Goal: Task Accomplishment & Management: Manage account settings

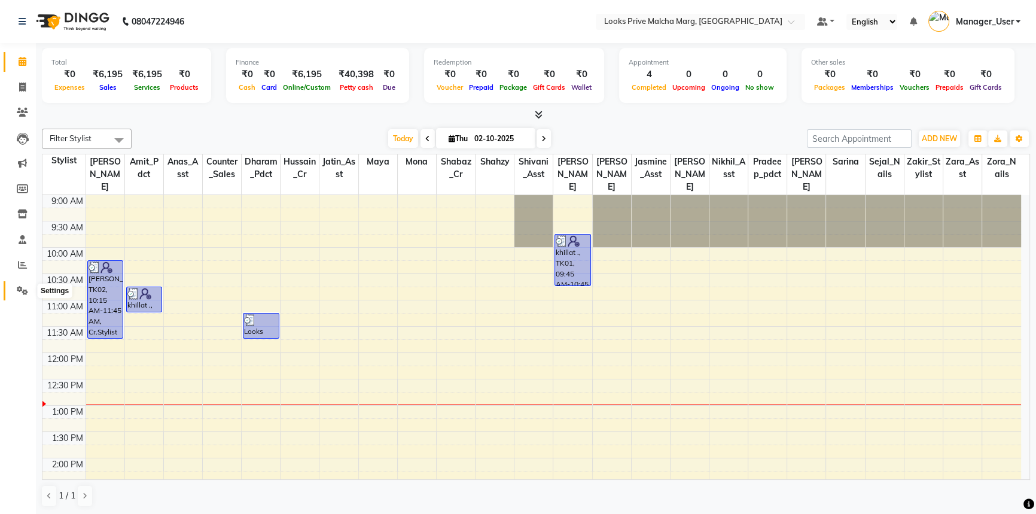
click at [19, 287] on icon at bounding box center [22, 290] width 11 height 9
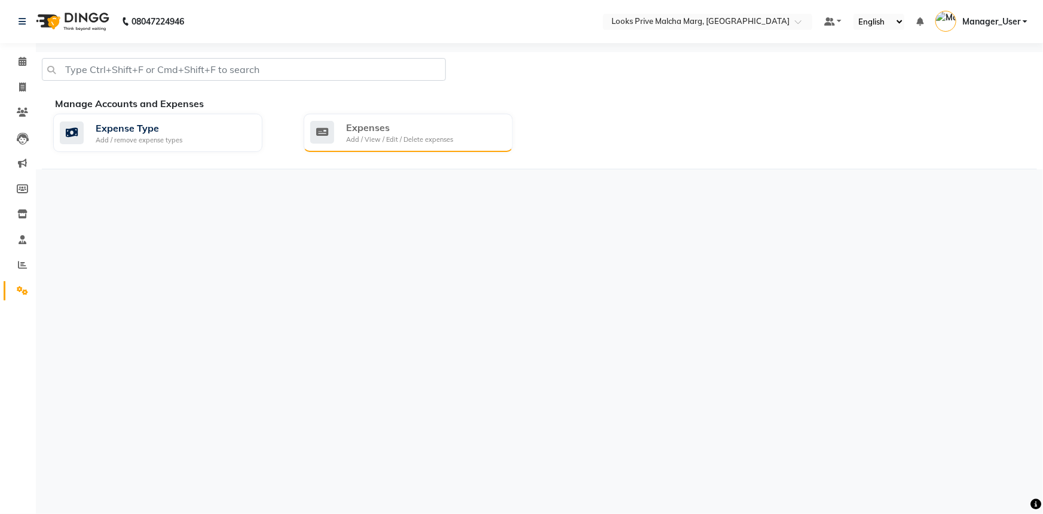
click at [392, 133] on div "Expenses" at bounding box center [399, 127] width 107 height 14
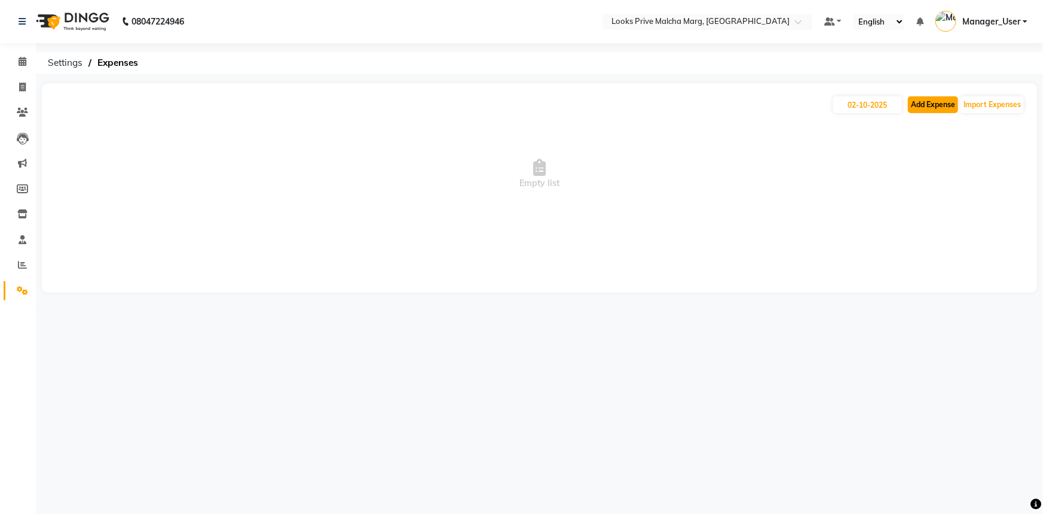
click at [941, 102] on button "Add Expense" at bounding box center [933, 104] width 50 height 17
select select "1"
select select "6693"
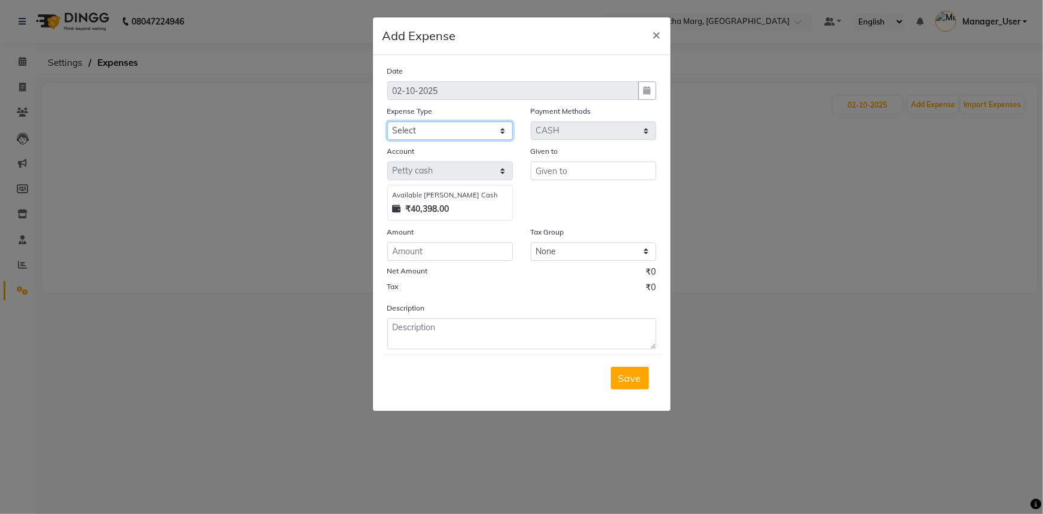
click at [465, 133] on select "Select Accommodation Aesthetics Bank Deposit BLINKIT Cash Handover Client Refun…" at bounding box center [450, 130] width 126 height 19
select select "23749"
click at [387, 122] on select "Select Accommodation Aesthetics Bank Deposit BLINKIT Cash Handover Client Refun…" at bounding box center [450, 130] width 126 height 19
click at [591, 167] on input "text" at bounding box center [594, 170] width 126 height 19
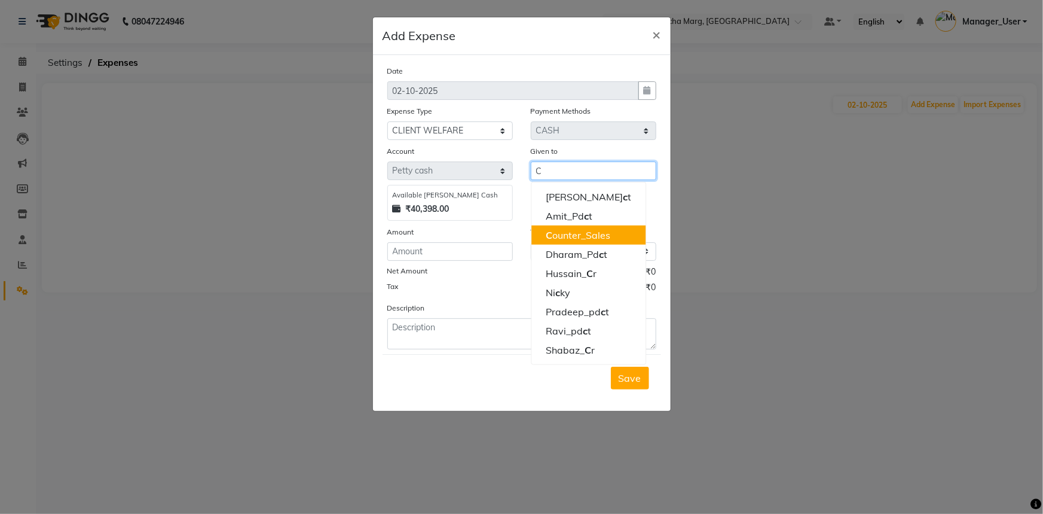
click at [608, 239] on ngb-highlight "C ounter_Sales" at bounding box center [578, 235] width 65 height 12
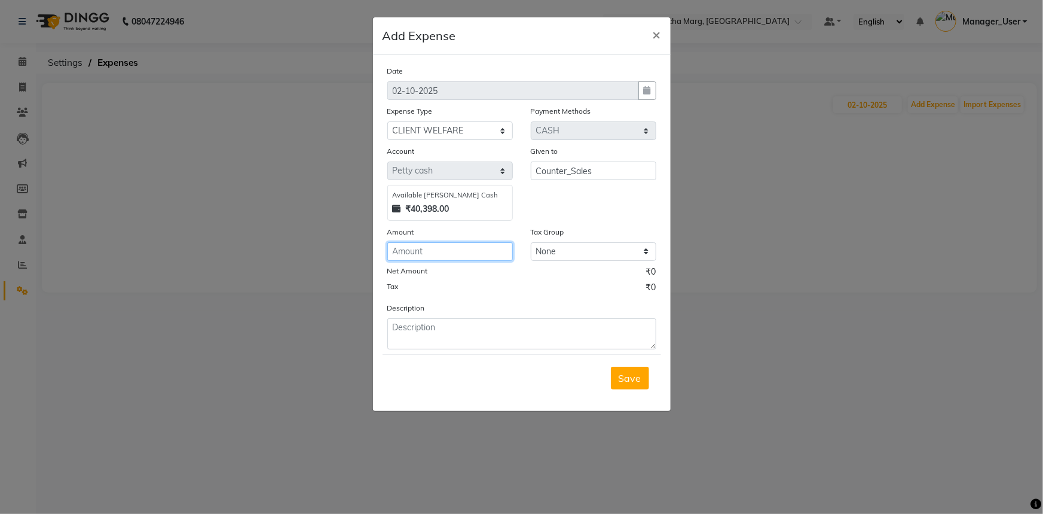
click at [473, 257] on input "number" at bounding box center [450, 251] width 126 height 19
click at [627, 174] on input "Counter_Sales" at bounding box center [594, 170] width 126 height 19
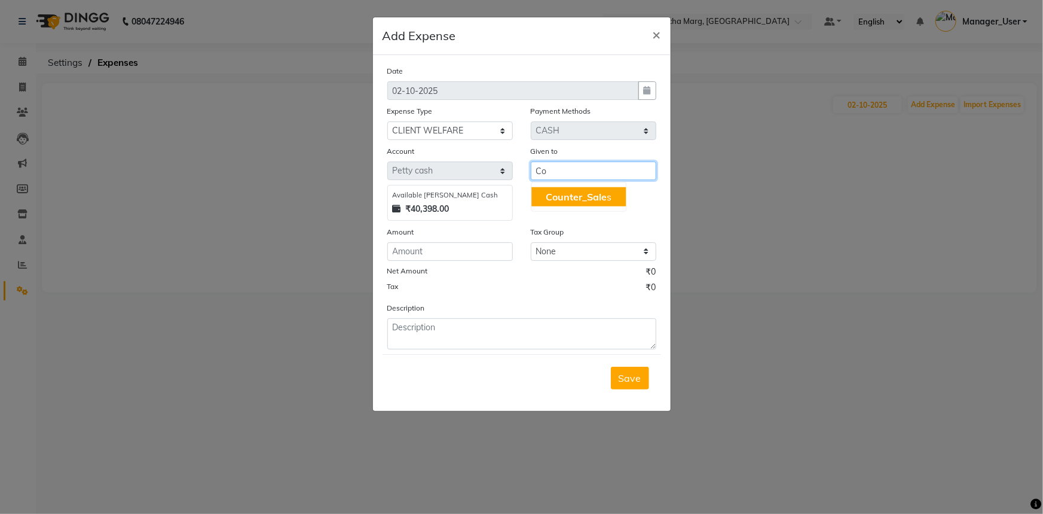
type input "C"
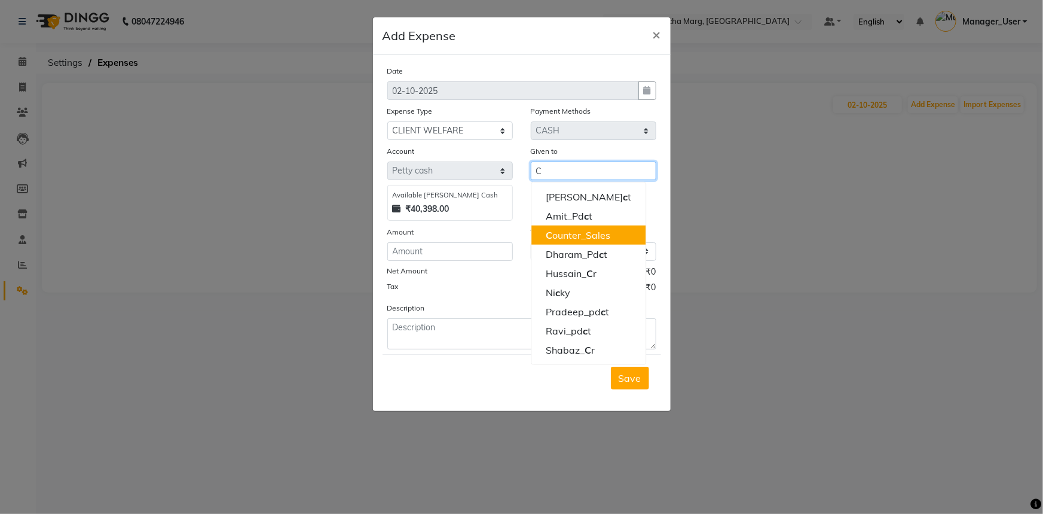
click at [602, 231] on ngb-highlight "C ounter_Sales" at bounding box center [578, 235] width 65 height 12
type input "Counter_Sales"
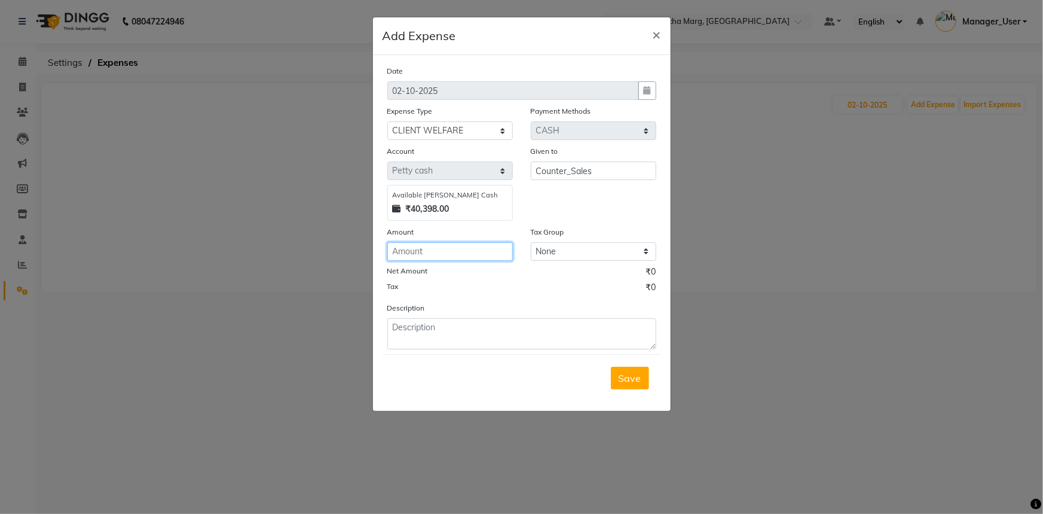
click at [498, 254] on input "number" at bounding box center [450, 251] width 126 height 19
type input "180"
click at [533, 341] on textarea at bounding box center [521, 333] width 269 height 31
click at [432, 329] on textarea "COCONUTX2" at bounding box center [521, 333] width 269 height 31
type textarea "COCONUT WATER X2"
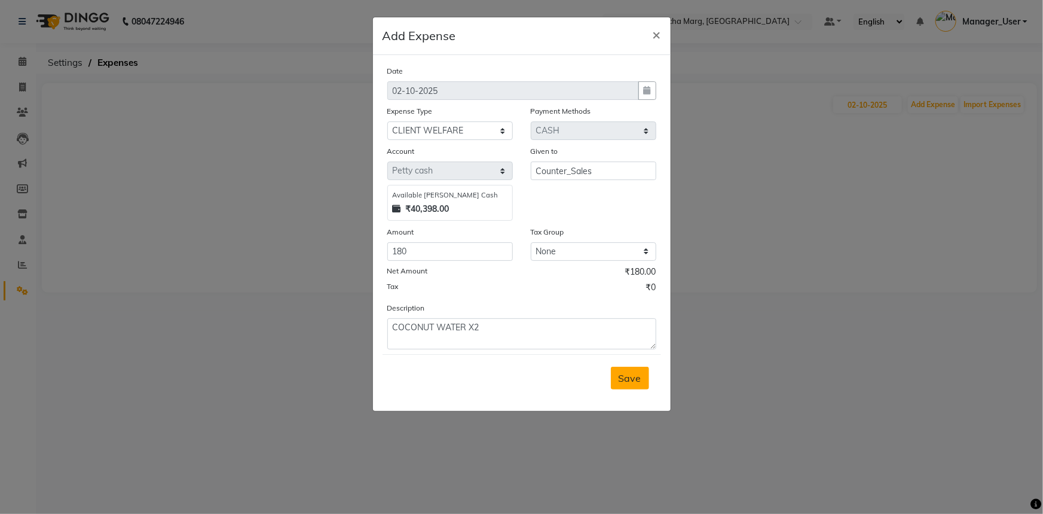
click at [632, 383] on span "Save" at bounding box center [630, 378] width 23 height 12
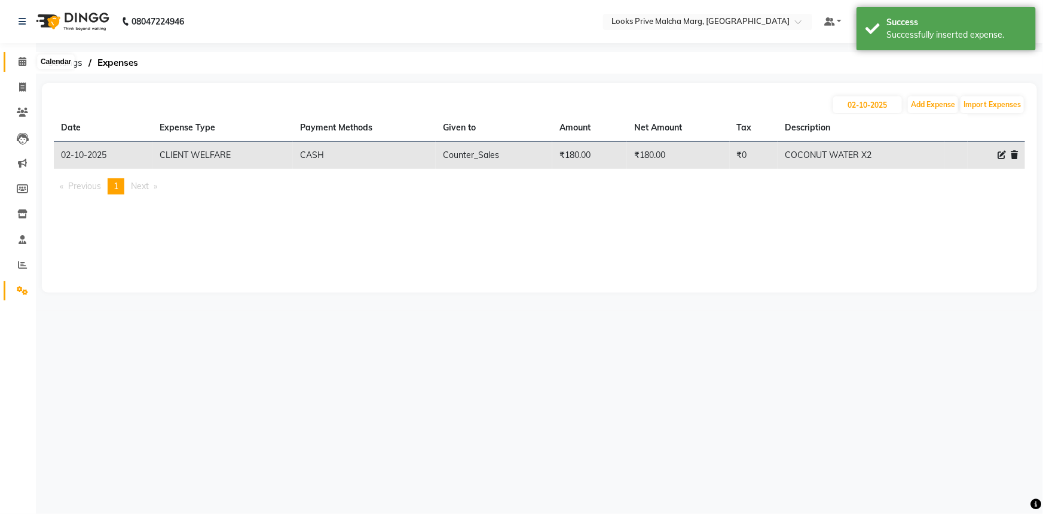
click at [19, 57] on icon at bounding box center [23, 61] width 8 height 9
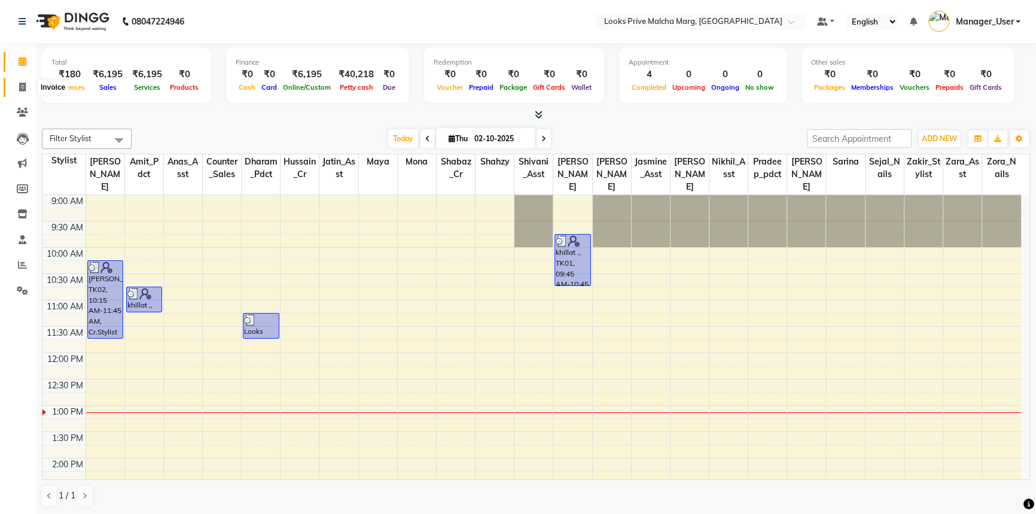
click at [14, 84] on span at bounding box center [22, 88] width 21 height 14
select select "service"
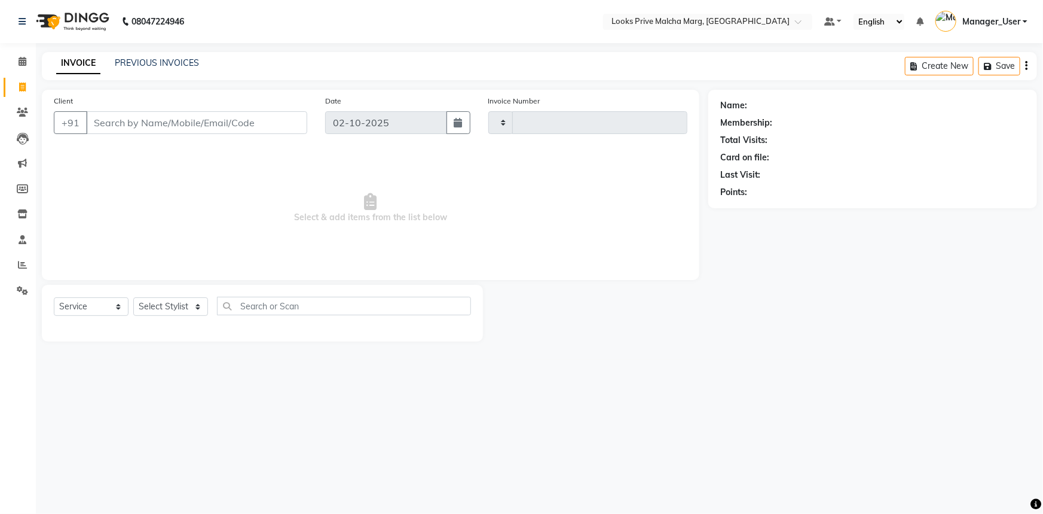
type input "5190"
select select "7648"
click at [134, 118] on input "Client" at bounding box center [196, 122] width 221 height 23
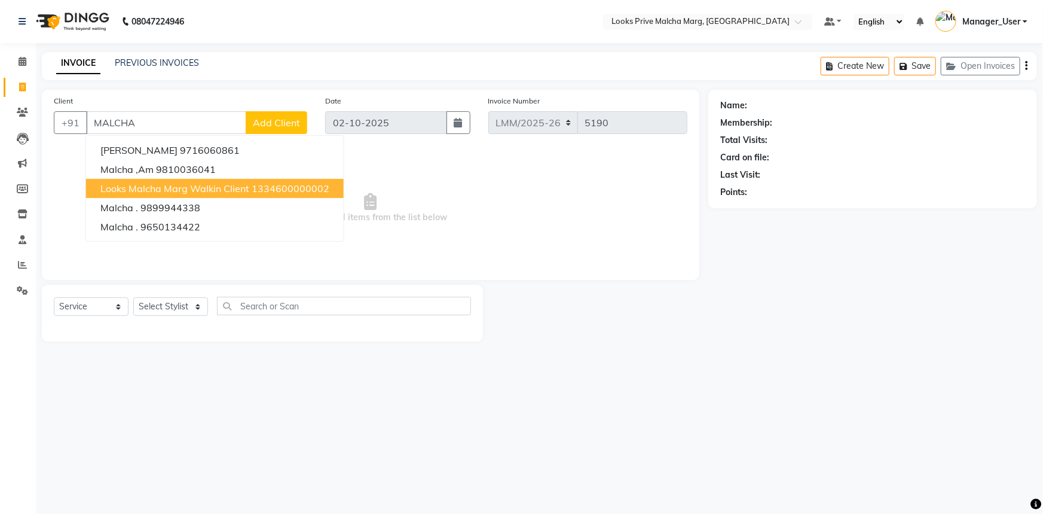
click at [184, 195] on button "Looks Malcha Marg Walkin Client 1334600000002" at bounding box center [215, 188] width 258 height 19
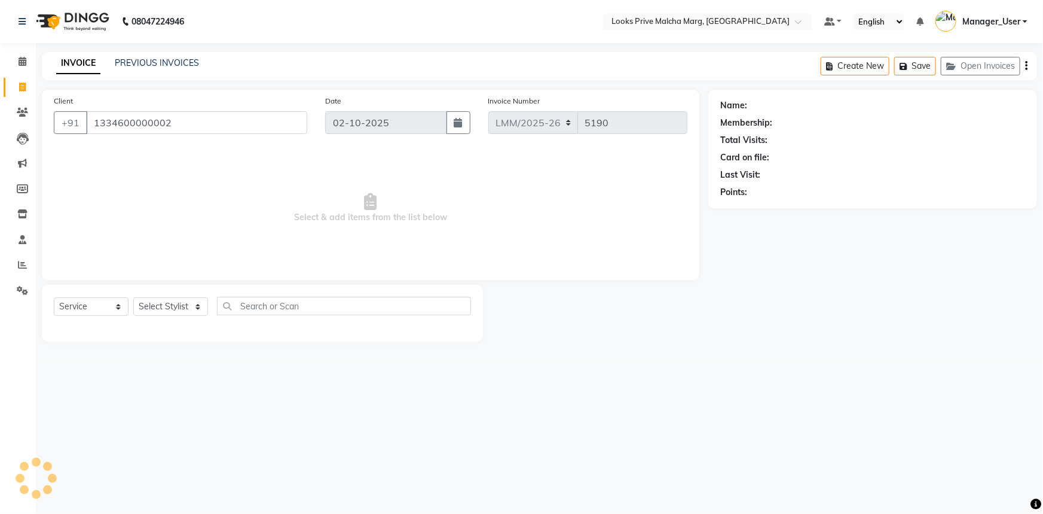
type input "1334600000002"
select select "1: Object"
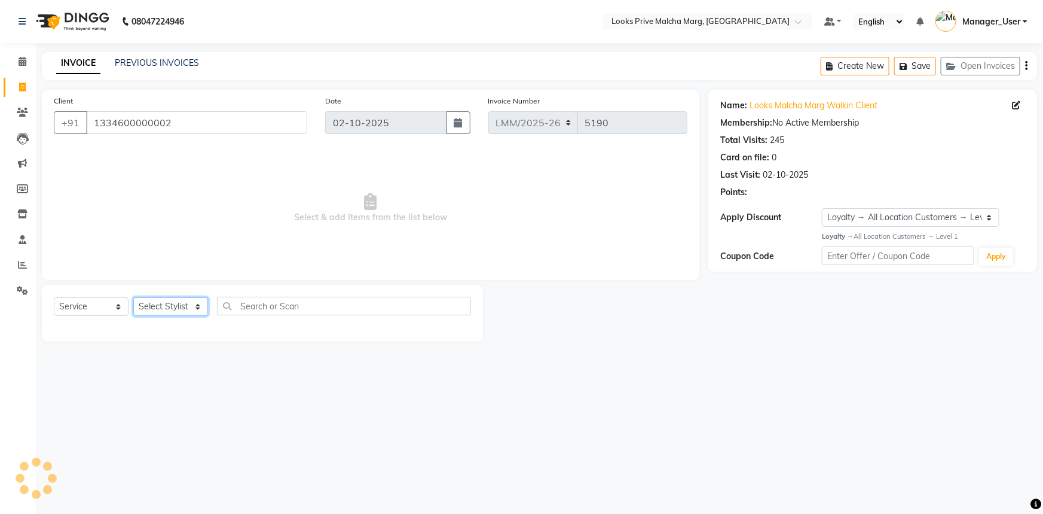
click at [191, 307] on select "Select Stylist [PERSON_NAME] [PERSON_NAME] Anas_Asst Counter_Sales Dharam_Pdct …" at bounding box center [170, 306] width 75 height 19
select select "66965"
click at [133, 297] on select "Select Stylist [PERSON_NAME] [PERSON_NAME] Anas_Asst Counter_Sales Dharam_Pdct …" at bounding box center [170, 306] width 75 height 19
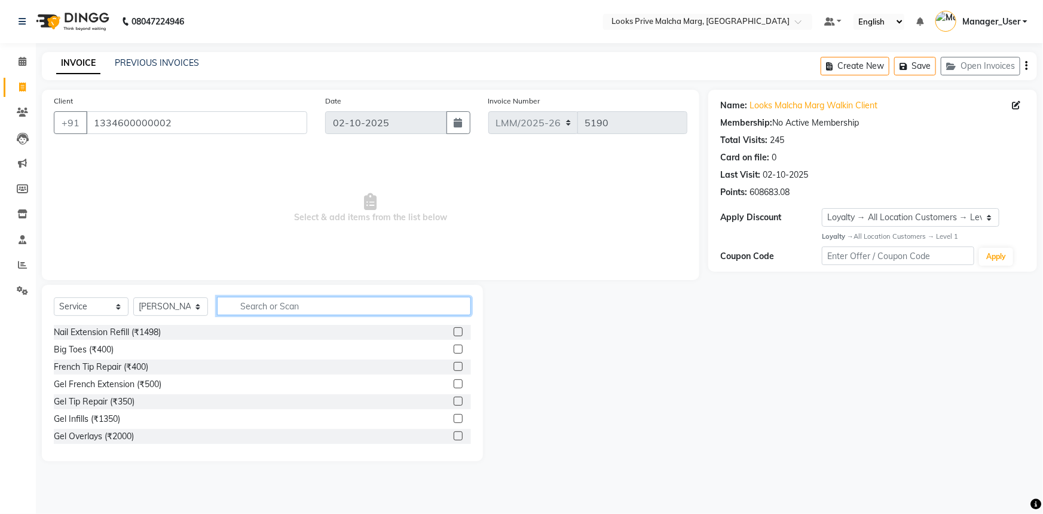
click at [285, 307] on input "text" at bounding box center [344, 306] width 254 height 19
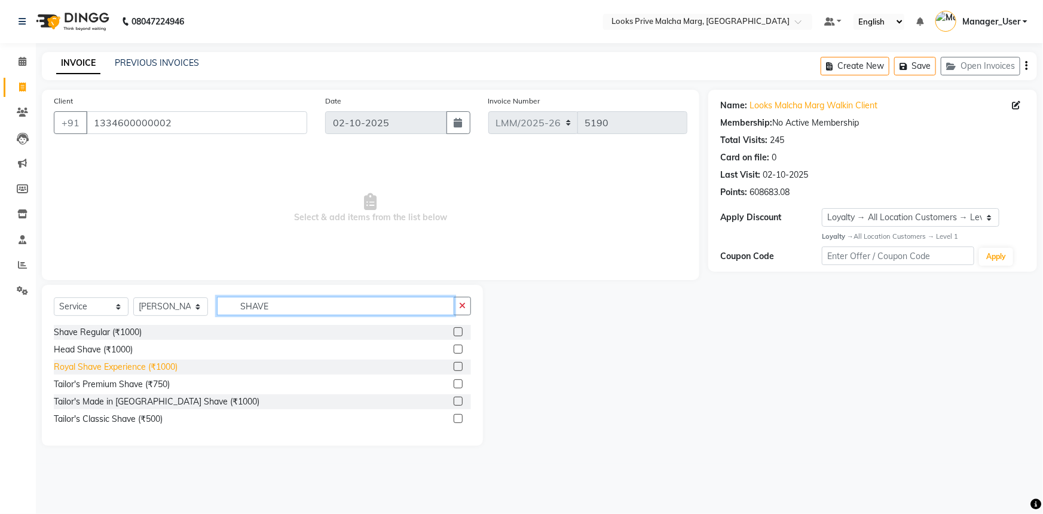
type input "SHAVE"
click at [127, 370] on div "Royal Shave Experience (₹1000)" at bounding box center [116, 367] width 124 height 13
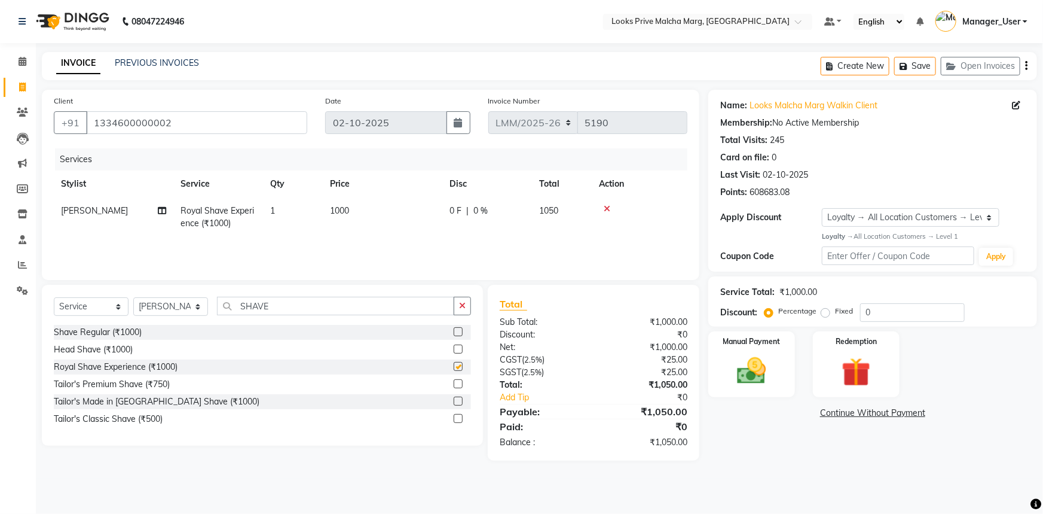
checkbox input "false"
click at [748, 365] on img at bounding box center [752, 370] width 49 height 35
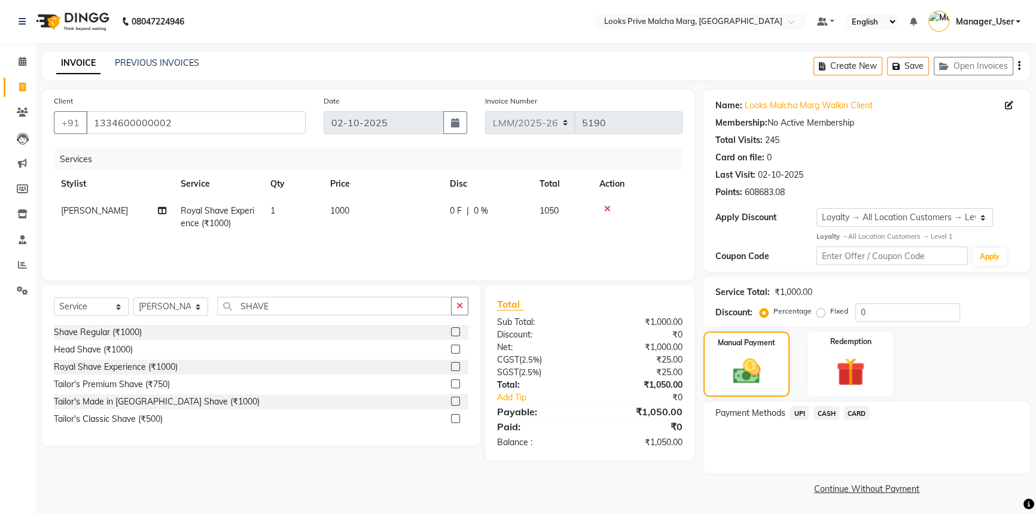
click at [863, 410] on span "CARD" at bounding box center [857, 413] width 26 height 14
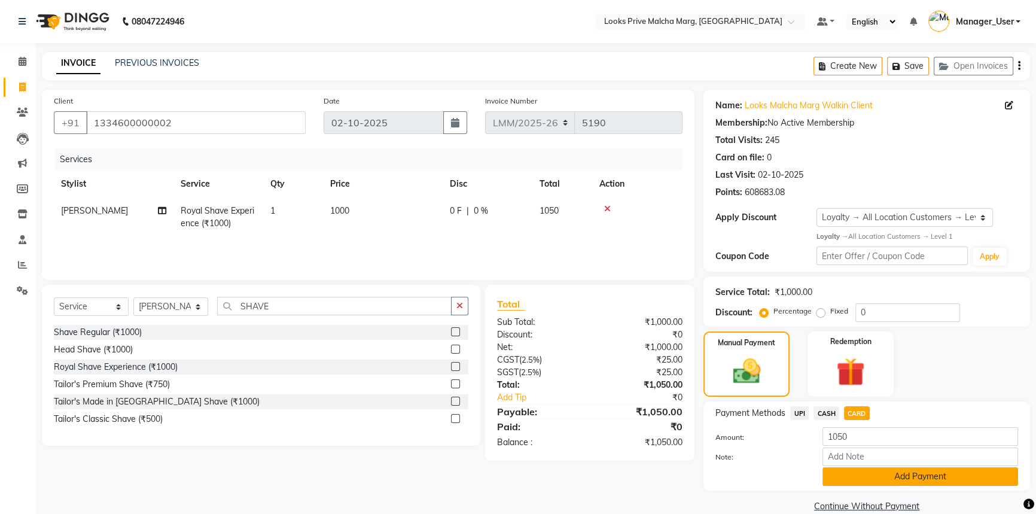
click at [882, 481] on button "Add Payment" at bounding box center [920, 476] width 196 height 19
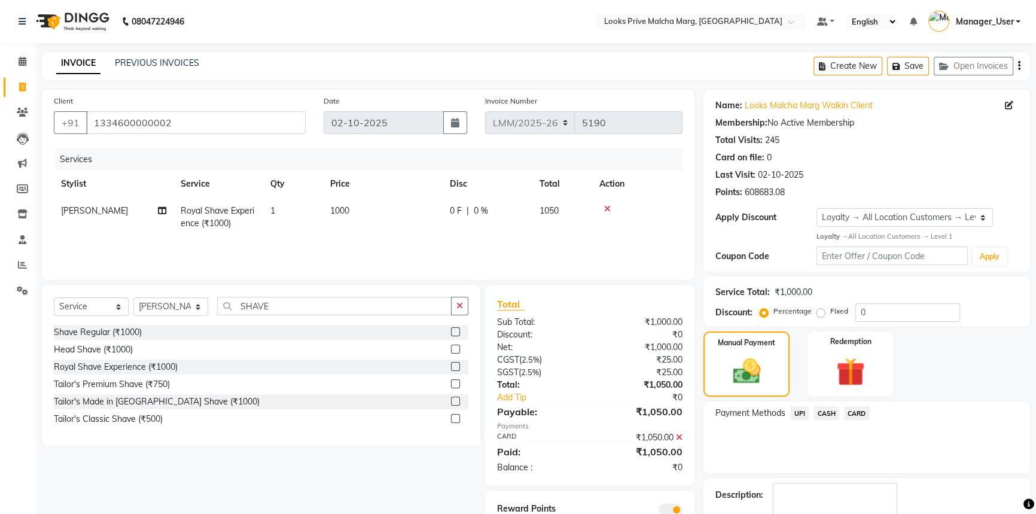
scroll to position [69, 0]
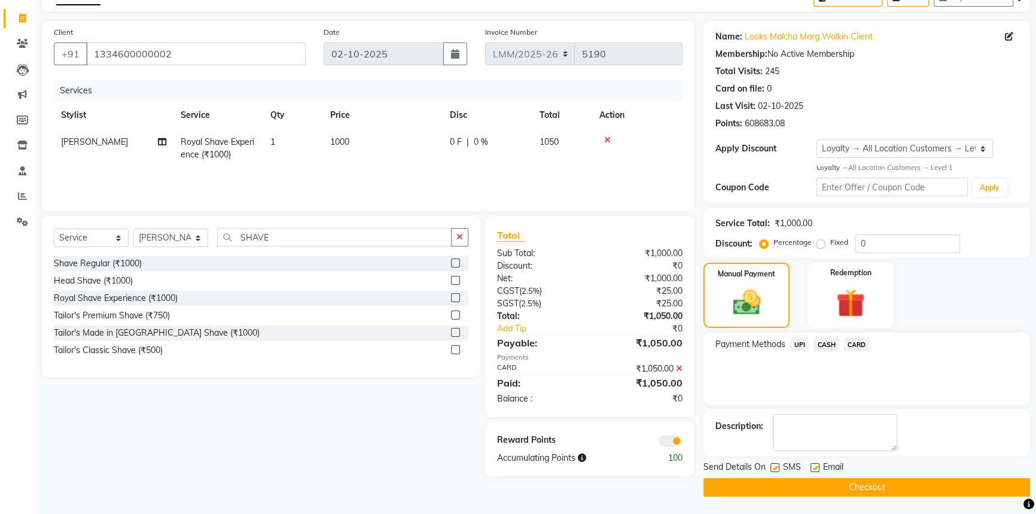
click at [881, 481] on button "Checkout" at bounding box center [866, 487] width 327 height 19
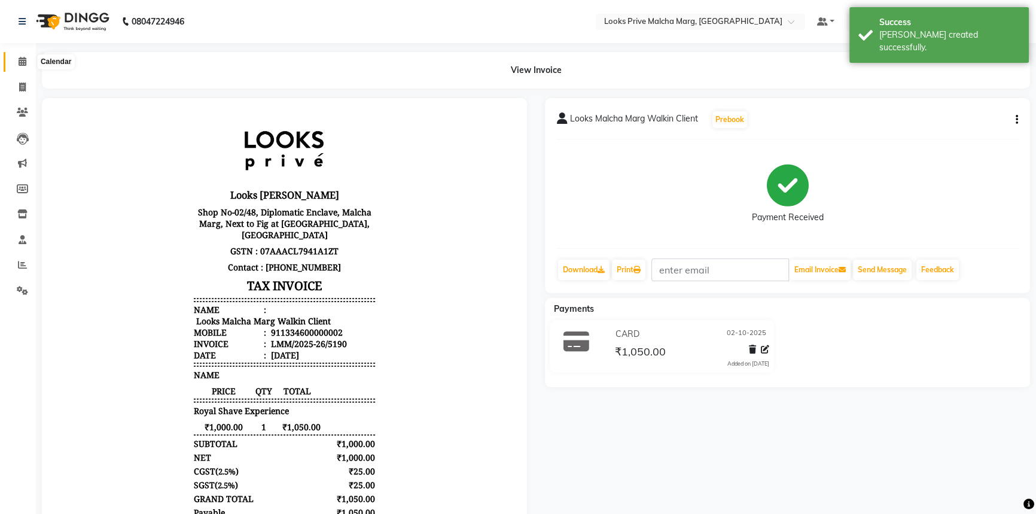
drag, startPoint x: 24, startPoint y: 60, endPoint x: 23, endPoint y: 67, distance: 7.3
click at [24, 60] on icon at bounding box center [23, 61] width 8 height 9
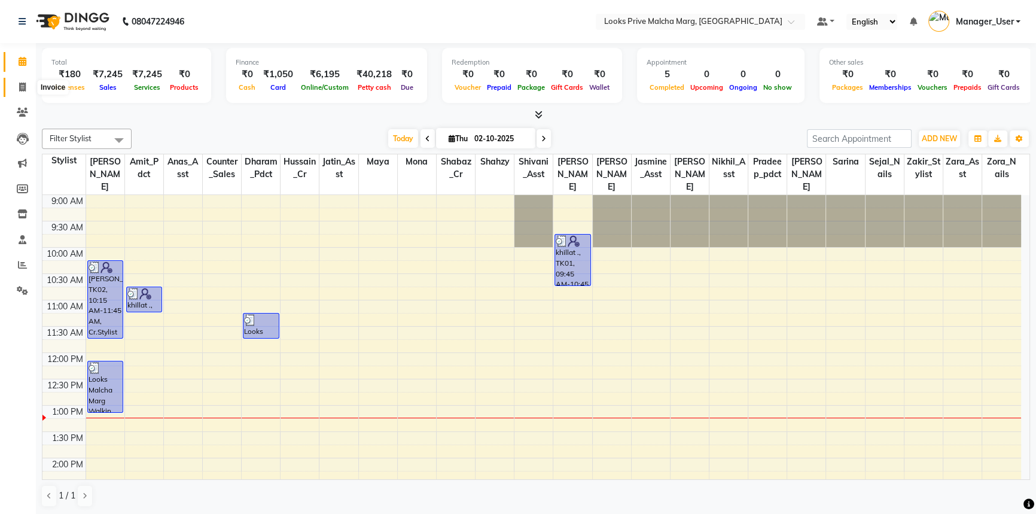
click at [24, 87] on icon at bounding box center [22, 87] width 7 height 9
select select "service"
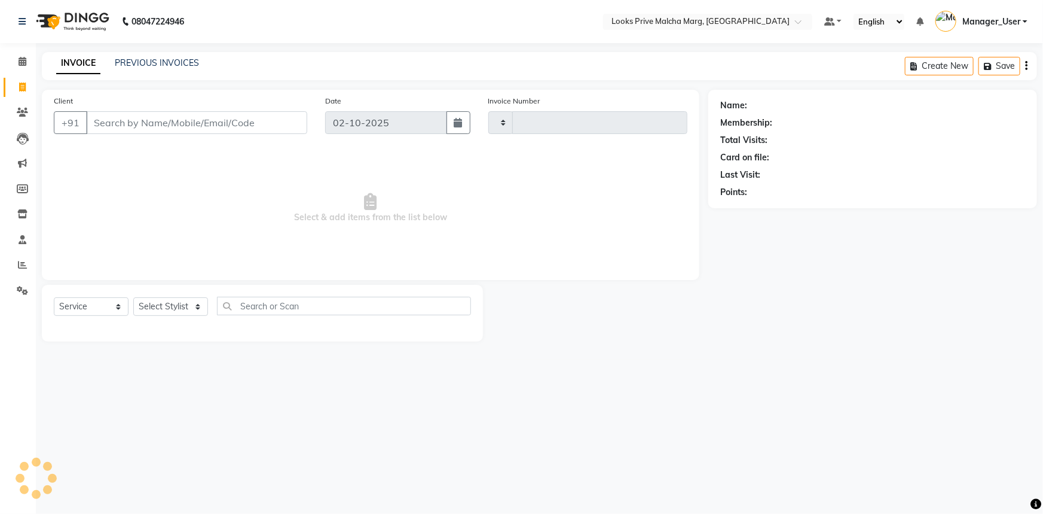
type input "5191"
select select "7648"
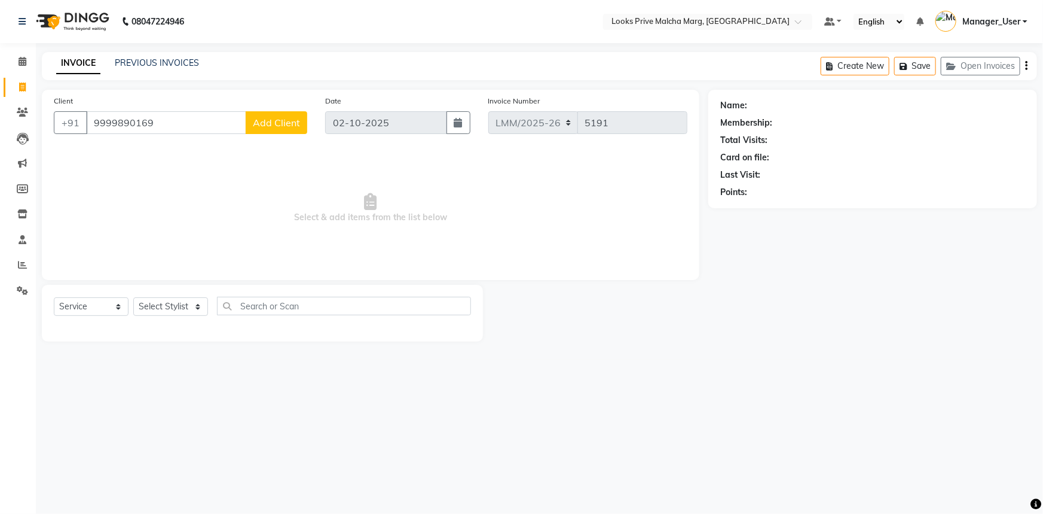
type input "9999890169"
click at [277, 114] on button "Add Client" at bounding box center [277, 122] width 62 height 23
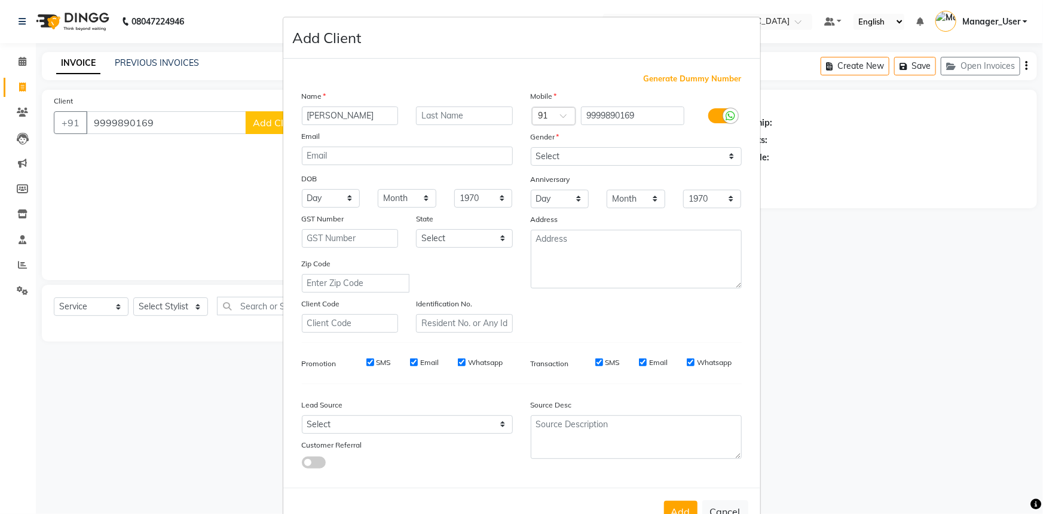
type input "SHREY"
type input "CLIENT"
click at [728, 151] on select "Select [DEMOGRAPHIC_DATA] [DEMOGRAPHIC_DATA] Other Prefer Not To Say" at bounding box center [636, 156] width 211 height 19
select select "[DEMOGRAPHIC_DATA]"
click at [531, 147] on select "Select [DEMOGRAPHIC_DATA] [DEMOGRAPHIC_DATA] Other Prefer Not To Say" at bounding box center [636, 156] width 211 height 19
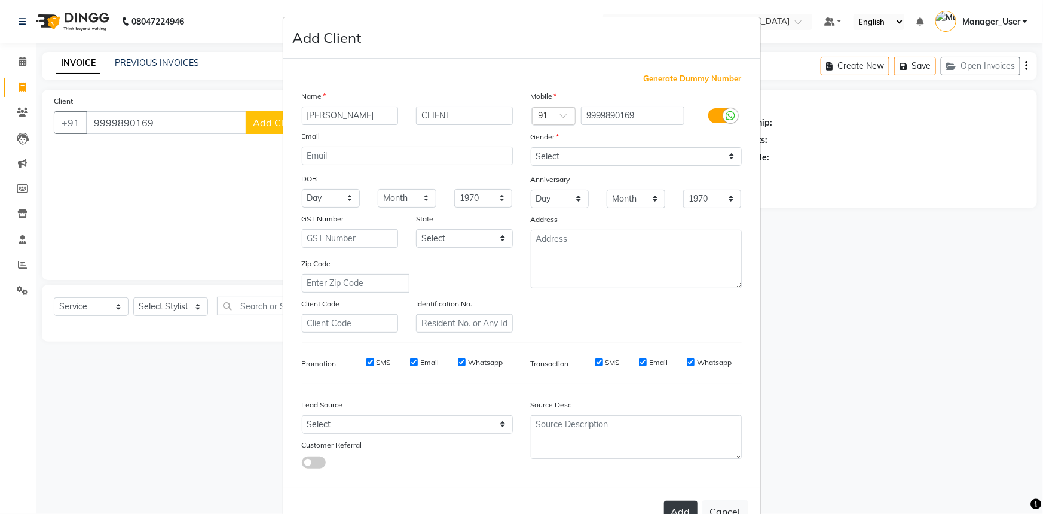
click at [676, 506] on button "Add" at bounding box center [680, 512] width 33 height 22
select select
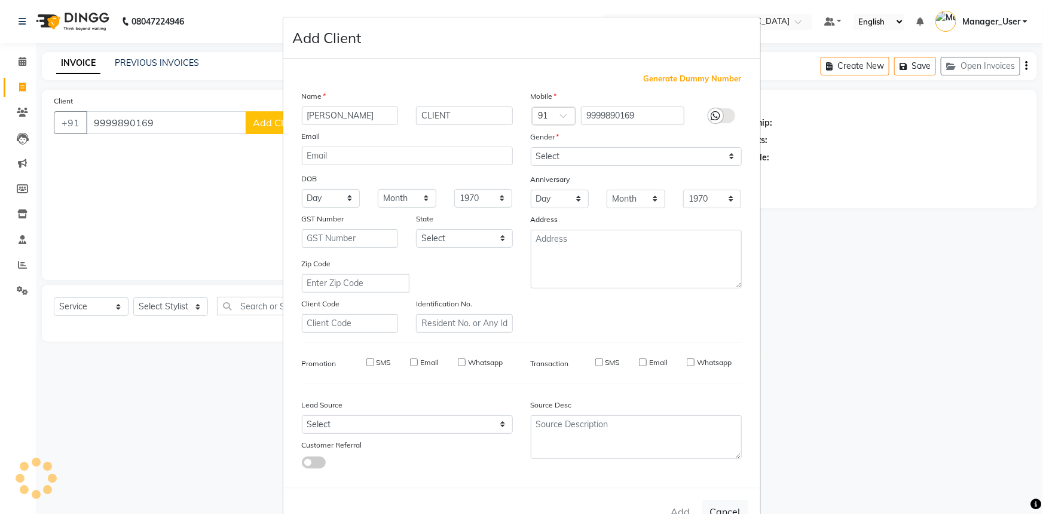
select select
checkbox input "false"
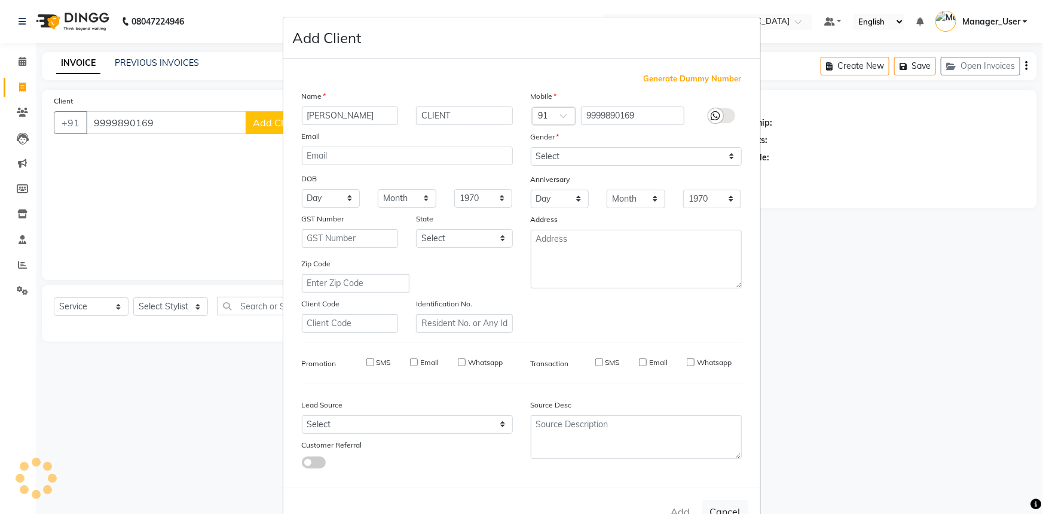
checkbox input "false"
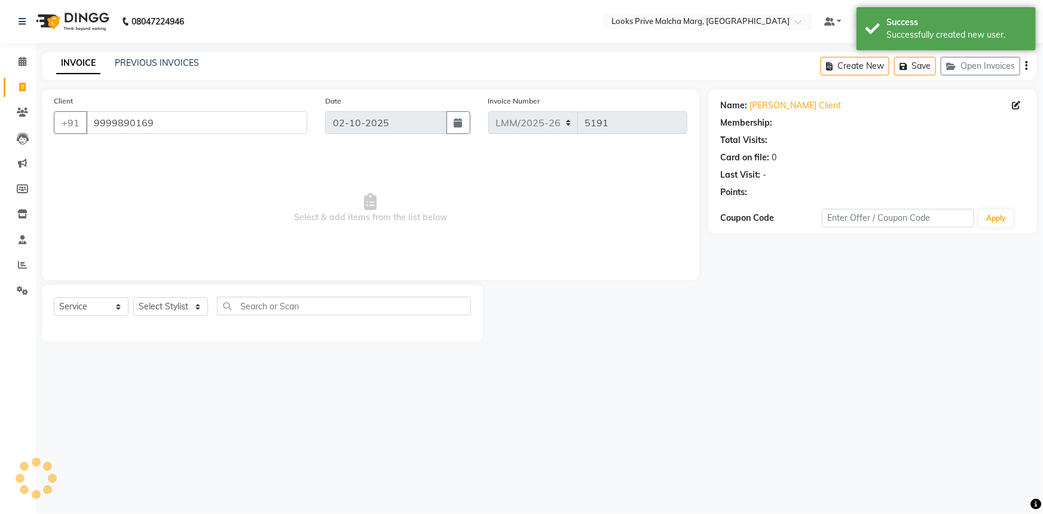
select select "1: Object"
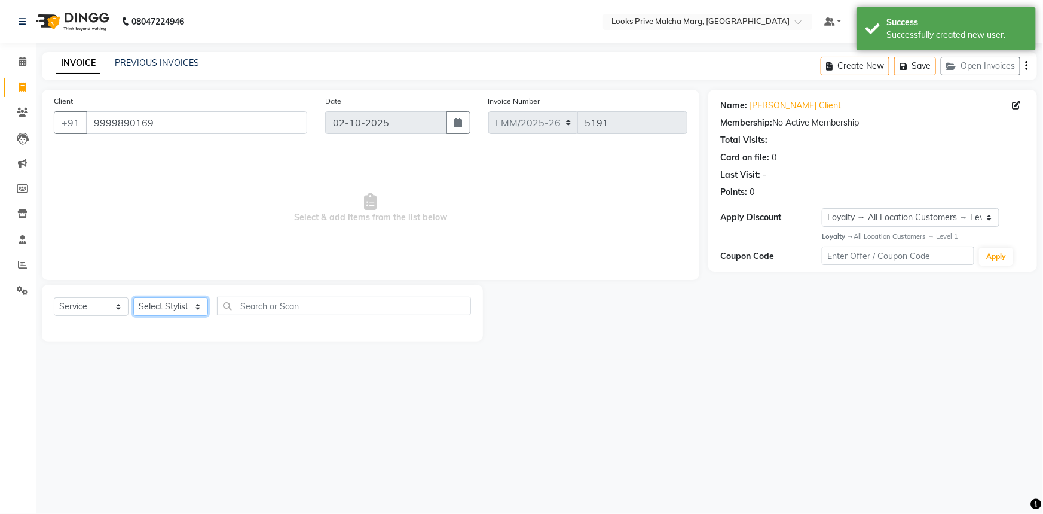
click at [185, 312] on select "Select Stylist [PERSON_NAME] [PERSON_NAME] Anas_Asst Counter_Sales Dharam_Pdct …" at bounding box center [170, 306] width 75 height 19
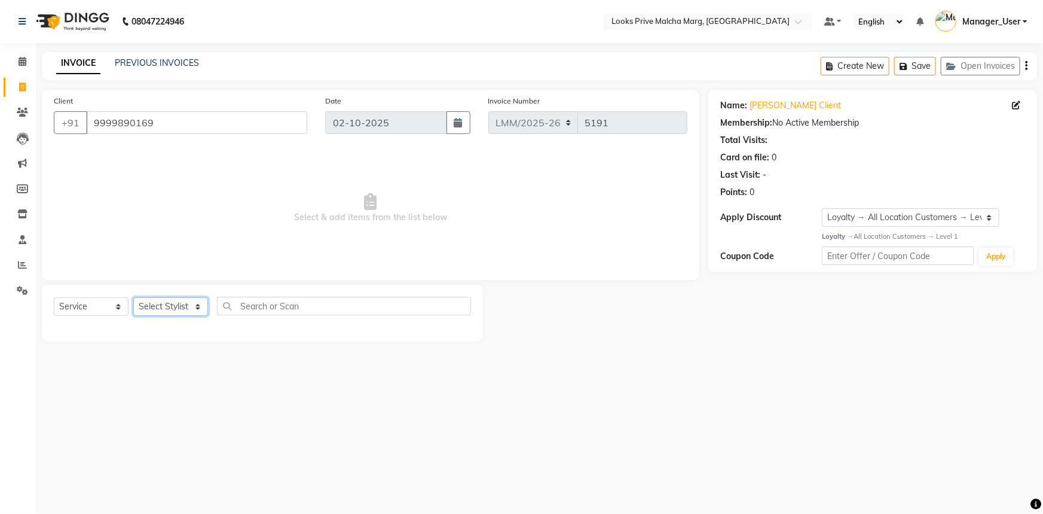
select select "82618"
click at [133, 297] on select "Select Stylist [PERSON_NAME] [PERSON_NAME] Anas_Asst Counter_Sales Dharam_Pdct …" at bounding box center [170, 306] width 75 height 19
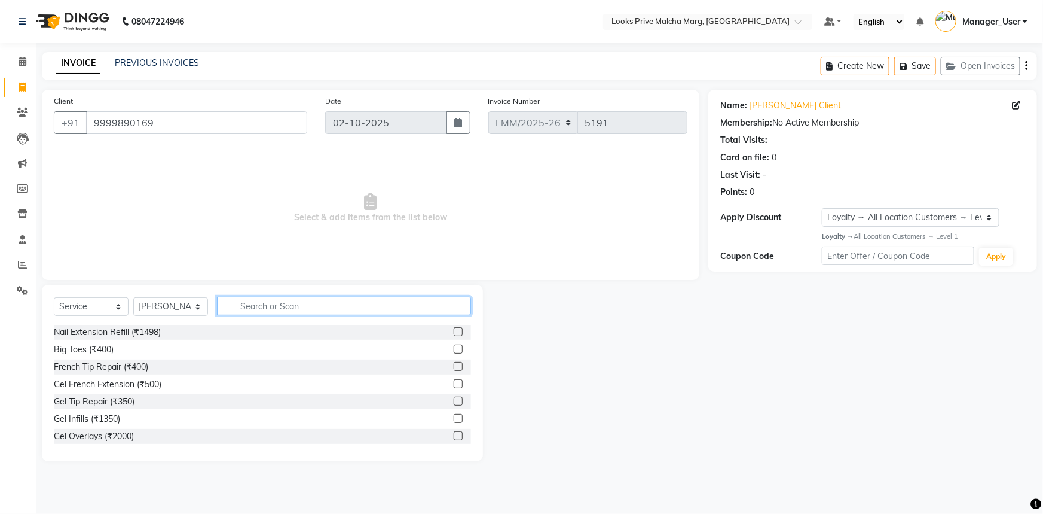
click at [311, 304] on input "text" at bounding box center [344, 306] width 254 height 19
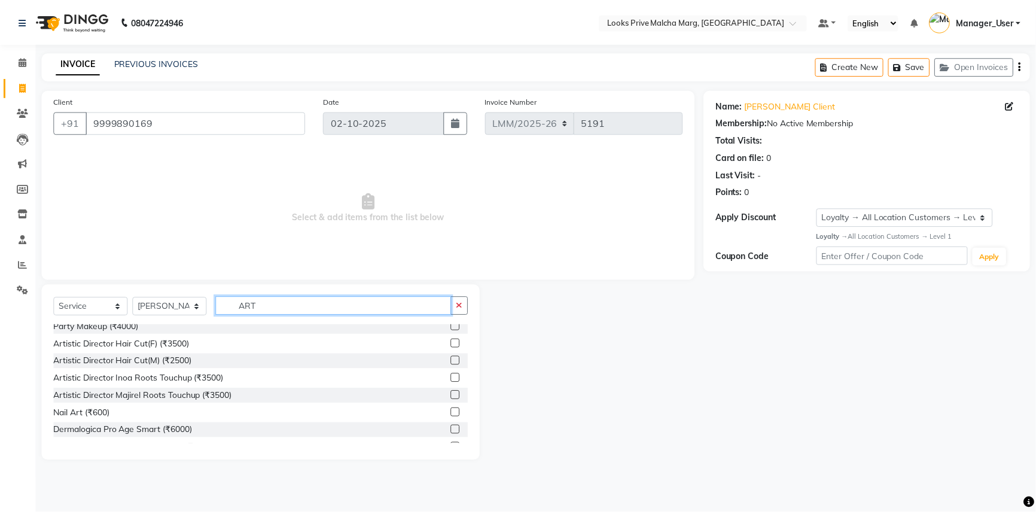
scroll to position [123, 0]
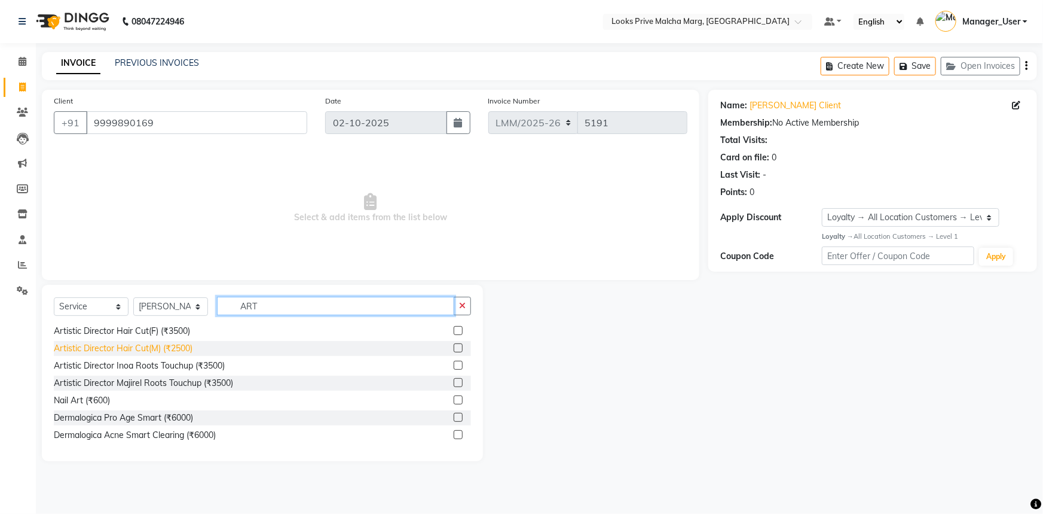
type input "ART"
click at [167, 344] on div "Artistic Director Hair Cut(M) (₹2500)" at bounding box center [123, 348] width 139 height 13
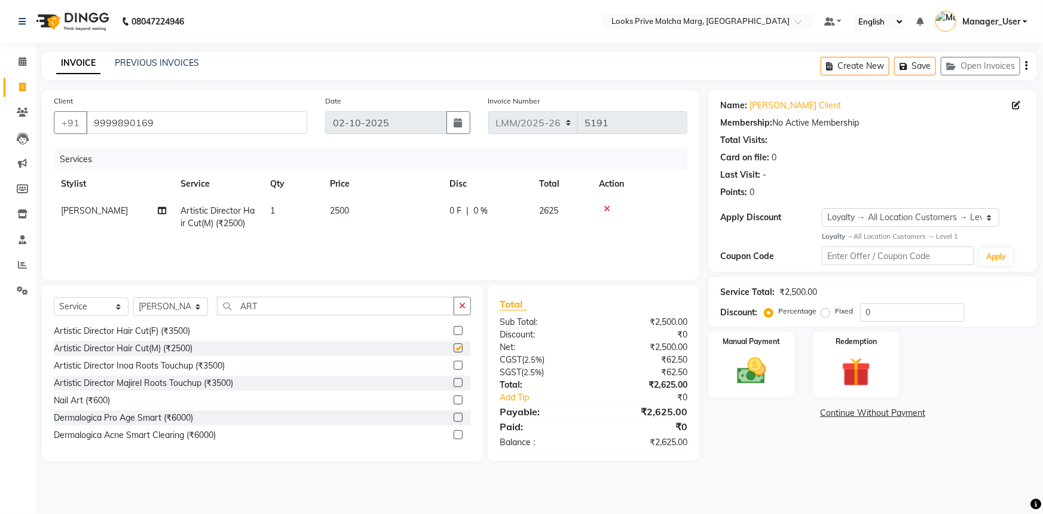
checkbox input "false"
click at [195, 304] on select "Select Stylist [PERSON_NAME] [PERSON_NAME] Anas_Asst Counter_Sales Dharam_Pdct …" at bounding box center [170, 306] width 75 height 19
select select "89359"
click at [133, 297] on select "Select Stylist [PERSON_NAME] [PERSON_NAME] Anas_Asst Counter_Sales Dharam_Pdct …" at bounding box center [170, 306] width 75 height 19
click at [771, 365] on img at bounding box center [752, 370] width 49 height 35
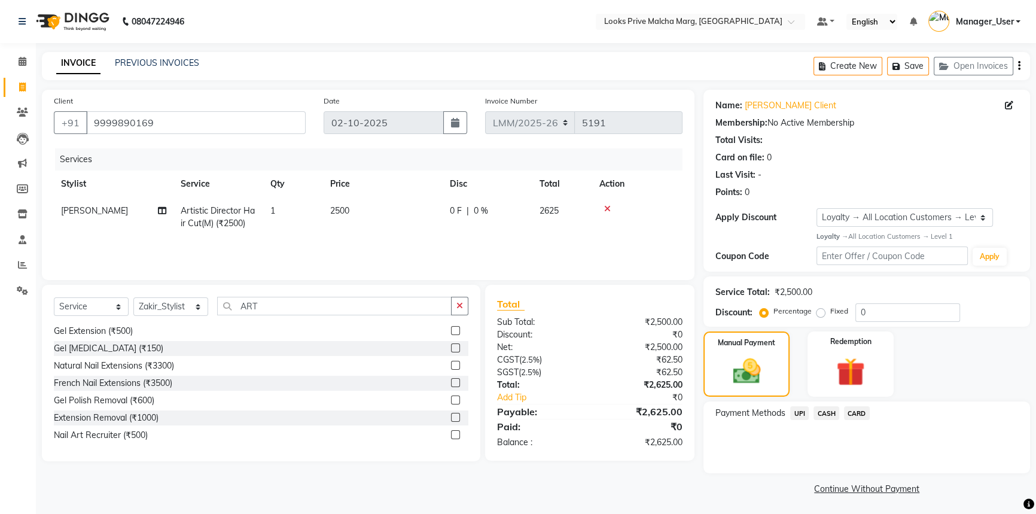
click at [856, 414] on span "CARD" at bounding box center [857, 413] width 26 height 14
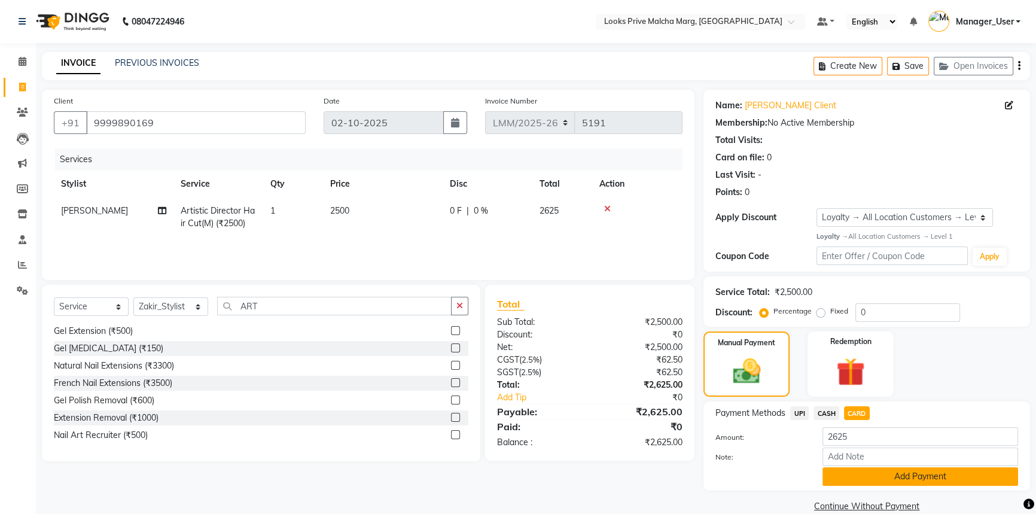
click at [872, 478] on button "Add Payment" at bounding box center [920, 476] width 196 height 19
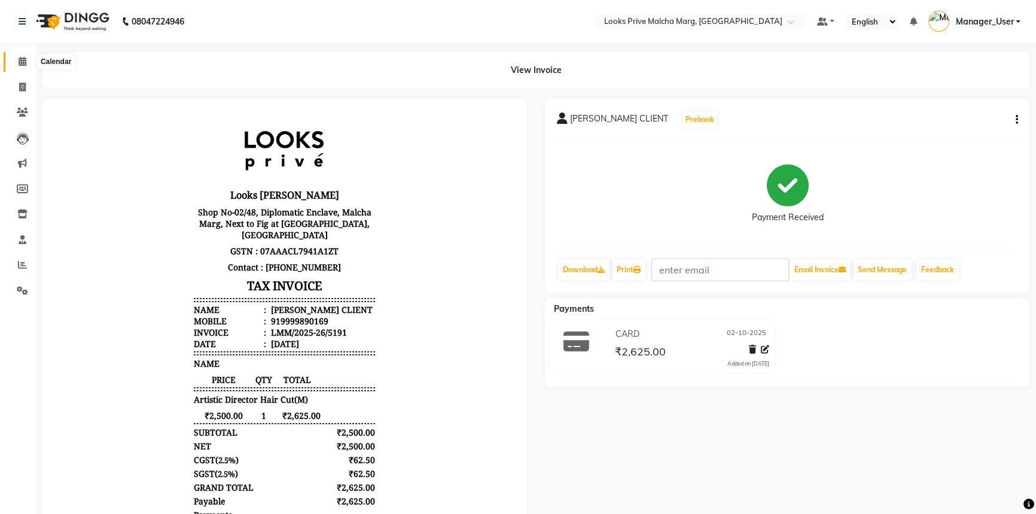
click at [20, 62] on icon at bounding box center [23, 61] width 8 height 9
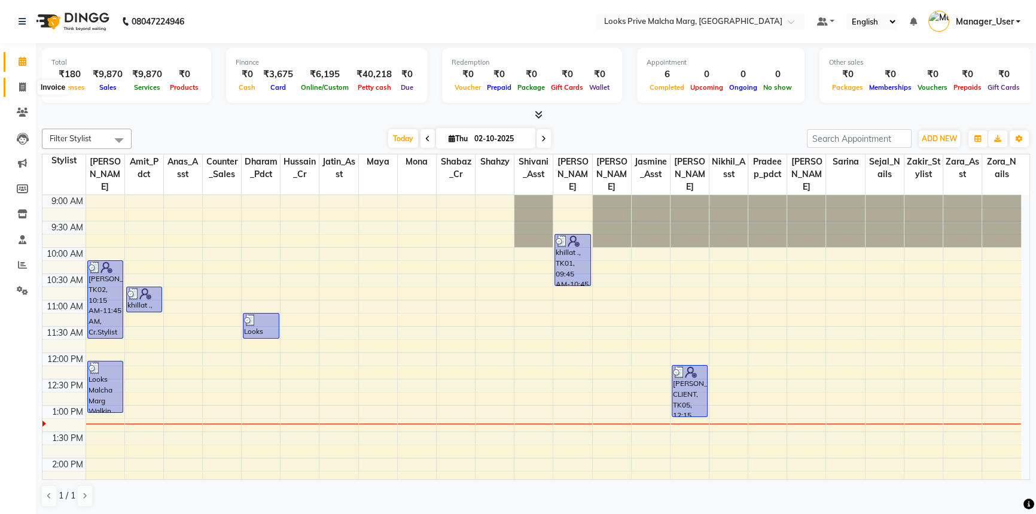
click at [21, 89] on icon at bounding box center [22, 87] width 7 height 9
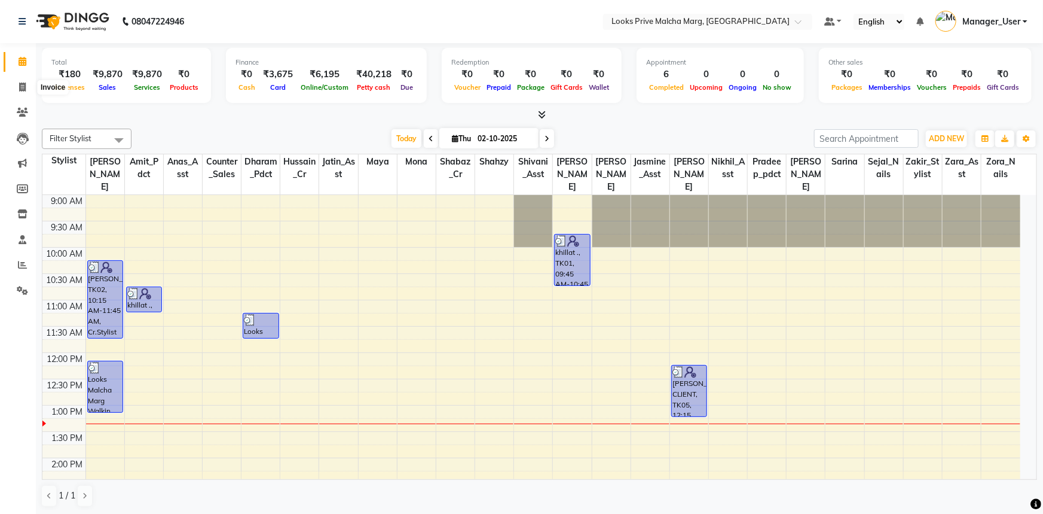
select select "service"
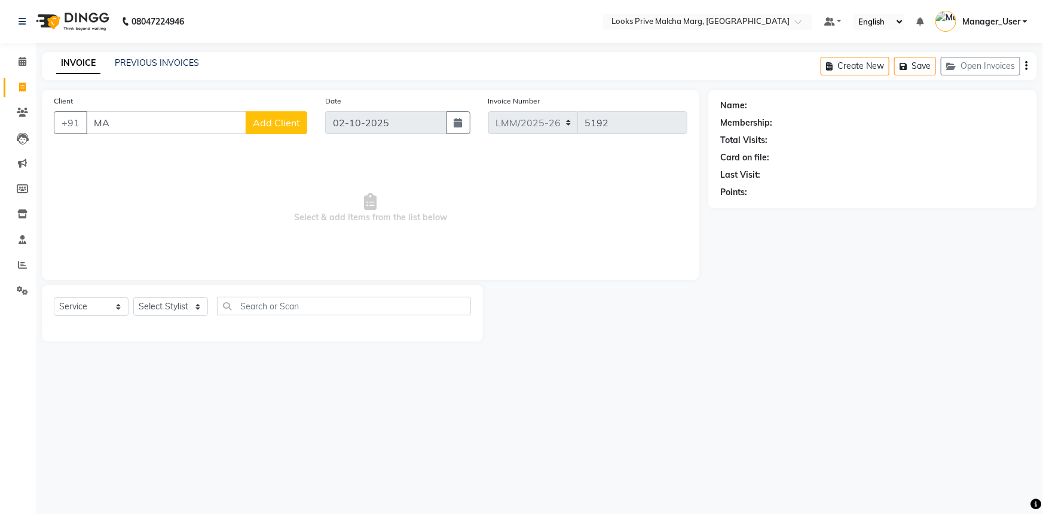
type input "M"
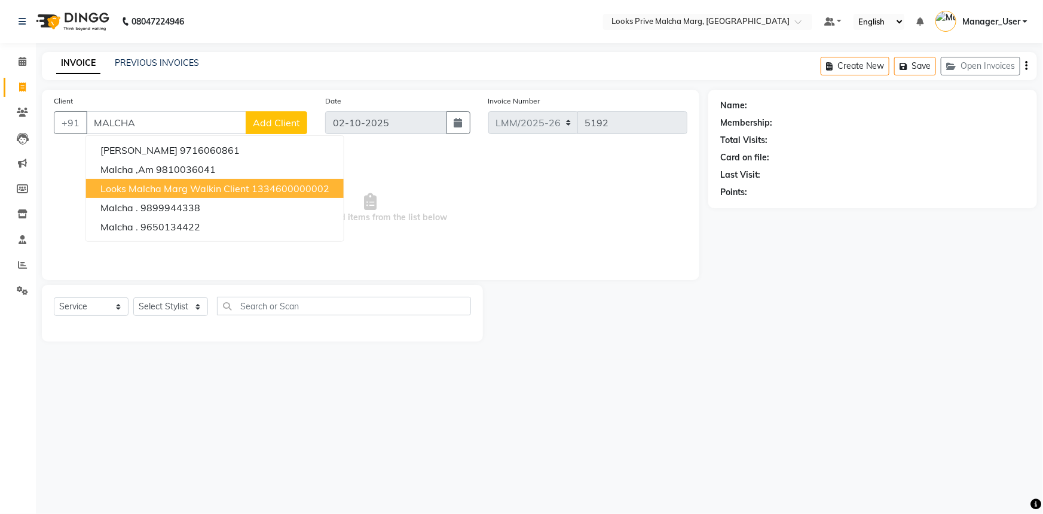
click at [126, 189] on span "Looks Malcha Marg Walkin Client" at bounding box center [174, 188] width 149 height 12
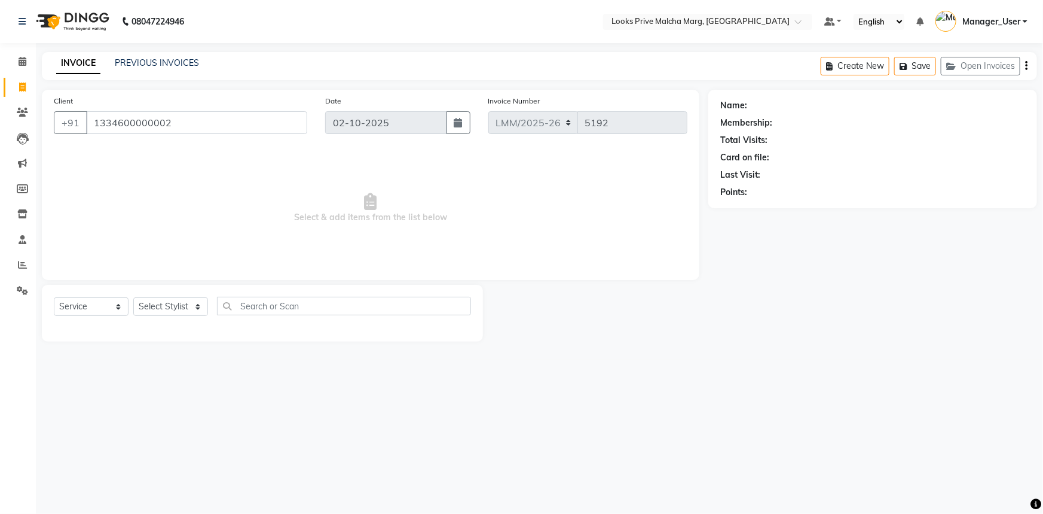
type input "1334600000002"
select select "1: Object"
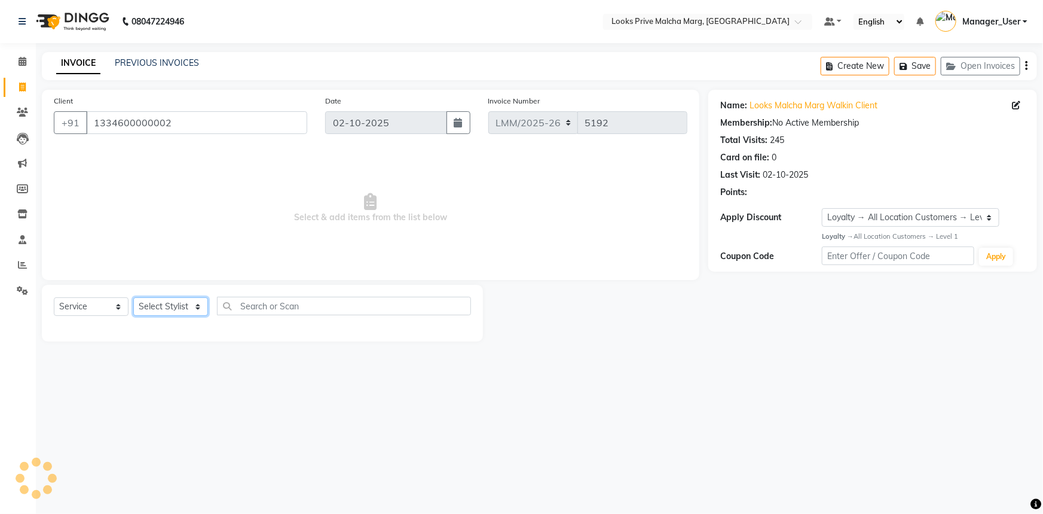
click at [198, 315] on select "Select Stylist [PERSON_NAME] [PERSON_NAME] Anas_Asst Counter_Sales Dharam_Pdct …" at bounding box center [170, 306] width 75 height 19
select select "66962"
click at [133, 297] on select "Select Stylist [PERSON_NAME] [PERSON_NAME] Anas_Asst Counter_Sales Dharam_Pdct …" at bounding box center [170, 306] width 75 height 19
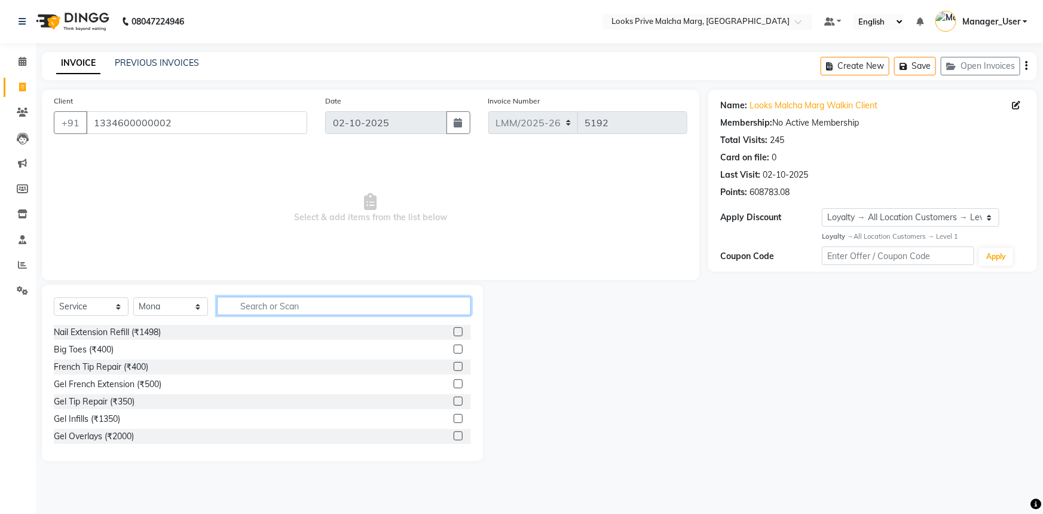
click at [261, 313] on input "text" at bounding box center [344, 306] width 254 height 19
type input "EYE"
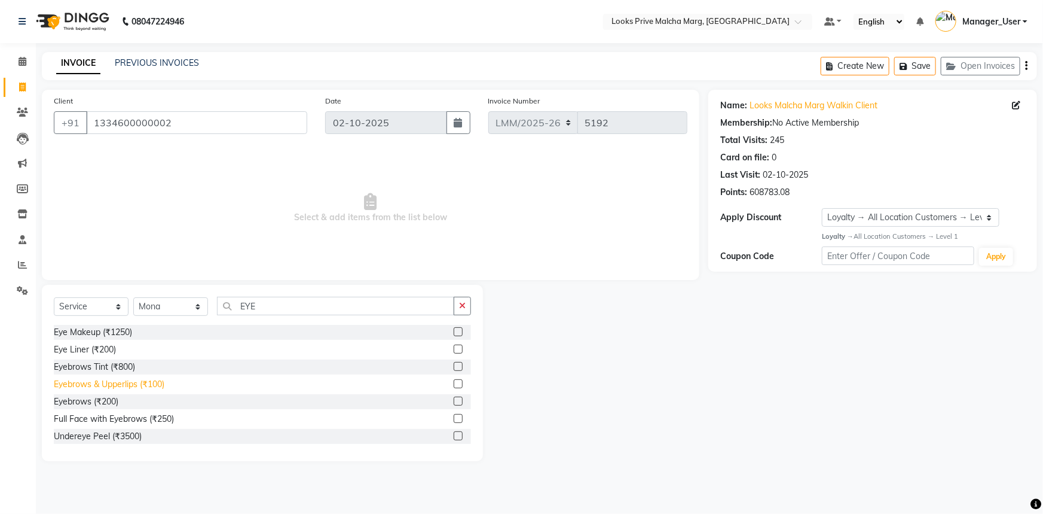
click at [155, 384] on div "Eyebrows & Upperlips (₹100)" at bounding box center [109, 384] width 111 height 13
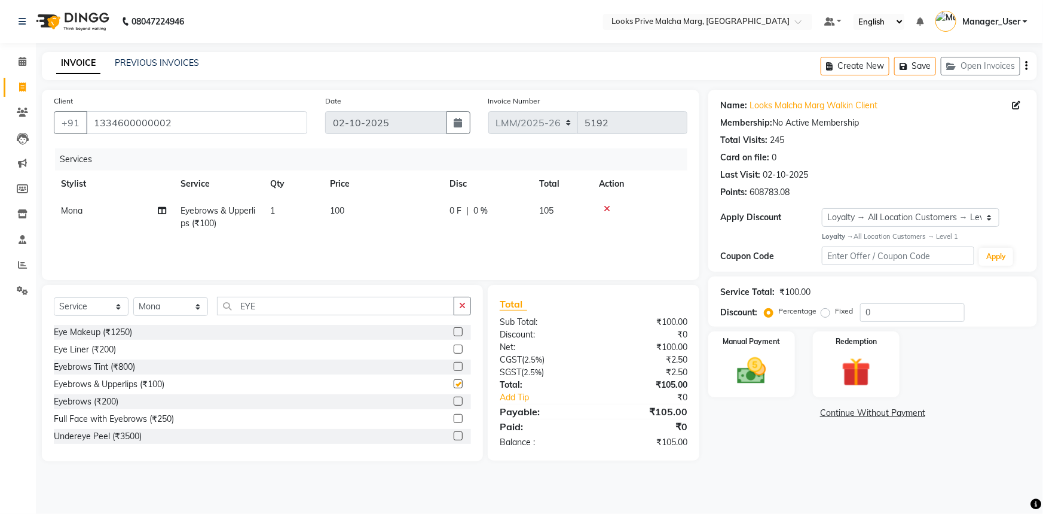
checkbox input "false"
click at [414, 203] on td "100" at bounding box center [383, 216] width 120 height 39
select select "66962"
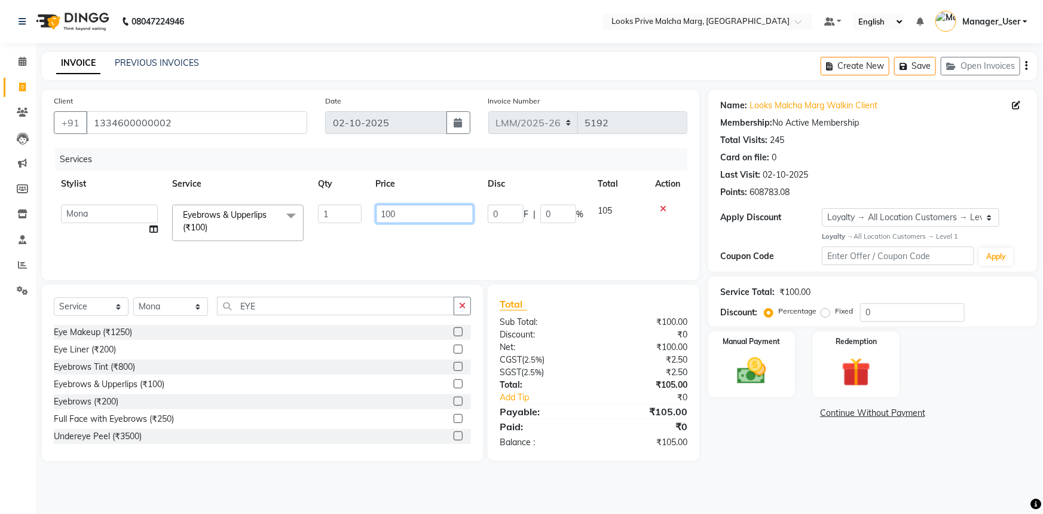
drag, startPoint x: 430, startPoint y: 210, endPoint x: 311, endPoint y: 209, distance: 119.0
click at [311, 209] on tr "Akbar_pdct Amir Amit_Pdct Anas_Asst Counter_Sales Dharam_Pdct Hussain_Cr Jasmin…" at bounding box center [371, 222] width 634 height 51
type input "400"
click at [555, 253] on div "Services Stylist Service Qty Price Disc Total Action Akbar_pdct Amir Amit_Pdct …" at bounding box center [371, 208] width 634 height 120
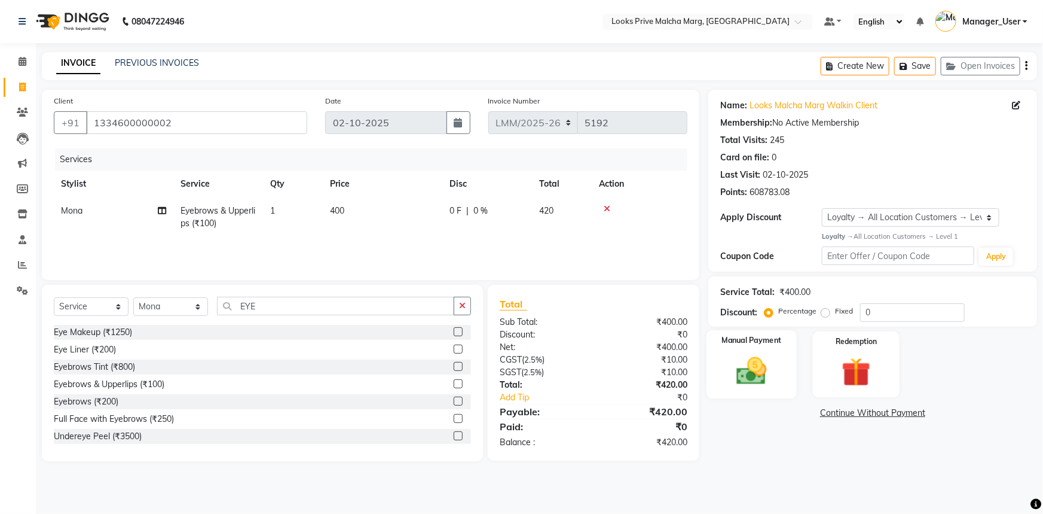
drag, startPoint x: 739, startPoint y: 384, endPoint x: 759, endPoint y: 396, distance: 23.9
click at [739, 383] on img at bounding box center [752, 370] width 49 height 35
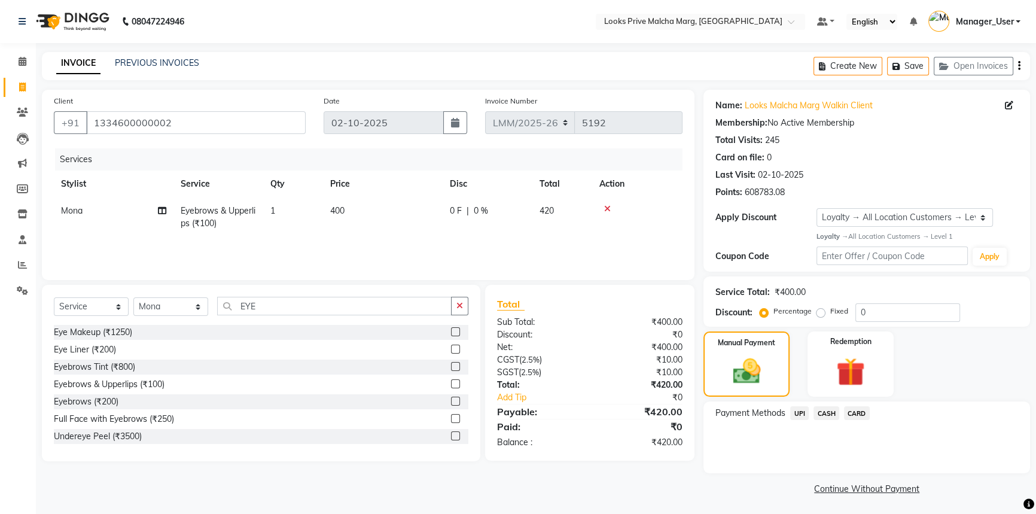
click at [825, 414] on span "CASH" at bounding box center [826, 413] width 26 height 14
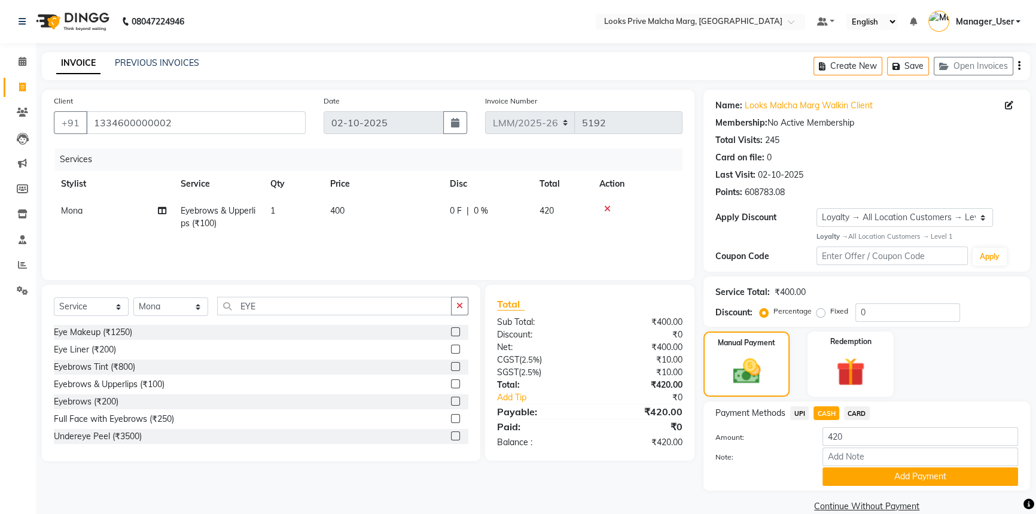
click at [853, 487] on div "Payment Methods UPI CASH CARD Amount: 420 Note: Add Payment" at bounding box center [866, 445] width 327 height 89
click at [846, 479] on button "Add Payment" at bounding box center [920, 476] width 196 height 19
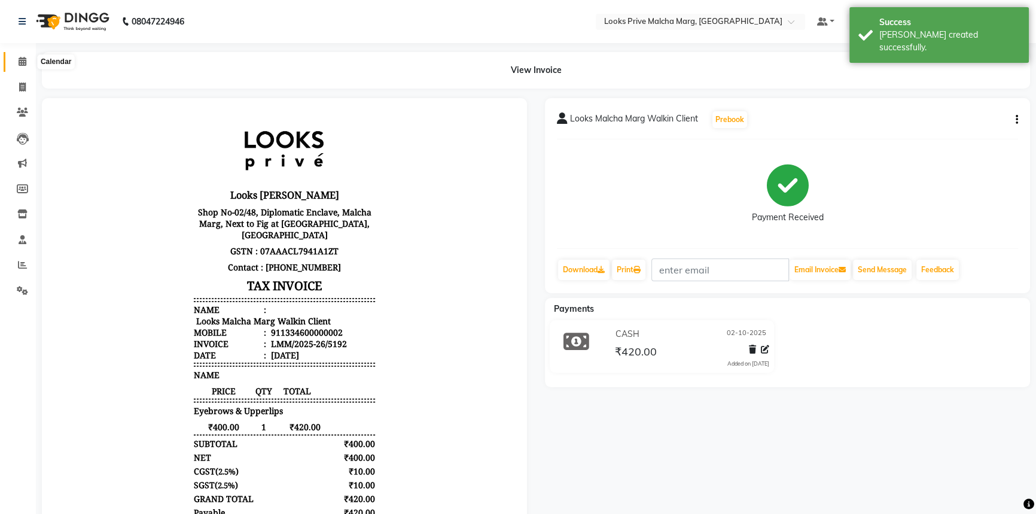
click at [23, 59] on icon at bounding box center [23, 61] width 8 height 9
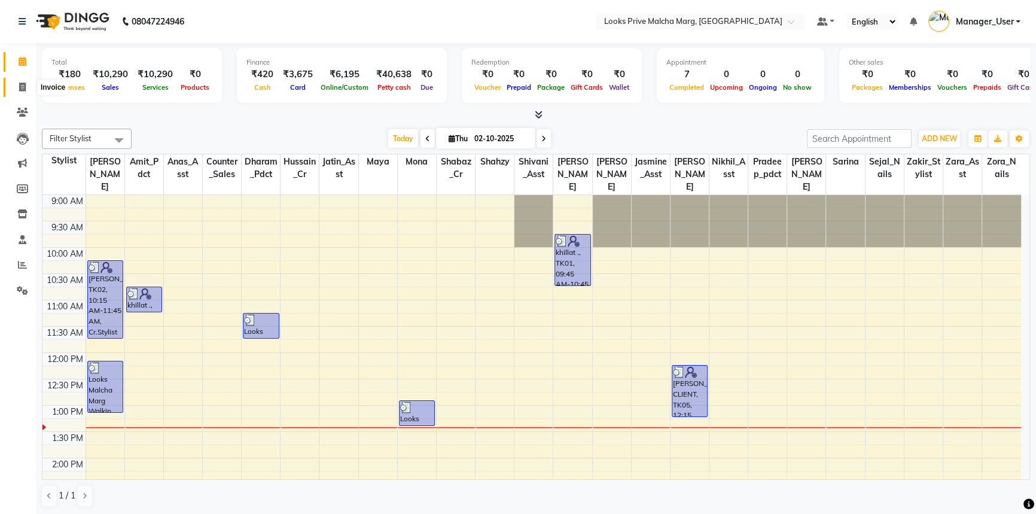
click at [12, 89] on span at bounding box center [22, 88] width 21 height 14
select select "service"
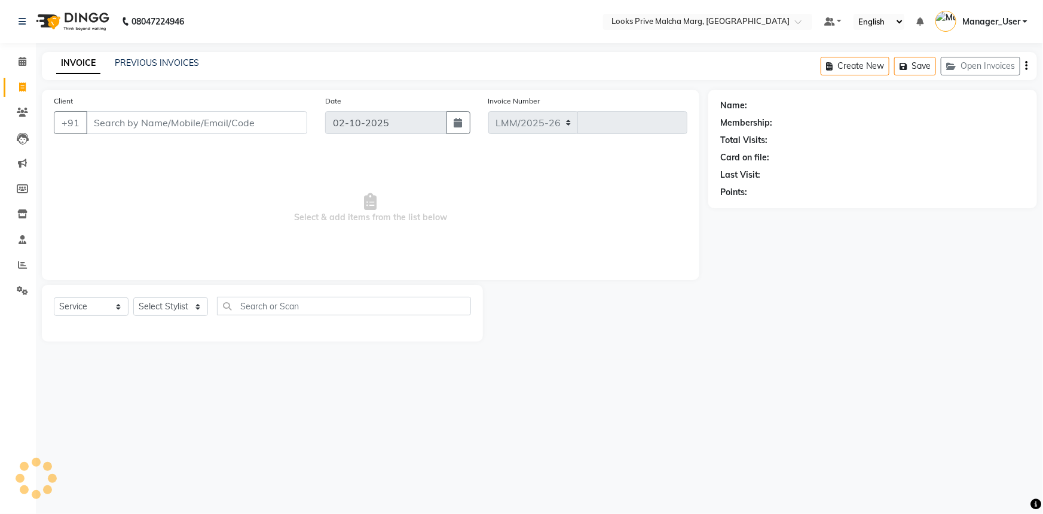
select select "7648"
type input "5193"
type input "9953122404"
click at [23, 70] on link "Calendar" at bounding box center [18, 62] width 29 height 20
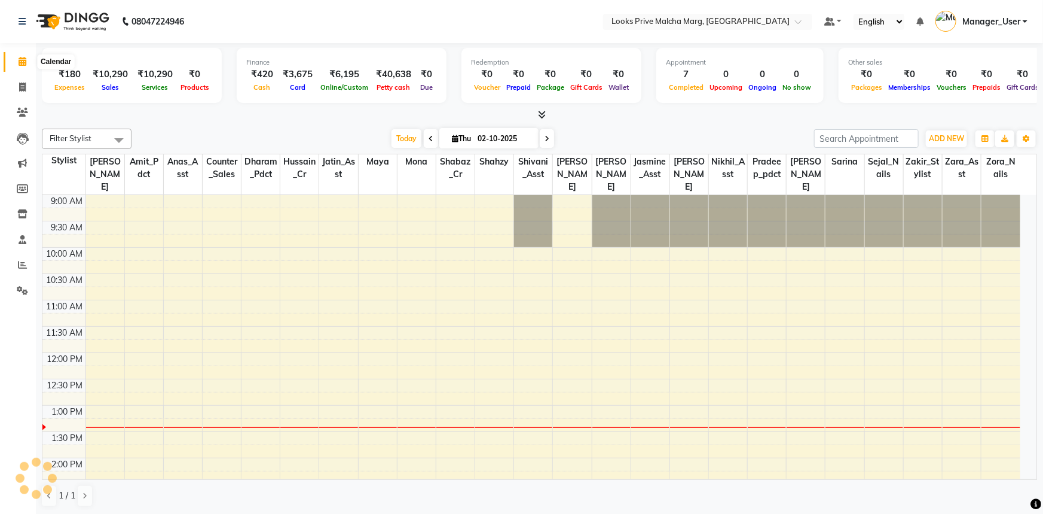
click at [24, 65] on icon at bounding box center [23, 61] width 8 height 9
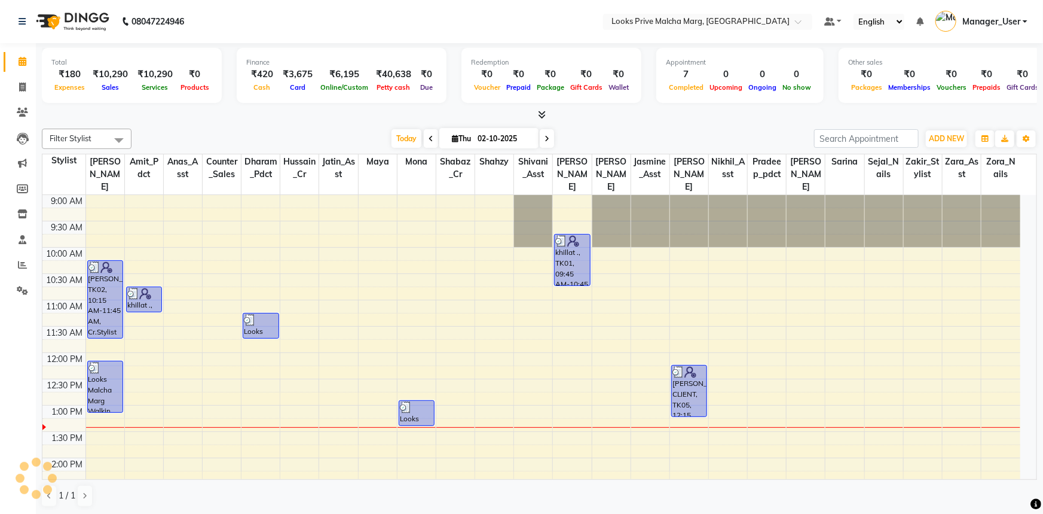
scroll to position [210, 0]
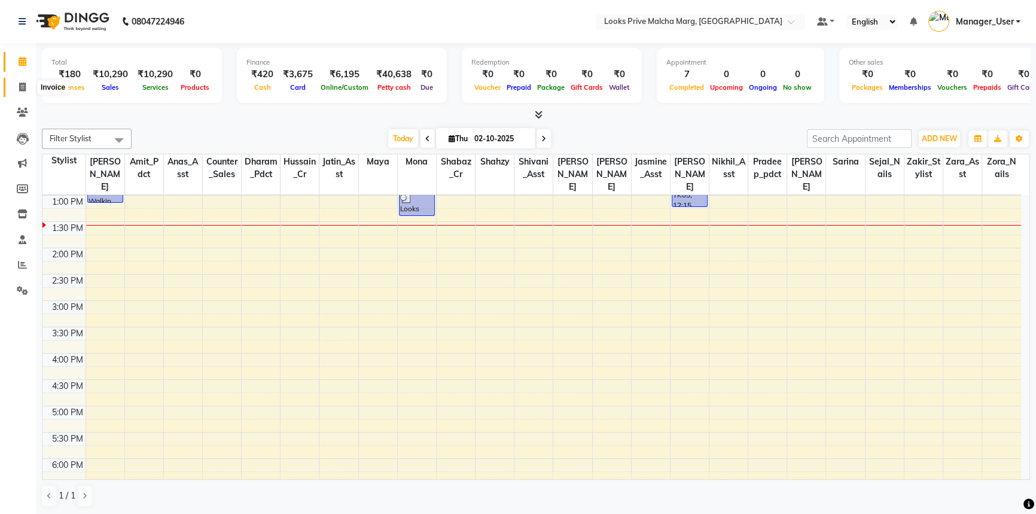
click at [14, 87] on span at bounding box center [22, 88] width 21 height 14
select select "service"
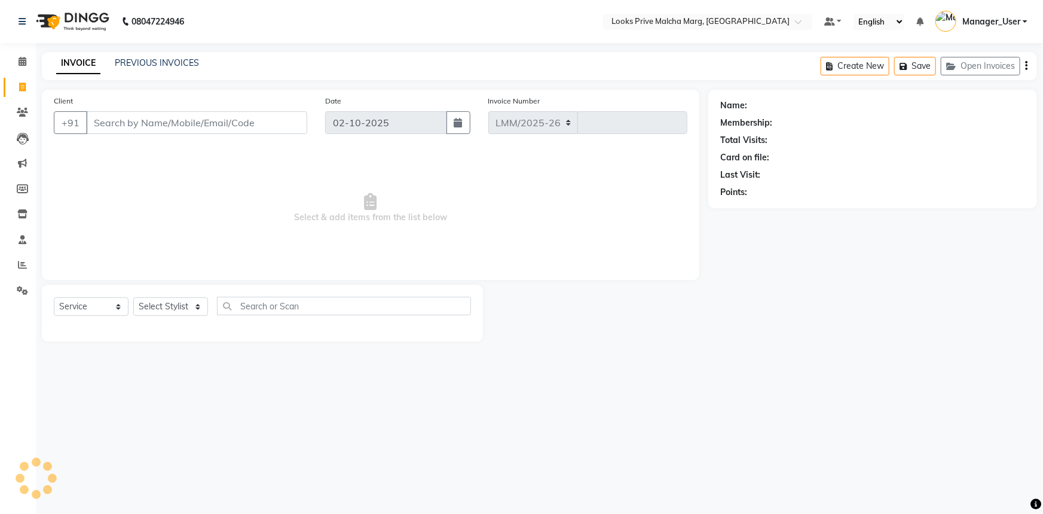
select select "7648"
type input "5193"
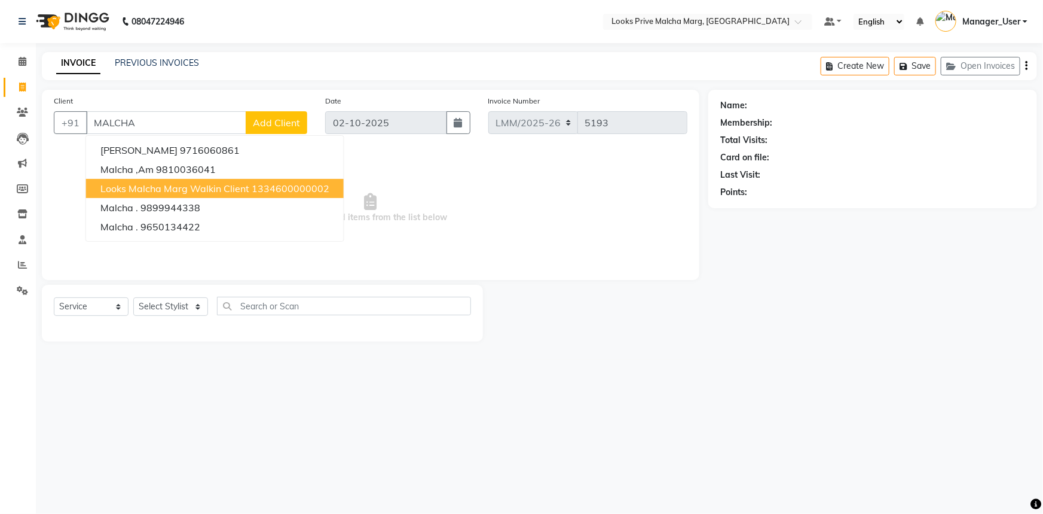
click at [157, 190] on span "Looks Malcha Marg Walkin Client" at bounding box center [174, 188] width 149 height 12
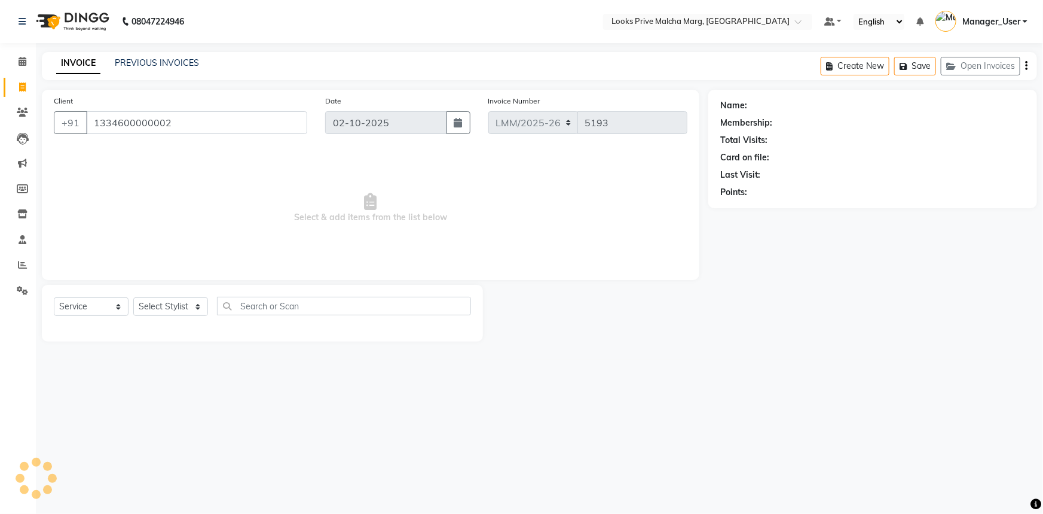
type input "1334600000002"
click at [199, 308] on select "Select Stylist [PERSON_NAME] [PERSON_NAME] Anas_Asst Counter_Sales Dharam_Pdct …" at bounding box center [170, 306] width 75 height 19
select select "82618"
click at [133, 297] on select "Select Stylist [PERSON_NAME] [PERSON_NAME] Anas_Asst Counter_Sales Dharam_Pdct …" at bounding box center [170, 306] width 75 height 19
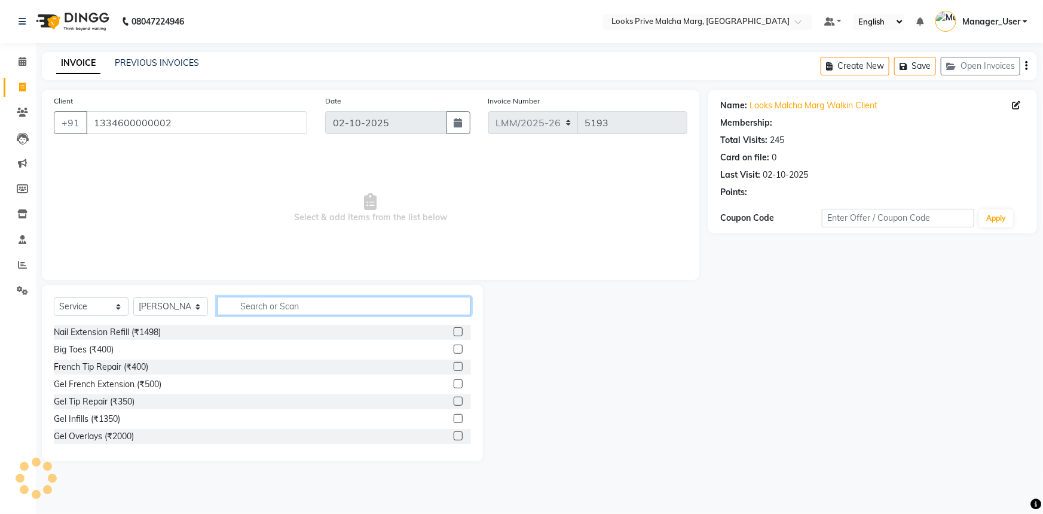
click at [301, 302] on input "text" at bounding box center [344, 306] width 254 height 19
select select "1: Object"
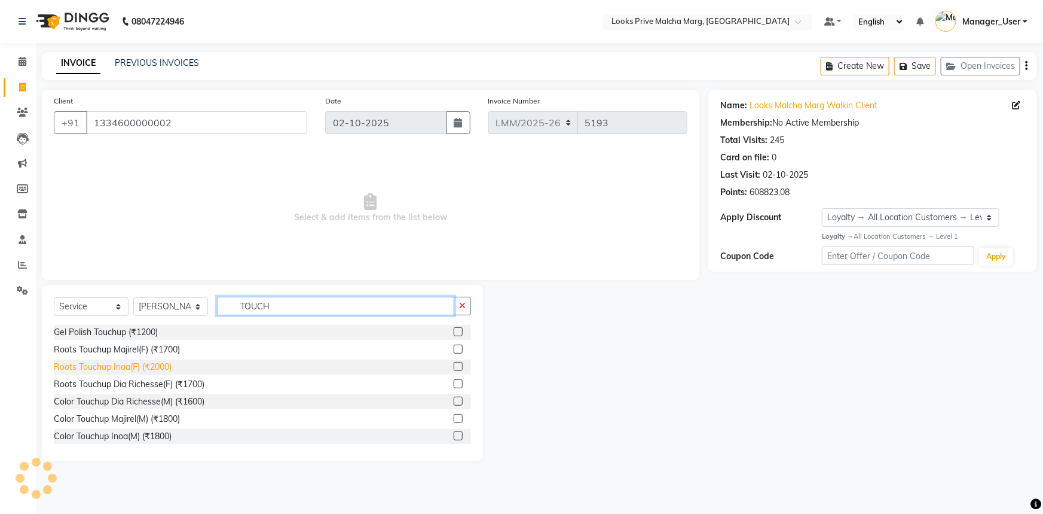
type input "TOUCH"
click at [116, 365] on div "Roots Touchup Inoa(F) (₹2000)" at bounding box center [113, 367] width 118 height 13
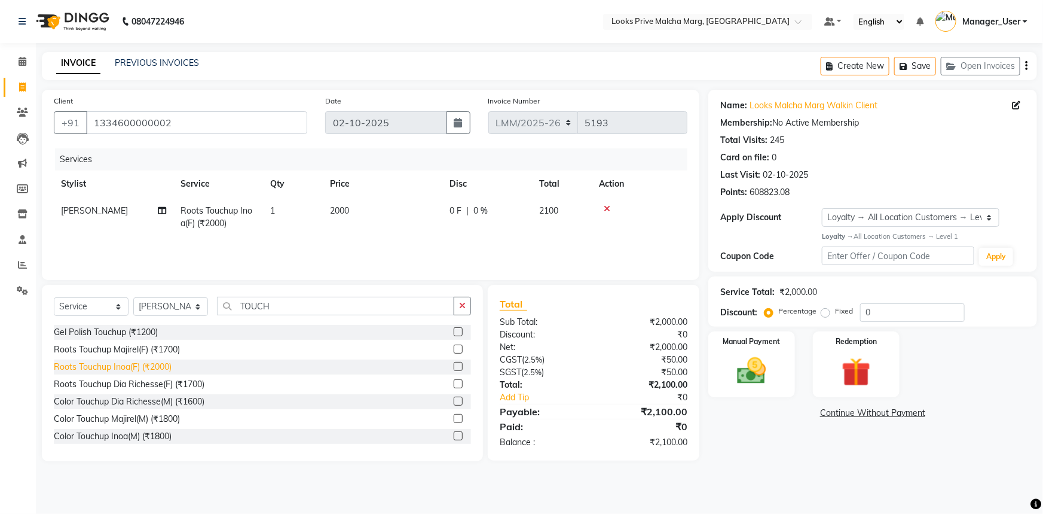
click at [116, 365] on div "Roots Touchup Inoa(F) (₹2000)" at bounding box center [113, 367] width 118 height 13
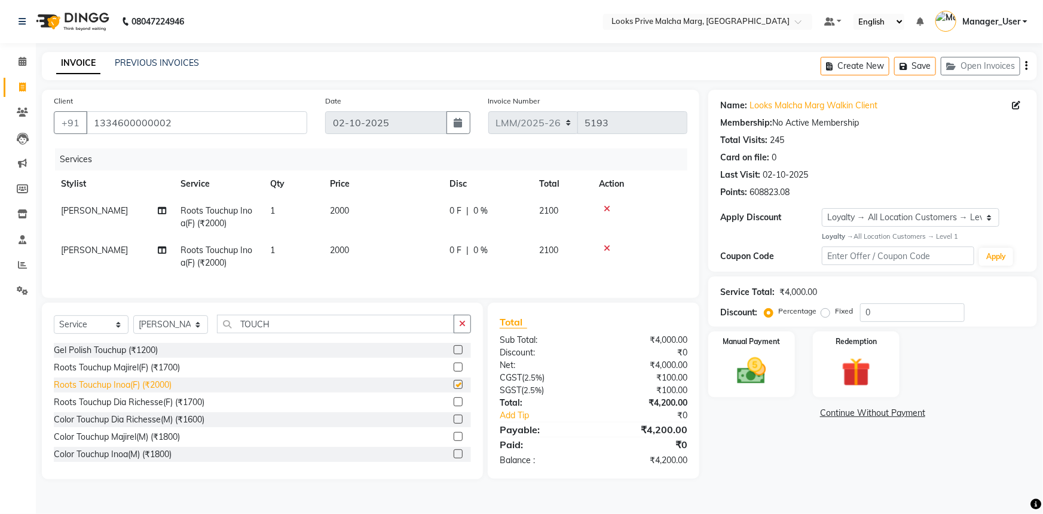
checkbox input "false"
click at [365, 256] on td "2000" at bounding box center [383, 256] width 120 height 39
select select "82618"
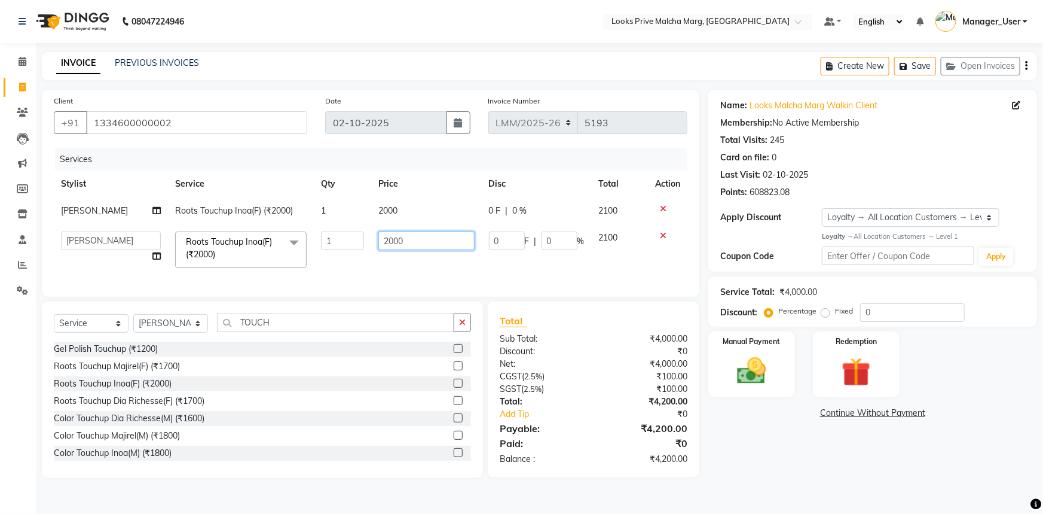
drag, startPoint x: 431, startPoint y: 246, endPoint x: 293, endPoint y: 245, distance: 138.1
click at [293, 245] on tr "Akbar_pdct Amir Amit_Pdct Anas_Asst Counter_Sales Dharam_Pdct Hussain_Cr Jasmin…" at bounding box center [371, 249] width 634 height 51
type input "2100"
click at [440, 212] on td "2000" at bounding box center [426, 210] width 110 height 27
select select "82618"
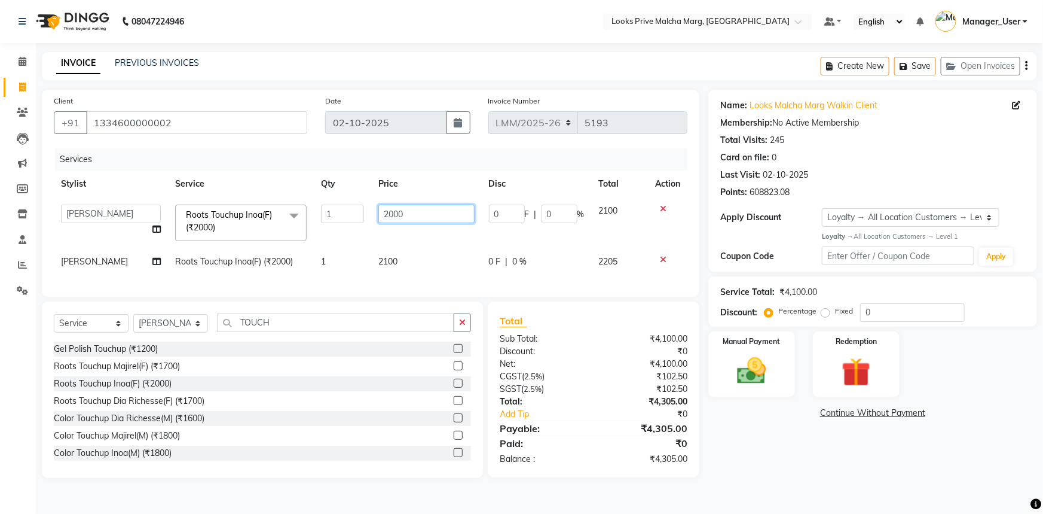
drag, startPoint x: 440, startPoint y: 212, endPoint x: 335, endPoint y: 215, distance: 104.7
click at [335, 215] on tr "Akbar_pdct Amir Amit_Pdct Anas_Asst Counter_Sales Dharam_Pdct Hussain_Cr Jasmin…" at bounding box center [371, 222] width 634 height 51
type input "2100"
click at [444, 257] on tr "Nicky Roots Touchup Inoa(F) (₹2000) 1 2100 0 F | 0 % 2205" at bounding box center [371, 261] width 634 height 27
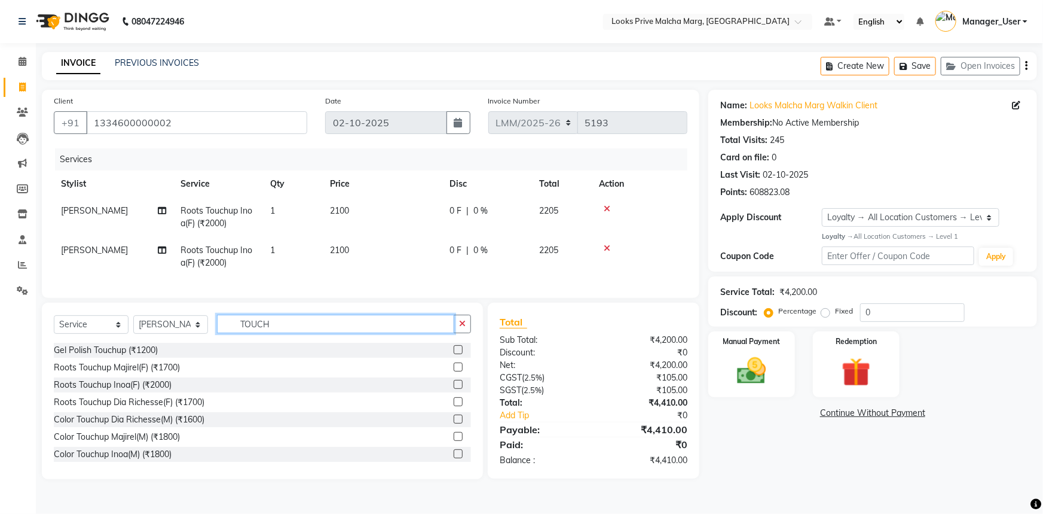
drag, startPoint x: 305, startPoint y: 328, endPoint x: 107, endPoint y: 334, distance: 198.0
click at [107, 334] on div "Select Service Product Membership Package Voucher Prepaid Gift Card Select Styl…" at bounding box center [262, 329] width 417 height 28
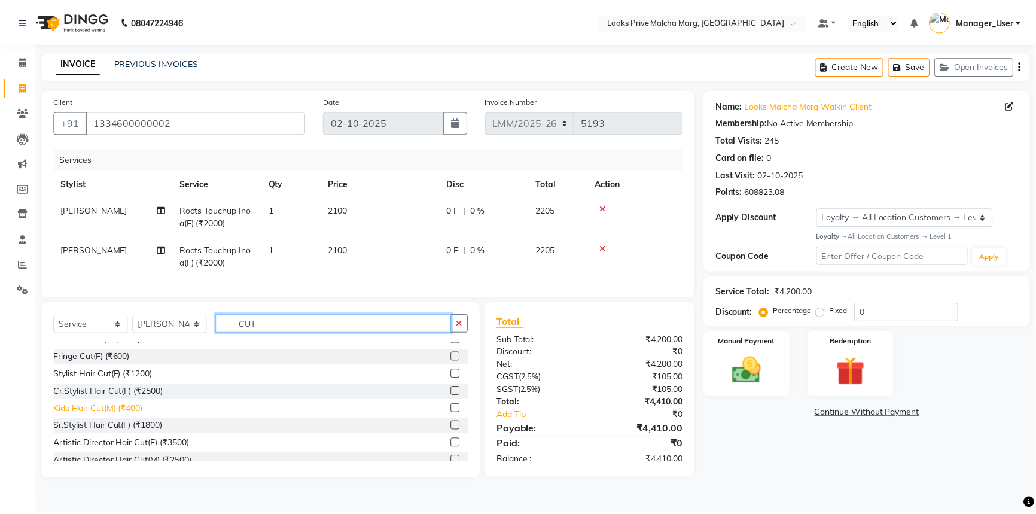
scroll to position [54, 0]
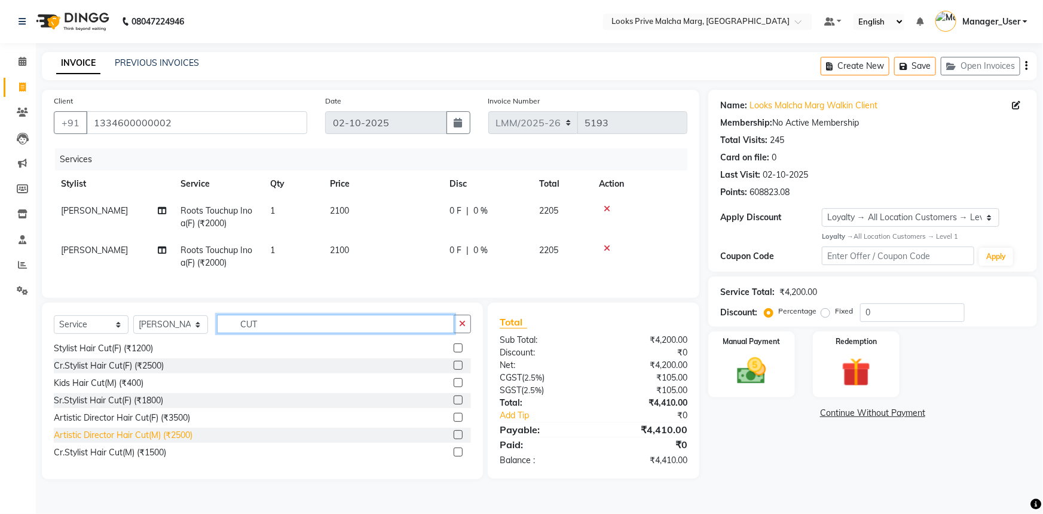
type input "CUT"
click at [96, 441] on div "Artistic Director Hair Cut(M) (₹2500)" at bounding box center [123, 435] width 139 height 13
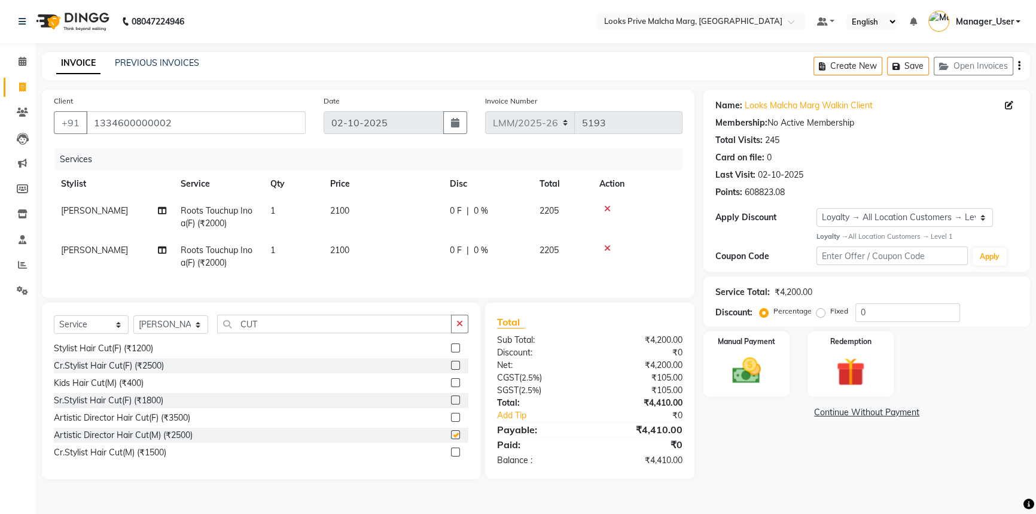
checkbox input "false"
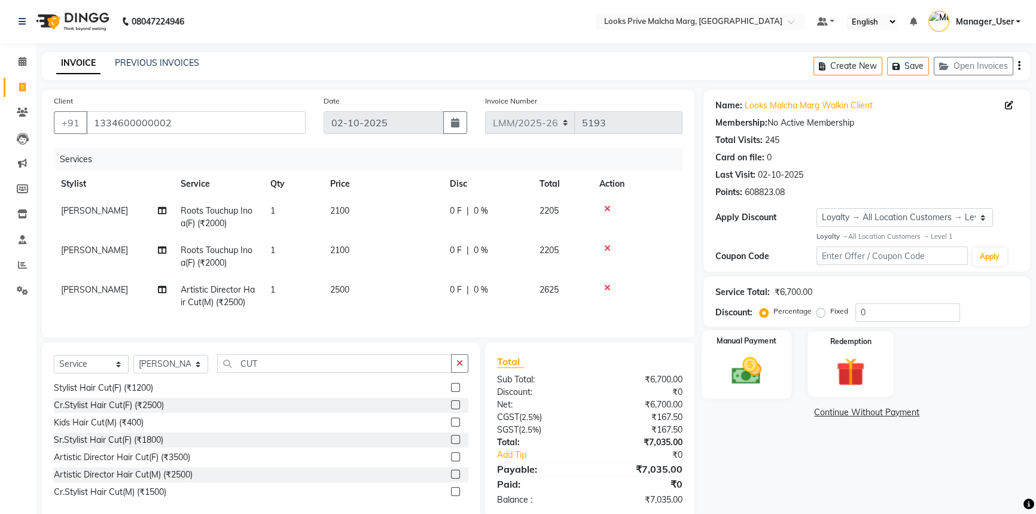
click at [747, 362] on img at bounding box center [746, 370] width 48 height 34
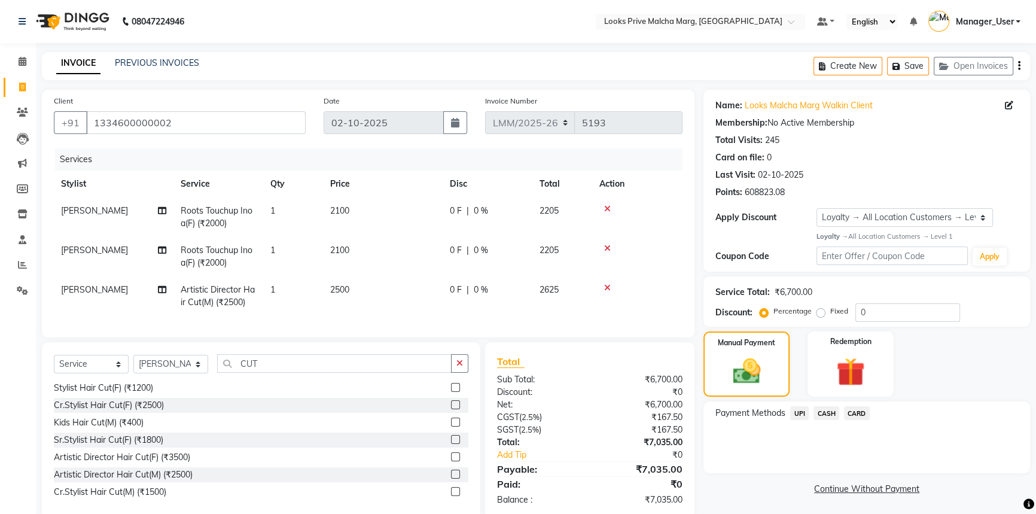
click at [819, 411] on span "CASH" at bounding box center [826, 413] width 26 height 14
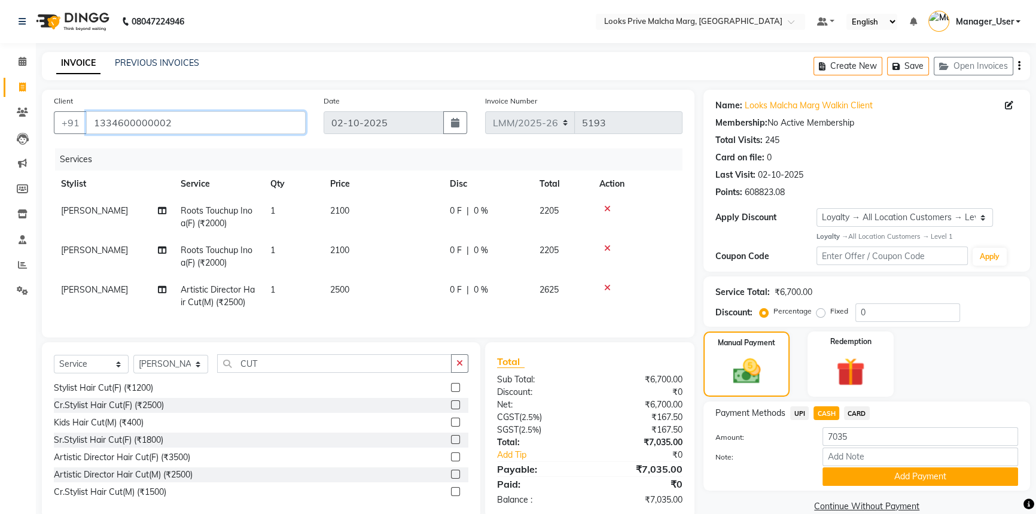
drag, startPoint x: 236, startPoint y: 124, endPoint x: 0, endPoint y: 126, distance: 236.2
click at [0, 126] on app-home "08047224946 Select Location × Looks Prive Malcha Marg, New Delhi Default Panel …" at bounding box center [518, 268] width 1036 height 536
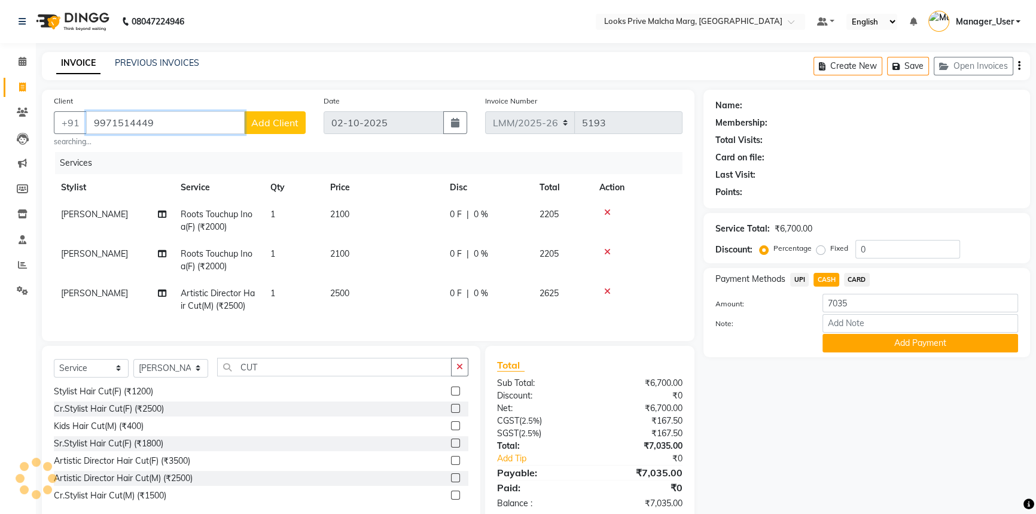
type input "9971514449"
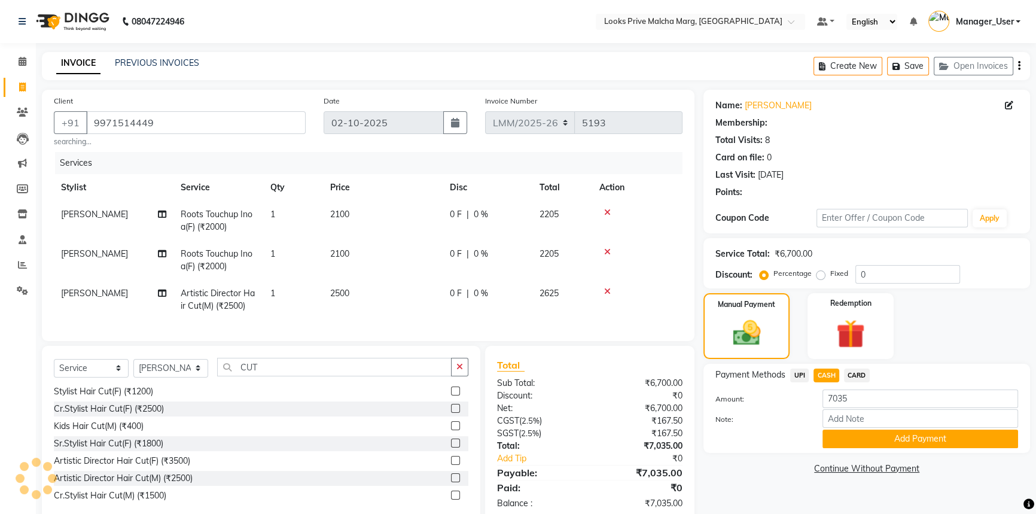
click at [737, 466] on div "Name: Mona Shrivastva Membership: Total Visits: 8 Card on file: 0 Last Visit: 2…" at bounding box center [870, 306] width 335 height 432
select select "1: Object"
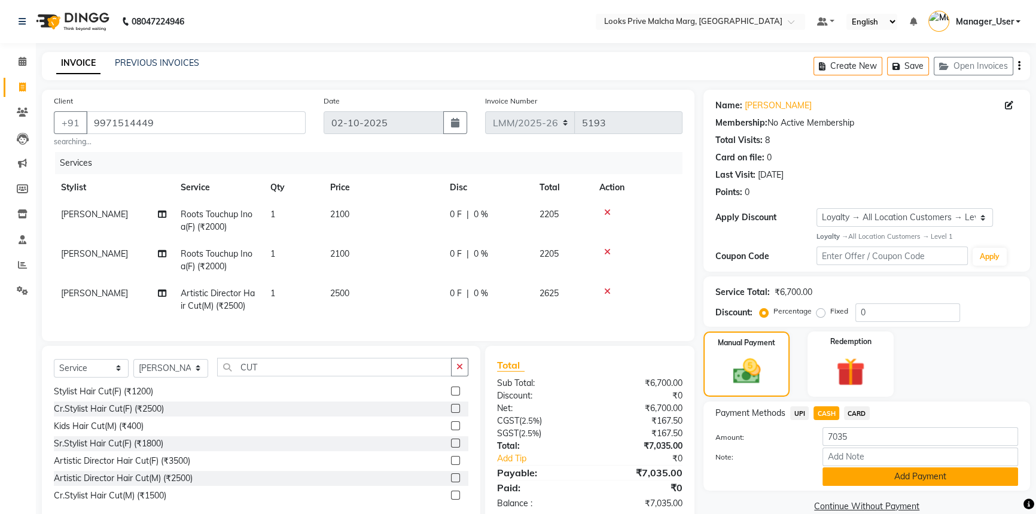
scroll to position [35, 0]
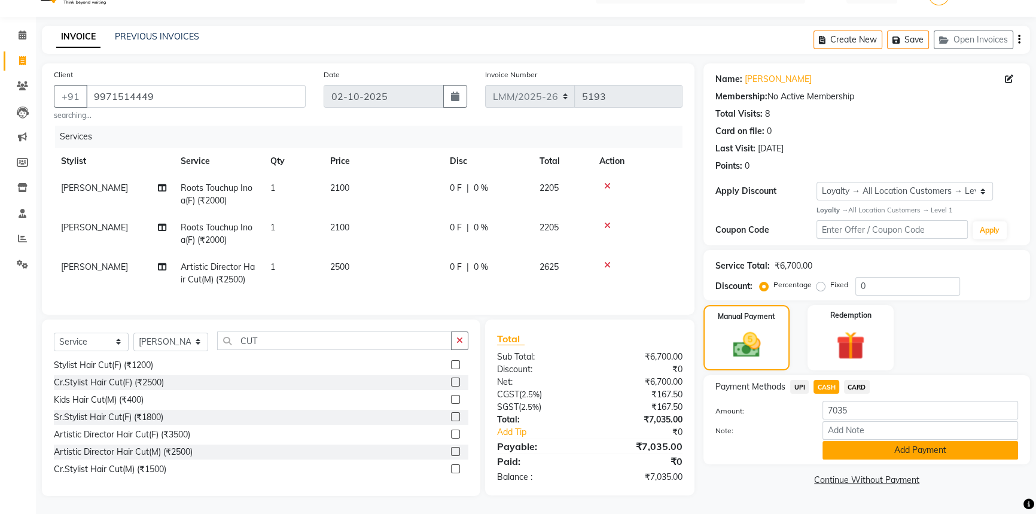
click at [889, 441] on button "Add Payment" at bounding box center [920, 450] width 196 height 19
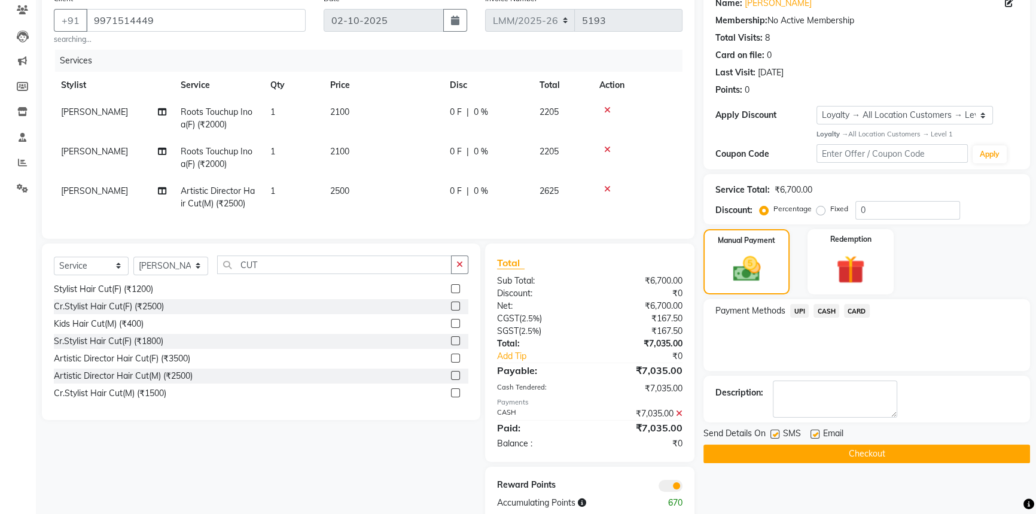
scroll to position [136, 0]
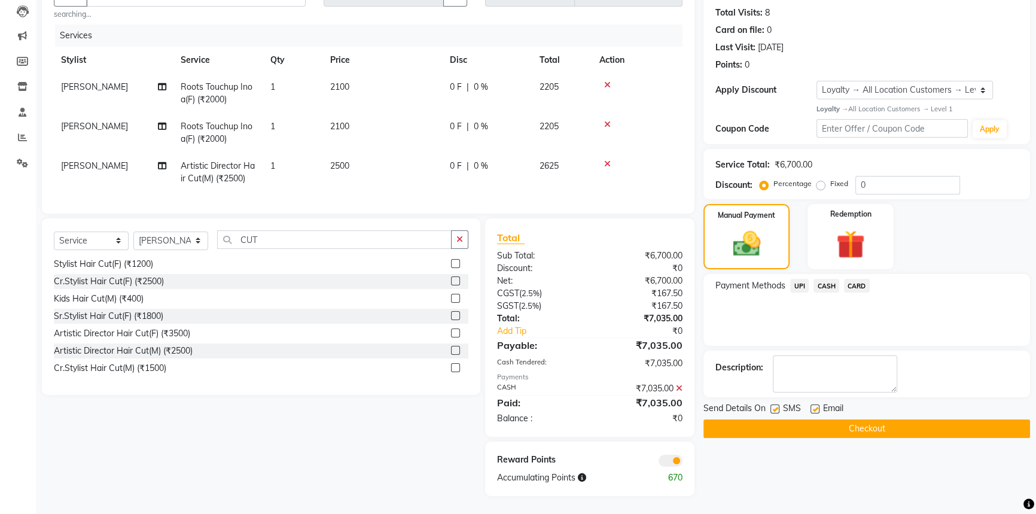
click at [770, 404] on label at bounding box center [774, 408] width 9 height 9
click at [770, 405] on input "checkbox" at bounding box center [774, 409] width 8 height 8
checkbox input "false"
click at [813, 404] on label at bounding box center [814, 408] width 9 height 9
click at [813, 405] on input "checkbox" at bounding box center [814, 409] width 8 height 8
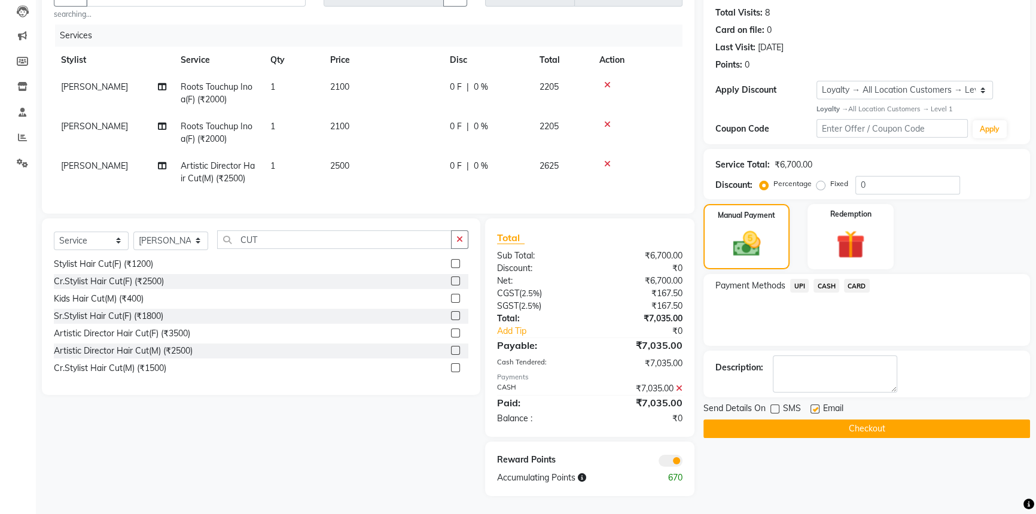
checkbox input "false"
click at [798, 427] on button "Checkout" at bounding box center [866, 428] width 327 height 19
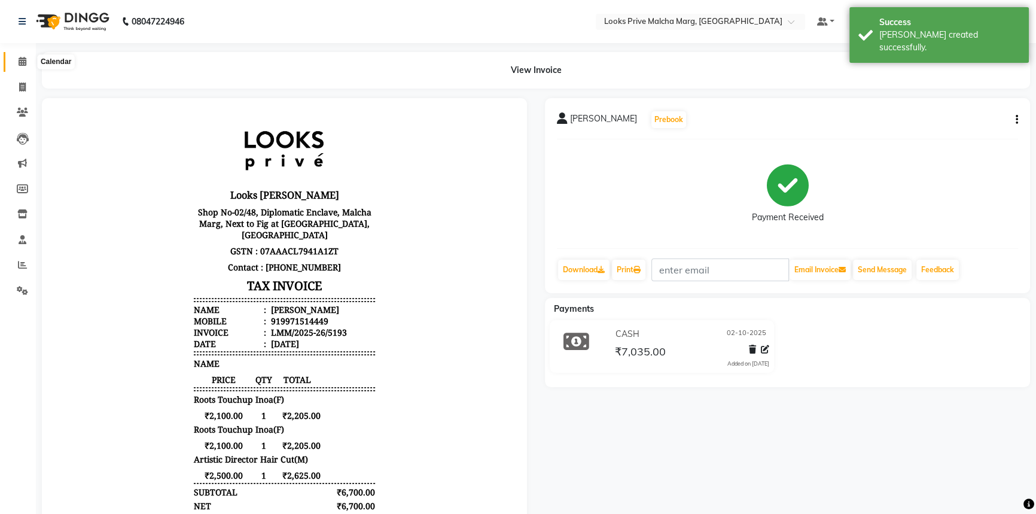
click at [19, 62] on icon at bounding box center [23, 61] width 8 height 9
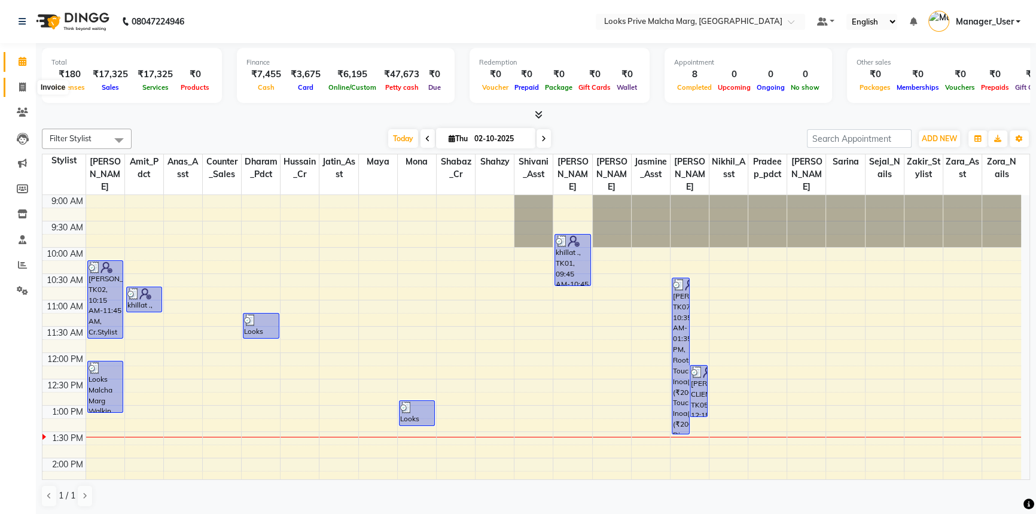
click at [20, 93] on span at bounding box center [22, 88] width 21 height 14
select select "service"
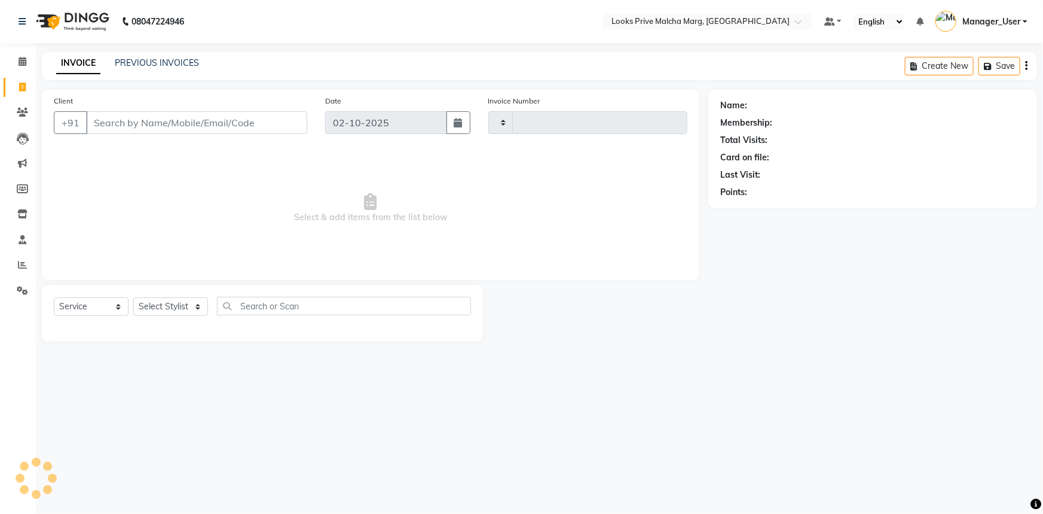
click at [167, 114] on input "Client" at bounding box center [196, 122] width 221 height 23
type input "MA"
type input "5194"
select select "7648"
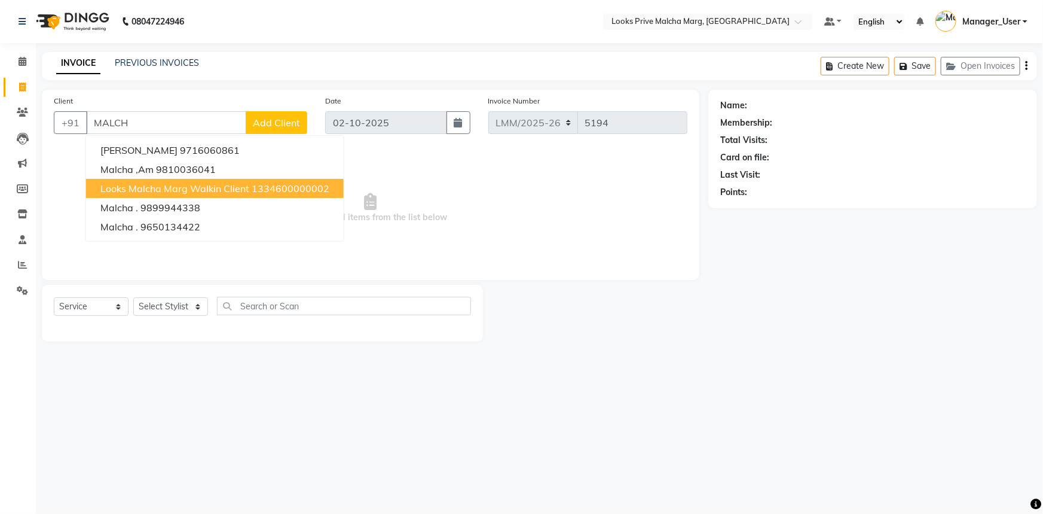
click at [134, 191] on span "Looks Malcha Marg Walkin Client" at bounding box center [174, 188] width 149 height 12
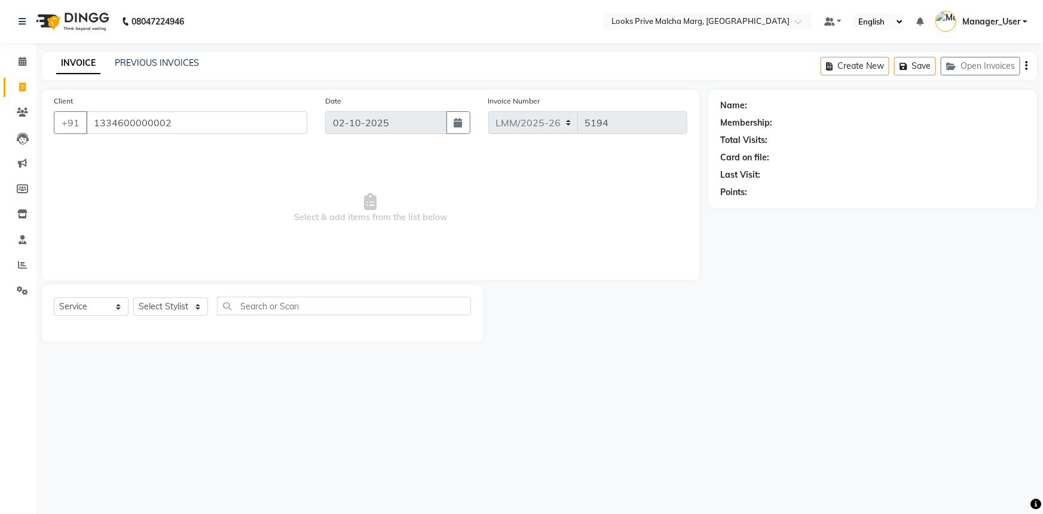
type input "1334600000002"
click at [185, 306] on select "Select Stylist Akbar_pdct Amir Amit_Pdct Anas_Asst Counter_Sales Dharam_Pdct Hu…" at bounding box center [170, 306] width 75 height 19
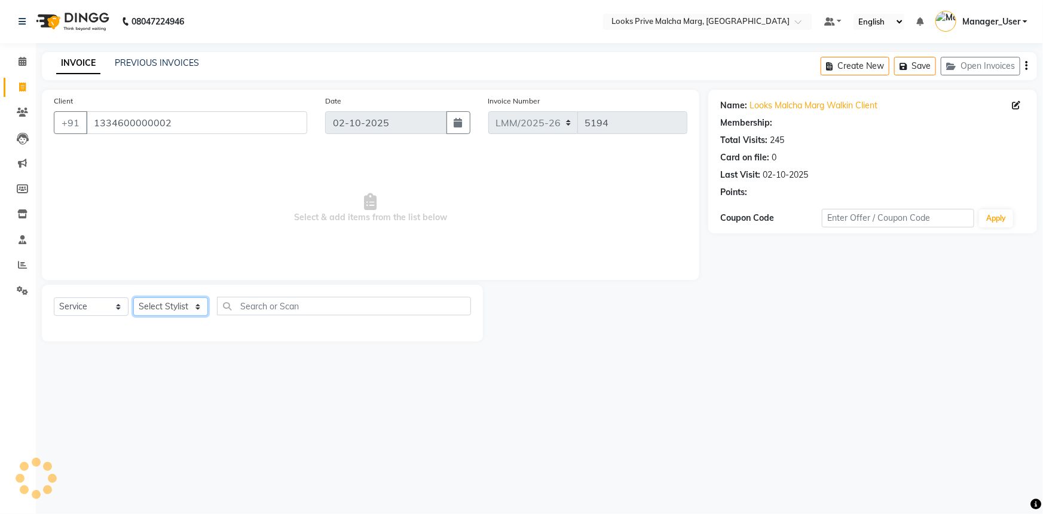
select select "1: Object"
select select "66962"
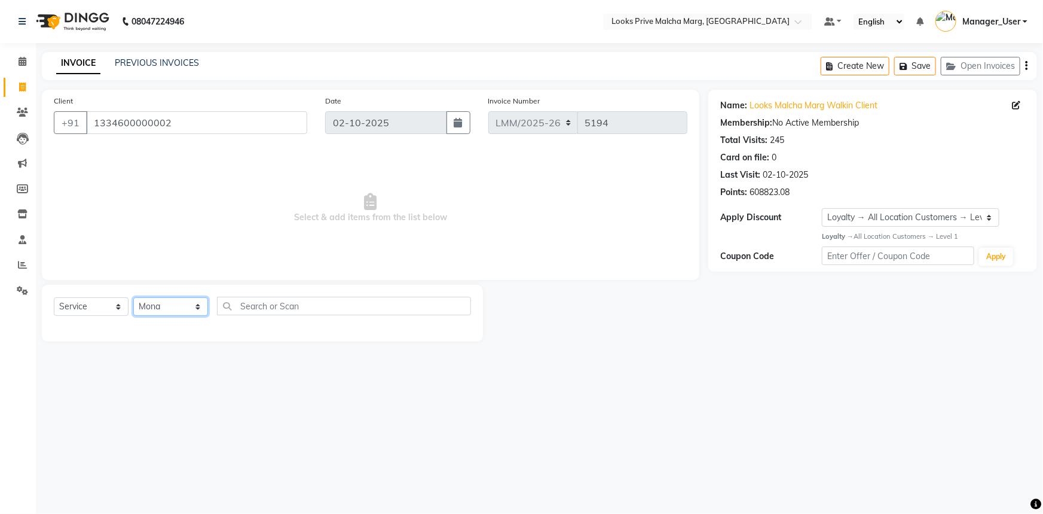
click at [133, 297] on select "Select Stylist Akbar_pdct Amir Amit_Pdct Anas_Asst Counter_Sales Dharam_Pdct Hu…" at bounding box center [170, 306] width 75 height 19
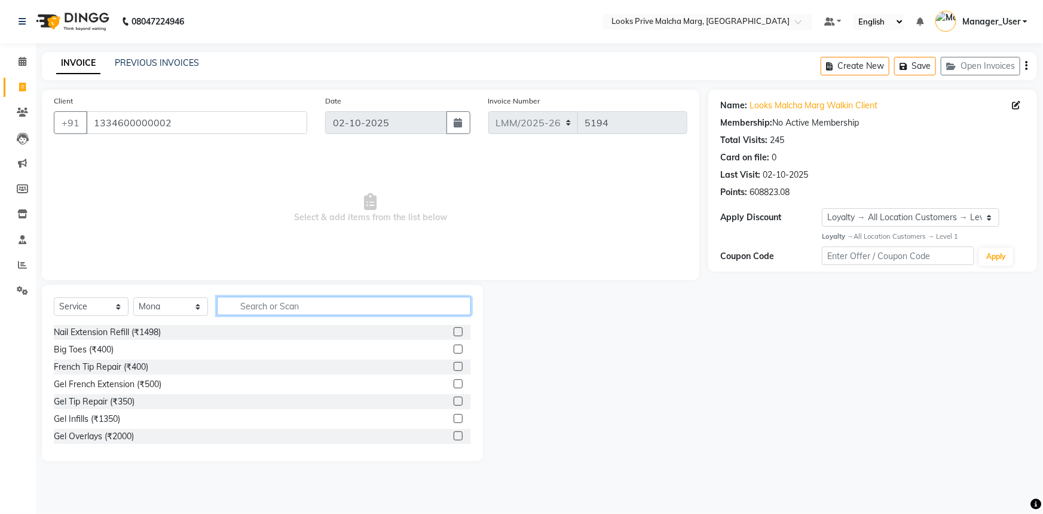
click at [251, 309] on input "text" at bounding box center [344, 306] width 254 height 19
type input "EYE"
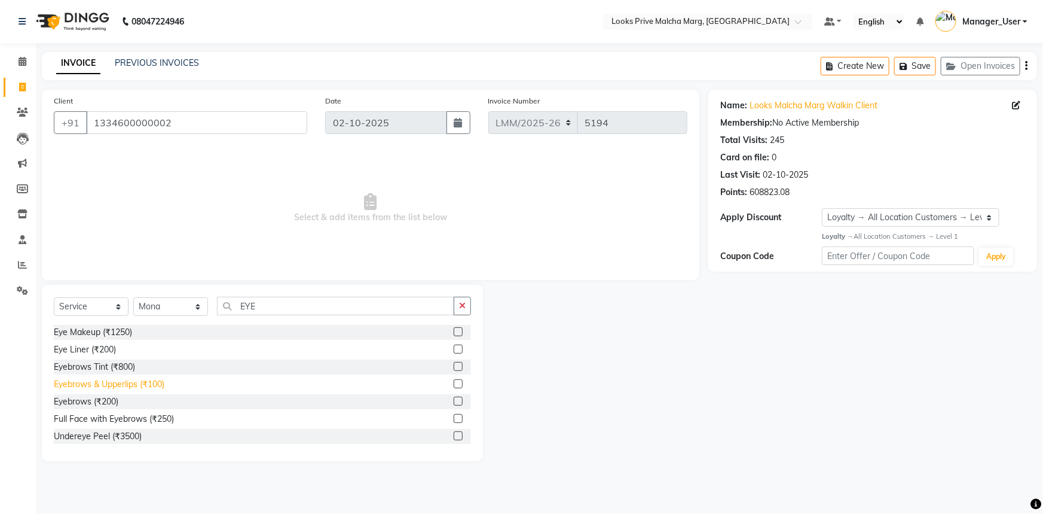
click at [133, 378] on div "Eyebrows & Upperlips (₹100)" at bounding box center [109, 384] width 111 height 13
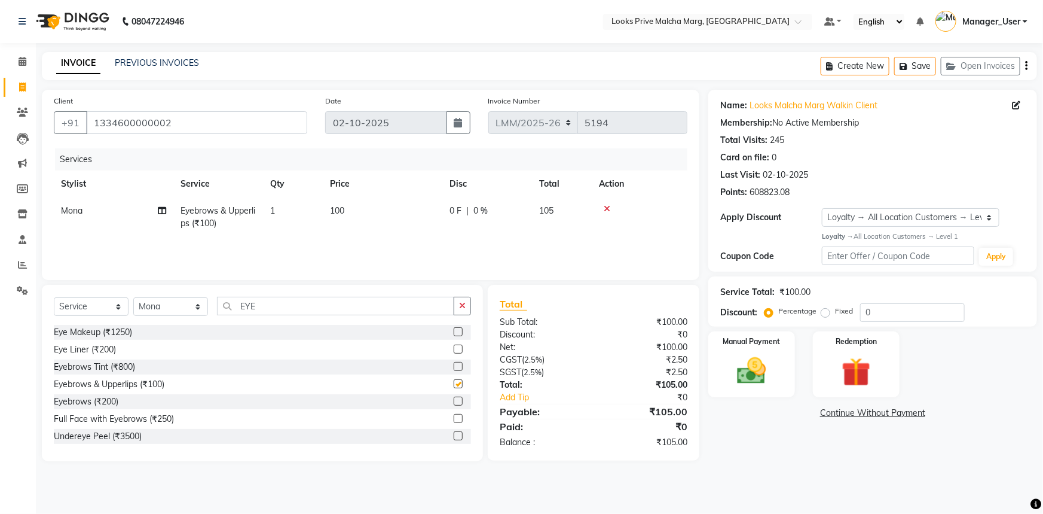
checkbox input "false"
click at [348, 210] on td "100" at bounding box center [383, 216] width 120 height 39
select select "66962"
click at [429, 197] on td "100" at bounding box center [425, 222] width 112 height 51
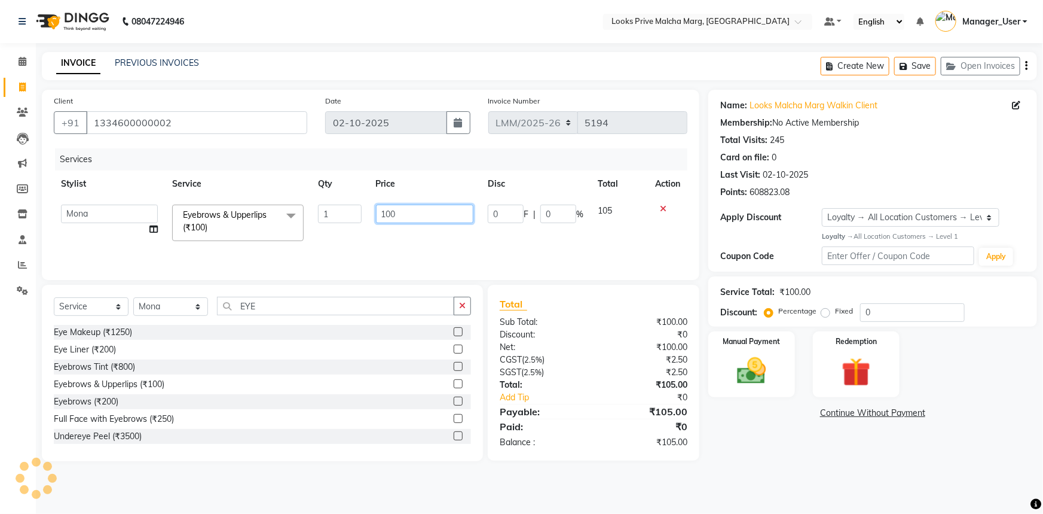
drag, startPoint x: 420, startPoint y: 215, endPoint x: 202, endPoint y: 200, distance: 218.2
click at [202, 200] on tr "Akbar_pdct Amir Amit_Pdct Anas_Asst Counter_Sales Dharam_Pdct Hussain_Cr Jasmin…" at bounding box center [371, 222] width 634 height 51
type input "400"
click at [432, 233] on td "400" at bounding box center [425, 222] width 112 height 51
select select "66962"
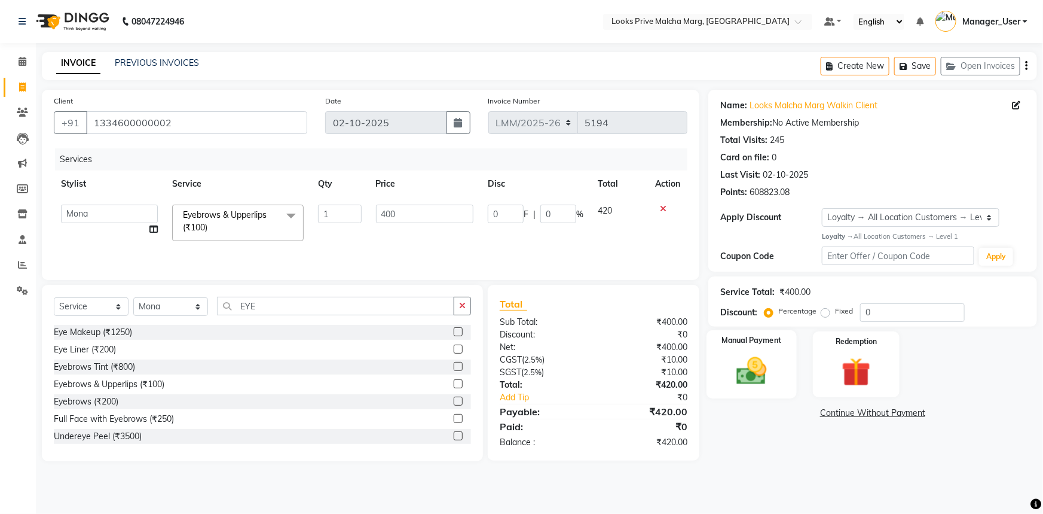
click at [770, 380] on img at bounding box center [752, 370] width 49 height 35
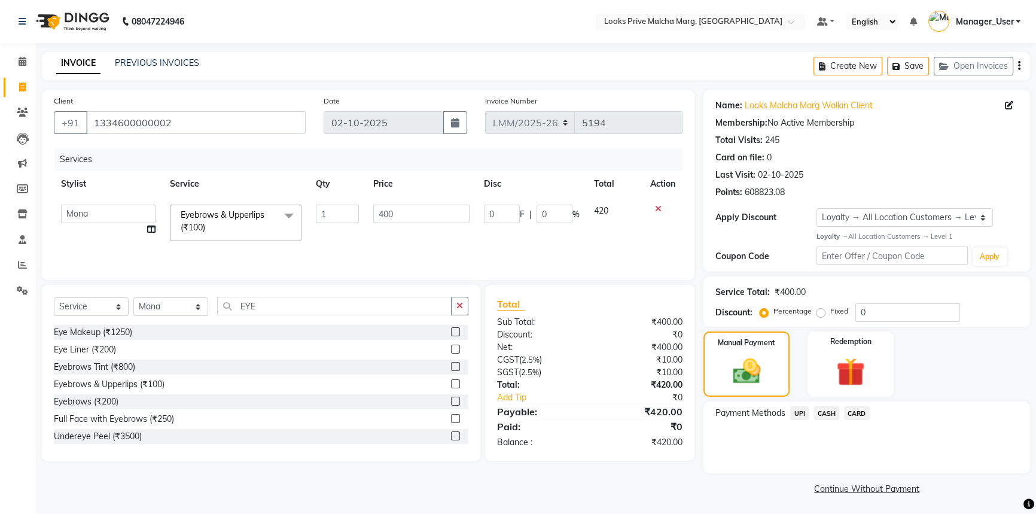
click at [794, 414] on span "UPI" at bounding box center [799, 413] width 19 height 14
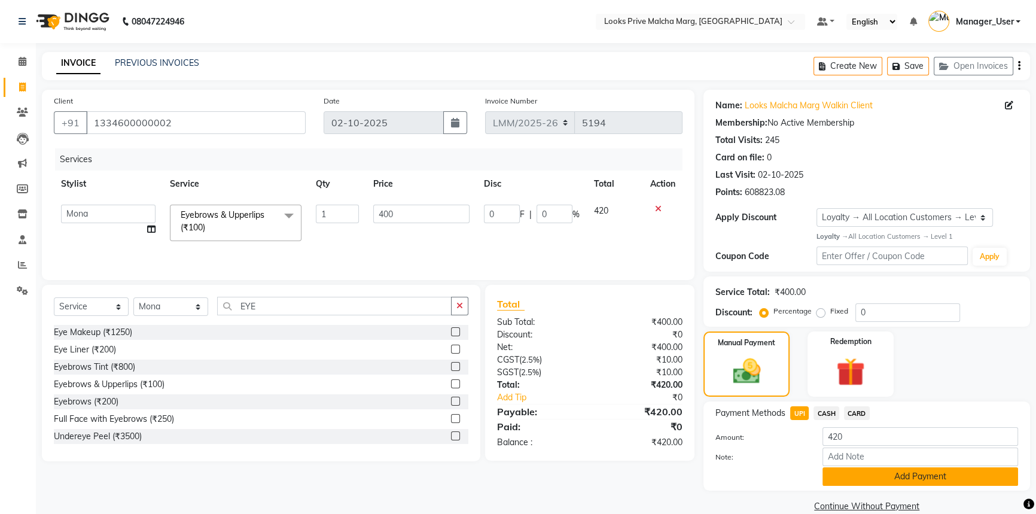
click at [855, 481] on button "Add Payment" at bounding box center [920, 476] width 196 height 19
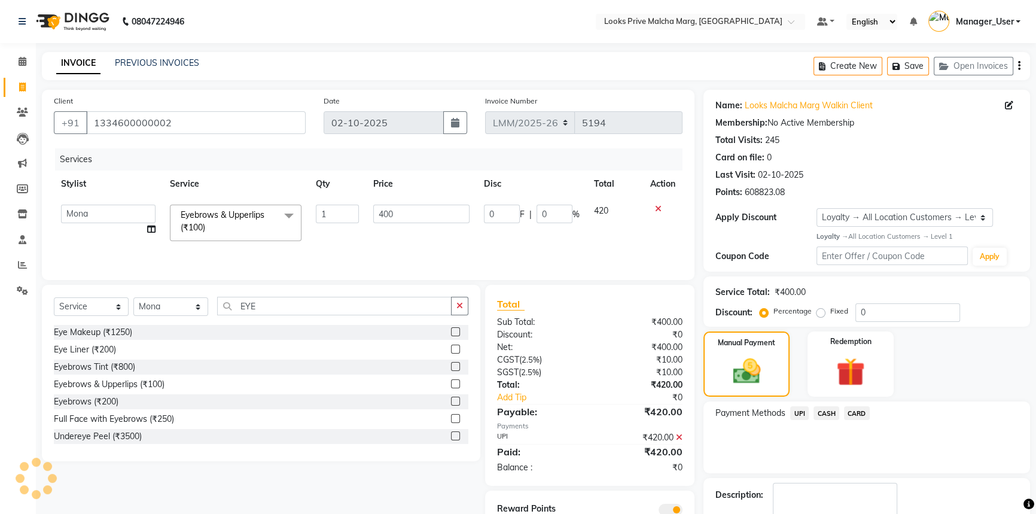
scroll to position [54, 0]
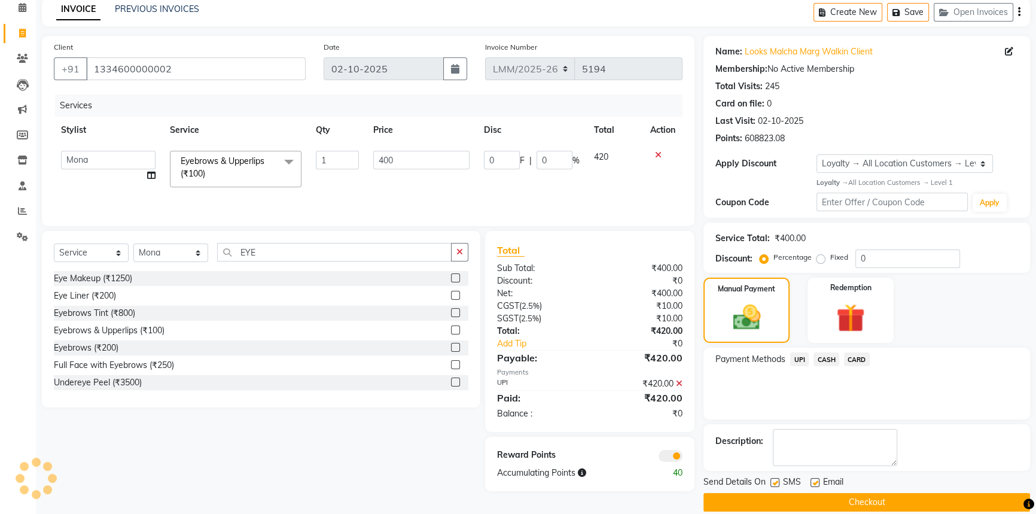
click at [803, 495] on button "Checkout" at bounding box center [866, 502] width 327 height 19
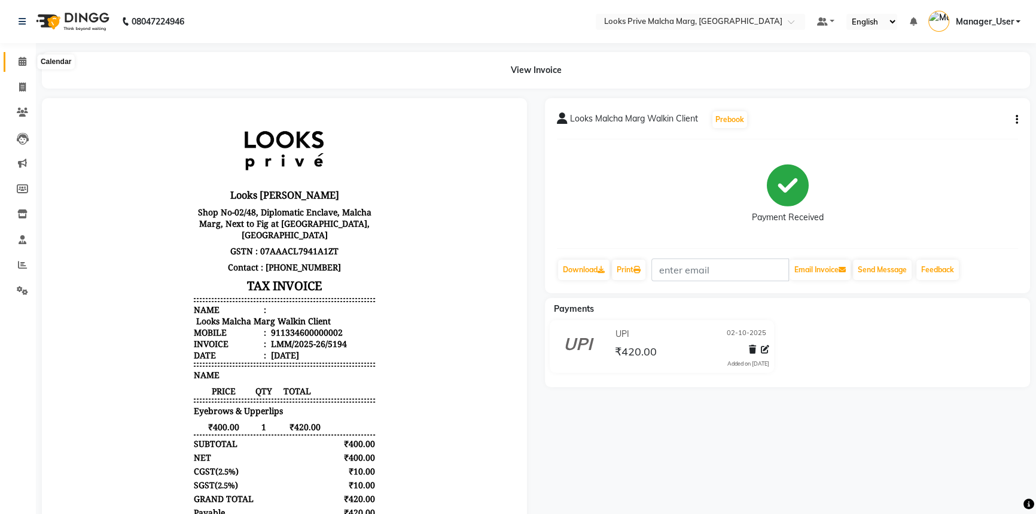
drag, startPoint x: 23, startPoint y: 67, endPoint x: 553, endPoint y: 1, distance: 534.0
click at [23, 67] on span at bounding box center [22, 62] width 21 height 14
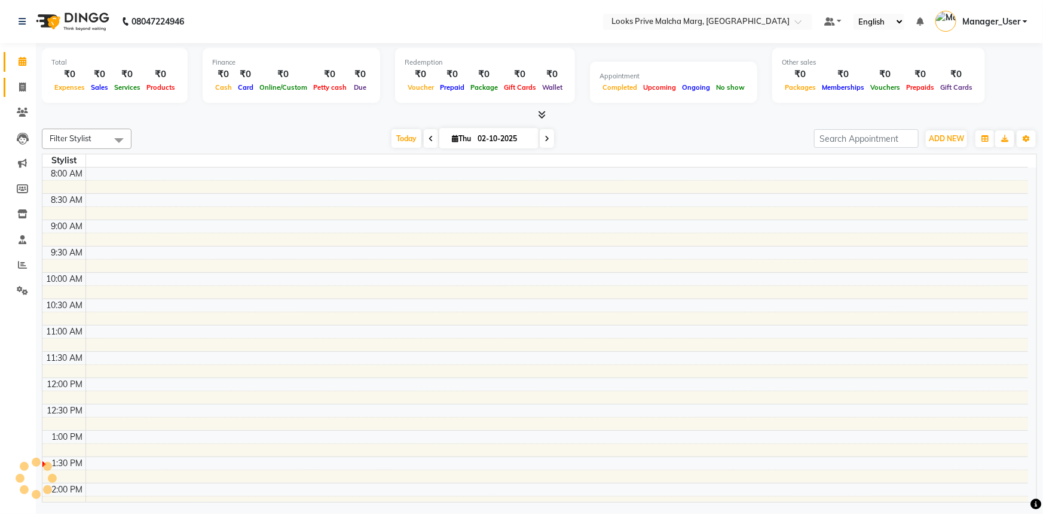
click at [17, 68] on span at bounding box center [22, 62] width 21 height 14
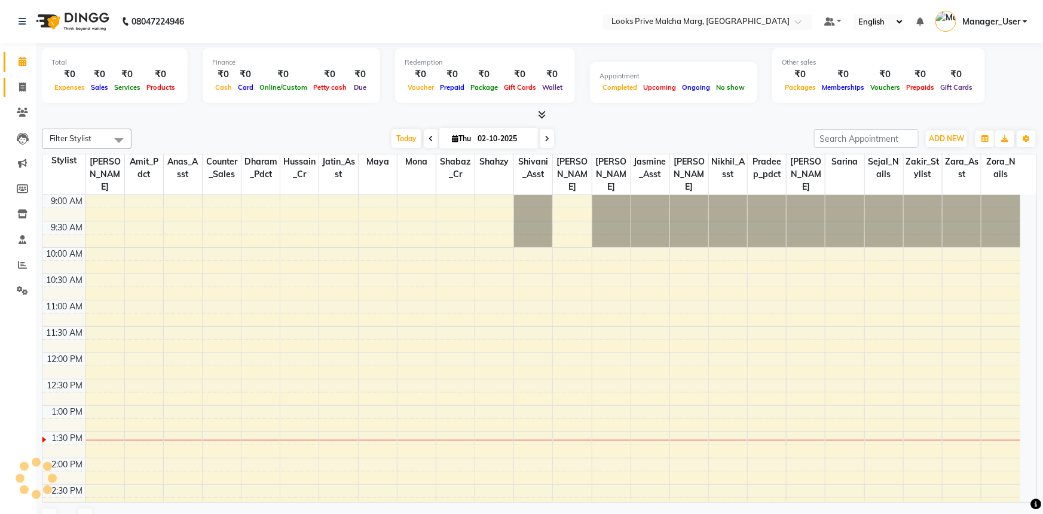
click at [28, 89] on span at bounding box center [22, 88] width 21 height 14
select select "service"
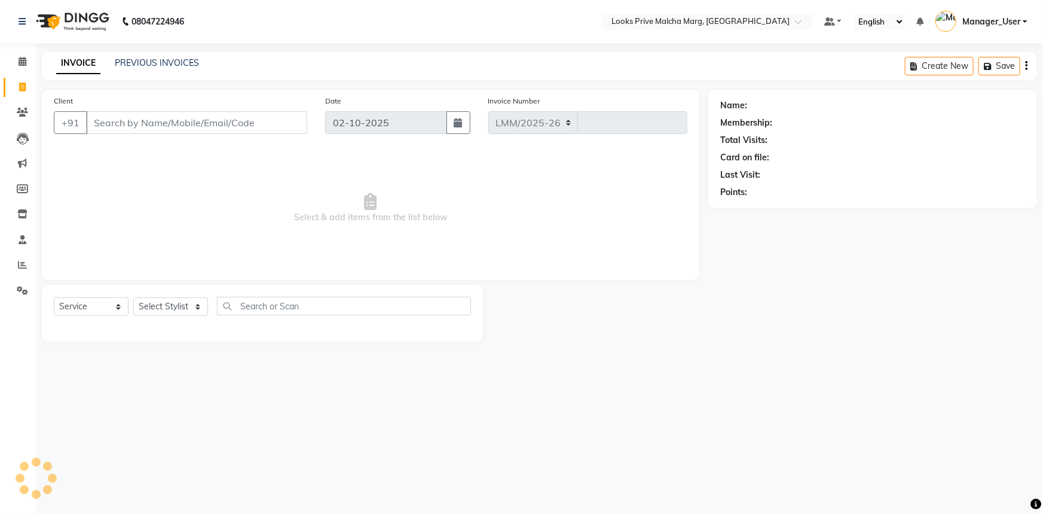
select select "7648"
type input "5195"
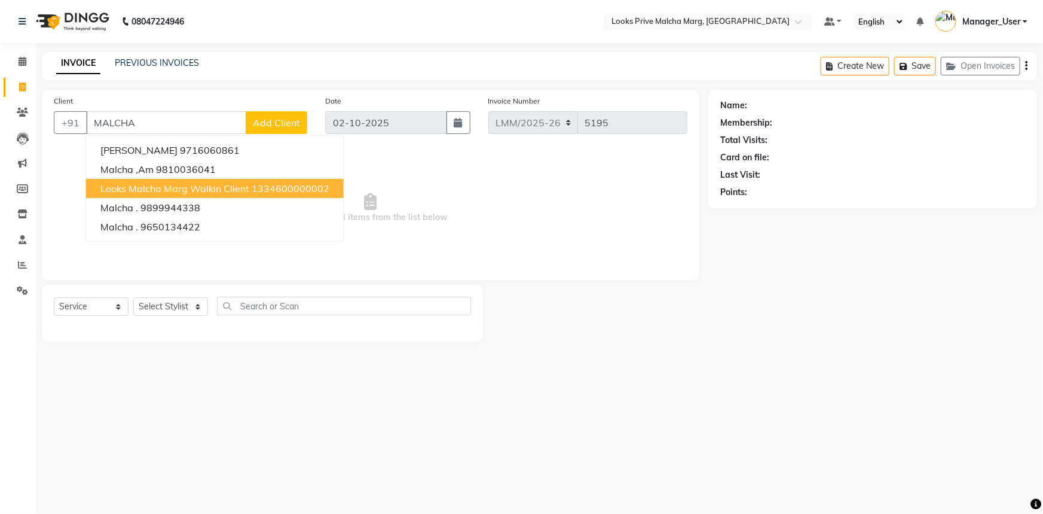
click at [139, 193] on span "Looks Malcha Marg Walkin Client" at bounding box center [174, 188] width 149 height 12
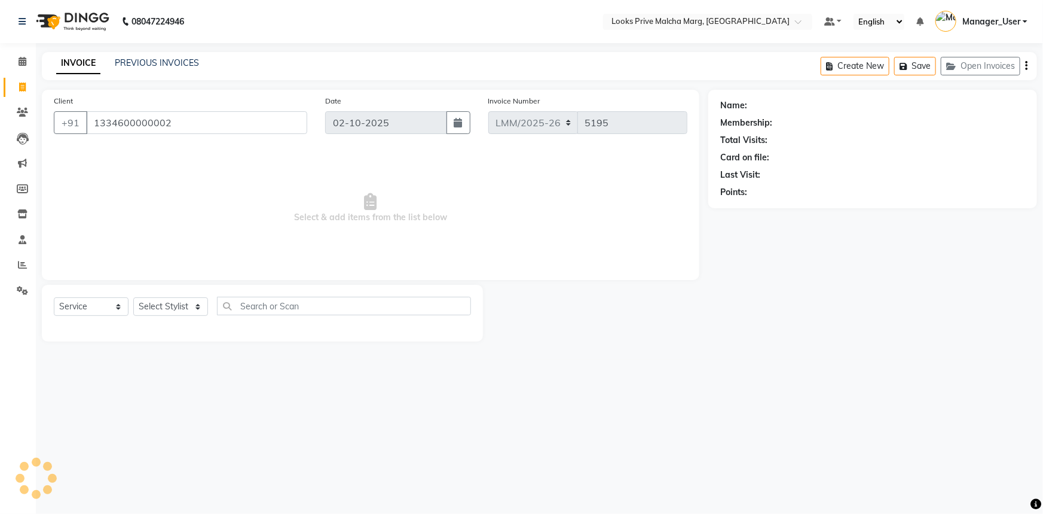
type input "1334600000002"
select select "1: Object"
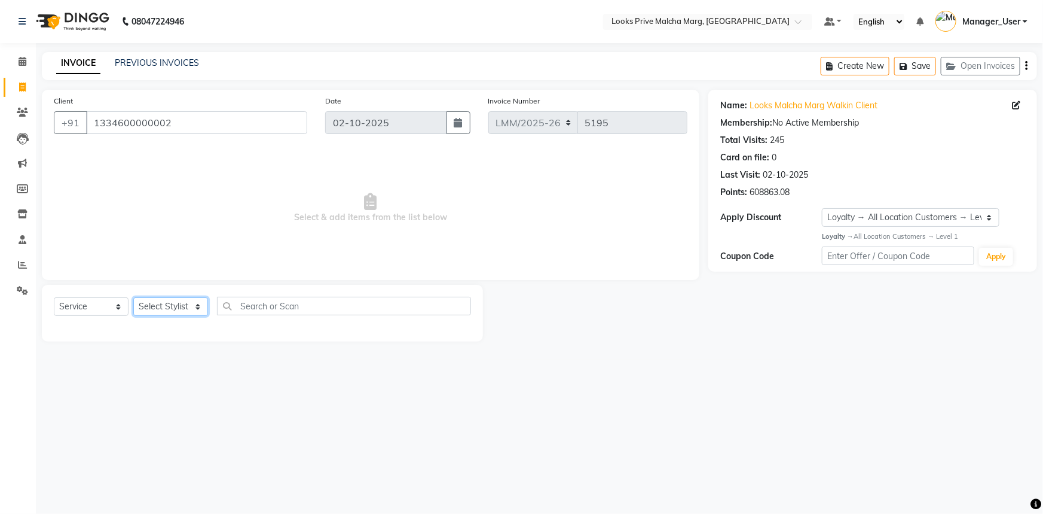
click at [202, 306] on select "Select Stylist Akbar_pdct Amir Amit_Pdct Anas_Asst Counter_Sales Dharam_Pdct Hu…" at bounding box center [170, 306] width 75 height 19
select select "66958"
click at [133, 297] on select "Select Stylist Akbar_pdct Amir Amit_Pdct Anas_Asst Counter_Sales Dharam_Pdct Hu…" at bounding box center [170, 306] width 75 height 19
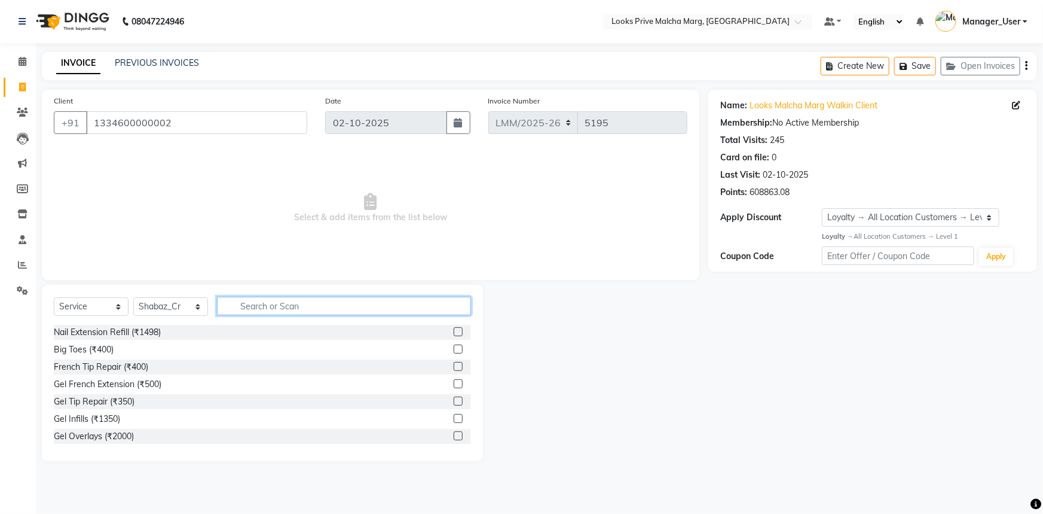
click at [236, 311] on input "text" at bounding box center [344, 306] width 254 height 19
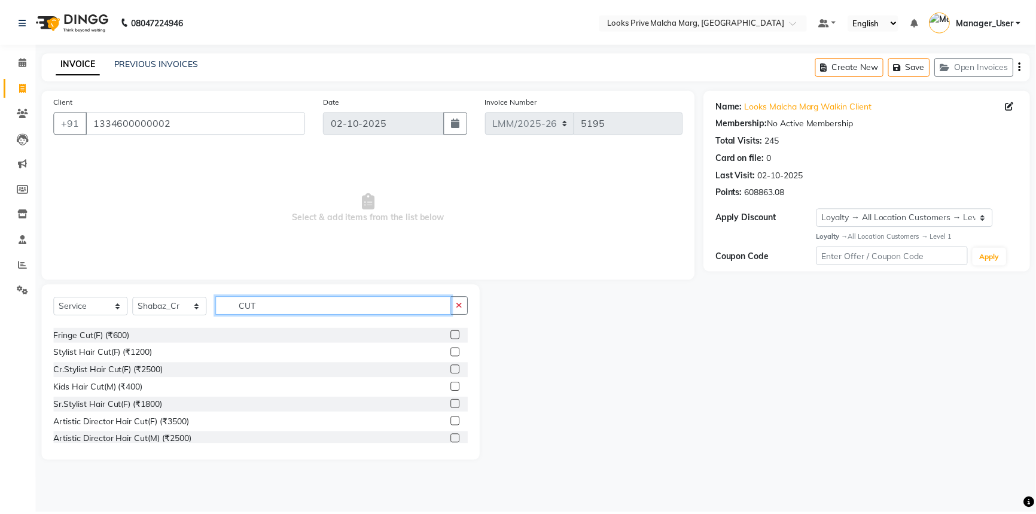
scroll to position [54, 0]
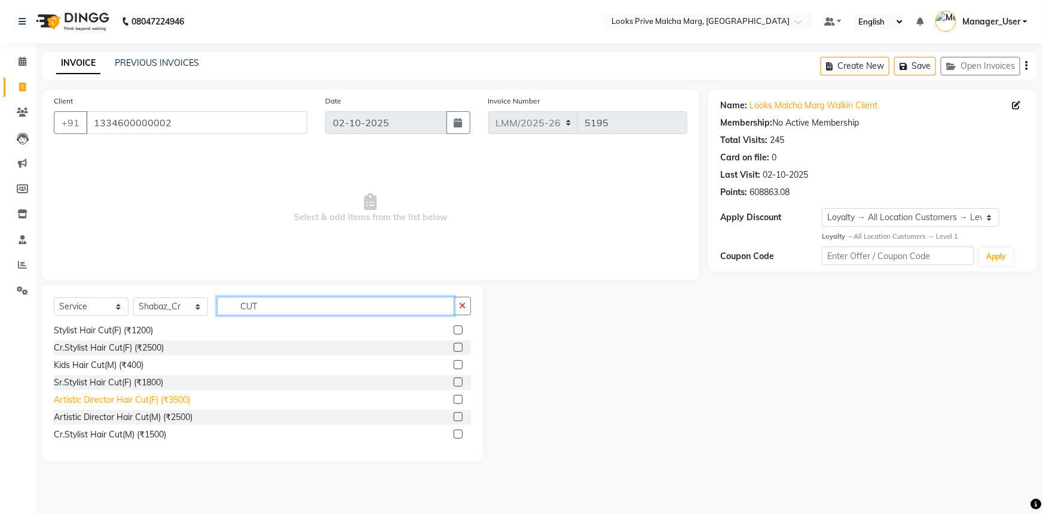
type input "CUT"
click at [161, 402] on div "Artistic Director Hair Cut(F) (₹3500)" at bounding box center [122, 399] width 136 height 13
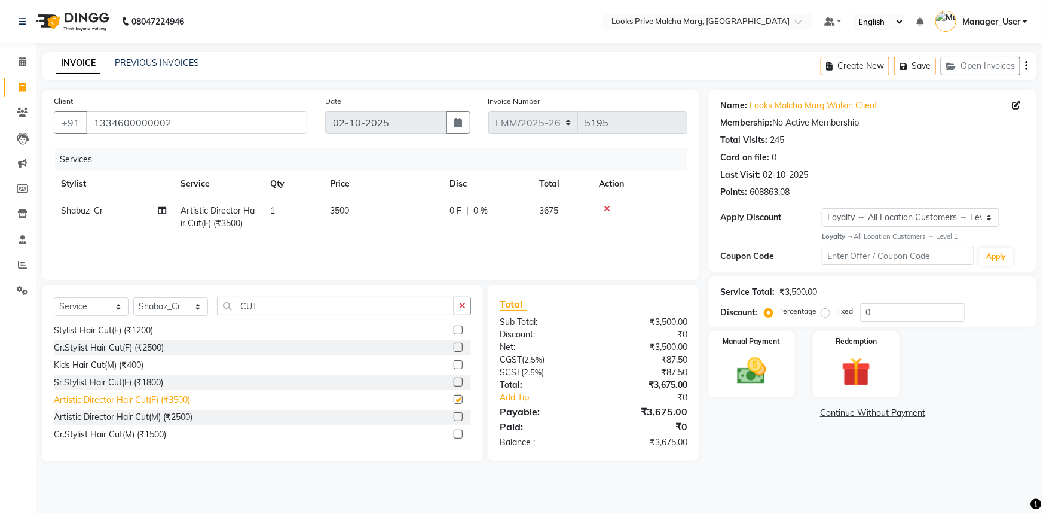
checkbox input "false"
click at [605, 209] on icon at bounding box center [607, 209] width 7 height 8
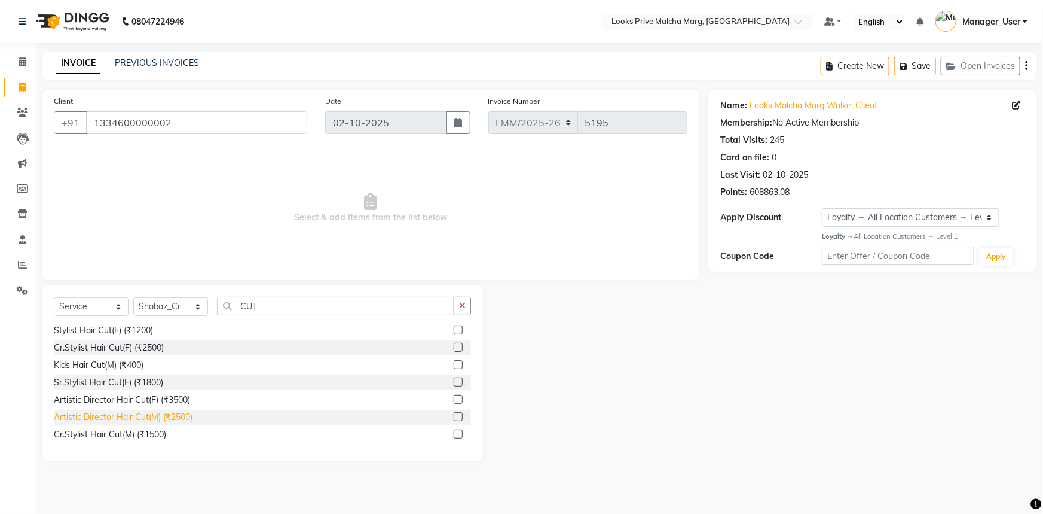
click at [149, 419] on div "Artistic Director Hair Cut(M) (₹2500)" at bounding box center [123, 417] width 139 height 13
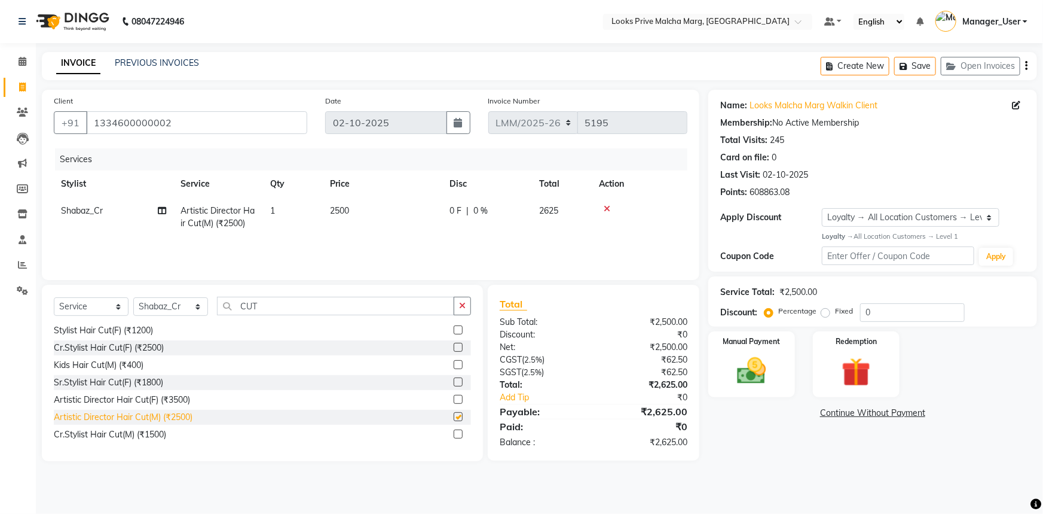
checkbox input "false"
click at [134, 351] on div "Cr.Stylist Hair Cut(F) (₹2500)" at bounding box center [109, 347] width 110 height 13
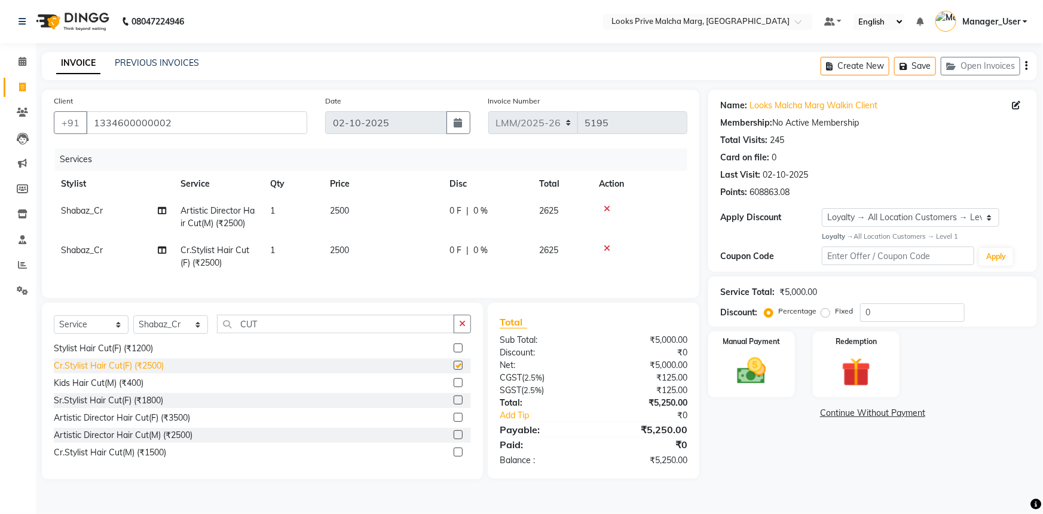
checkbox input "false"
click at [608, 245] on icon at bounding box center [607, 248] width 7 height 8
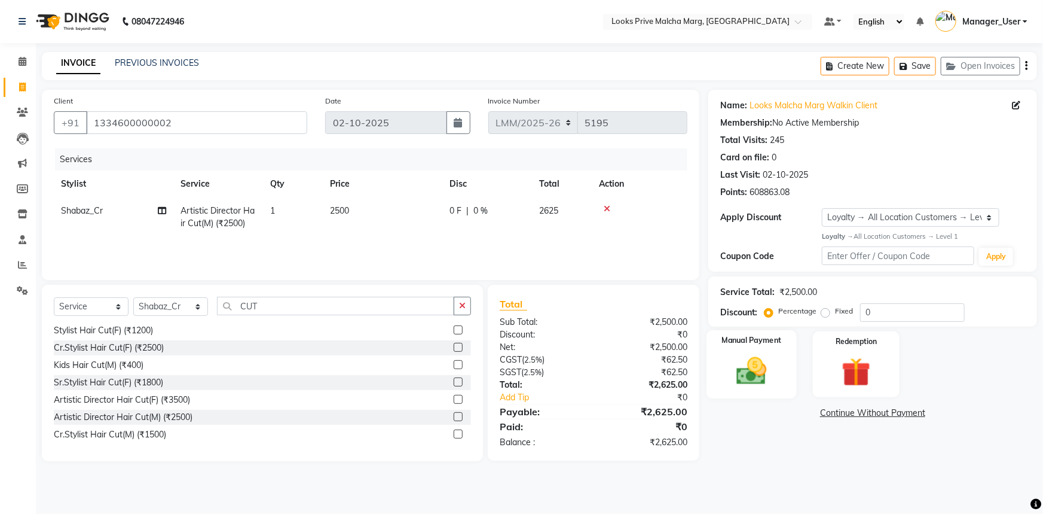
click at [740, 378] on img at bounding box center [752, 370] width 49 height 35
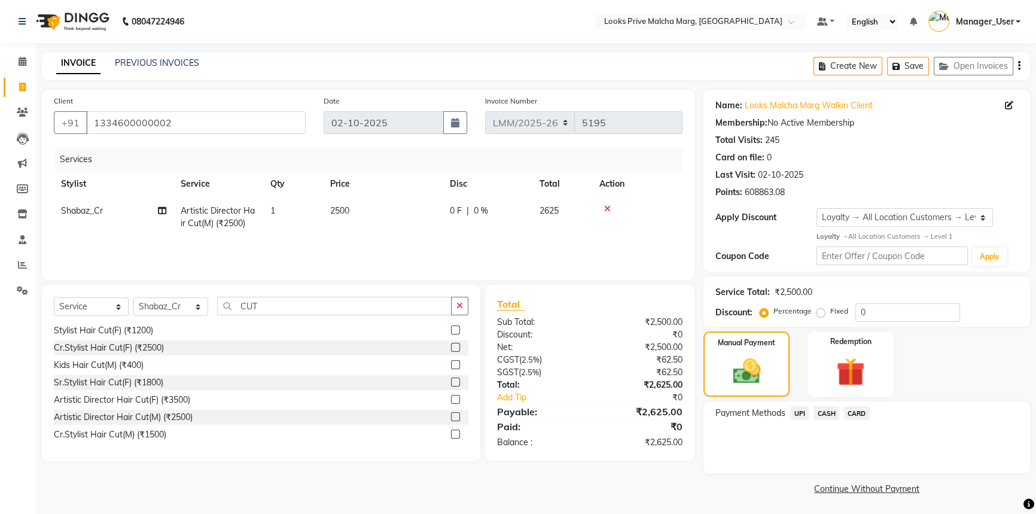
scroll to position [1, 0]
click at [835, 412] on span "CASH" at bounding box center [826, 412] width 26 height 14
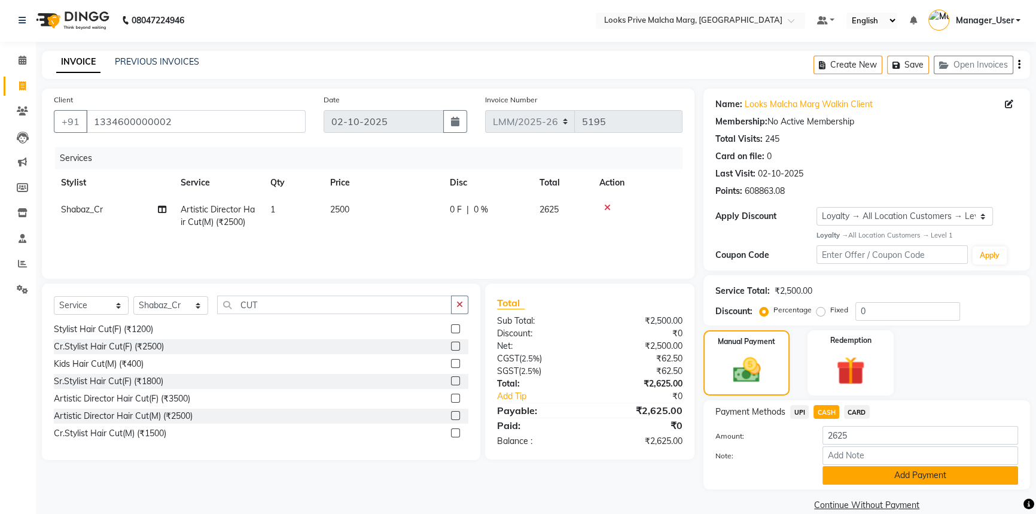
click at [848, 468] on button "Add Payment" at bounding box center [920, 475] width 196 height 19
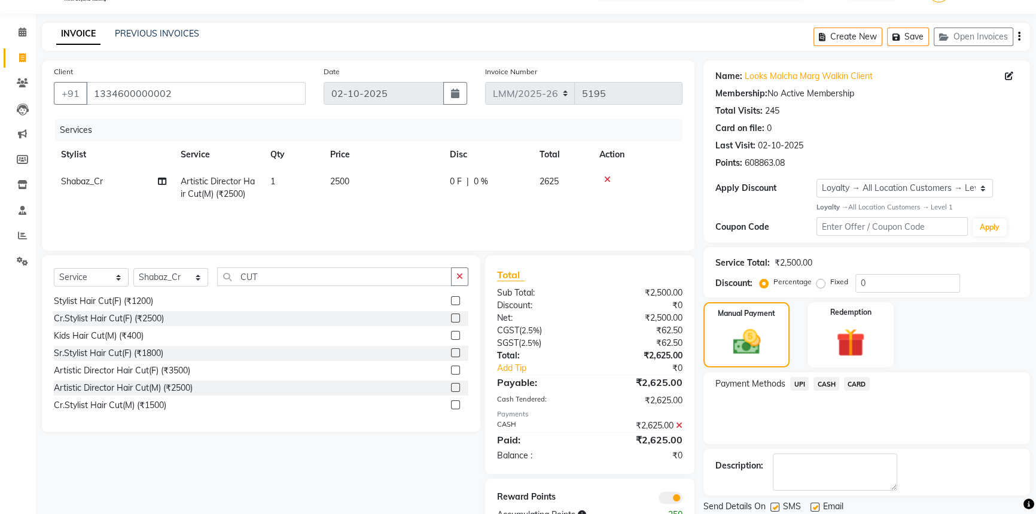
scroll to position [69, 0]
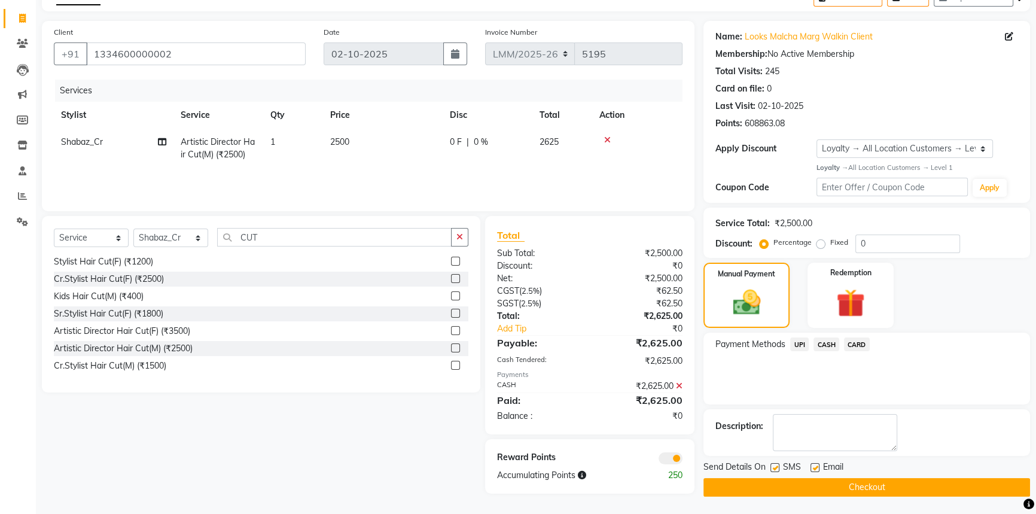
click at [778, 485] on button "Checkout" at bounding box center [866, 487] width 327 height 19
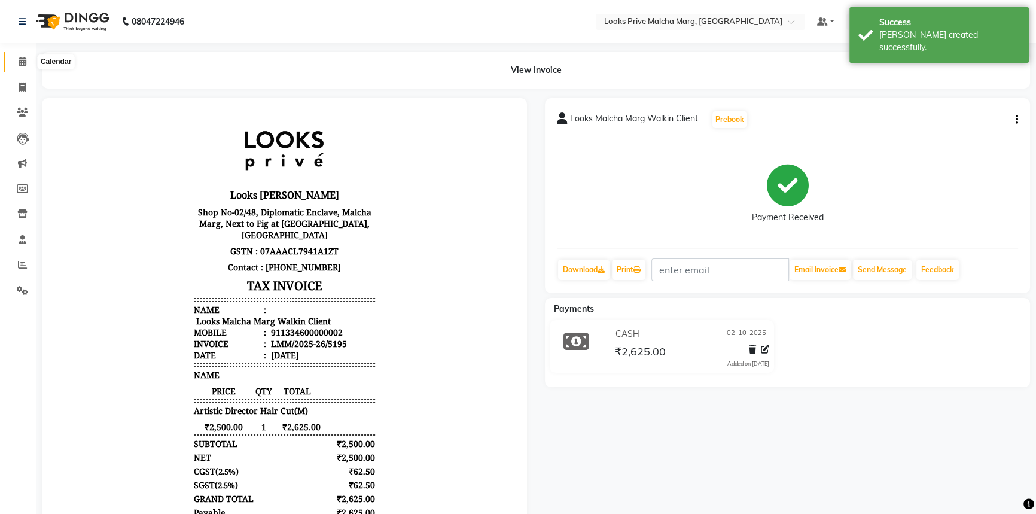
drag, startPoint x: 25, startPoint y: 59, endPoint x: 17, endPoint y: 333, distance: 274.0
click at [25, 59] on icon at bounding box center [23, 61] width 8 height 9
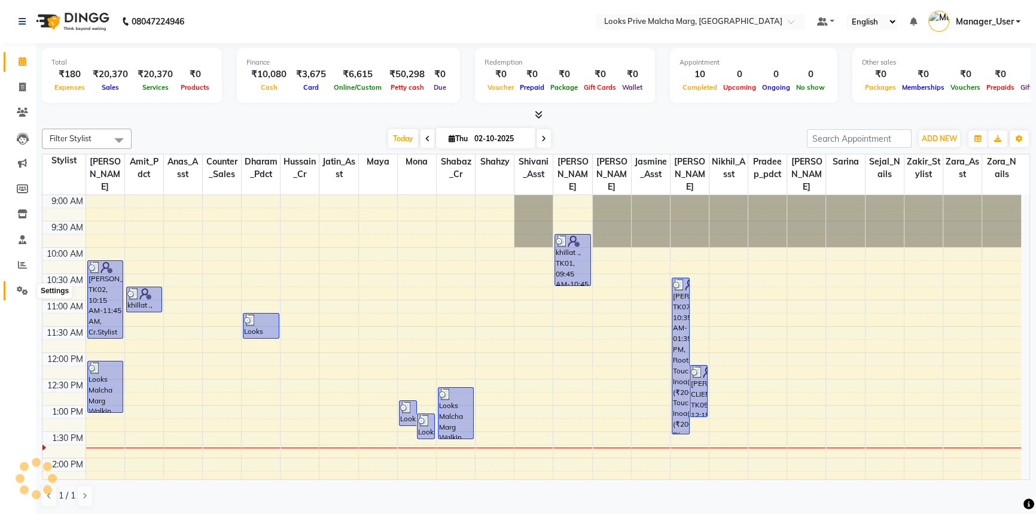
click at [25, 288] on icon at bounding box center [22, 290] width 11 height 9
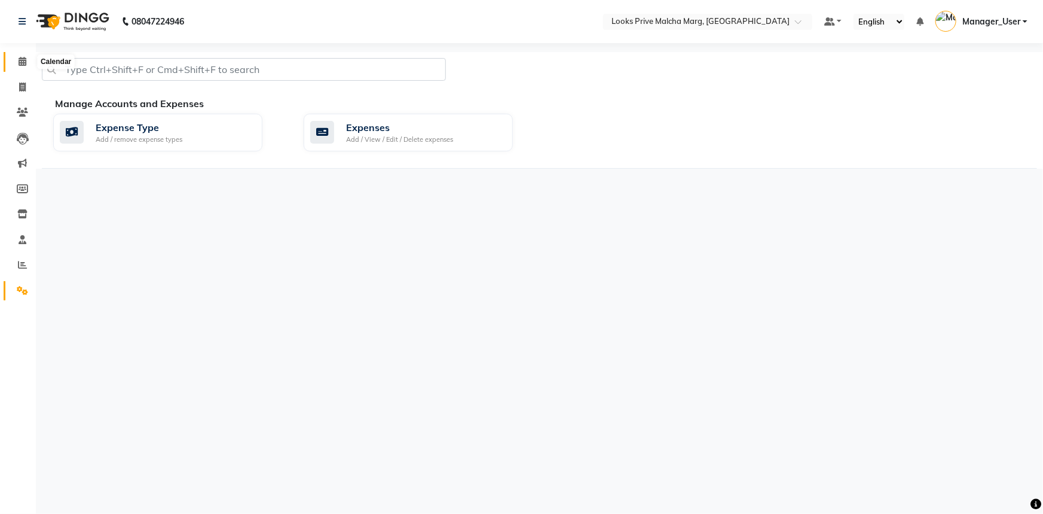
click at [25, 57] on icon at bounding box center [23, 61] width 8 height 9
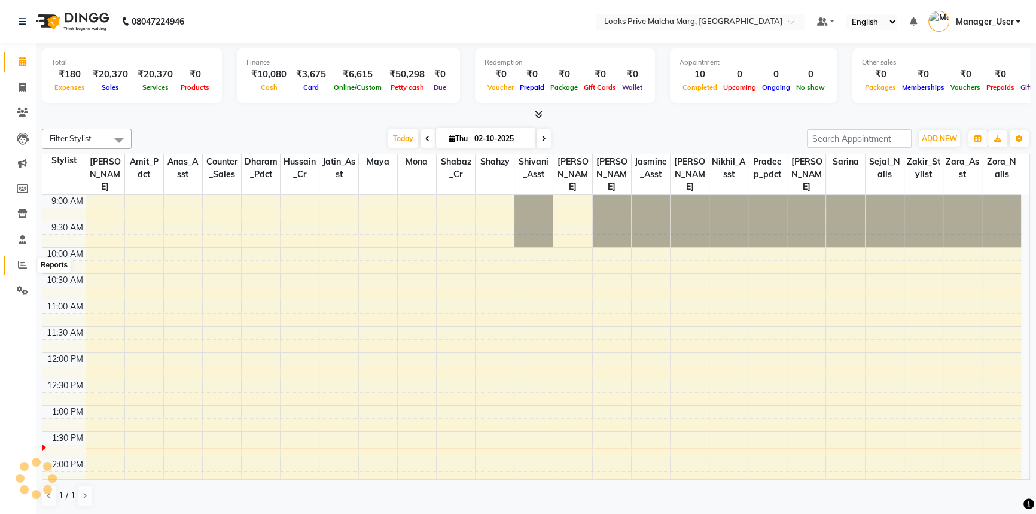
click at [22, 266] on icon at bounding box center [22, 264] width 9 height 9
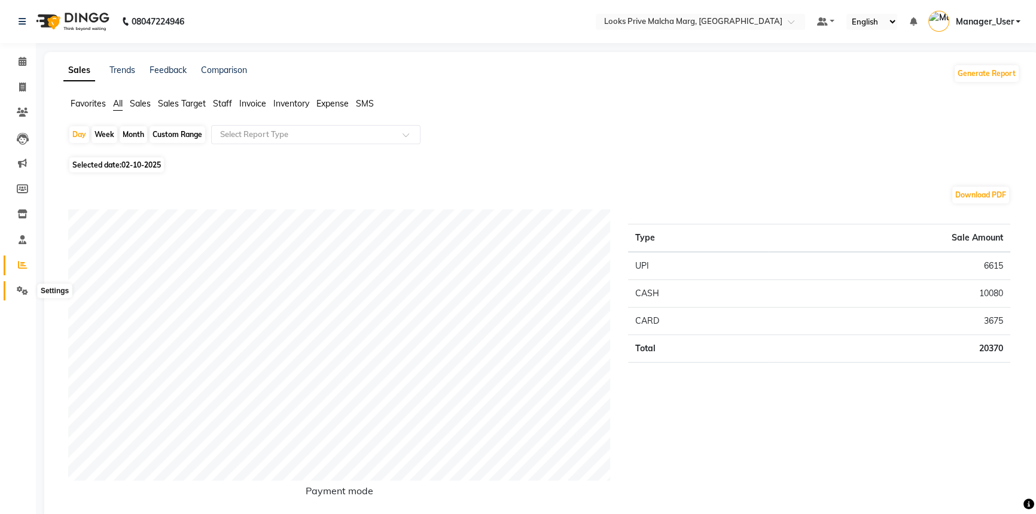
click at [15, 289] on span at bounding box center [22, 291] width 21 height 14
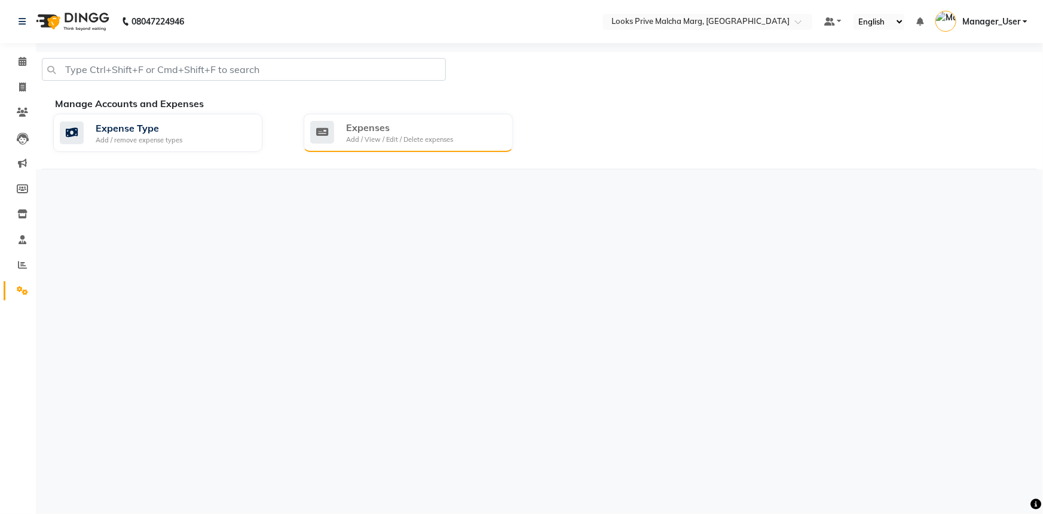
click at [438, 144] on div "Expenses Add / View / Edit / Delete expenses" at bounding box center [408, 133] width 209 height 38
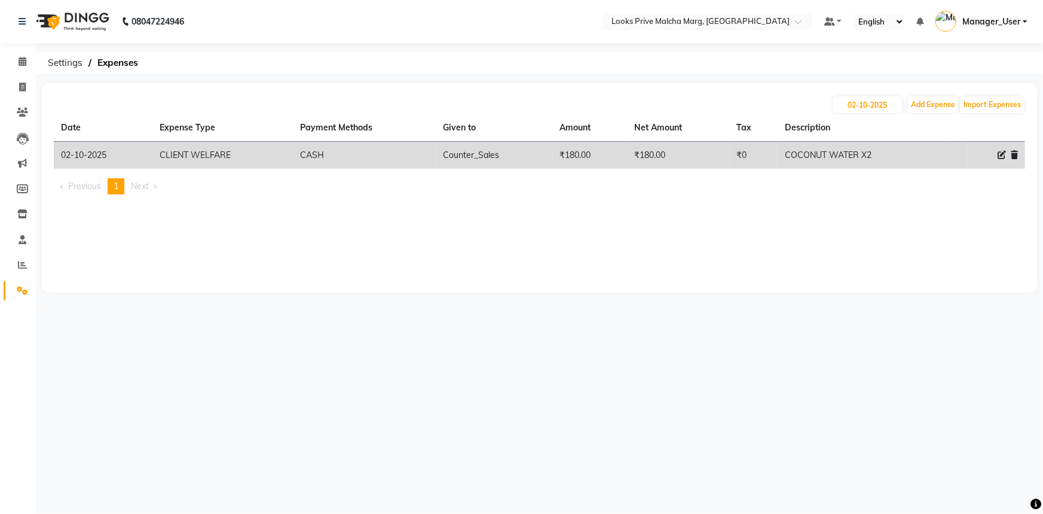
click at [1001, 158] on icon at bounding box center [1002, 155] width 8 height 8
select select "23749"
select select "1"
select select "6693"
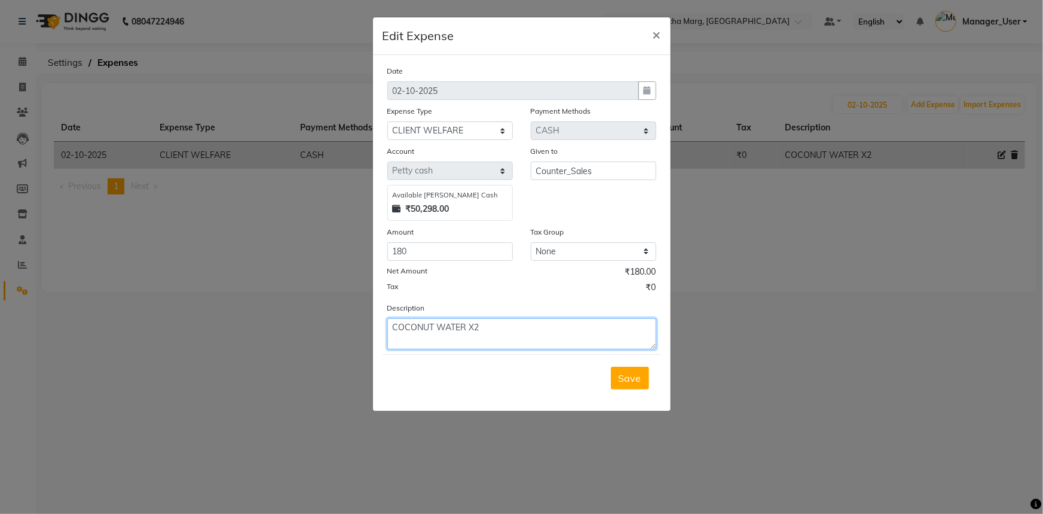
click at [503, 322] on textarea "COCONUT WATER X2" at bounding box center [521, 333] width 269 height 31
type textarea "COCONUT WATER X3"
click at [499, 258] on input "180" at bounding box center [450, 251] width 126 height 19
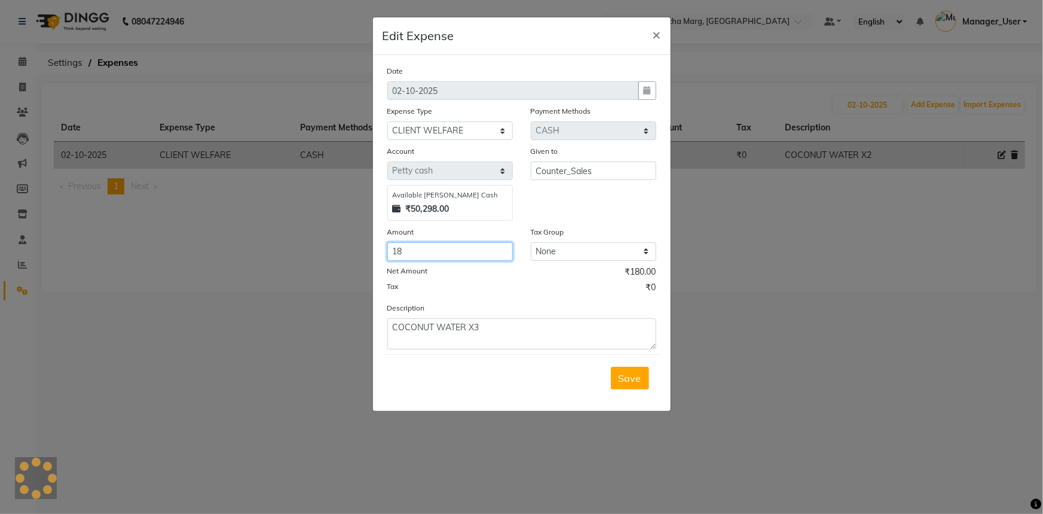
type input "1"
type input "270"
click at [627, 379] on span "Save" at bounding box center [630, 378] width 23 height 12
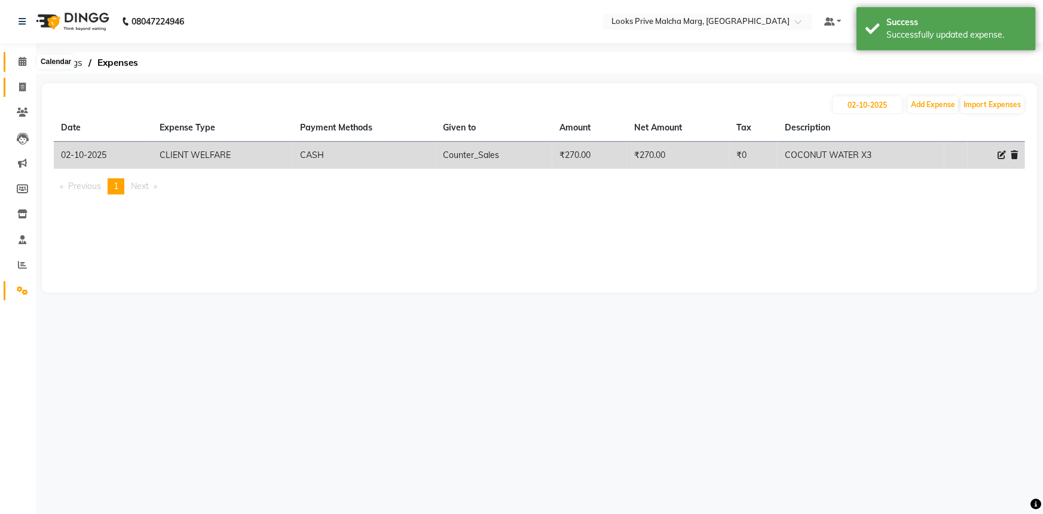
drag, startPoint x: 23, startPoint y: 60, endPoint x: 17, endPoint y: 89, distance: 29.4
click at [23, 60] on icon at bounding box center [23, 61] width 8 height 9
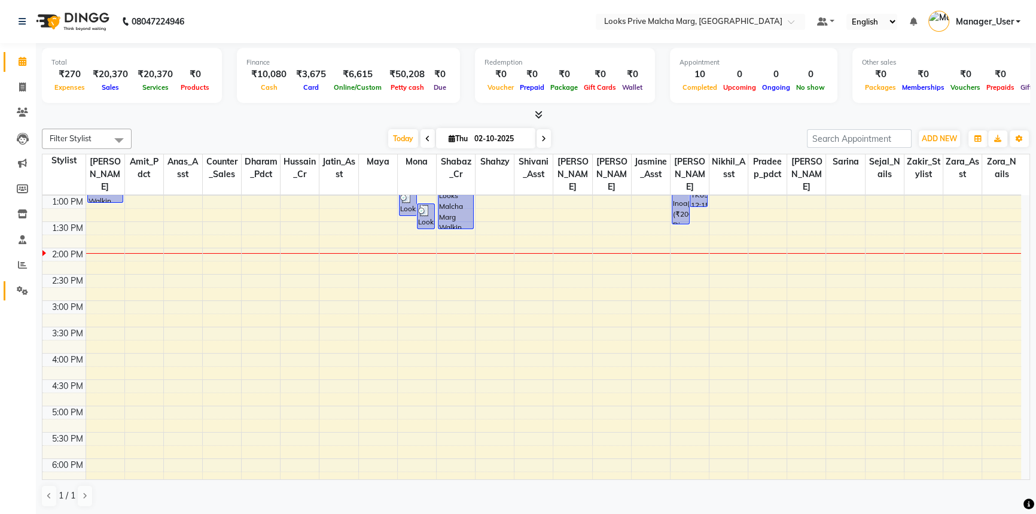
drag, startPoint x: 29, startPoint y: 291, endPoint x: 96, endPoint y: 194, distance: 117.3
click at [29, 291] on span at bounding box center [22, 291] width 21 height 14
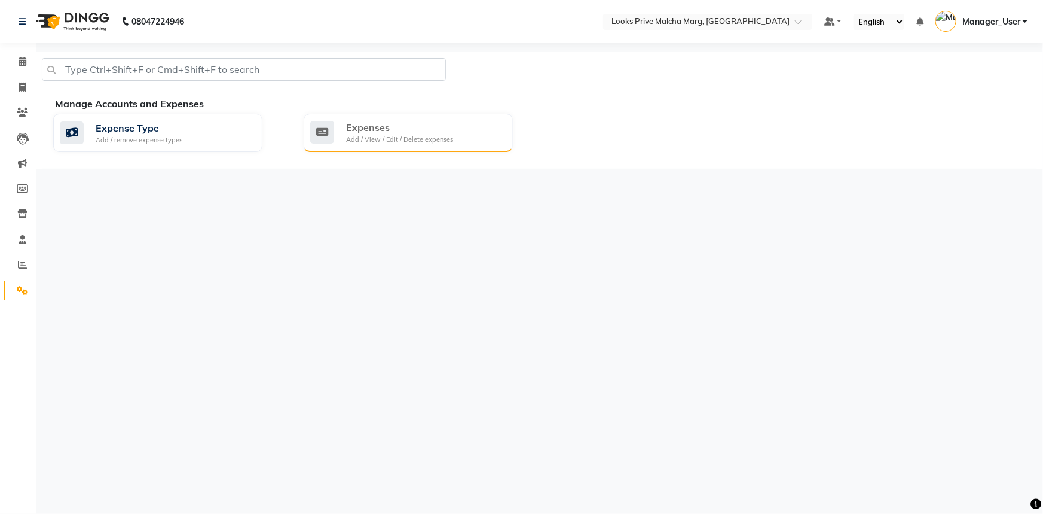
click at [495, 123] on div "Expenses Add / View / Edit / Delete expenses" at bounding box center [406, 132] width 193 height 25
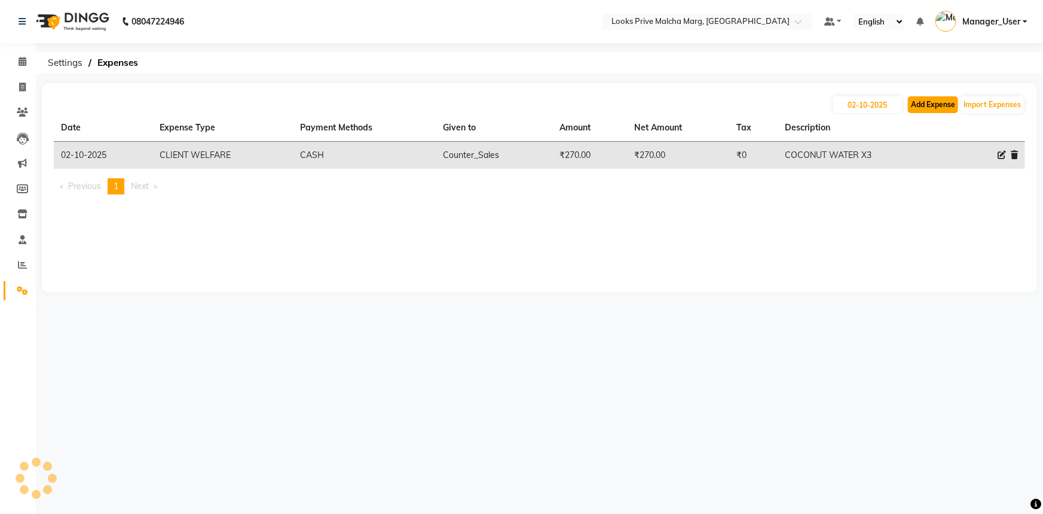
click at [926, 102] on button "Add Expense" at bounding box center [933, 104] width 50 height 17
select select "1"
select select "6693"
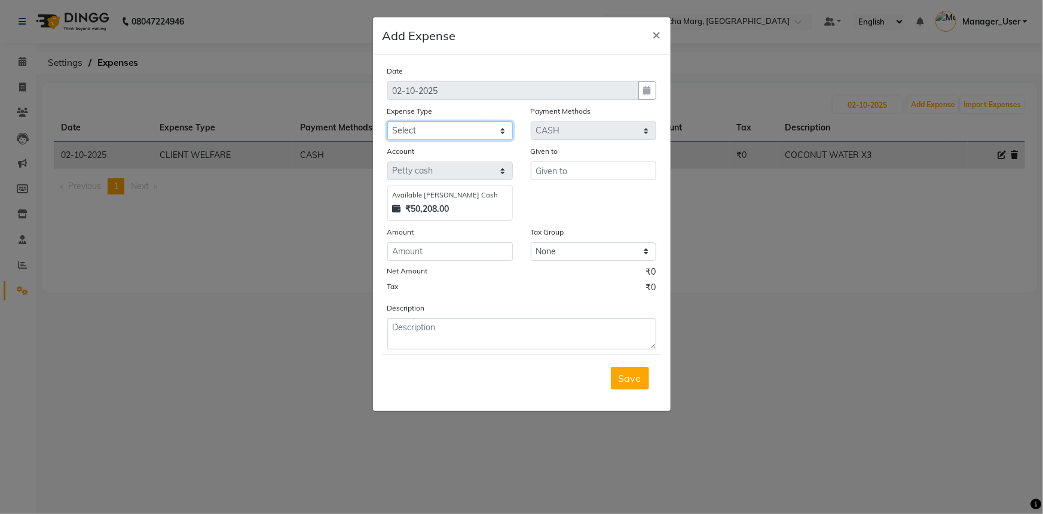
click at [461, 132] on select "Select Accommodation Aesthetics Bank Deposit BLINKIT Cash Handover Client Refun…" at bounding box center [450, 130] width 126 height 19
select select "22746"
click at [387, 122] on select "Select Accommodation Aesthetics Bank Deposit BLINKIT Cash Handover Client Refun…" at bounding box center [450, 130] width 126 height 19
click at [602, 176] on input "text" at bounding box center [594, 170] width 126 height 19
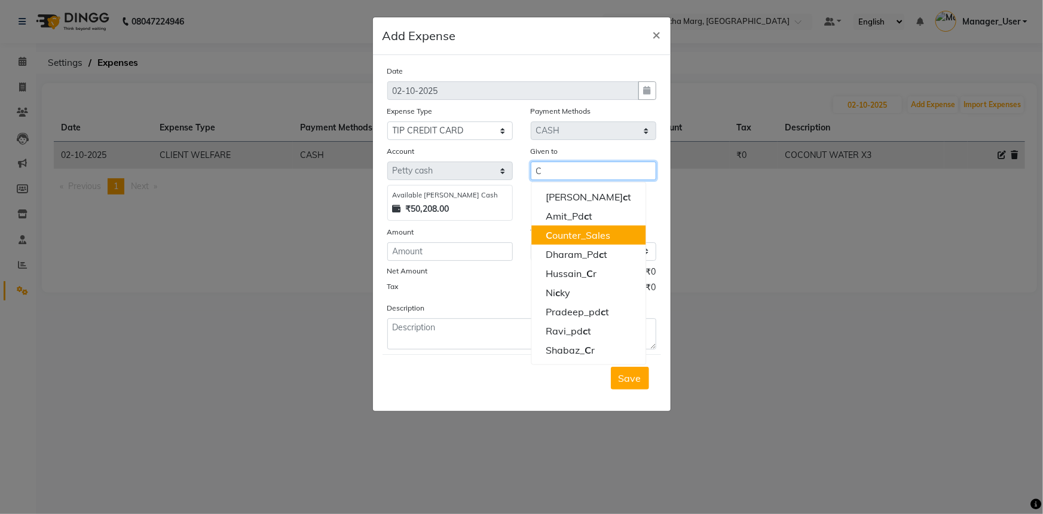
click at [595, 237] on ngb-highlight "C ounter_Sales" at bounding box center [578, 235] width 65 height 12
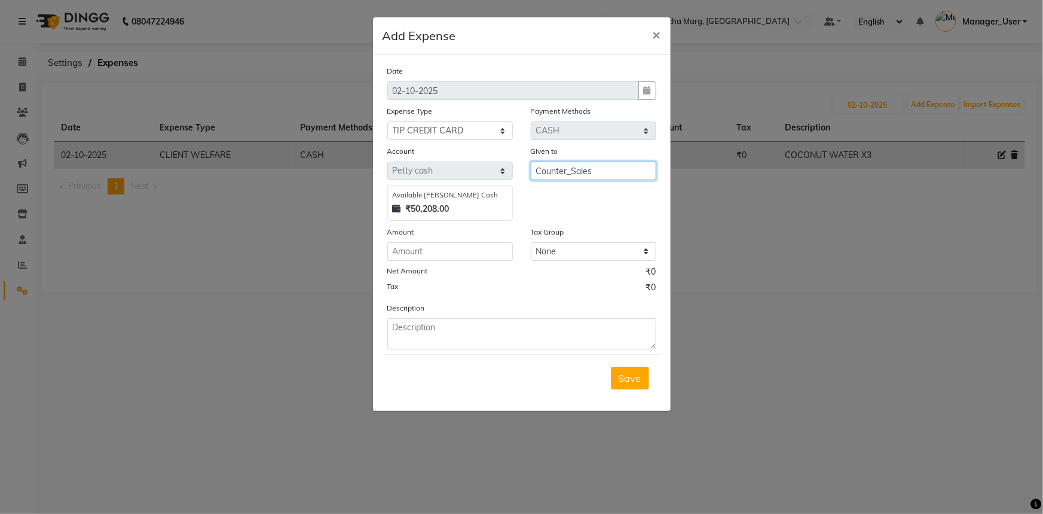
type input "Counter_Sales"
click at [486, 254] on input "number" at bounding box center [450, 251] width 126 height 19
type input "0"
type input "500"
click at [480, 324] on textarea at bounding box center [521, 333] width 269 height 31
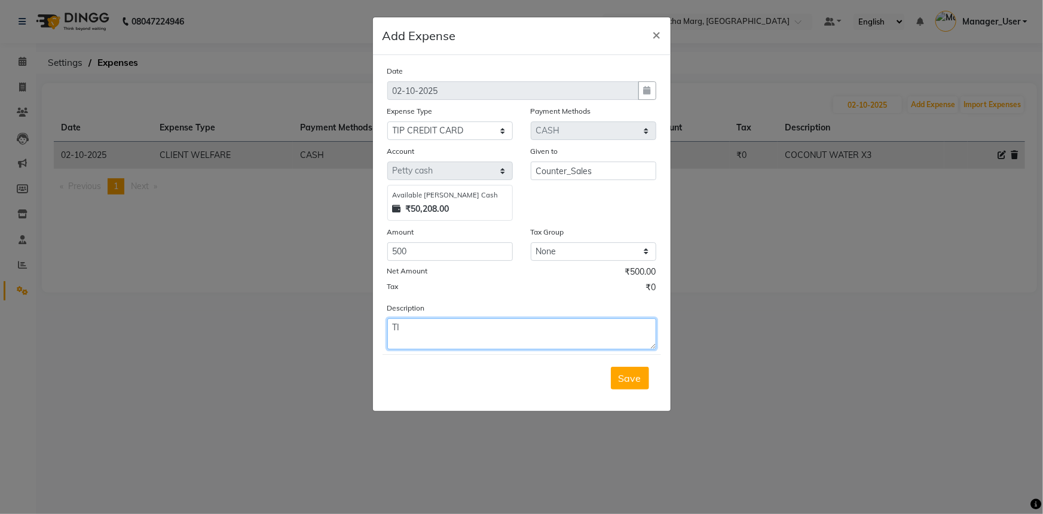
type textarea "T"
type textarea "Tip in card"
click at [632, 383] on span "Save" at bounding box center [630, 378] width 23 height 12
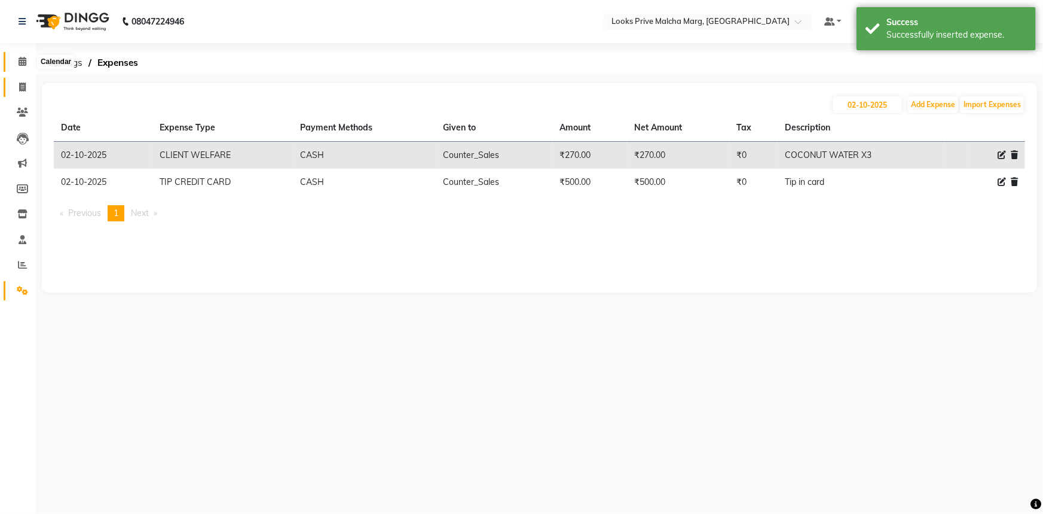
drag, startPoint x: 15, startPoint y: 59, endPoint x: 18, endPoint y: 84, distance: 25.3
click at [15, 59] on span at bounding box center [22, 62] width 21 height 14
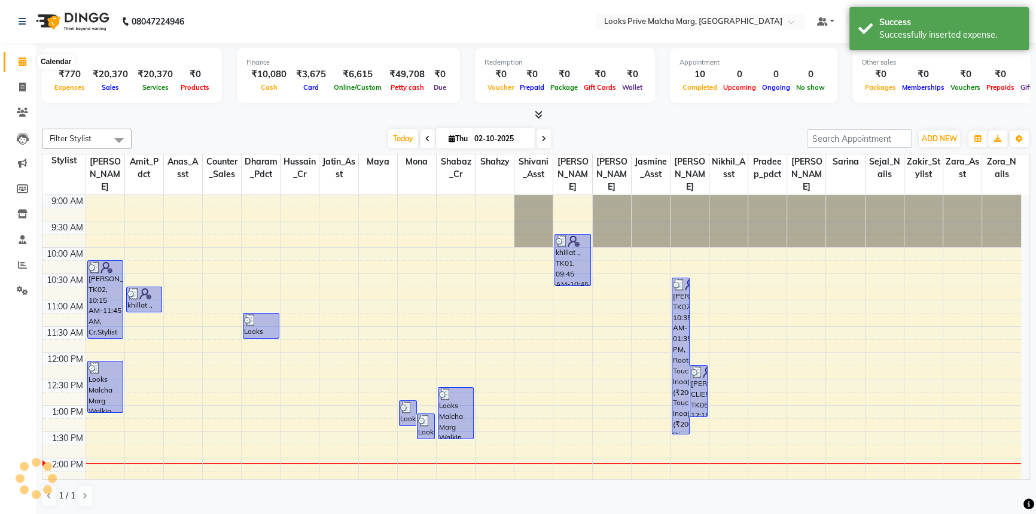
click at [21, 62] on icon at bounding box center [23, 61] width 8 height 9
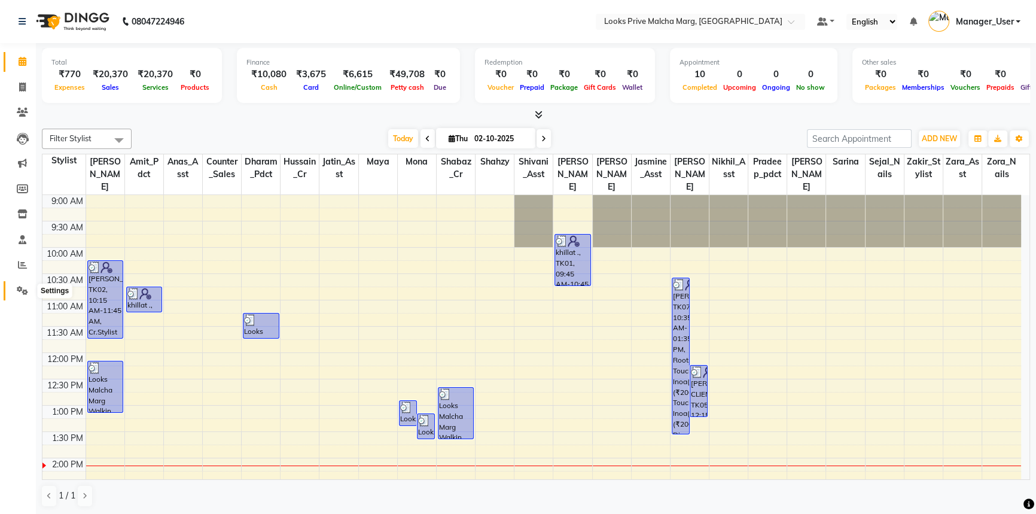
drag, startPoint x: 23, startPoint y: 292, endPoint x: 0, endPoint y: 198, distance: 96.7
click at [23, 292] on icon at bounding box center [22, 290] width 11 height 9
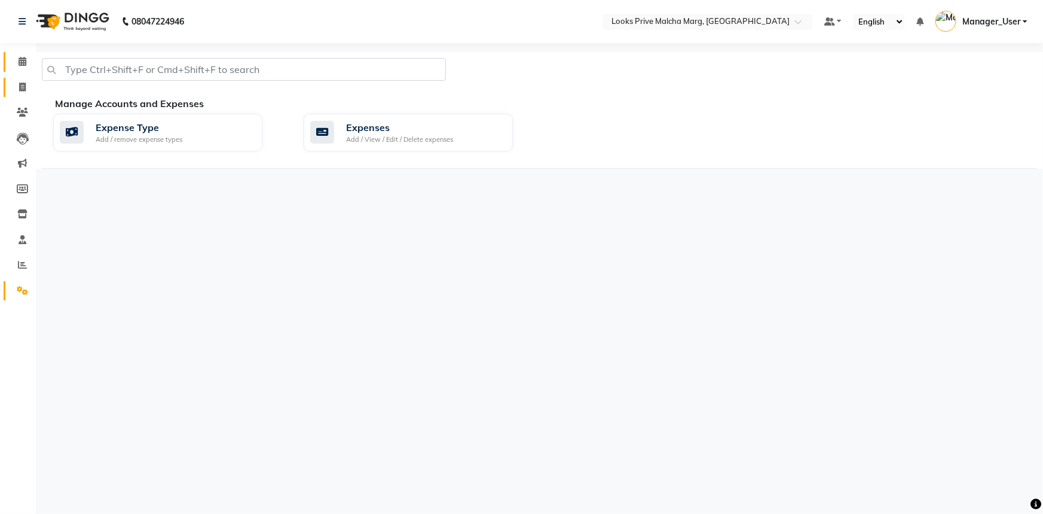
drag, startPoint x: 23, startPoint y: 56, endPoint x: 27, endPoint y: 78, distance: 23.0
click at [23, 56] on span at bounding box center [22, 62] width 21 height 14
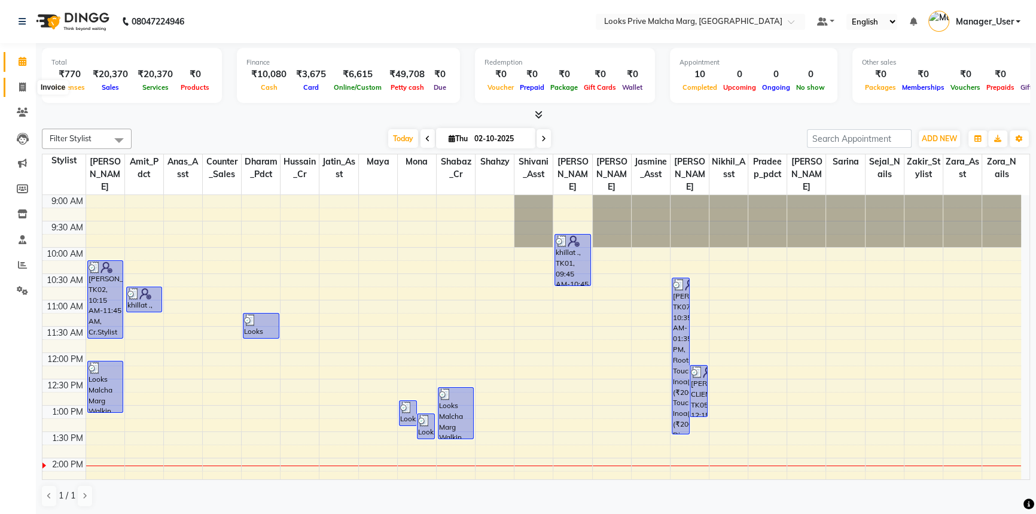
click at [13, 87] on span at bounding box center [22, 88] width 21 height 14
select select "service"
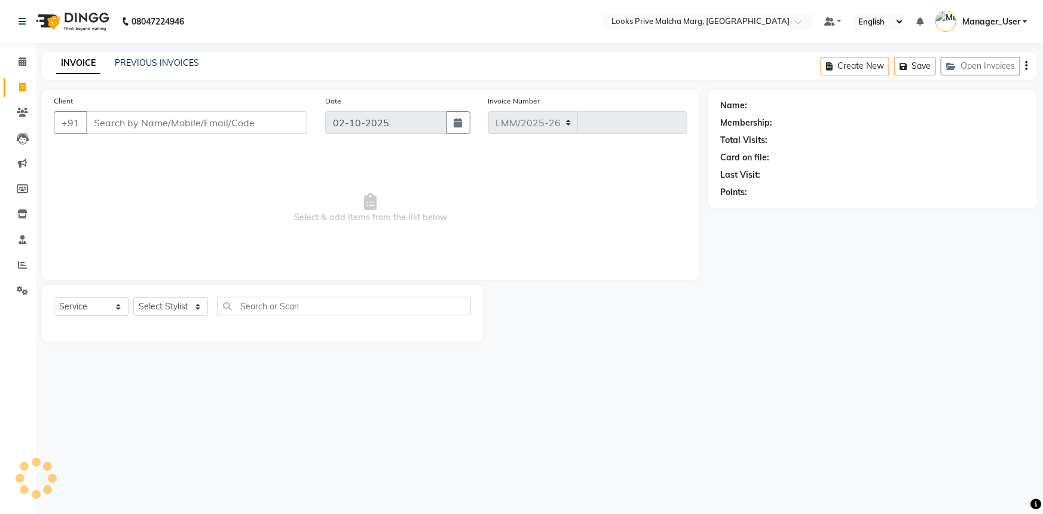
select select "7648"
type input "5196"
click at [146, 132] on input "Client" at bounding box center [196, 122] width 221 height 23
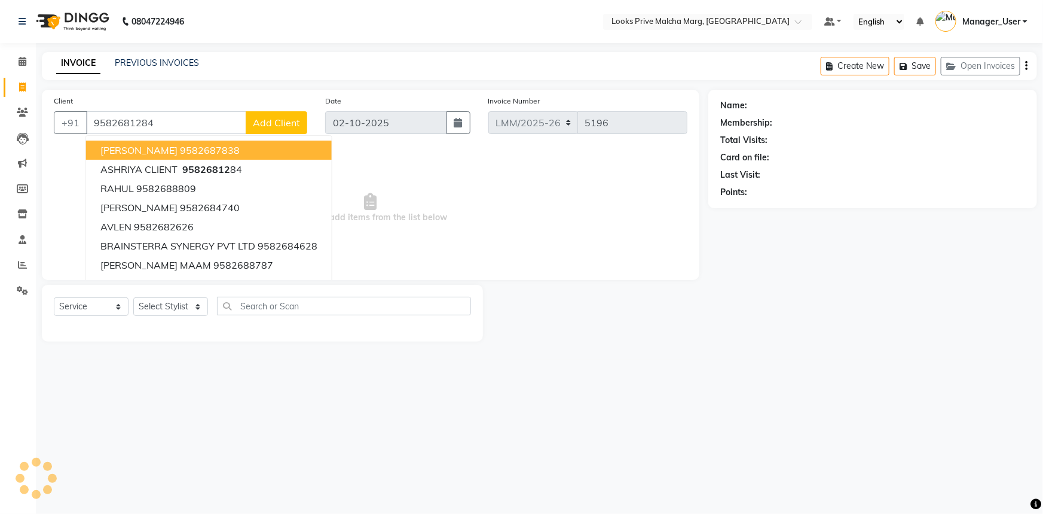
type input "9582681284"
select select "1: Object"
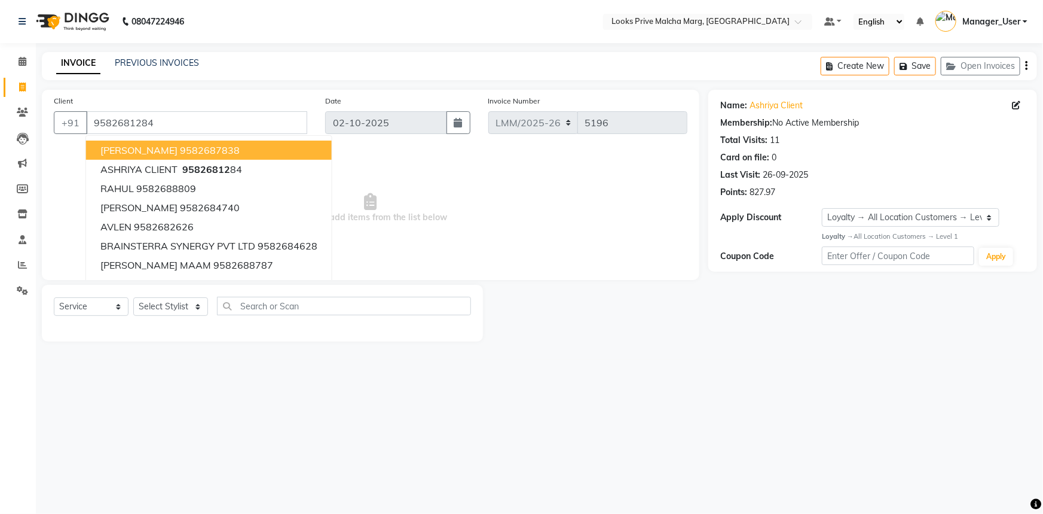
click at [745, 306] on div "Name: Ashriya Client Membership: No Active Membership Total Visits: 11 Card on …" at bounding box center [878, 216] width 338 height 252
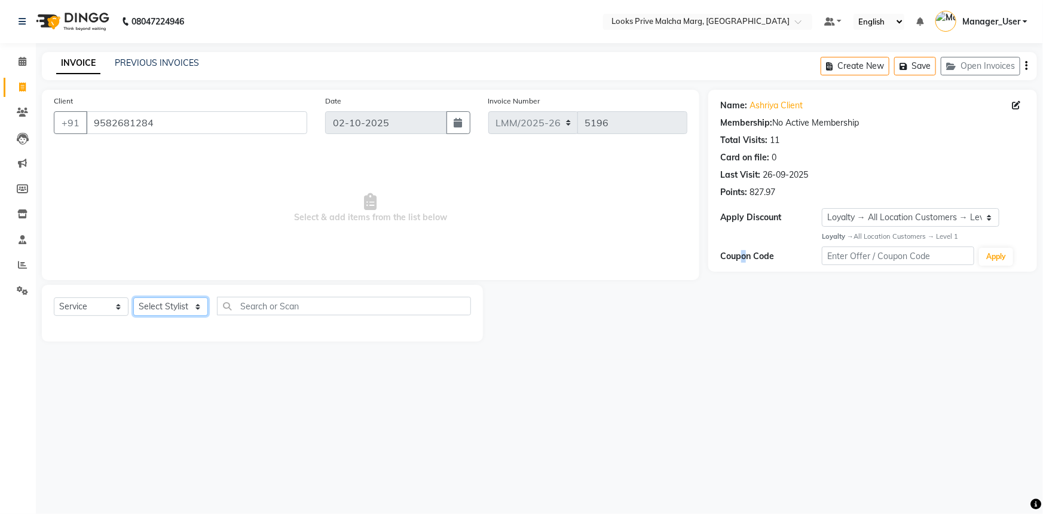
click at [202, 307] on select "Select Stylist Akbar_pdct Amir Amit_Pdct Anas_Asst Counter_Sales Dharam_Pdct Hu…" at bounding box center [170, 306] width 75 height 19
select select "69944"
click at [133, 297] on select "Select Stylist Akbar_pdct Amir Amit_Pdct Anas_Asst Counter_Sales Dharam_Pdct Hu…" at bounding box center [170, 306] width 75 height 19
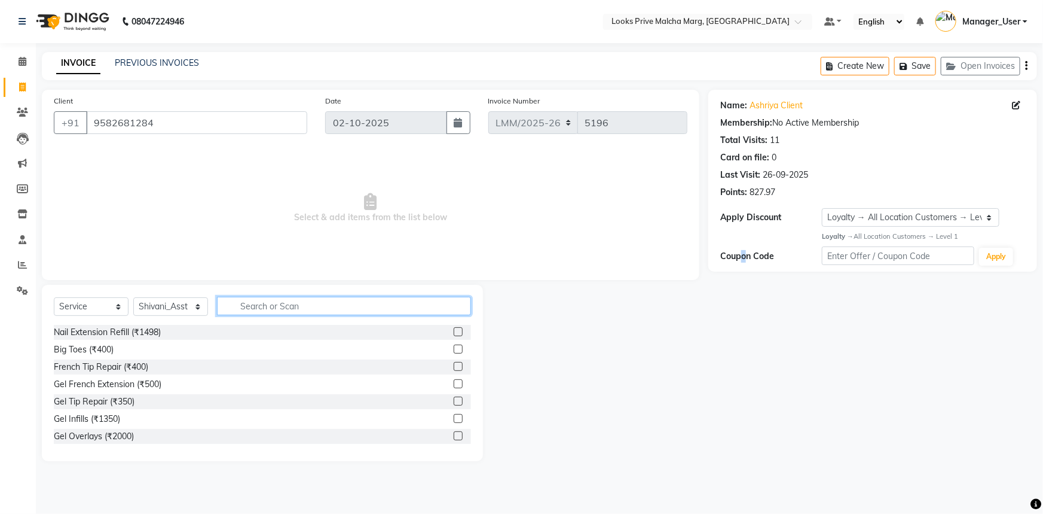
click at [248, 315] on input "text" at bounding box center [344, 306] width 254 height 19
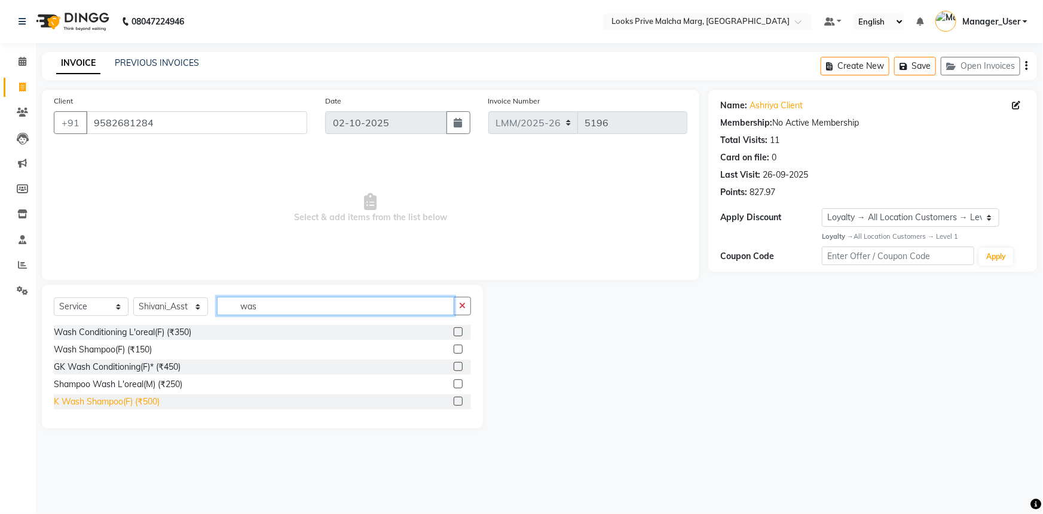
type input "was"
click at [125, 402] on div "K Wash Shampoo(F) (₹500)" at bounding box center [107, 401] width 106 height 13
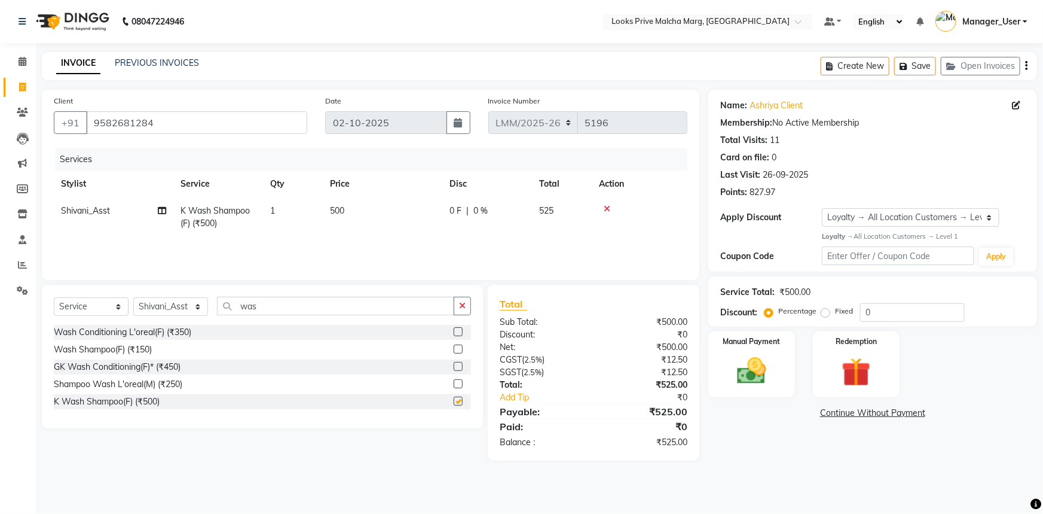
checkbox input "false"
click at [395, 215] on td "500" at bounding box center [383, 216] width 120 height 39
select select "69944"
click at [234, 200] on tr "Akbar_pdct Amir Amit_Pdct Anas_Asst Counter_Sales Dharam_Pdct Hussain_Cr Jasmin…" at bounding box center [371, 222] width 634 height 51
type input "700"
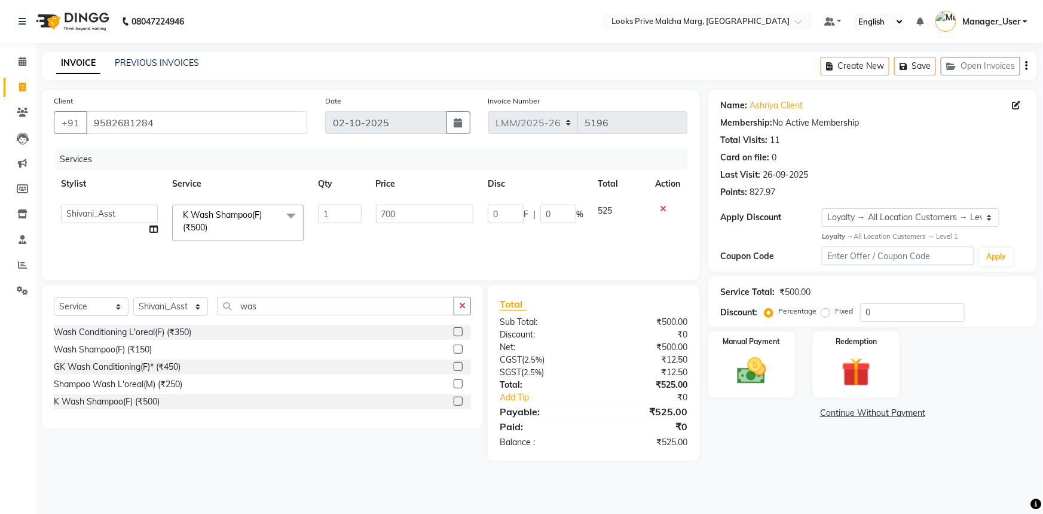
click at [569, 242] on div "Services Stylist Service Qty Price Disc Total Action Akbar_pdct Amir Amit_Pdct …" at bounding box center [371, 208] width 634 height 120
click at [871, 384] on img at bounding box center [856, 372] width 49 height 38
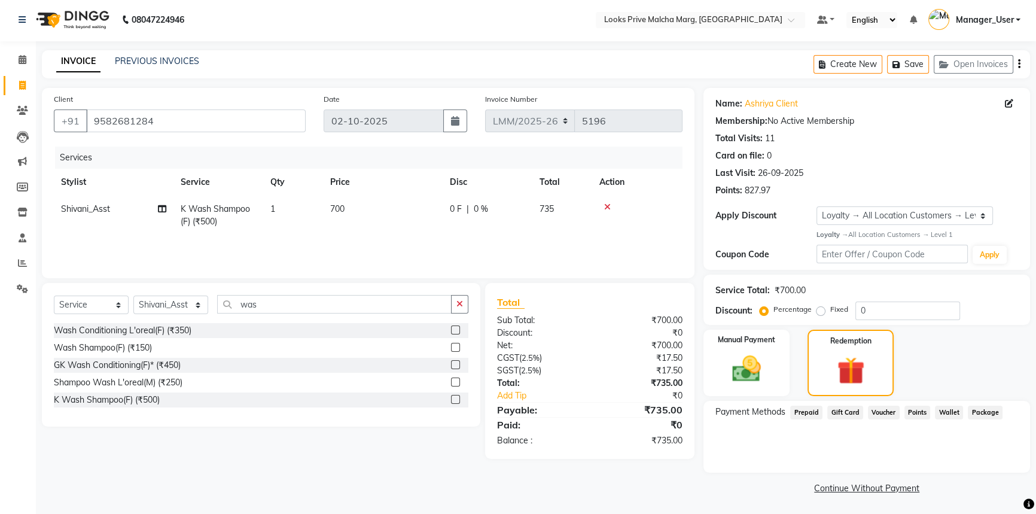
scroll to position [2, 0]
click at [920, 414] on span "Points" at bounding box center [917, 412] width 26 height 14
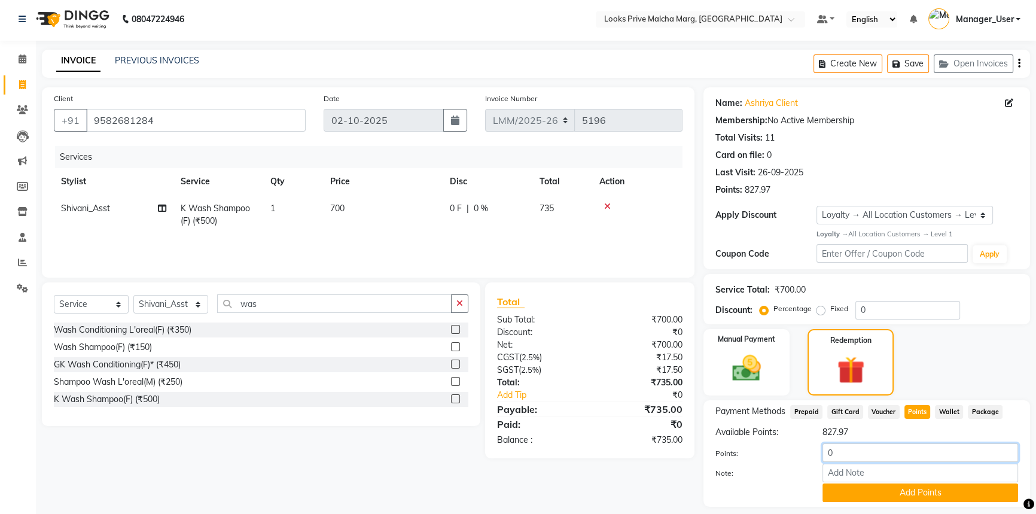
click at [878, 459] on input "0" at bounding box center [920, 452] width 196 height 19
type input "700"
click at [884, 498] on button "Add Points" at bounding box center [920, 492] width 196 height 19
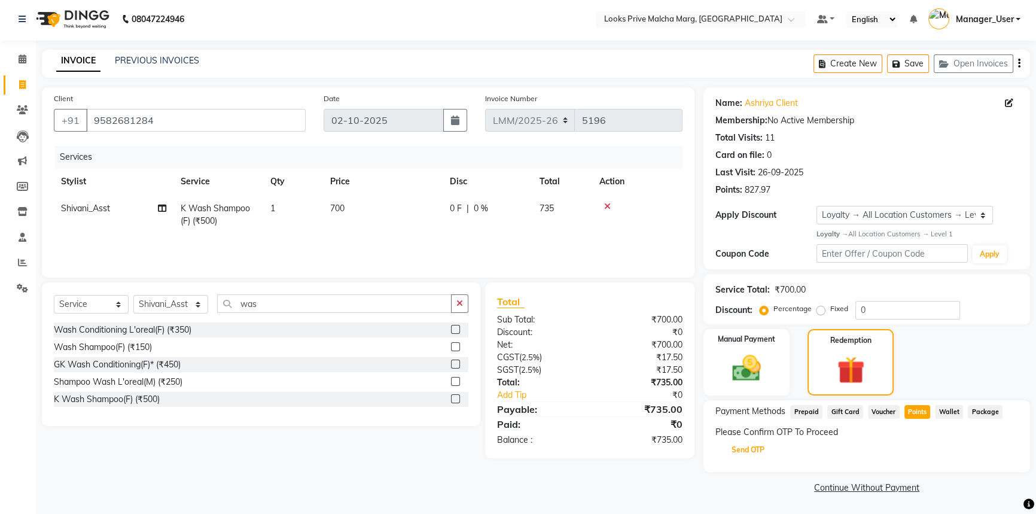
click at [755, 448] on button "Send OTP" at bounding box center [747, 450] width 63 height 20
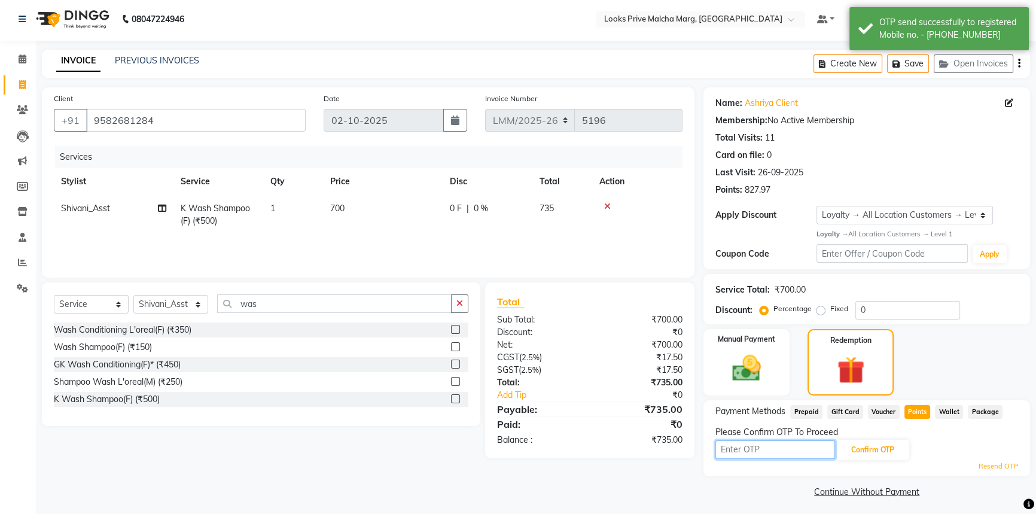
click at [764, 449] on input "text" at bounding box center [775, 449] width 120 height 19
type input "7937"
click at [856, 450] on button "Confirm OTP" at bounding box center [872, 450] width 73 height 20
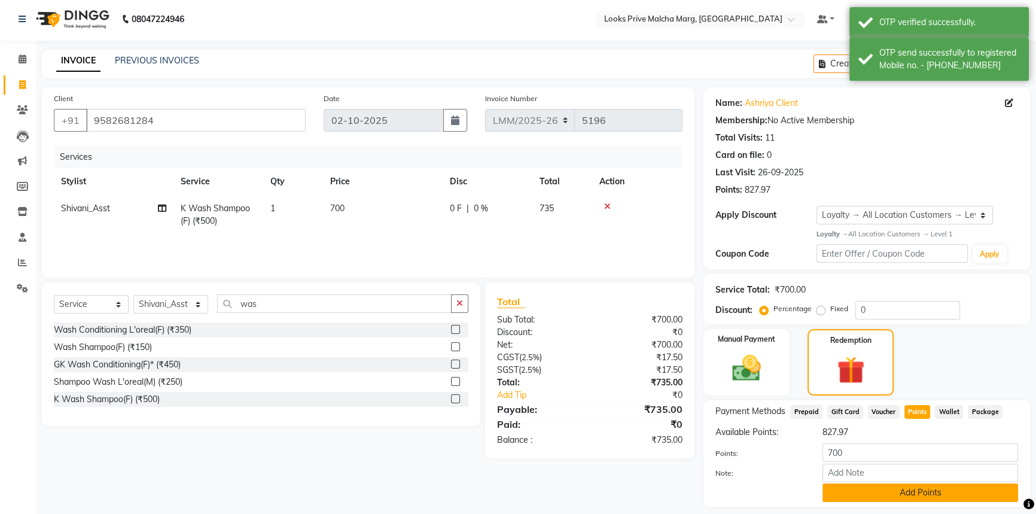
click at [890, 501] on button "Add Points" at bounding box center [920, 492] width 196 height 19
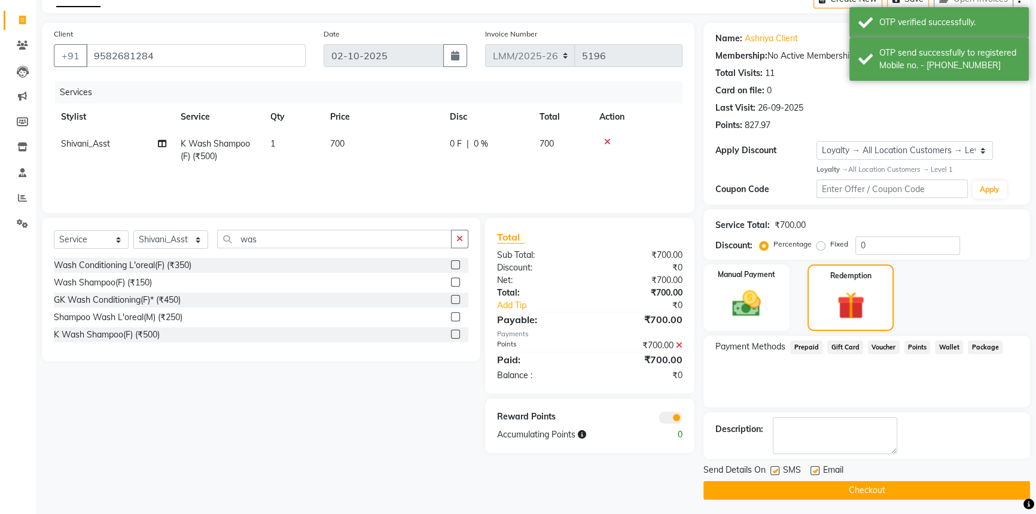
scroll to position [70, 0]
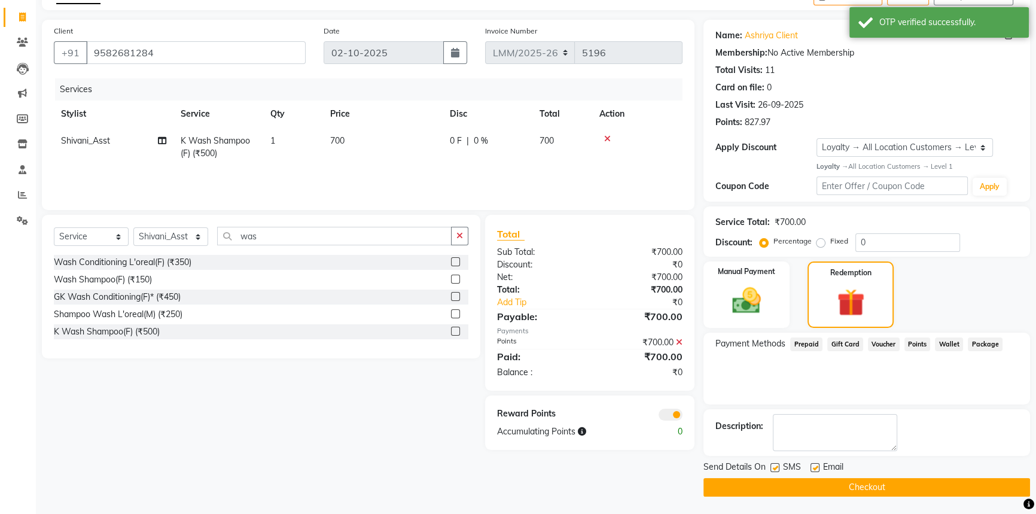
click at [777, 490] on button "Checkout" at bounding box center [866, 487] width 327 height 19
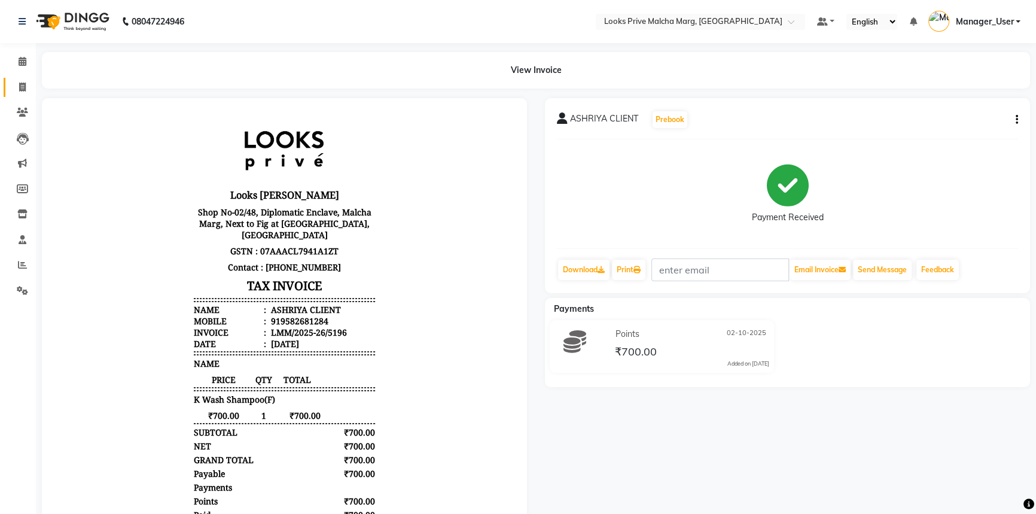
click at [8, 90] on link "Invoice" at bounding box center [18, 88] width 29 height 20
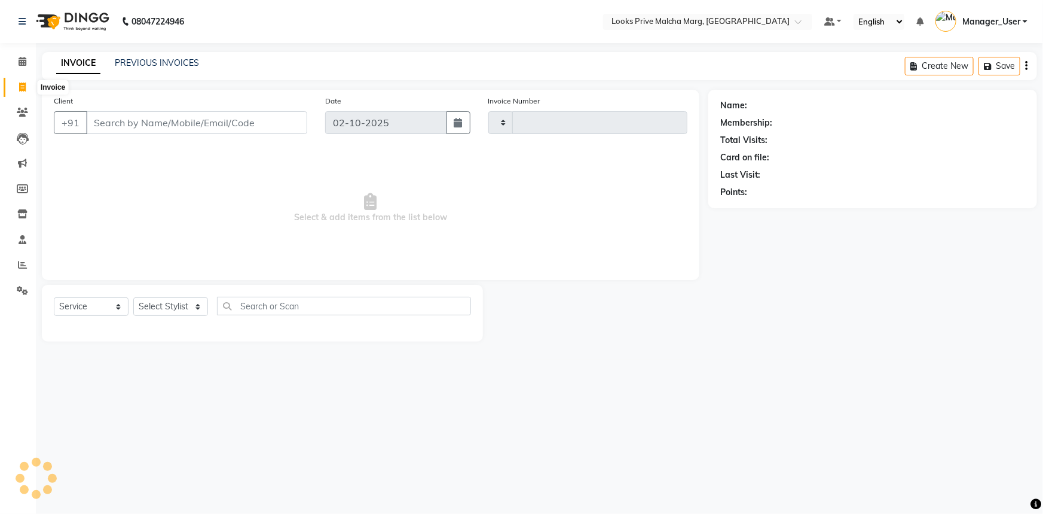
click at [13, 89] on span at bounding box center [22, 88] width 21 height 14
select select "service"
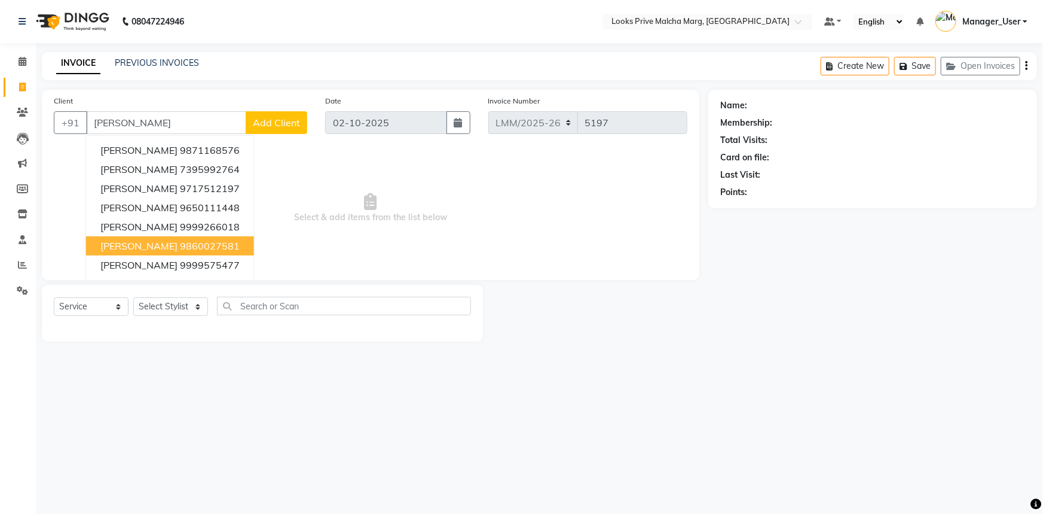
click at [180, 247] on ngb-highlight "9860027581" at bounding box center [210, 246] width 60 height 12
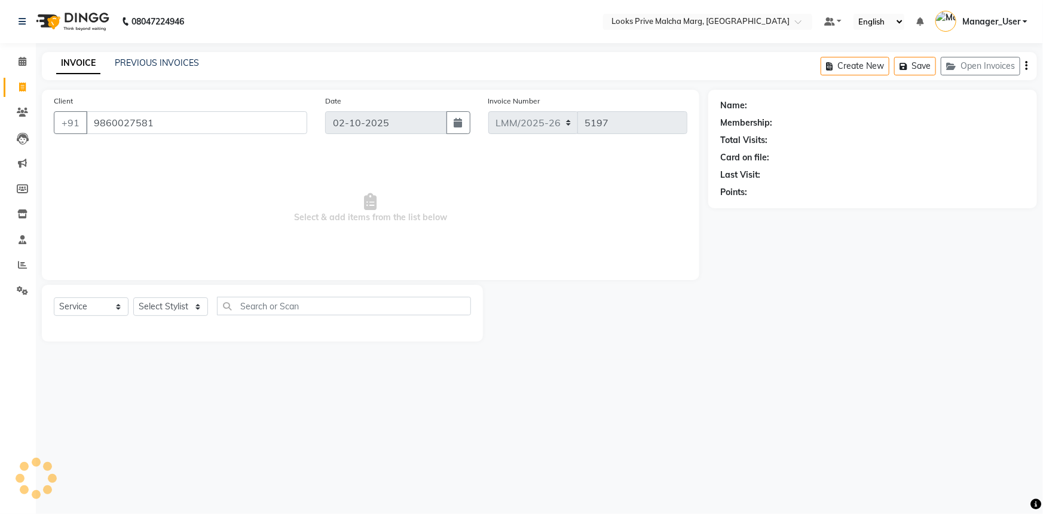
type input "9860027581"
click at [300, 310] on input "text" at bounding box center [344, 306] width 254 height 19
type input "art"
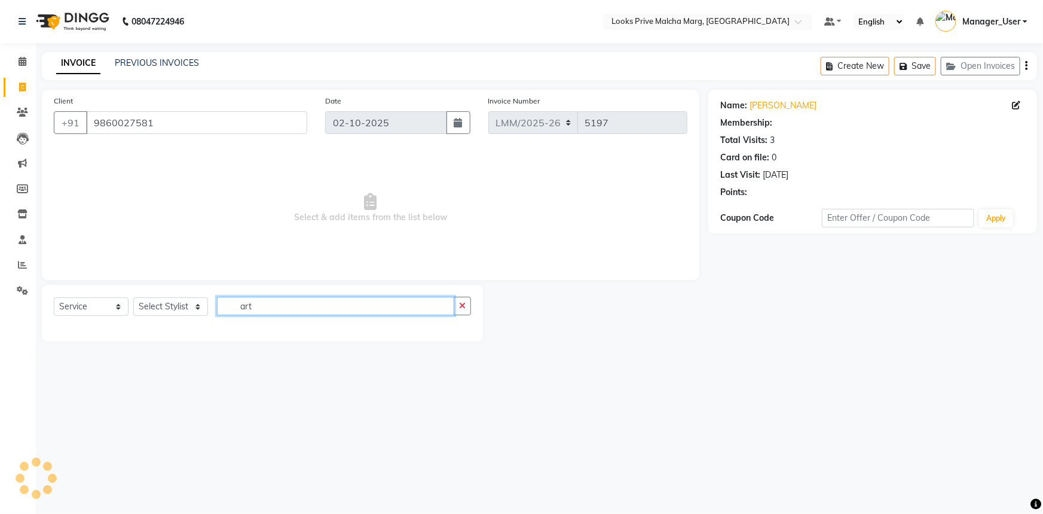
drag, startPoint x: 297, startPoint y: 308, endPoint x: 174, endPoint y: 306, distance: 123.2
click at [174, 306] on div "Select Service Product Membership Package Voucher Prepaid Gift Card Select Styl…" at bounding box center [262, 311] width 417 height 28
type input "art"
select select "1: Object"
type input "a"
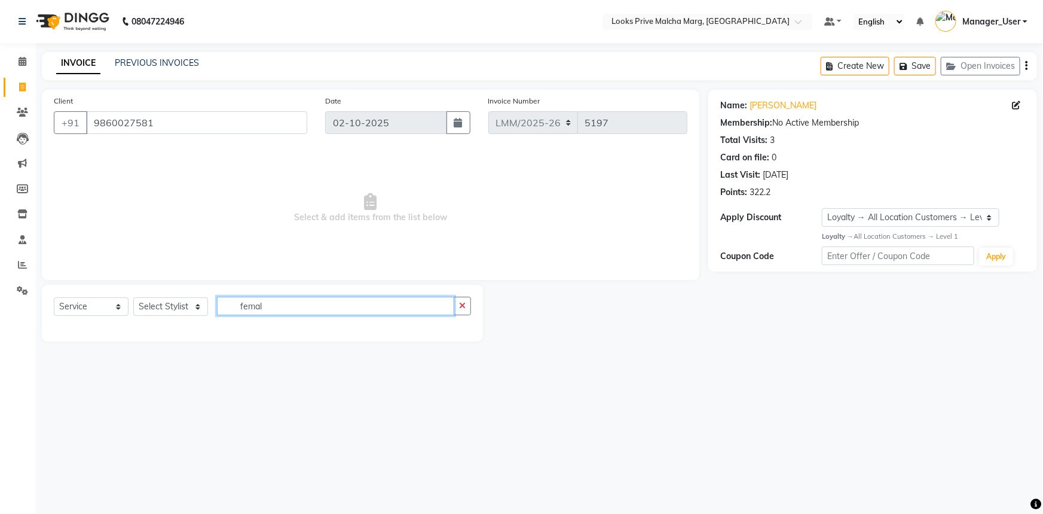
drag, startPoint x: 280, startPoint y: 297, endPoint x: 274, endPoint y: 286, distance: 12.3
click at [277, 291] on div "Select Service Product Membership Package Voucher Prepaid Gift Card Select Styl…" at bounding box center [262, 313] width 441 height 57
type input "f"
type input "art"
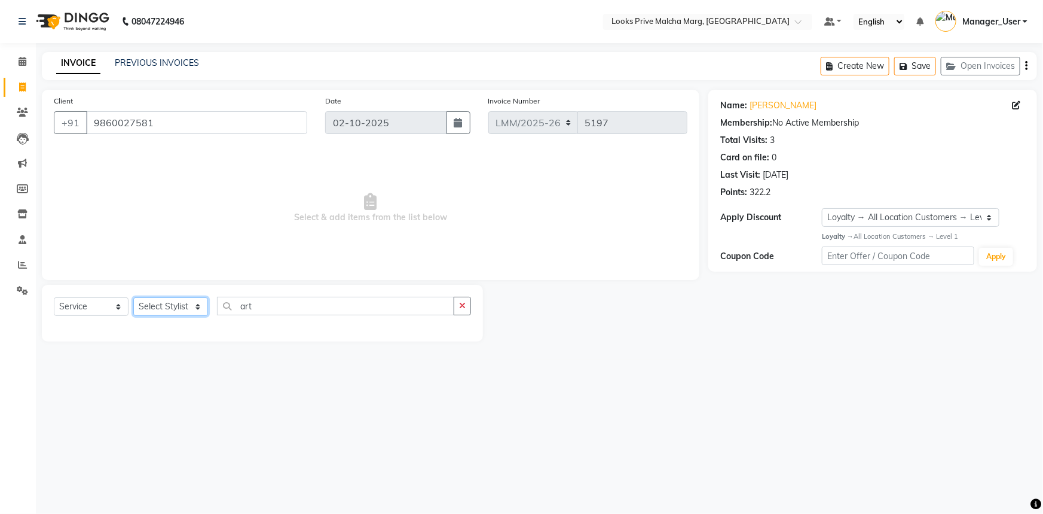
click at [202, 307] on select "Select Stylist [PERSON_NAME] [PERSON_NAME] Anas_Asst Counter_Sales Dharam_Pdct …" at bounding box center [170, 306] width 75 height 19
select select "82618"
click at [133, 297] on select "Select Stylist [PERSON_NAME] [PERSON_NAME] Anas_Asst Counter_Sales Dharam_Pdct …" at bounding box center [170, 306] width 75 height 19
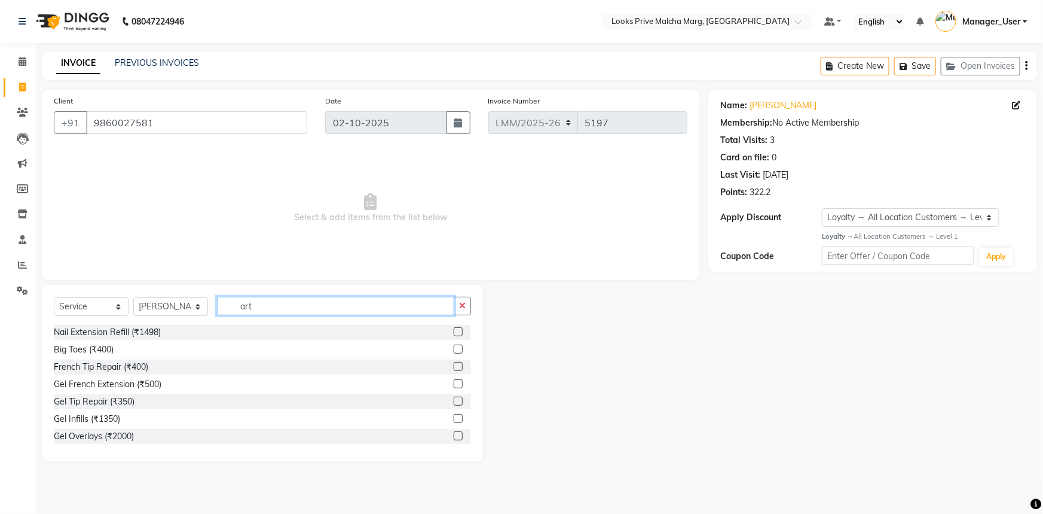
click at [284, 309] on input "art" at bounding box center [335, 306] width 237 height 19
type input "a"
type input "art"
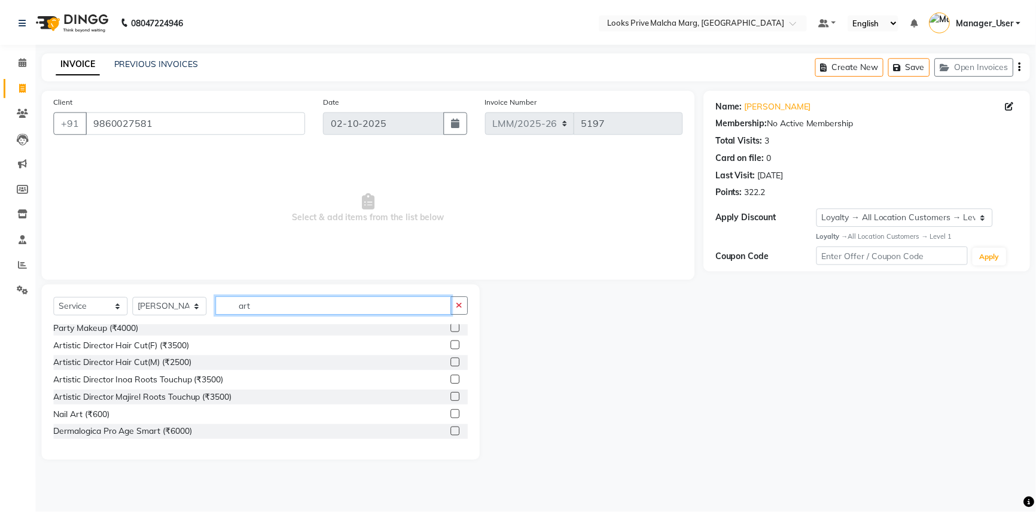
scroll to position [108, 0]
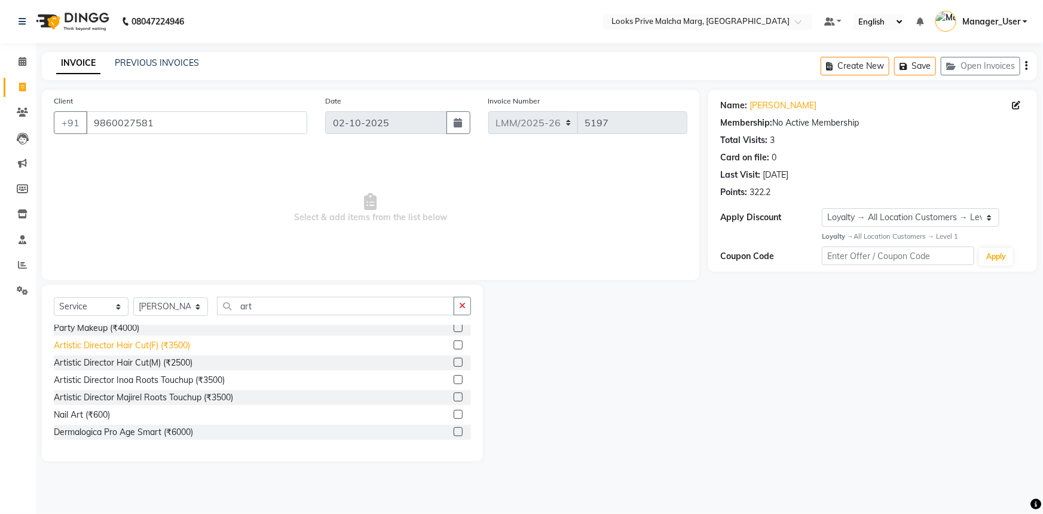
click at [123, 343] on div "Artistic Director Hair Cut(F) (₹3500)" at bounding box center [122, 345] width 136 height 13
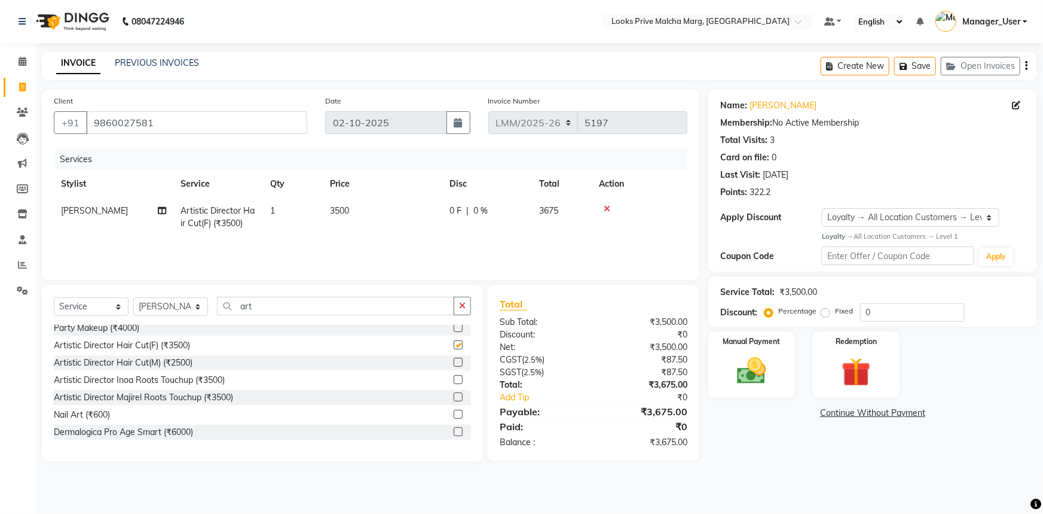
checkbox input "false"
click at [756, 377] on img at bounding box center [752, 370] width 49 height 35
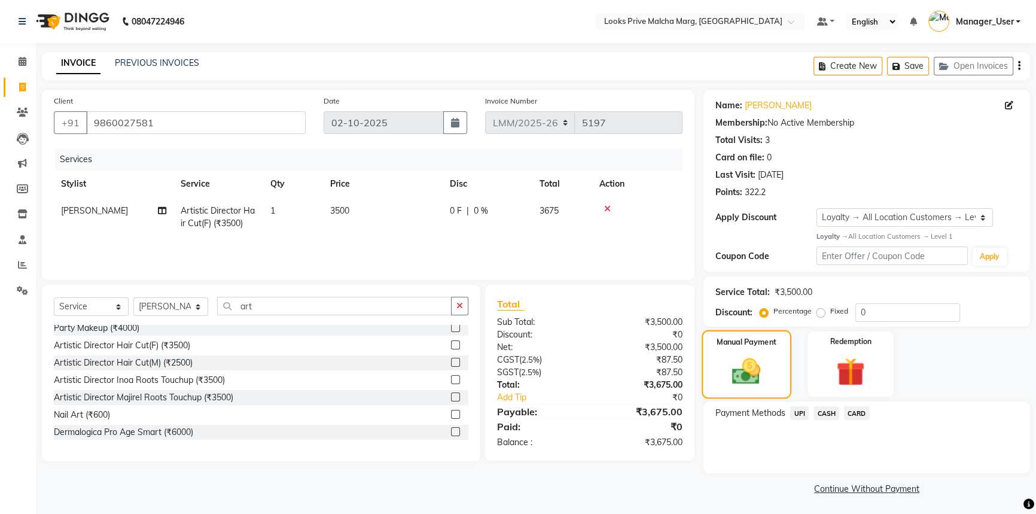
click at [742, 351] on div "Manual Payment" at bounding box center [746, 364] width 90 height 68
click at [853, 410] on span "CARD" at bounding box center [857, 413] width 26 height 14
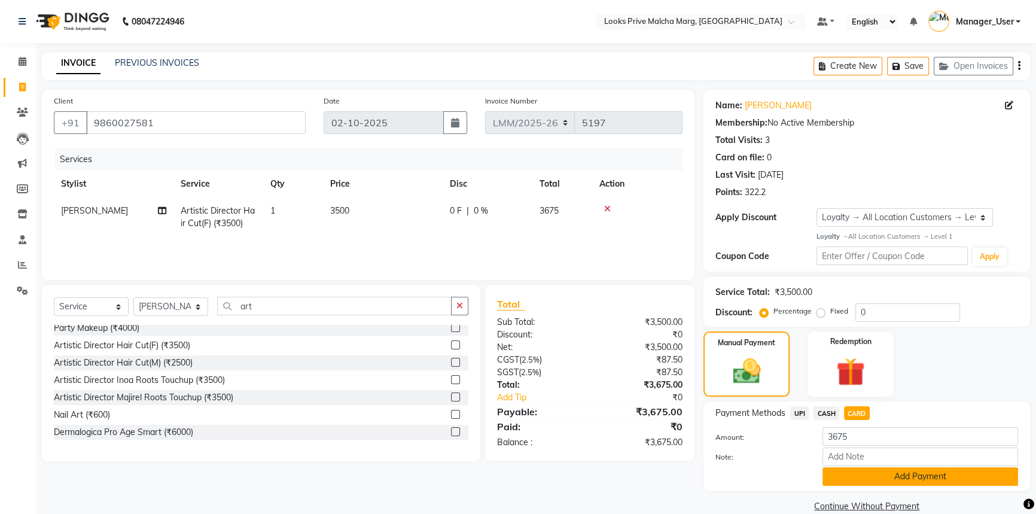
click at [843, 476] on button "Add Payment" at bounding box center [920, 476] width 196 height 19
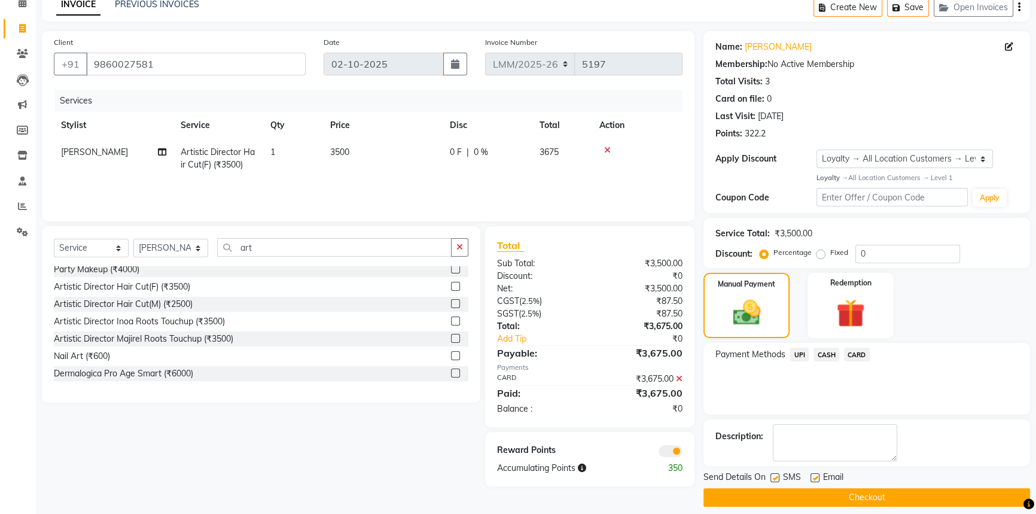
scroll to position [51, 0]
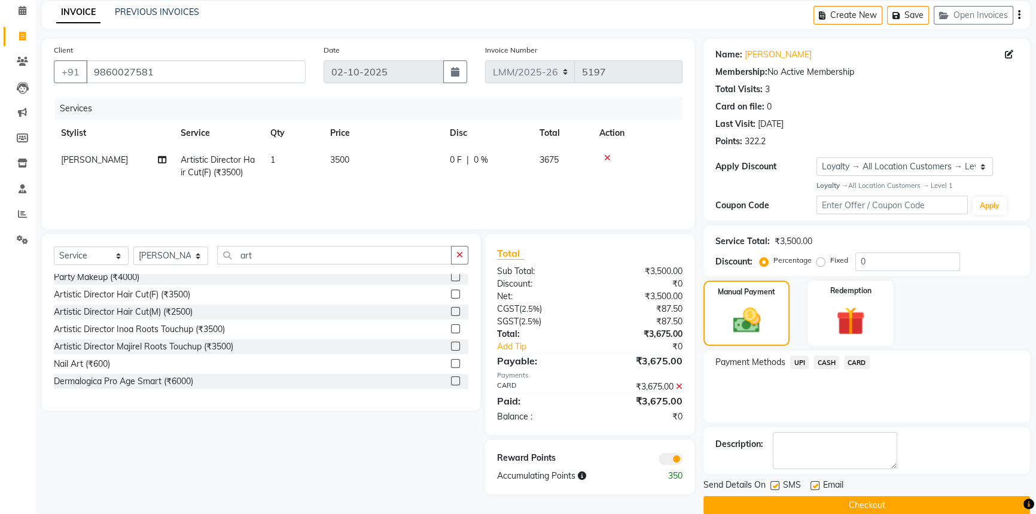
click at [801, 508] on button "Checkout" at bounding box center [866, 505] width 327 height 19
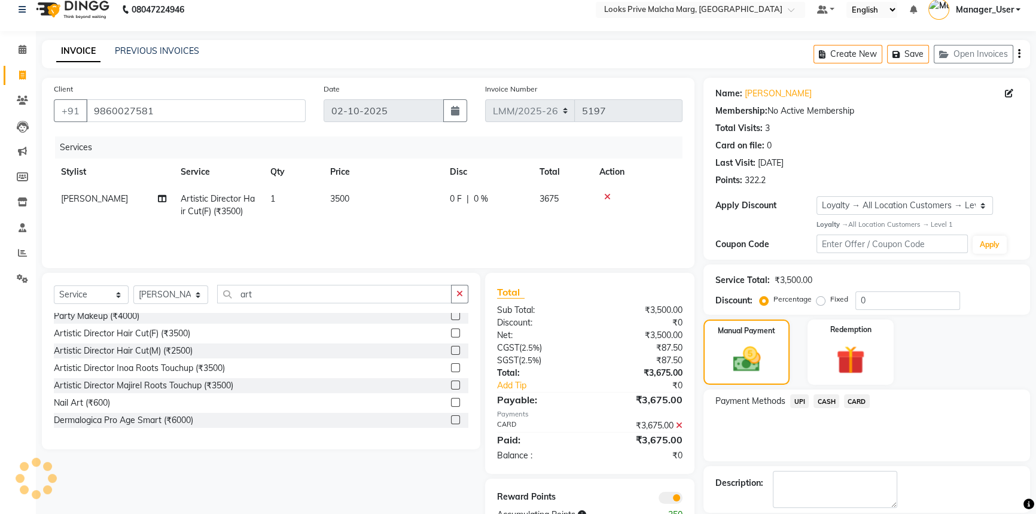
scroll to position [0, 0]
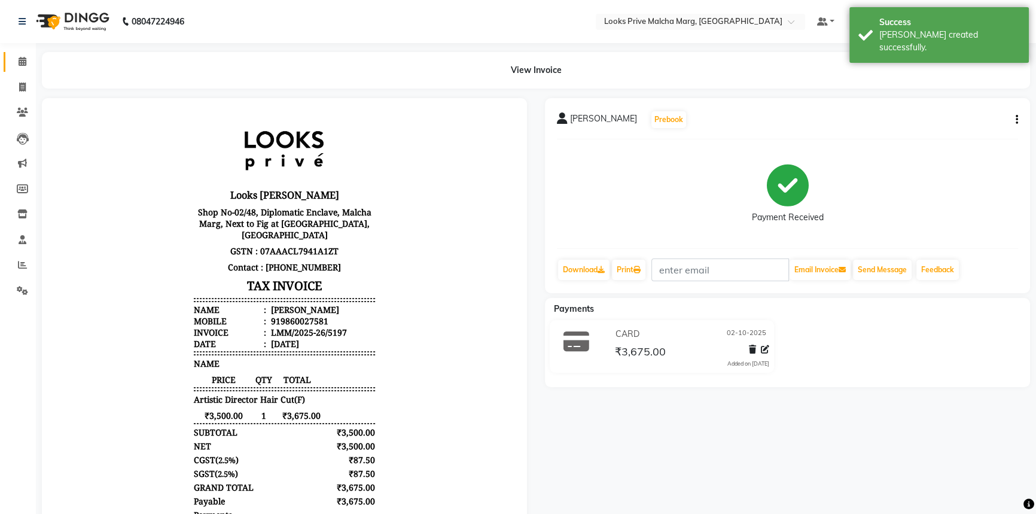
click at [24, 57] on icon at bounding box center [23, 61] width 8 height 9
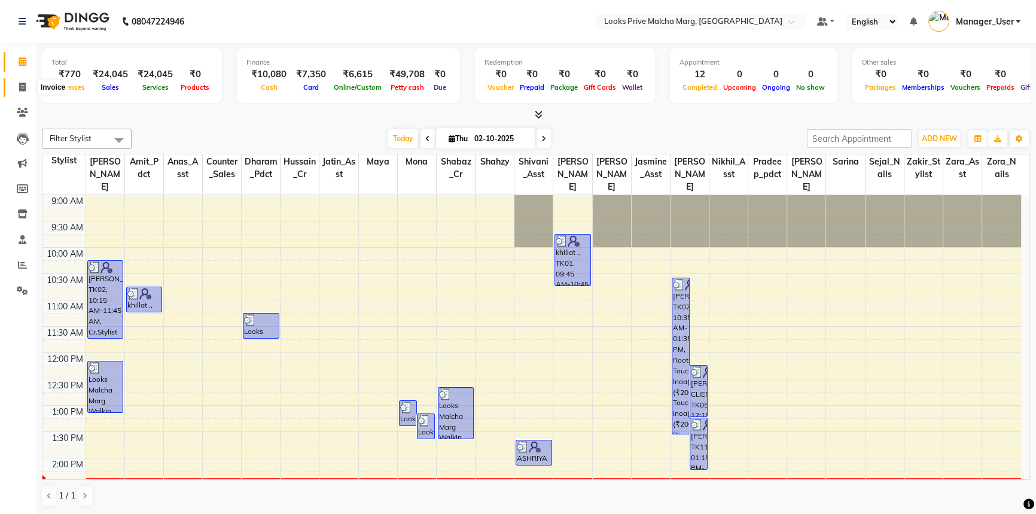
click at [19, 91] on span at bounding box center [22, 88] width 21 height 14
select select "service"
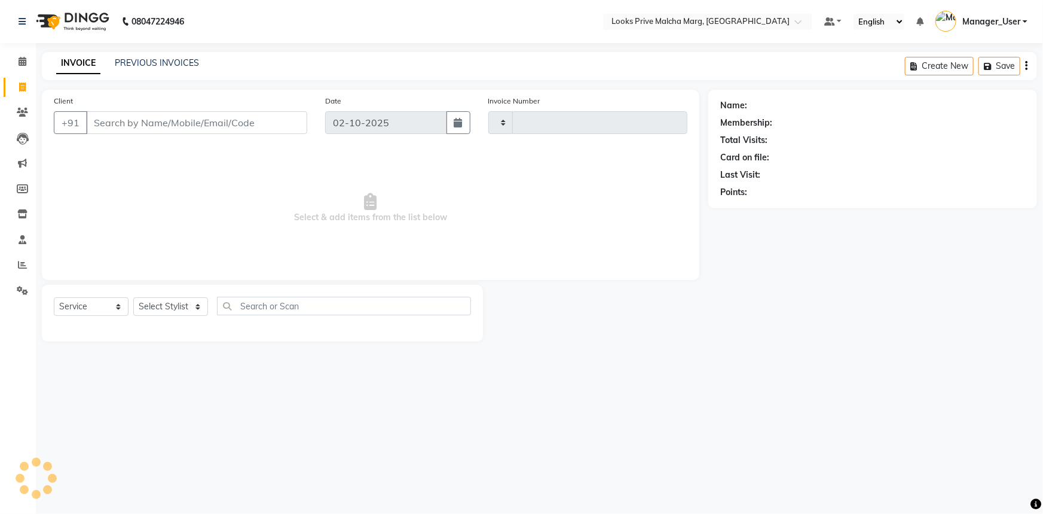
type input "5198"
select select "7648"
click at [26, 290] on icon at bounding box center [22, 290] width 11 height 9
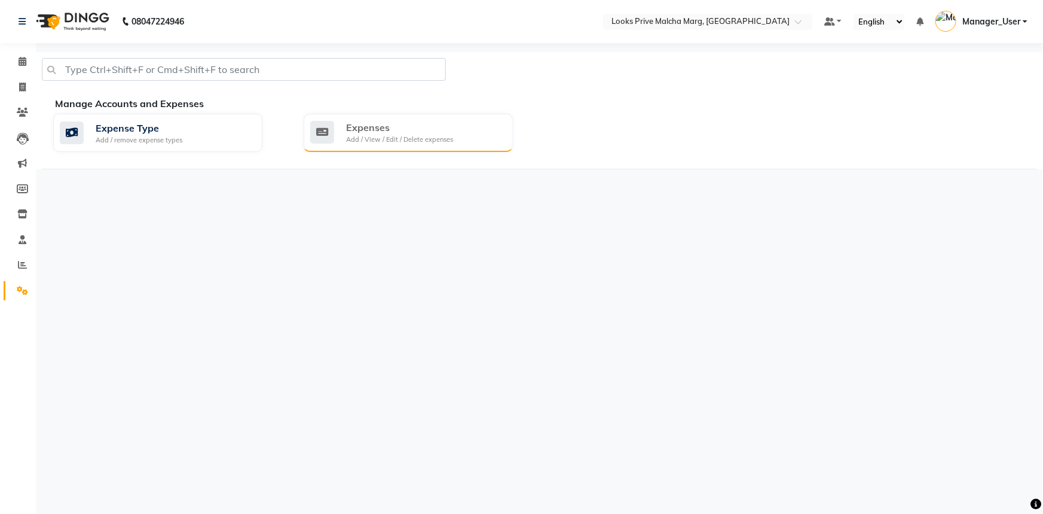
click at [378, 133] on div "Expenses" at bounding box center [399, 127] width 107 height 14
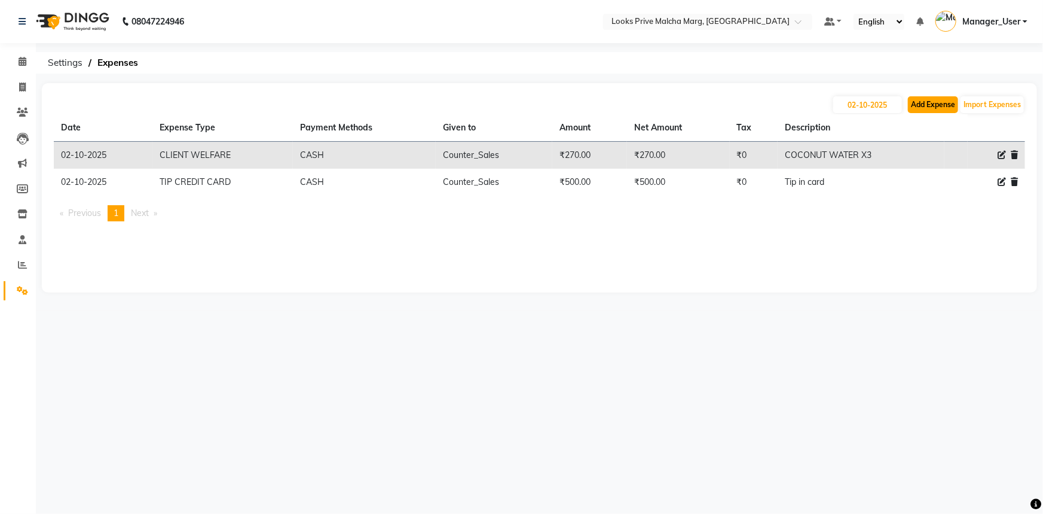
click at [948, 107] on button "Add Expense" at bounding box center [933, 104] width 50 height 17
select select "1"
select select "6693"
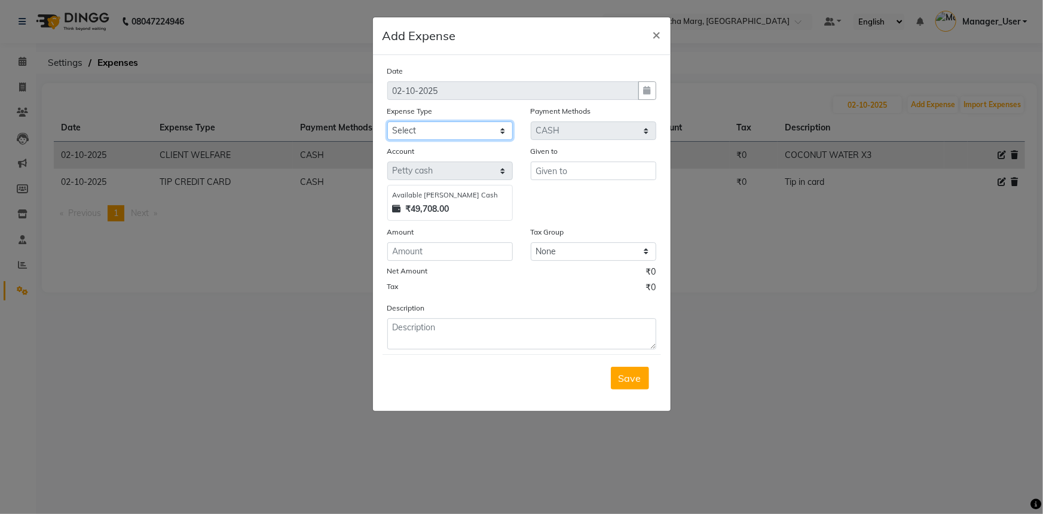
click at [508, 131] on select "Select Accommodation Aesthetics Bank Deposit BLINKIT Cash Handover Client Refun…" at bounding box center [450, 130] width 126 height 19
click at [657, 32] on span "×" at bounding box center [657, 34] width 8 height 18
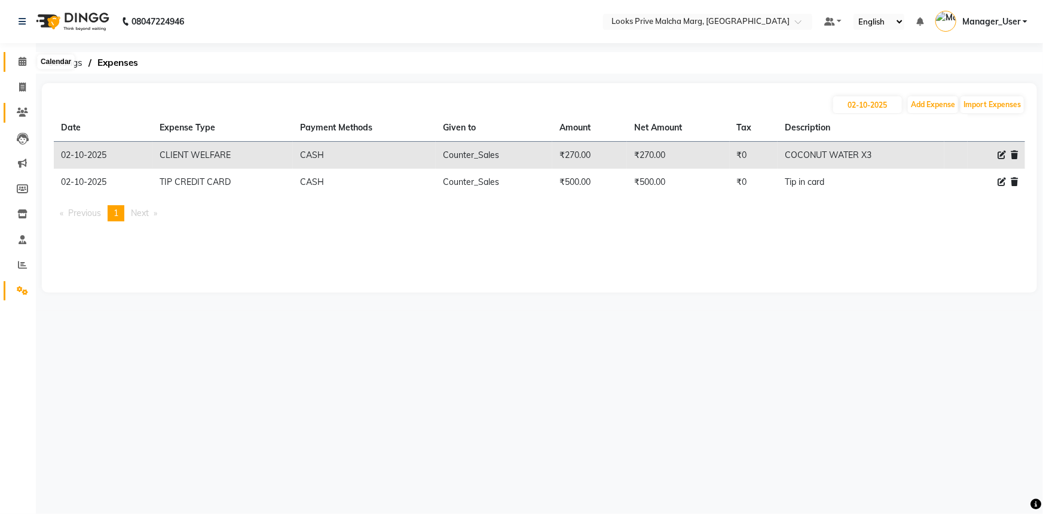
drag, startPoint x: 21, startPoint y: 65, endPoint x: 25, endPoint y: 108, distance: 43.3
click at [21, 65] on icon at bounding box center [23, 61] width 8 height 9
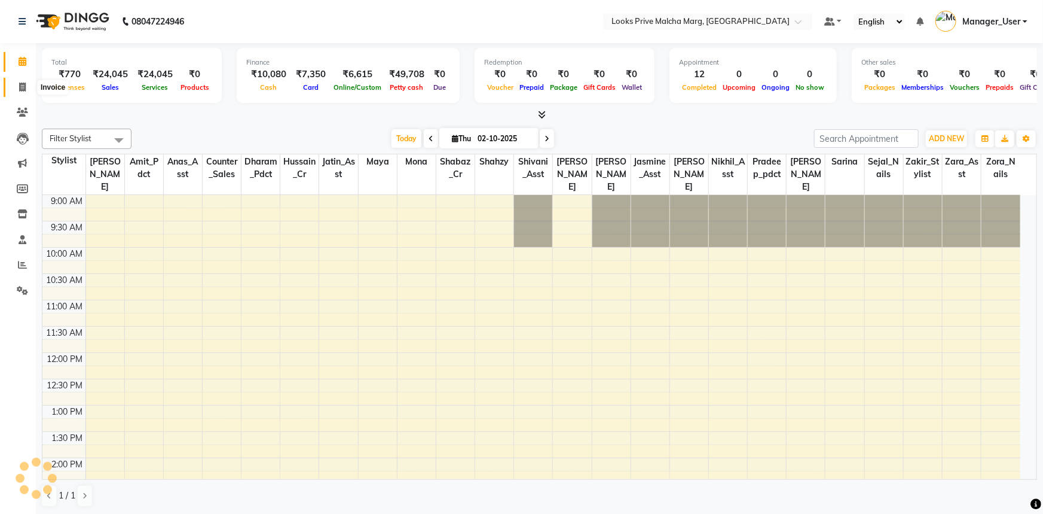
click at [24, 93] on span at bounding box center [22, 88] width 21 height 14
select select "service"
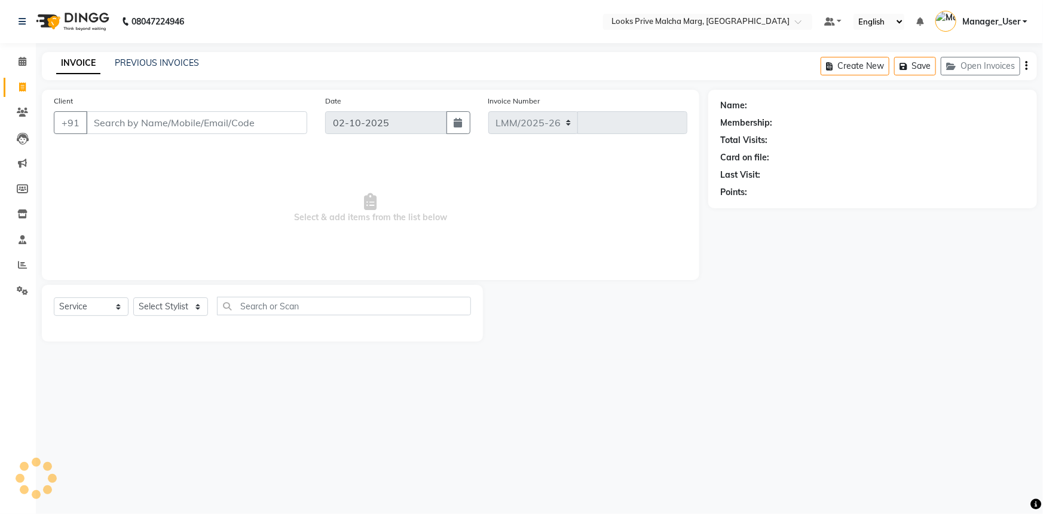
select select "7648"
type input "5198"
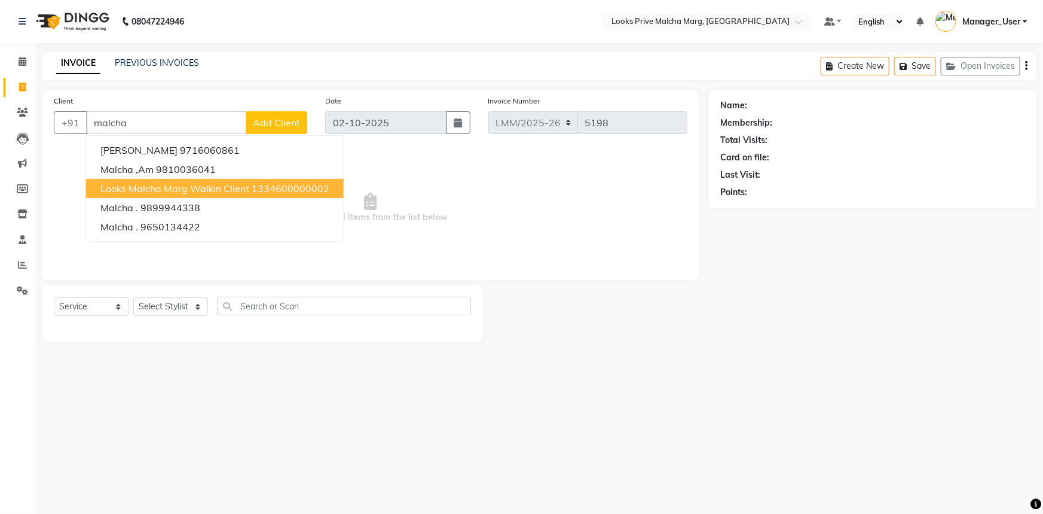
click at [161, 181] on button "Looks Malcha Marg Walkin Client 1334600000002" at bounding box center [215, 188] width 258 height 19
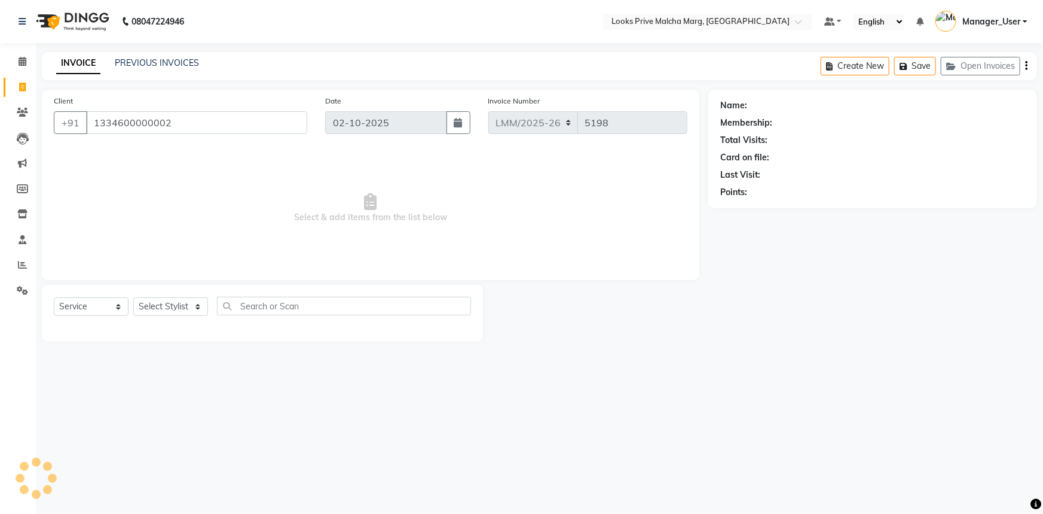
type input "1334600000002"
click at [202, 309] on select "Select Stylist [PERSON_NAME] [PERSON_NAME] Anas_Asst Counter_Sales Dharam_Pdct …" at bounding box center [170, 306] width 75 height 19
select select "1: Object"
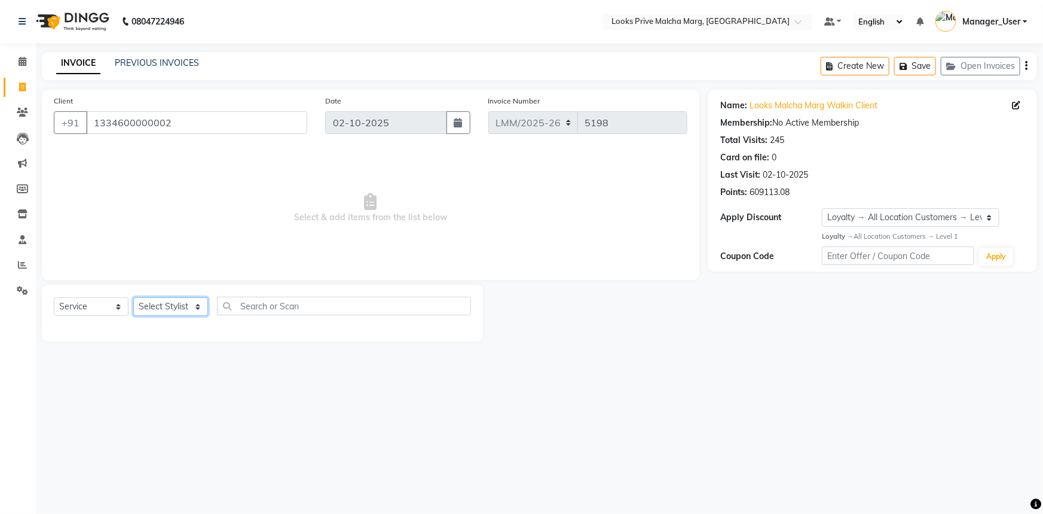
select select "76963"
click at [133, 297] on select "Select Stylist [PERSON_NAME] [PERSON_NAME] Anas_Asst Counter_Sales Dharam_Pdct …" at bounding box center [170, 306] width 75 height 19
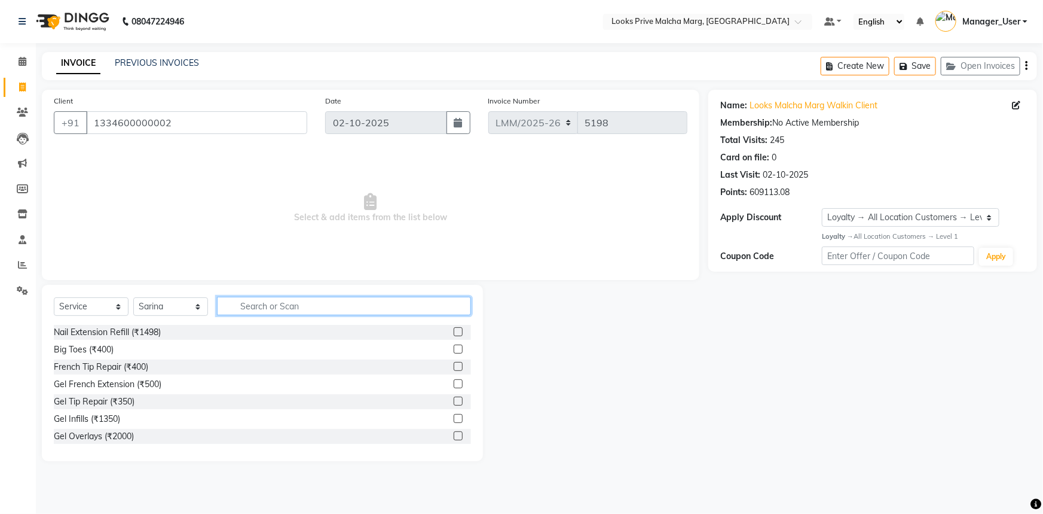
click at [245, 312] on input "text" at bounding box center [344, 306] width 254 height 19
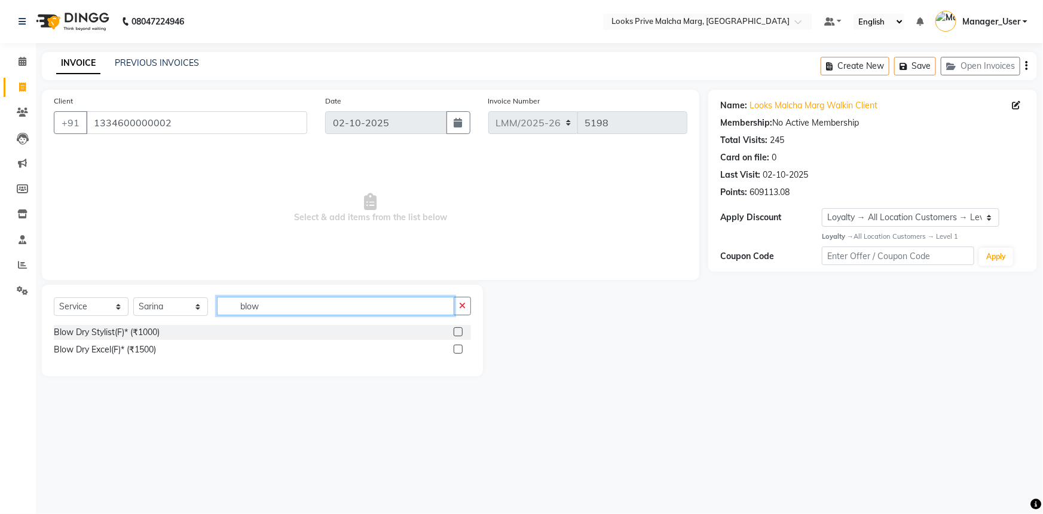
type input "blow"
click at [117, 323] on div "Select Service Product Membership Package Voucher Prepaid Gift Card Select Styl…" at bounding box center [262, 311] width 417 height 28
click at [117, 329] on div "Blow Dry Stylist(F)* (₹1000)" at bounding box center [107, 332] width 106 height 13
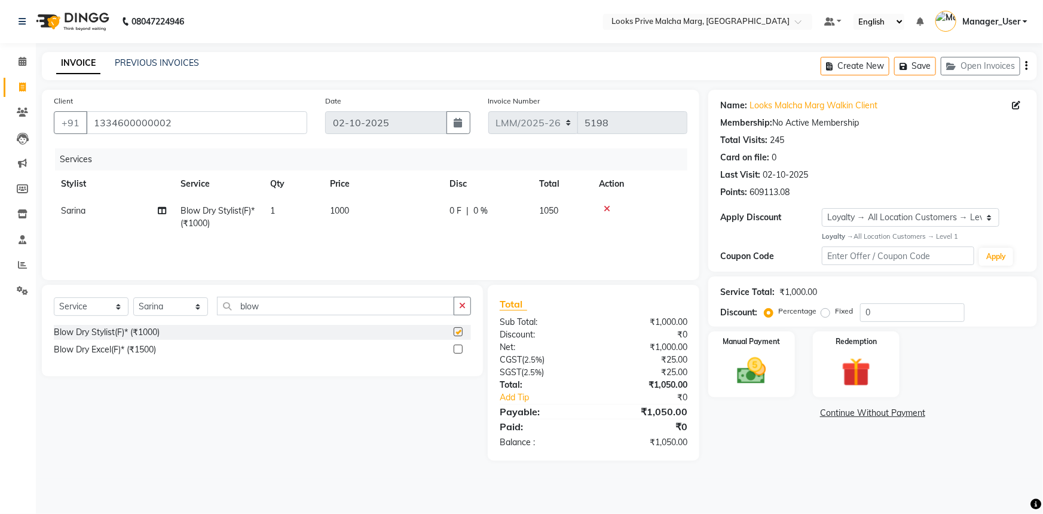
checkbox input "false"
drag, startPoint x: 350, startPoint y: 302, endPoint x: 0, endPoint y: 269, distance: 351.4
click at [0, 269] on app-home "08047224946 Select Location × Looks Prive Malcha Marg, New Delhi Default Panel …" at bounding box center [521, 239] width 1043 height 478
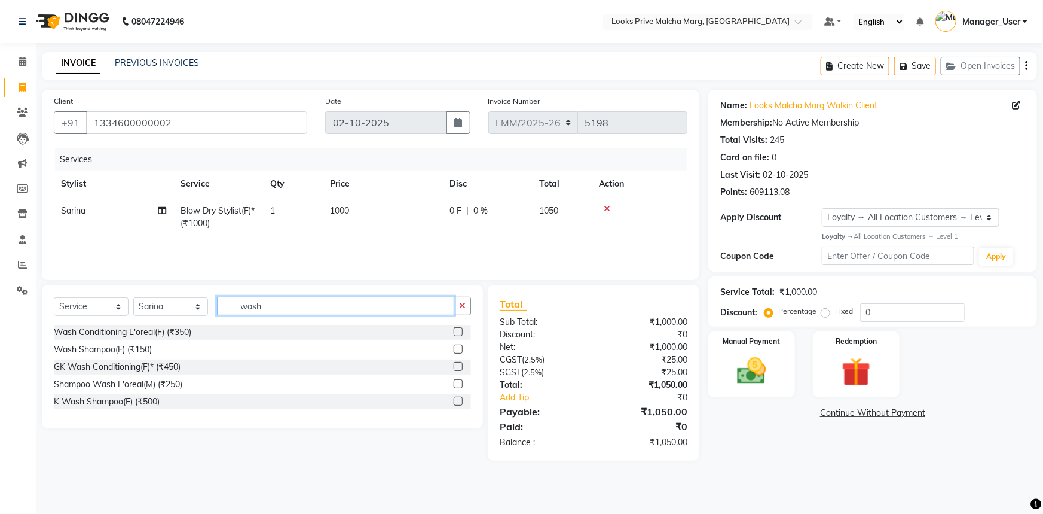
type input "wash"
click at [200, 307] on select "Select Stylist [PERSON_NAME] [PERSON_NAME] Anas_Asst Counter_Sales Dharam_Pdct …" at bounding box center [170, 306] width 75 height 19
select select "69944"
click at [133, 297] on select "Select Stylist [PERSON_NAME] [PERSON_NAME] Anas_Asst Counter_Sales Dharam_Pdct …" at bounding box center [170, 306] width 75 height 19
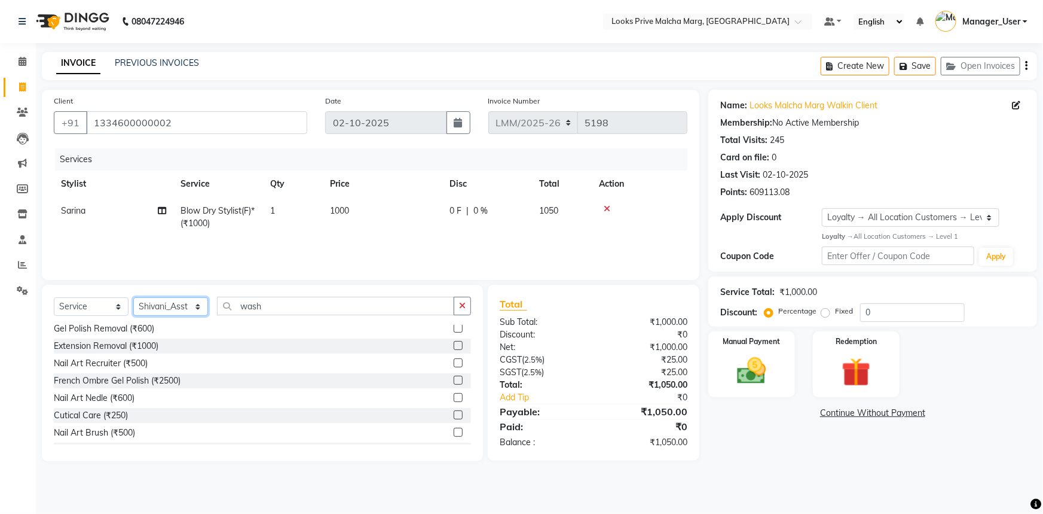
scroll to position [217, 0]
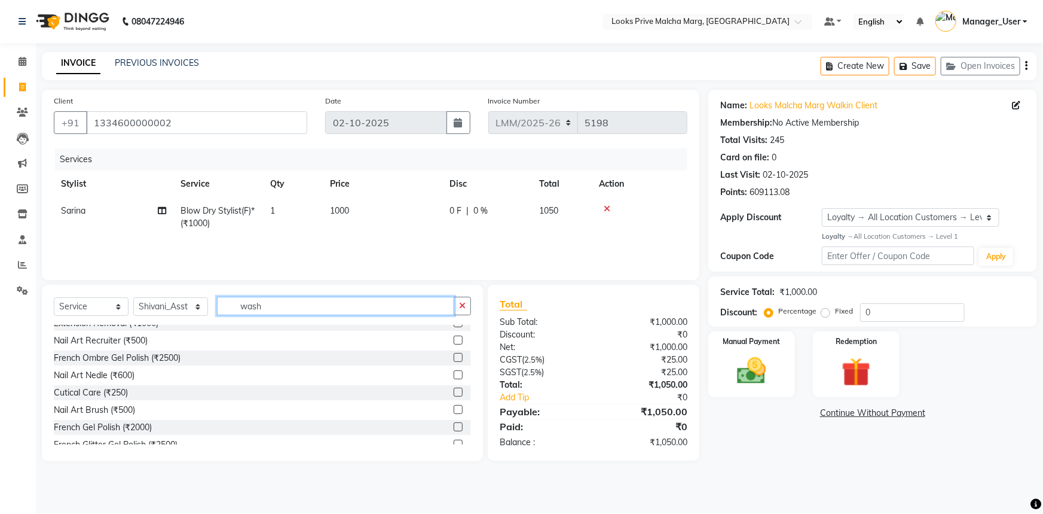
drag, startPoint x: 308, startPoint y: 303, endPoint x: 159, endPoint y: 310, distance: 149.1
click at [160, 310] on div "Select Service Product Membership Package Voucher Prepaid Gift Card Select Styl…" at bounding box center [262, 311] width 417 height 28
type input "wash"
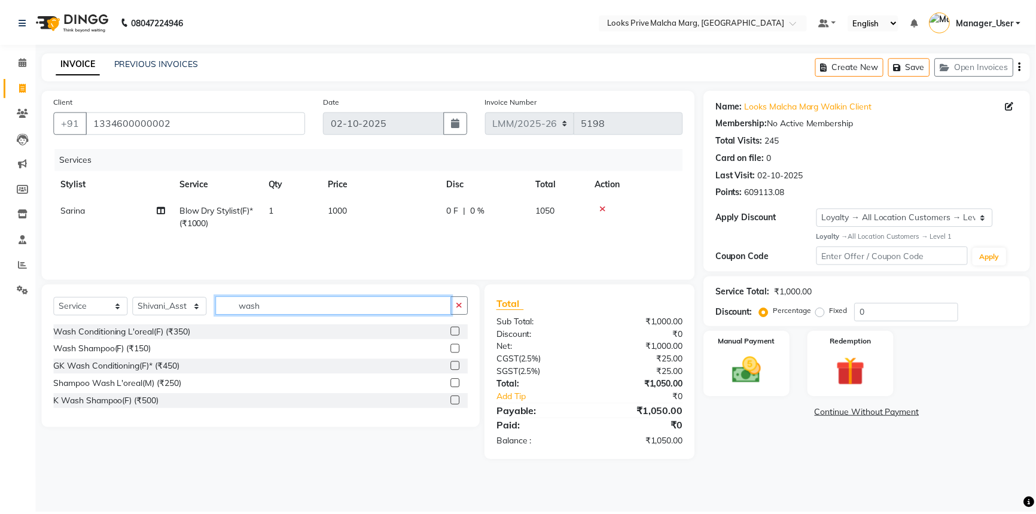
scroll to position [0, 0]
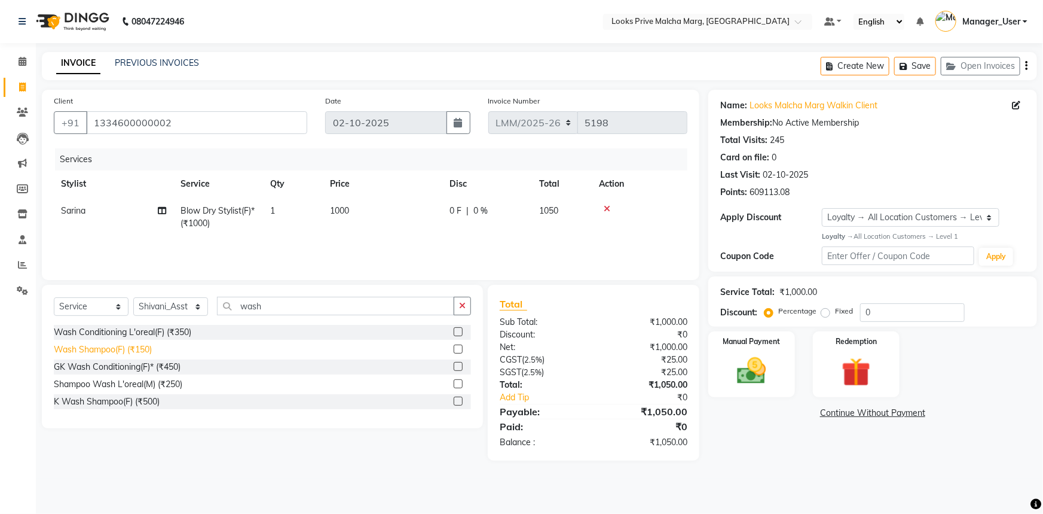
click at [96, 350] on div "Wash Shampoo(F) (₹150)" at bounding box center [103, 349] width 98 height 13
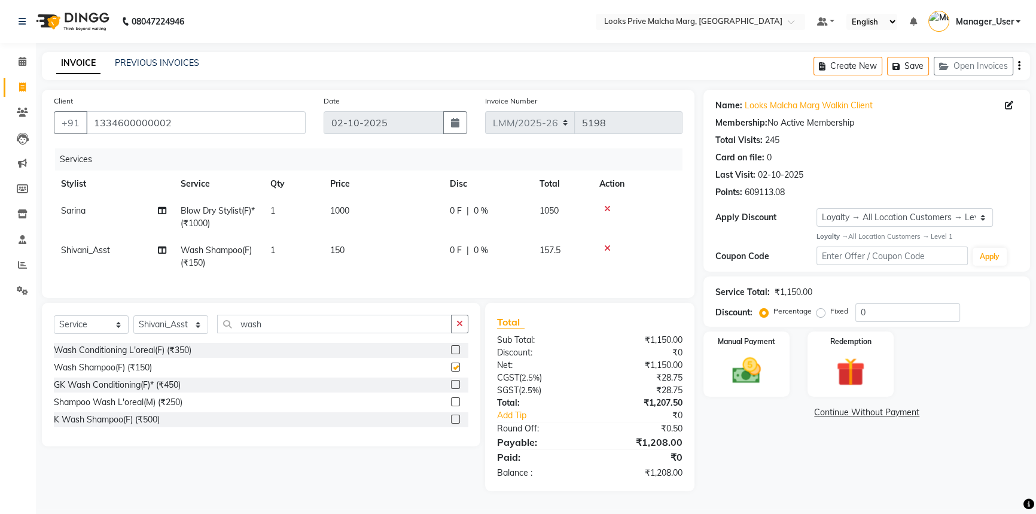
checkbox input "false"
click at [377, 248] on td "150" at bounding box center [383, 256] width 120 height 39
select select "69944"
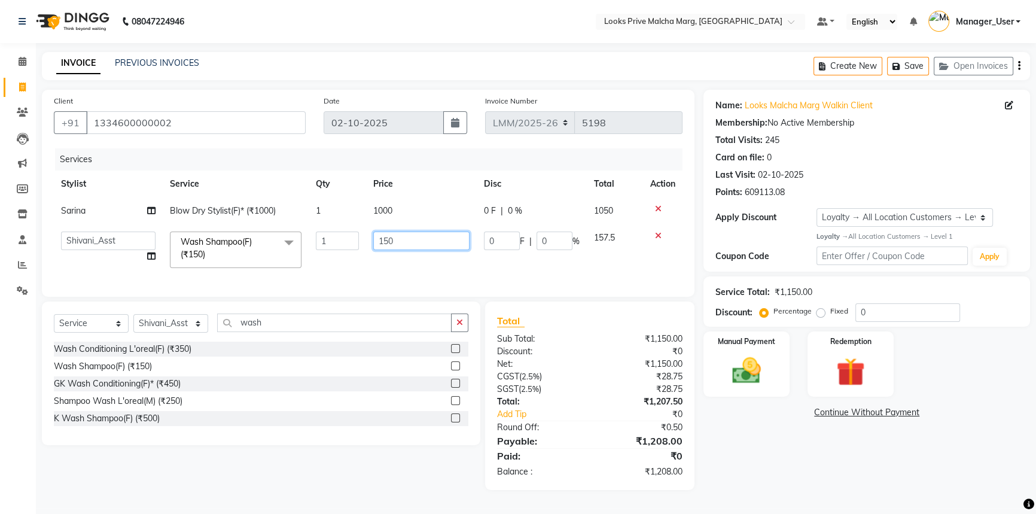
drag, startPoint x: 377, startPoint y: 248, endPoint x: 203, endPoint y: 243, distance: 173.5
click at [203, 243] on tr "Akbar_pdct Amir Amit_Pdct Anas_Asst Counter_Sales Dharam_Pdct Hussain_Cr Jasmin…" at bounding box center [368, 249] width 628 height 51
type input "700"
click at [405, 259] on td "700" at bounding box center [421, 249] width 111 height 51
select select "69944"
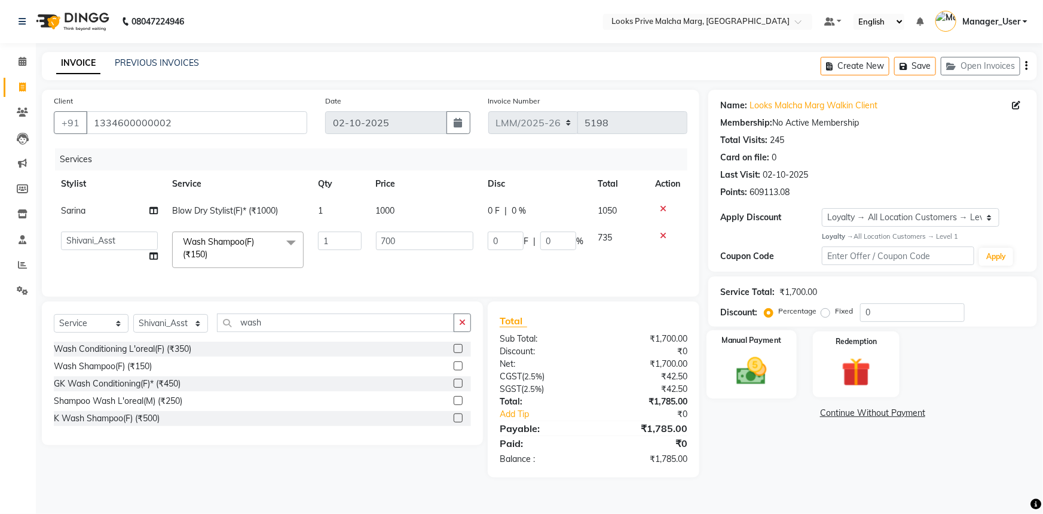
click at [744, 377] on img at bounding box center [752, 370] width 49 height 35
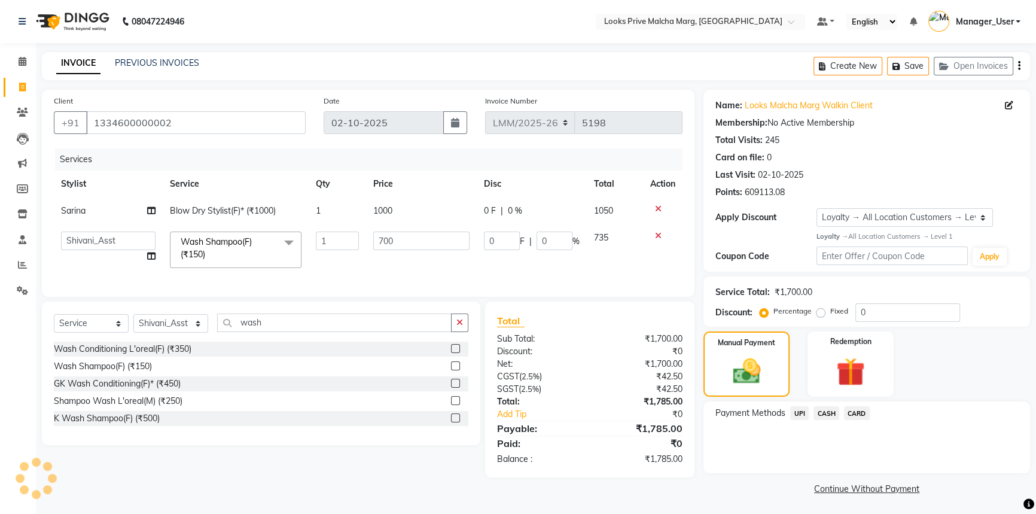
click at [798, 415] on span "UPI" at bounding box center [799, 413] width 19 height 14
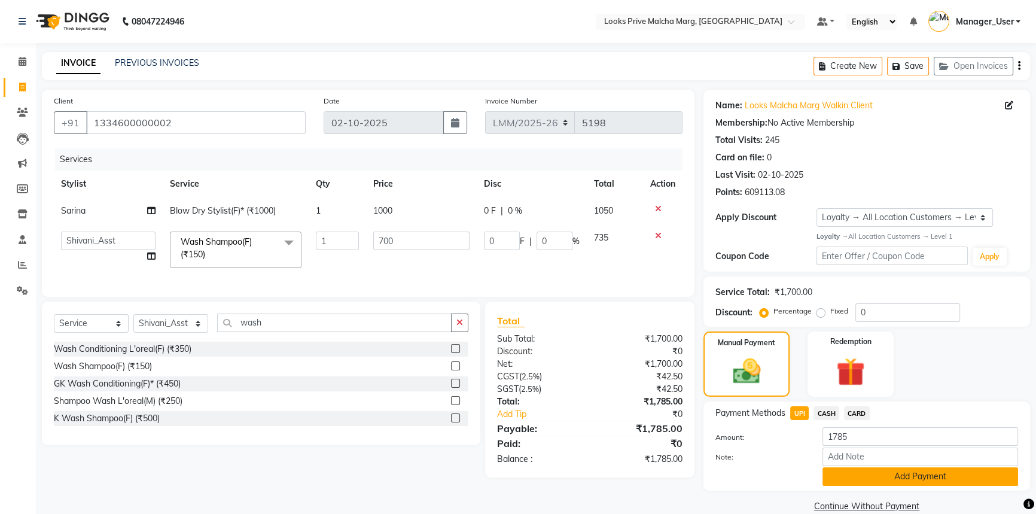
click at [849, 468] on button "Add Payment" at bounding box center [920, 476] width 196 height 19
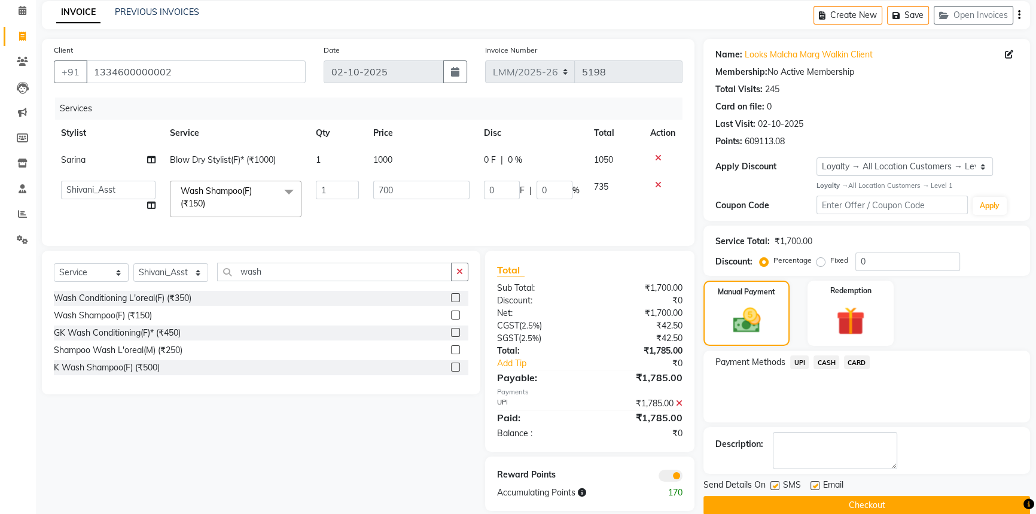
scroll to position [74, 0]
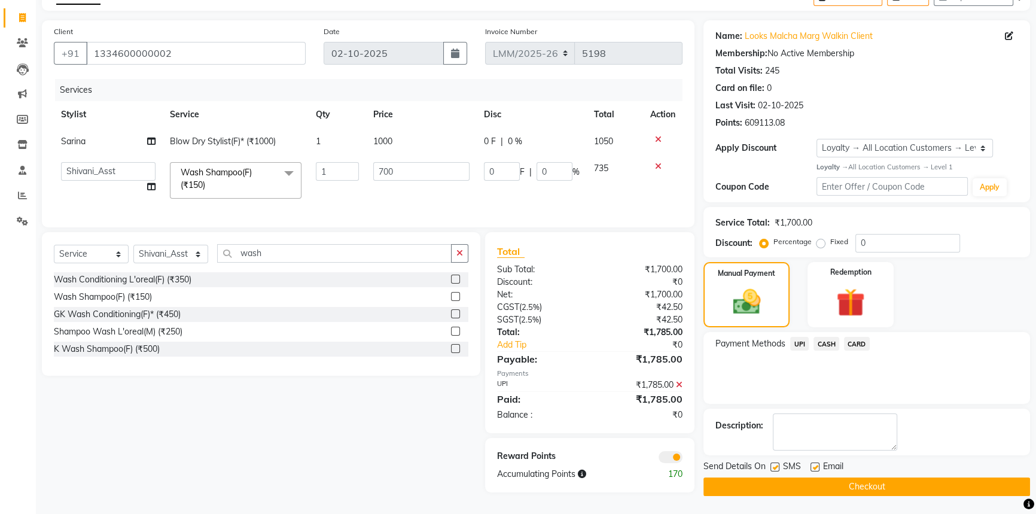
click at [780, 479] on button "Checkout" at bounding box center [866, 486] width 327 height 19
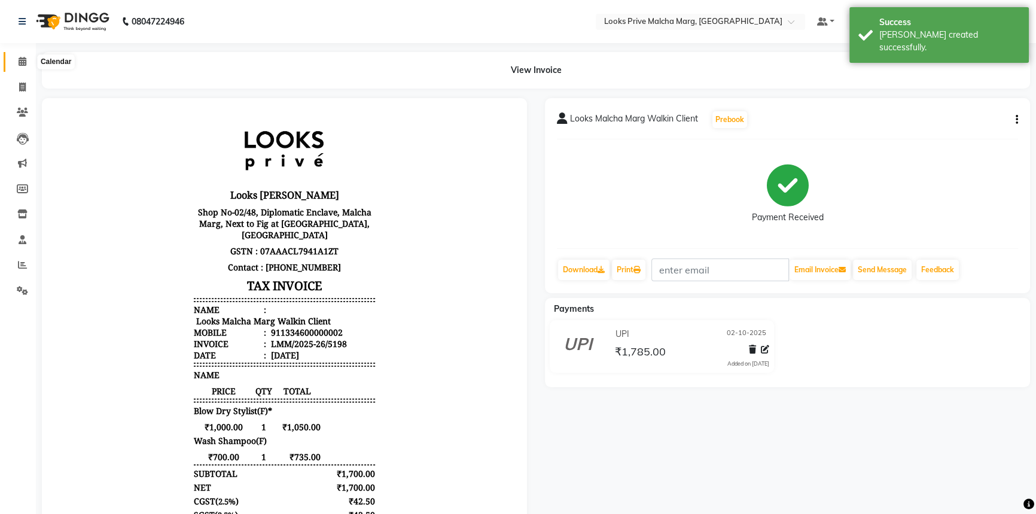
click at [25, 60] on icon at bounding box center [23, 61] width 8 height 9
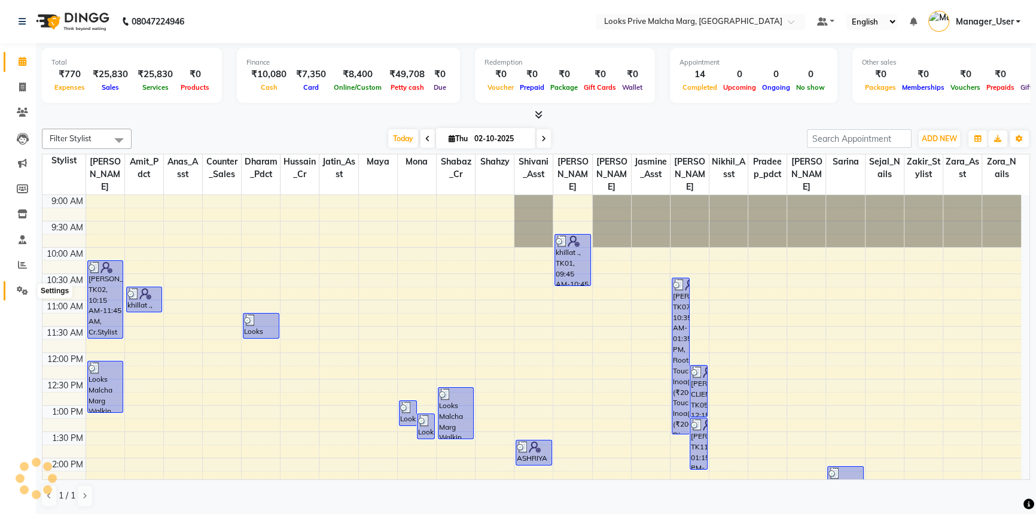
click at [29, 289] on span at bounding box center [22, 291] width 21 height 14
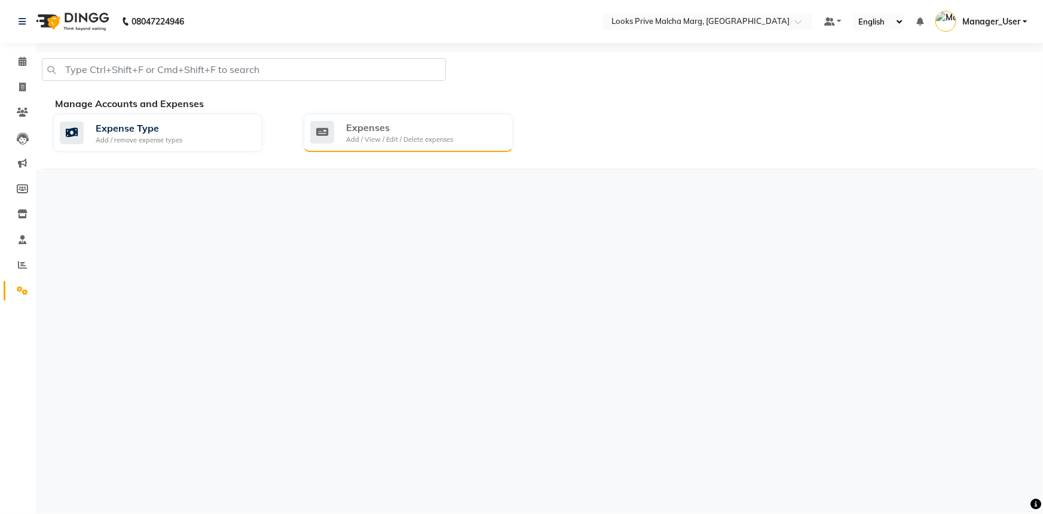
click at [407, 123] on div "Expenses" at bounding box center [399, 127] width 107 height 14
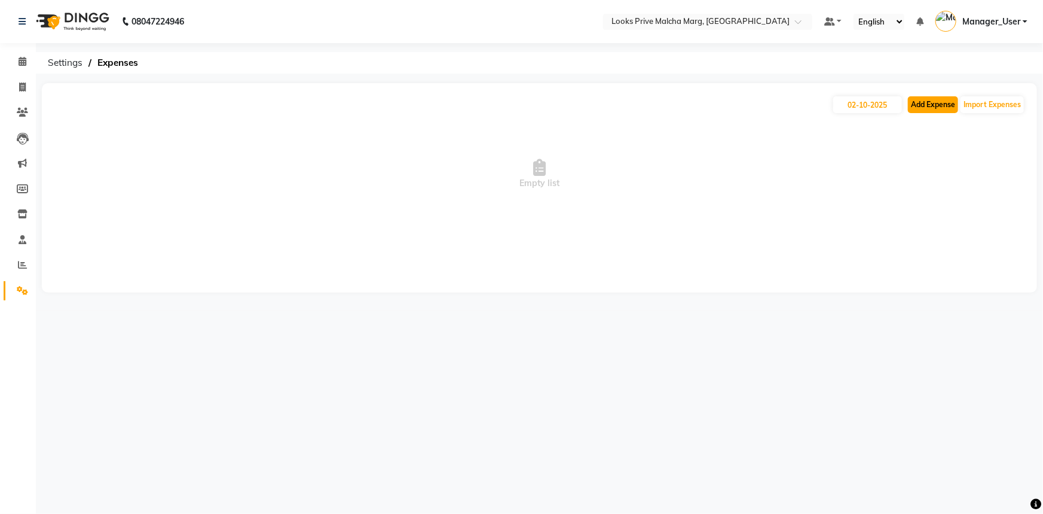
click at [930, 103] on button "Add Expense" at bounding box center [933, 104] width 50 height 17
select select "1"
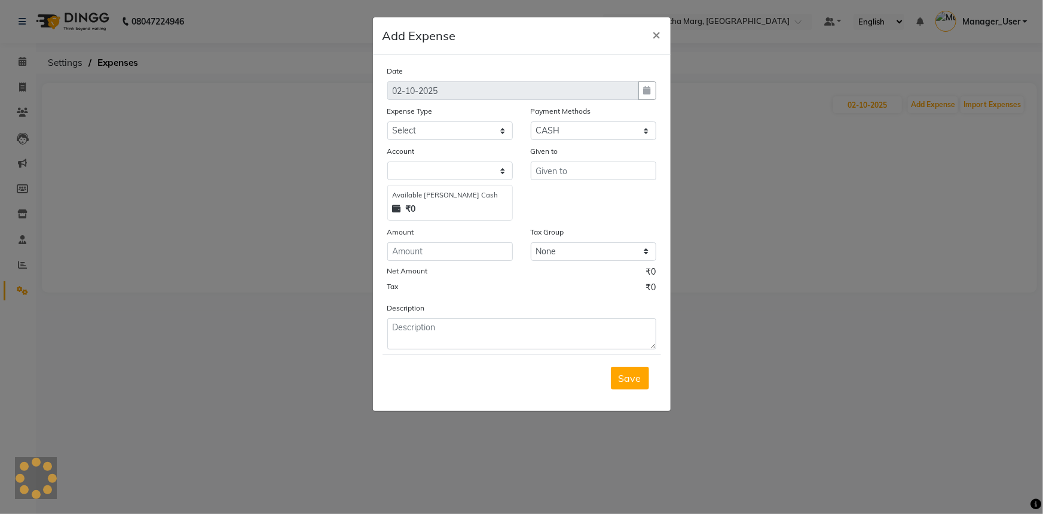
select select "6693"
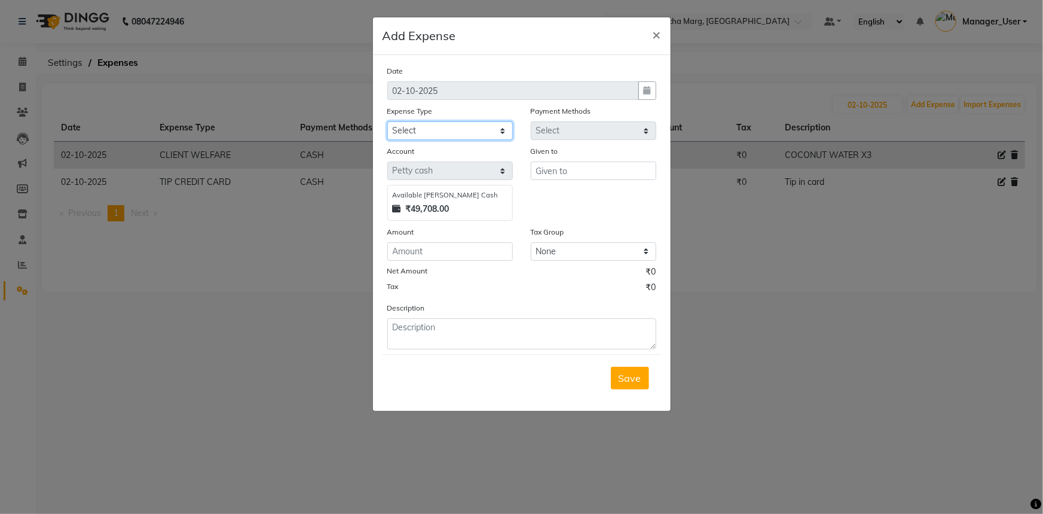
click at [504, 129] on select "Select Accommodation Aesthetics Bank Deposit BLINKIT Cash Handover Client Refun…" at bounding box center [450, 130] width 126 height 19
select select "23704"
click at [387, 122] on select "Select Accommodation Aesthetics Bank Deposit BLINKIT Cash Handover Client Refun…" at bounding box center [450, 130] width 126 height 19
click at [568, 178] on input "text" at bounding box center [594, 170] width 126 height 19
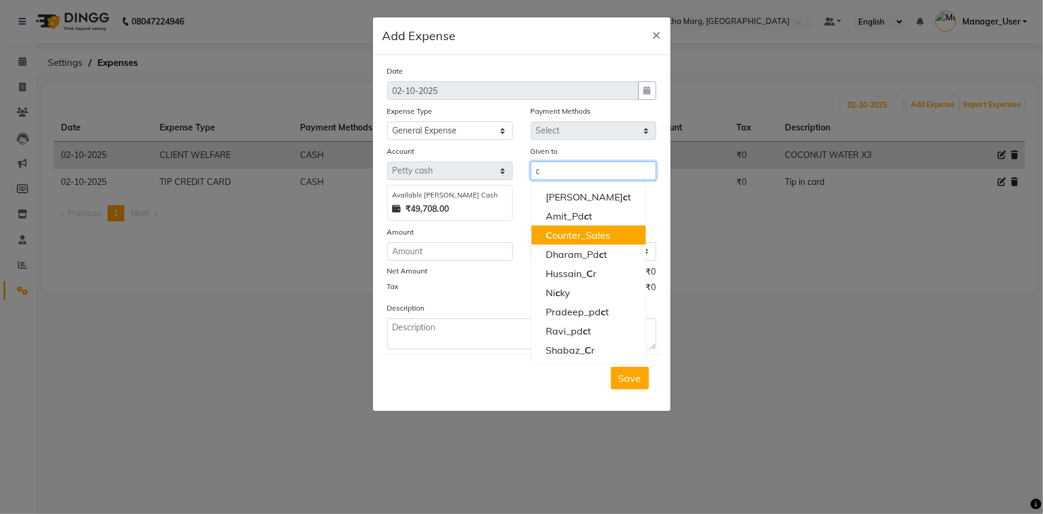
click at [573, 230] on ngb-highlight "C ounter_Sales" at bounding box center [578, 235] width 65 height 12
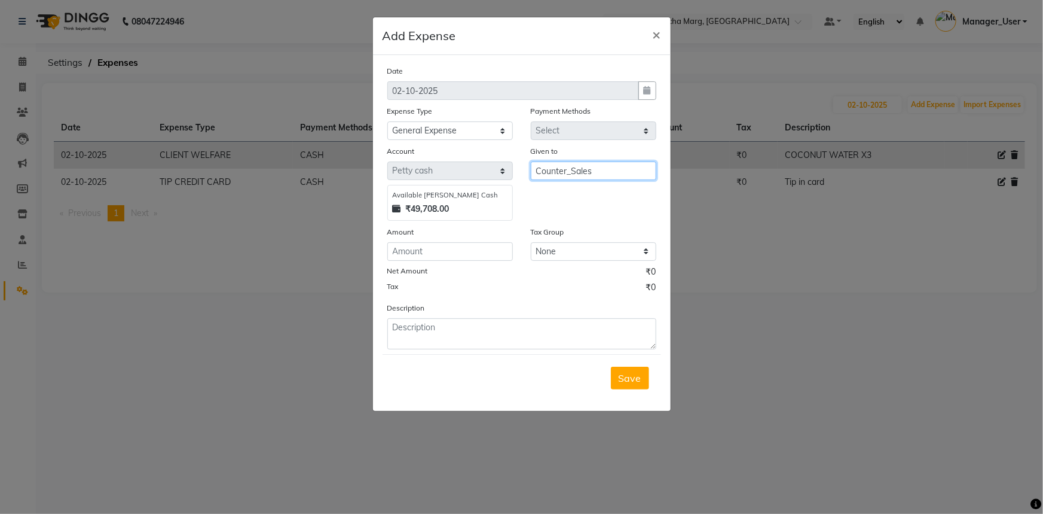
type input "Counter_Sales"
click at [492, 245] on input "number" at bounding box center [450, 251] width 126 height 19
type input "20"
drag, startPoint x: 502, startPoint y: 354, endPoint x: 507, endPoint y: 357, distance: 6.2
click at [507, 357] on form "Date 02-10-2025 Expense Type Select Accommodation Aesthetics Bank Deposit BLINK…" at bounding box center [522, 233] width 279 height 337
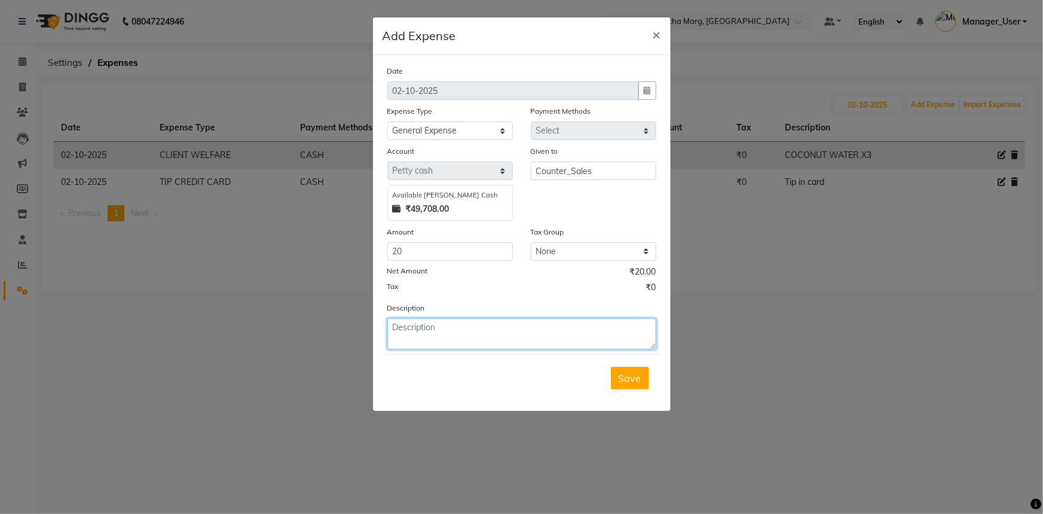
click at [487, 339] on textarea at bounding box center [521, 333] width 269 height 31
type textarea "surf for cutting sheet wash"
click at [632, 365] on div "Save" at bounding box center [522, 377] width 279 height 47
click at [631, 389] on button "Save" at bounding box center [630, 378] width 38 height 23
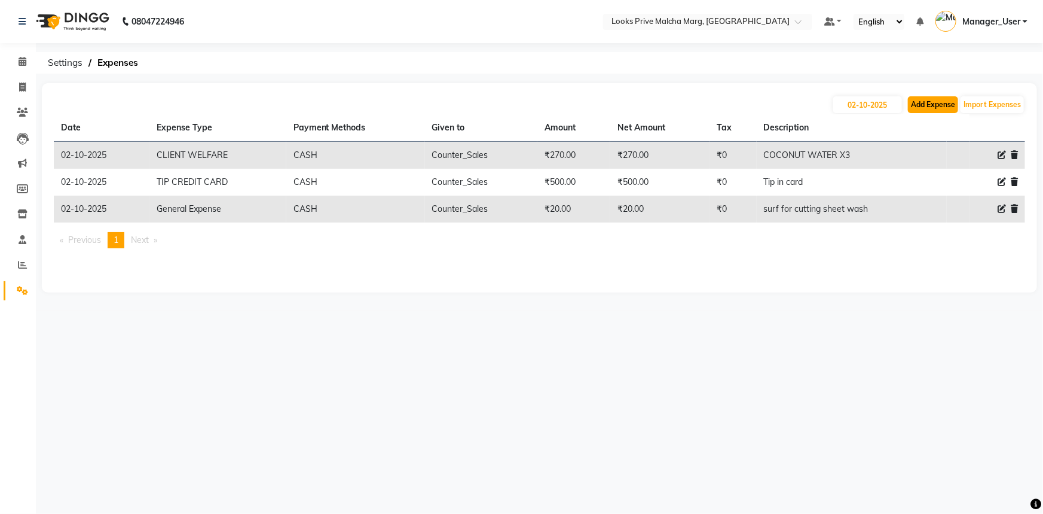
click at [922, 110] on button "Add Expense" at bounding box center [933, 104] width 50 height 17
select select "1"
select select "6693"
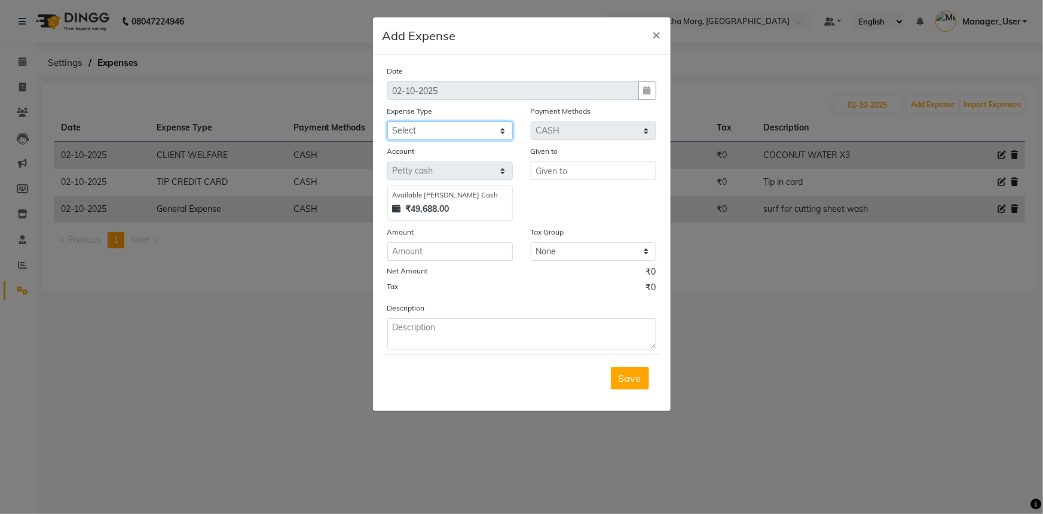
click at [459, 137] on select "Select Accommodation Aesthetics Bank Deposit BLINKIT Cash Handover Client Refun…" at bounding box center [450, 130] width 126 height 19
click at [818, 377] on ngb-modal-window "Add Expense × Date 02-10-2025 Expense Type Select Accommodation Aesthetics Bank…" at bounding box center [521, 257] width 1043 height 514
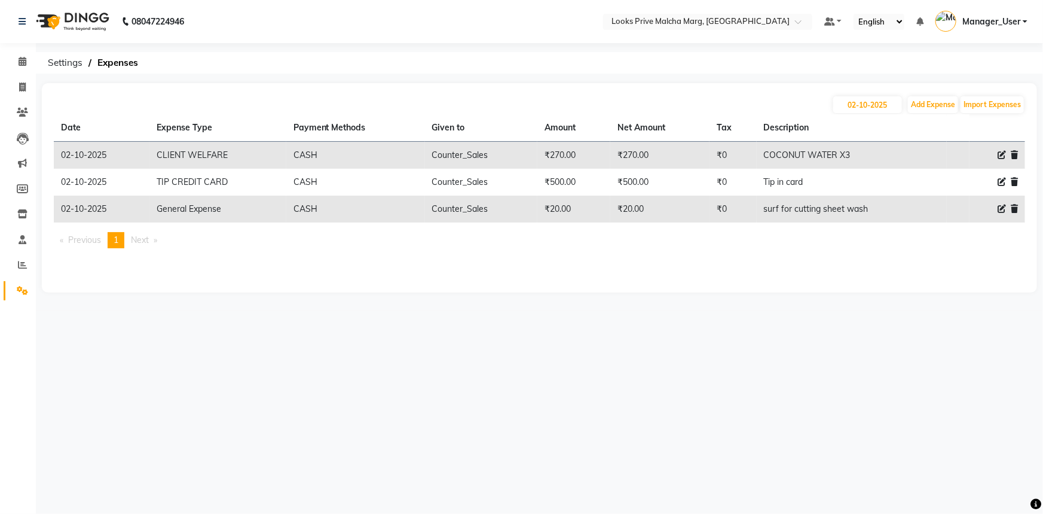
click at [1013, 211] on icon at bounding box center [1014, 209] width 7 height 8
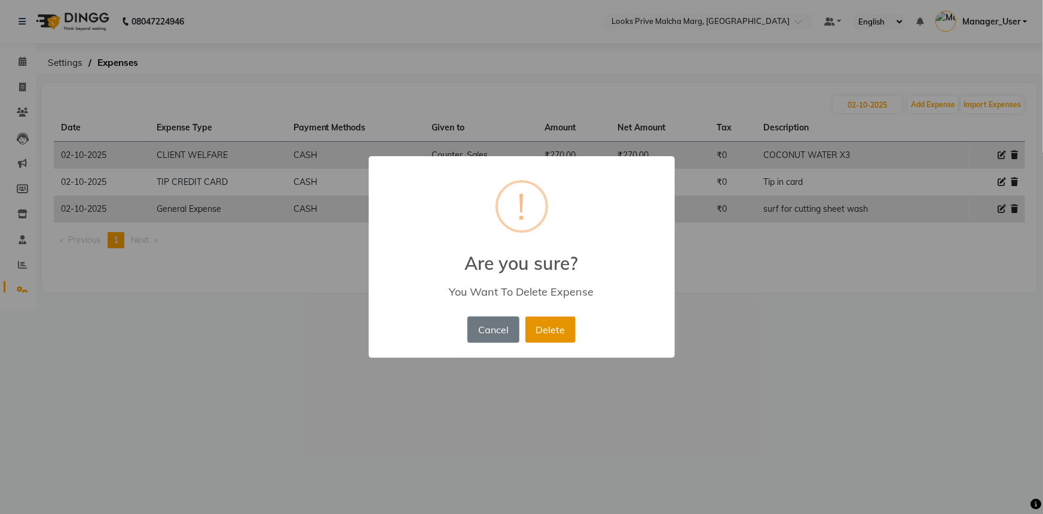
click at [540, 335] on button "Delete" at bounding box center [551, 329] width 50 height 26
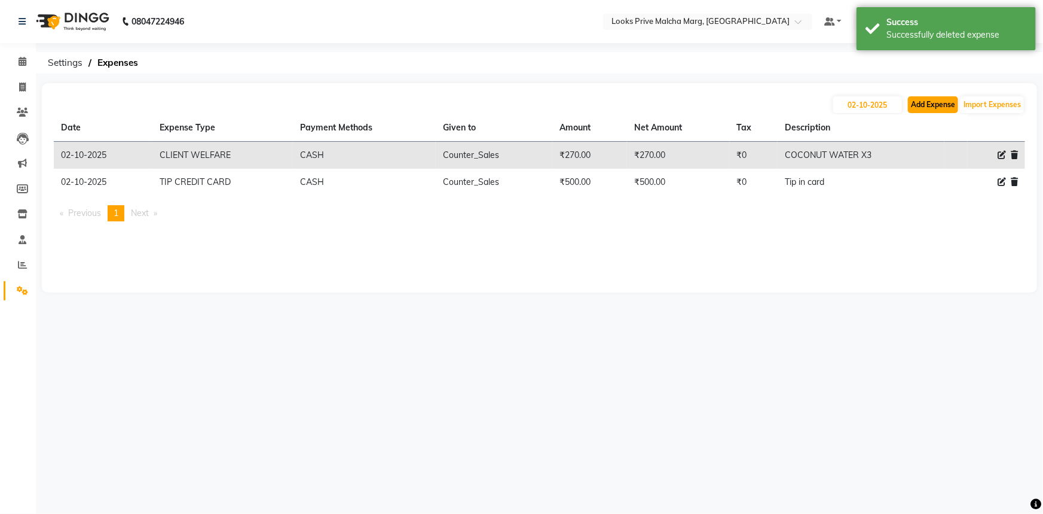
click at [938, 106] on button "Add Expense" at bounding box center [933, 104] width 50 height 17
select select "1"
select select "6693"
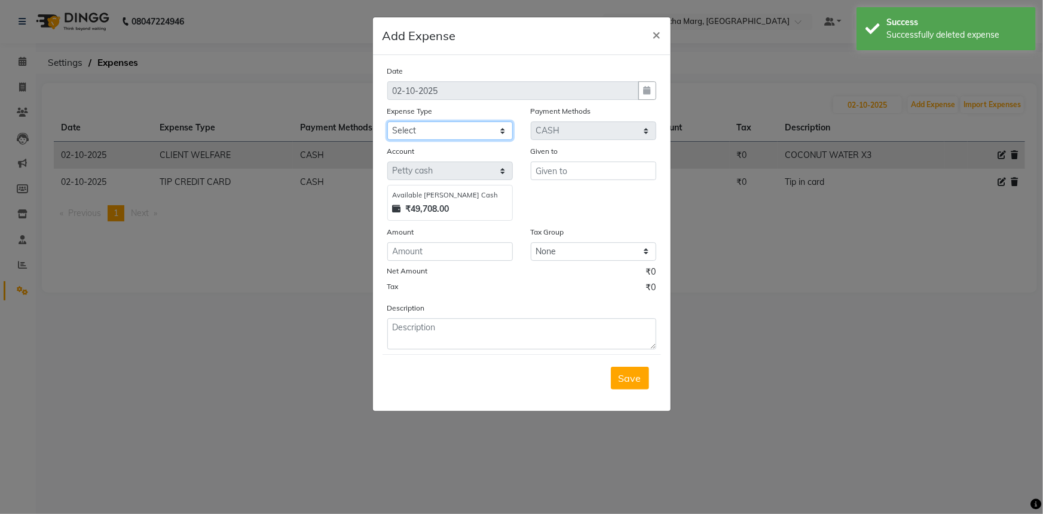
click at [472, 132] on select "Select Accommodation Aesthetics Bank Deposit BLINKIT Cash Handover Client Refun…" at bounding box center [450, 130] width 126 height 19
select select "23704"
click at [387, 122] on select "Select Accommodation Aesthetics Bank Deposit BLINKIT Cash Handover Client Refun…" at bounding box center [450, 130] width 126 height 19
click at [562, 173] on input "text" at bounding box center [594, 170] width 126 height 19
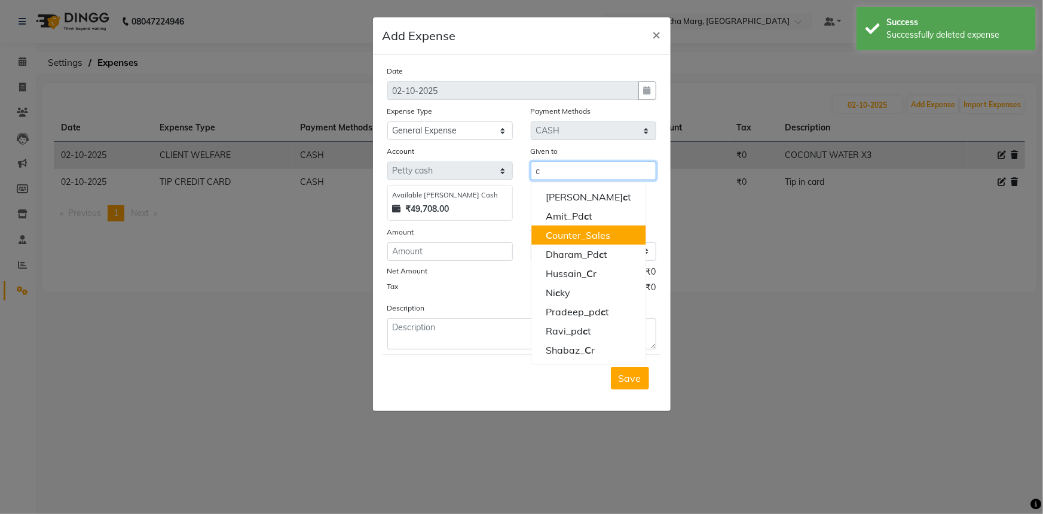
click at [596, 232] on ngb-highlight "C ounter_Sales" at bounding box center [578, 235] width 65 height 12
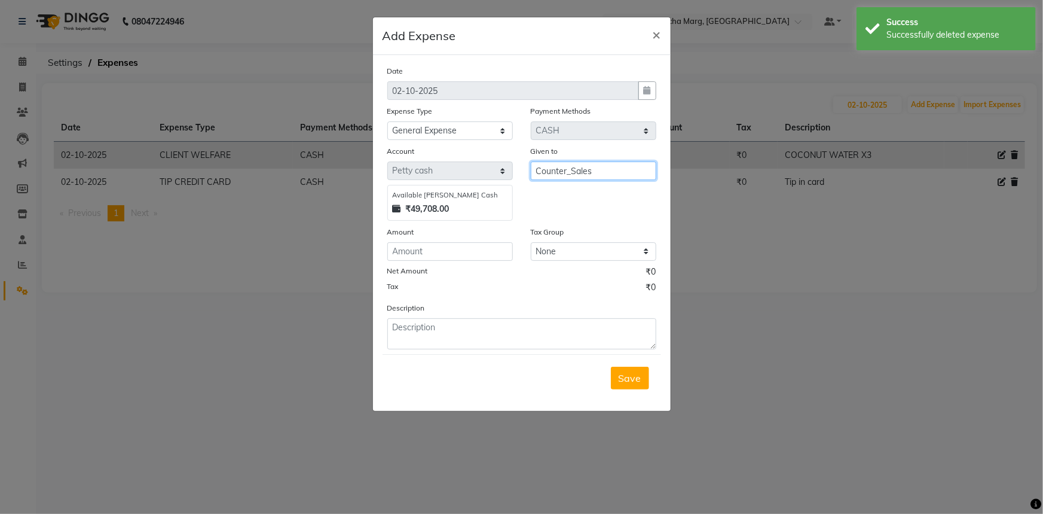
type input "Counter_Sales"
click at [450, 251] on input "number" at bounding box center [450, 251] width 126 height 19
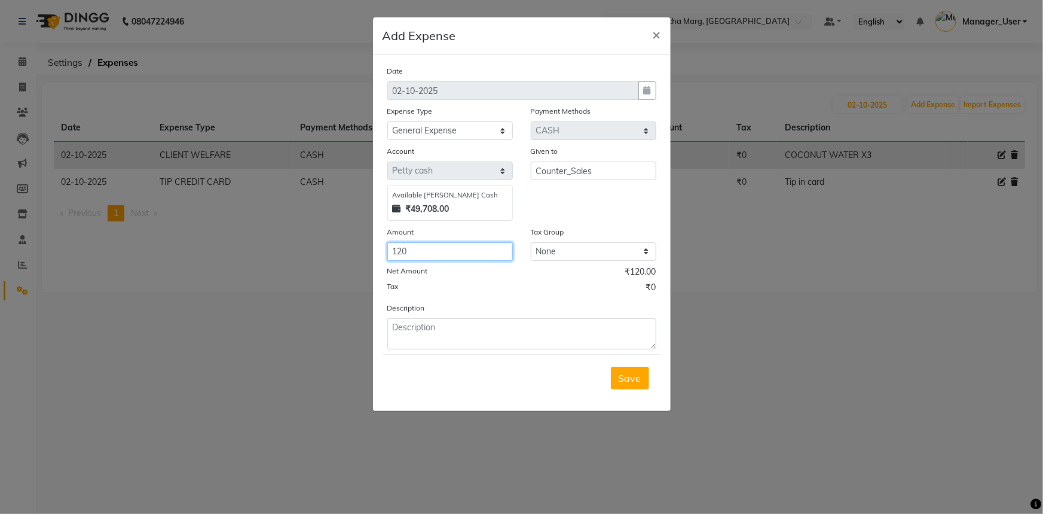
type input "120"
click at [474, 329] on textarea at bounding box center [521, 333] width 269 height 31
click at [434, 329] on textarea "surf and hyandwash" at bounding box center [521, 333] width 269 height 31
type textarea "surf and handwash"
click at [621, 372] on button "Save" at bounding box center [630, 378] width 38 height 23
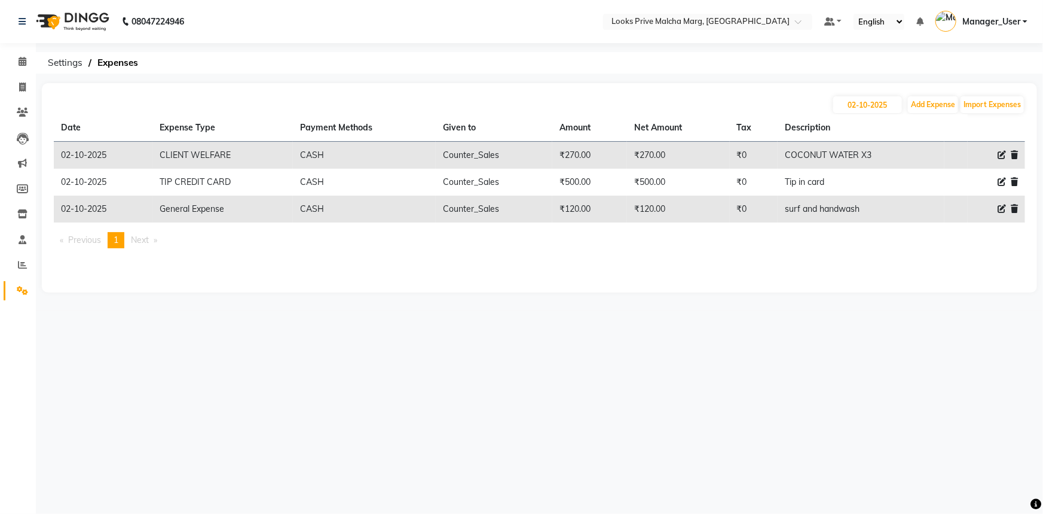
click at [999, 212] on icon at bounding box center [1002, 209] width 8 height 8
select select "23704"
select select "1"
select select "6693"
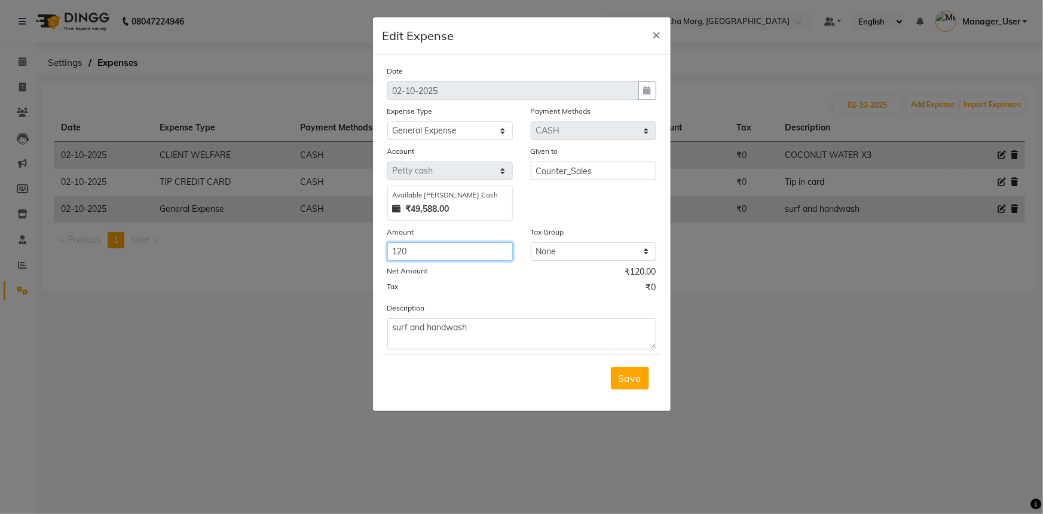
click at [490, 254] on input "120" at bounding box center [450, 251] width 126 height 19
type input "1"
type input "320"
click at [478, 334] on textarea "surf and handwash" at bounding box center [521, 333] width 269 height 31
click at [425, 329] on textarea "surf and handwash" at bounding box center [521, 333] width 269 height 31
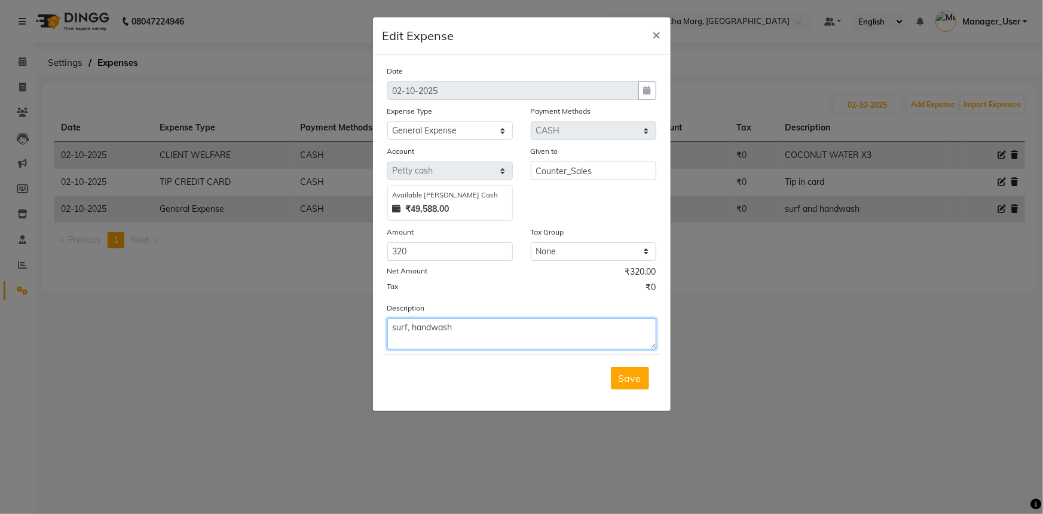
click at [489, 329] on textarea "surf, handwash" at bounding box center [521, 333] width 269 height 31
type textarea "surf, handwash and cookies"
click at [634, 380] on span "Save" at bounding box center [630, 378] width 23 height 12
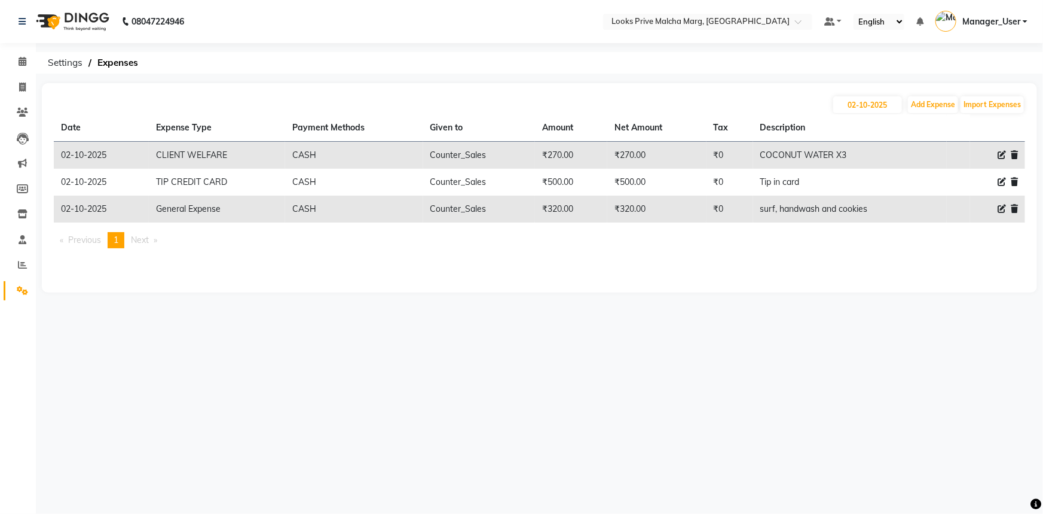
click at [1000, 155] on icon at bounding box center [1002, 155] width 8 height 8
select select "23749"
select select "1"
select select "6693"
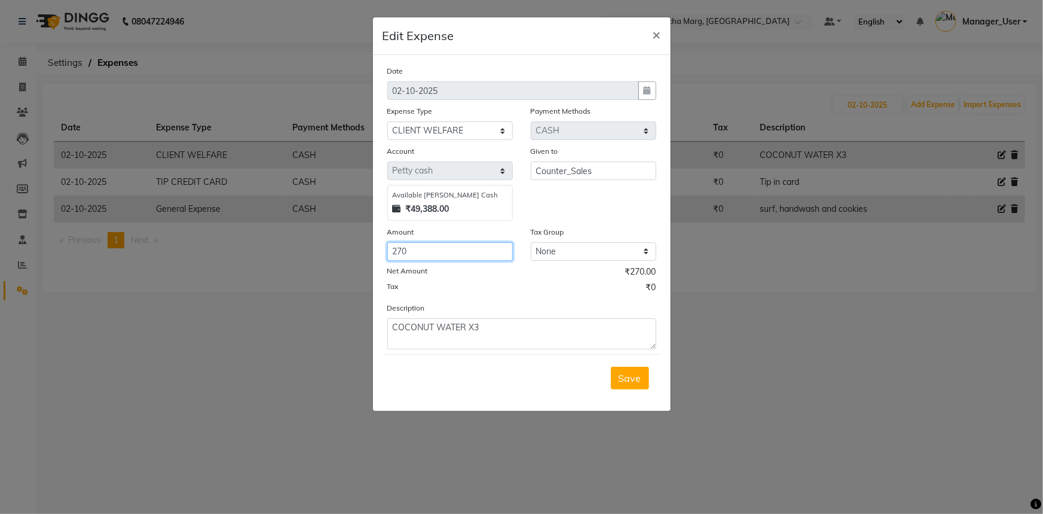
click at [431, 248] on input "270" at bounding box center [450, 251] width 126 height 19
type input "2"
type input "360"
click at [485, 333] on textarea "COCONUT WATER X3" at bounding box center [521, 333] width 269 height 31
type textarea "COCONUT WATER X4"
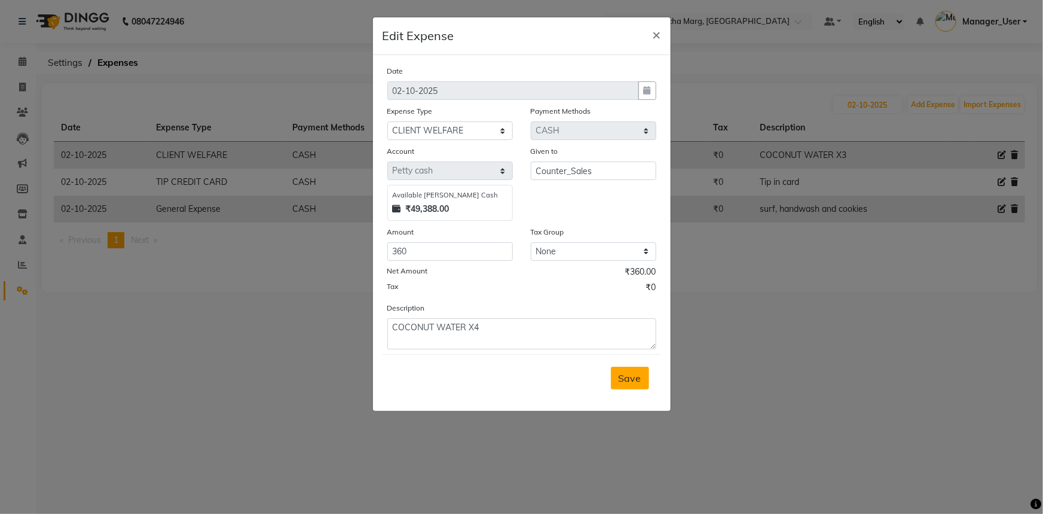
click at [624, 385] on button "Save" at bounding box center [630, 378] width 38 height 23
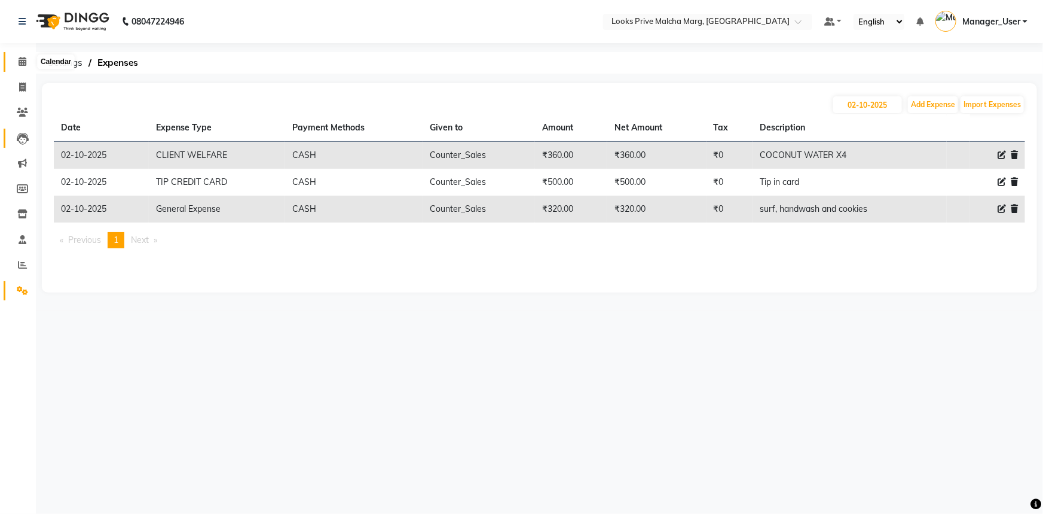
drag, startPoint x: 23, startPoint y: 59, endPoint x: 24, endPoint y: 132, distance: 72.4
click at [23, 59] on icon at bounding box center [23, 61] width 8 height 9
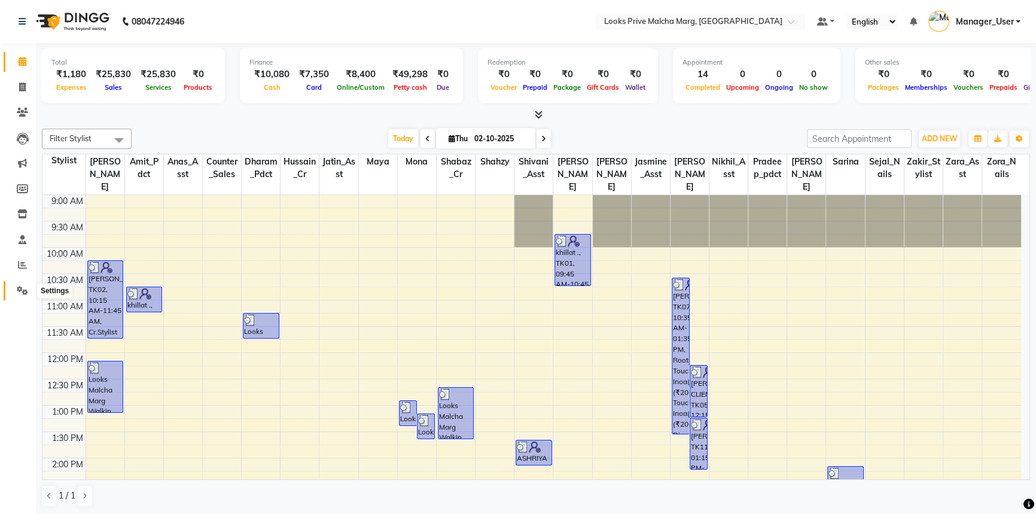
click at [17, 286] on icon at bounding box center [22, 290] width 11 height 9
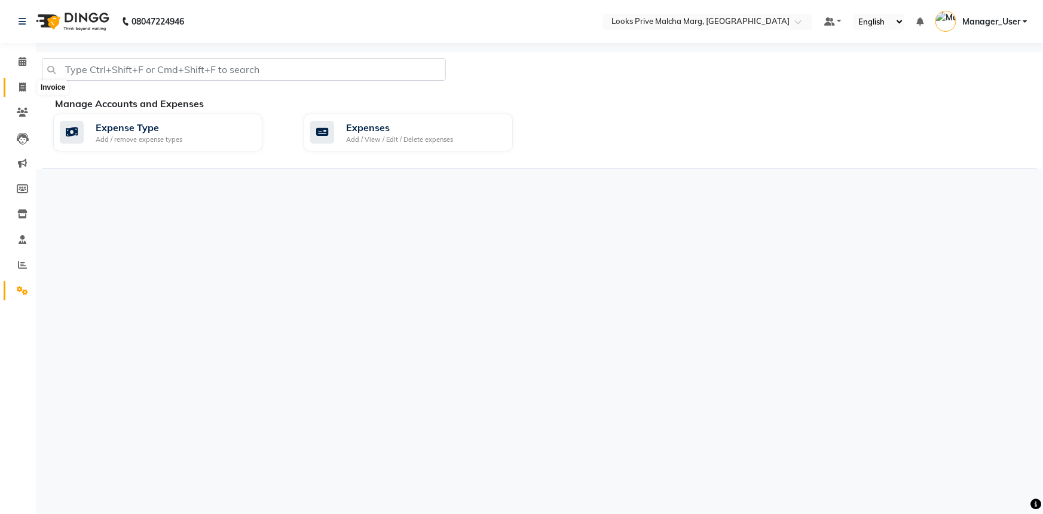
click at [17, 87] on span at bounding box center [22, 88] width 21 height 14
select select "service"
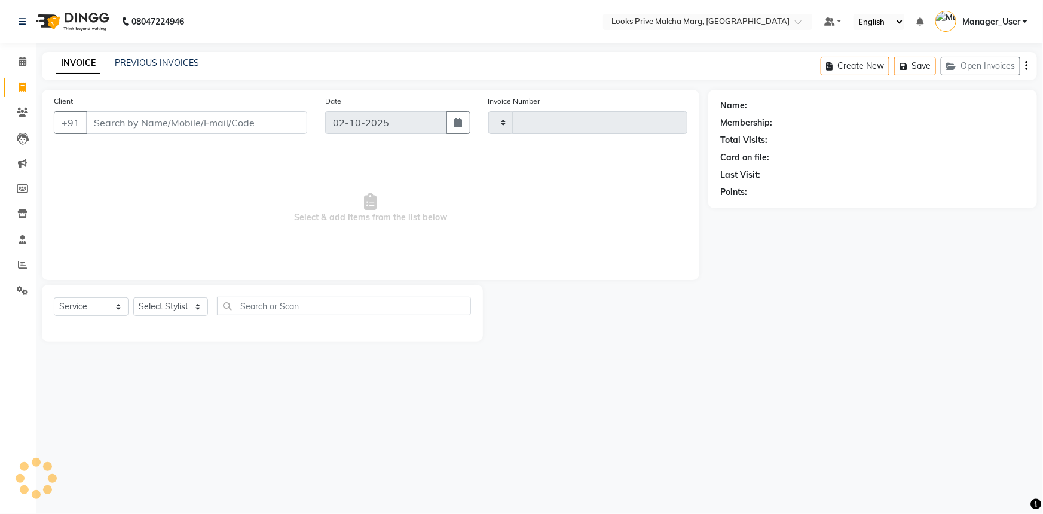
type input "5199"
select select "7648"
click at [175, 71] on div "INVOICE PREVIOUS INVOICES Create New Save Open Invoices" at bounding box center [540, 66] width 996 height 28
click at [173, 69] on div "INVOICE PREVIOUS INVOICES" at bounding box center [128, 64] width 172 height 14
click at [169, 58] on link "PREVIOUS INVOICES" at bounding box center [157, 62] width 84 height 11
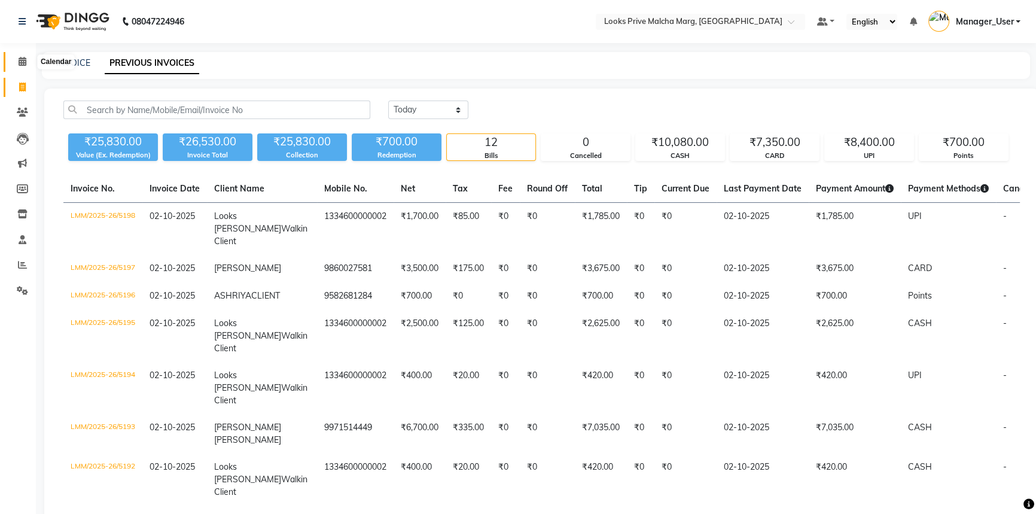
click at [17, 60] on span at bounding box center [22, 62] width 21 height 14
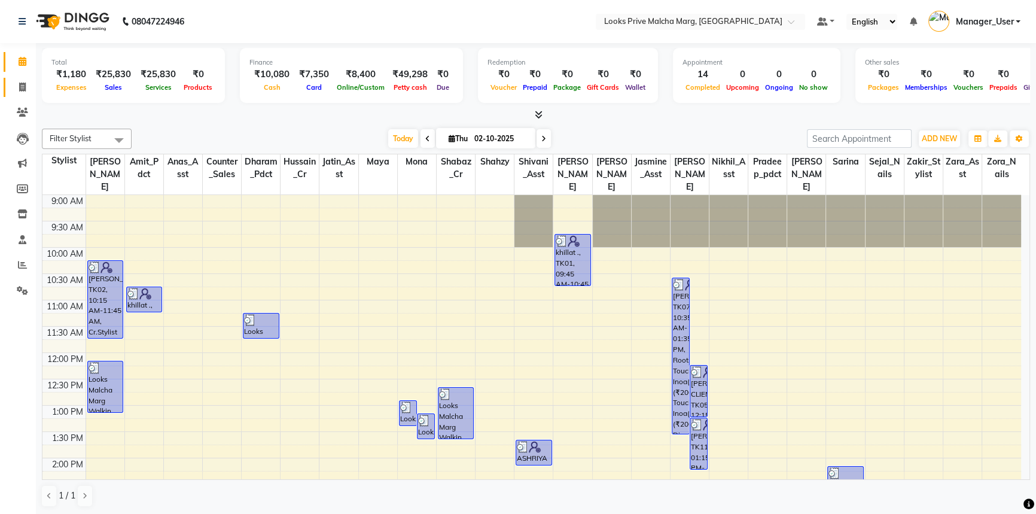
click at [25, 90] on icon at bounding box center [22, 87] width 7 height 9
select select "service"
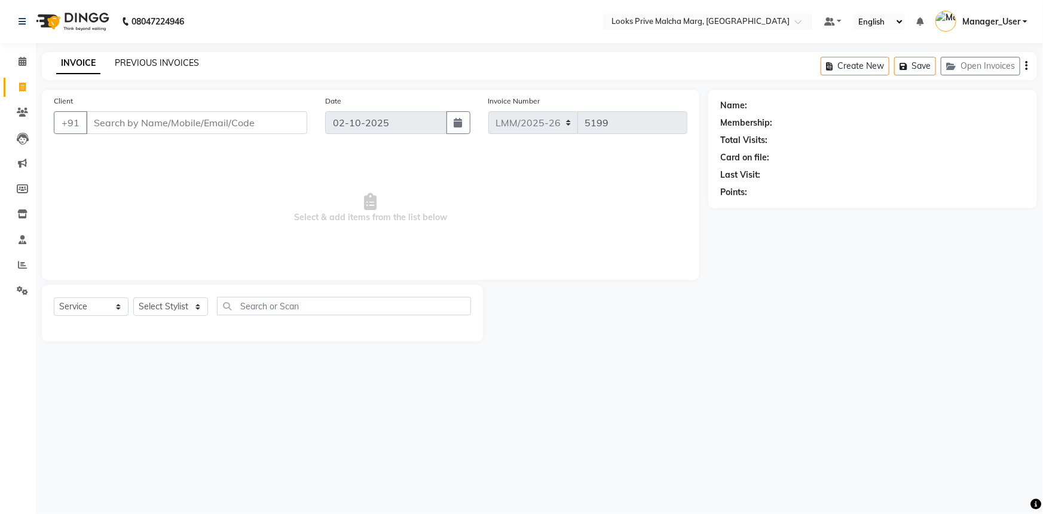
click at [139, 68] on link "PREVIOUS INVOICES" at bounding box center [157, 62] width 84 height 11
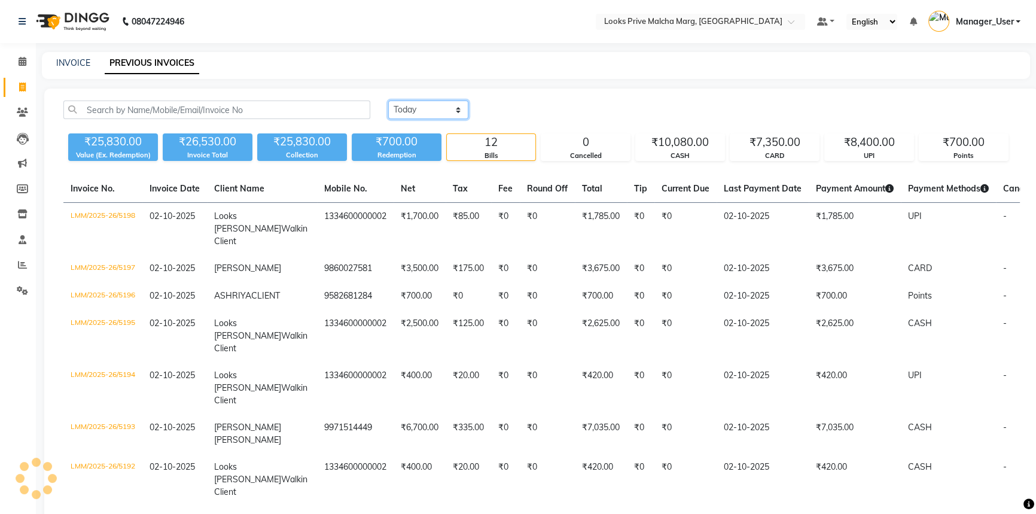
click at [460, 105] on select "Today Yesterday Custom Range" at bounding box center [428, 109] width 80 height 19
select select "yesterday"
click at [388, 100] on select "Today Yesterday Custom Range" at bounding box center [428, 109] width 80 height 19
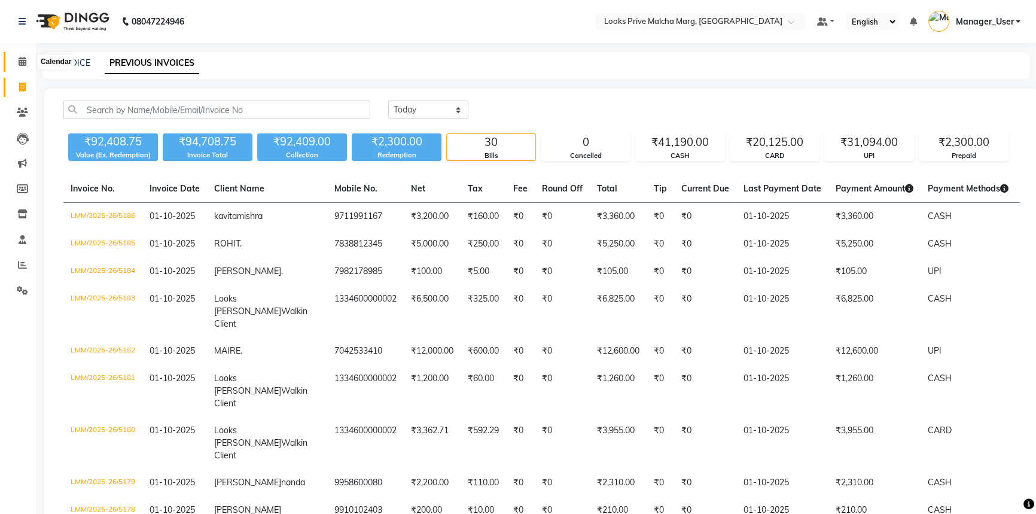
click at [28, 60] on span at bounding box center [22, 62] width 21 height 14
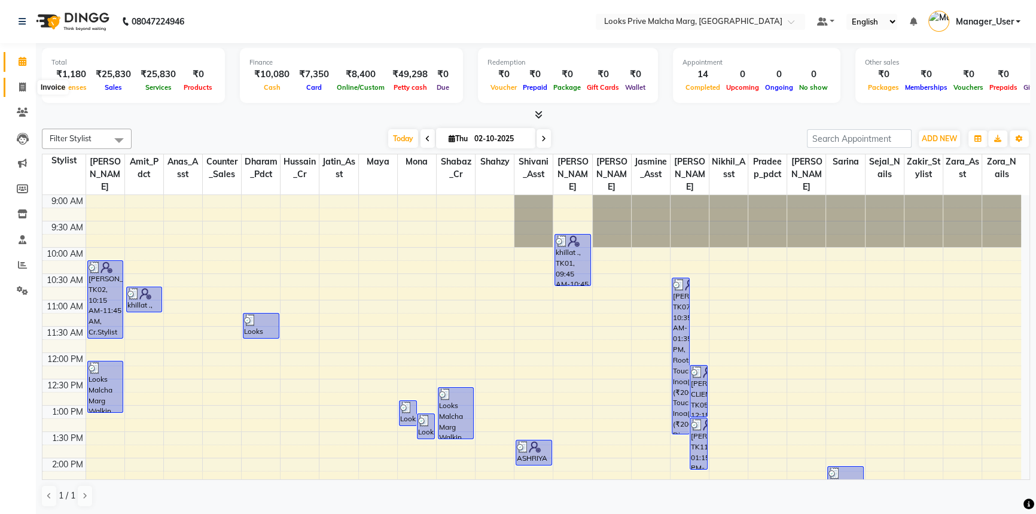
drag, startPoint x: 25, startPoint y: 84, endPoint x: 245, endPoint y: 19, distance: 229.1
click at [25, 84] on icon at bounding box center [22, 87] width 7 height 9
select select "service"
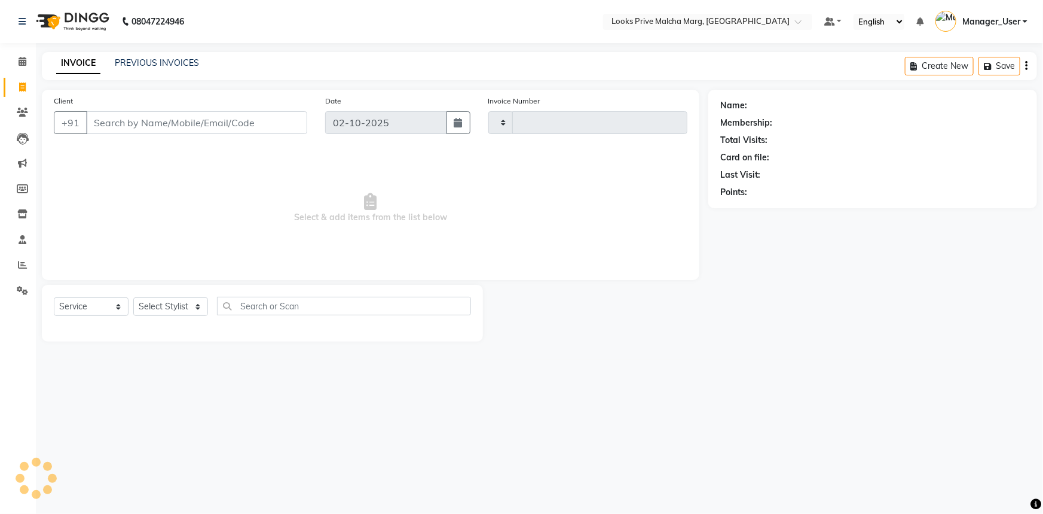
type input "5199"
select select "7648"
click at [126, 126] on input "Client" at bounding box center [196, 122] width 221 height 23
click at [206, 121] on input "Client" at bounding box center [196, 122] width 221 height 23
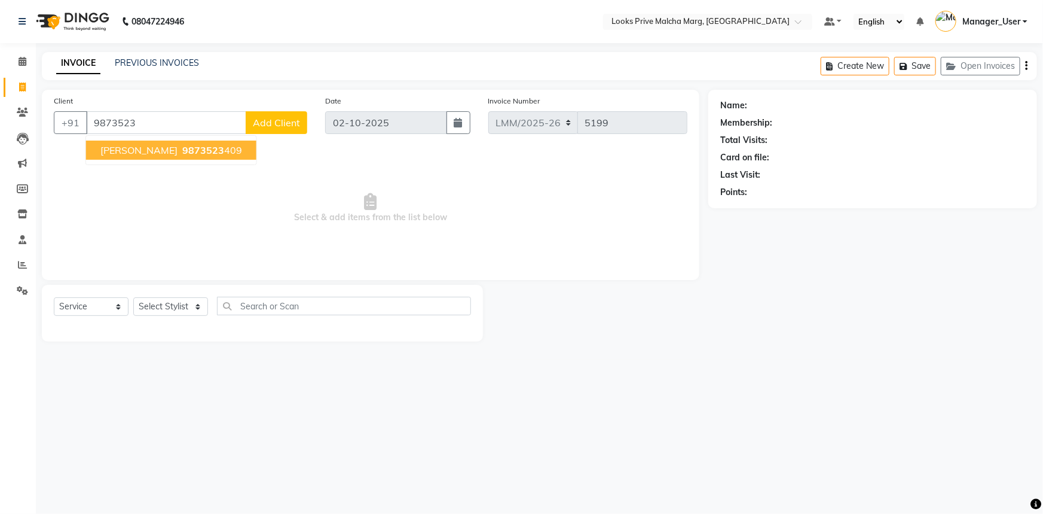
click at [122, 128] on input "9873523" at bounding box center [166, 122] width 160 height 23
click at [127, 125] on input "9873523" at bounding box center [166, 122] width 160 height 23
click at [141, 123] on input "9873523" at bounding box center [166, 122] width 160 height 23
click at [167, 118] on input "987353208" at bounding box center [166, 122] width 160 height 23
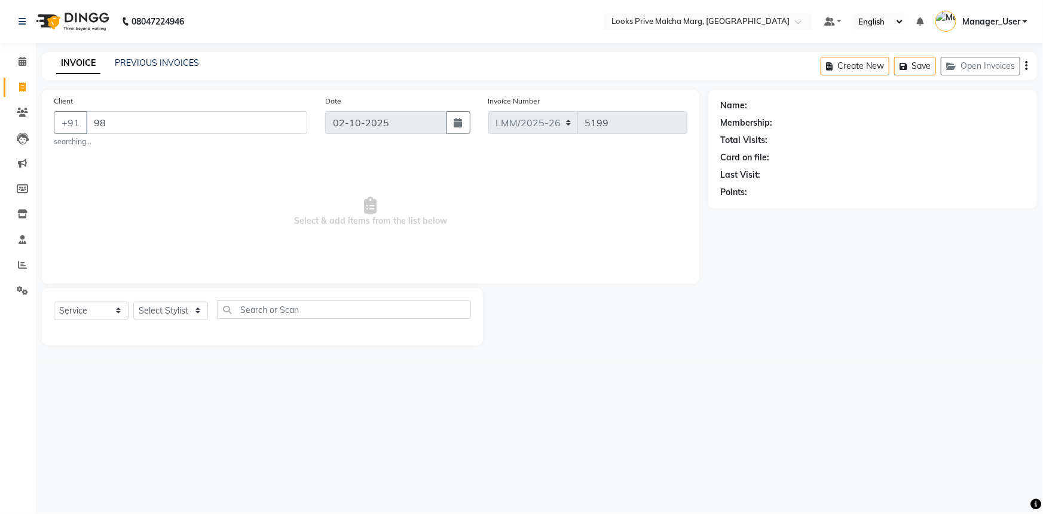
type input "9"
click at [207, 64] on div "INVOICE PREVIOUS INVOICES" at bounding box center [128, 64] width 172 height 14
click at [188, 118] on input "Client" at bounding box center [196, 122] width 221 height 23
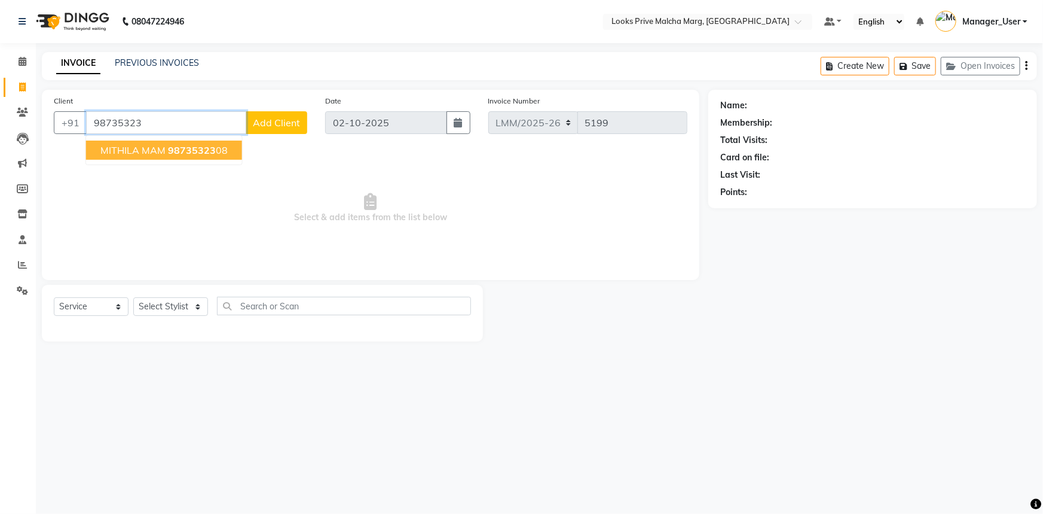
click at [203, 145] on span "98735323" at bounding box center [192, 150] width 48 height 12
type input "9873532308"
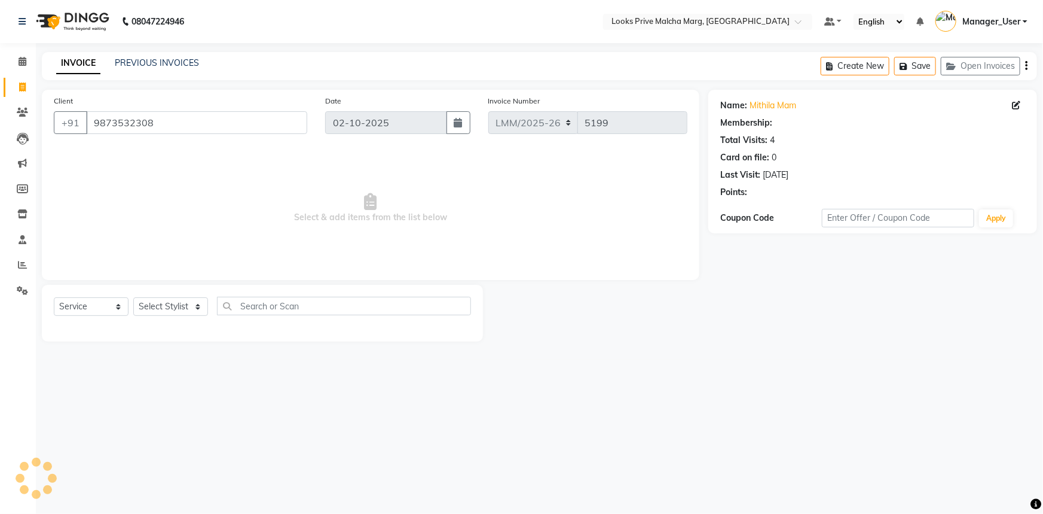
select select "1: Object"
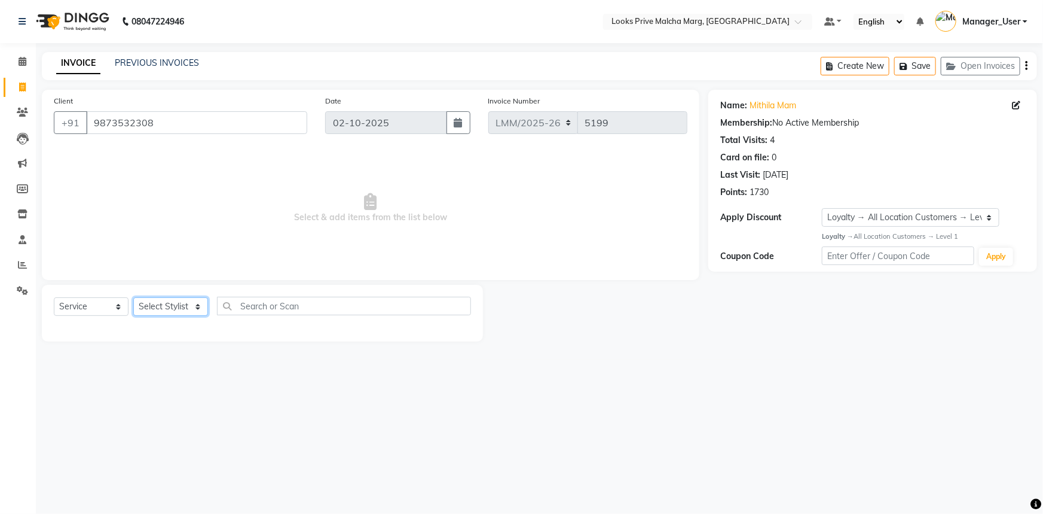
click at [184, 313] on select "Select Stylist Akbar_pdct Amir Amit_Pdct Anas_Asst Counter_Sales Dharam_Pdct Hu…" at bounding box center [170, 306] width 75 height 19
click at [176, 306] on select "Select Stylist Akbar_pdct Amir Amit_Pdct Anas_Asst Counter_Sales Dharam_Pdct Hu…" at bounding box center [170, 306] width 75 height 19
select select "66960"
click at [133, 297] on select "Select Stylist Akbar_pdct Amir Amit_Pdct Anas_Asst Counter_Sales Dharam_Pdct Hu…" at bounding box center [170, 306] width 75 height 19
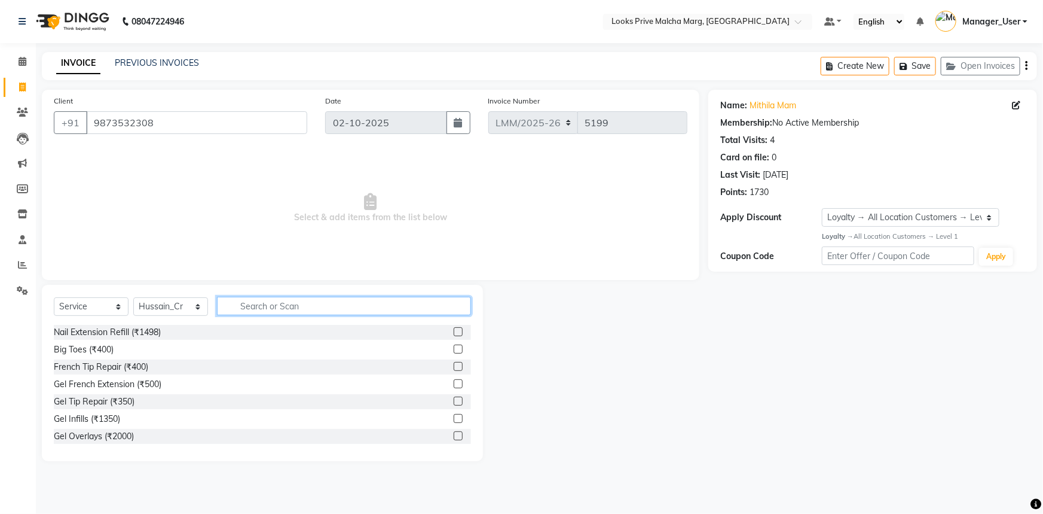
click at [315, 305] on input "text" at bounding box center [344, 306] width 254 height 19
type input "colo"
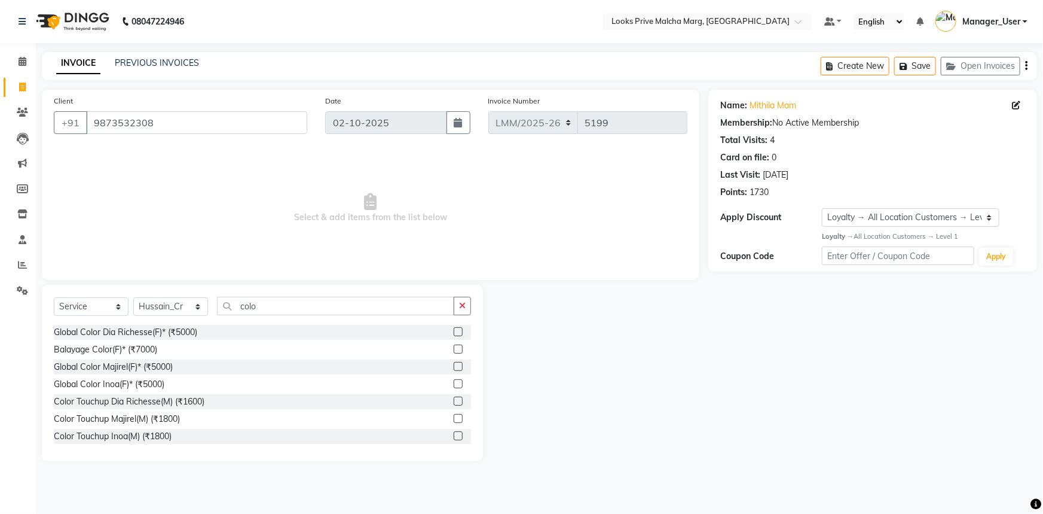
click at [454, 332] on label at bounding box center [458, 331] width 9 height 9
click at [454, 332] on input "checkbox" at bounding box center [458, 332] width 8 height 8
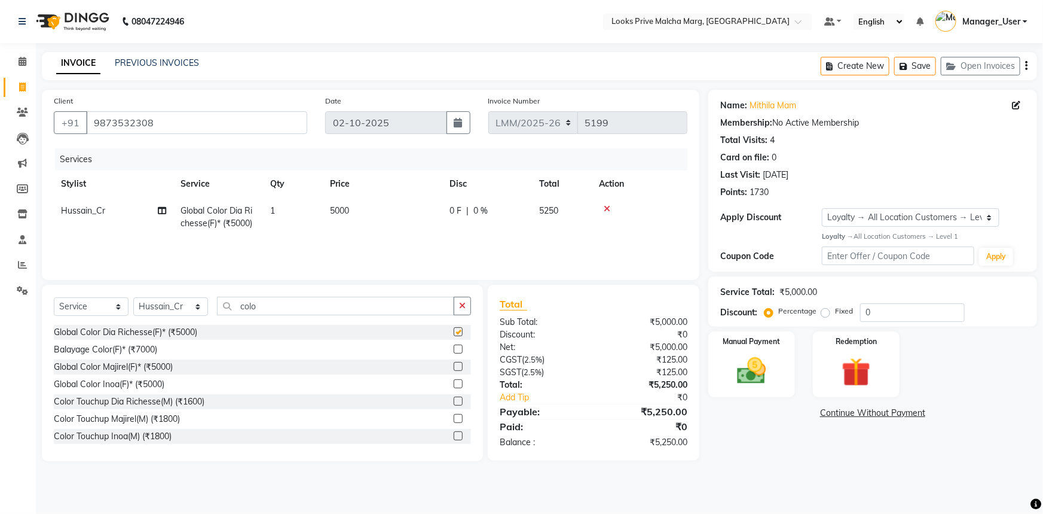
checkbox input "false"
drag, startPoint x: 283, startPoint y: 307, endPoint x: 271, endPoint y: 296, distance: 15.7
click at [283, 306] on input "colo" at bounding box center [335, 306] width 237 height 19
type input "c"
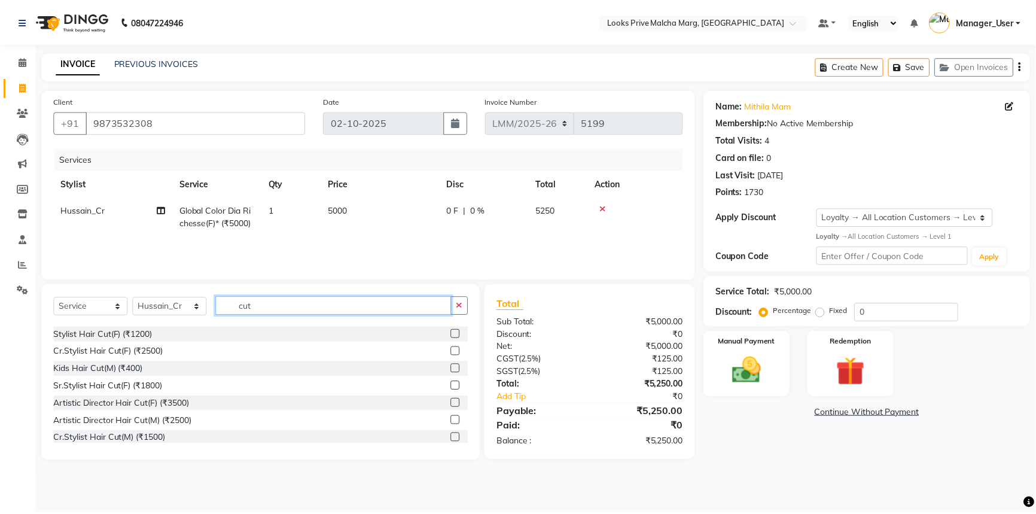
scroll to position [71, 0]
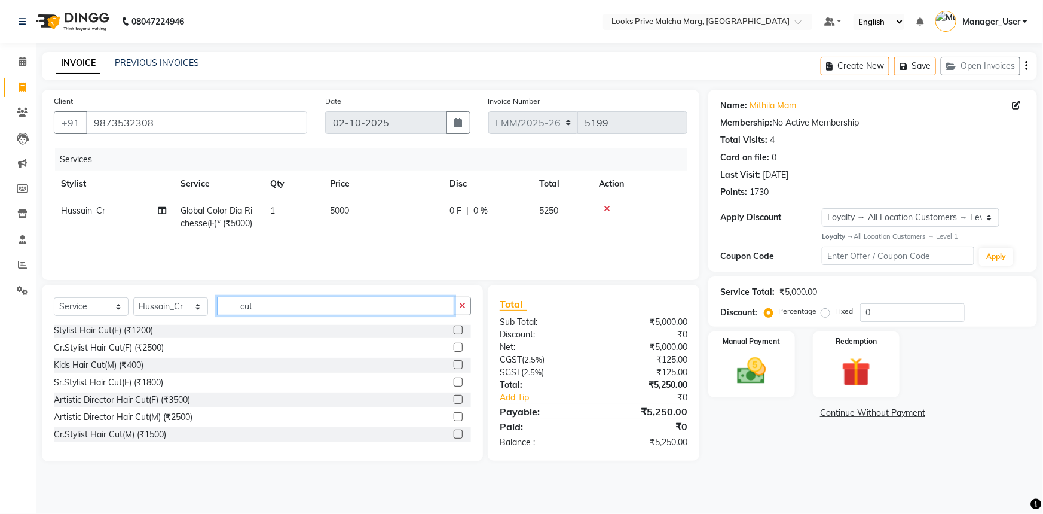
type input "cut"
drag, startPoint x: 453, startPoint y: 349, endPoint x: 441, endPoint y: 339, distance: 14.9
click at [454, 349] on label at bounding box center [458, 347] width 9 height 9
click at [454, 349] on input "checkbox" at bounding box center [458, 348] width 8 height 8
checkbox input "true"
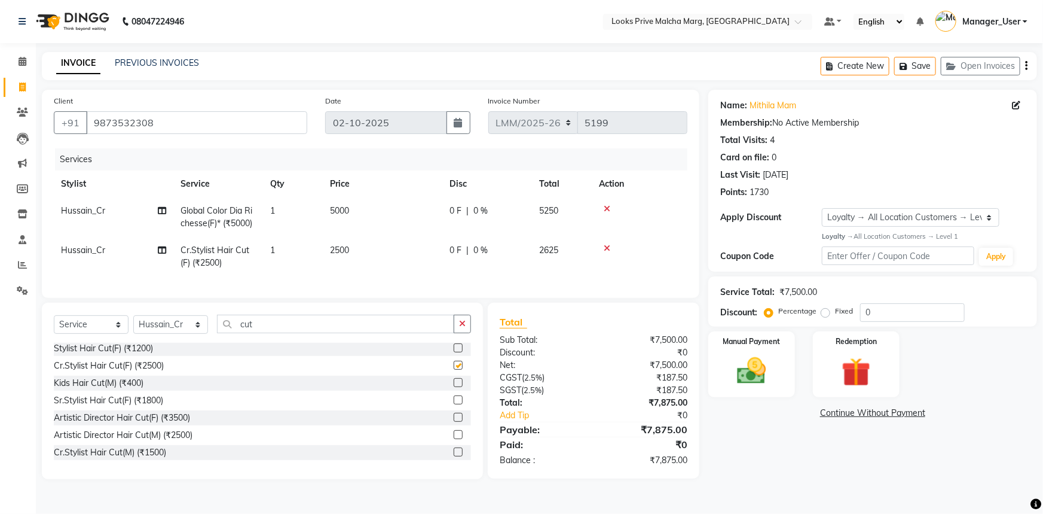
click at [368, 219] on td "5000" at bounding box center [383, 216] width 120 height 39
select select "66960"
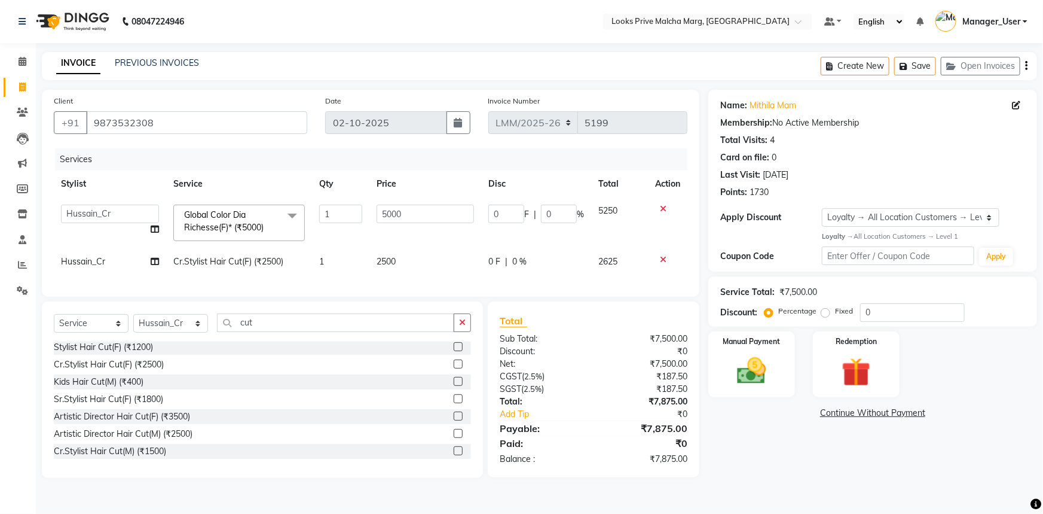
checkbox input "false"
click at [438, 219] on input "5000" at bounding box center [425, 214] width 97 height 19
type input "5"
type input "8000"
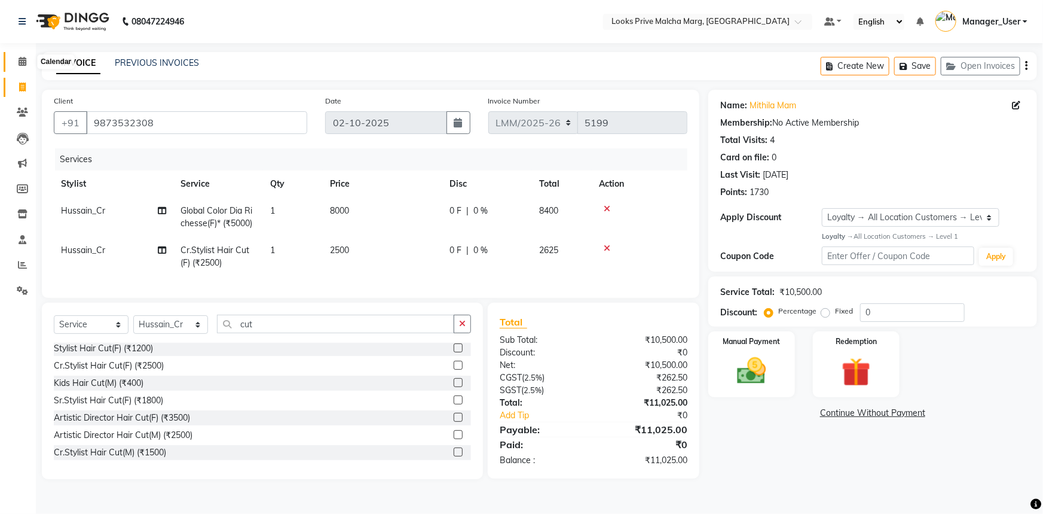
click at [23, 60] on icon at bounding box center [23, 61] width 8 height 9
click at [752, 372] on img at bounding box center [752, 370] width 49 height 35
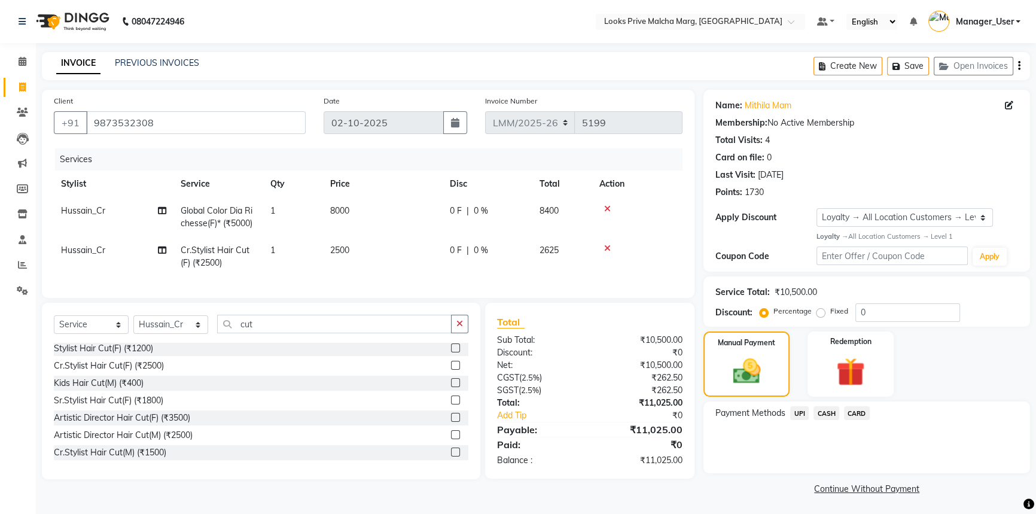
click at [835, 414] on span "CASH" at bounding box center [826, 413] width 26 height 14
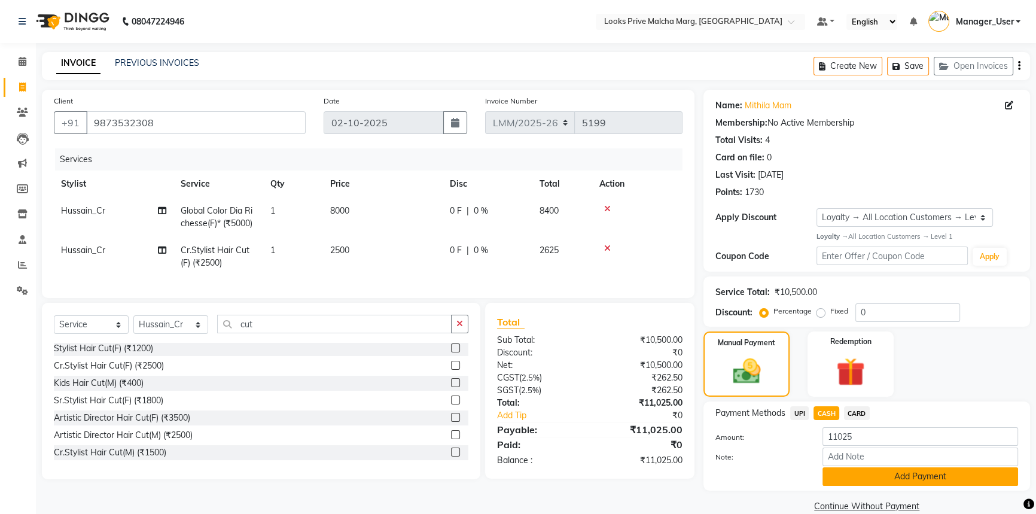
click at [890, 481] on button "Add Payment" at bounding box center [920, 476] width 196 height 19
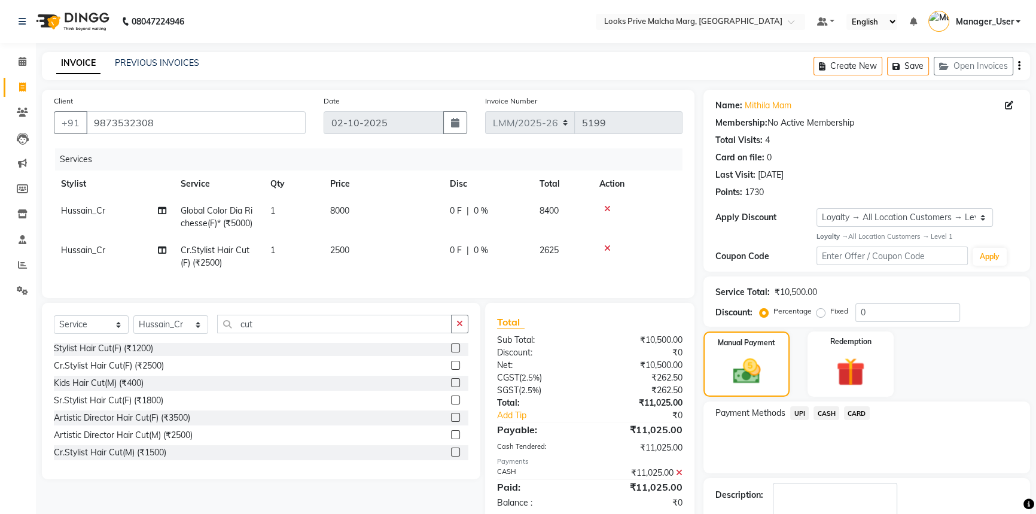
scroll to position [93, 0]
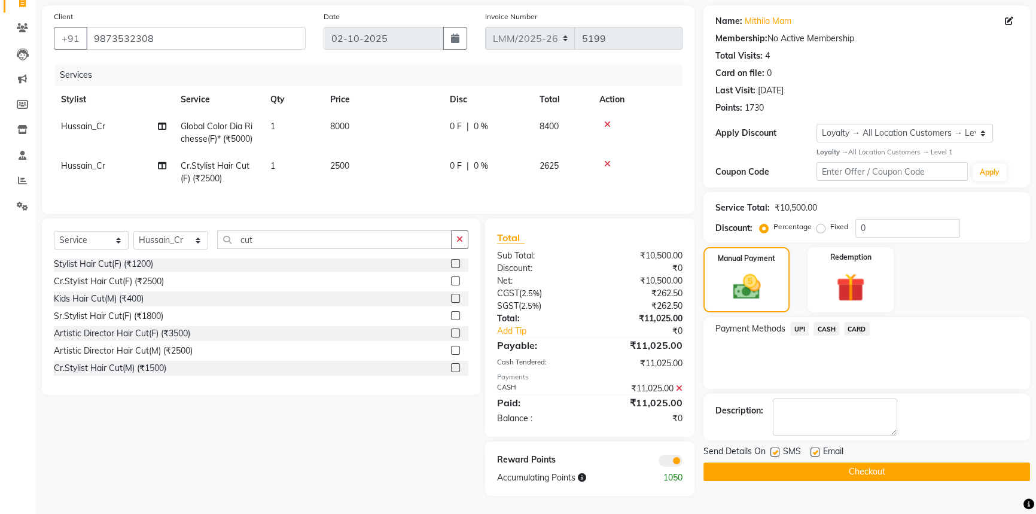
click at [805, 462] on button "Checkout" at bounding box center [866, 471] width 327 height 19
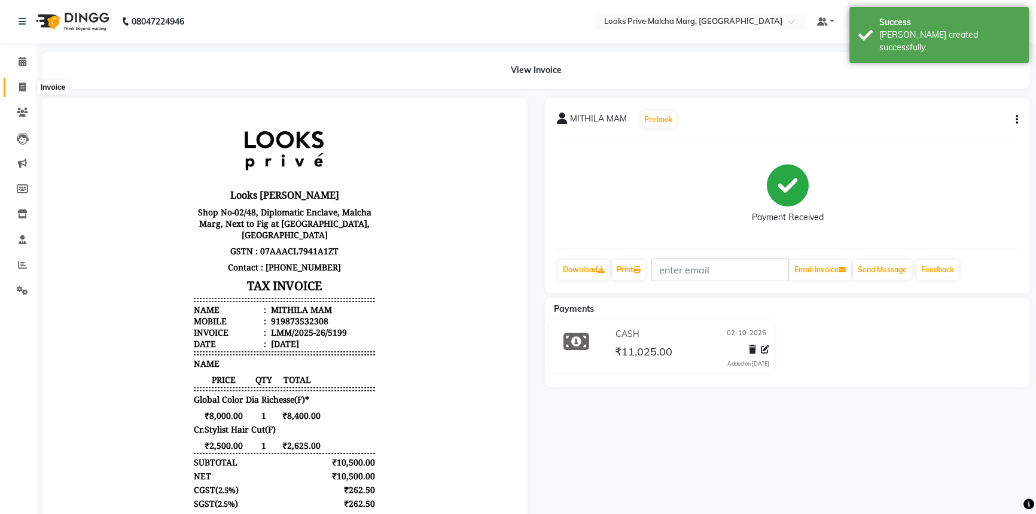
click at [22, 93] on span at bounding box center [22, 88] width 21 height 14
select select "service"
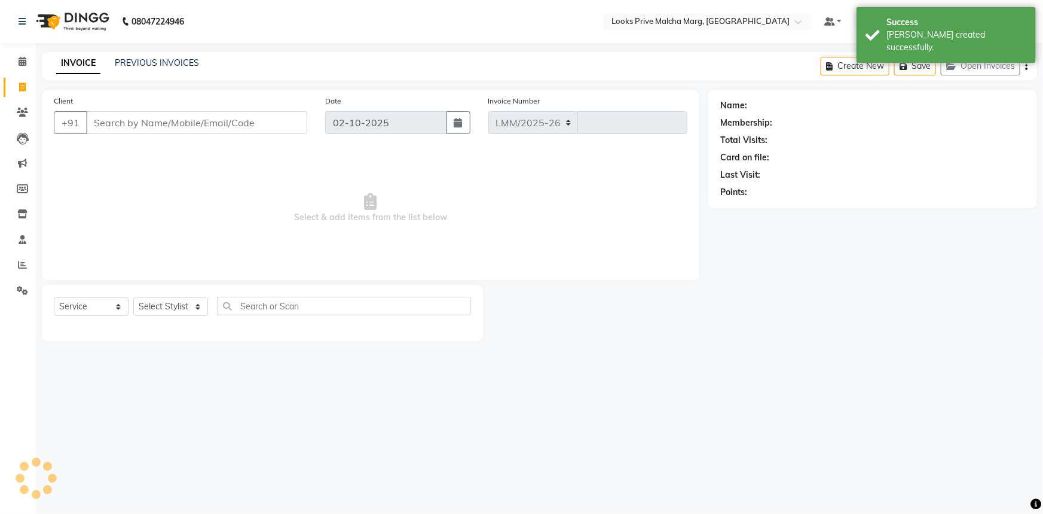
select select "7648"
type input "5200"
click at [134, 109] on div "Client +91" at bounding box center [180, 118] width 271 height 49
click at [19, 282] on link "Settings" at bounding box center [18, 291] width 29 height 20
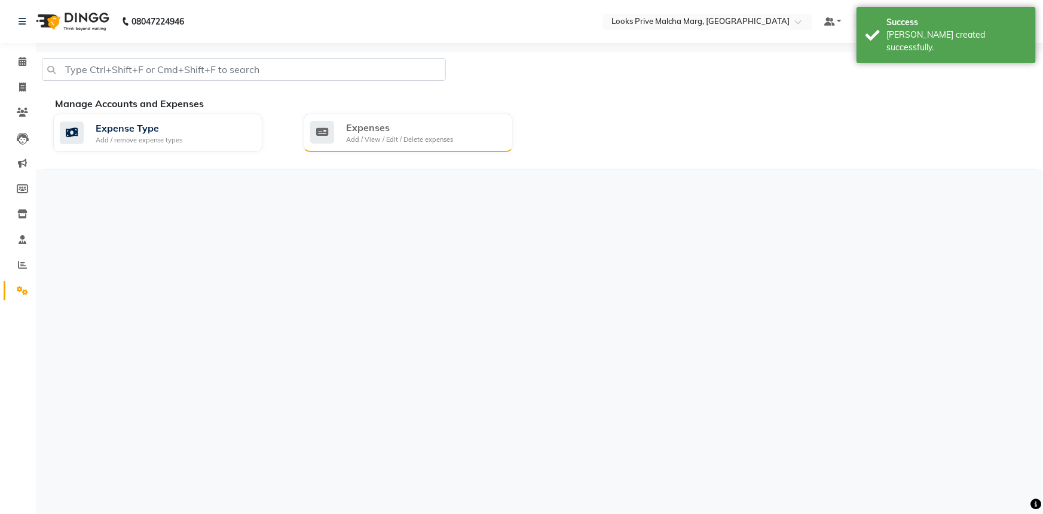
click at [359, 115] on div "Expenses Add / View / Edit / Delete expenses" at bounding box center [408, 133] width 209 height 38
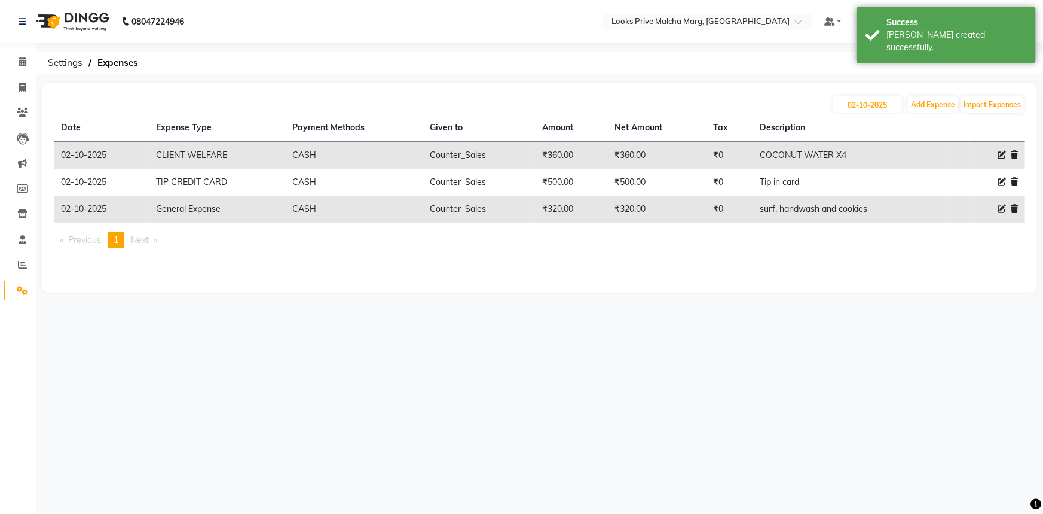
click at [995, 160] on div at bounding box center [998, 155] width 41 height 13
click at [999, 156] on icon at bounding box center [1002, 155] width 8 height 8
select select "23749"
select select "1"
select select "6693"
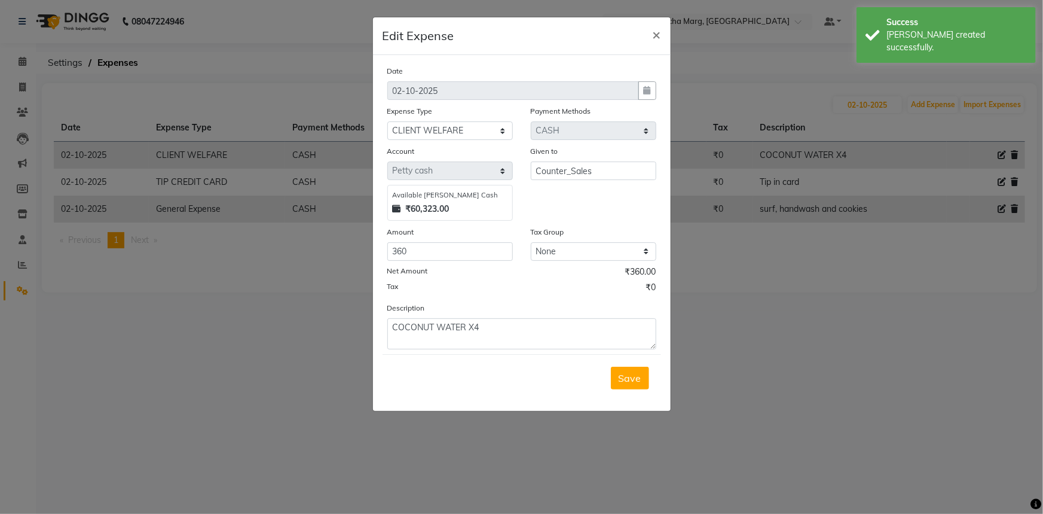
drag, startPoint x: 514, startPoint y: 315, endPoint x: 501, endPoint y: 330, distance: 20.0
click at [511, 318] on div "Description COCONUT WATER X4" at bounding box center [522, 325] width 287 height 48
click at [501, 330] on textarea "COCONUT WATER X4" at bounding box center [521, 333] width 269 height 31
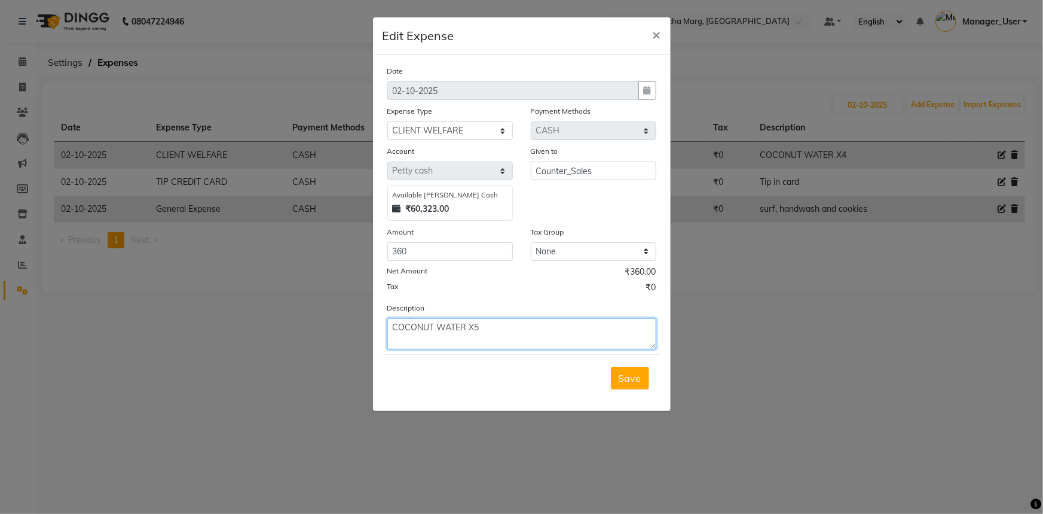
type textarea "COCONUT WATER X5"
click at [427, 250] on input "360" at bounding box center [450, 251] width 126 height 19
type input "3"
type input "450"
click at [643, 384] on button "Save" at bounding box center [630, 378] width 38 height 23
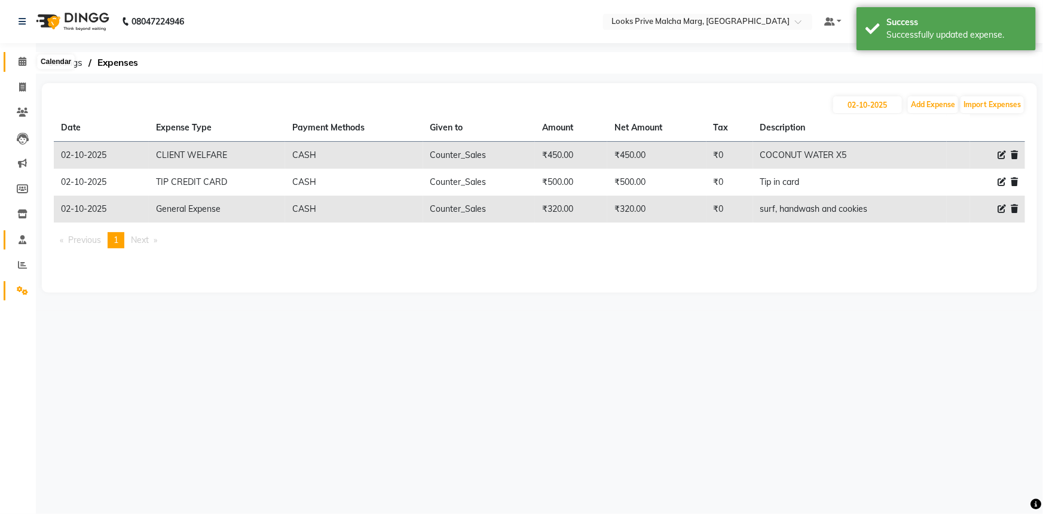
drag, startPoint x: 24, startPoint y: 59, endPoint x: 23, endPoint y: 241, distance: 182.4
click at [24, 59] on icon at bounding box center [23, 61] width 8 height 9
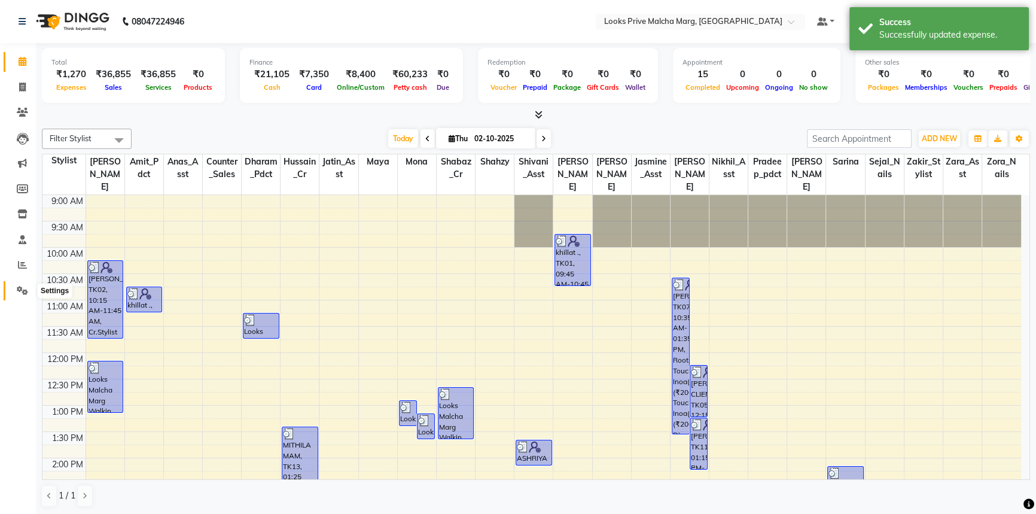
click at [25, 286] on icon at bounding box center [22, 290] width 11 height 9
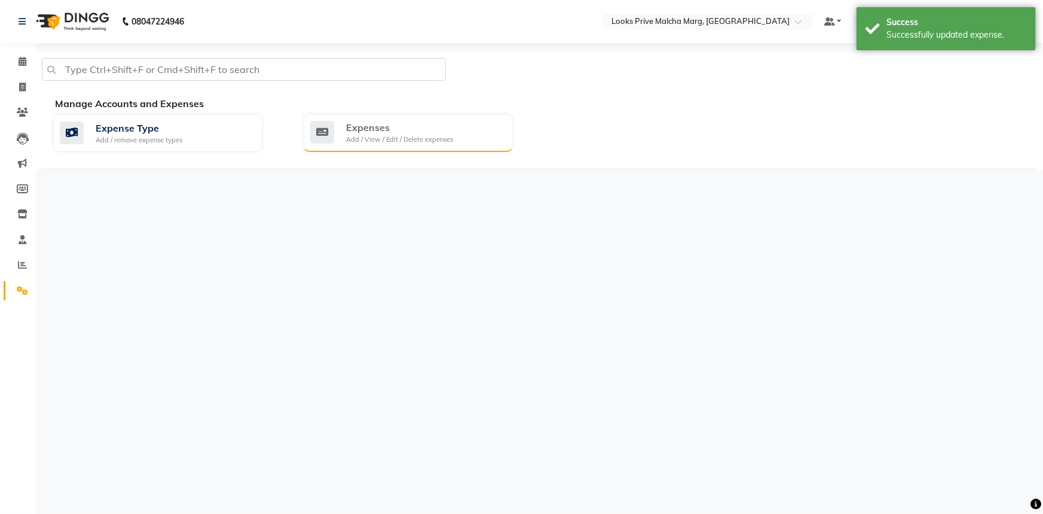
click at [337, 135] on div "Expenses Add / View / Edit / Delete expenses" at bounding box center [406, 132] width 193 height 25
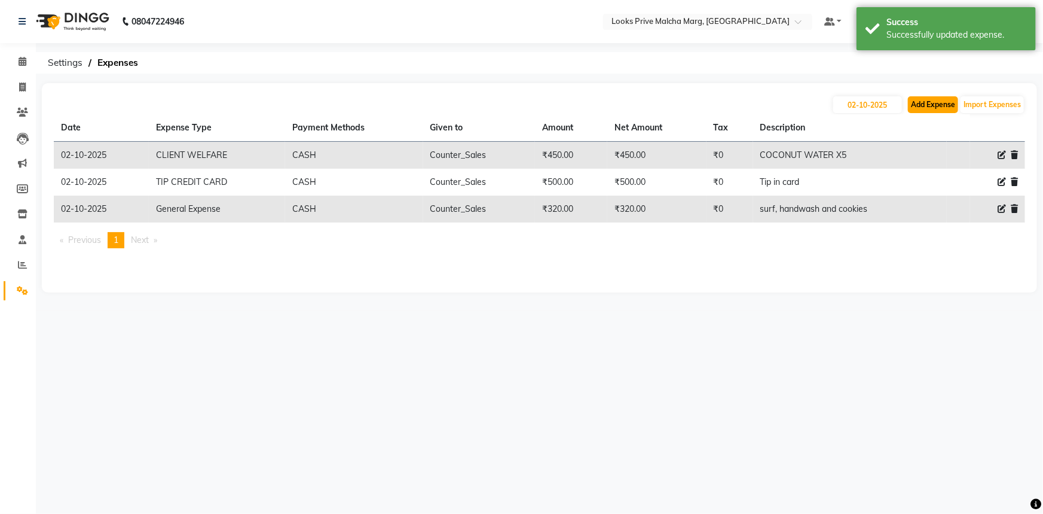
click at [910, 109] on button "Add Expense" at bounding box center [933, 104] width 50 height 17
select select "1"
select select "6693"
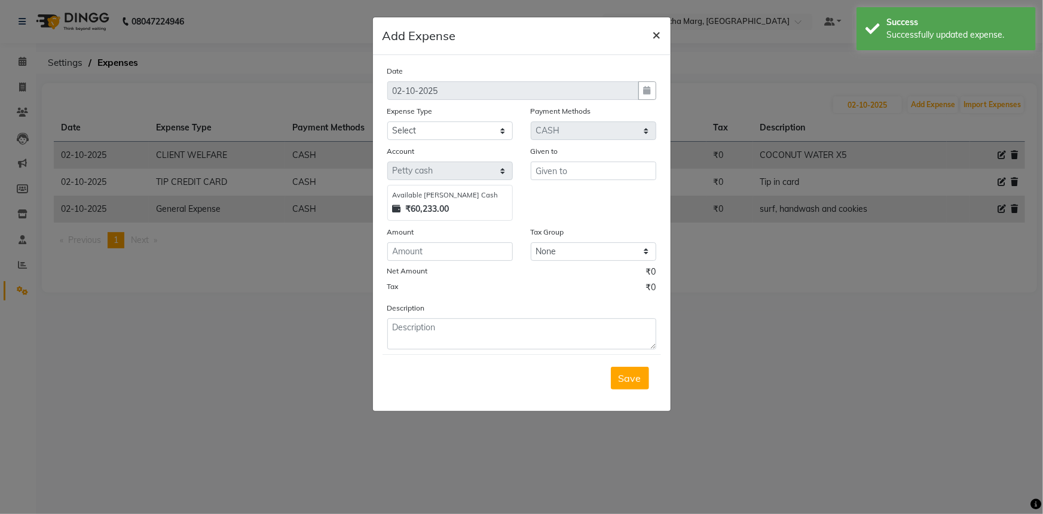
click at [661, 38] on button "×" at bounding box center [657, 33] width 28 height 33
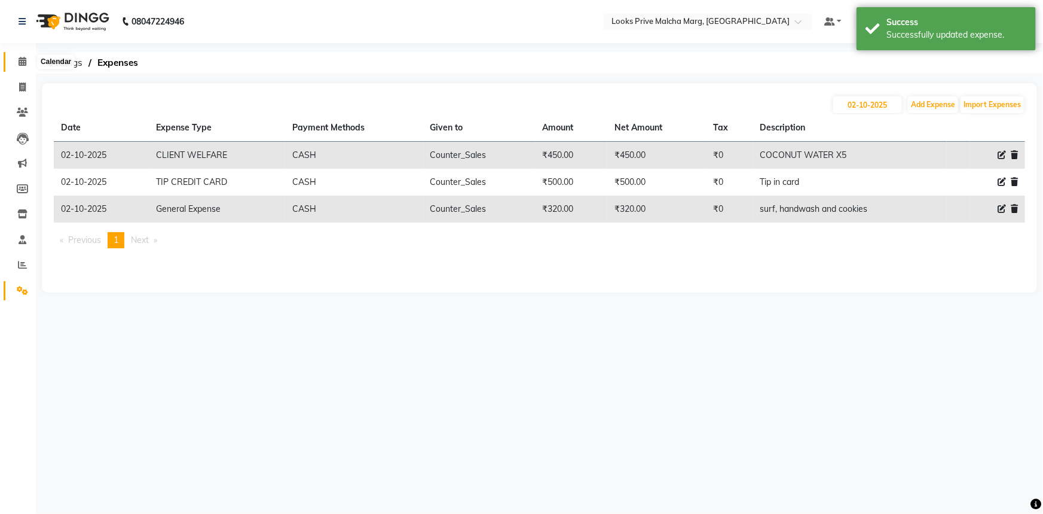
click at [14, 60] on span at bounding box center [22, 62] width 21 height 14
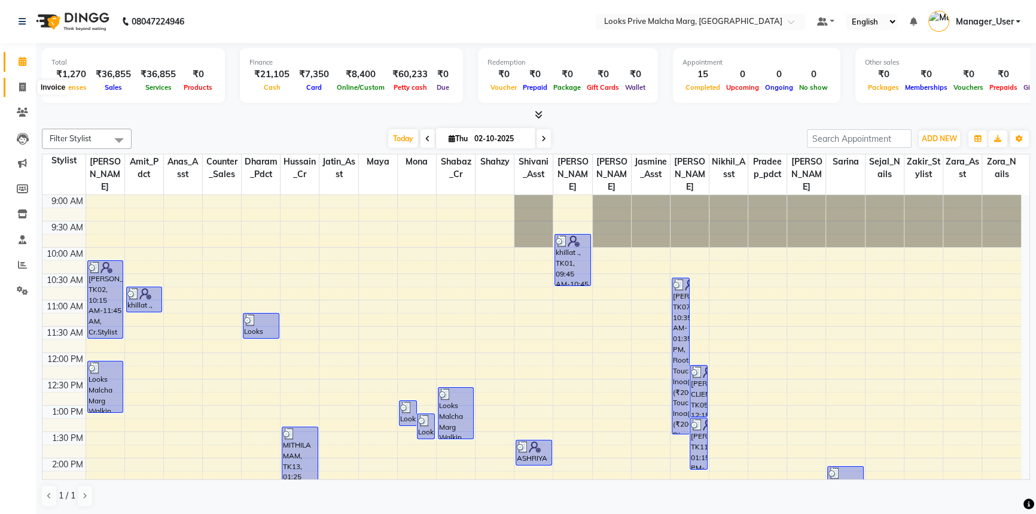
click at [24, 87] on icon at bounding box center [22, 87] width 7 height 9
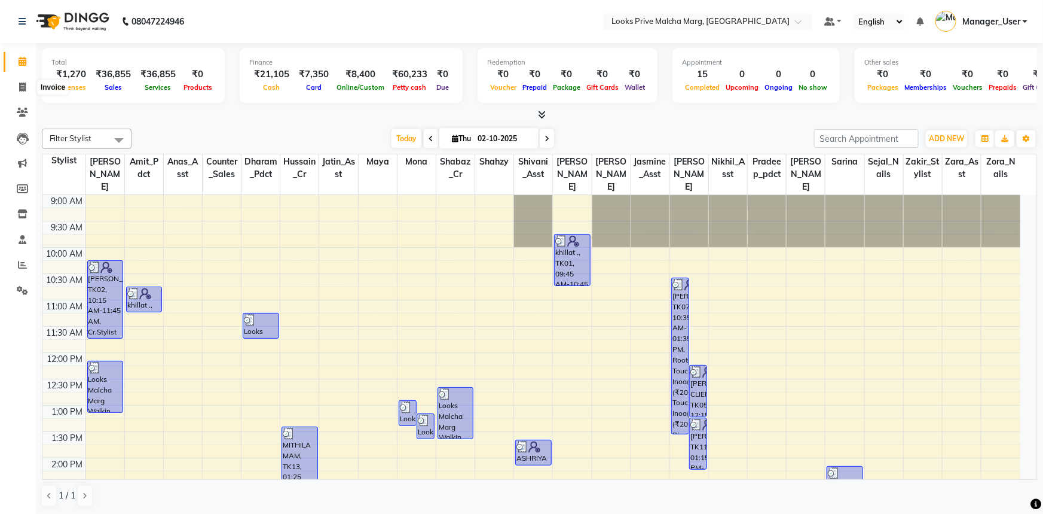
select select "service"
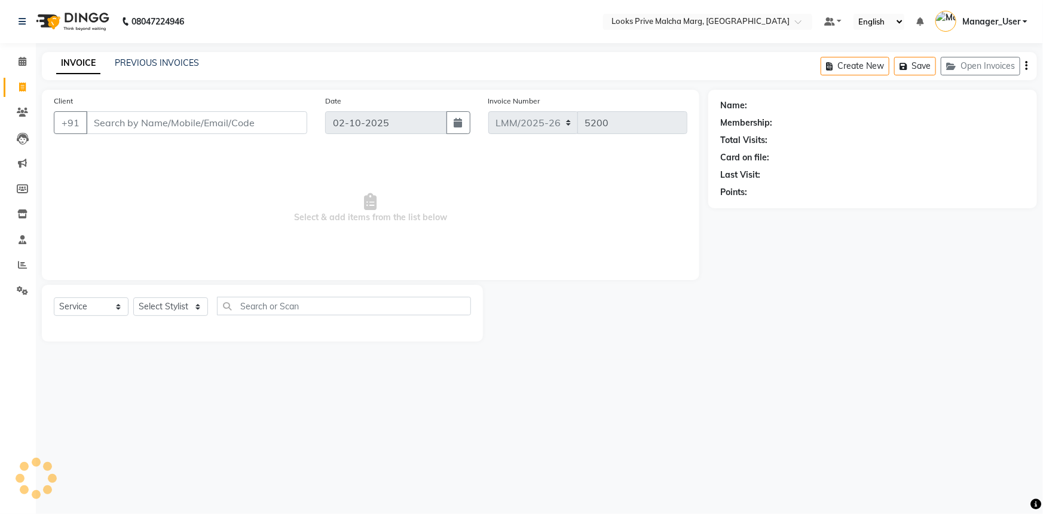
click at [143, 117] on input "Client" at bounding box center [196, 122] width 221 height 23
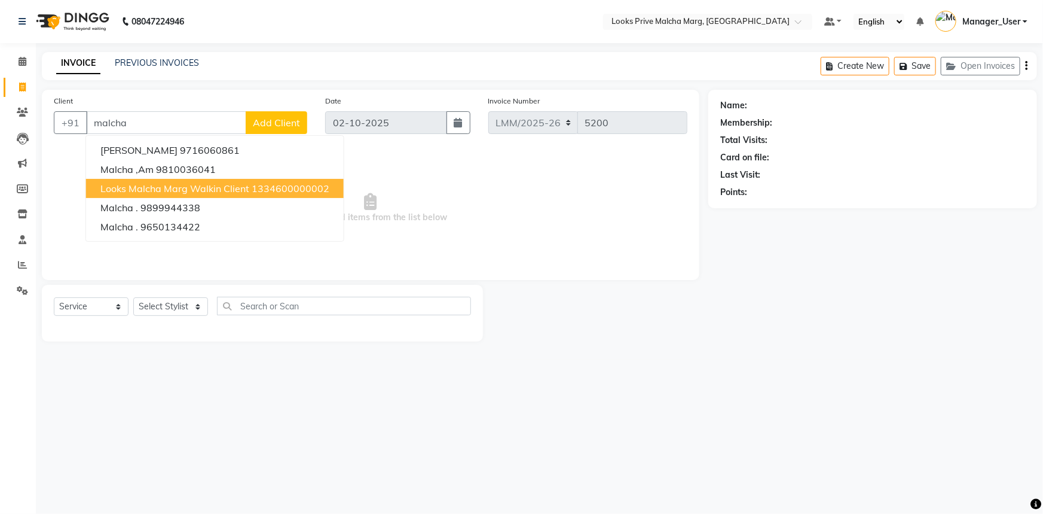
click at [148, 187] on span "Looks Malcha Marg Walkin Client" at bounding box center [174, 188] width 149 height 12
type input "1334600000002"
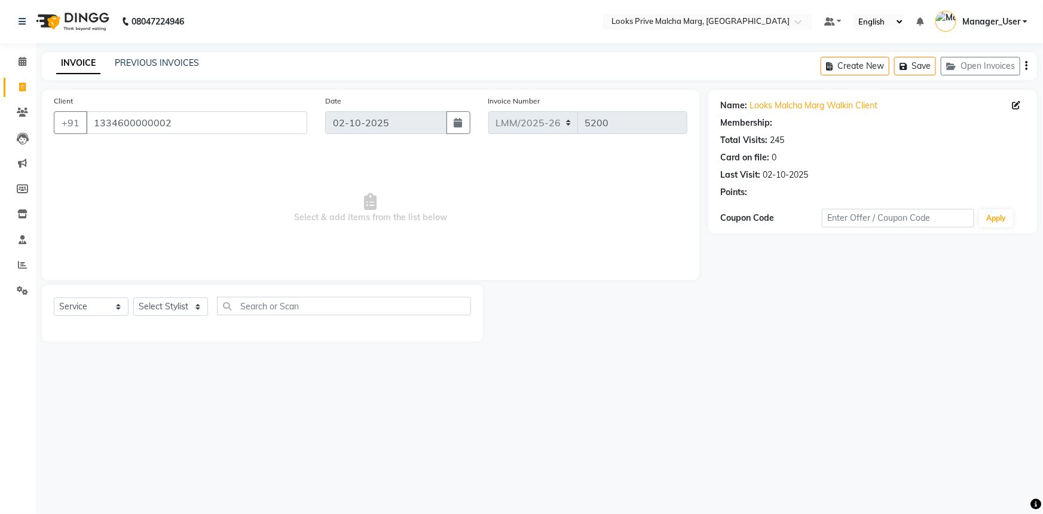
select select "1: Object"
click at [197, 309] on select "Select Stylist Akbar_pdct Amir Amit_Pdct Anas_Asst Counter_Sales Dharam_Pdct Hu…" at bounding box center [170, 306] width 75 height 19
select select "89359"
click at [133, 297] on select "Select Stylist Akbar_pdct Amir Amit_Pdct Anas_Asst Counter_Sales Dharam_Pdct Hu…" at bounding box center [170, 306] width 75 height 19
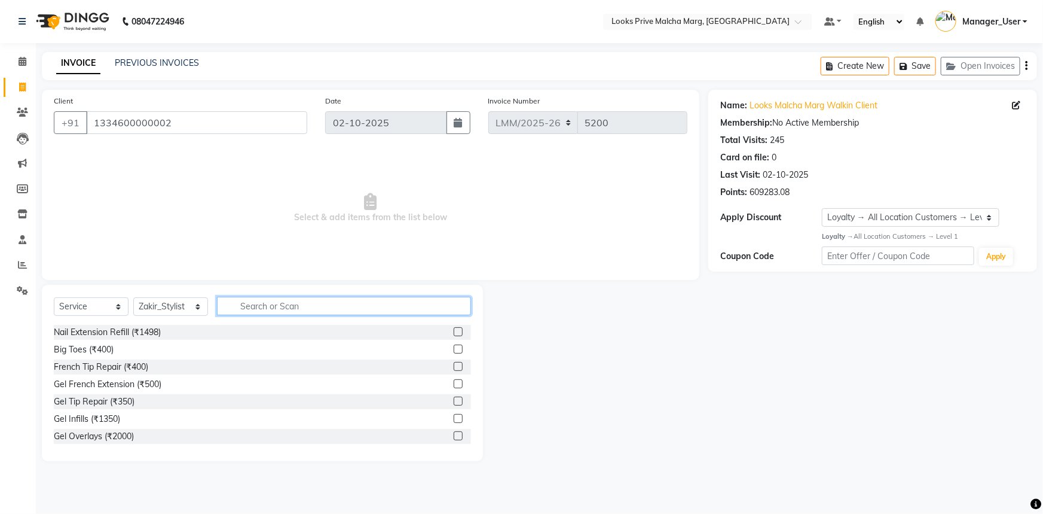
click at [292, 303] on input "text" at bounding box center [344, 306] width 254 height 19
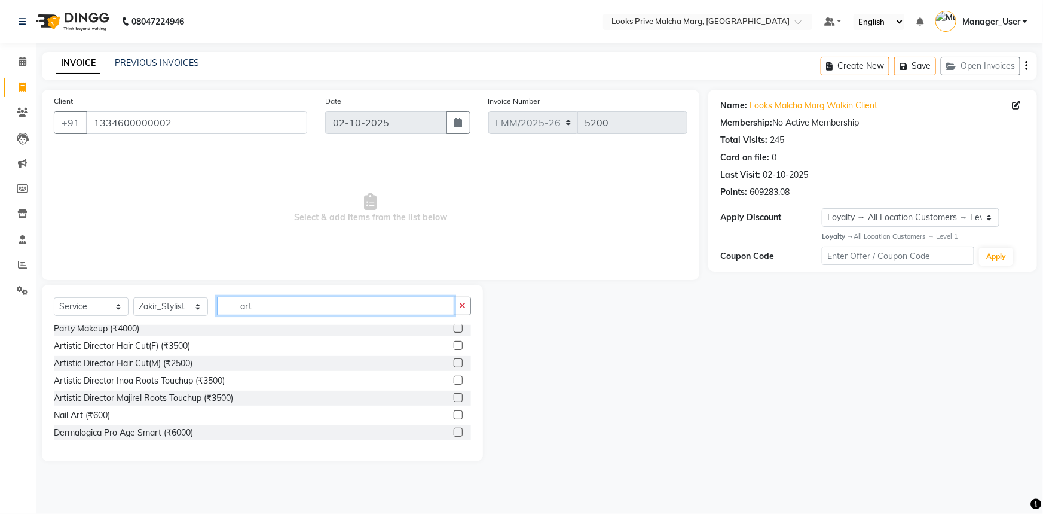
scroll to position [108, 0]
type input "art"
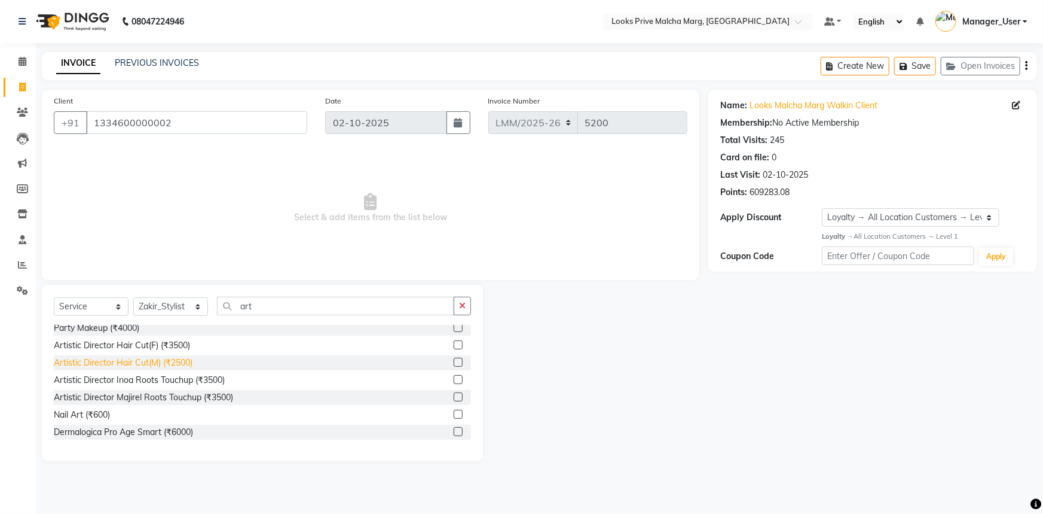
click at [174, 365] on div "Artistic Director Hair Cut(M) (₹2500)" at bounding box center [123, 362] width 139 height 13
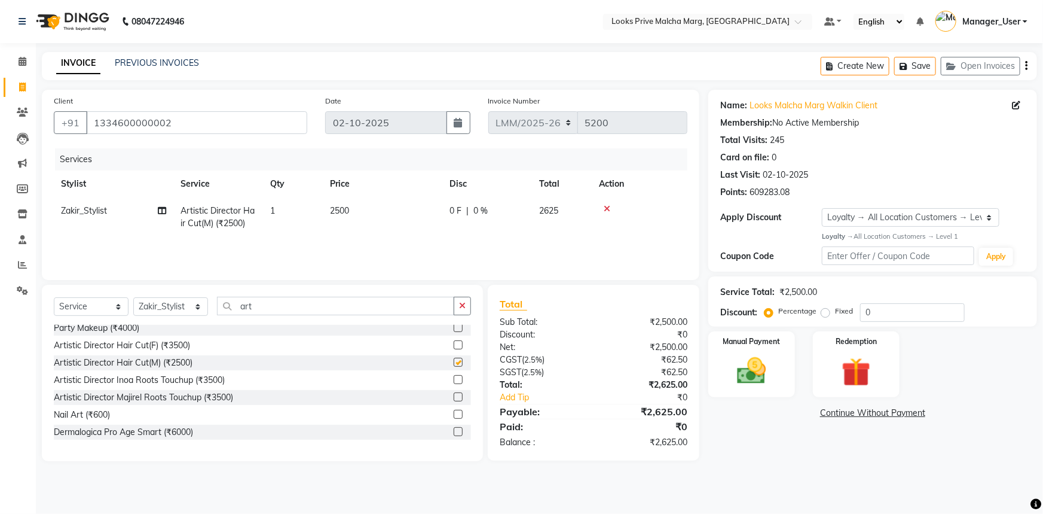
checkbox input "false"
click at [283, 306] on input "art" at bounding box center [335, 306] width 237 height 19
type input "a"
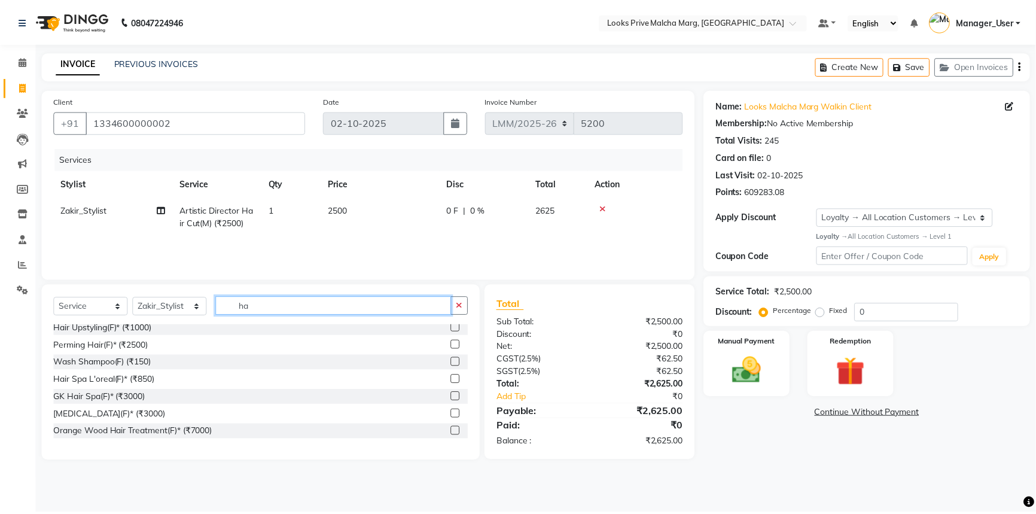
scroll to position [0, 0]
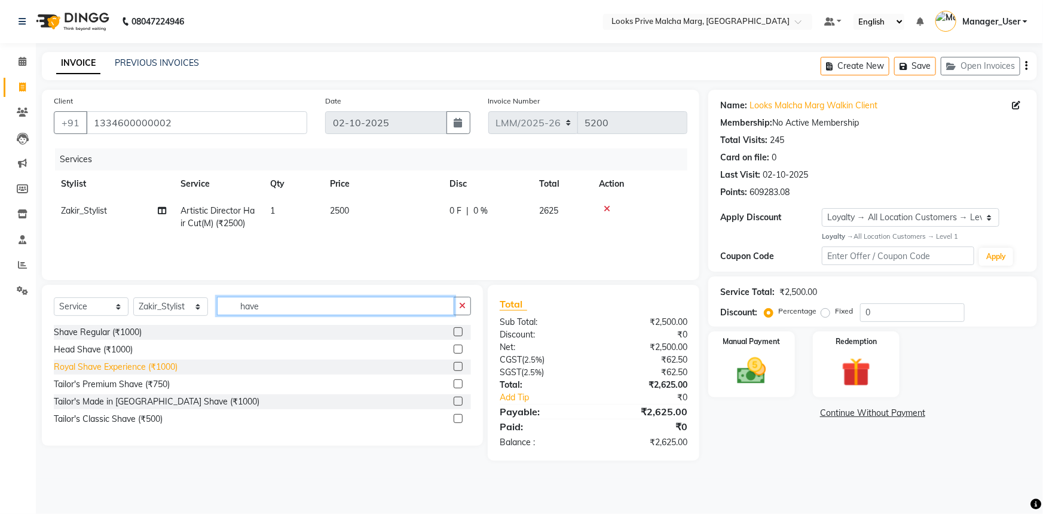
type input "have"
click at [132, 370] on div "Royal Shave Experience (₹1000)" at bounding box center [116, 367] width 124 height 13
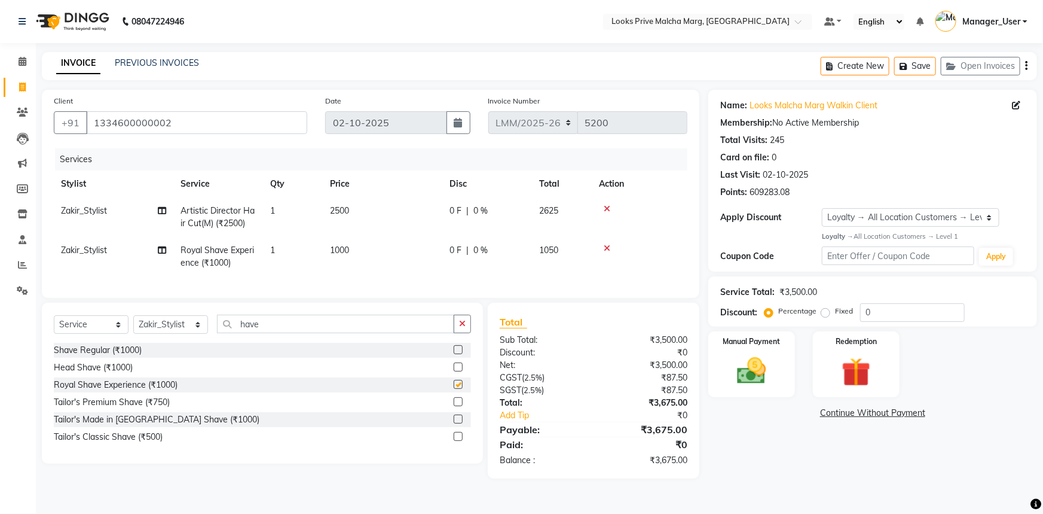
checkbox input "false"
click at [216, 331] on div "Select Service Product Membership Package Voucher Prepaid Gift Card Select Styl…" at bounding box center [262, 329] width 417 height 28
click at [199, 334] on select "Select Stylist Akbar_pdct Amir Amit_Pdct Anas_Asst Counter_Sales Dharam_Pdct Hu…" at bounding box center [170, 324] width 75 height 19
select select "66962"
click at [133, 324] on select "Select Stylist Akbar_pdct Amir Amit_Pdct Anas_Asst Counter_Sales Dharam_Pdct Hu…" at bounding box center [170, 324] width 75 height 19
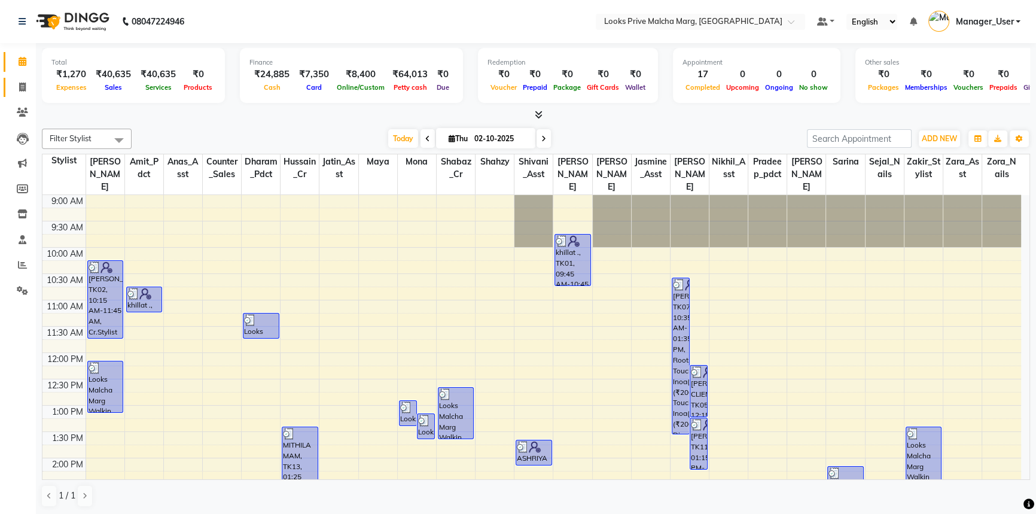
click at [21, 83] on icon at bounding box center [22, 87] width 7 height 9
select select "service"
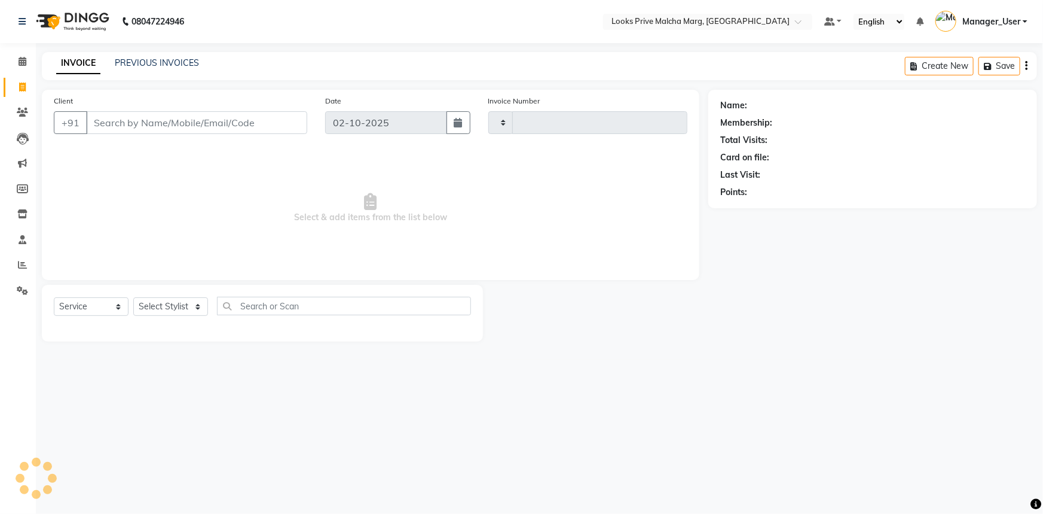
type input "5201"
select select "7648"
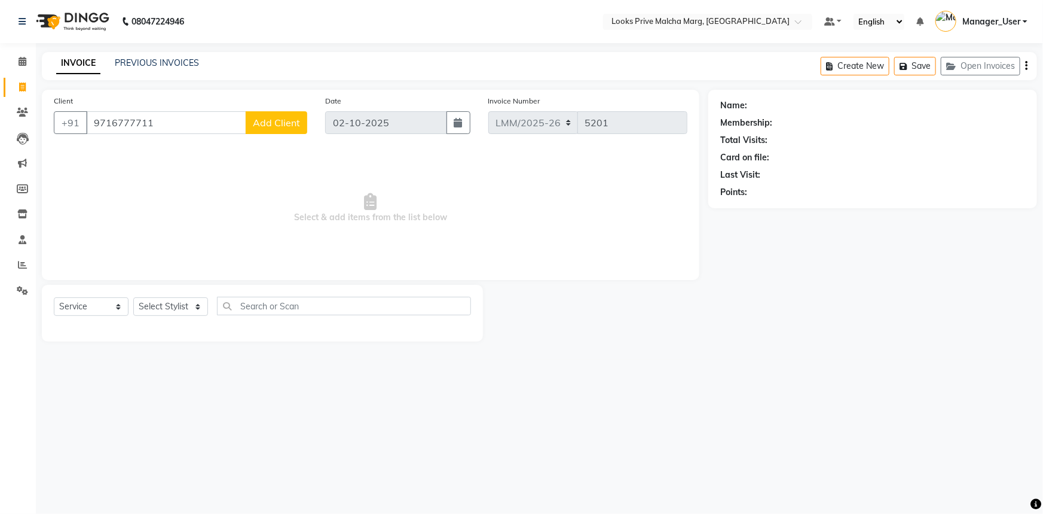
type input "9716777711"
click at [284, 120] on span "Add Client" at bounding box center [276, 123] width 47 height 12
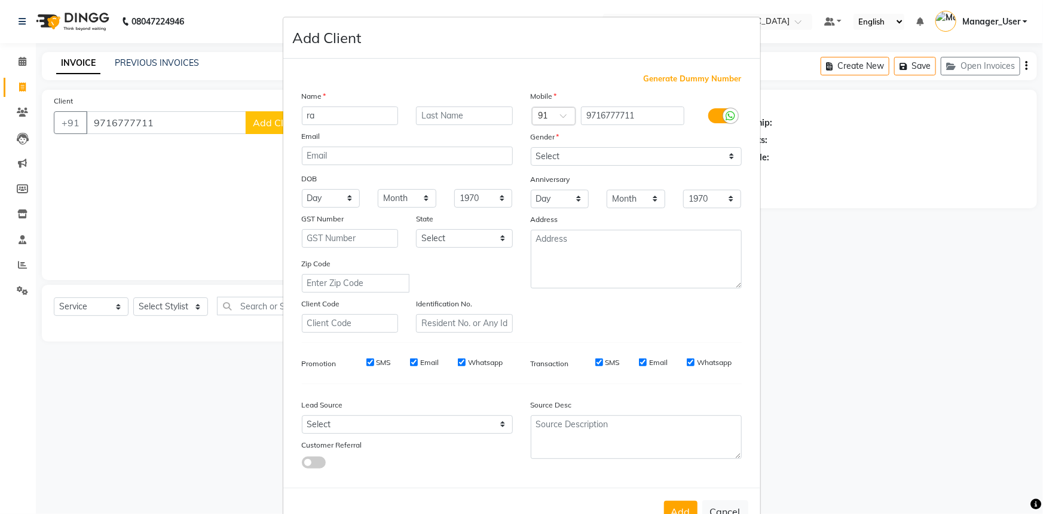
type input "r"
type input "Rahul"
type input "client"
click at [675, 505] on button "Add" at bounding box center [680, 512] width 33 height 22
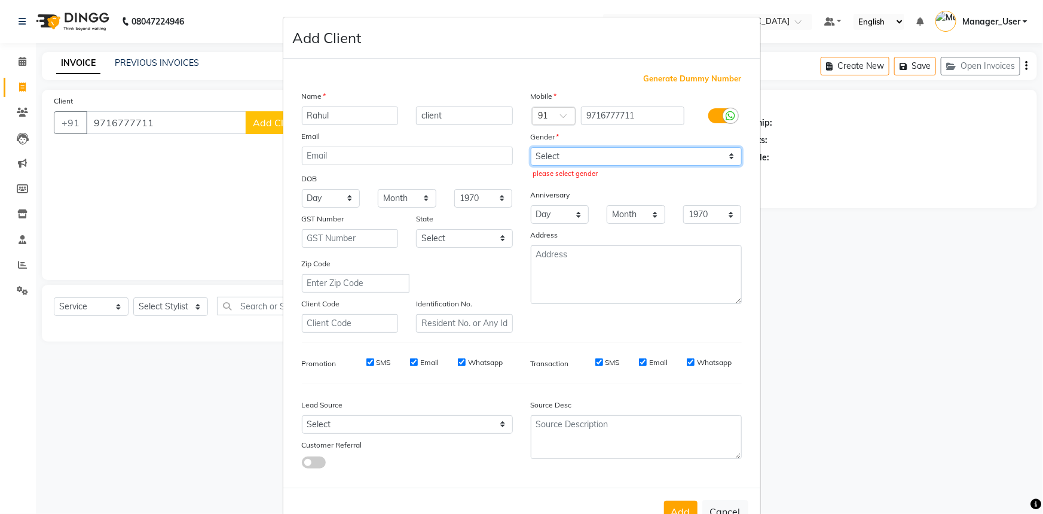
click at [728, 158] on select "Select [DEMOGRAPHIC_DATA] [DEMOGRAPHIC_DATA] Other Prefer Not To Say" at bounding box center [636, 156] width 211 height 19
select select "[DEMOGRAPHIC_DATA]"
click at [531, 147] on select "Select [DEMOGRAPHIC_DATA] [DEMOGRAPHIC_DATA] Other Prefer Not To Say" at bounding box center [636, 156] width 211 height 19
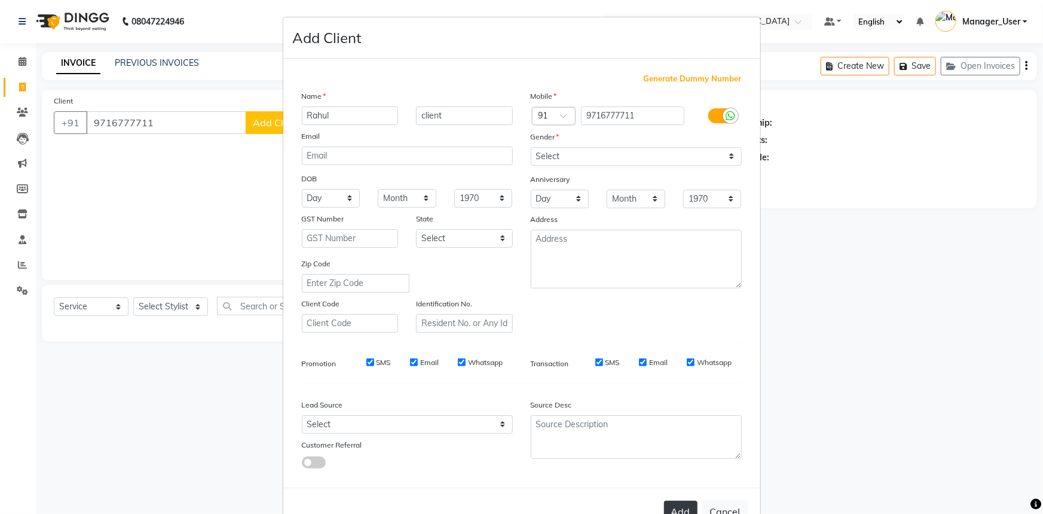
click at [667, 509] on button "Add" at bounding box center [680, 512] width 33 height 22
select select
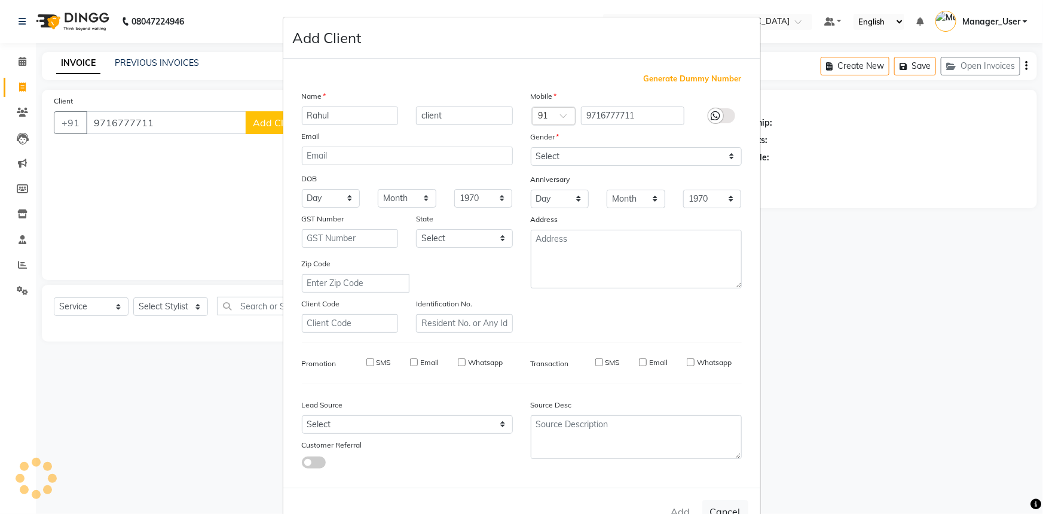
select select
checkbox input "false"
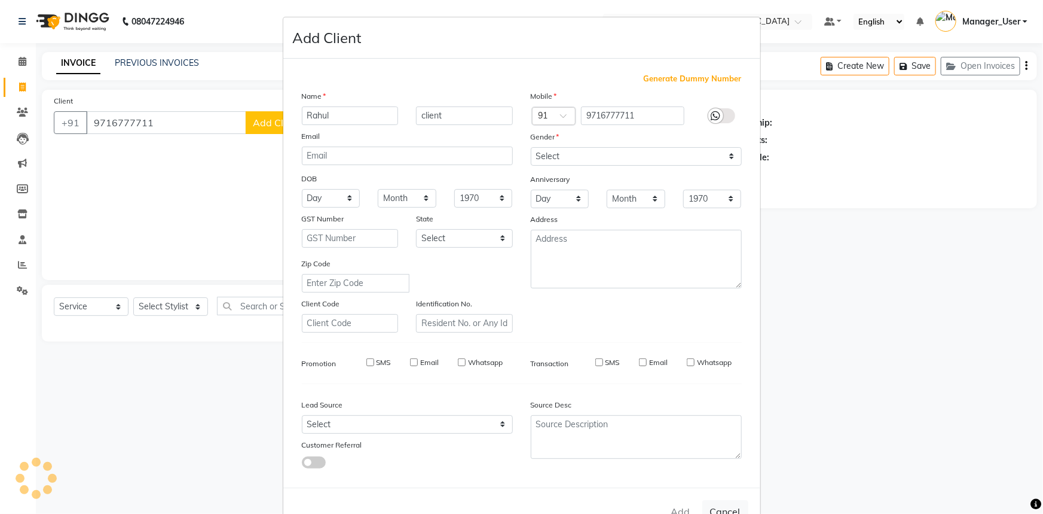
checkbox input "false"
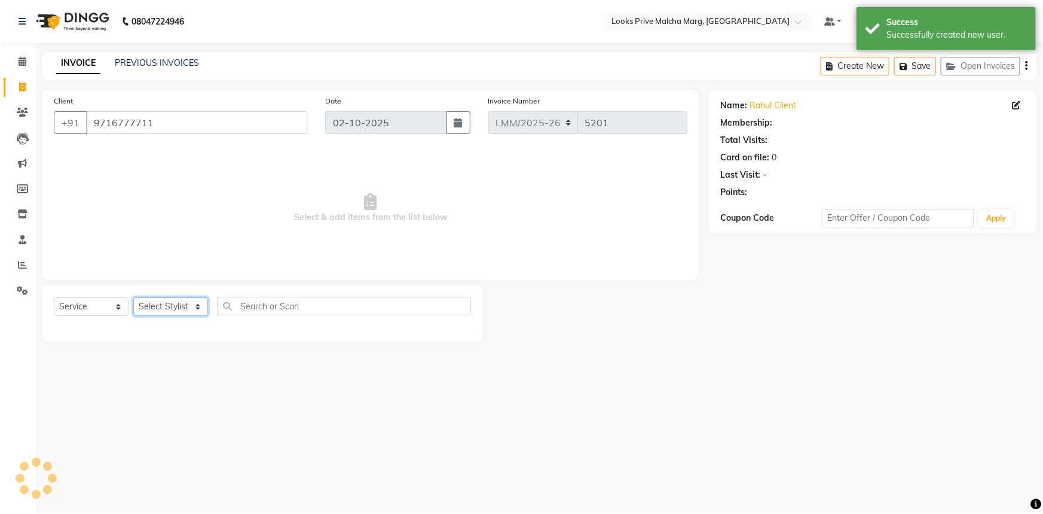
click at [194, 303] on select "Select Stylist [PERSON_NAME] [PERSON_NAME] Anas_Asst Counter_Sales Dharam_Pdct …" at bounding box center [170, 306] width 75 height 19
select select "1: Object"
select select "66965"
click at [133, 297] on select "Select Stylist [PERSON_NAME] [PERSON_NAME] Anas_Asst Counter_Sales Dharam_Pdct …" at bounding box center [170, 306] width 75 height 19
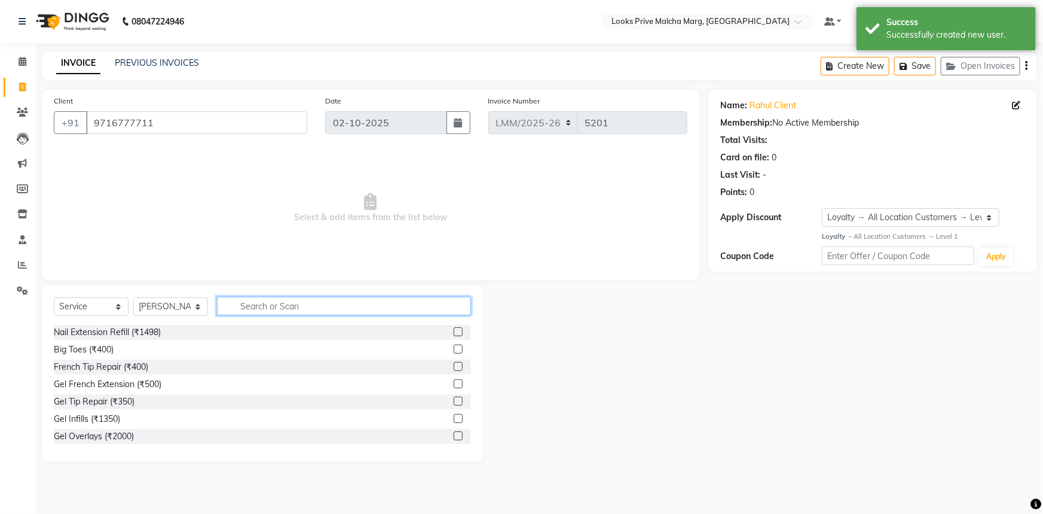
click at [311, 304] on input "text" at bounding box center [344, 306] width 254 height 19
type input "a"
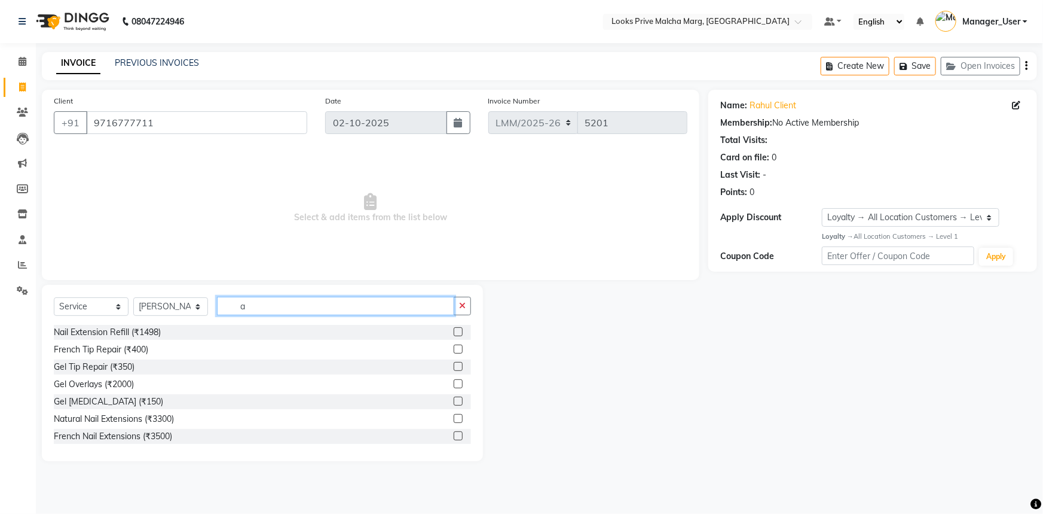
scroll to position [163, 0]
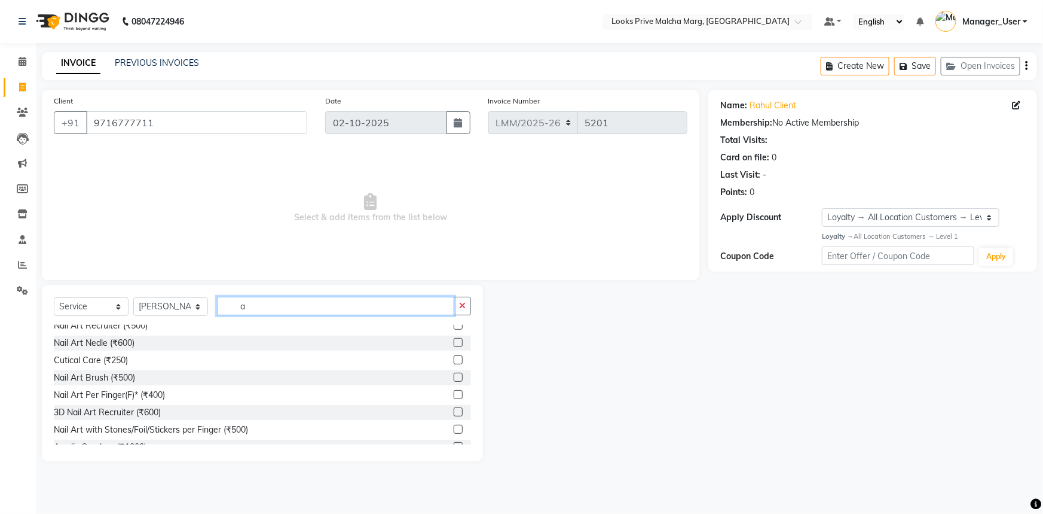
click at [328, 313] on input "a" at bounding box center [335, 306] width 237 height 19
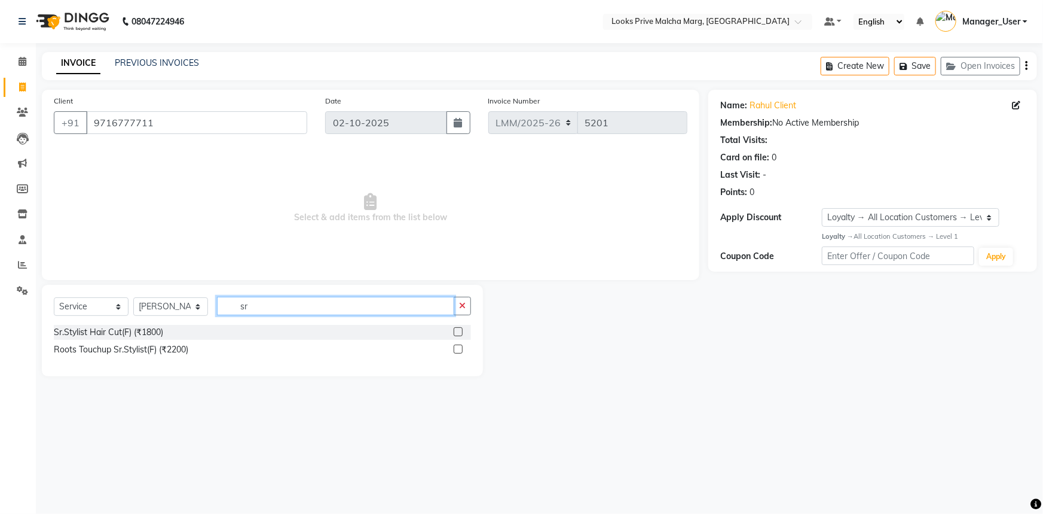
type input "s"
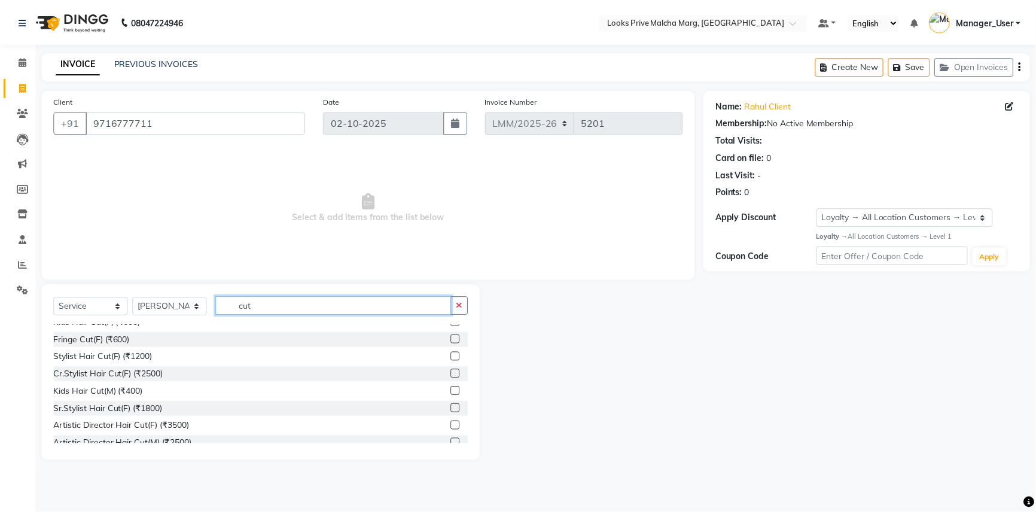
scroll to position [54, 0]
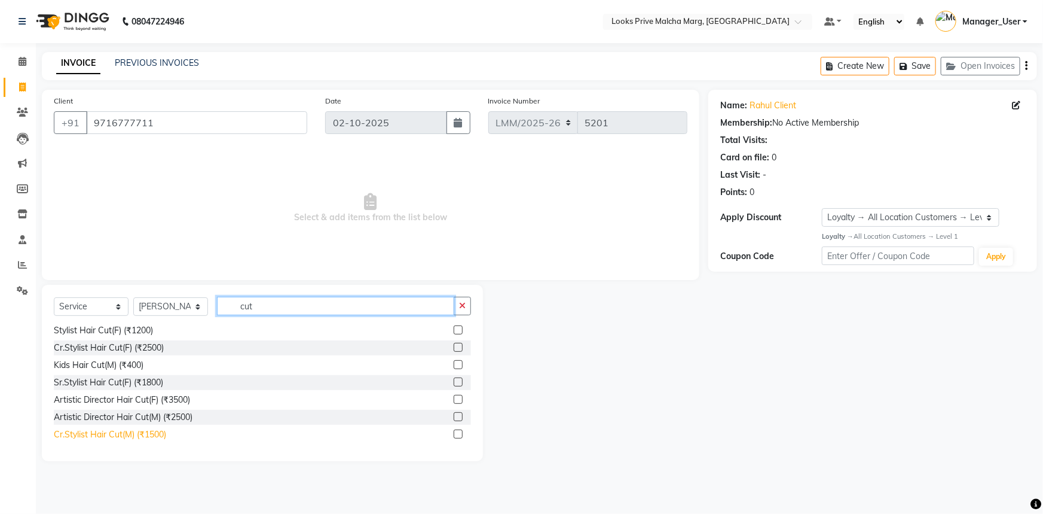
type input "cut"
click at [155, 434] on div "Cr.Stylist Hair Cut(M) (₹1500)" at bounding box center [110, 434] width 112 height 13
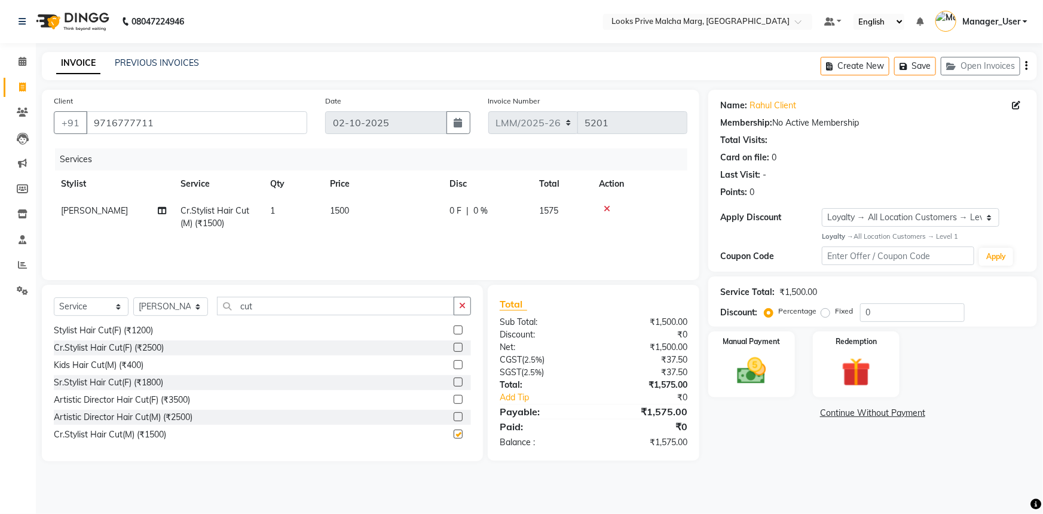
checkbox input "false"
click at [700, 334] on div "Manual Payment Redemption" at bounding box center [873, 364] width 347 height 66
click at [753, 359] on img at bounding box center [752, 370] width 49 height 35
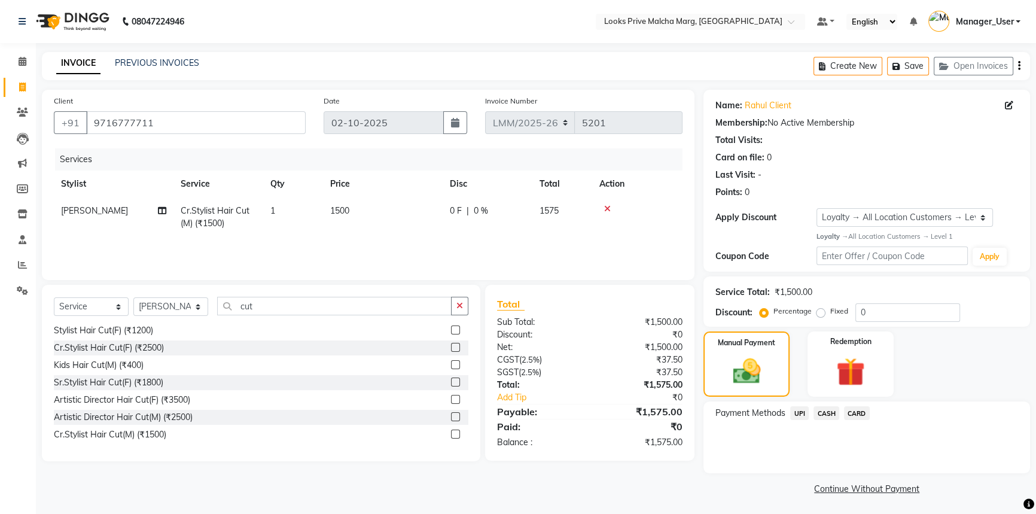
click at [830, 413] on span "CASH" at bounding box center [826, 413] width 26 height 14
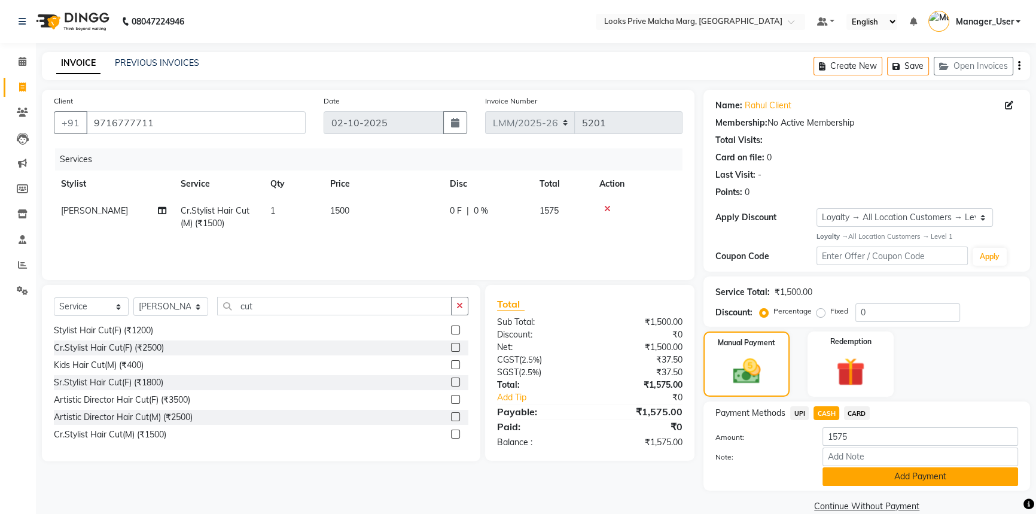
click at [876, 471] on button "Add Payment" at bounding box center [920, 476] width 196 height 19
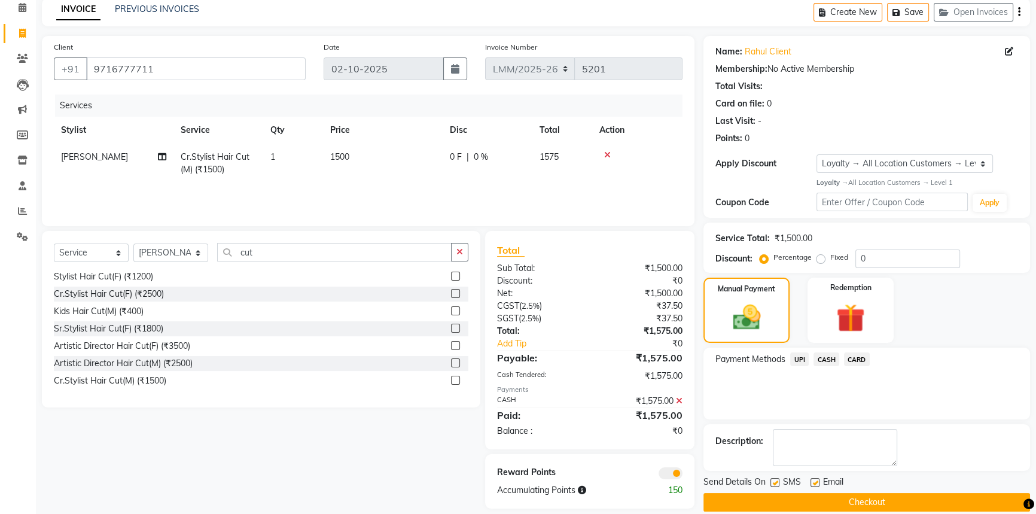
click at [851, 496] on button "Checkout" at bounding box center [866, 502] width 327 height 19
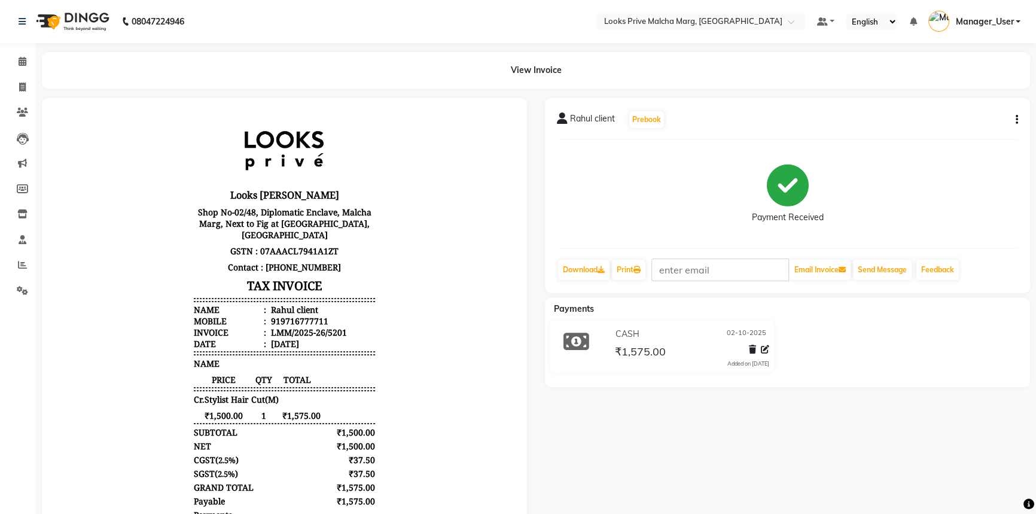
click at [25, 75] on li "Invoice" at bounding box center [18, 88] width 36 height 26
click at [23, 83] on icon at bounding box center [22, 87] width 7 height 9
select select "service"
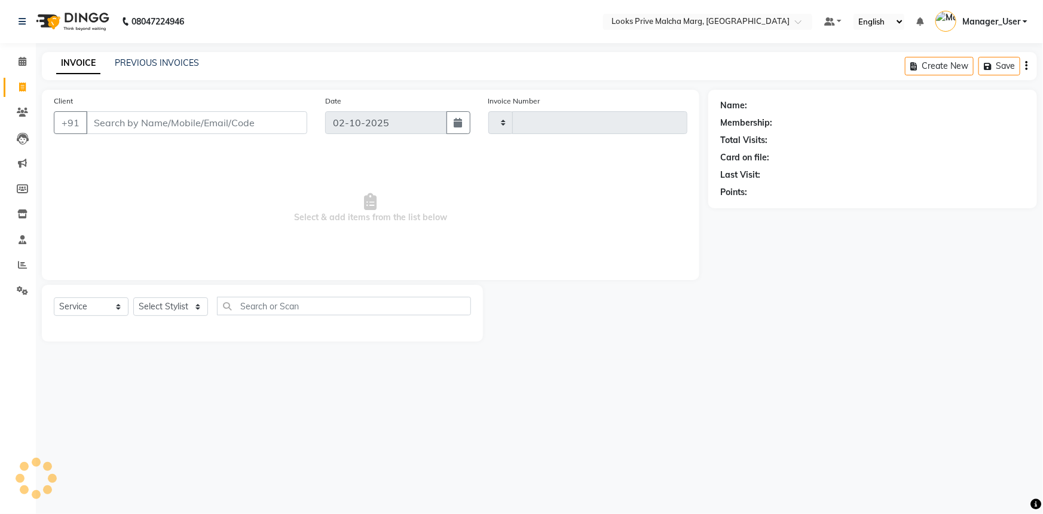
type input "5202"
select select "7648"
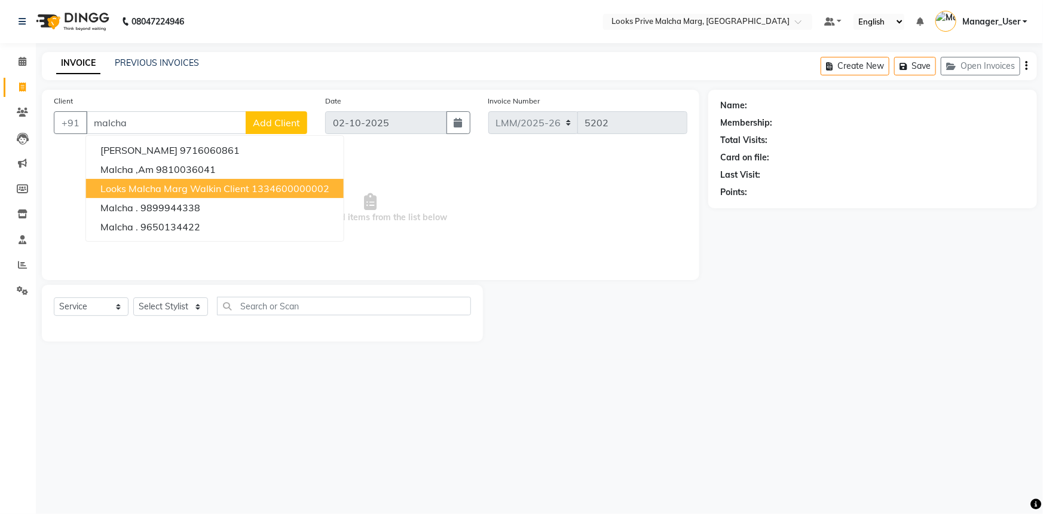
click at [178, 187] on span "Looks Malcha Marg Walkin Client" at bounding box center [174, 188] width 149 height 12
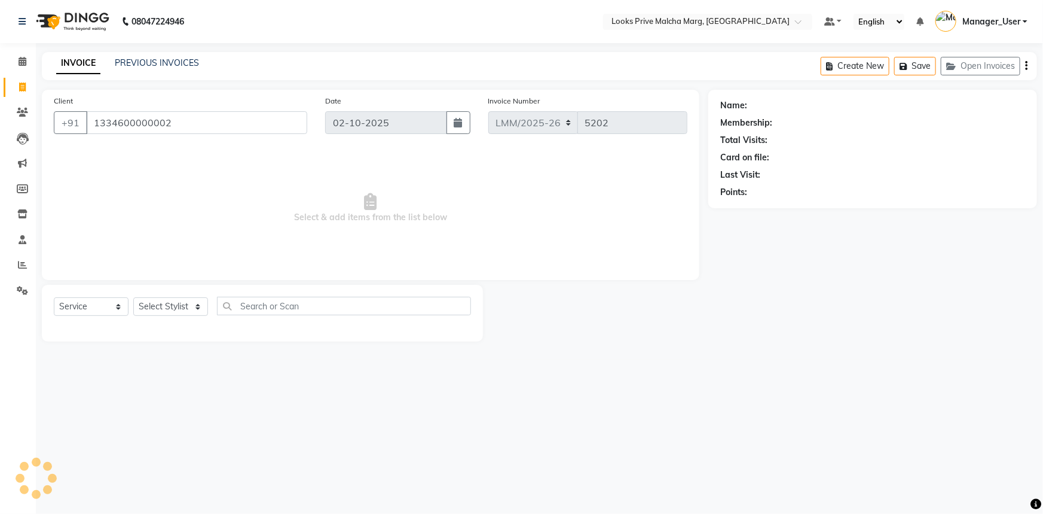
type input "1334600000002"
select select "1: Object"
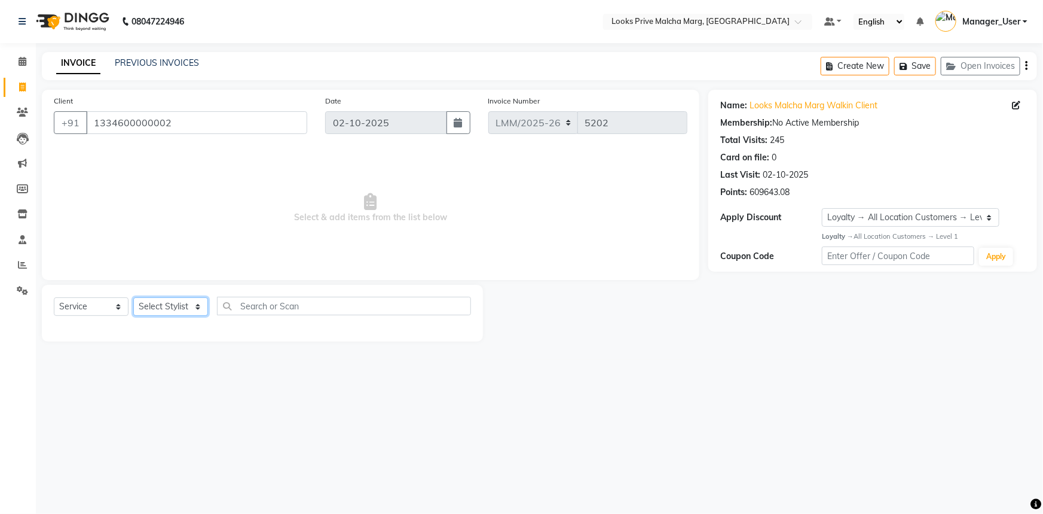
click at [195, 312] on select "Select Stylist [PERSON_NAME] [PERSON_NAME] Anas_Asst Counter_Sales Dharam_Pdct …" at bounding box center [170, 306] width 75 height 19
drag, startPoint x: 343, startPoint y: 191, endPoint x: 328, endPoint y: 190, distance: 15.6
click at [343, 191] on span "Select & add items from the list below" at bounding box center [371, 208] width 634 height 120
drag, startPoint x: 193, startPoint y: 127, endPoint x: 106, endPoint y: 121, distance: 86.9
click at [106, 121] on input "1334600000002" at bounding box center [196, 122] width 221 height 23
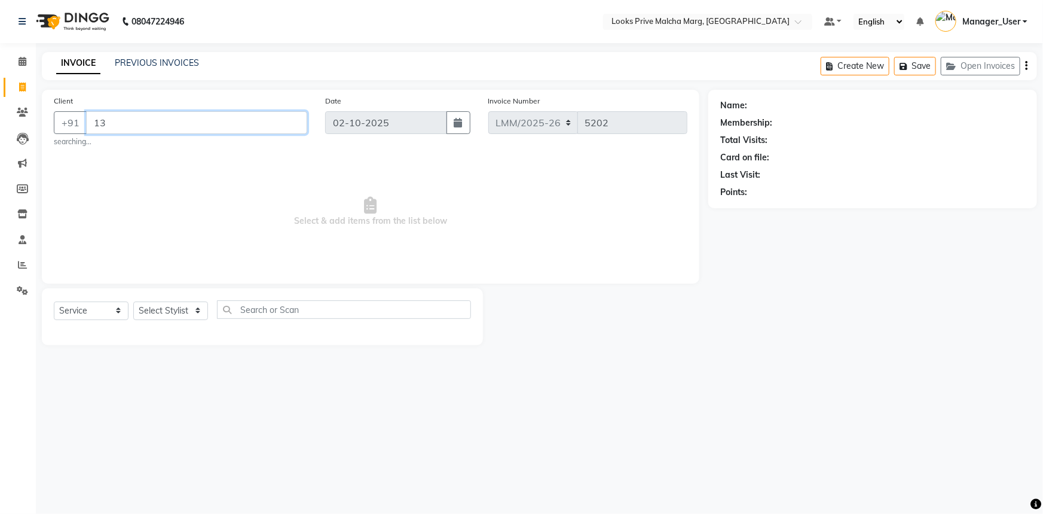
type input "1"
type input "81350581581"
drag, startPoint x: 182, startPoint y: 125, endPoint x: 9, endPoint y: 100, distance: 174.6
click at [9, 100] on app-home "08047224946 Select Location × Looks Prive Malcha Marg, [GEOGRAPHIC_DATA] Defaul…" at bounding box center [521, 179] width 1043 height 359
type input "8130581581"
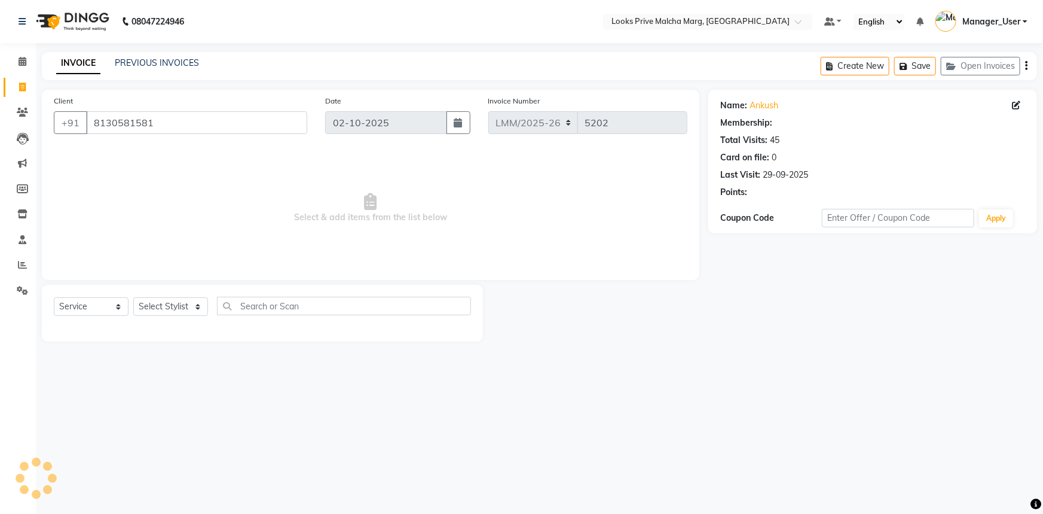
select select "1: Object"
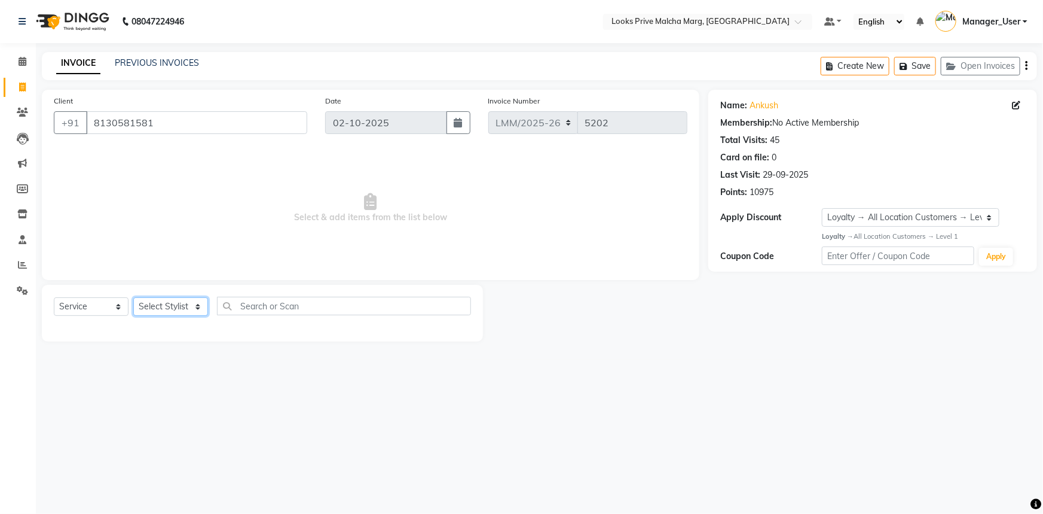
click at [206, 306] on select "Select Stylist [PERSON_NAME] [PERSON_NAME] Anas_Asst Counter_Sales Dharam_Pdct …" at bounding box center [170, 306] width 75 height 19
select select "66963"
click at [133, 297] on select "Select Stylist [PERSON_NAME] [PERSON_NAME] Anas_Asst Counter_Sales Dharam_Pdct …" at bounding box center [170, 306] width 75 height 19
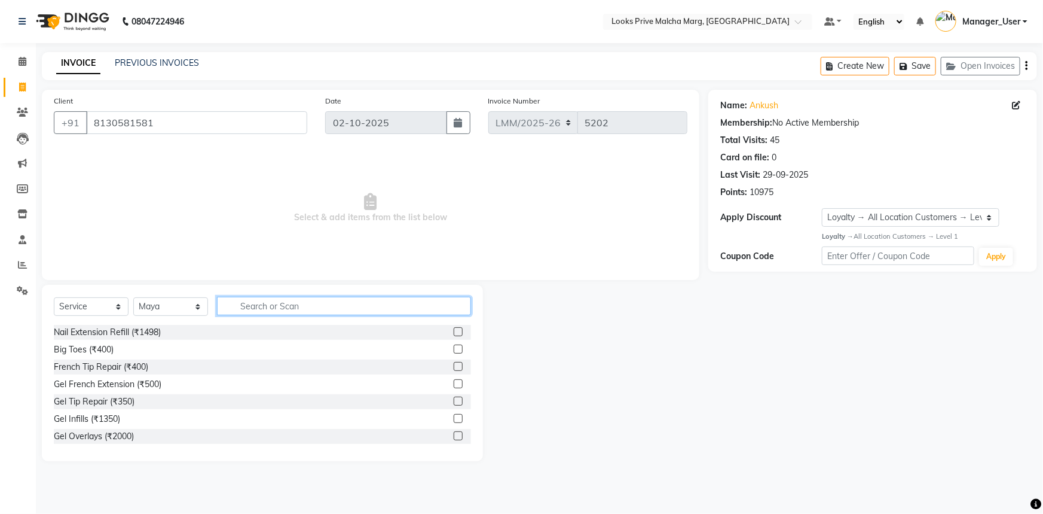
click at [254, 301] on input "text" at bounding box center [344, 306] width 254 height 19
type input "d"
type input "dera"
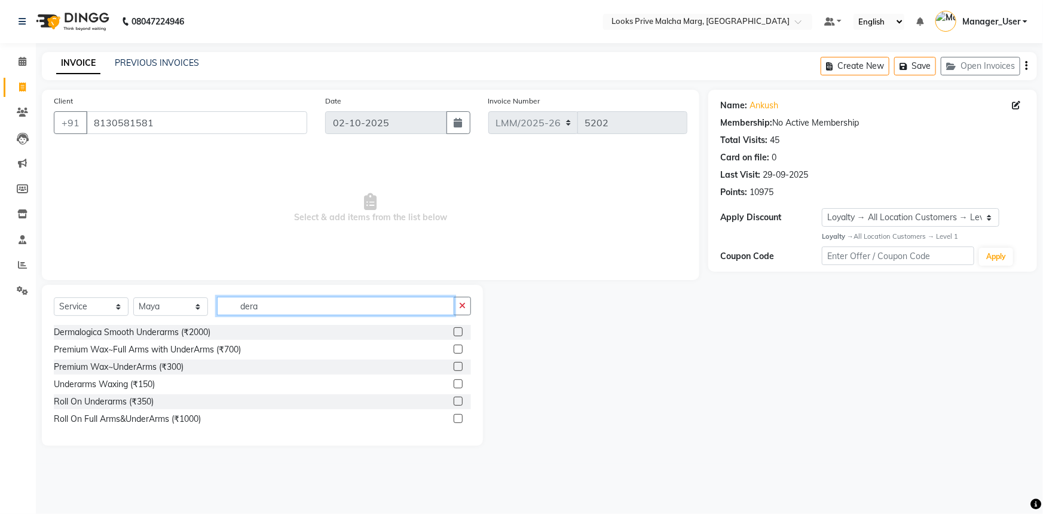
drag, startPoint x: 303, startPoint y: 303, endPoint x: 111, endPoint y: 310, distance: 192.1
click at [111, 310] on div "Select Service Product Membership Package Voucher Prepaid Gift Card Select Styl…" at bounding box center [262, 311] width 417 height 28
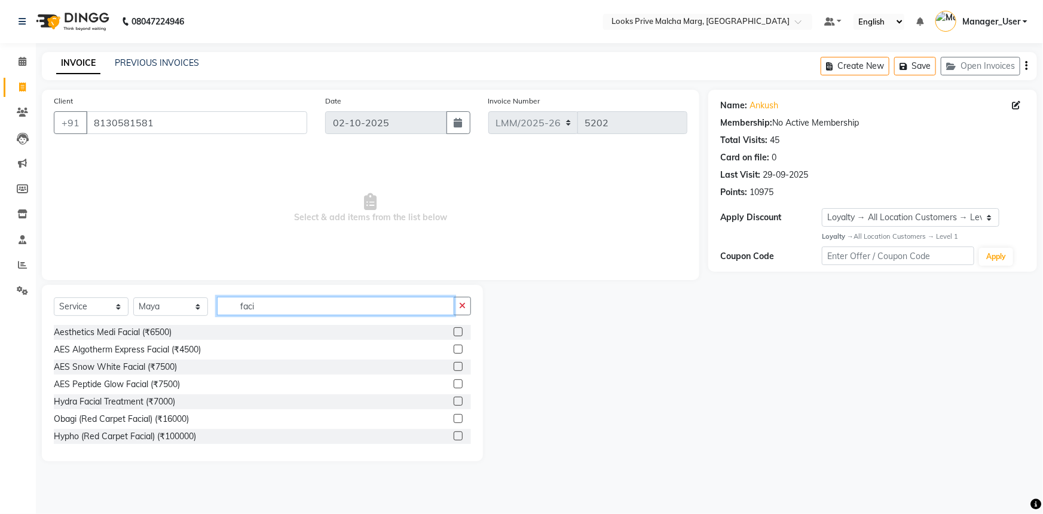
click at [317, 311] on input "faci" at bounding box center [335, 306] width 237 height 19
type input "f"
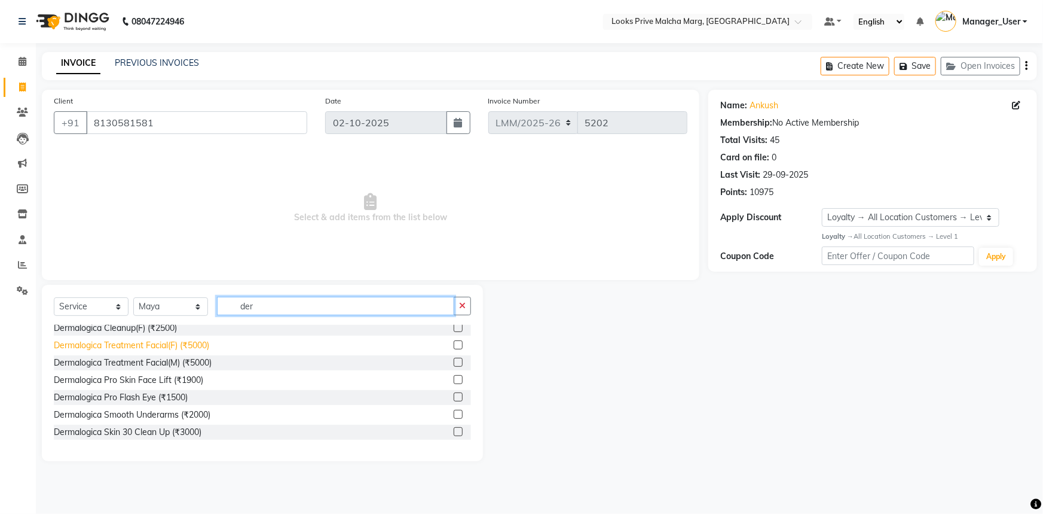
type input "der"
click at [174, 350] on div "Dermalogica Treatment Facial(F) (₹5000)" at bounding box center [131, 345] width 155 height 13
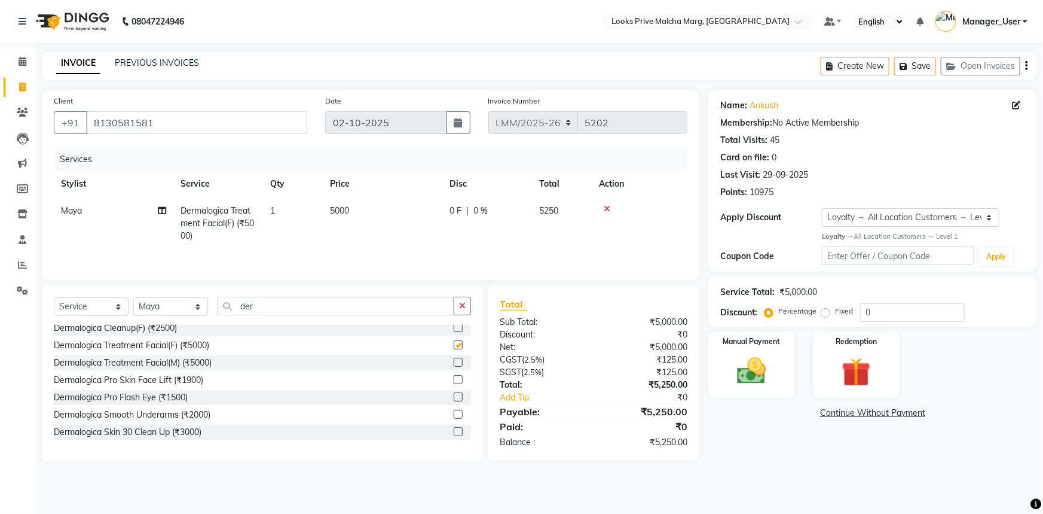
checkbox input "false"
click at [386, 216] on td "5000" at bounding box center [383, 223] width 120 height 52
select select "66963"
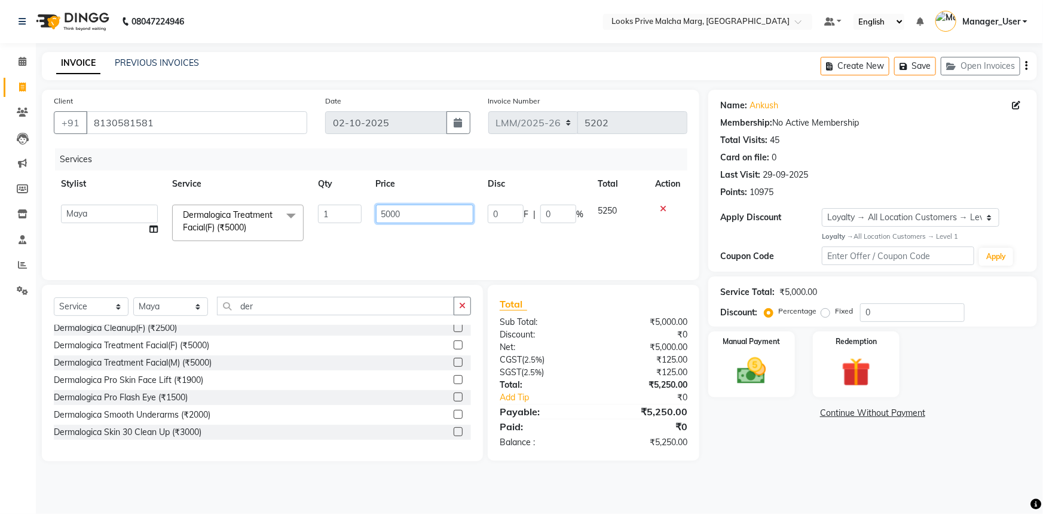
drag, startPoint x: 429, startPoint y: 210, endPoint x: 303, endPoint y: 214, distance: 126.2
click at [303, 214] on tr "Akbar_pdct [PERSON_NAME] Anas_Asst Counter_Sales Dharam_Pdct Hussain_Cr Jasmine…" at bounding box center [371, 222] width 634 height 51
type input "7"
type input "8"
type input "8000"
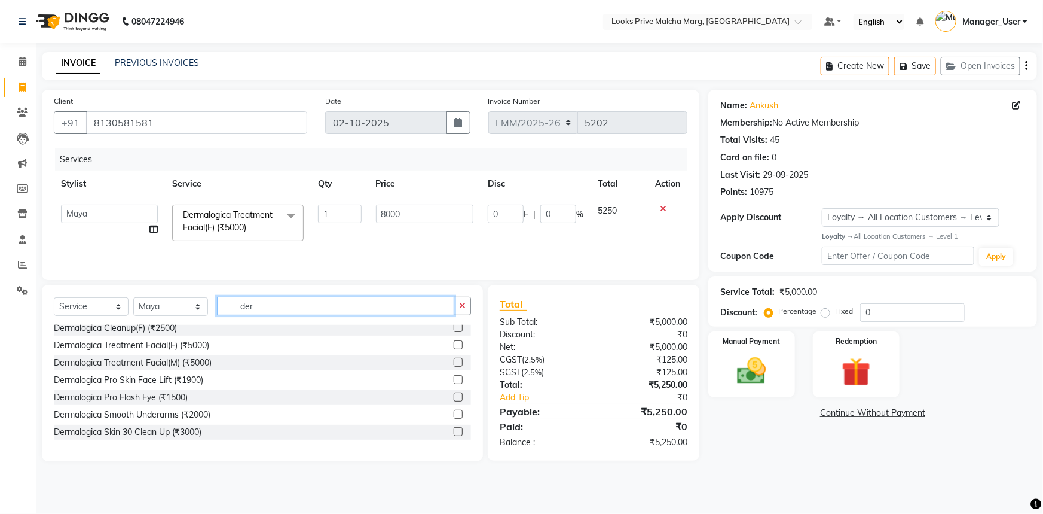
click at [288, 301] on input "der" at bounding box center [335, 306] width 237 height 19
type input "d"
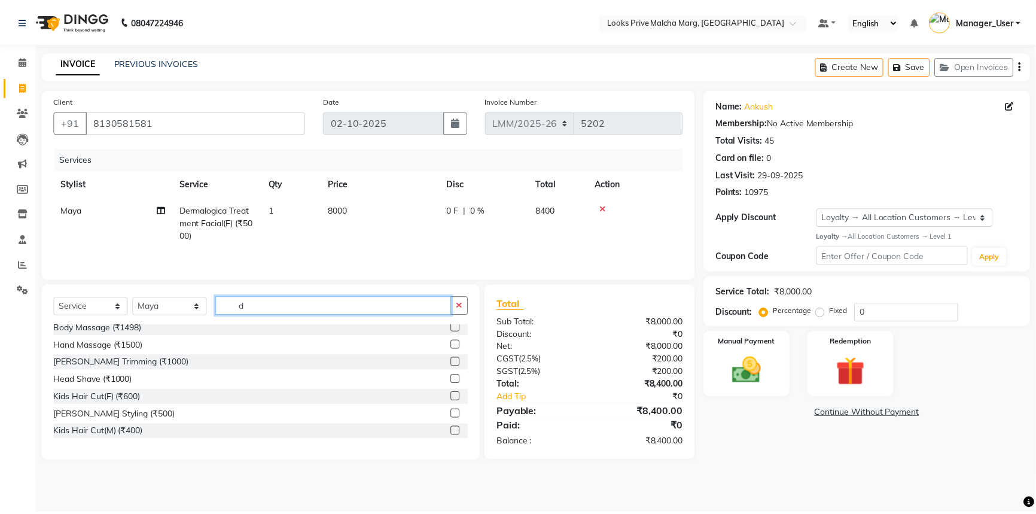
scroll to position [0, 0]
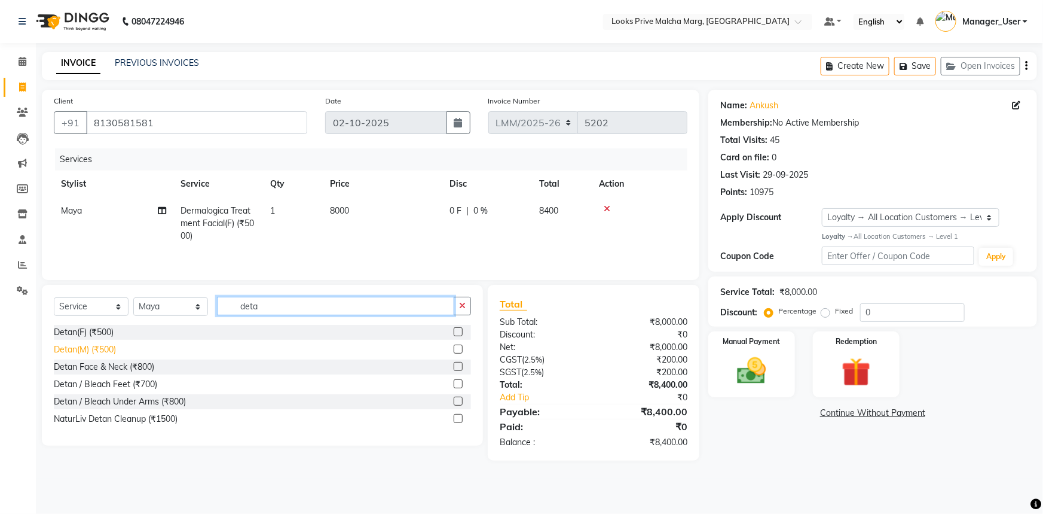
type input "deta"
click at [89, 354] on div "Detan(M) (₹500)" at bounding box center [85, 349] width 62 height 13
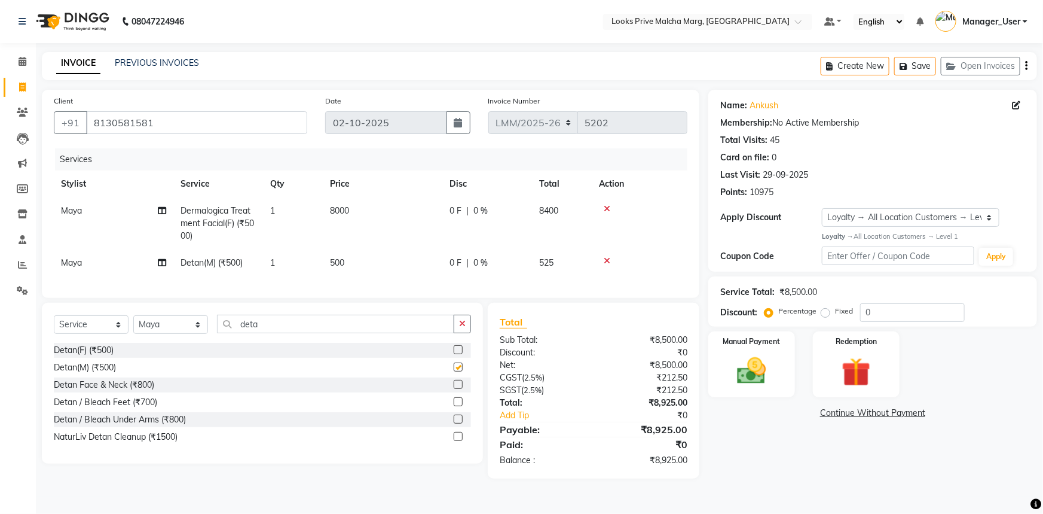
checkbox input "false"
click at [378, 264] on td "500" at bounding box center [383, 262] width 120 height 27
select select "66963"
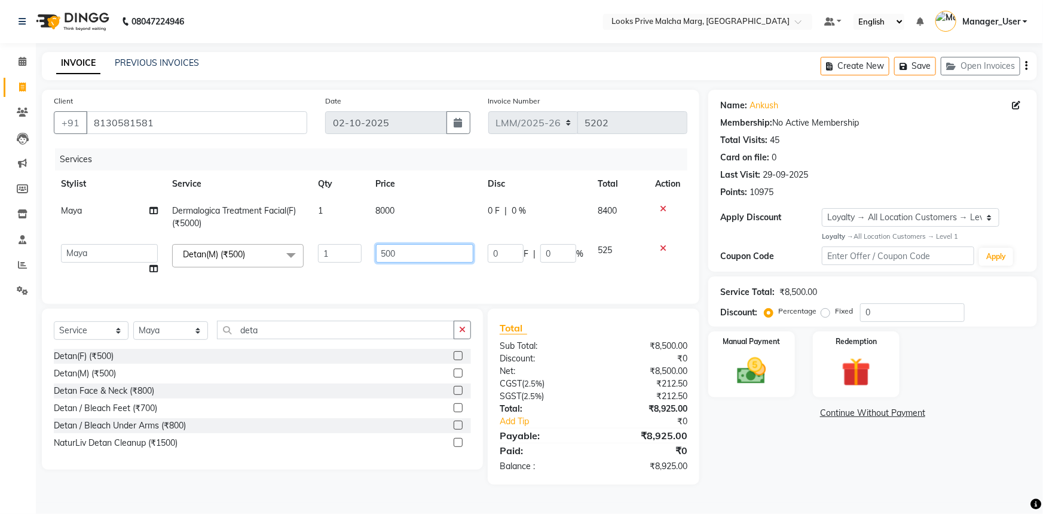
click at [373, 253] on td "500" at bounding box center [425, 259] width 112 height 45
type input "1000"
click at [715, 379] on div "Manual Payment" at bounding box center [752, 364] width 90 height 69
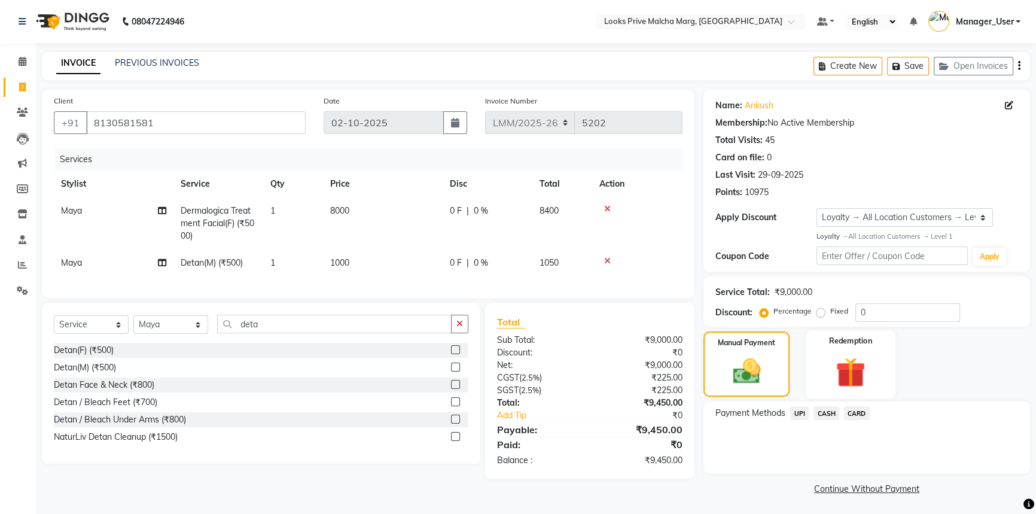
click at [840, 384] on img at bounding box center [850, 371] width 48 height 37
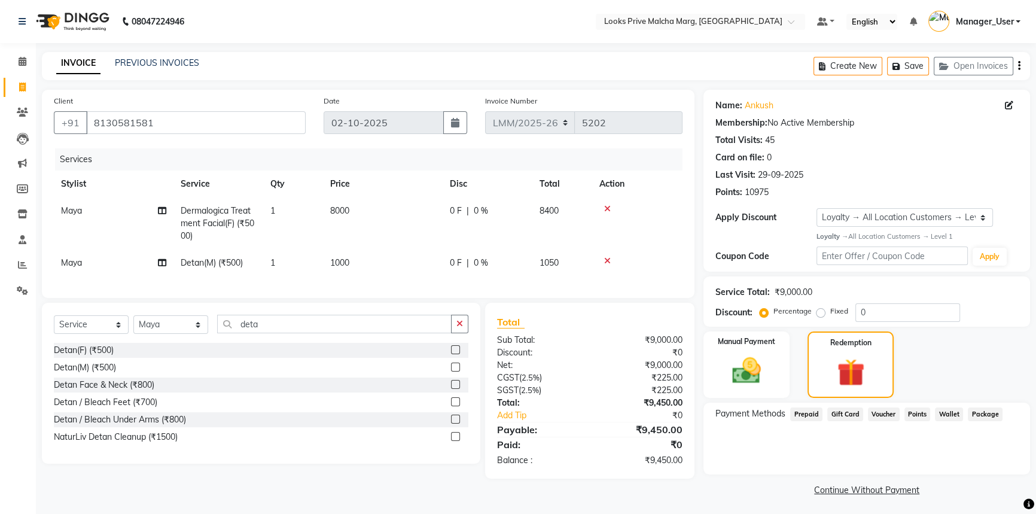
click at [808, 414] on span "Prepaid" at bounding box center [806, 414] width 32 height 14
click at [913, 412] on span "Points" at bounding box center [917, 414] width 26 height 14
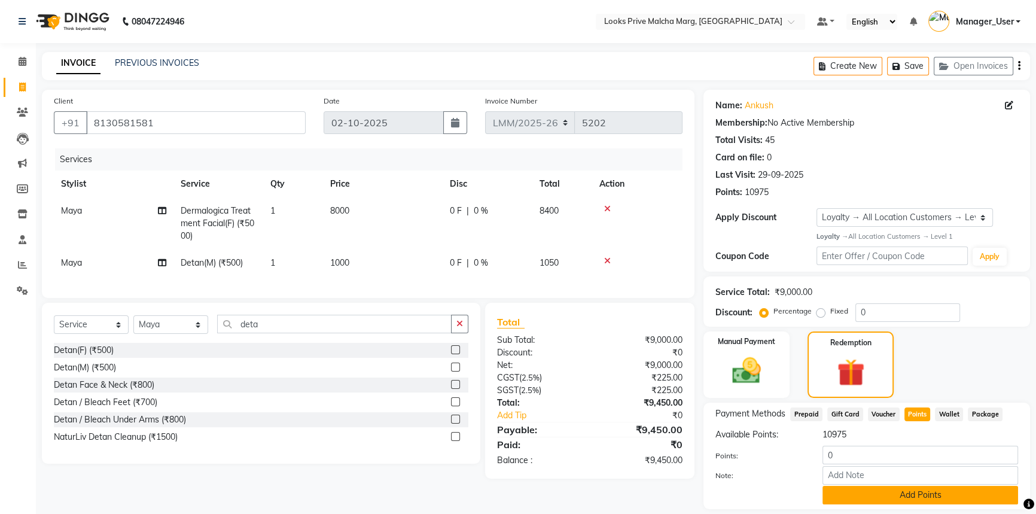
click at [922, 496] on button "Add Points" at bounding box center [920, 495] width 196 height 19
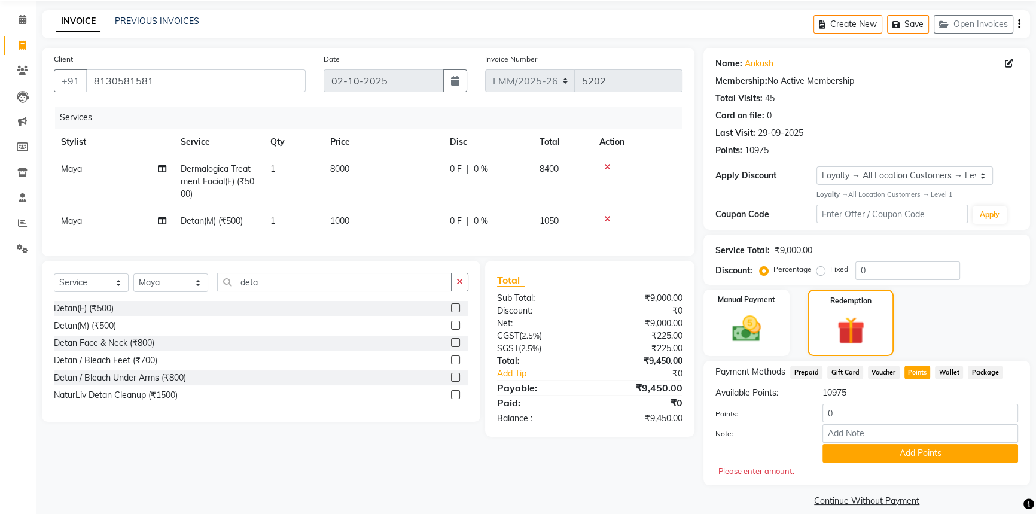
scroll to position [55, 0]
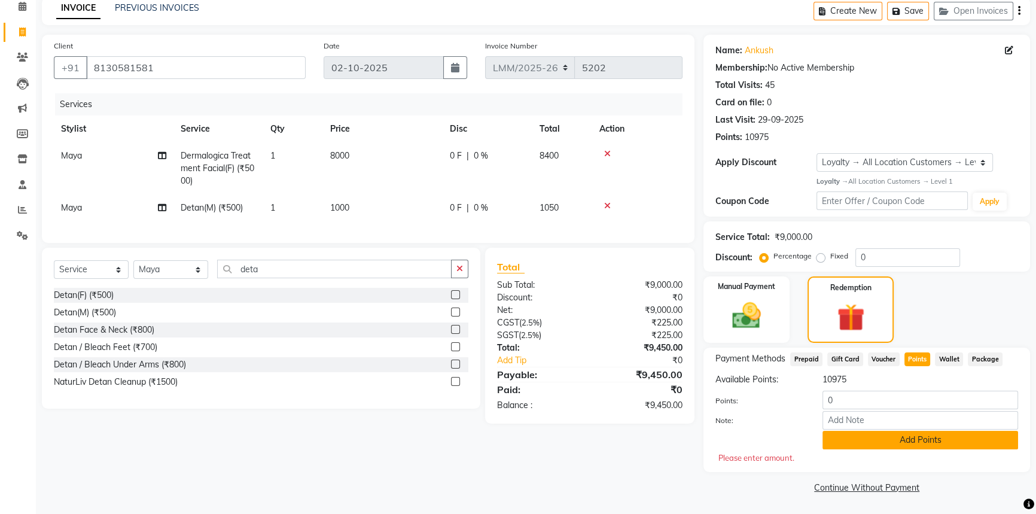
click at [882, 444] on button "Add Points" at bounding box center [920, 440] width 196 height 19
click at [864, 395] on input "0" at bounding box center [920, 399] width 196 height 19
type input "9000"
click at [880, 441] on button "Add Points" at bounding box center [920, 440] width 196 height 19
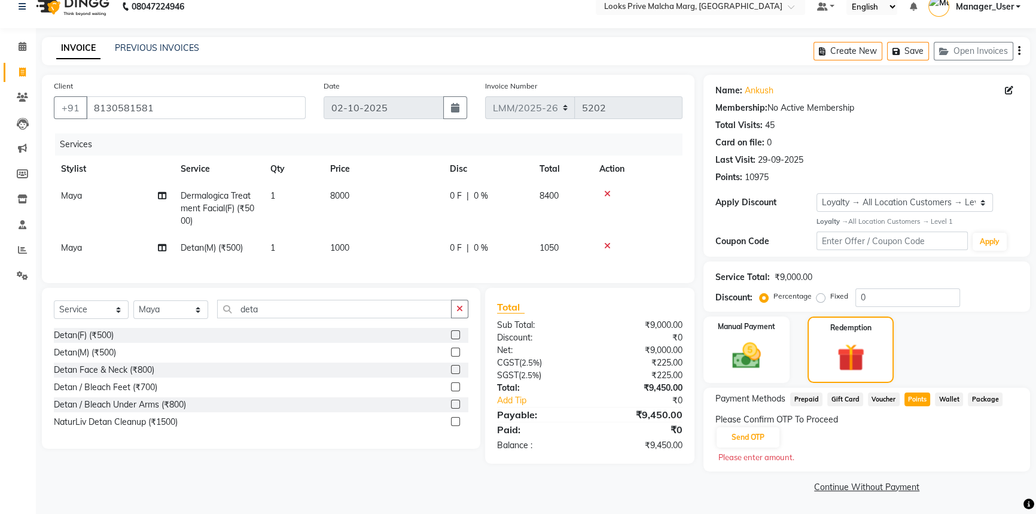
scroll to position [14, 0]
click at [740, 449] on div "Payment Methods Prepaid Gift Card Voucher Points Wallet Package Please Confirm …" at bounding box center [866, 430] width 303 height 74
click at [735, 434] on button "Send OTP" at bounding box center [747, 438] width 63 height 20
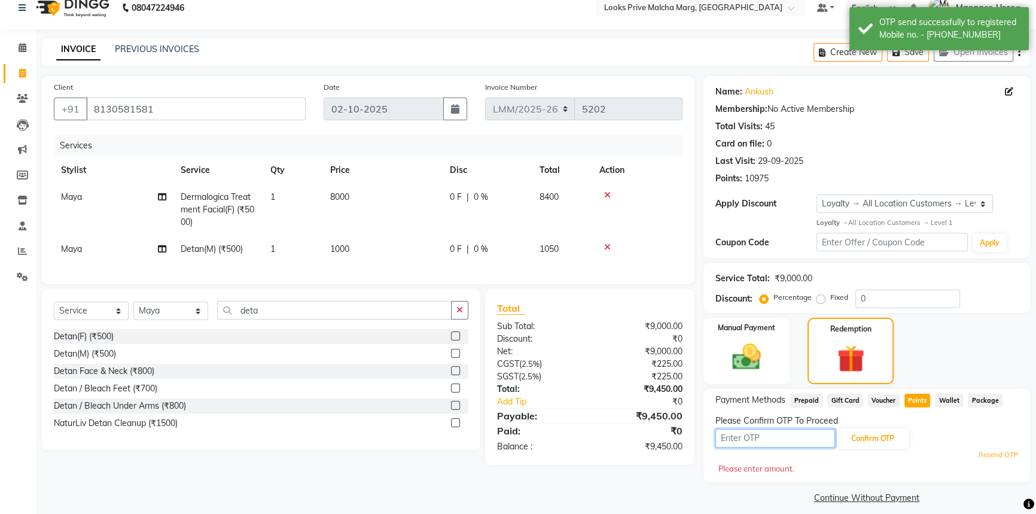
click at [744, 441] on input "text" at bounding box center [775, 438] width 120 height 19
type input "5292"
click at [884, 433] on button "Confirm OTP" at bounding box center [872, 438] width 73 height 20
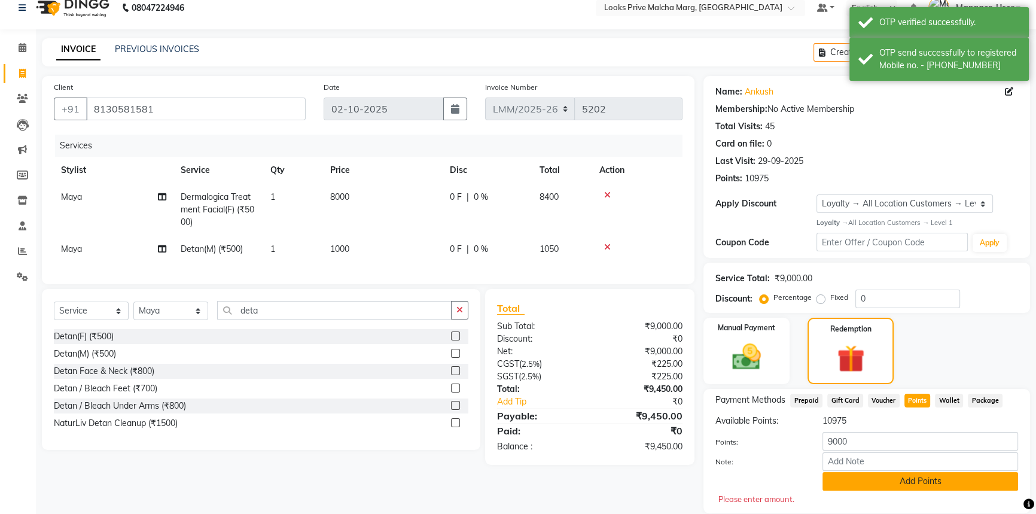
click at [870, 477] on button "Add Points" at bounding box center [920, 481] width 196 height 19
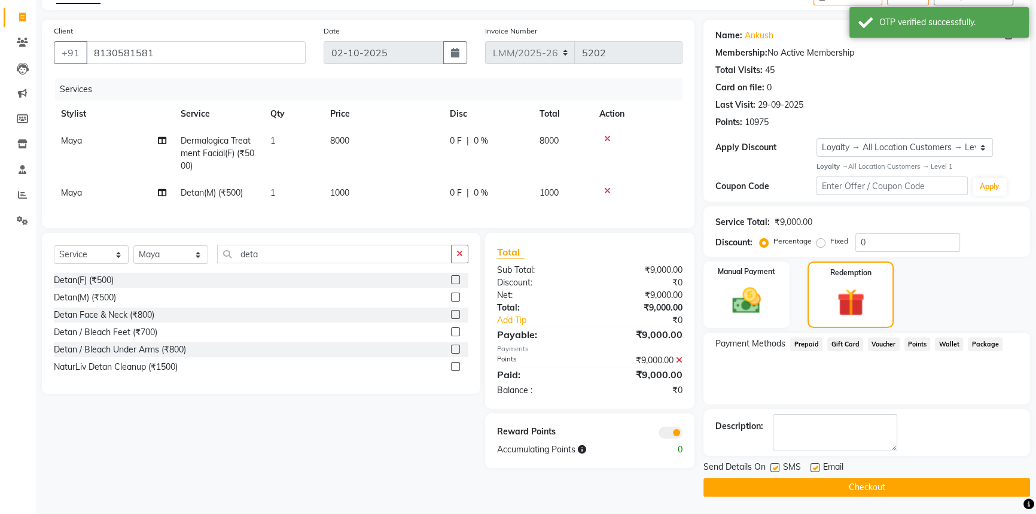
click at [794, 484] on button "Checkout" at bounding box center [866, 487] width 327 height 19
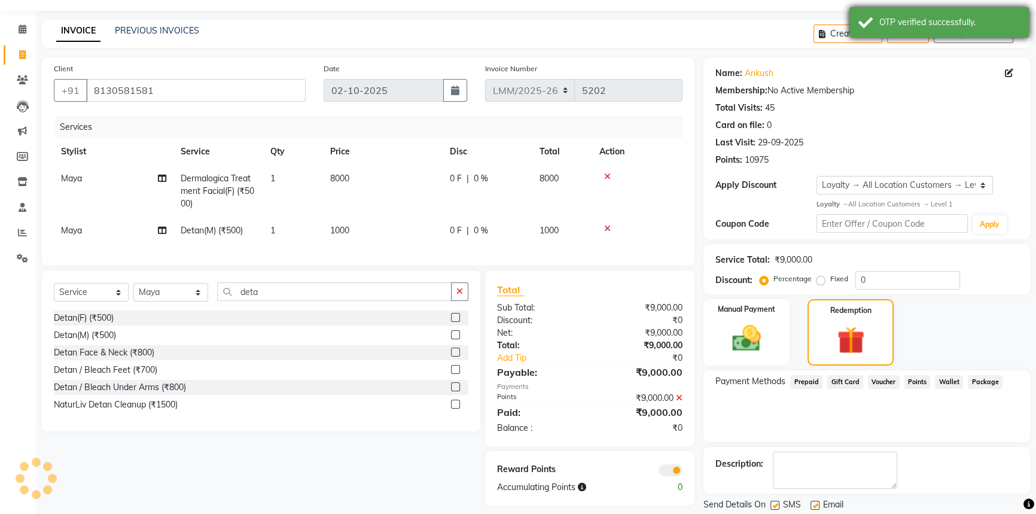
scroll to position [0, 0]
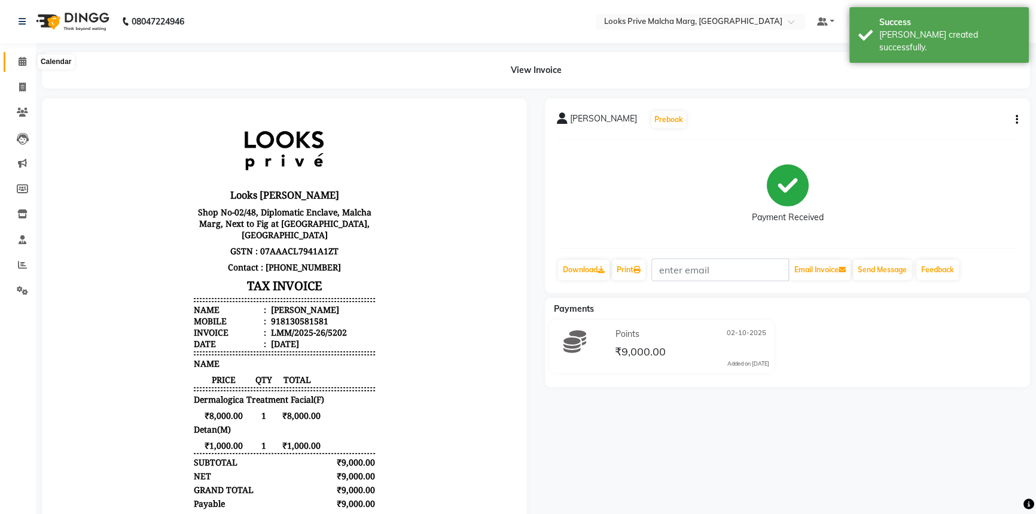
click at [22, 63] on icon at bounding box center [23, 61] width 8 height 9
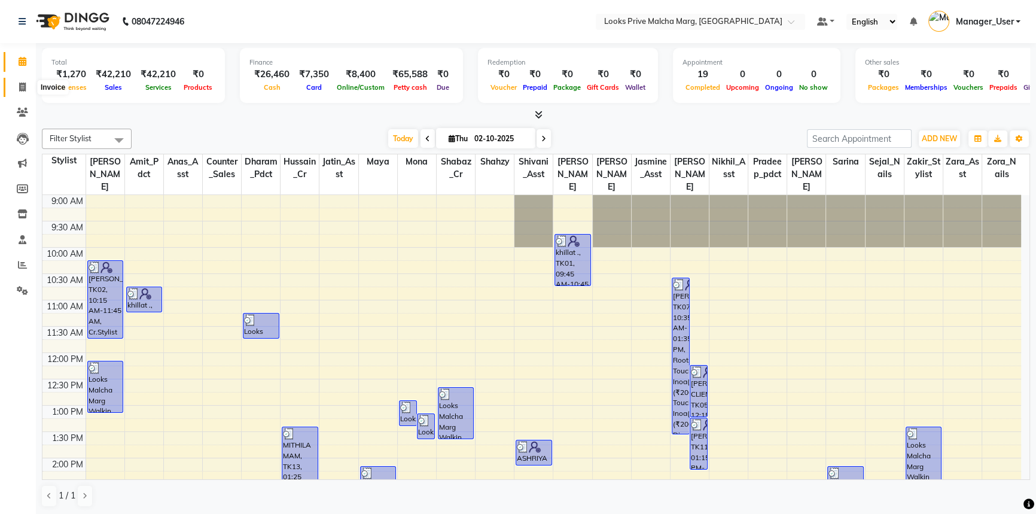
click at [25, 93] on span at bounding box center [22, 88] width 21 height 14
select select "service"
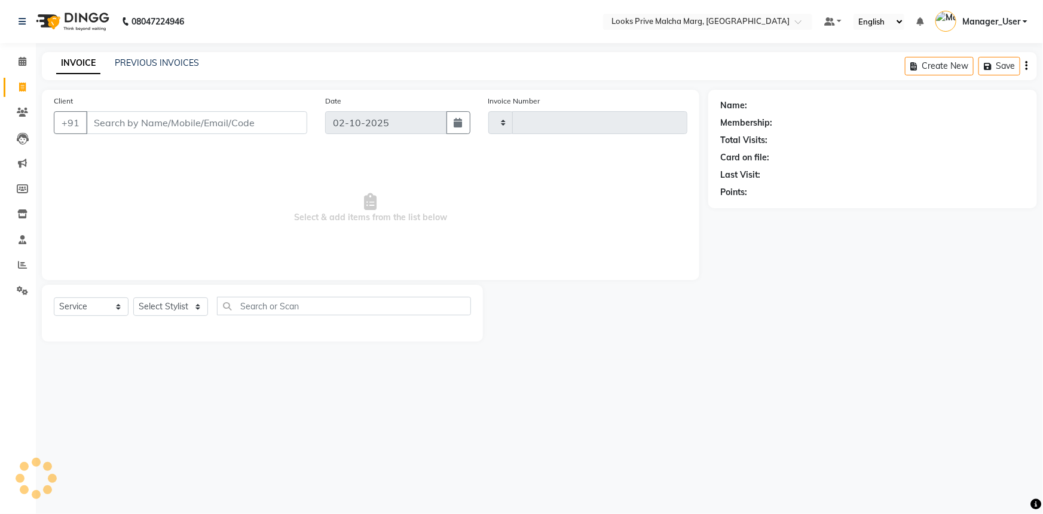
type input "5203"
select select "7648"
click at [165, 103] on div "Client +91" at bounding box center [180, 118] width 271 height 49
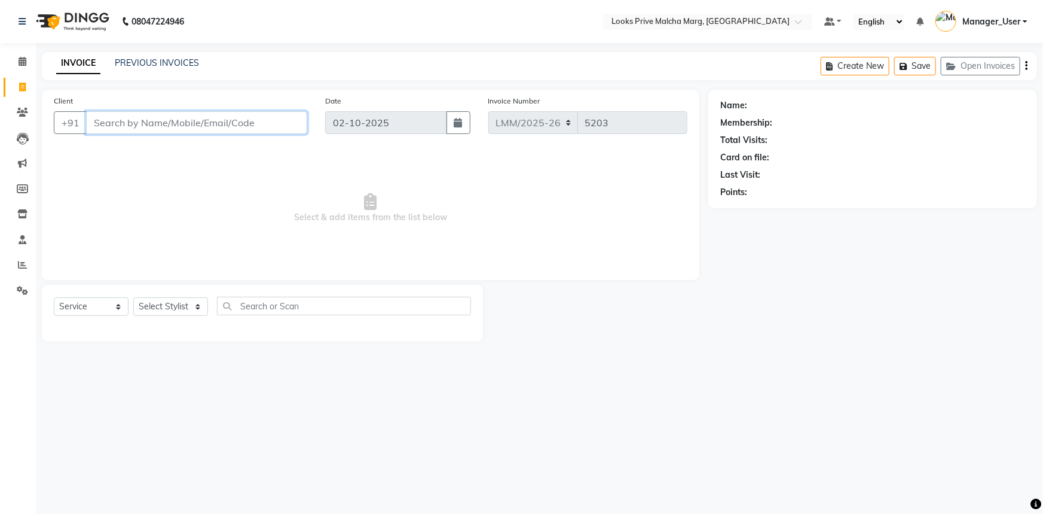
click at [161, 114] on input "Client" at bounding box center [196, 122] width 221 height 23
type input "m"
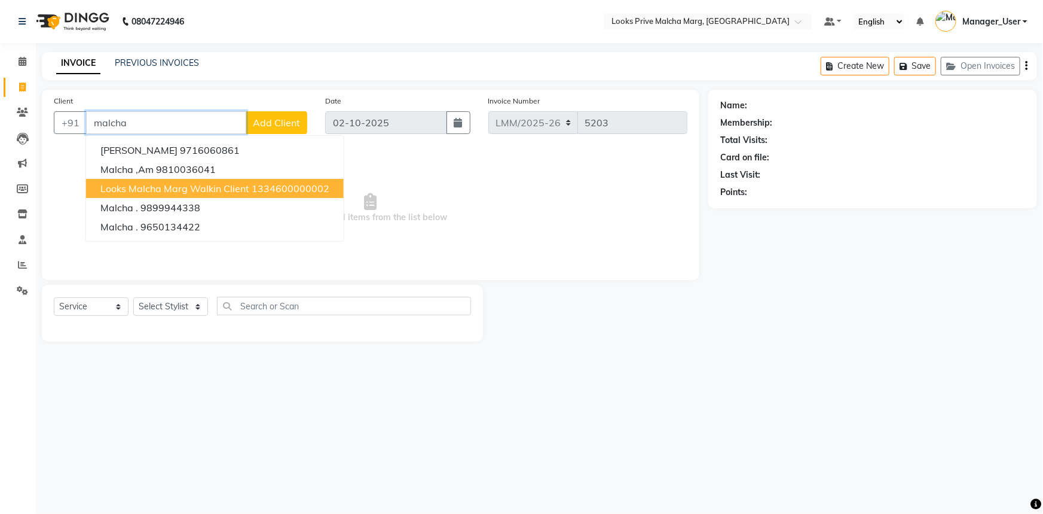
click at [145, 188] on span "Looks Malcha Marg Walkin Client" at bounding box center [174, 188] width 149 height 12
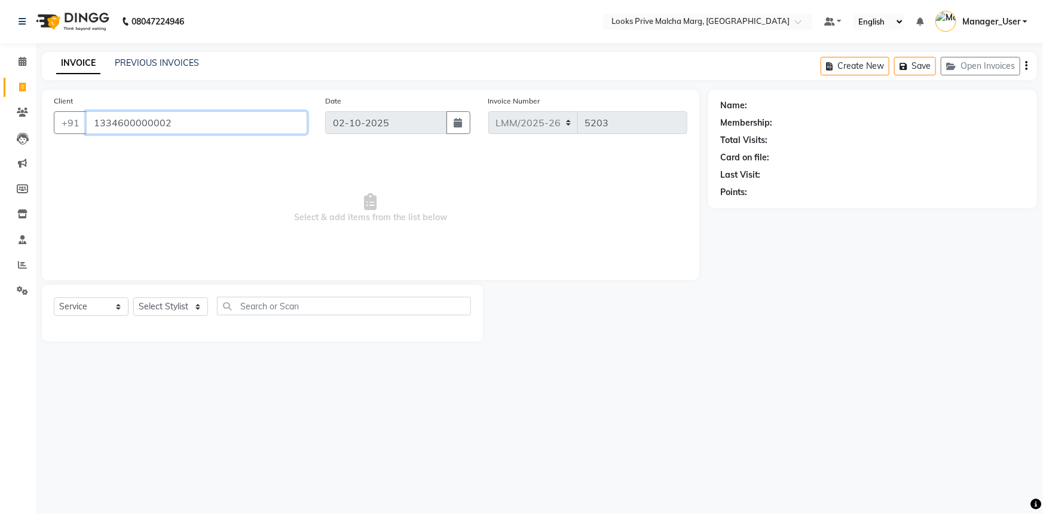
type input "1334600000002"
select select "1: Object"
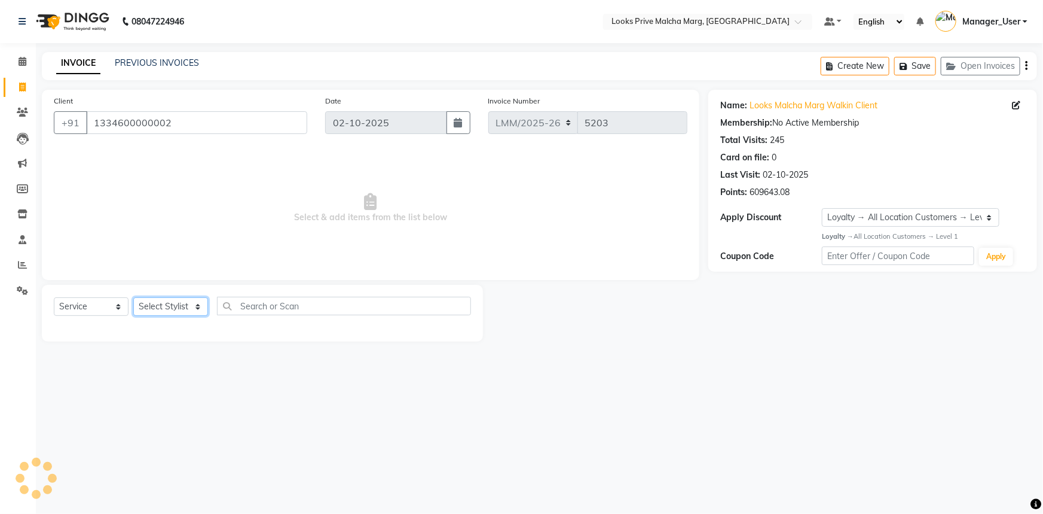
click at [196, 302] on select "Select Stylist [PERSON_NAME] [PERSON_NAME] Anas_Asst Counter_Sales Dharam_Pdct …" at bounding box center [170, 306] width 75 height 19
select select "66967"
click at [133, 297] on select "Select Stylist [PERSON_NAME] [PERSON_NAME] Anas_Asst Counter_Sales Dharam_Pdct …" at bounding box center [170, 306] width 75 height 19
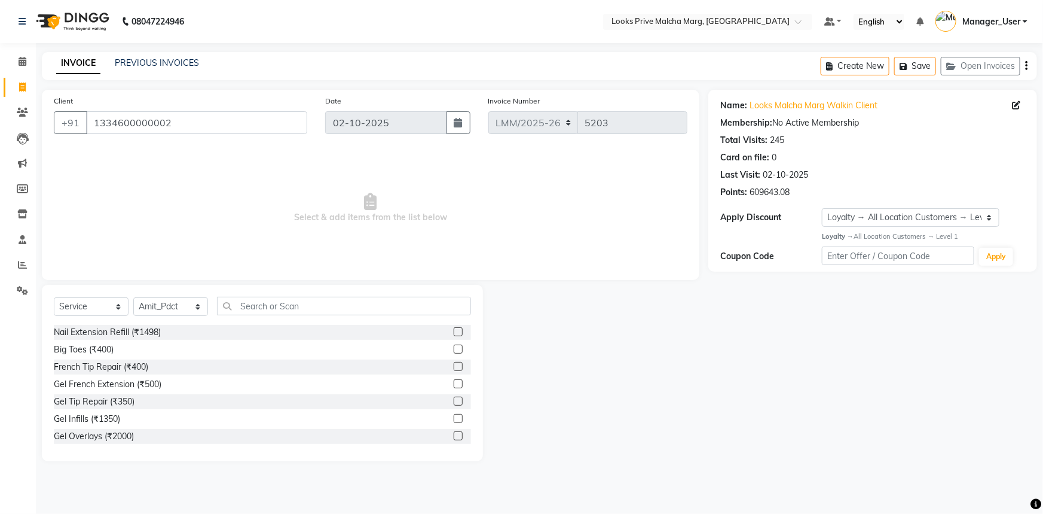
click at [344, 295] on div "Select Service Product Membership Package Voucher Prepaid Gift Card Select Styl…" at bounding box center [262, 373] width 441 height 176
click at [372, 305] on input "text" at bounding box center [344, 306] width 254 height 19
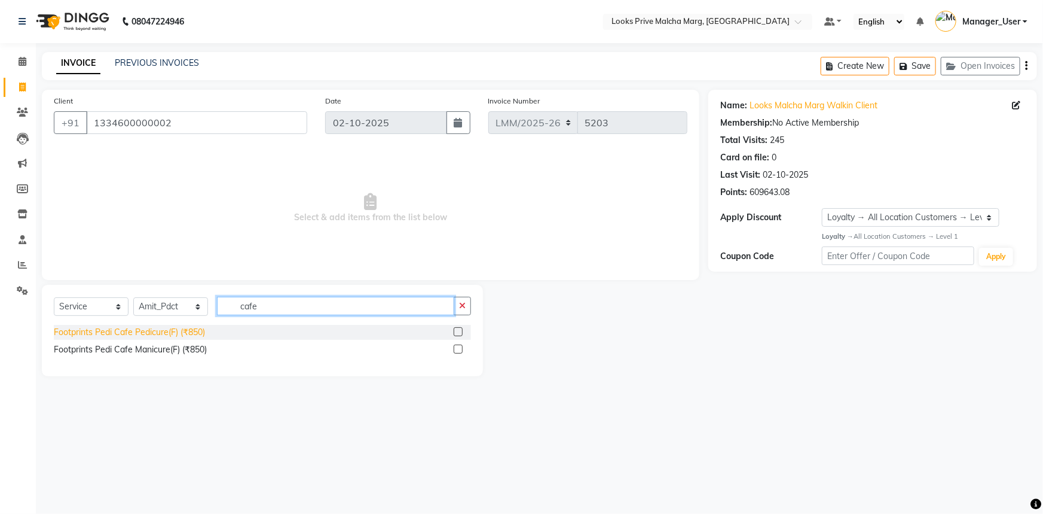
type input "cafe"
click at [160, 335] on div "Footprints Pedi Cafe Pedicure(F) (₹850)" at bounding box center [129, 332] width 151 height 13
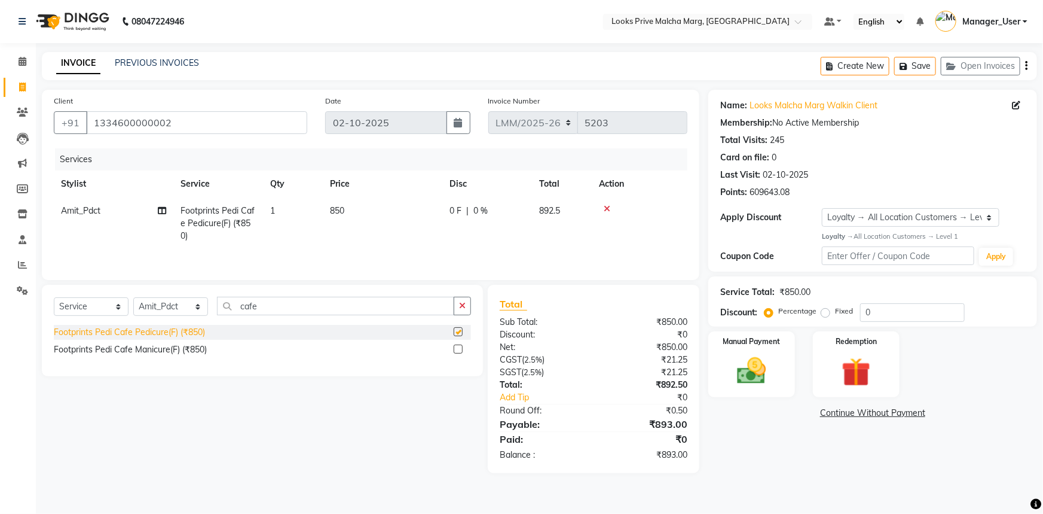
checkbox input "false"
drag, startPoint x: 312, startPoint y: 309, endPoint x: 119, endPoint y: 291, distance: 193.4
click at [119, 291] on div "Select Service Product Membership Package Voucher Prepaid Gift Card Select Styl…" at bounding box center [262, 330] width 441 height 91
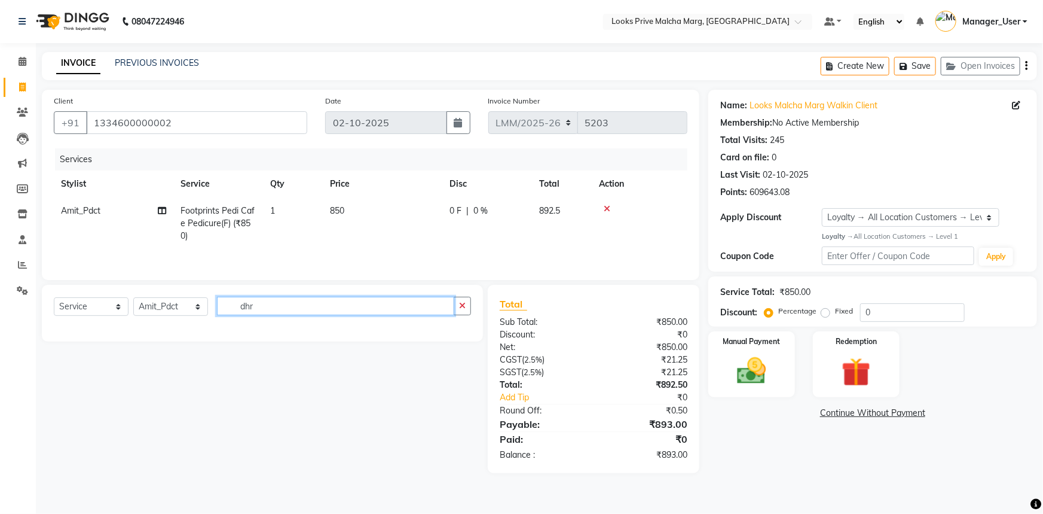
type input "dhra"
drag, startPoint x: 127, startPoint y: 295, endPoint x: 10, endPoint y: 301, distance: 116.8
click at [12, 300] on app-home "08047224946 Select Location × Looks Prive Malcha Marg, New Delhi Default Panel …" at bounding box center [521, 245] width 1043 height 491
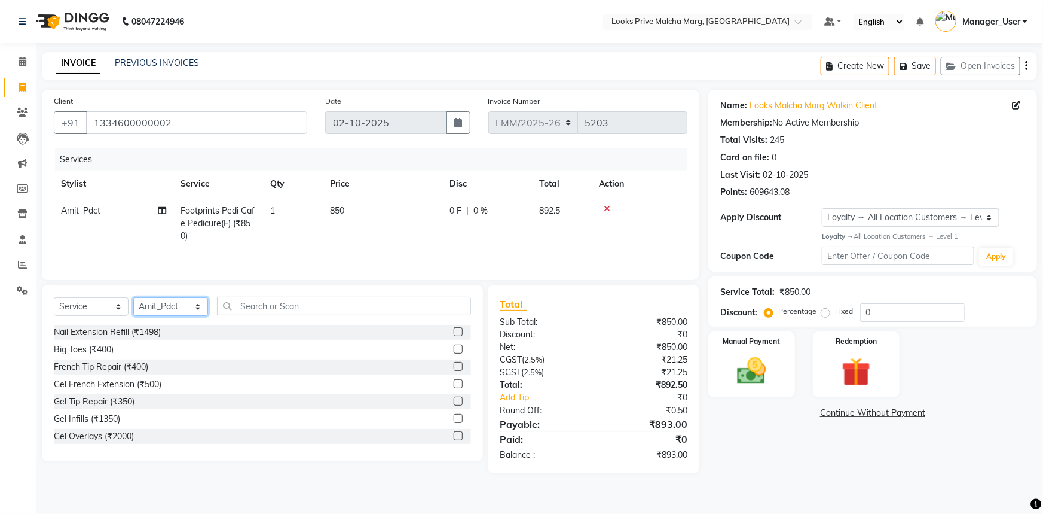
click at [200, 301] on select "Select Stylist [PERSON_NAME] [PERSON_NAME] Anas_Asst Counter_Sales Dharam_Pdct …" at bounding box center [170, 306] width 75 height 19
select select "66969"
click at [167, 309] on select "Select Stylist [PERSON_NAME] [PERSON_NAME] Anas_Asst Counter_Sales Dharam_Pdct …" at bounding box center [170, 306] width 75 height 19
click at [206, 303] on select "Select Stylist [PERSON_NAME] [PERSON_NAME] Anas_Asst Counter_Sales Dharam_Pdct …" at bounding box center [170, 306] width 75 height 19
click at [133, 297] on select "Select Stylist [PERSON_NAME] [PERSON_NAME] Anas_Asst Counter_Sales Dharam_Pdct …" at bounding box center [170, 306] width 75 height 19
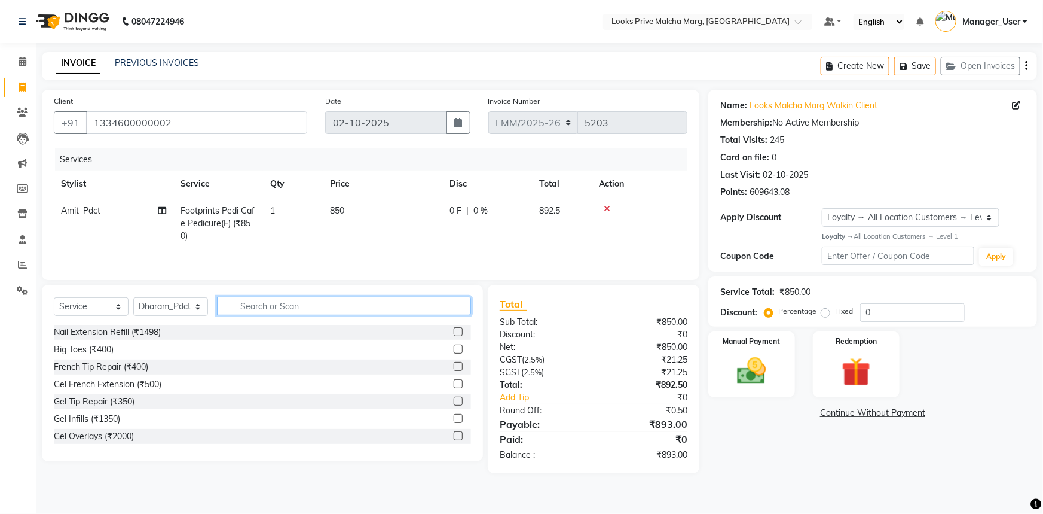
click at [301, 307] on input "text" at bounding box center [344, 306] width 254 height 19
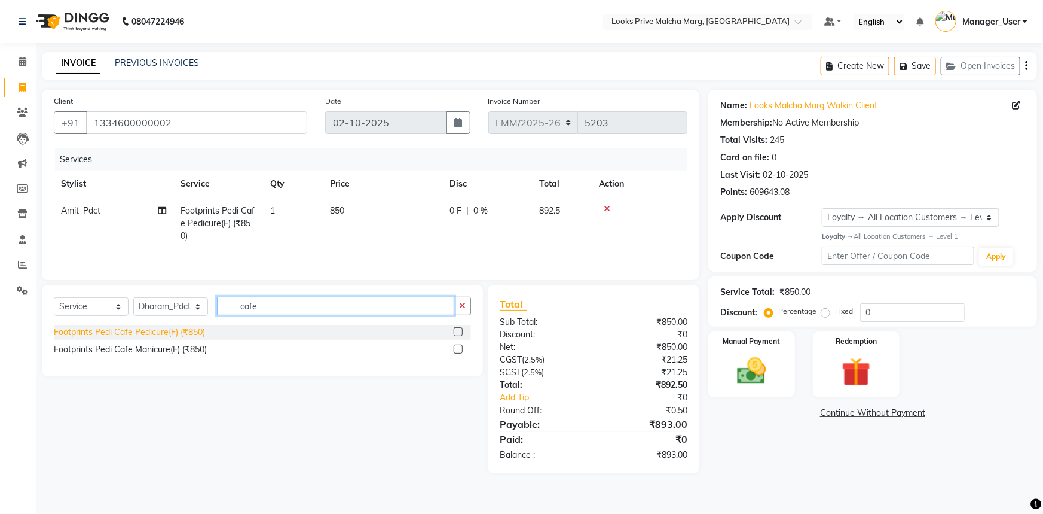
type input "cafe"
click at [141, 332] on div "Footprints Pedi Cafe Pedicure(F) (₹850)" at bounding box center [129, 332] width 151 height 13
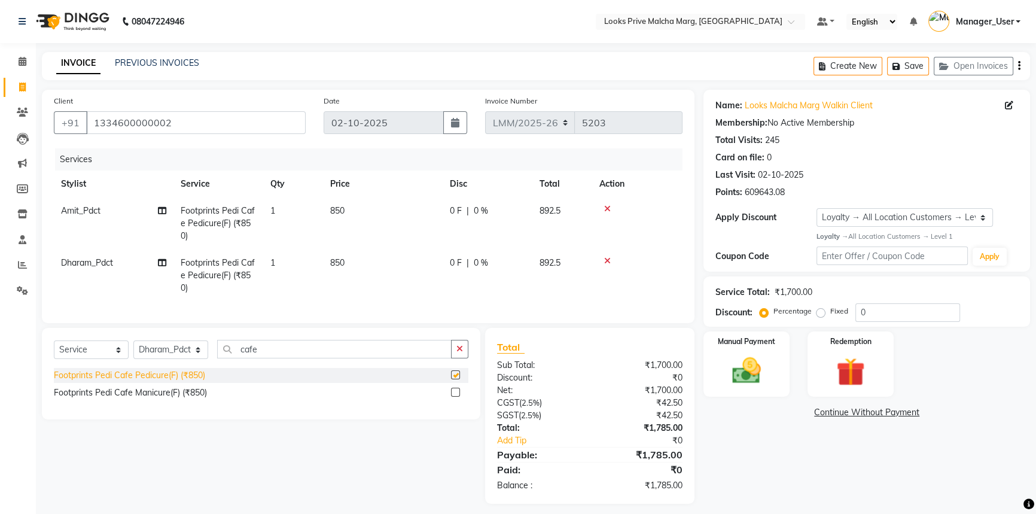
checkbox input "false"
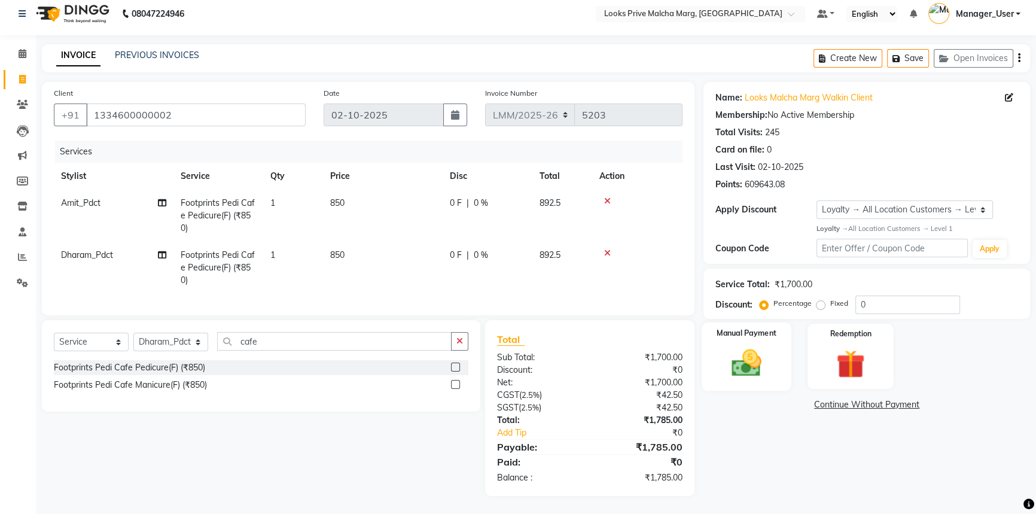
scroll to position [16, 0]
click at [707, 357] on div "Manual Payment" at bounding box center [746, 356] width 90 height 68
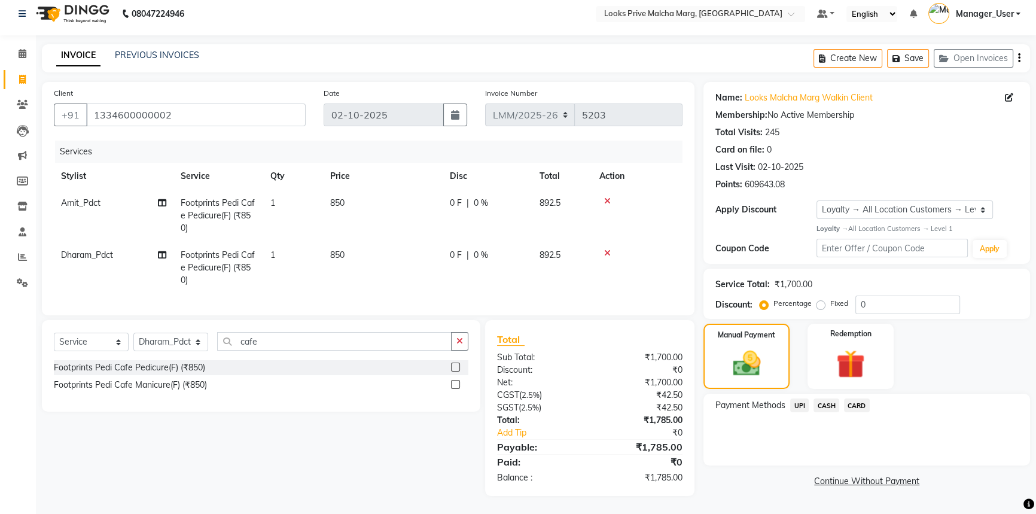
click at [850, 398] on span "CARD" at bounding box center [857, 405] width 26 height 14
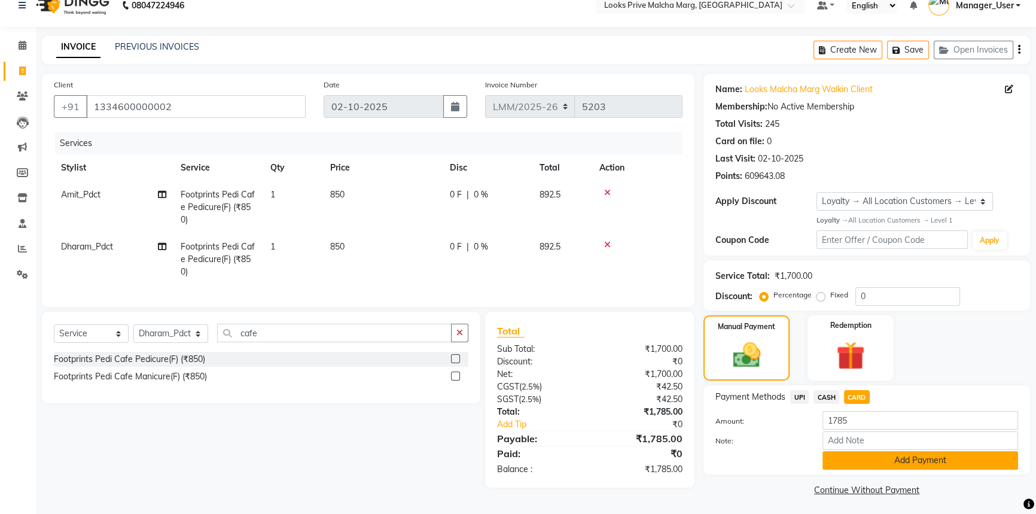
click at [866, 461] on button "Add Payment" at bounding box center [920, 460] width 196 height 19
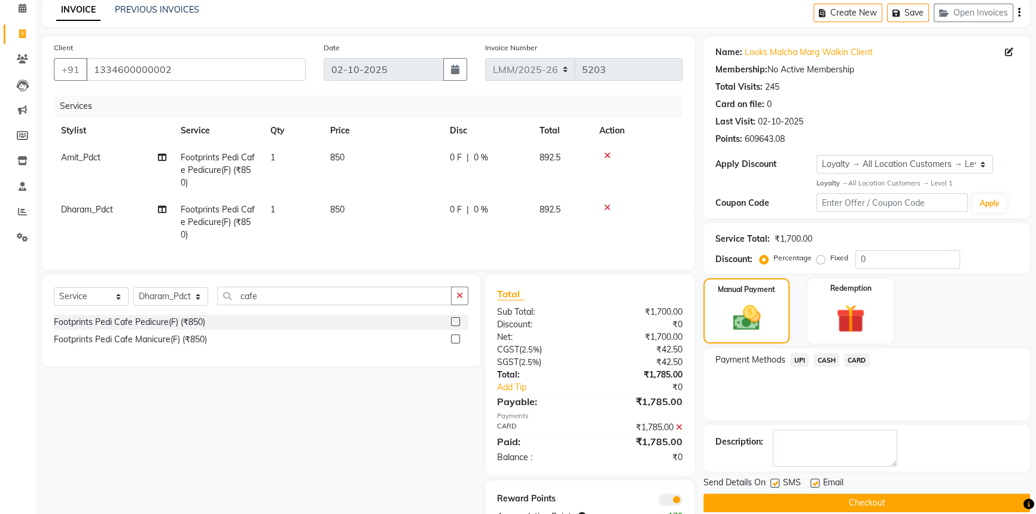
scroll to position [101, 0]
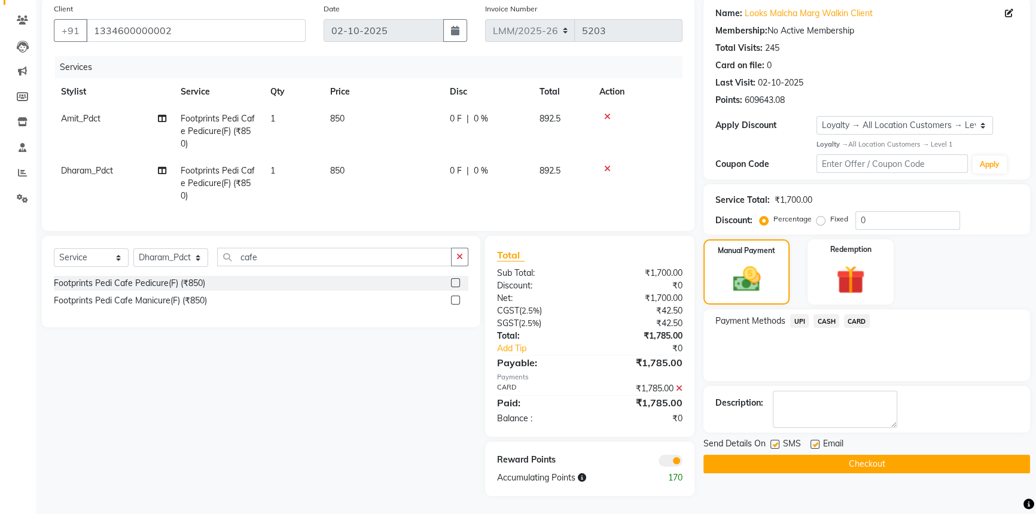
click at [861, 457] on button "Checkout" at bounding box center [866, 463] width 327 height 19
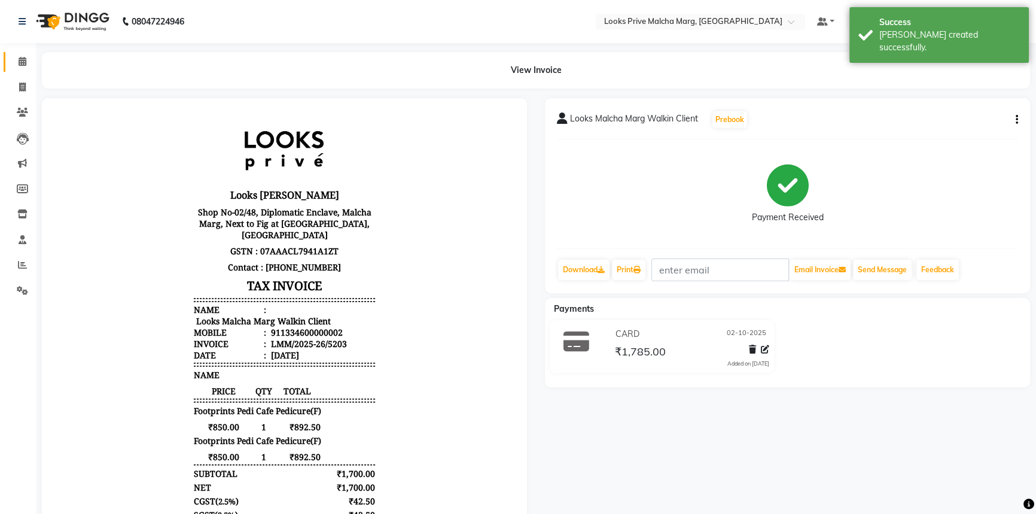
click at [23, 53] on link "Calendar" at bounding box center [18, 62] width 29 height 20
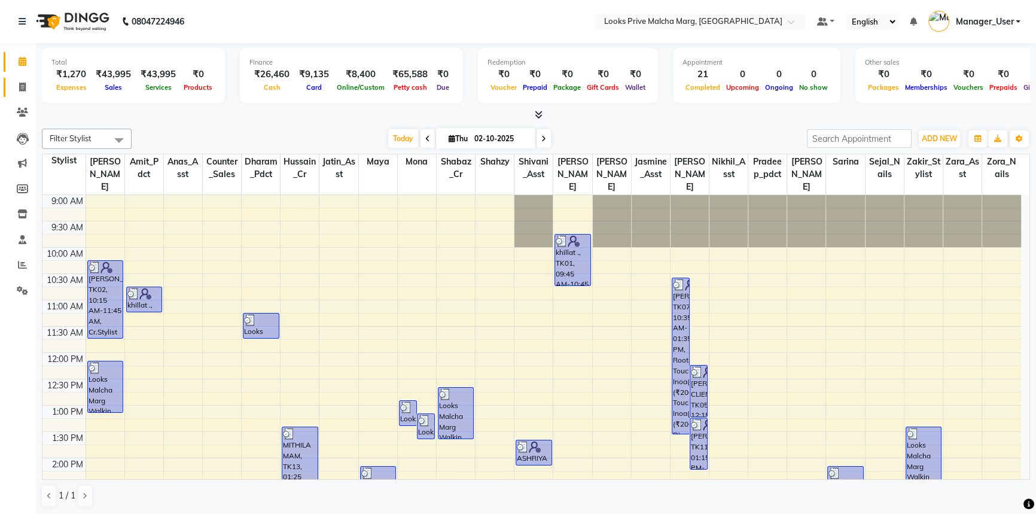
drag, startPoint x: 28, startPoint y: 89, endPoint x: 286, endPoint y: 42, distance: 263.2
click at [28, 89] on span at bounding box center [22, 88] width 21 height 14
select select "service"
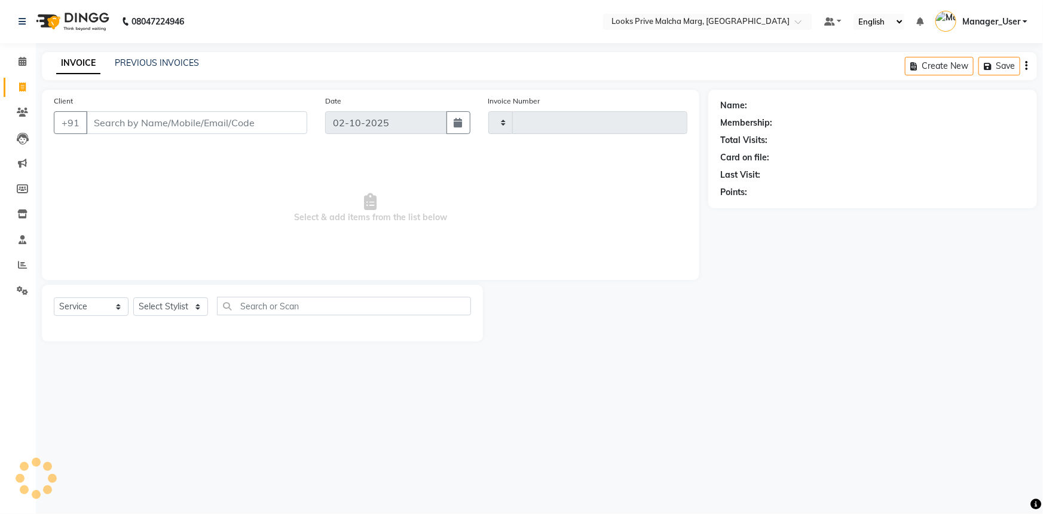
type input "5204"
select select "7648"
click at [255, 130] on input "Client" at bounding box center [196, 122] width 221 height 23
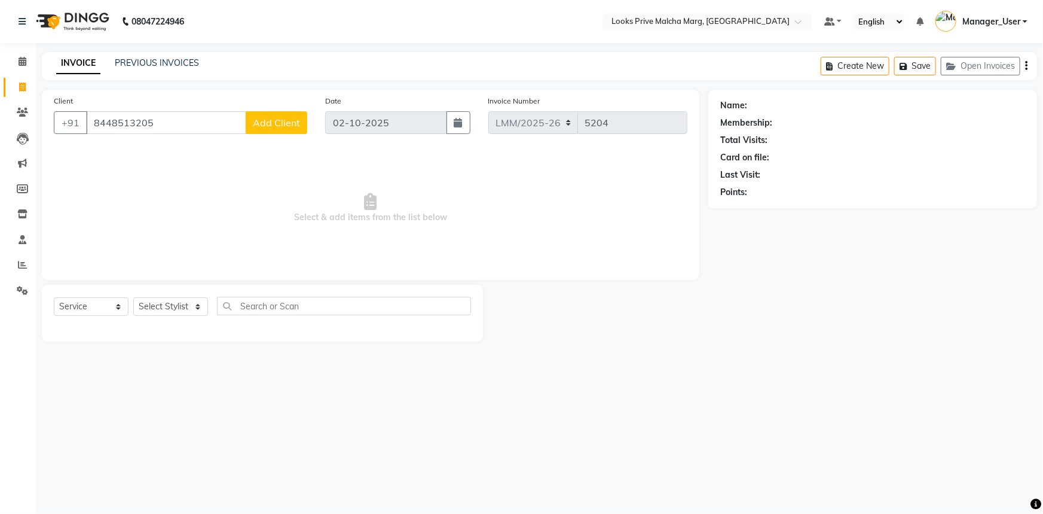
type input "8448513205"
click at [308, 138] on div "Client +91 8448513205 Add Client" at bounding box center [180, 118] width 271 height 49
click at [291, 121] on span "Add Client" at bounding box center [276, 123] width 47 height 12
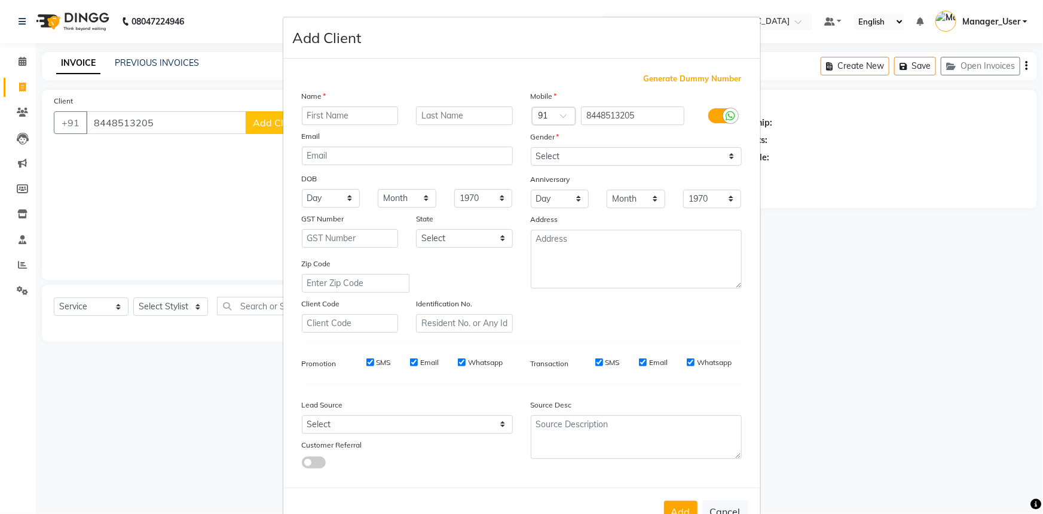
click at [345, 117] on input "text" at bounding box center [350, 115] width 97 height 19
click at [181, 218] on ngb-modal-window "Add Client Generate Dummy Number Name Email DOB Day 01 02 03 04 05 06 07 08 09 …" at bounding box center [521, 257] width 1043 height 514
click at [200, 118] on ngb-modal-window "Add Client Generate Dummy Number Name Email DOB Day 01 02 03 04 05 06 07 08 09 …" at bounding box center [521, 257] width 1043 height 514
click at [209, 182] on ngb-modal-window "Add Client Generate Dummy Number Name Email DOB Day 01 02 03 04 05 06 07 08 09 …" at bounding box center [521, 257] width 1043 height 514
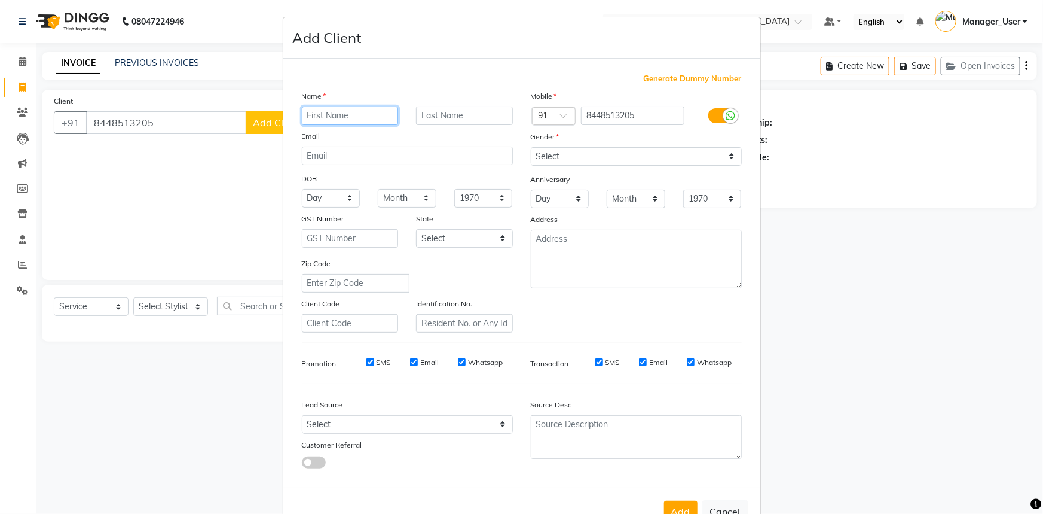
click at [377, 117] on input "text" at bounding box center [350, 115] width 97 height 19
type input "shivani"
click at [484, 114] on input "text" at bounding box center [464, 115] width 97 height 19
type input "."
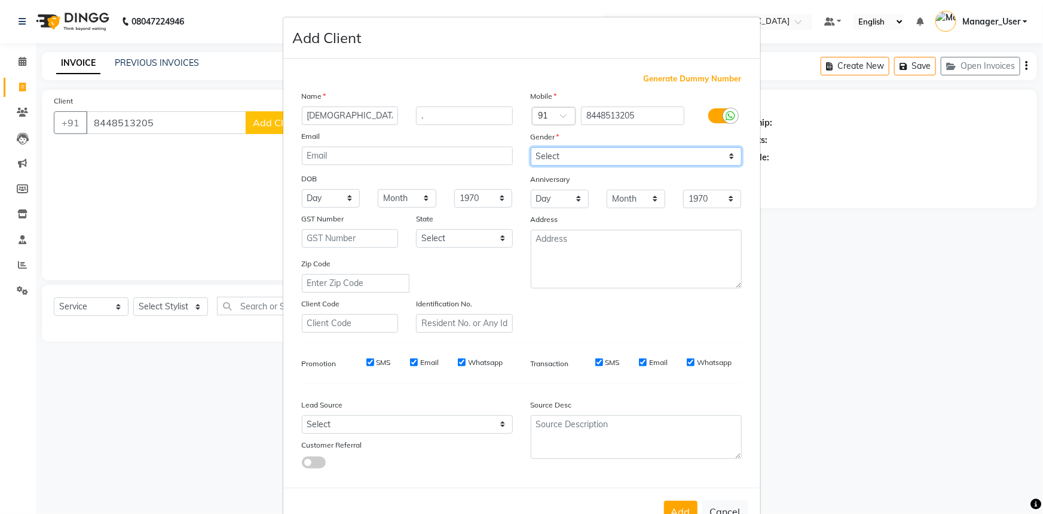
click at [567, 154] on select "Select Male Female Other Prefer Not To Say" at bounding box center [636, 156] width 211 height 19
select select "female"
click at [531, 147] on select "Select Male Female Other Prefer Not To Say" at bounding box center [636, 156] width 211 height 19
click at [676, 510] on button "Add" at bounding box center [680, 512] width 33 height 22
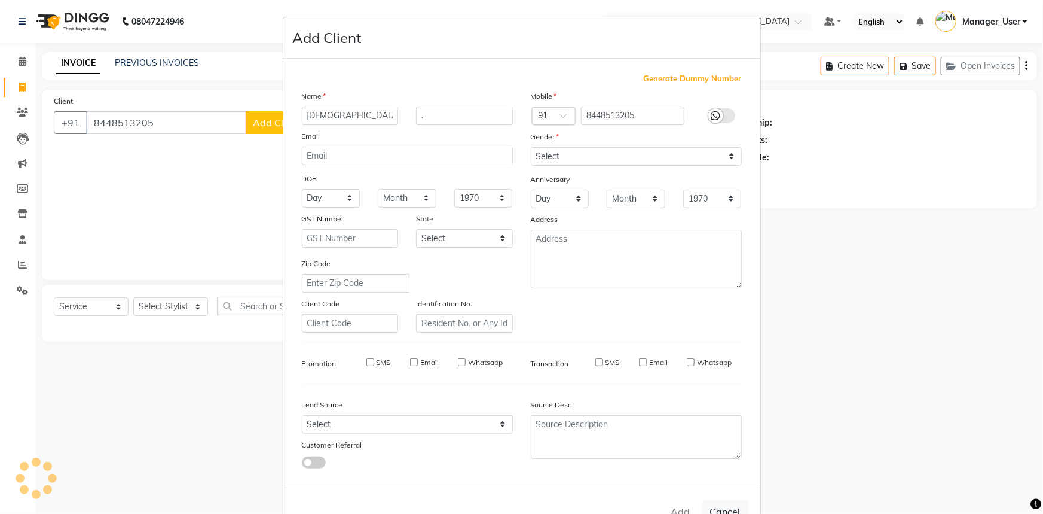
select select
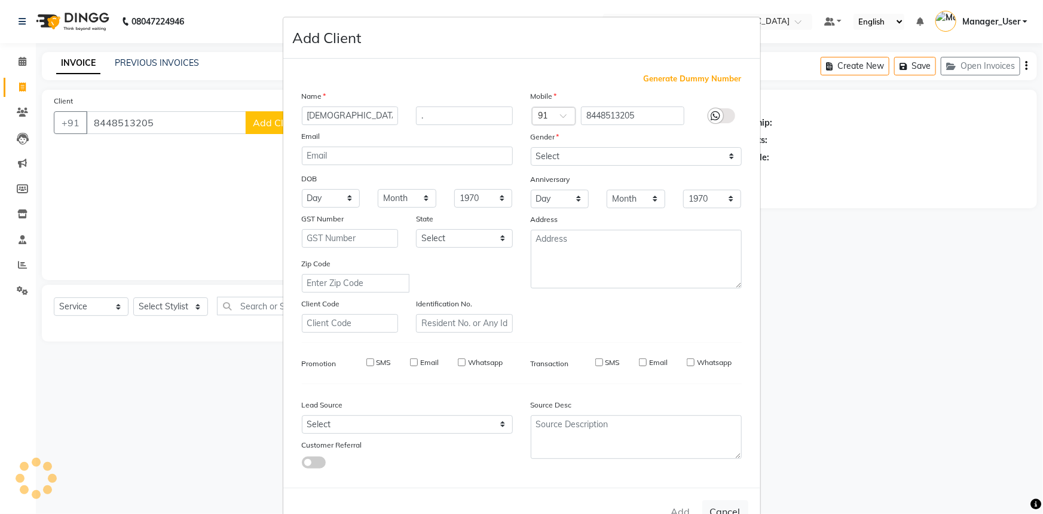
select select
checkbox input "false"
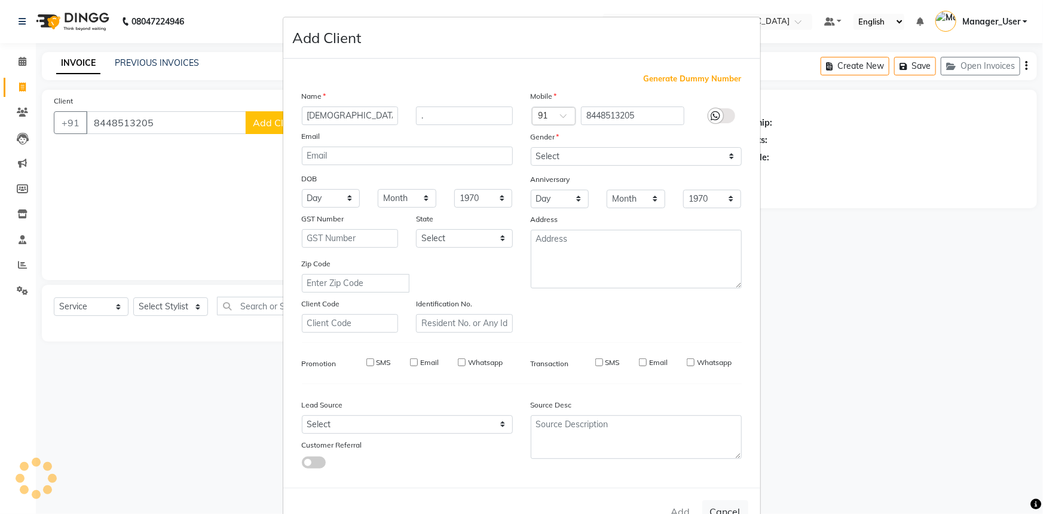
checkbox input "false"
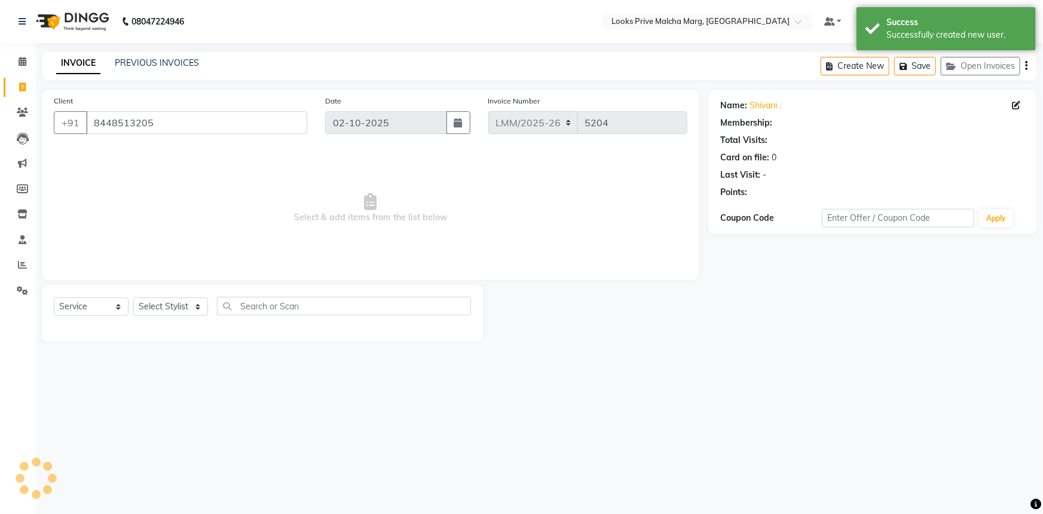
select select "1: Object"
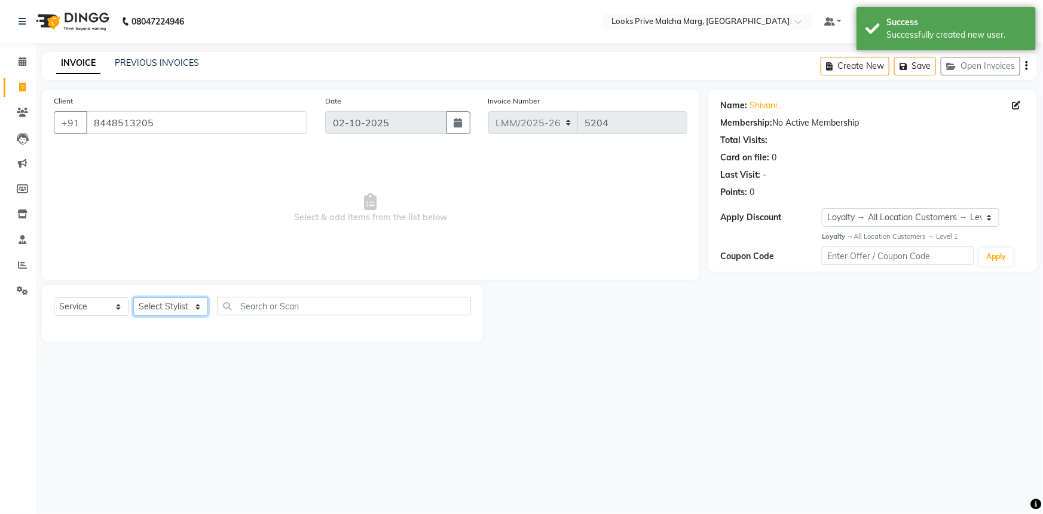
drag, startPoint x: 177, startPoint y: 301, endPoint x: 179, endPoint y: 309, distance: 8.1
click at [178, 304] on select "Select Stylist [PERSON_NAME] [PERSON_NAME] Anas_Asst Counter_Sales Dharam_Pdct …" at bounding box center [170, 306] width 75 height 19
select select "66965"
click at [133, 297] on select "Select Stylist [PERSON_NAME] [PERSON_NAME] Anas_Asst Counter_Sales Dharam_Pdct …" at bounding box center [170, 306] width 75 height 19
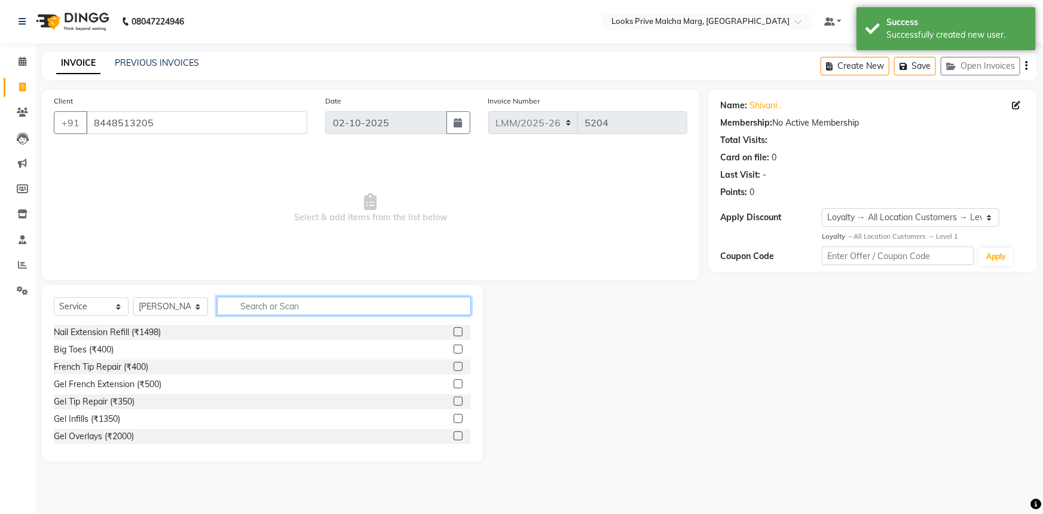
click at [341, 298] on input "text" at bounding box center [344, 306] width 254 height 19
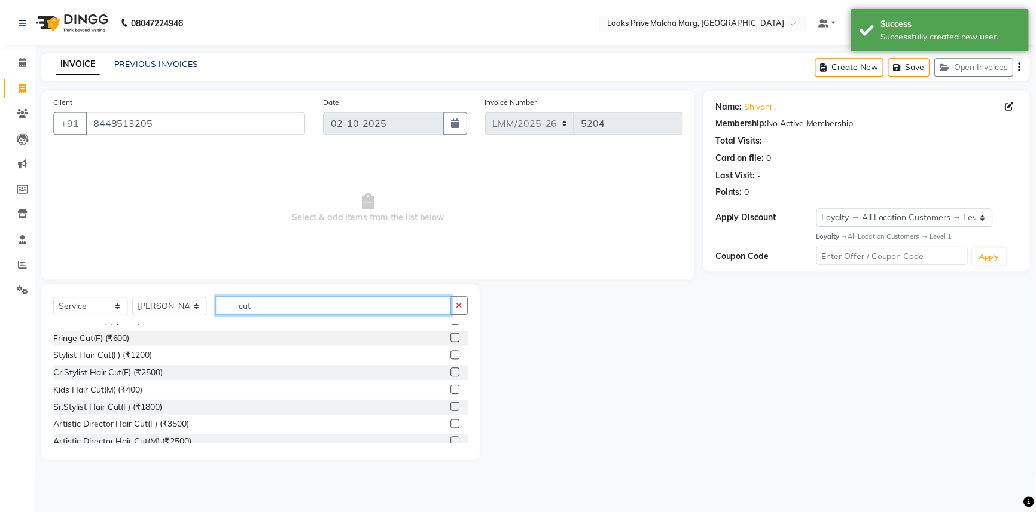
scroll to position [54, 0]
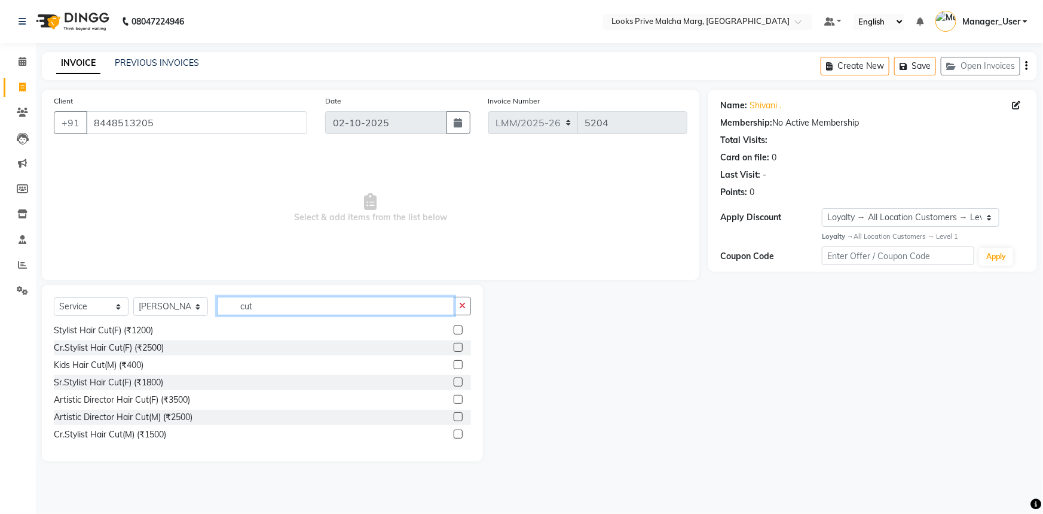
type input "cut"
click at [454, 431] on label at bounding box center [458, 433] width 9 height 9
click at [454, 431] on input "checkbox" at bounding box center [458, 435] width 8 height 8
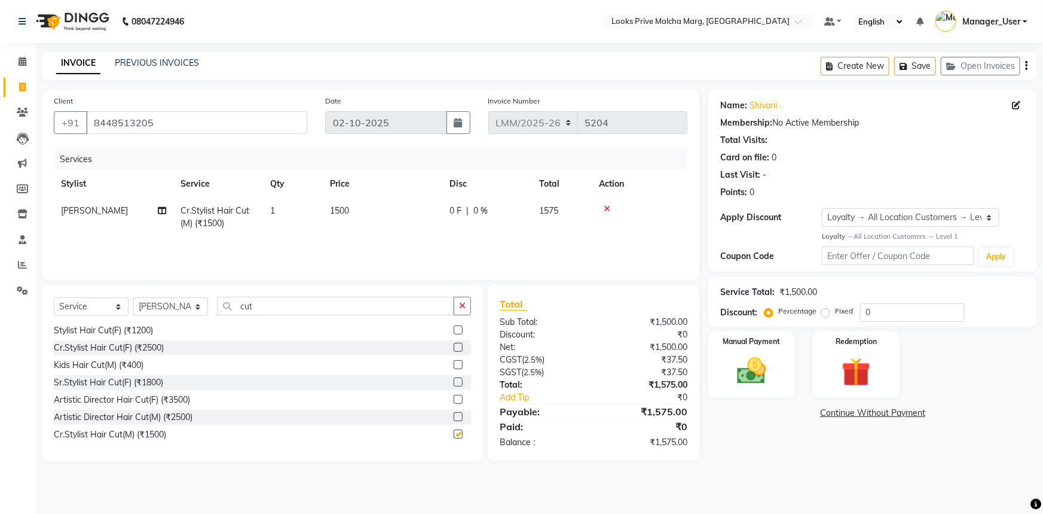
checkbox input "false"
click at [753, 366] on img at bounding box center [752, 370] width 49 height 35
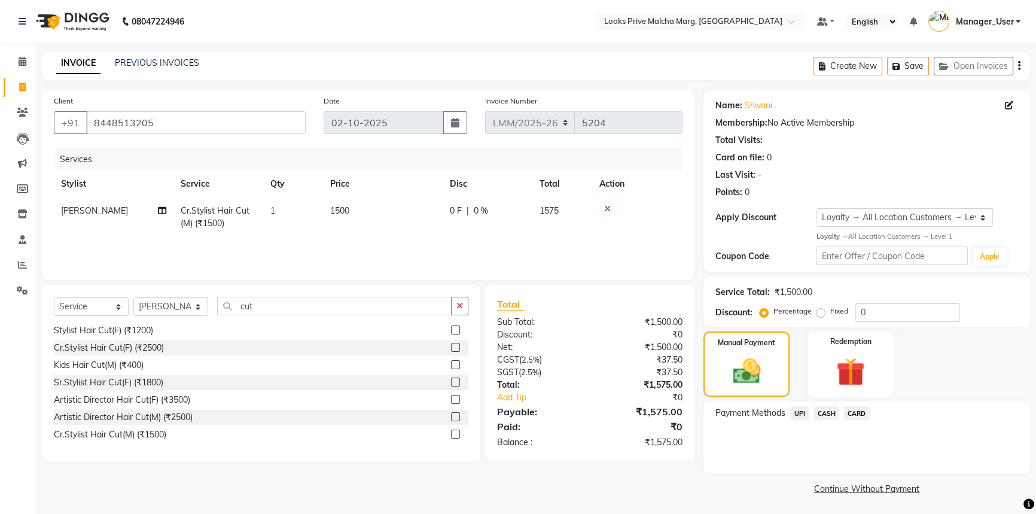
click at [850, 414] on span "CARD" at bounding box center [857, 413] width 26 height 14
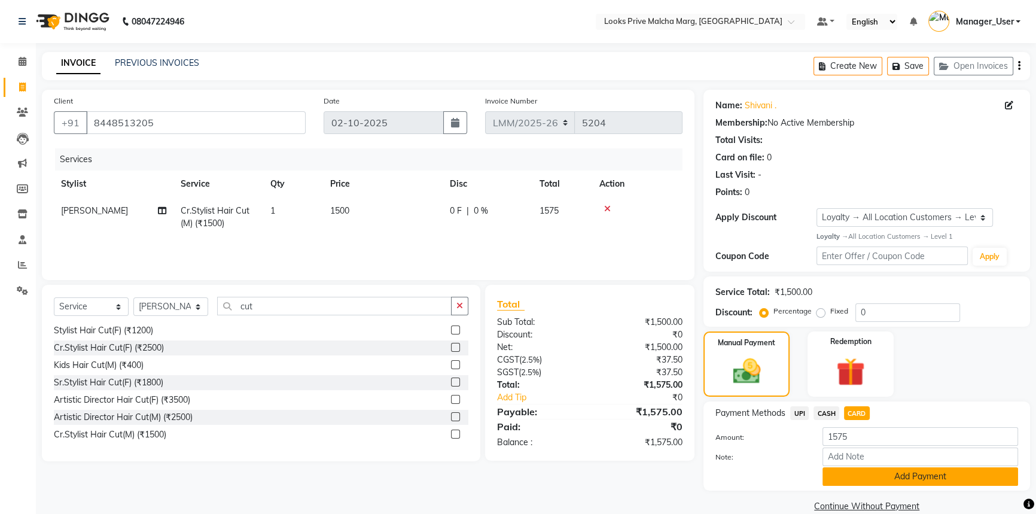
click at [871, 472] on button "Add Payment" at bounding box center [920, 476] width 196 height 19
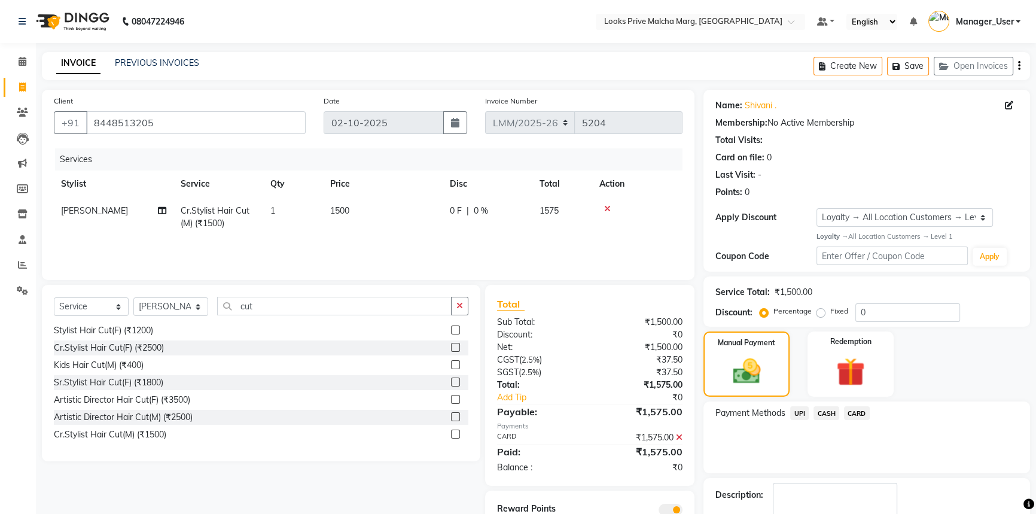
scroll to position [69, 0]
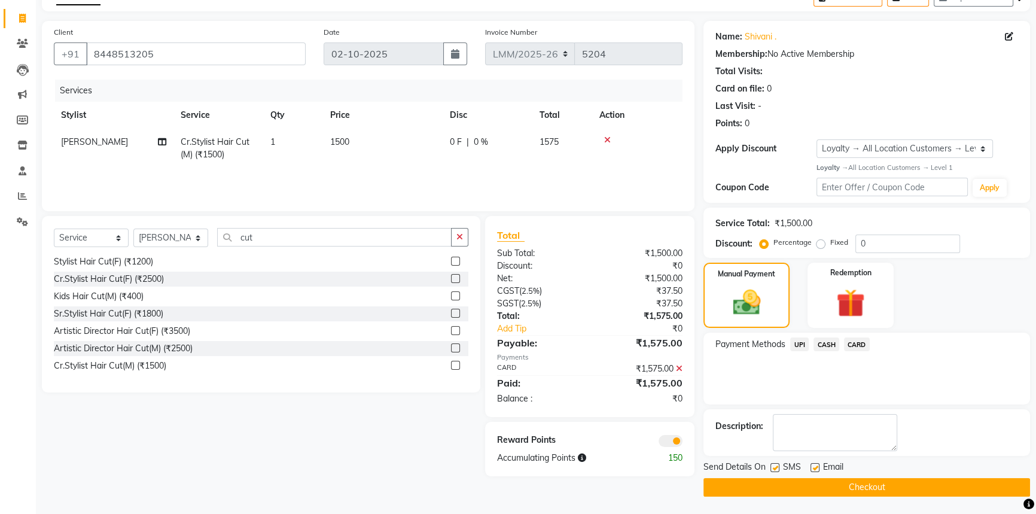
click at [870, 486] on button "Checkout" at bounding box center [866, 487] width 327 height 19
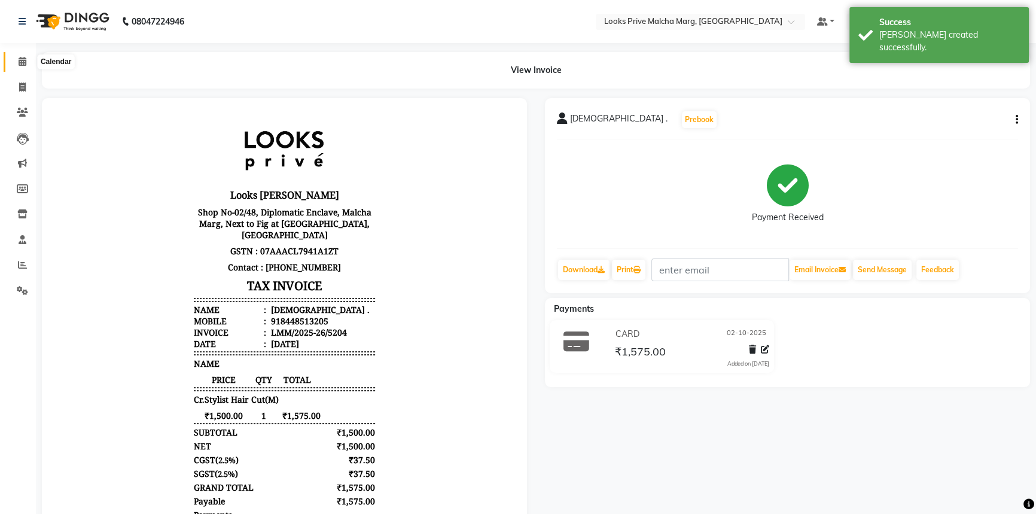
click at [26, 66] on span at bounding box center [22, 62] width 21 height 14
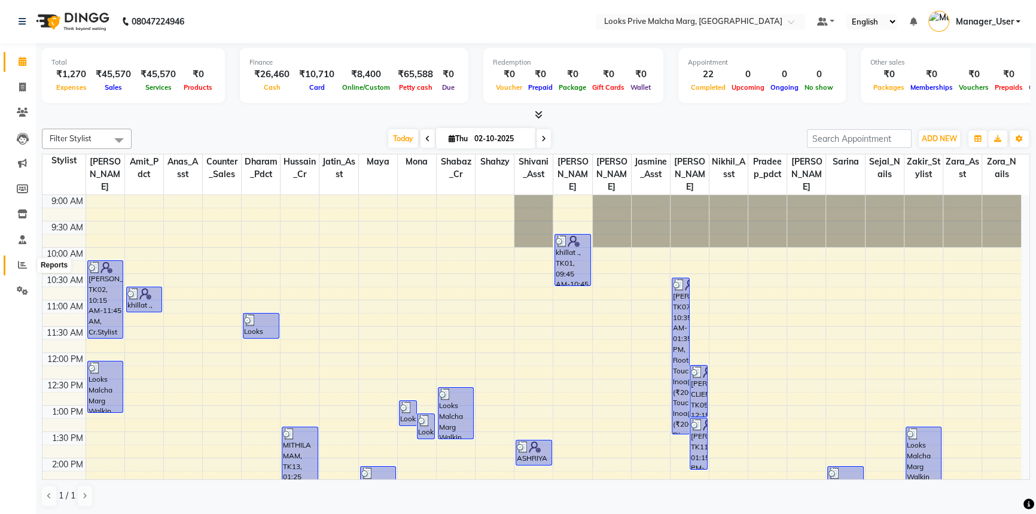
click at [18, 264] on icon at bounding box center [22, 264] width 9 height 9
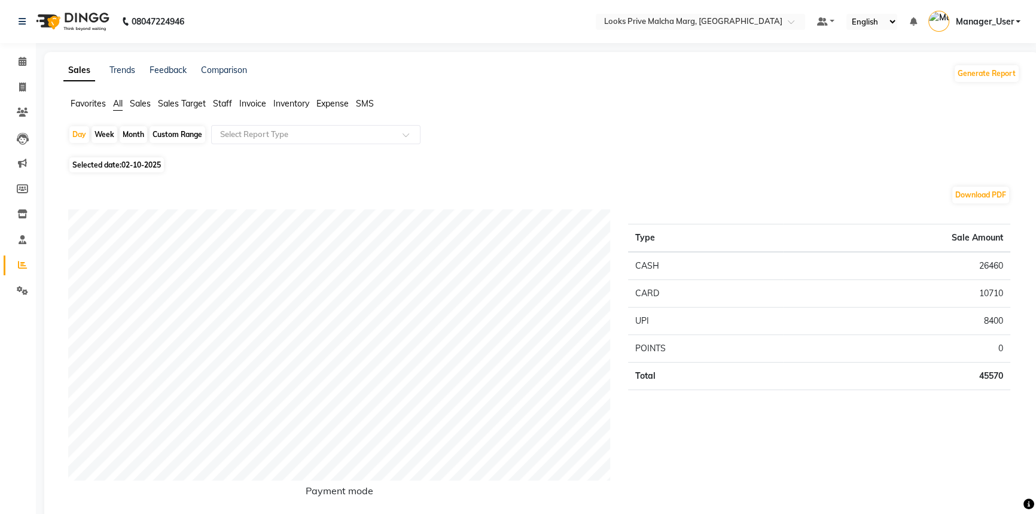
click at [227, 102] on span "Staff" at bounding box center [222, 103] width 19 height 11
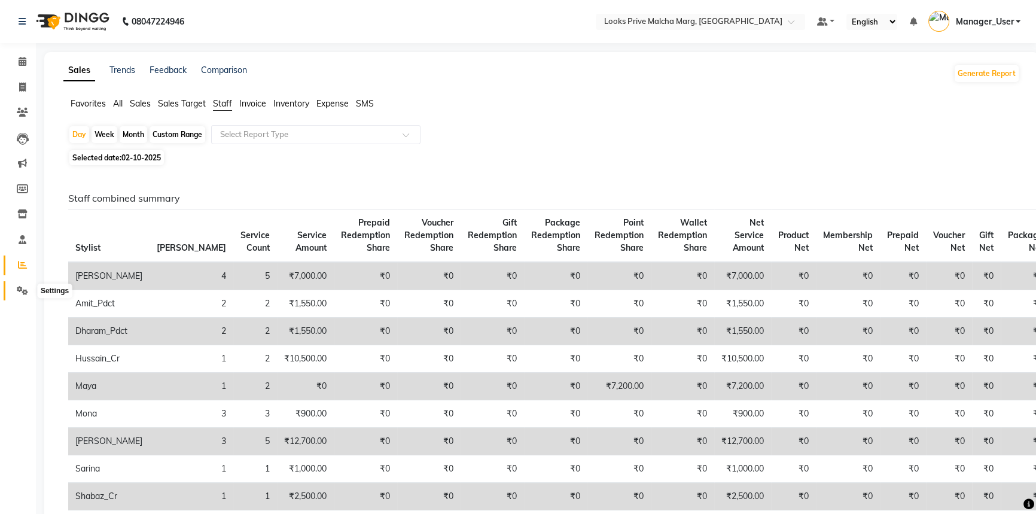
click at [28, 288] on icon at bounding box center [22, 290] width 11 height 9
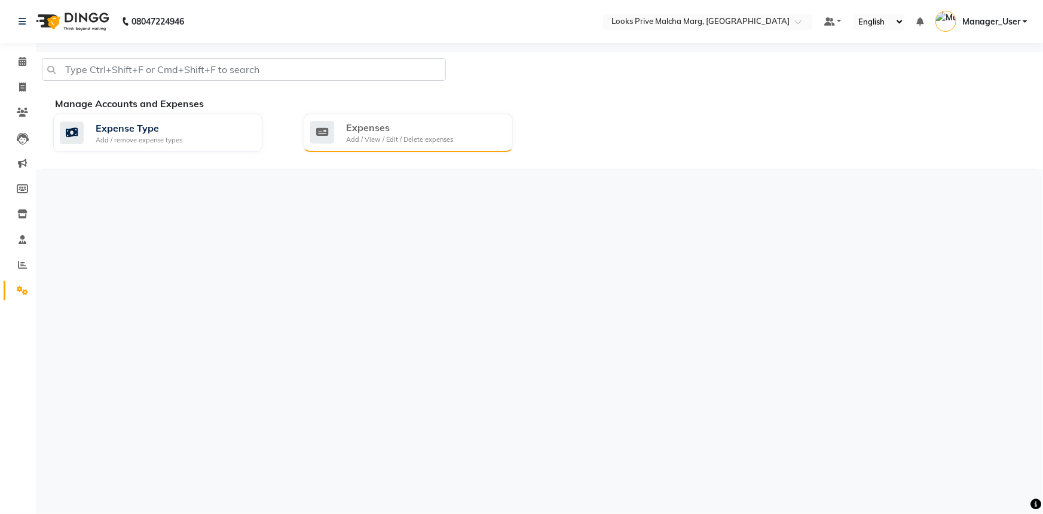
click at [436, 149] on div "Expenses Add / View / Edit / Delete expenses" at bounding box center [408, 133] width 209 height 38
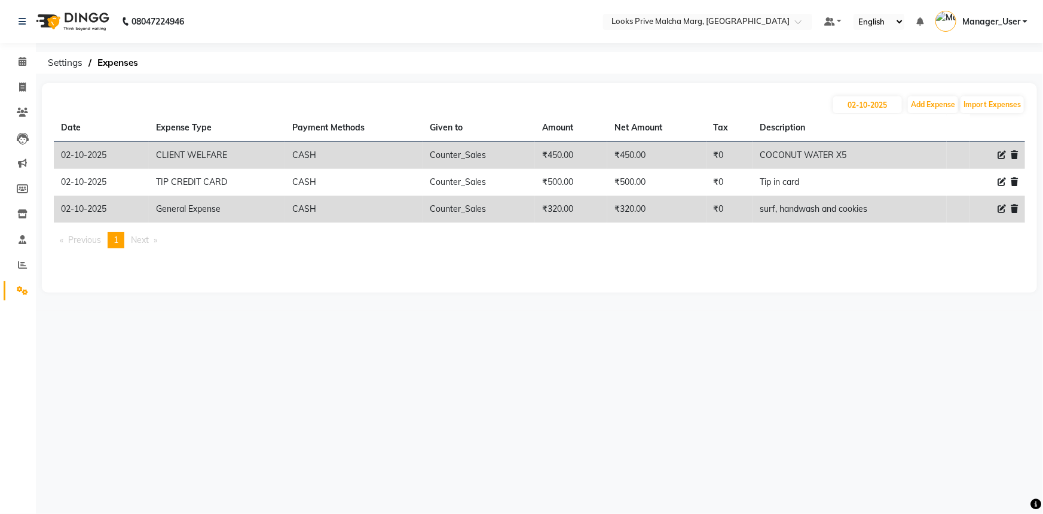
click at [997, 156] on div at bounding box center [998, 155] width 41 height 13
click at [999, 155] on icon at bounding box center [1002, 155] width 8 height 8
select select "23749"
select select "1"
select select "6693"
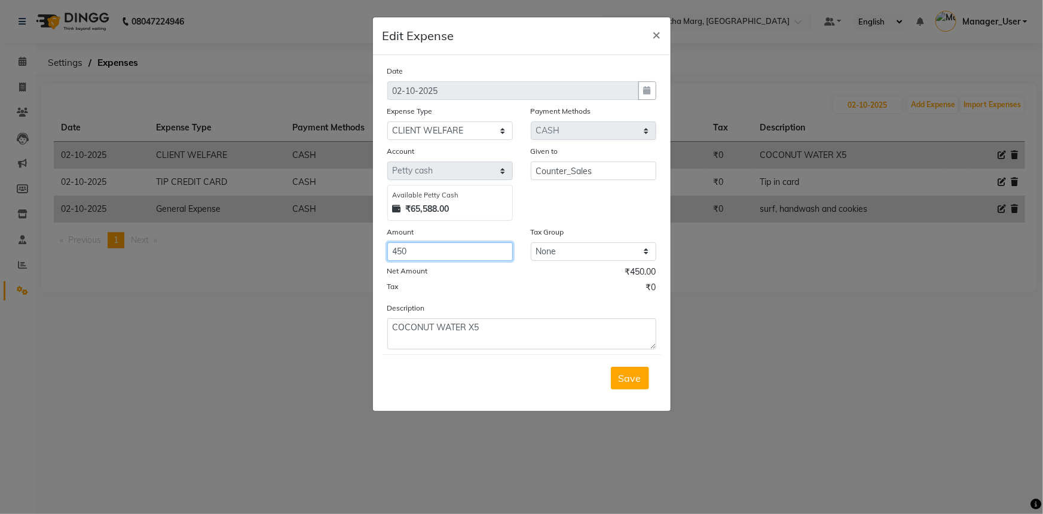
click at [443, 249] on input "450" at bounding box center [450, 251] width 126 height 19
click at [440, 249] on input "450" at bounding box center [450, 251] width 126 height 19
type input "4"
type input "540"
click at [512, 328] on textarea "COCONUT WATER X5" at bounding box center [521, 333] width 269 height 31
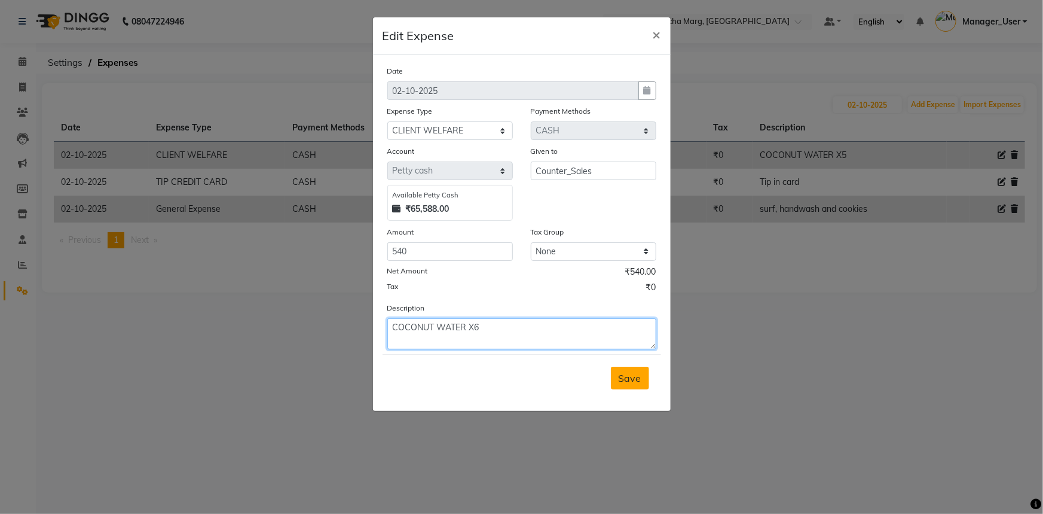
type textarea "COCONUT WATER X6"
click at [626, 376] on span "Save" at bounding box center [630, 378] width 23 height 12
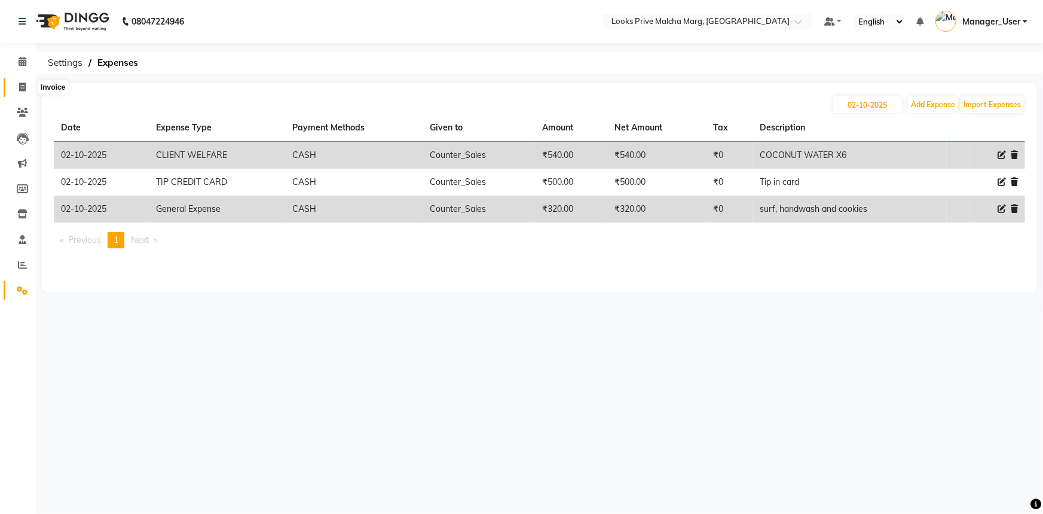
click at [19, 86] on icon at bounding box center [22, 87] width 7 height 9
select select "service"
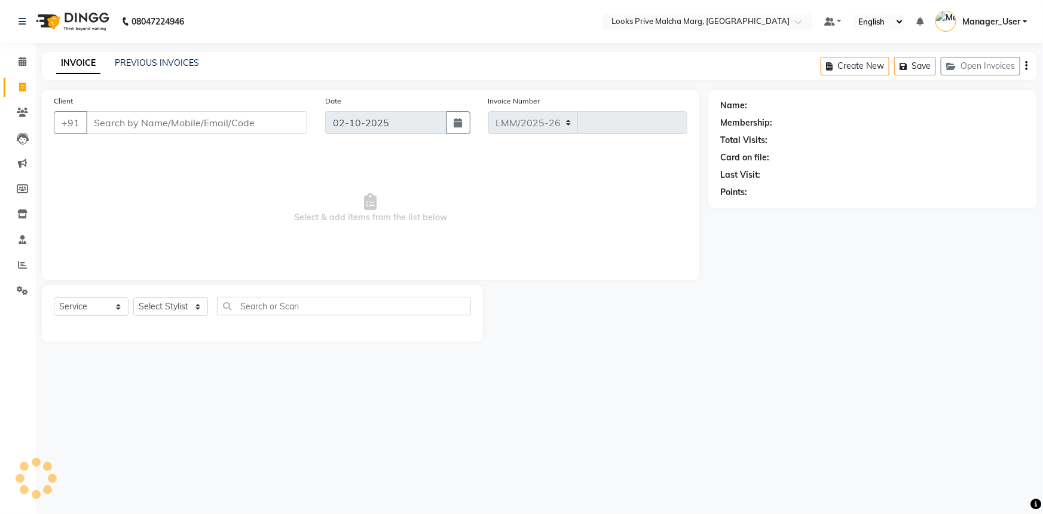
select select "7648"
type input "5205"
click at [212, 120] on input "Client" at bounding box center [196, 122] width 221 height 23
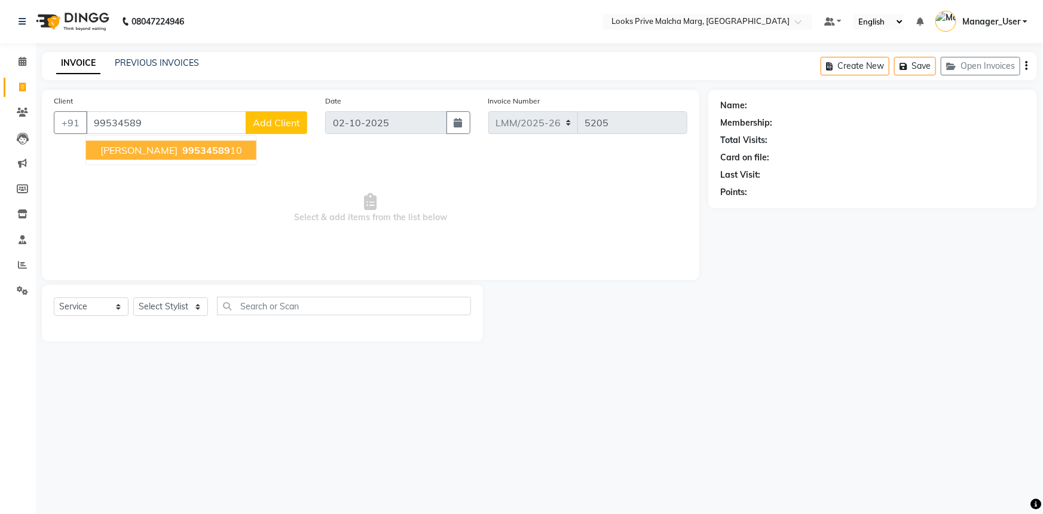
click at [203, 143] on button "samarth 99534589 10" at bounding box center [171, 150] width 170 height 19
type input "9953458910"
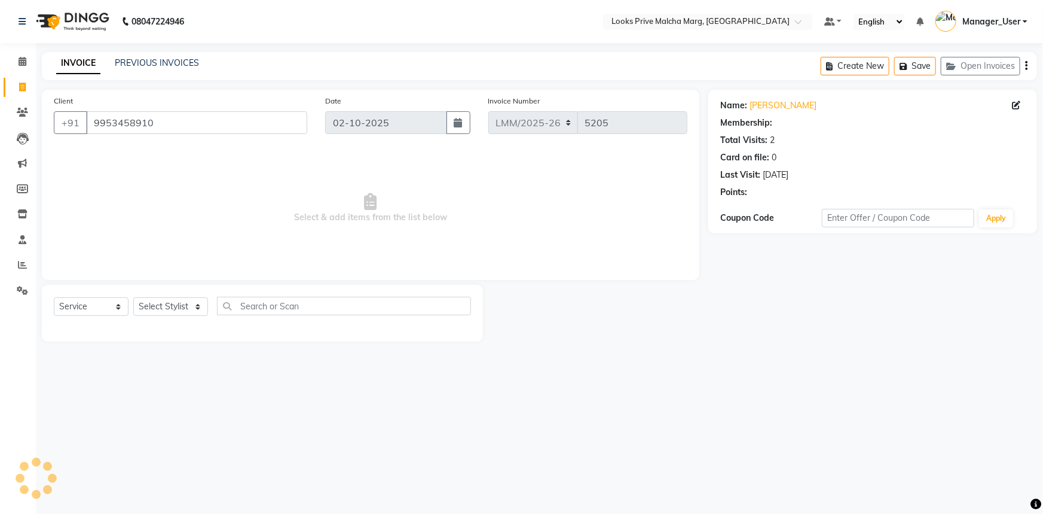
select select "1: Object"
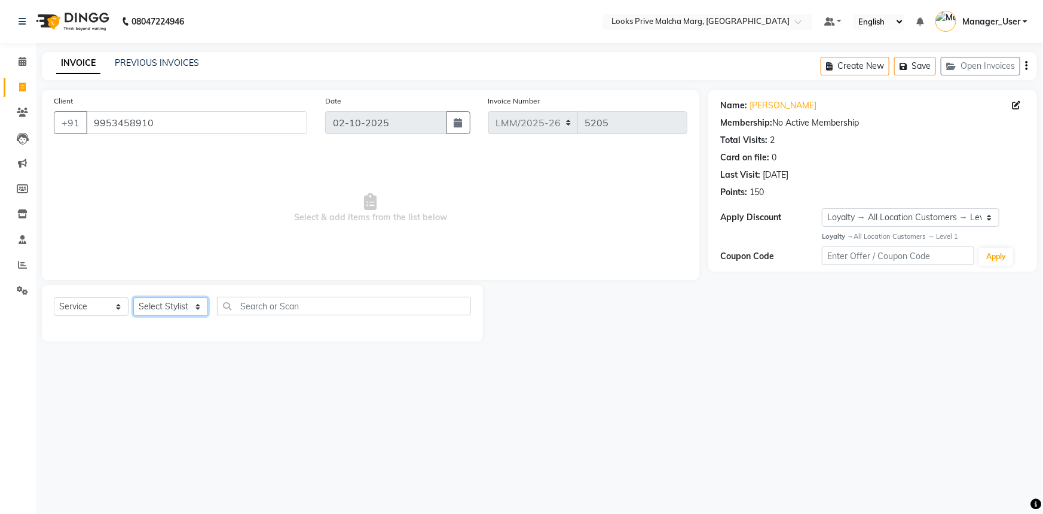
click at [185, 311] on select "Select Stylist [PERSON_NAME] [PERSON_NAME] Anas_Asst Counter_Sales Dharam_Pdct …" at bounding box center [170, 306] width 75 height 19
select select "89359"
click at [133, 297] on select "Select Stylist [PERSON_NAME] [PERSON_NAME] Anas_Asst Counter_Sales Dharam_Pdct …" at bounding box center [170, 306] width 75 height 19
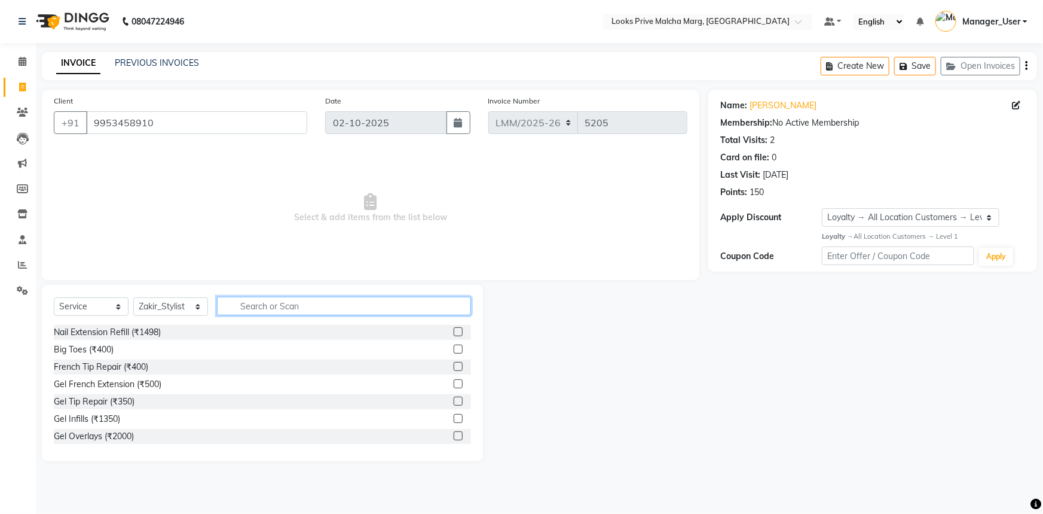
click at [279, 315] on input "text" at bounding box center [344, 306] width 254 height 19
type input "cut"
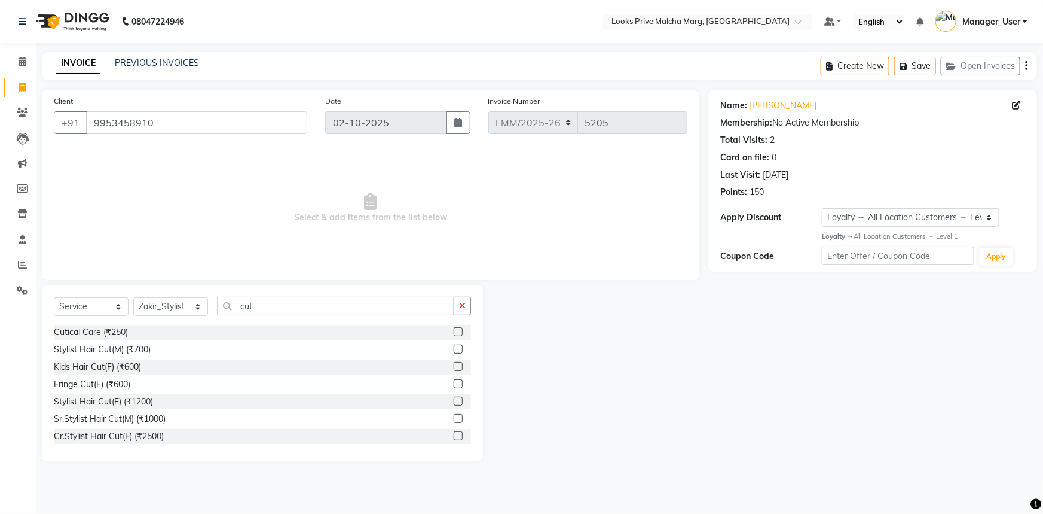
click at [454, 418] on label at bounding box center [458, 418] width 9 height 9
click at [454, 418] on input "checkbox" at bounding box center [458, 419] width 8 height 8
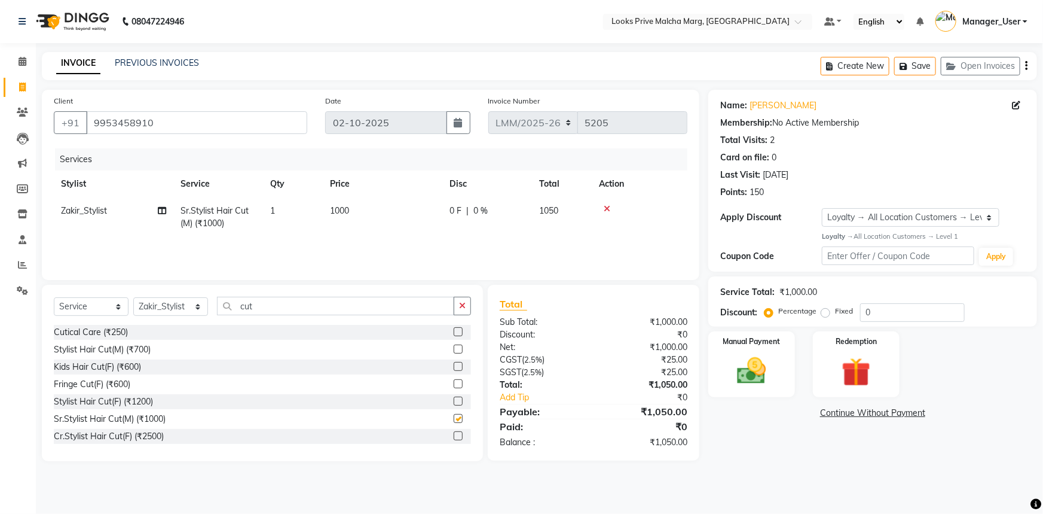
checkbox input "false"
click at [409, 233] on td "1000" at bounding box center [383, 216] width 120 height 39
select select "89359"
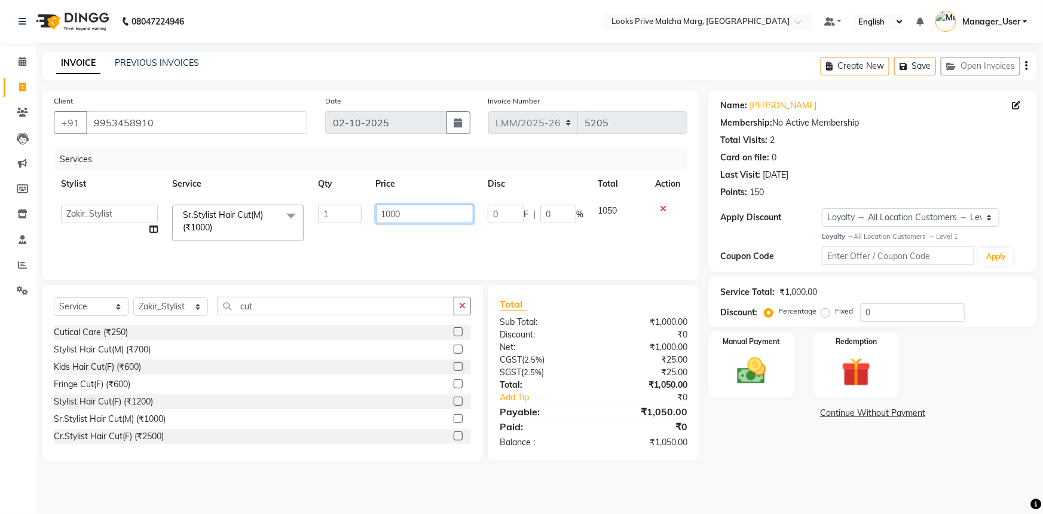
click at [434, 215] on input "1000" at bounding box center [425, 214] width 98 height 19
type input "1"
type input "1500"
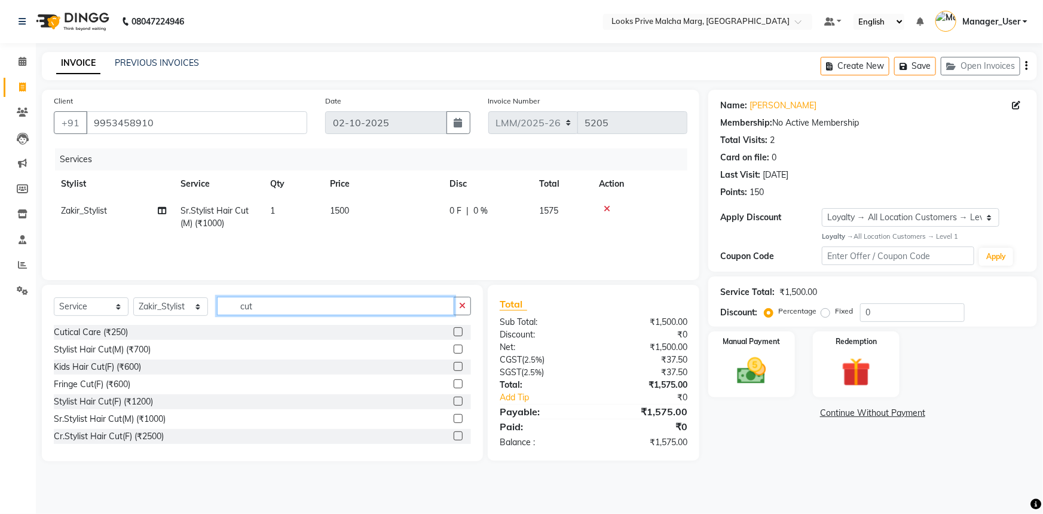
click at [323, 306] on input "cut" at bounding box center [335, 306] width 237 height 19
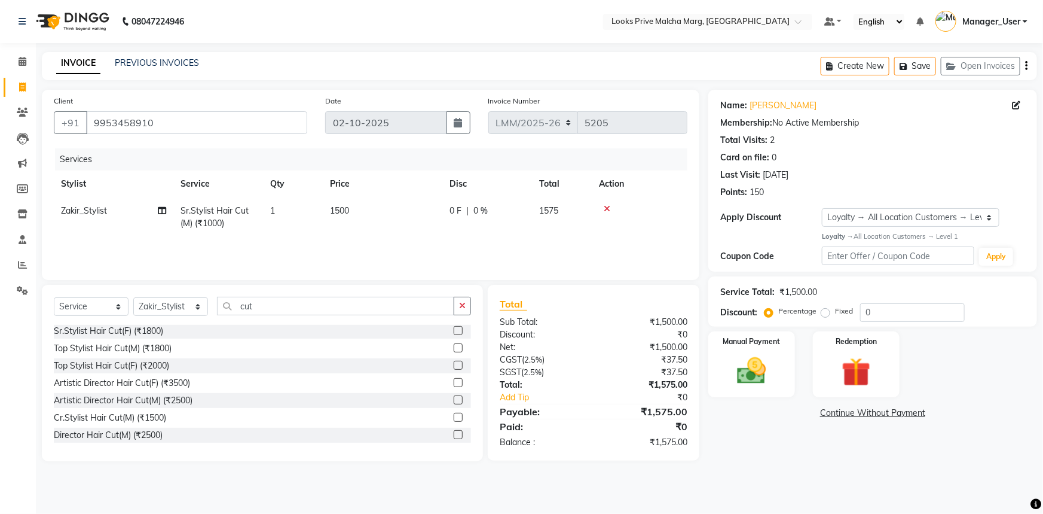
click at [454, 401] on label at bounding box center [458, 399] width 9 height 9
click at [454, 401] on input "checkbox" at bounding box center [458, 400] width 8 height 8
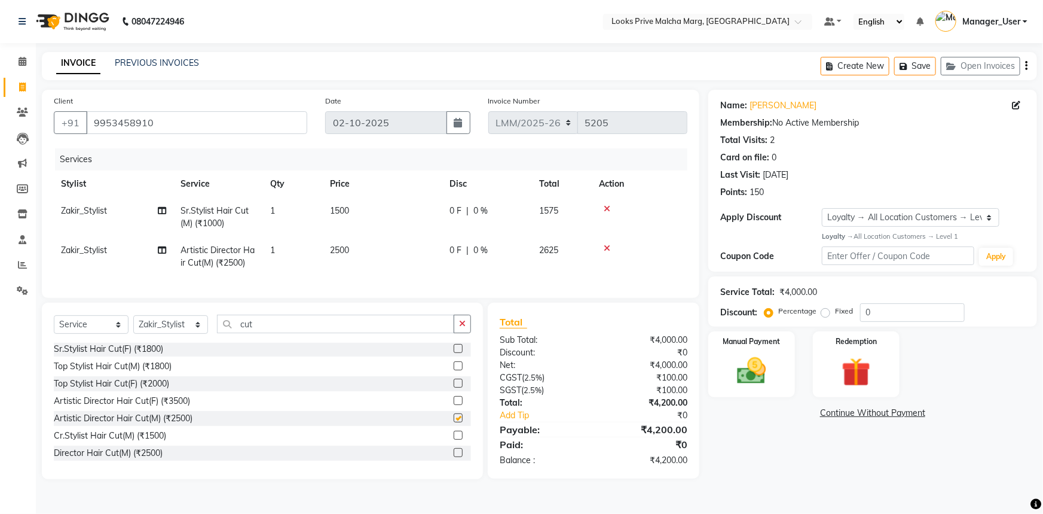
checkbox input "false"
click at [606, 210] on icon at bounding box center [607, 209] width 7 height 8
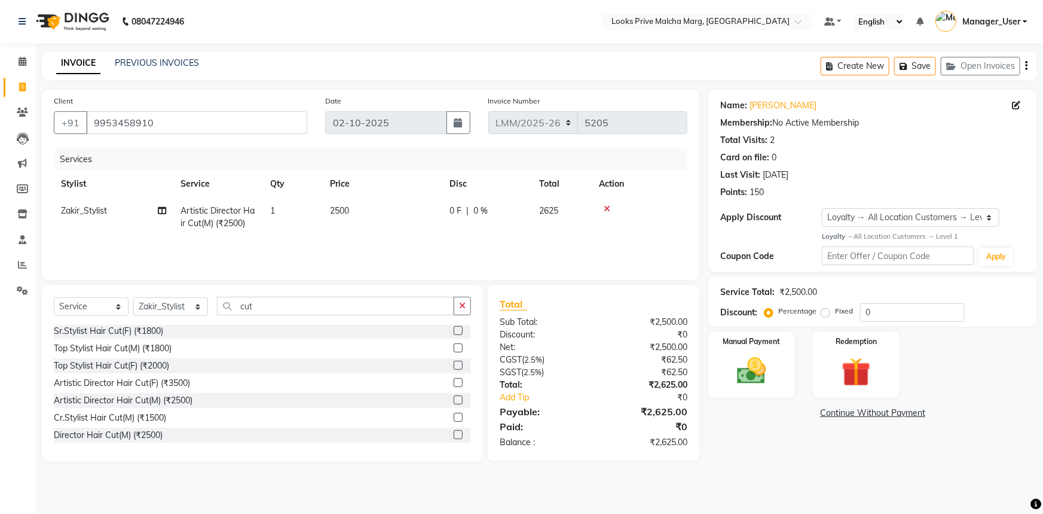
click at [395, 319] on div "Select Service Product Membership Package Voucher Prepaid Gift Card Select Styl…" at bounding box center [262, 311] width 417 height 28
click at [395, 314] on input "cut" at bounding box center [335, 306] width 237 height 19
type input "c"
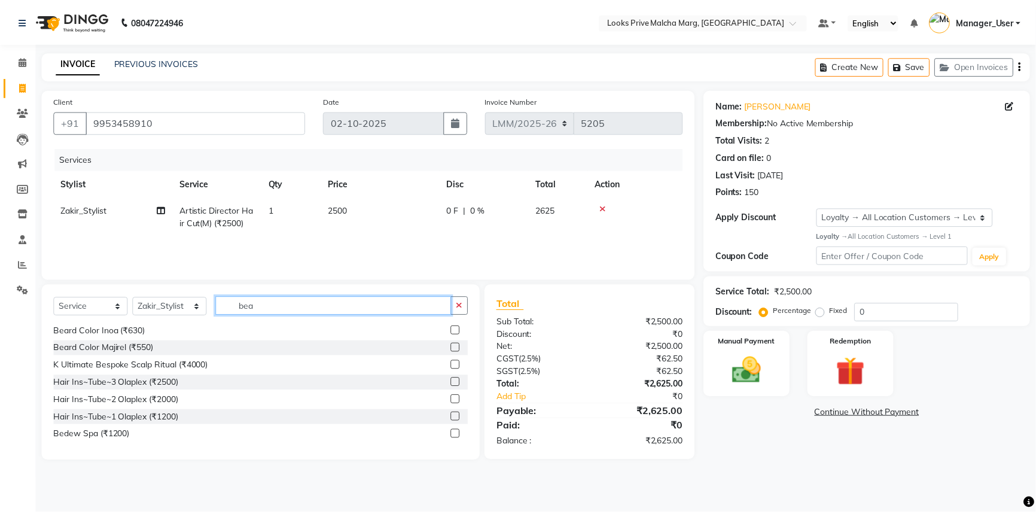
scroll to position [0, 0]
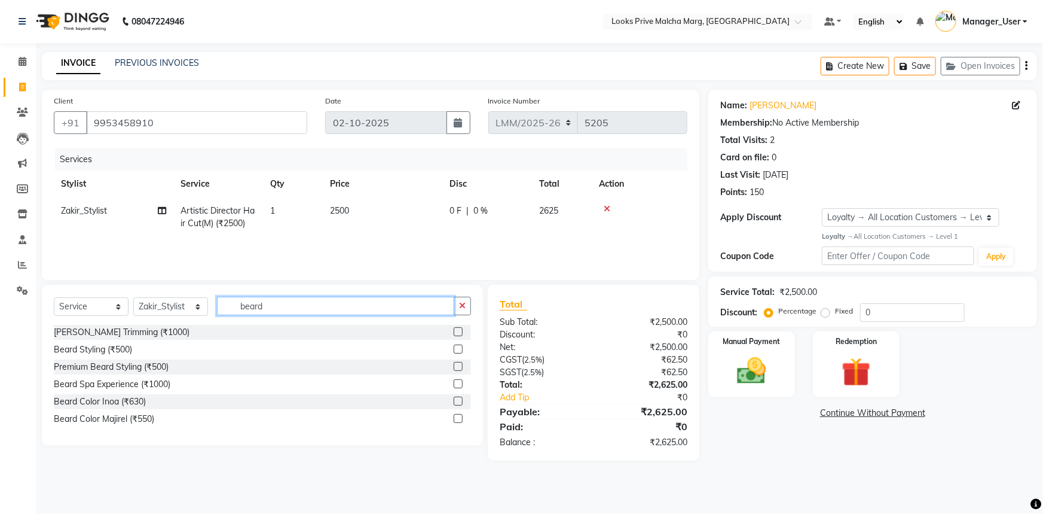
type input "beard"
click at [459, 332] on label at bounding box center [458, 331] width 9 height 9
click at [459, 332] on input "checkbox" at bounding box center [458, 332] width 8 height 8
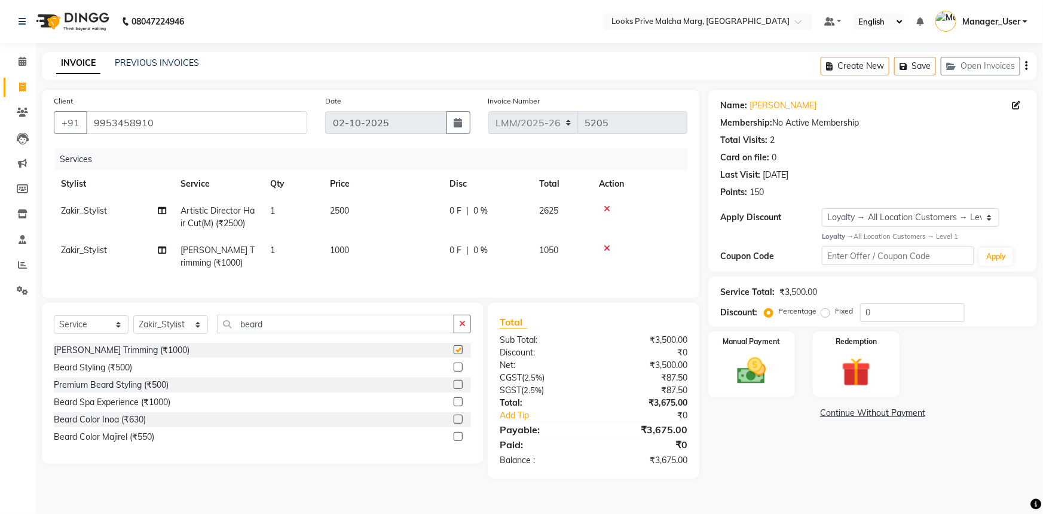
checkbox input "false"
click at [380, 257] on td "1000" at bounding box center [383, 256] width 120 height 39
select select "89359"
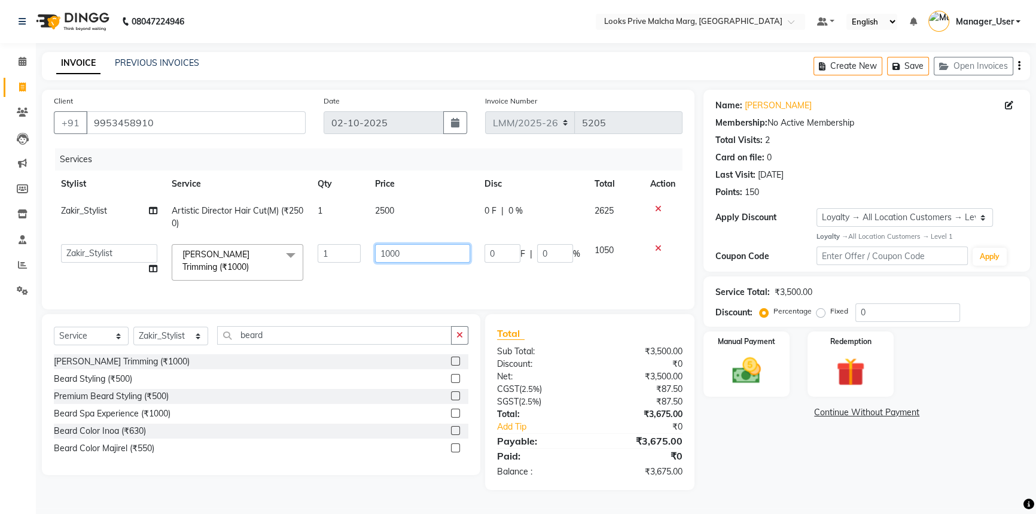
click at [392, 252] on input "1000" at bounding box center [422, 253] width 95 height 19
click at [419, 258] on input "1000" at bounding box center [422, 253] width 95 height 19
type input "1"
type input "1500"
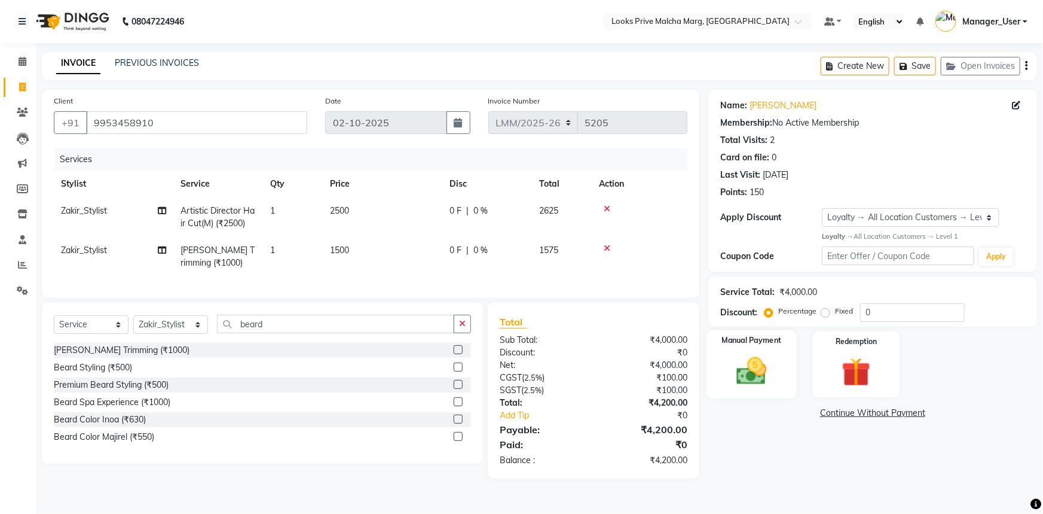
click at [775, 376] on img at bounding box center [752, 370] width 49 height 35
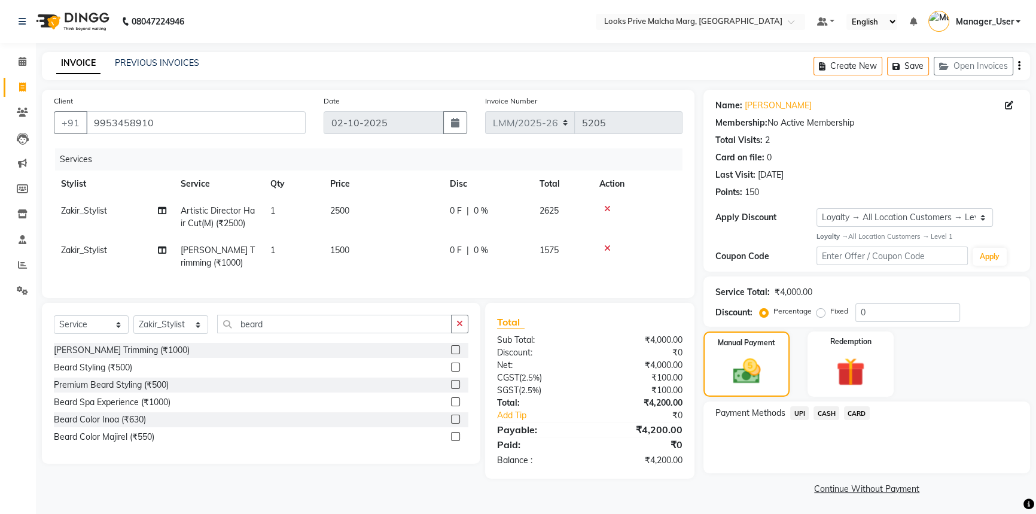
click at [857, 413] on span "CARD" at bounding box center [857, 413] width 26 height 14
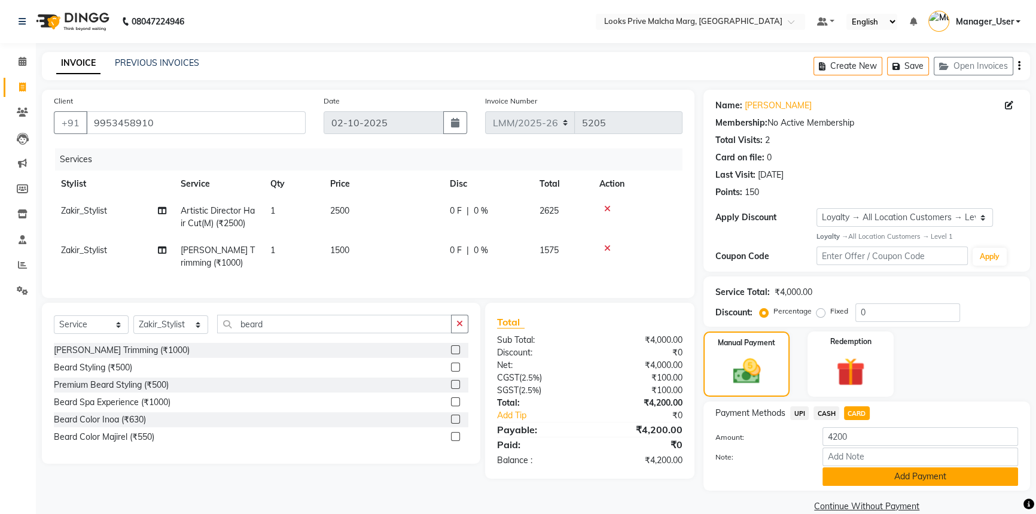
click at [846, 472] on button "Add Payment" at bounding box center [920, 476] width 196 height 19
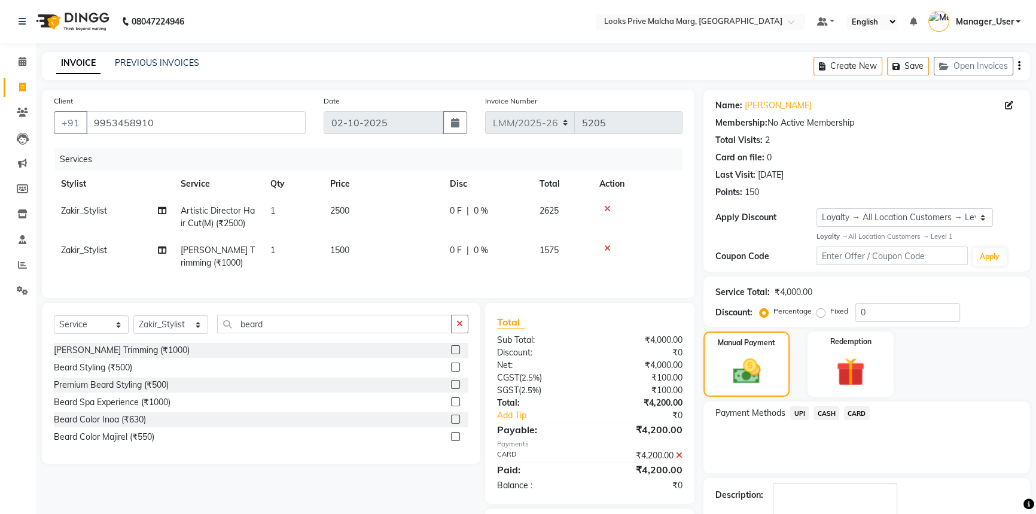
scroll to position [76, 0]
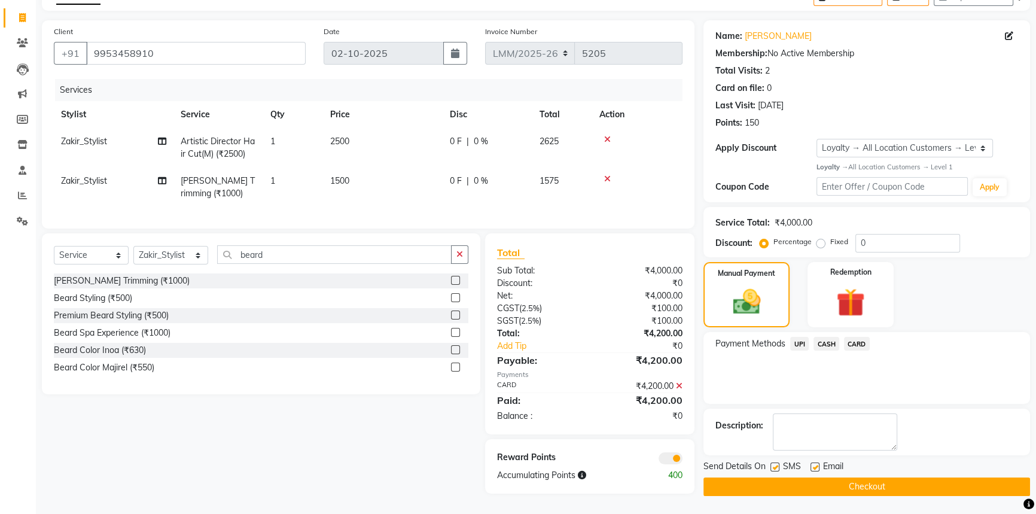
click at [820, 486] on button "Checkout" at bounding box center [866, 486] width 327 height 19
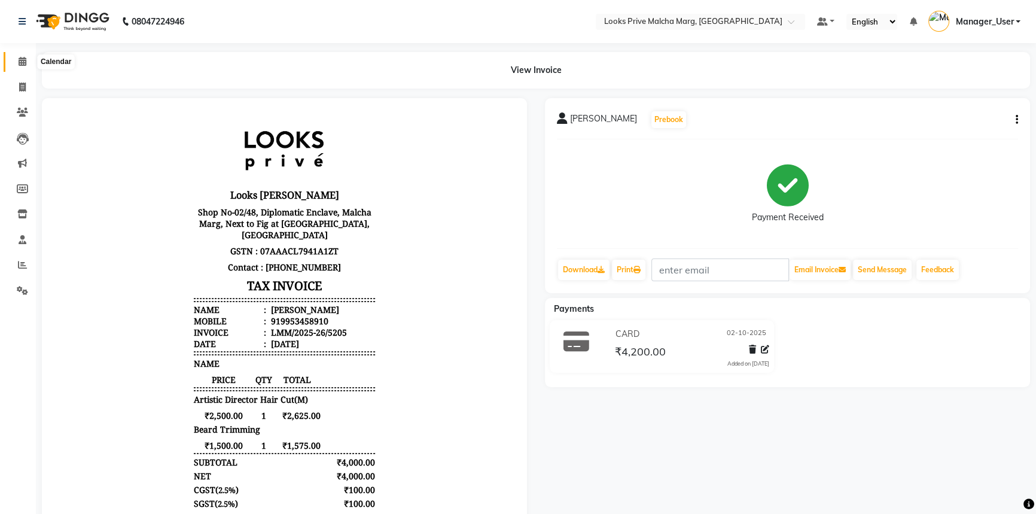
drag, startPoint x: 23, startPoint y: 58, endPoint x: 383, endPoint y: 30, distance: 361.1
click at [23, 58] on icon at bounding box center [23, 61] width 8 height 9
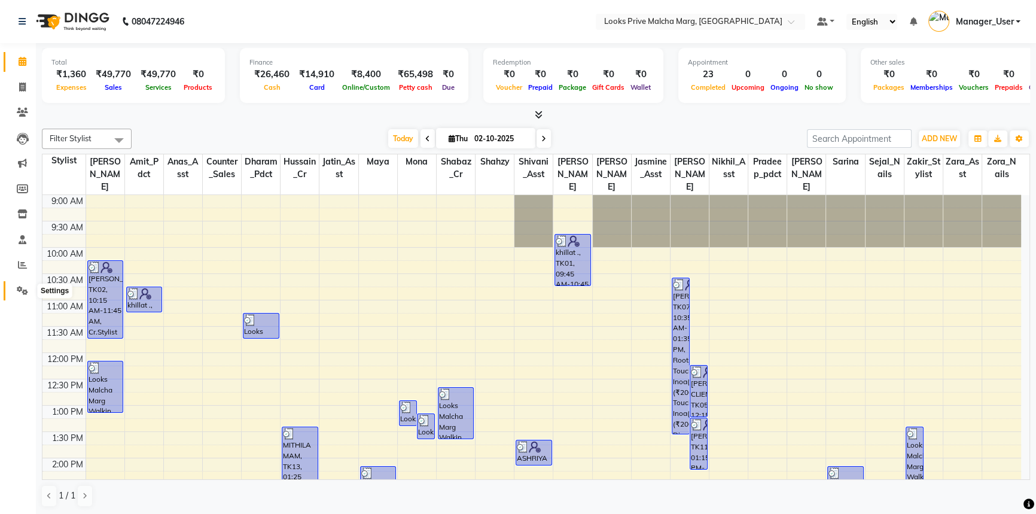
click at [28, 290] on span at bounding box center [22, 291] width 21 height 14
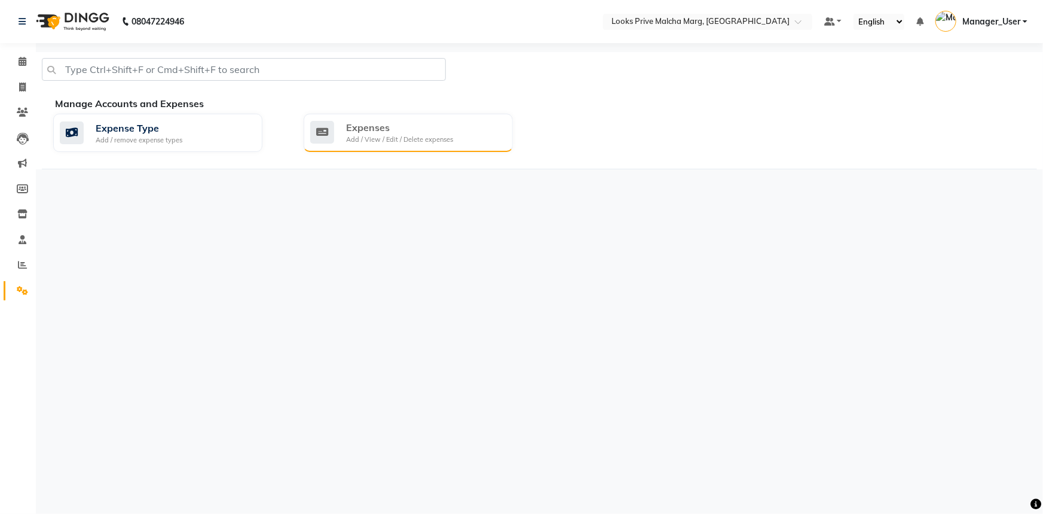
click at [443, 136] on div "Add / View / Edit / Delete expenses" at bounding box center [399, 140] width 107 height 10
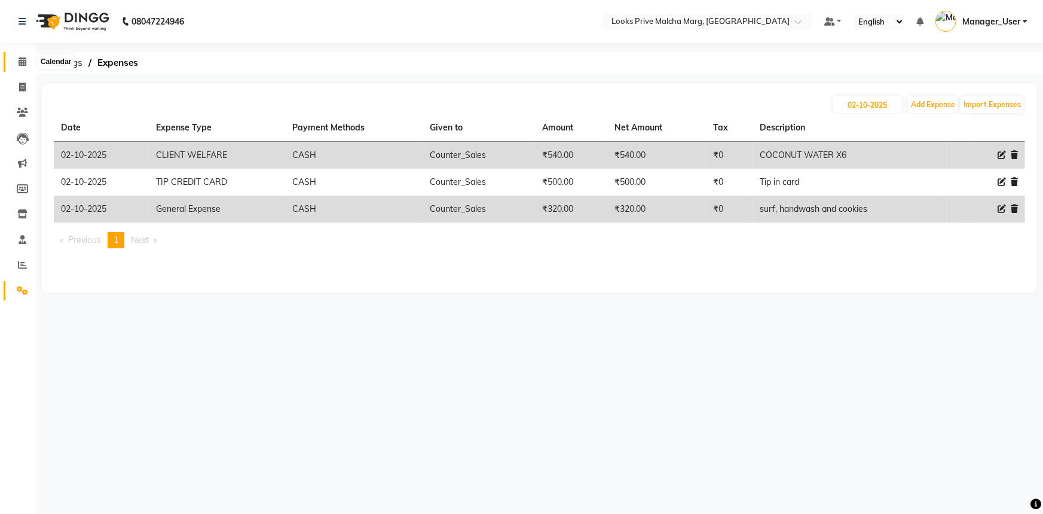
click at [20, 60] on icon at bounding box center [23, 61] width 8 height 9
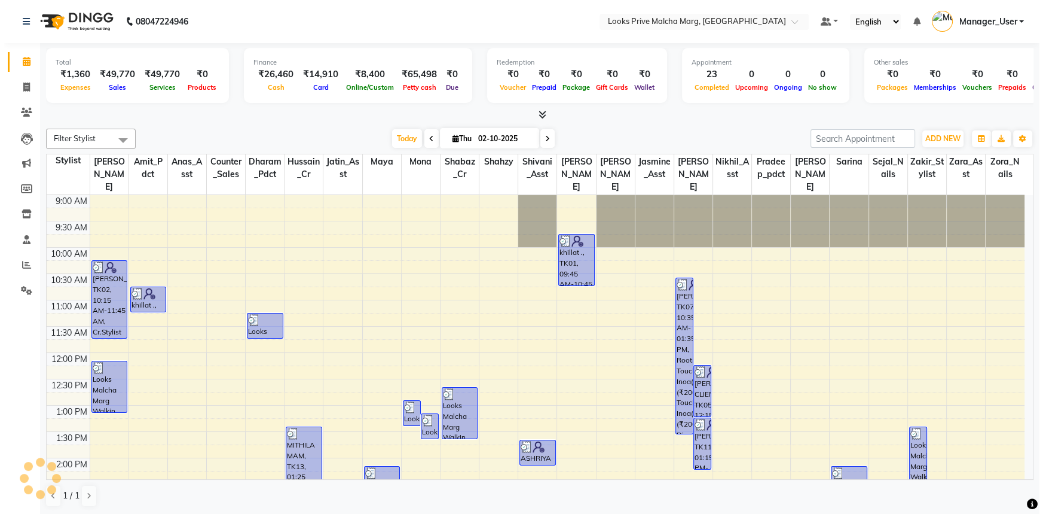
scroll to position [331, 0]
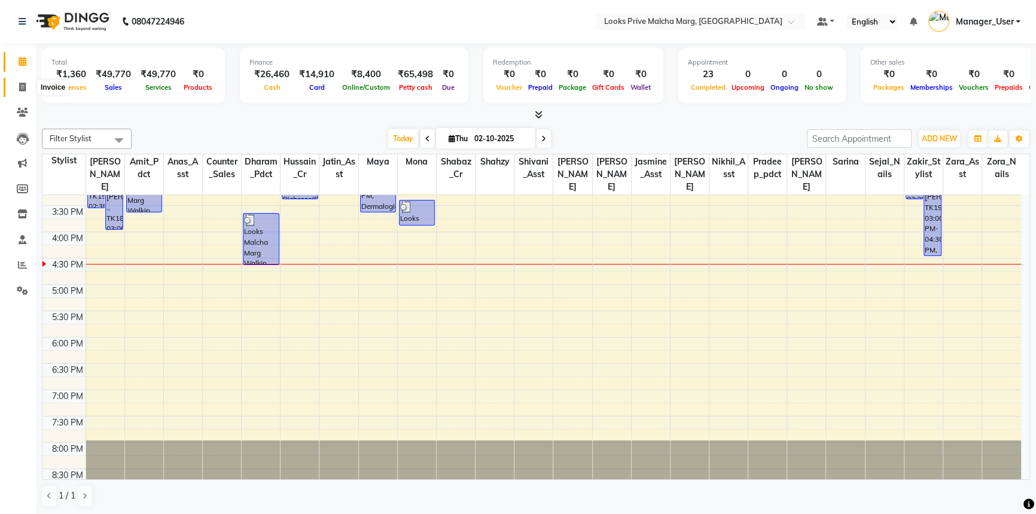
click at [19, 86] on icon at bounding box center [22, 87] width 7 height 9
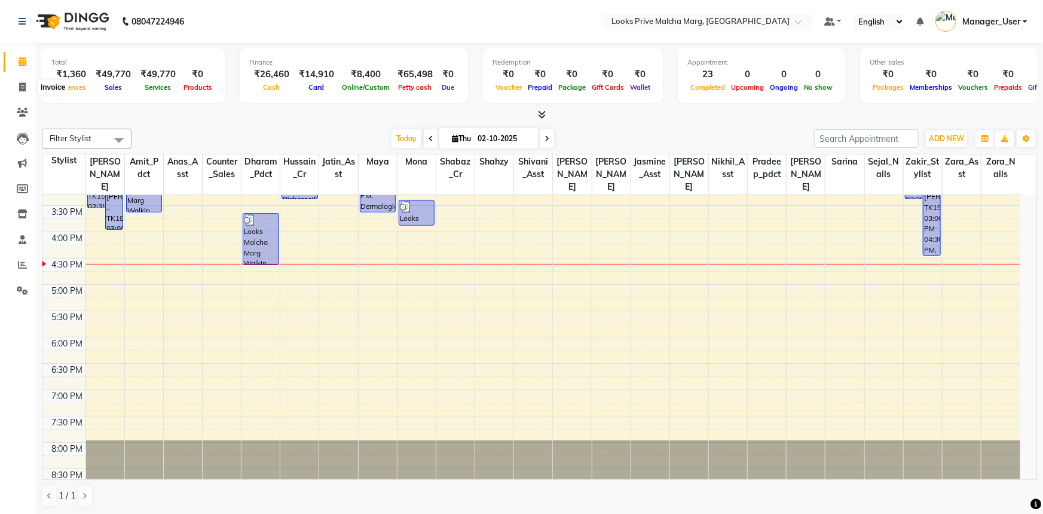
select select "service"
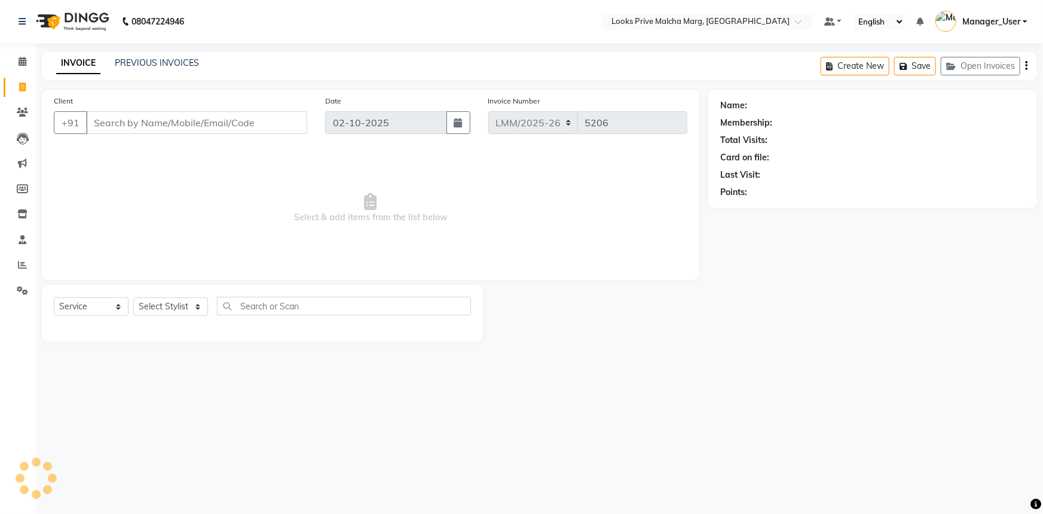
drag, startPoint x: 124, startPoint y: 123, endPoint x: 131, endPoint y: 122, distance: 7.2
click at [124, 123] on input "Client" at bounding box center [196, 122] width 221 height 23
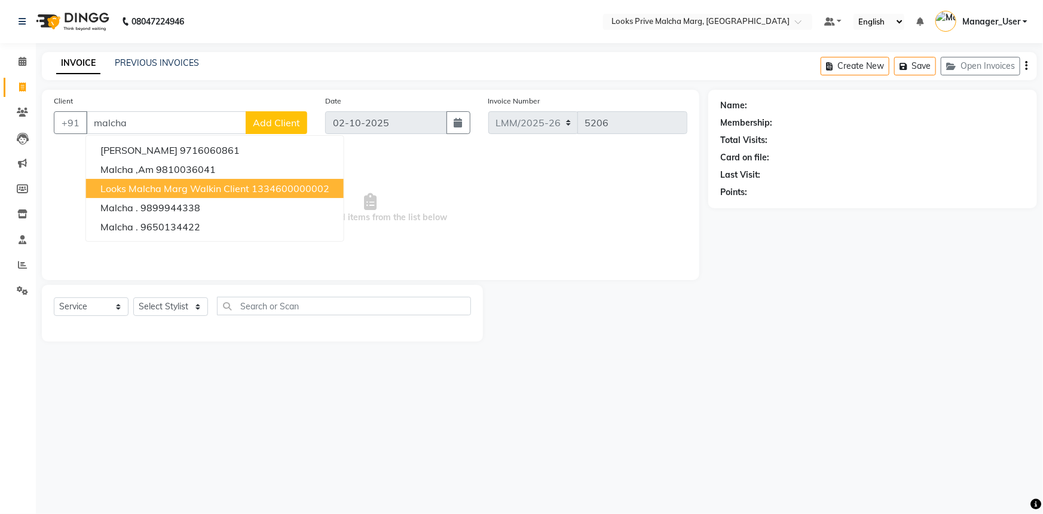
click at [239, 185] on span "Looks Malcha Marg Walkin Client" at bounding box center [174, 188] width 149 height 12
type input "1334600000002"
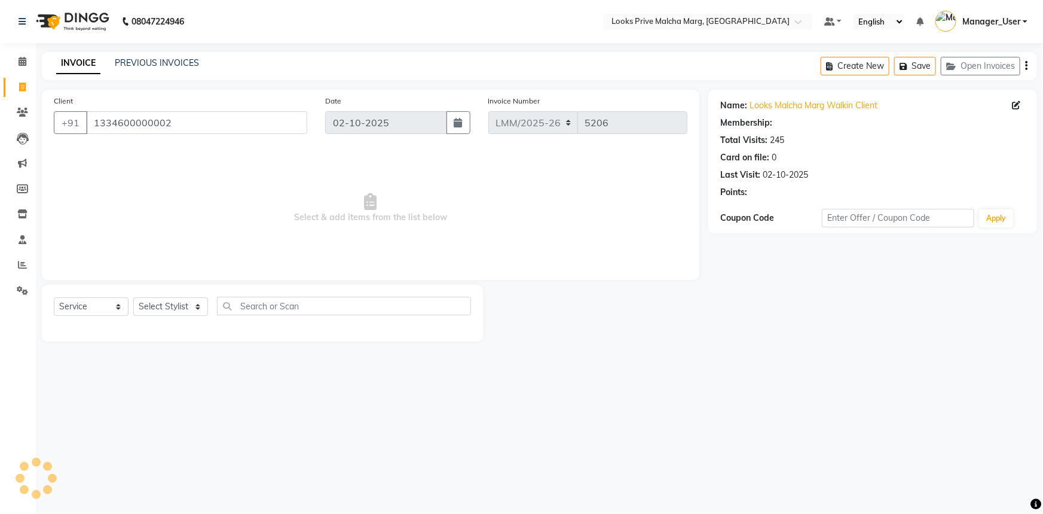
select select "1: Object"
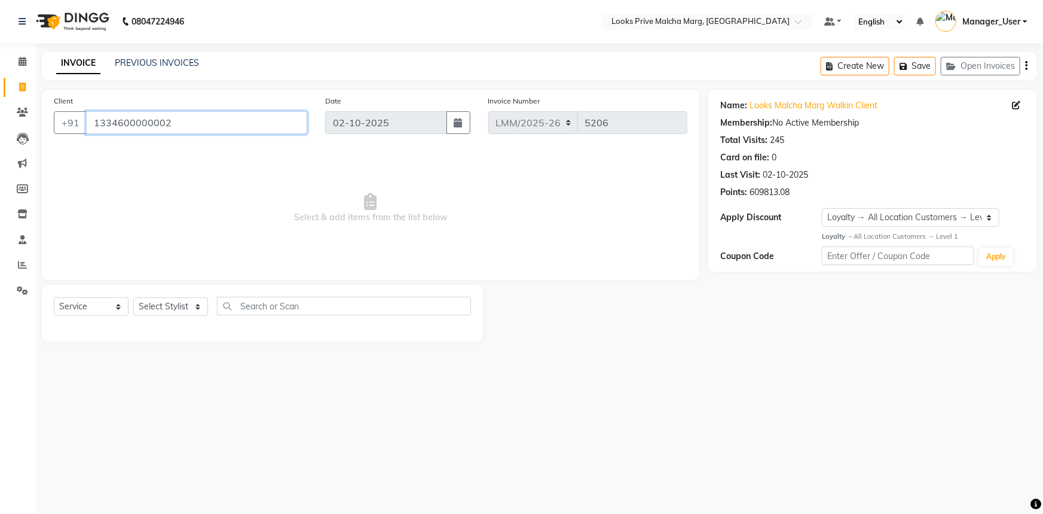
click at [184, 130] on input "1334600000002" at bounding box center [196, 122] width 221 height 23
click at [182, 308] on select "Select Stylist [PERSON_NAME] [PERSON_NAME] Anas_Asst Counter_Sales Dharam_Pdct …" at bounding box center [170, 306] width 75 height 19
select select "66965"
click at [133, 297] on select "Select Stylist [PERSON_NAME] [PERSON_NAME] Anas_Asst Counter_Sales Dharam_Pdct …" at bounding box center [170, 306] width 75 height 19
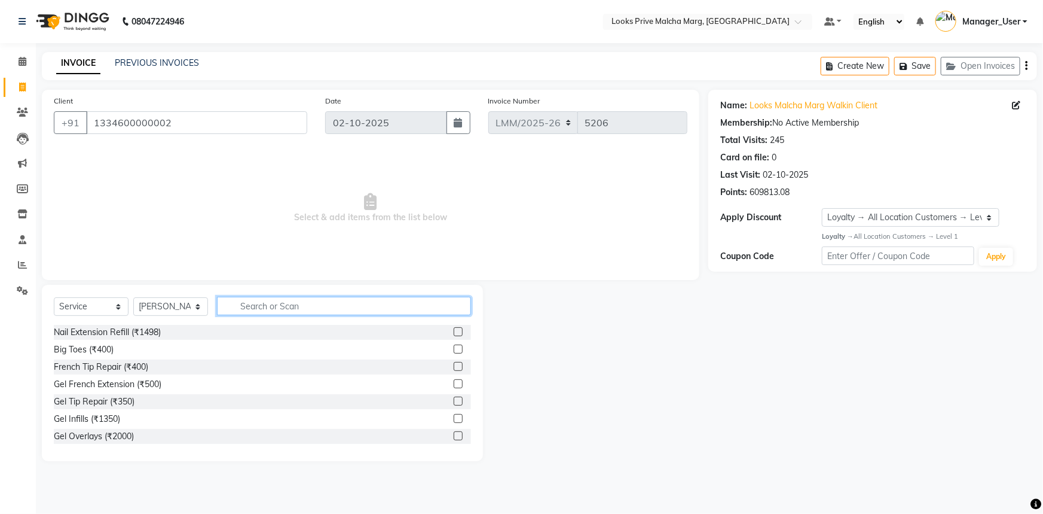
click at [297, 309] on input "text" at bounding box center [344, 306] width 254 height 19
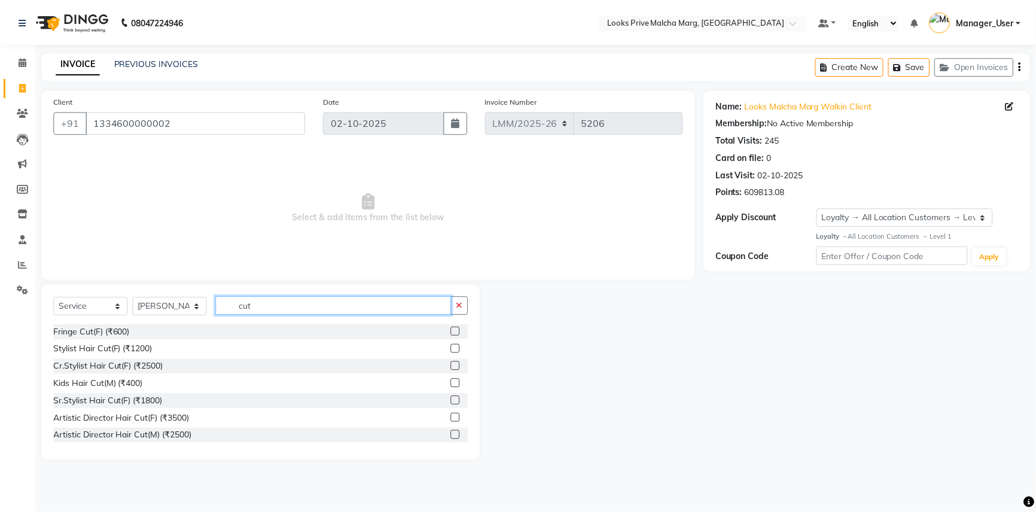
scroll to position [54, 0]
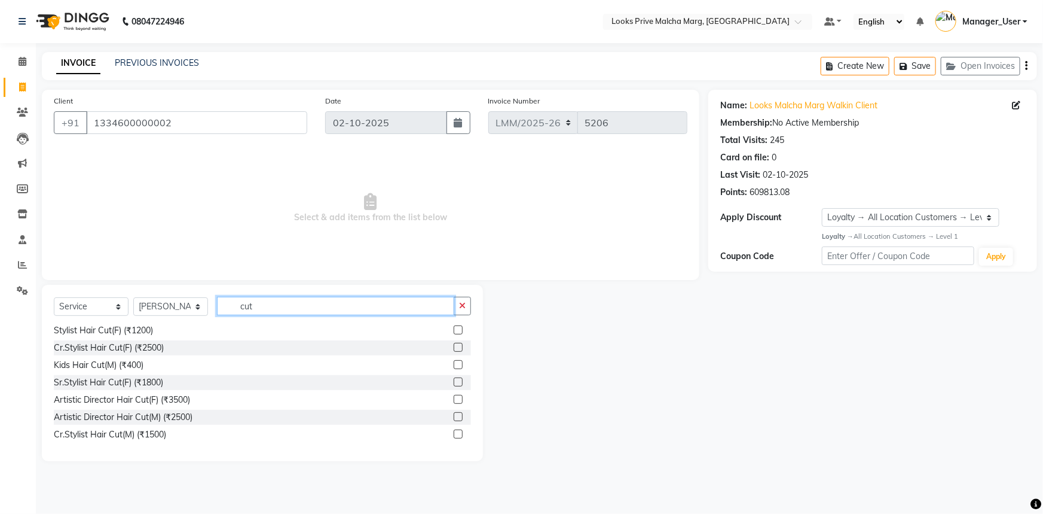
type input "cut"
click at [454, 435] on label at bounding box center [458, 433] width 9 height 9
click at [454, 435] on input "checkbox" at bounding box center [458, 435] width 8 height 8
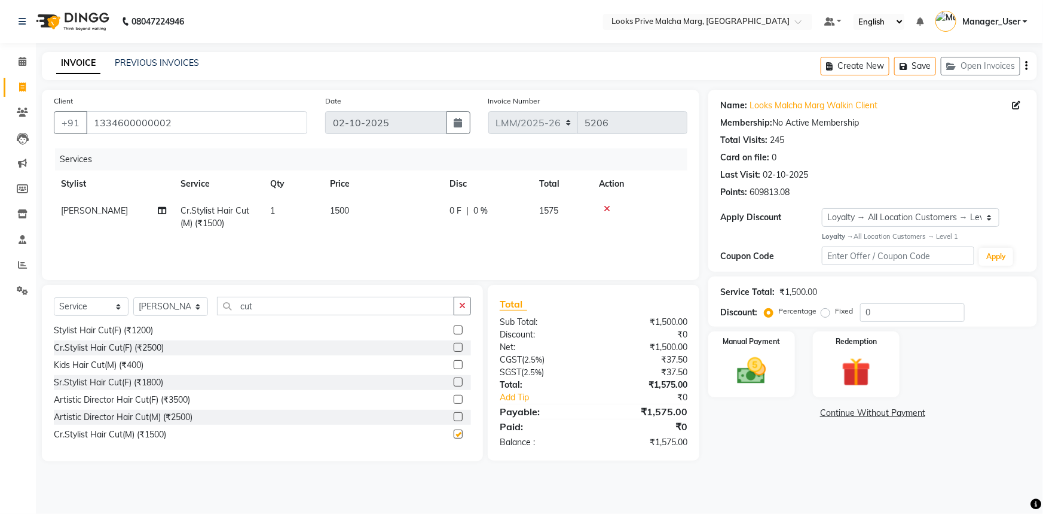
checkbox input "false"
drag, startPoint x: 765, startPoint y: 363, endPoint x: 758, endPoint y: 359, distance: 7.5
click at [765, 363] on img at bounding box center [752, 370] width 49 height 35
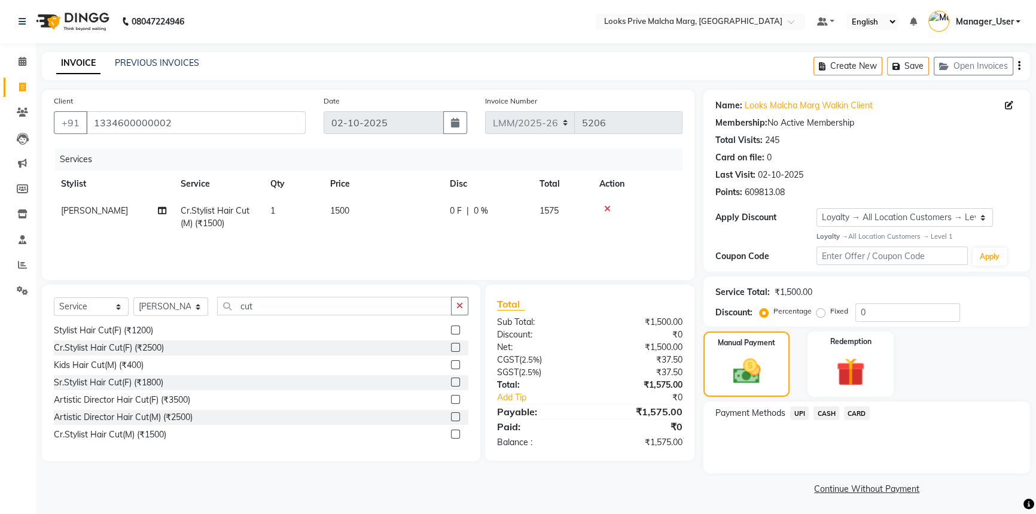
click at [827, 414] on span "CASH" at bounding box center [826, 413] width 26 height 14
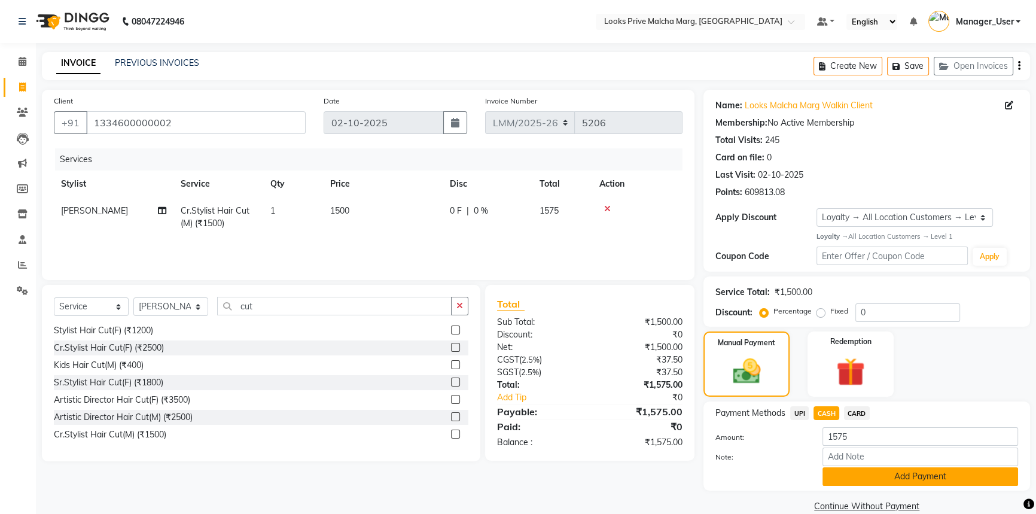
click at [889, 480] on button "Add Payment" at bounding box center [920, 476] width 196 height 19
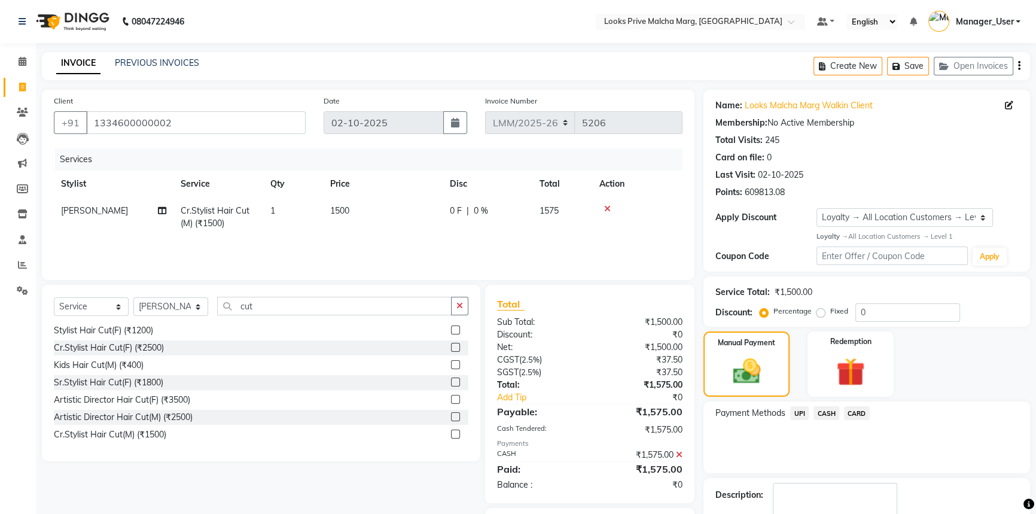
scroll to position [69, 0]
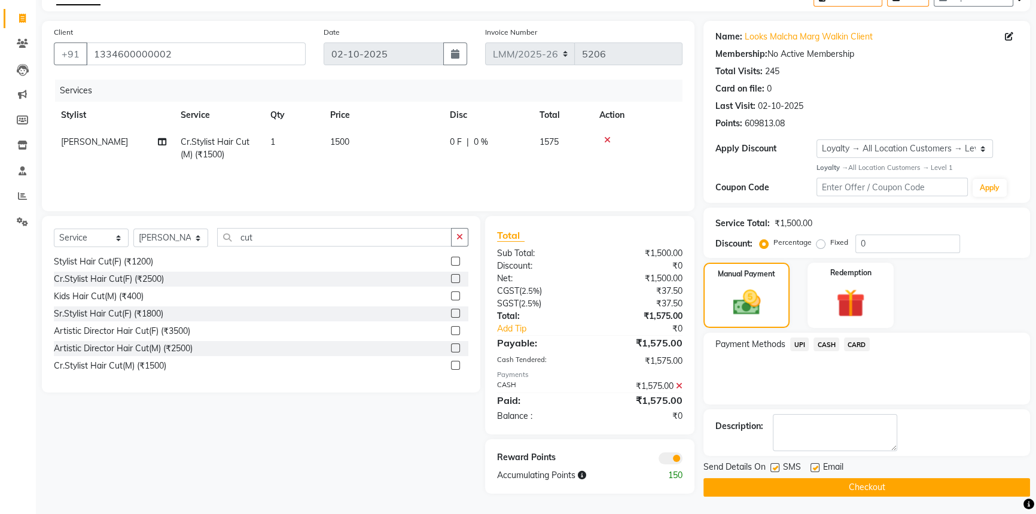
click at [866, 487] on button "Checkout" at bounding box center [866, 487] width 327 height 19
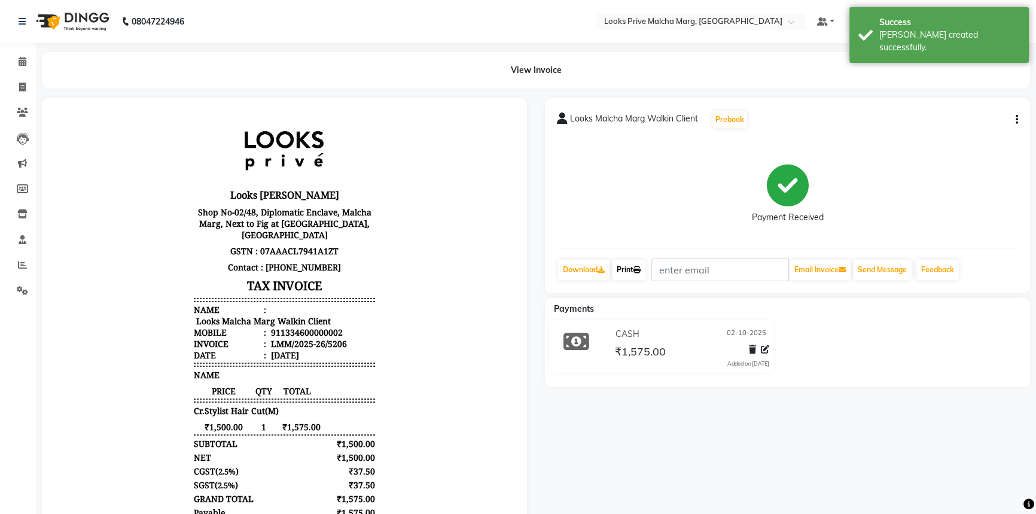
click at [618, 270] on link "Print" at bounding box center [628, 270] width 33 height 20
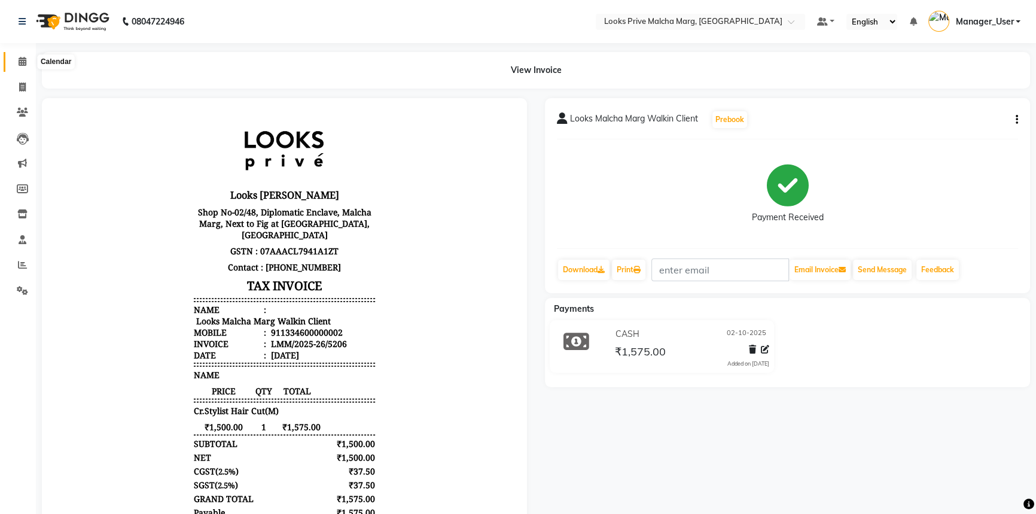
click at [19, 65] on icon at bounding box center [23, 61] width 8 height 9
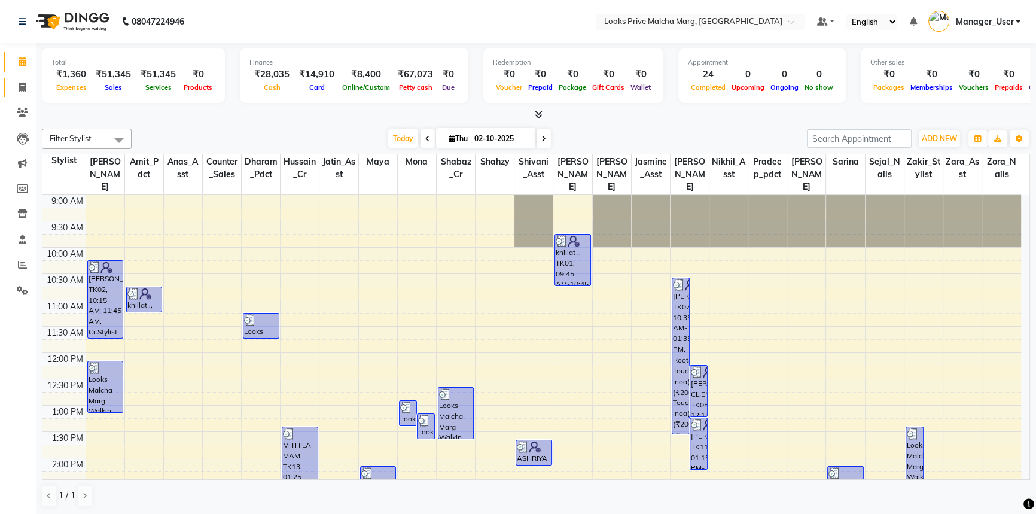
drag, startPoint x: 29, startPoint y: 86, endPoint x: 276, endPoint y: 35, distance: 252.1
click at [29, 86] on span at bounding box center [22, 88] width 21 height 14
select select "service"
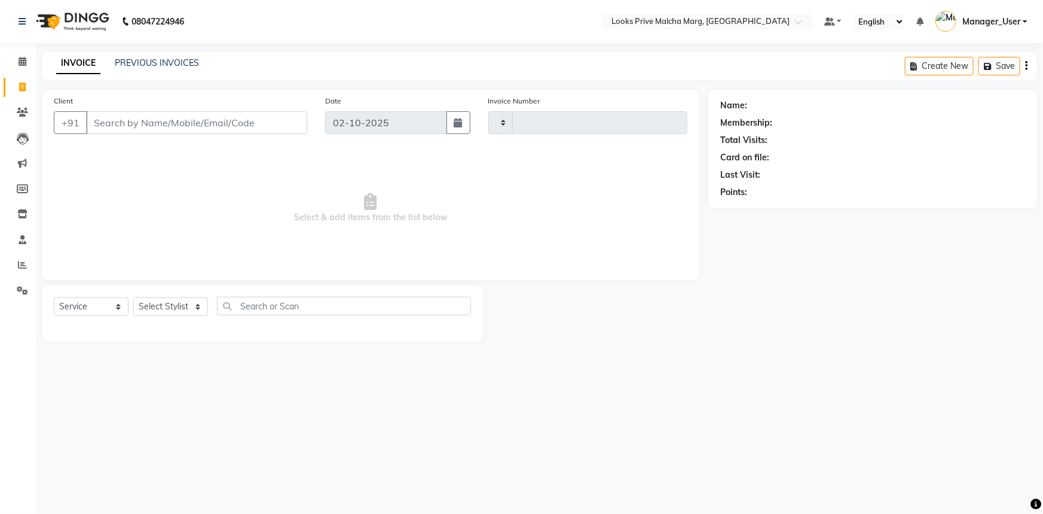
type input "5207"
select select "7648"
click at [144, 117] on input "Client" at bounding box center [196, 122] width 221 height 23
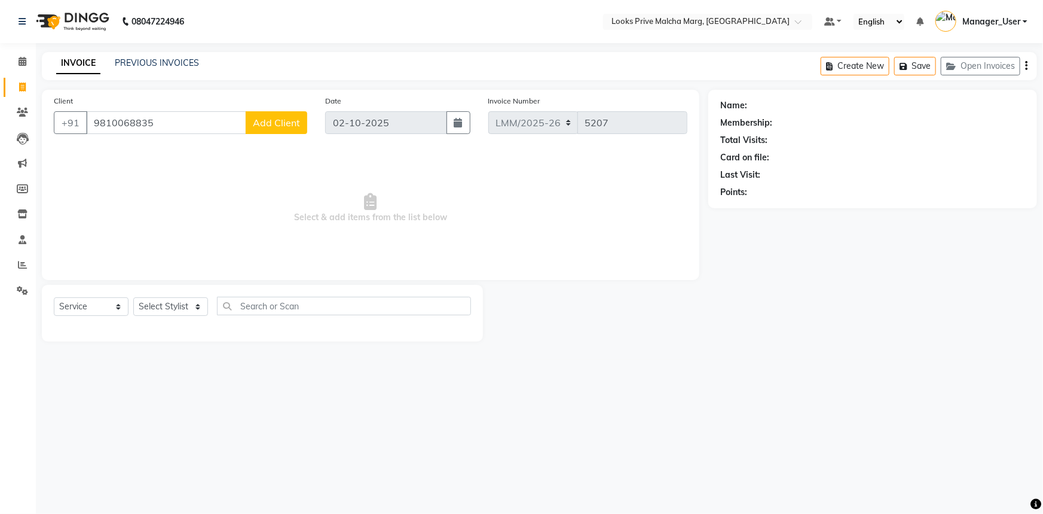
type input "9810068835"
click at [268, 123] on span "Add Client" at bounding box center [276, 123] width 47 height 12
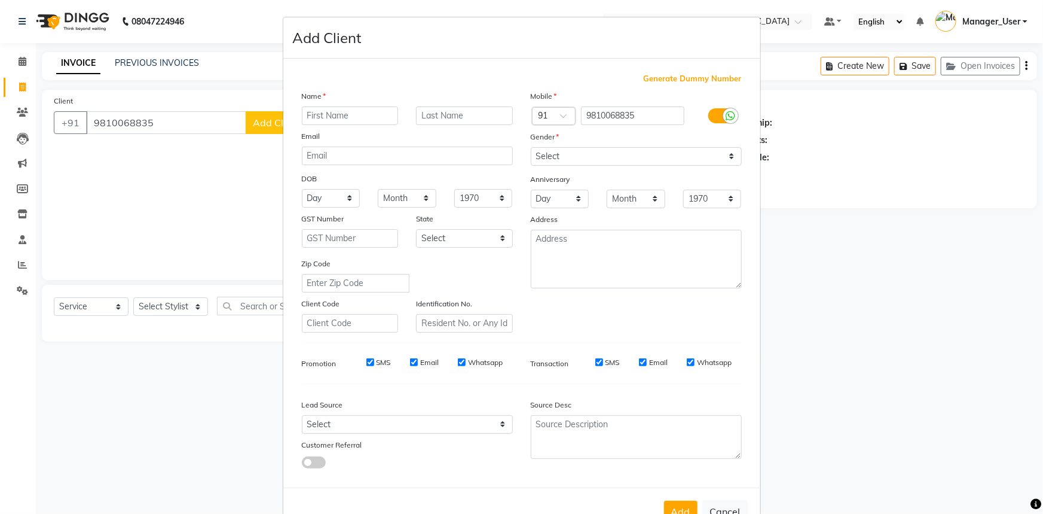
click at [326, 120] on input "text" at bounding box center [350, 115] width 97 height 19
type input "[PERSON_NAME]"
click at [432, 120] on input "text" at bounding box center [464, 115] width 97 height 19
type input "."
click at [556, 155] on select "Select Male Female Other Prefer Not To Say" at bounding box center [636, 156] width 211 height 19
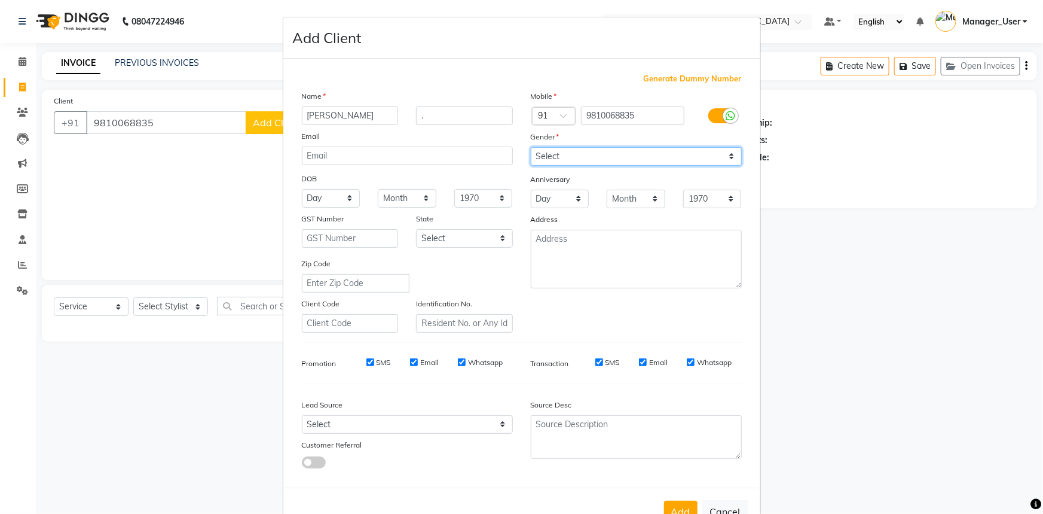
select select "male"
click at [531, 147] on select "Select Male Female Other Prefer Not To Say" at bounding box center [636, 156] width 211 height 19
click at [680, 509] on button "Add" at bounding box center [680, 512] width 33 height 22
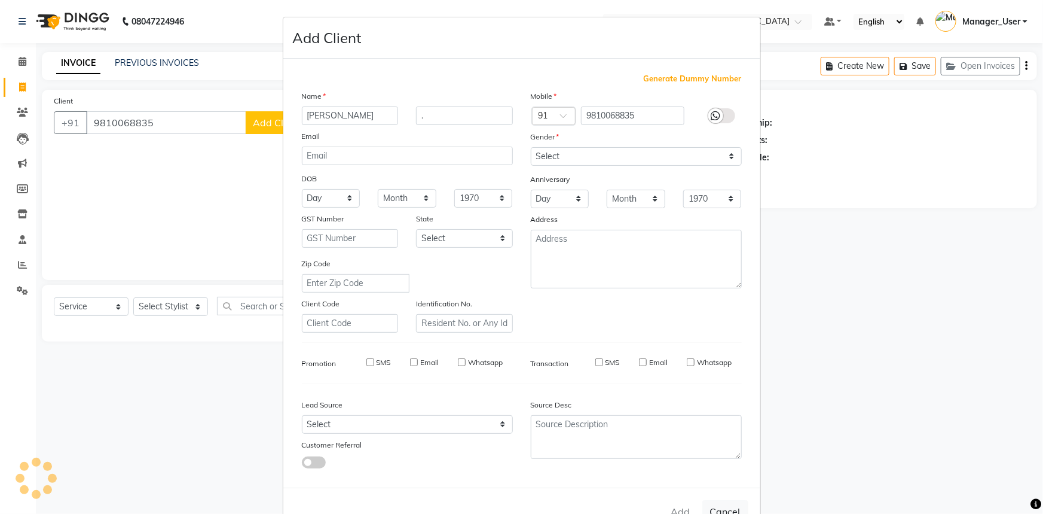
select select
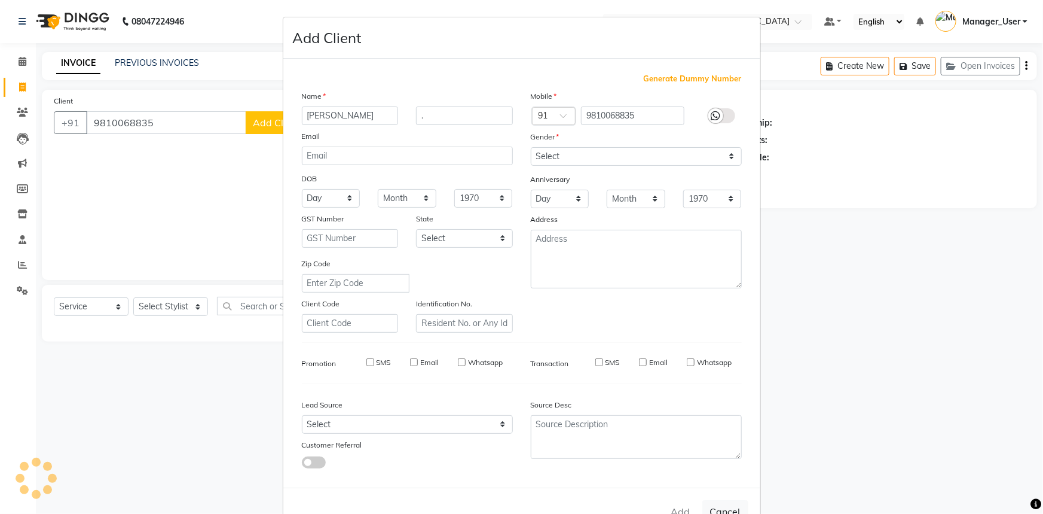
select select
checkbox input "false"
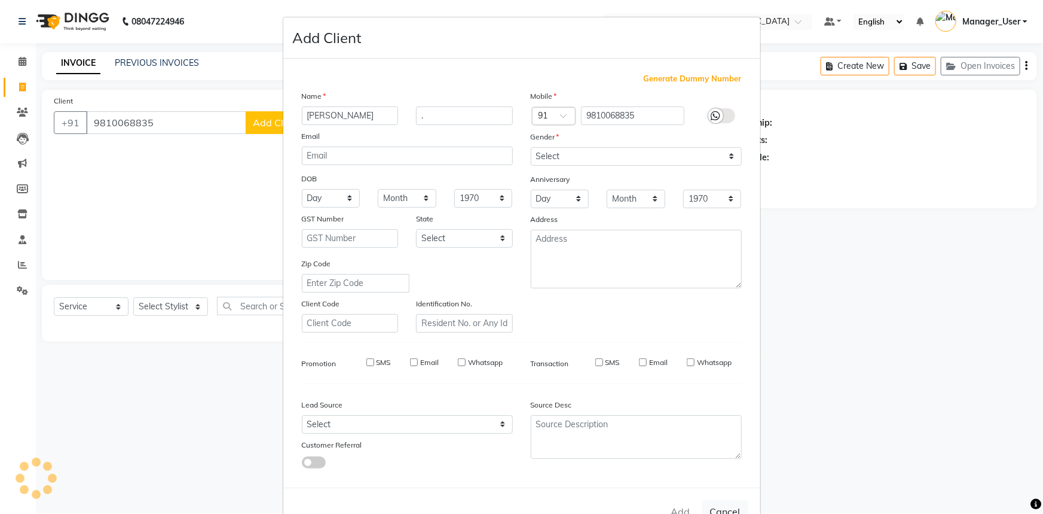
checkbox input "false"
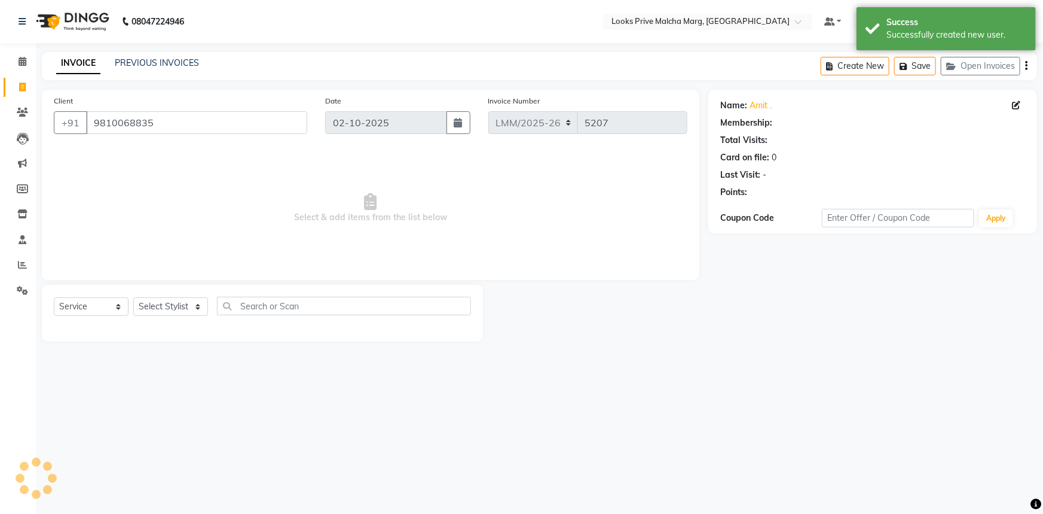
select select "1: Object"
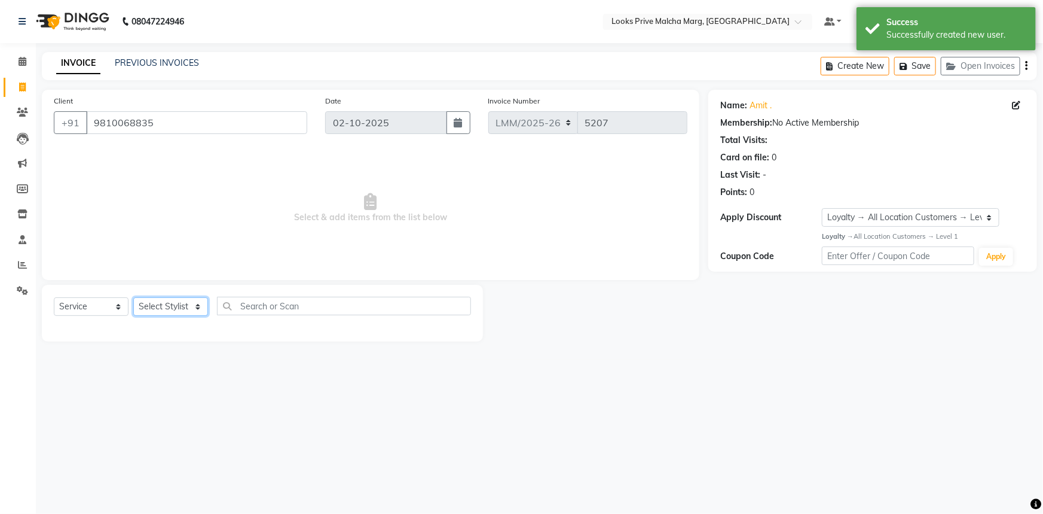
click at [168, 309] on select "Select Stylist Akbar_pdct Amir Amit_Pdct Anas_Asst Counter_Sales Dharam_Pdct Hu…" at bounding box center [170, 306] width 75 height 19
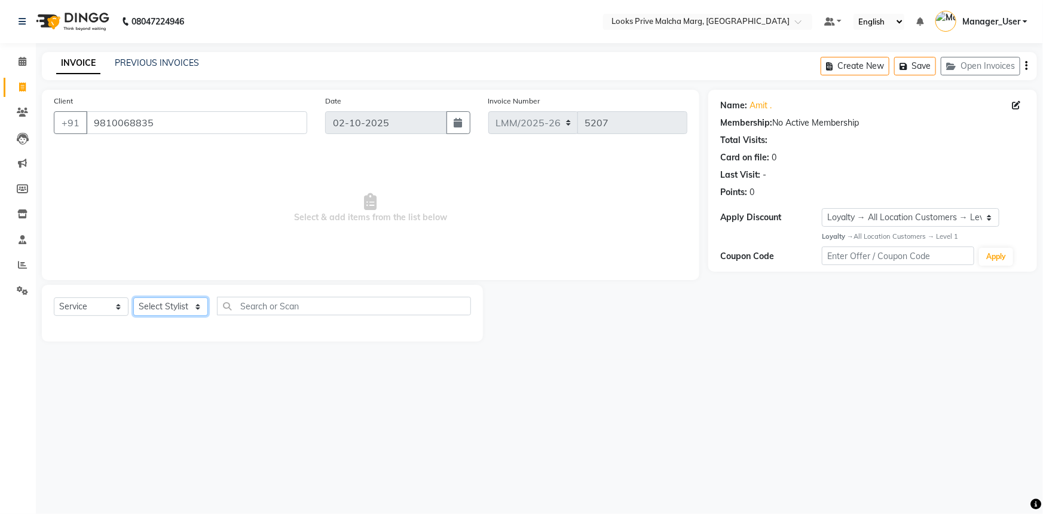
select select "92131"
click at [133, 297] on select "Select Stylist Akbar_pdct Amir Amit_Pdct Anas_Asst Counter_Sales Dharam_Pdct Hu…" at bounding box center [170, 306] width 75 height 19
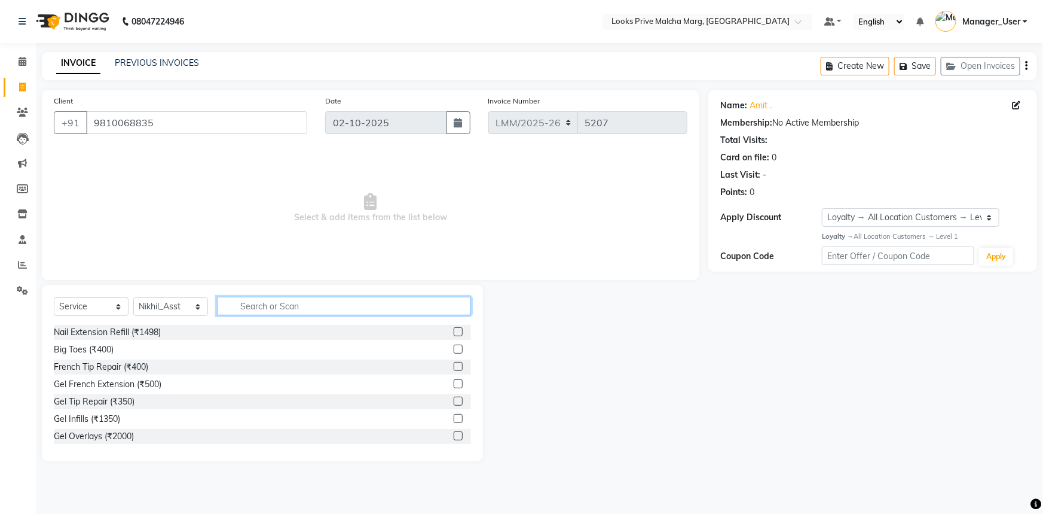
click at [300, 301] on input "text" at bounding box center [344, 306] width 254 height 19
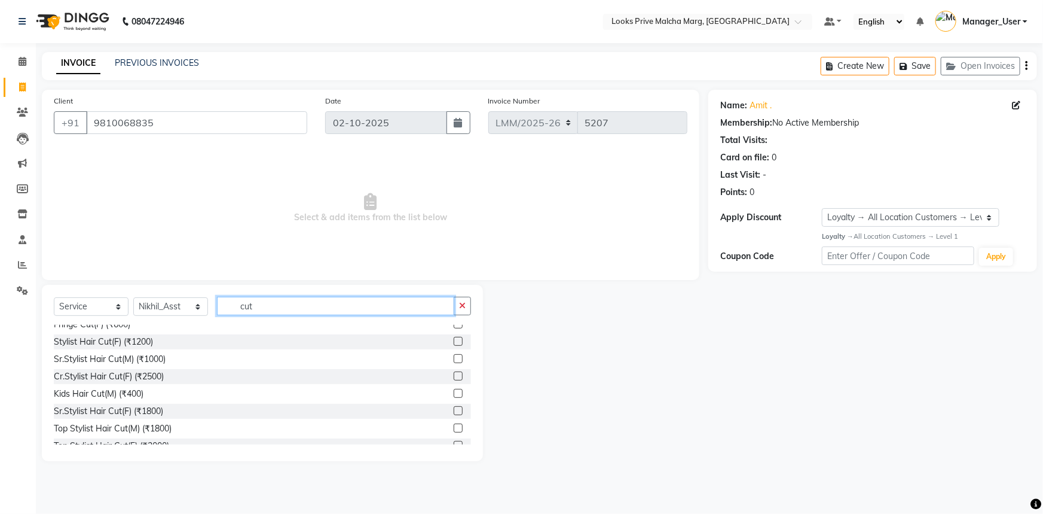
scroll to position [140, 0]
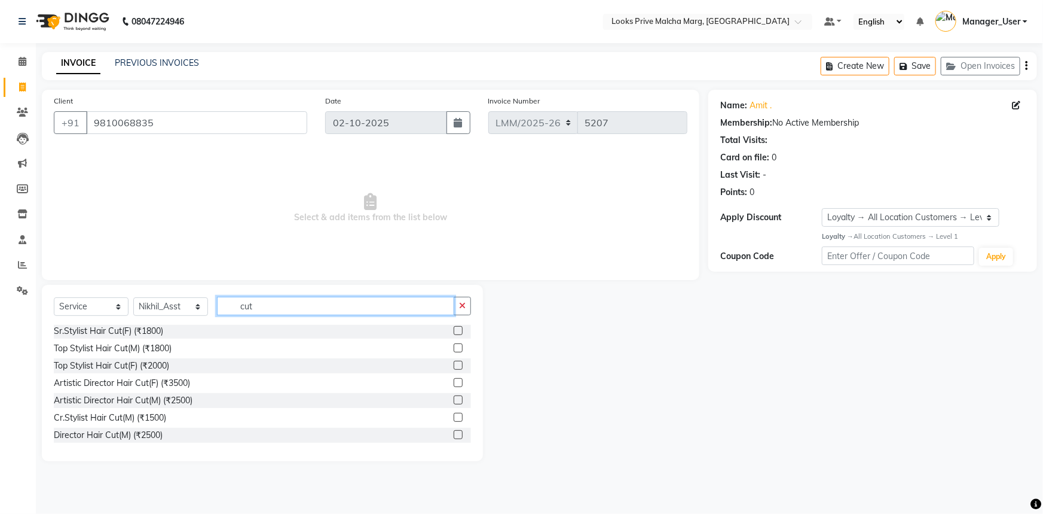
type input "cut"
click at [454, 435] on label at bounding box center [458, 434] width 9 height 9
click at [454, 435] on input "checkbox" at bounding box center [458, 435] width 8 height 8
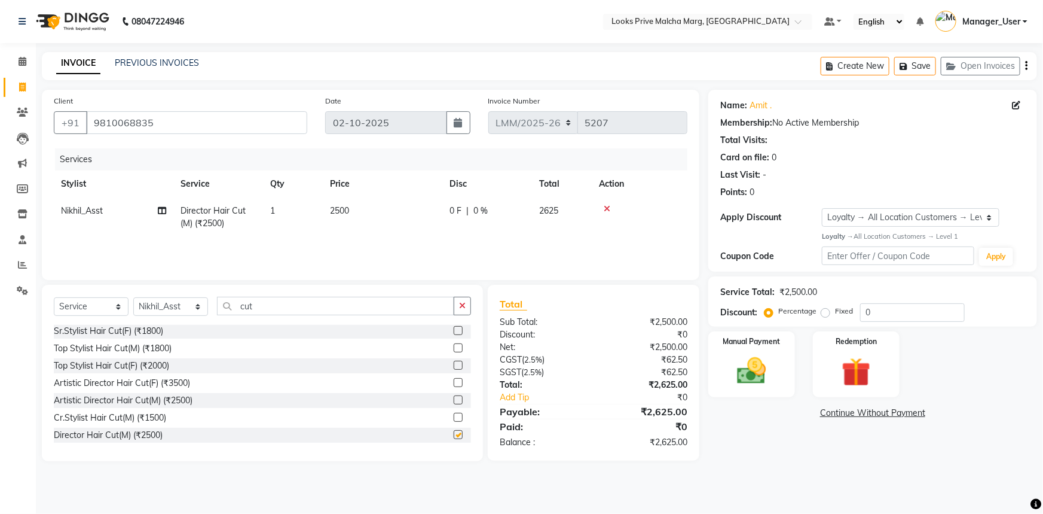
checkbox input "false"
click at [166, 308] on select "Select Stylist Akbar_pdct Amir Amit_Pdct Anas_Asst Counter_Sales Dharam_Pdct Hu…" at bounding box center [170, 306] width 75 height 19
select select "66969"
click at [133, 297] on select "Select Stylist Akbar_pdct Amir Amit_Pdct Anas_Asst Counter_Sales Dharam_Pdct Hu…" at bounding box center [170, 306] width 75 height 19
click at [287, 297] on input "cut" at bounding box center [335, 306] width 237 height 19
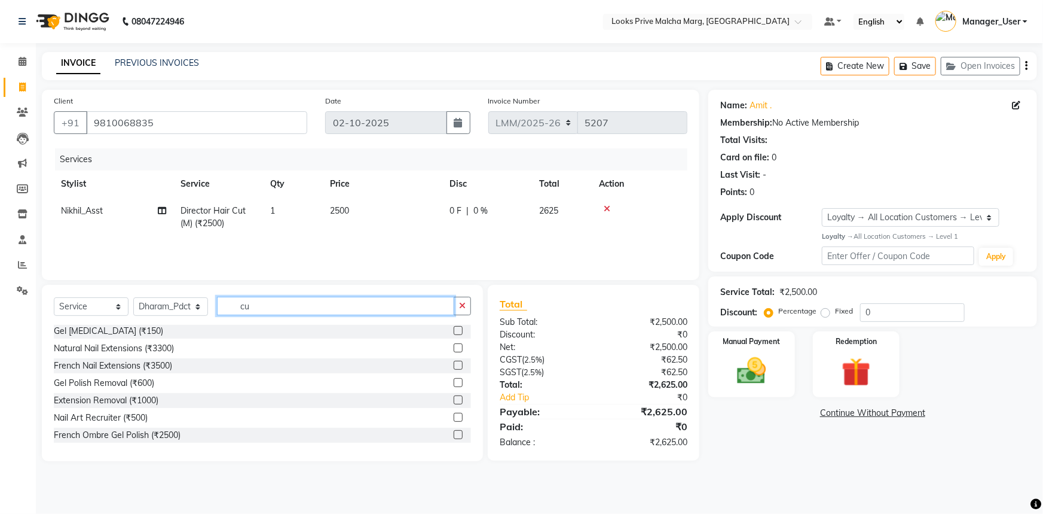
type input "c"
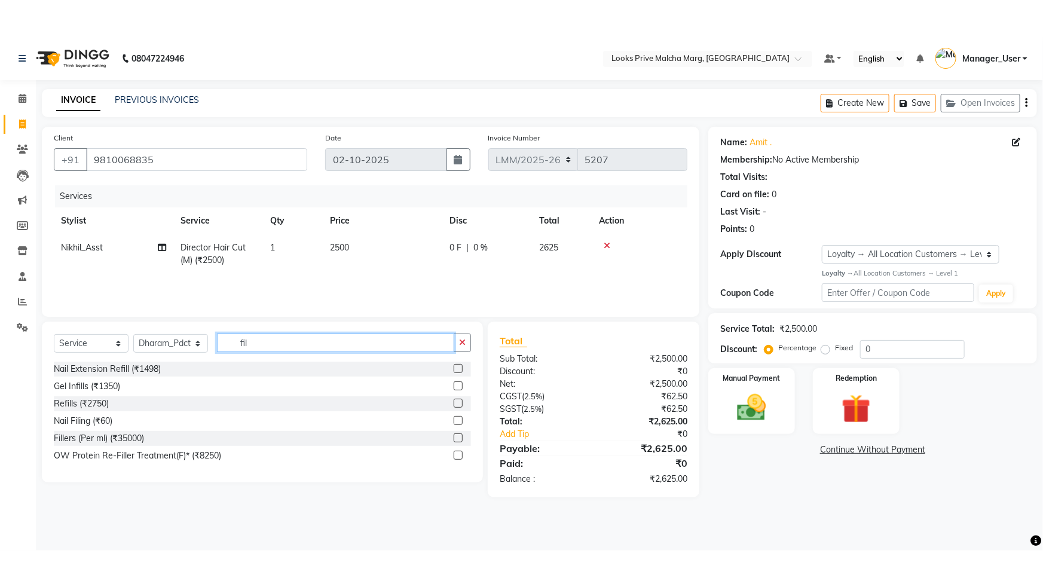
scroll to position [0, 0]
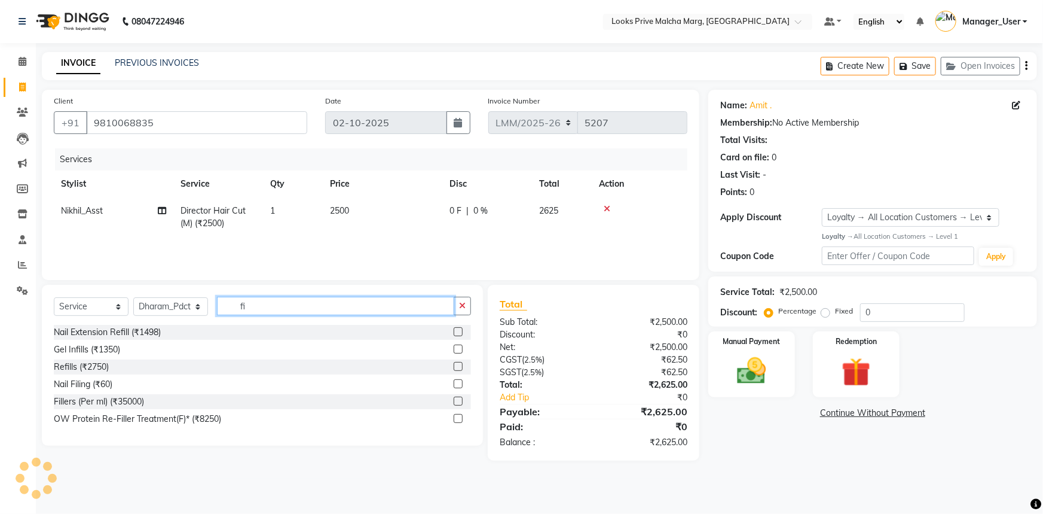
type input "f"
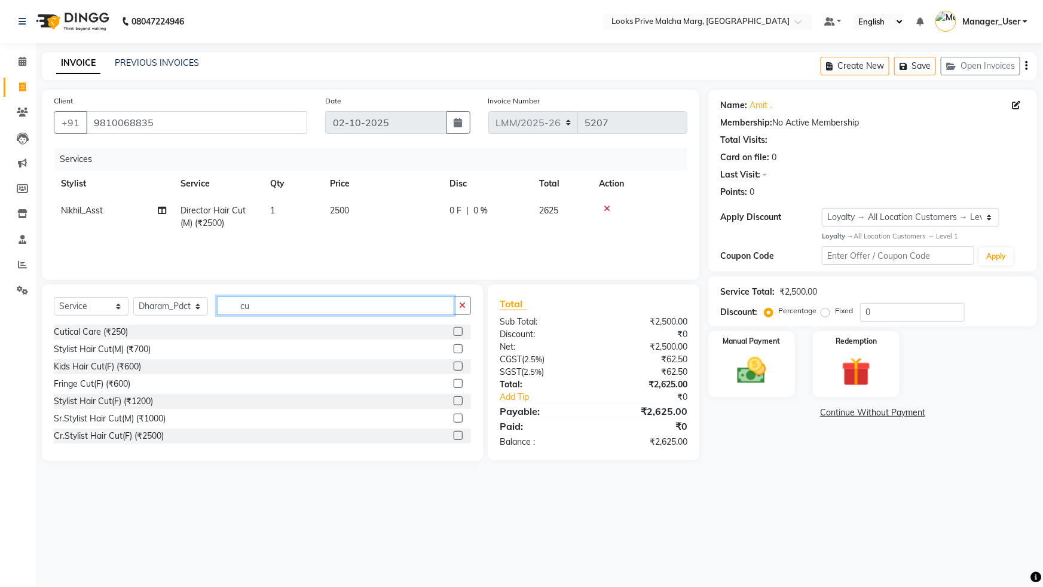
type input "c"
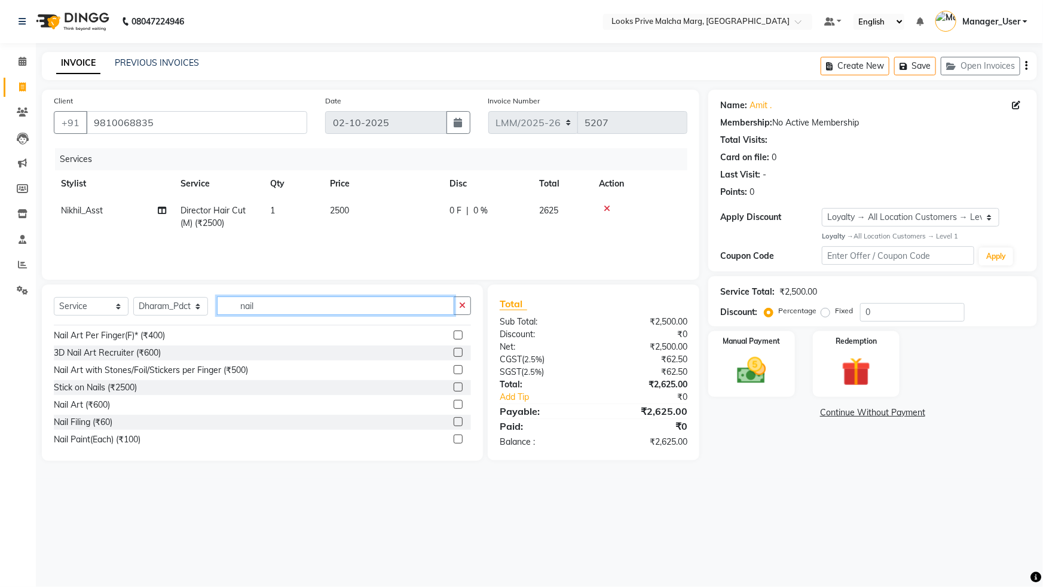
scroll to position [123, 0]
type input "nail"
click at [454, 418] on label at bounding box center [458, 417] width 9 height 9
click at [454, 418] on input "checkbox" at bounding box center [458, 418] width 8 height 8
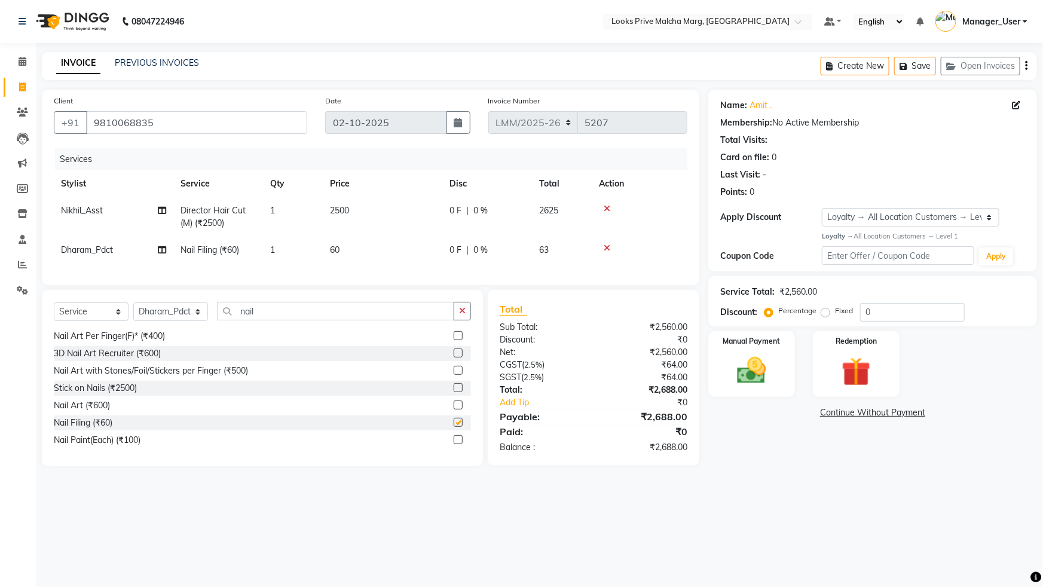
checkbox input "false"
drag, startPoint x: 362, startPoint y: 251, endPoint x: 382, endPoint y: 251, distance: 19.1
click at [363, 251] on td "60" at bounding box center [383, 250] width 120 height 27
select select "66969"
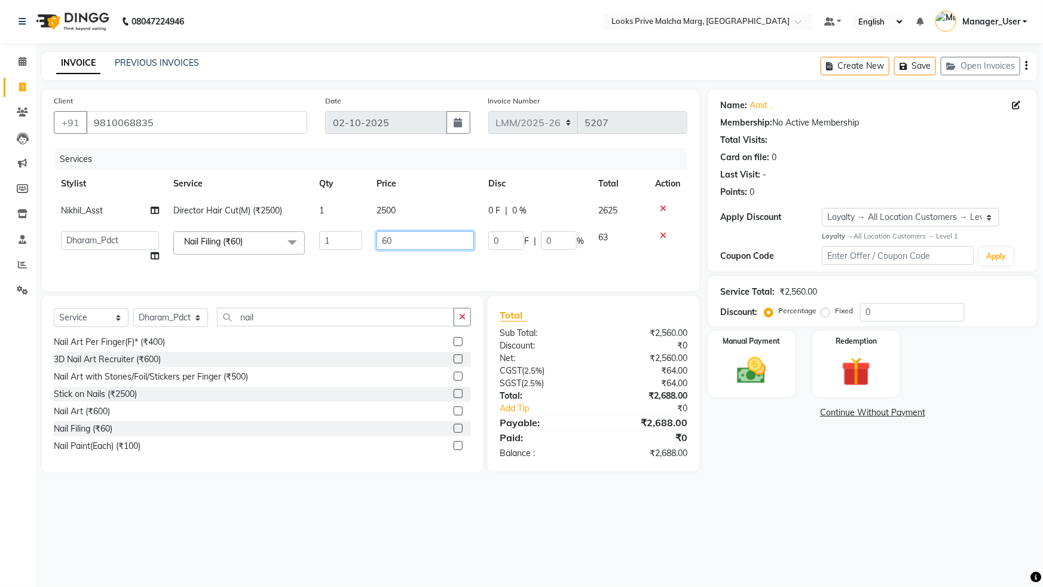
click at [393, 249] on input "60" at bounding box center [425, 240] width 97 height 19
type input "6"
type input "200"
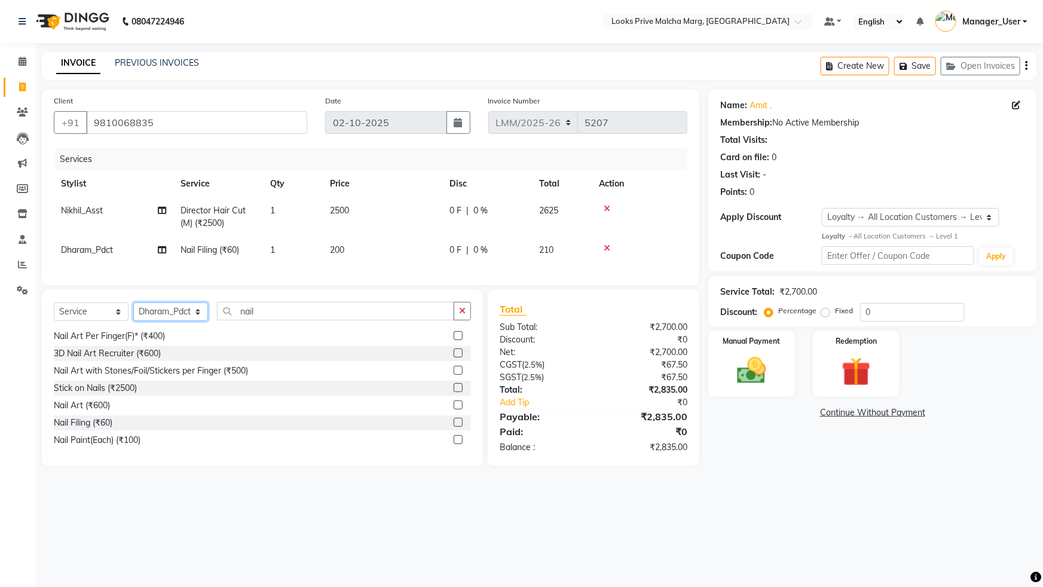
drag, startPoint x: 200, startPoint y: 327, endPoint x: 178, endPoint y: 322, distance: 22.1
click at [200, 321] on select "Select Stylist Akbar_pdct Amir Amit_Pdct Anas_Asst Counter_Sales Dharam_Pdct Hu…" at bounding box center [170, 312] width 75 height 19
select select "91456"
click at [133, 311] on select "Select Stylist Akbar_pdct Amir Amit_Pdct Anas_Asst Counter_Sales Dharam_Pdct Hu…" at bounding box center [170, 312] width 75 height 19
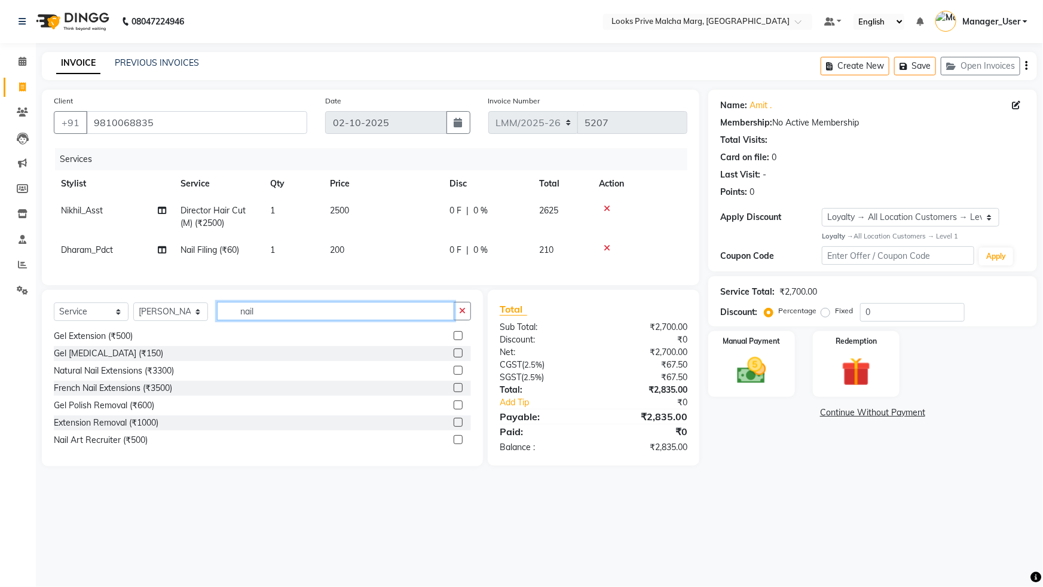
drag, startPoint x: 270, startPoint y: 323, endPoint x: 265, endPoint y: 311, distance: 13.1
click at [270, 319] on input "nail" at bounding box center [335, 311] width 237 height 19
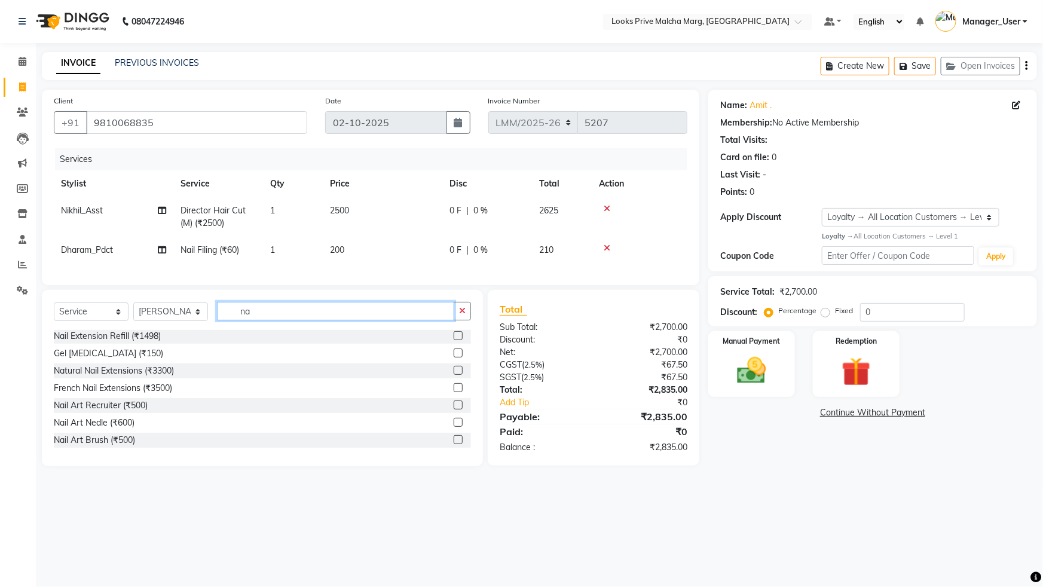
type input "n"
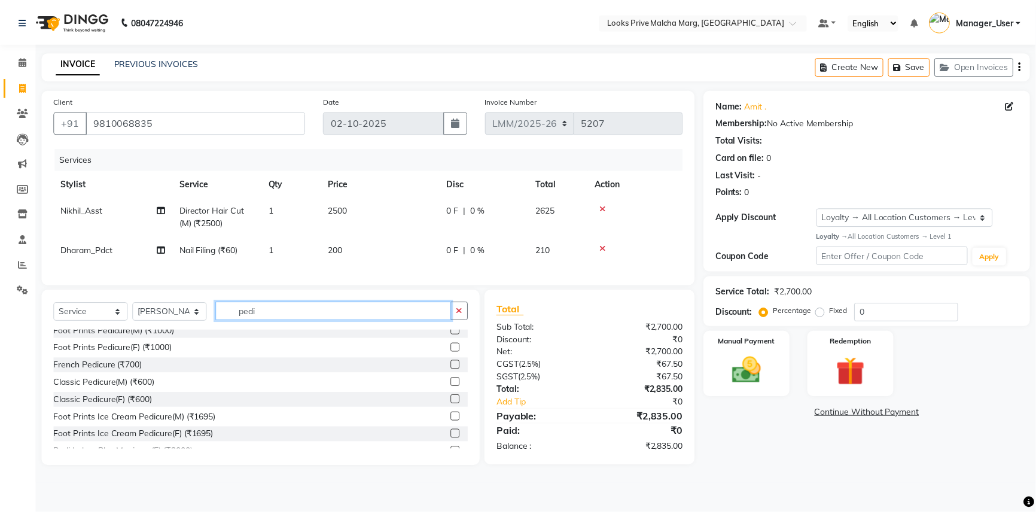
scroll to position [108, 0]
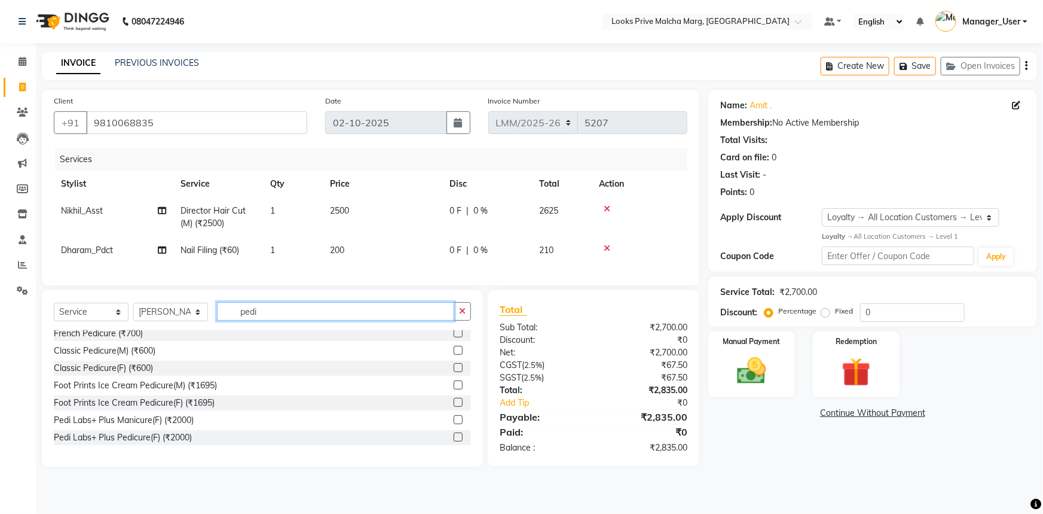
type input "pedi"
click at [454, 355] on label at bounding box center [458, 350] width 9 height 9
click at [454, 355] on input "checkbox" at bounding box center [458, 351] width 8 height 8
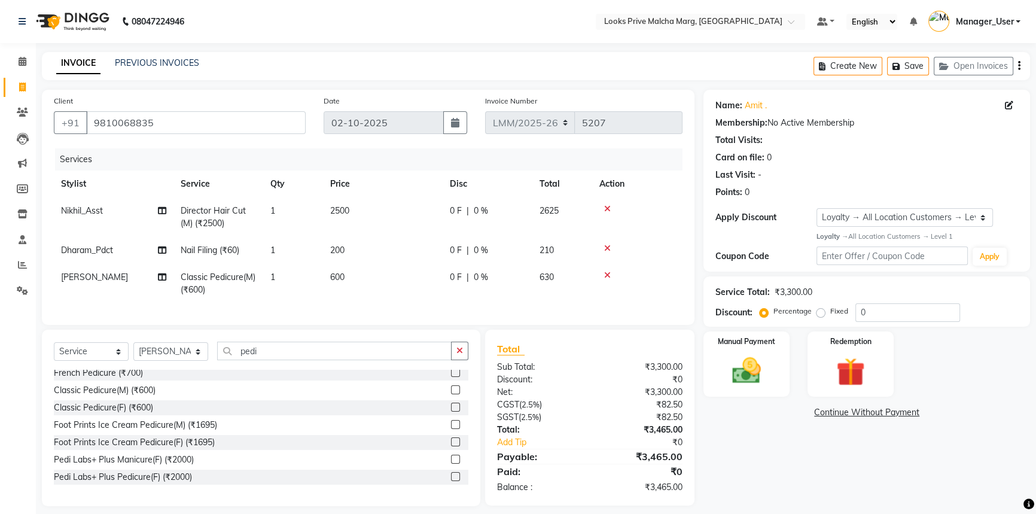
checkbox input "false"
click at [376, 291] on td "600" at bounding box center [383, 283] width 120 height 39
select select "91456"
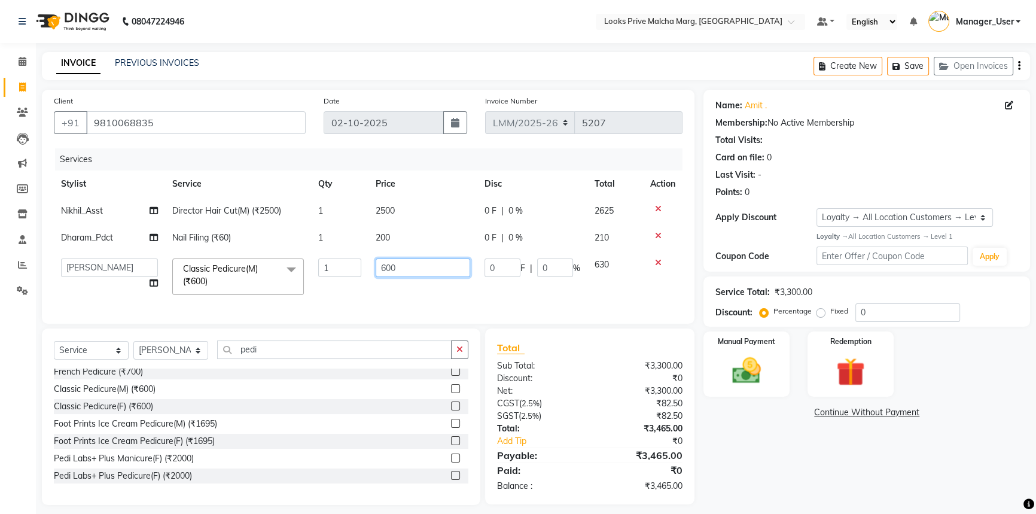
click at [419, 267] on input "600" at bounding box center [423, 267] width 94 height 19
type input "6"
type input "850"
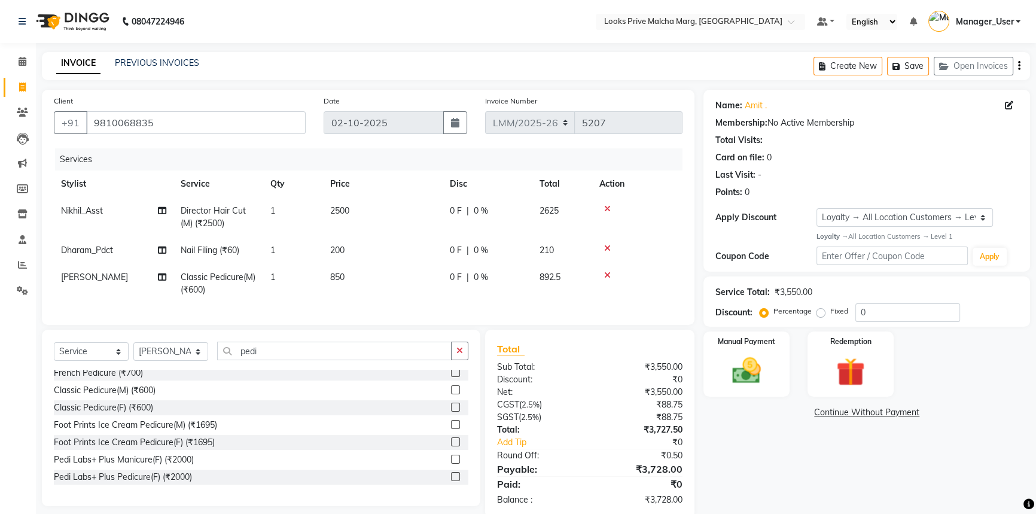
scroll to position [30, 0]
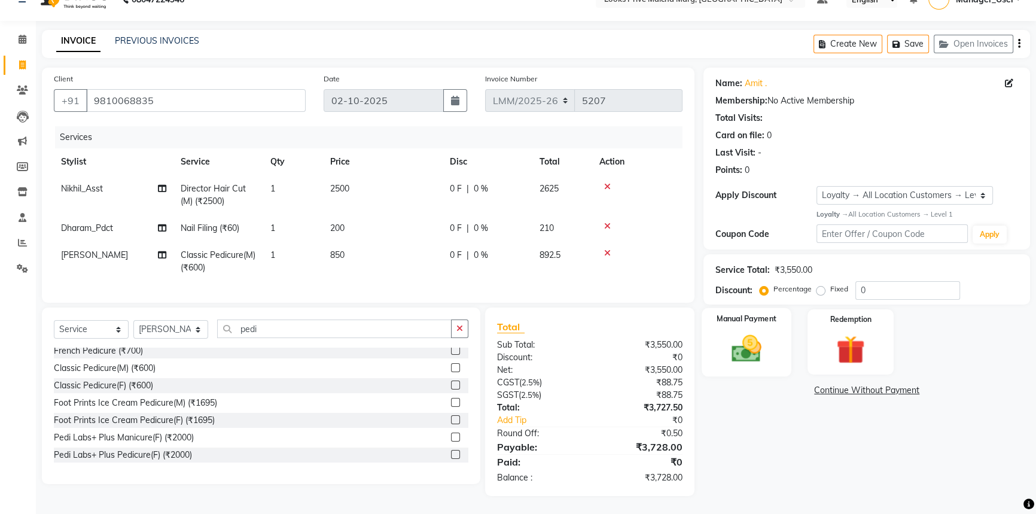
click at [750, 341] on img at bounding box center [746, 348] width 48 height 34
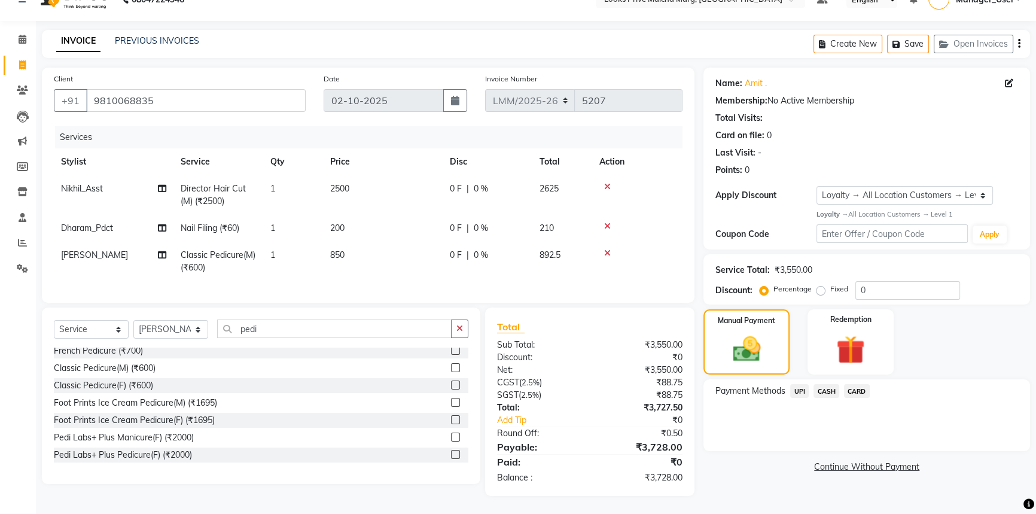
click at [797, 384] on span "UPI" at bounding box center [799, 391] width 19 height 14
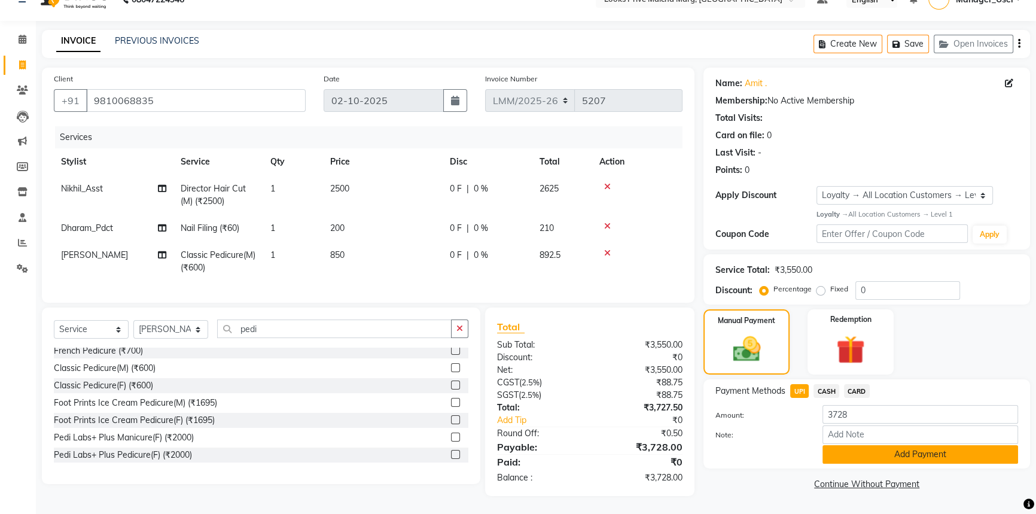
click at [840, 445] on button "Add Payment" at bounding box center [920, 454] width 196 height 19
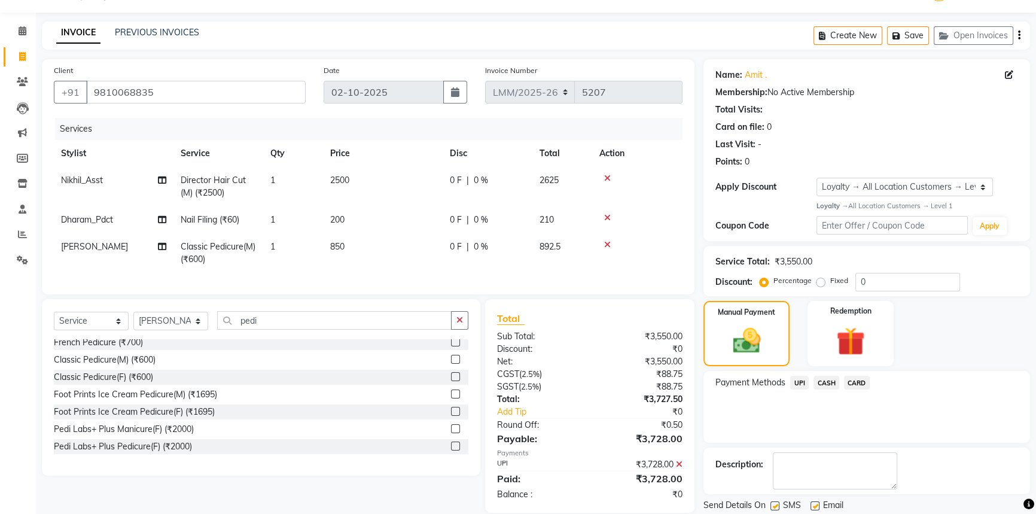
scroll to position [115, 0]
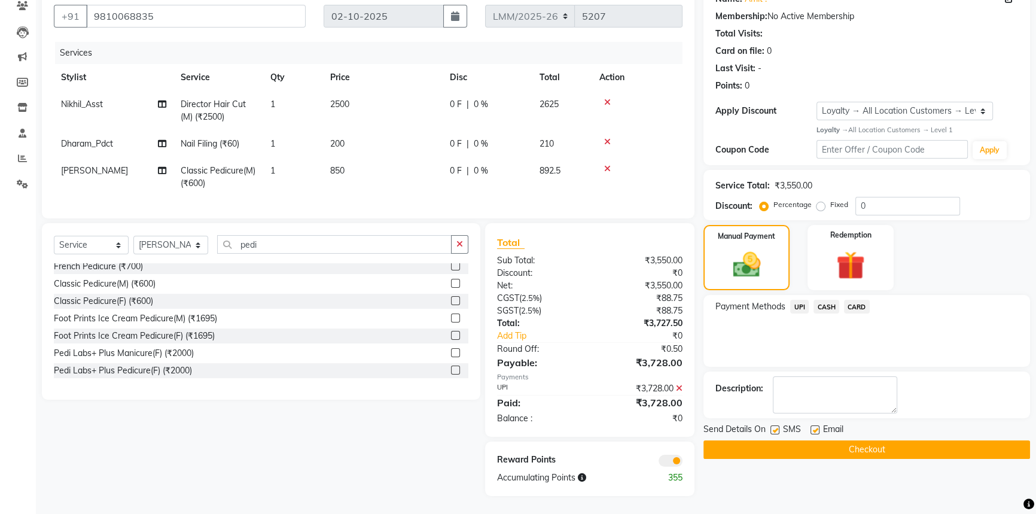
click at [853, 440] on button "Checkout" at bounding box center [866, 449] width 327 height 19
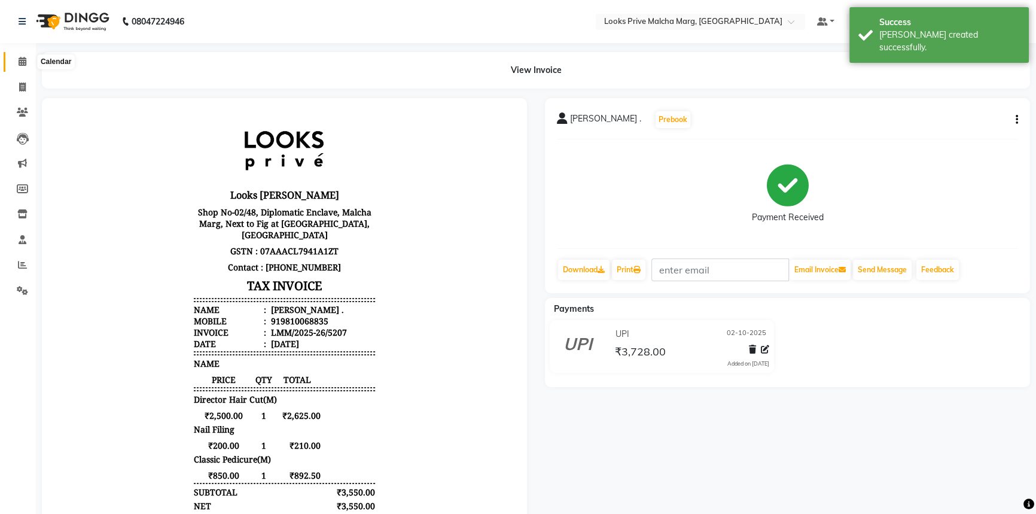
click at [20, 59] on icon at bounding box center [23, 61] width 8 height 9
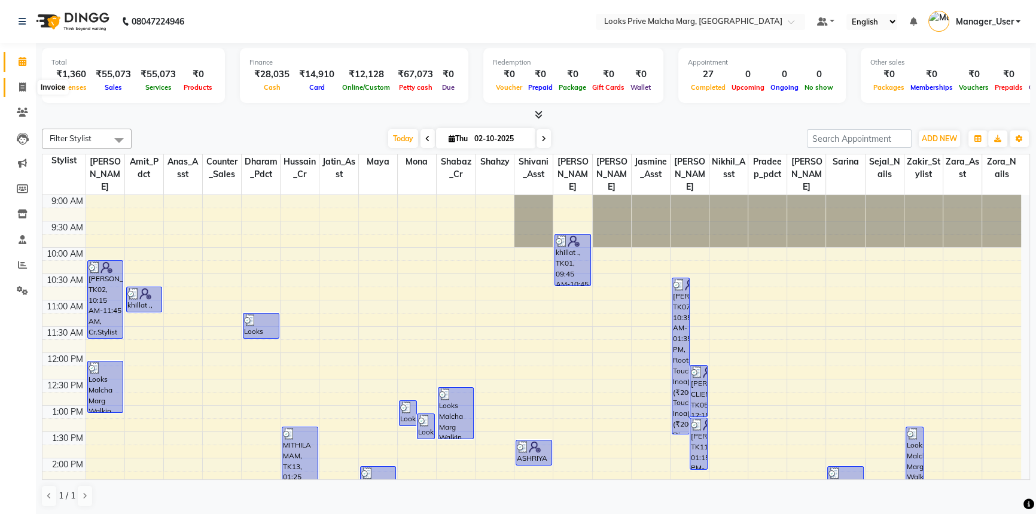
drag, startPoint x: 22, startPoint y: 86, endPoint x: 48, endPoint y: 87, distance: 26.9
click at [22, 86] on icon at bounding box center [22, 87] width 7 height 9
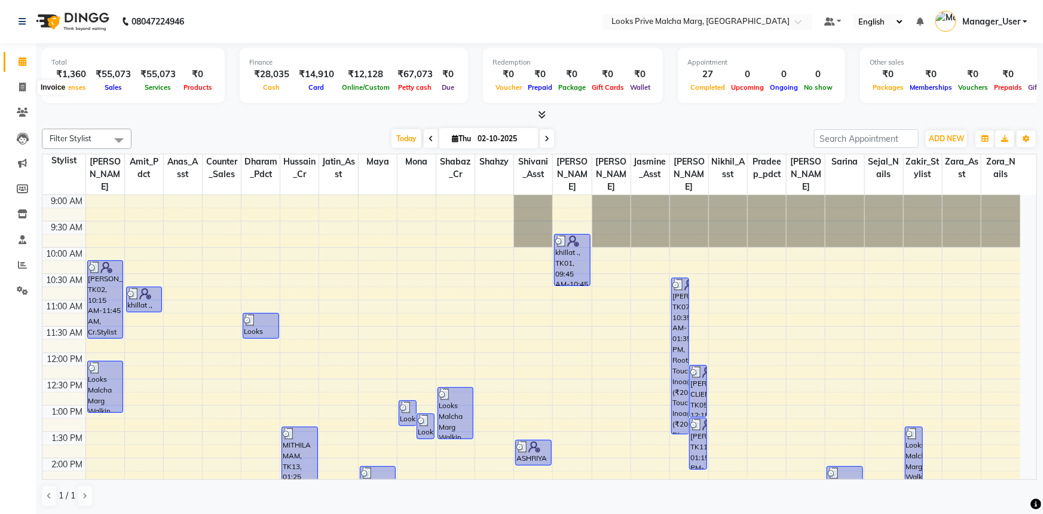
select select "service"
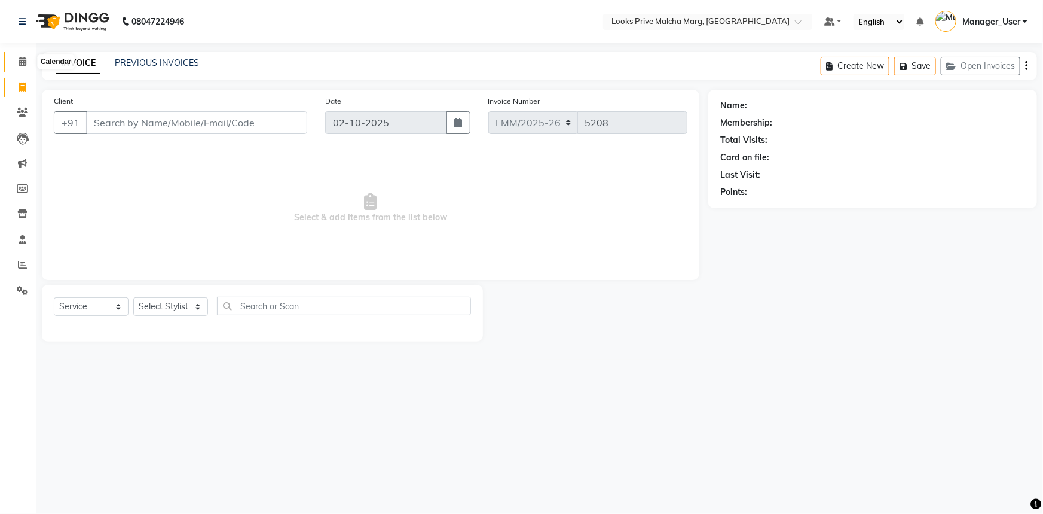
click at [25, 61] on icon at bounding box center [23, 61] width 8 height 9
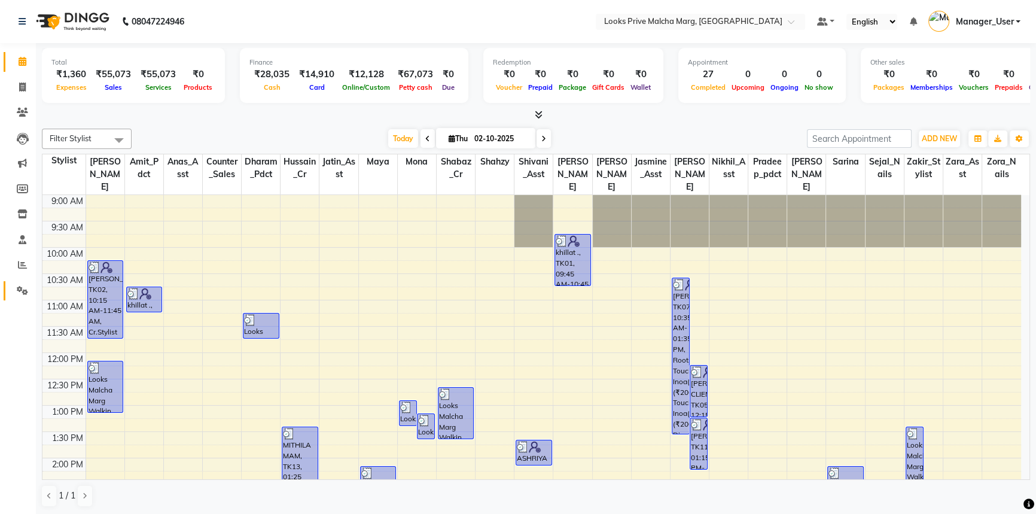
click at [26, 293] on icon at bounding box center [22, 290] width 11 height 9
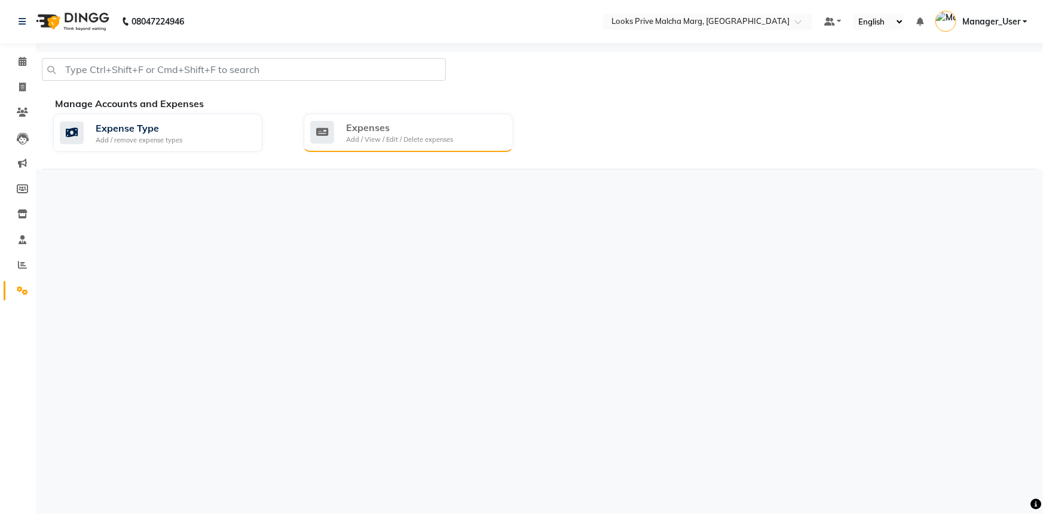
click at [405, 131] on div "Expenses" at bounding box center [399, 127] width 107 height 14
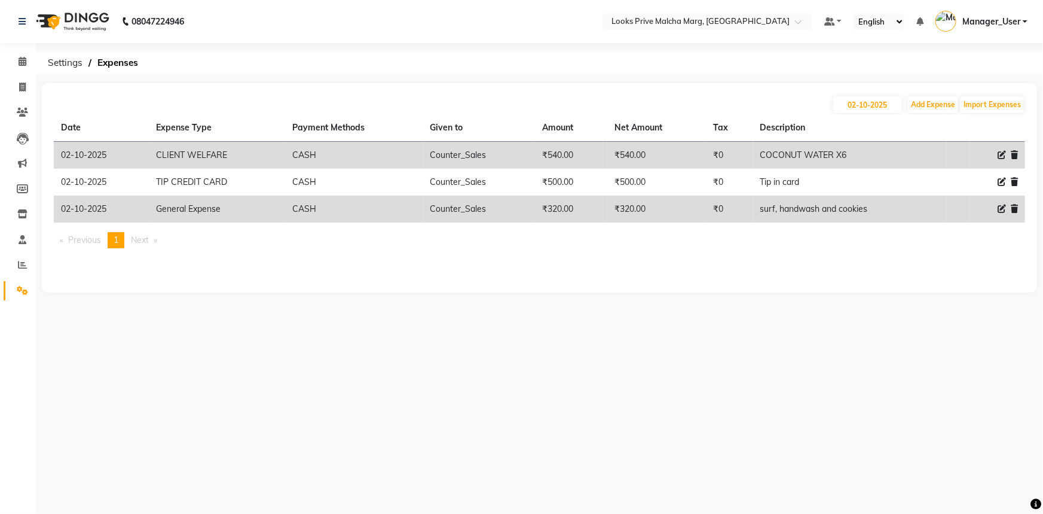
click at [1000, 154] on icon at bounding box center [1002, 155] width 8 height 8
select select "23749"
select select "1"
select select "6693"
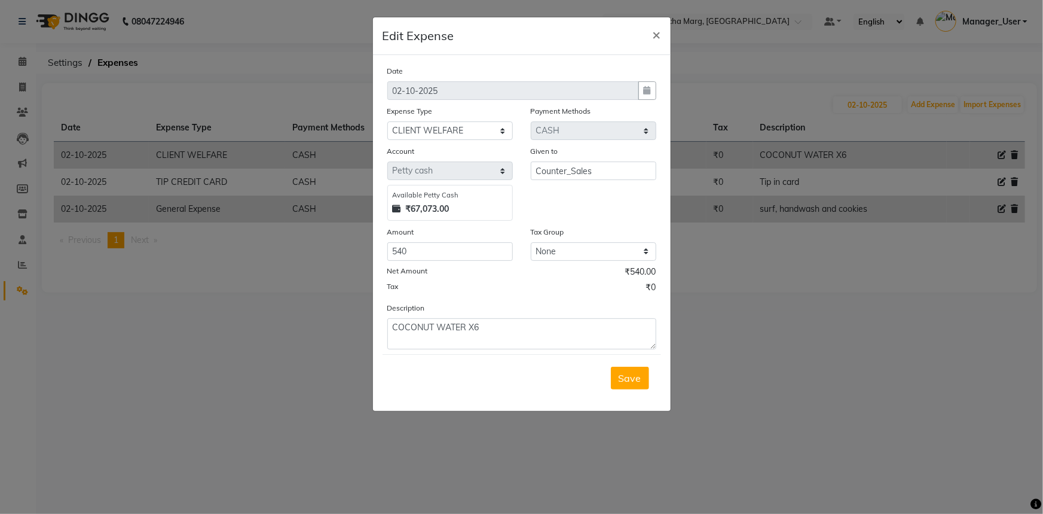
click at [434, 267] on div "Net Amount ₹540.00" at bounding box center [521, 274] width 269 height 16
click at [435, 255] on input "540" at bounding box center [450, 251] width 126 height 19
type input "5"
type input "630"
click at [481, 337] on textarea "COCONUT WATER X6" at bounding box center [521, 333] width 269 height 31
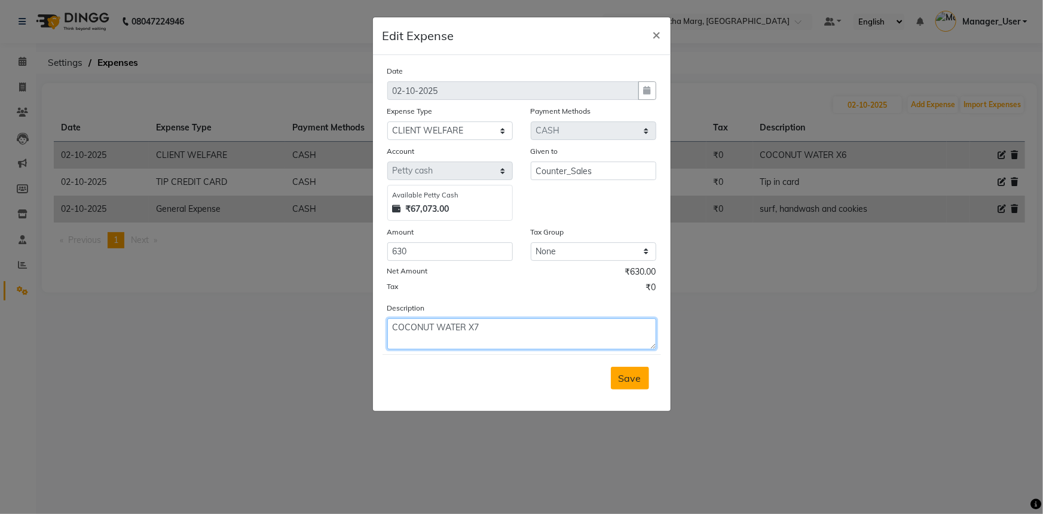
type textarea "COCONUT WATER X7"
click at [633, 378] on span "Save" at bounding box center [630, 378] width 23 height 12
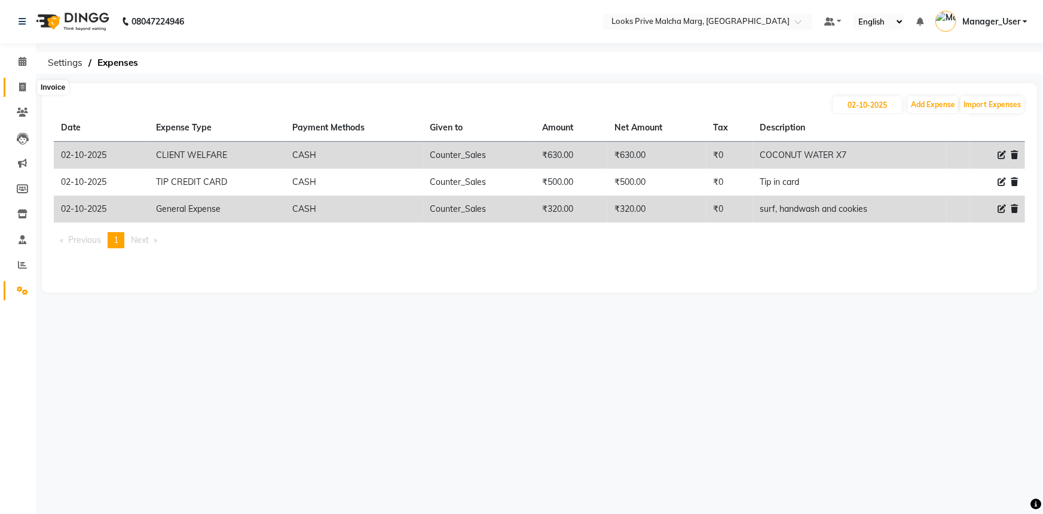
drag, startPoint x: 27, startPoint y: 84, endPoint x: 0, endPoint y: 84, distance: 26.9
click at [27, 84] on span at bounding box center [22, 88] width 21 height 14
select select "service"
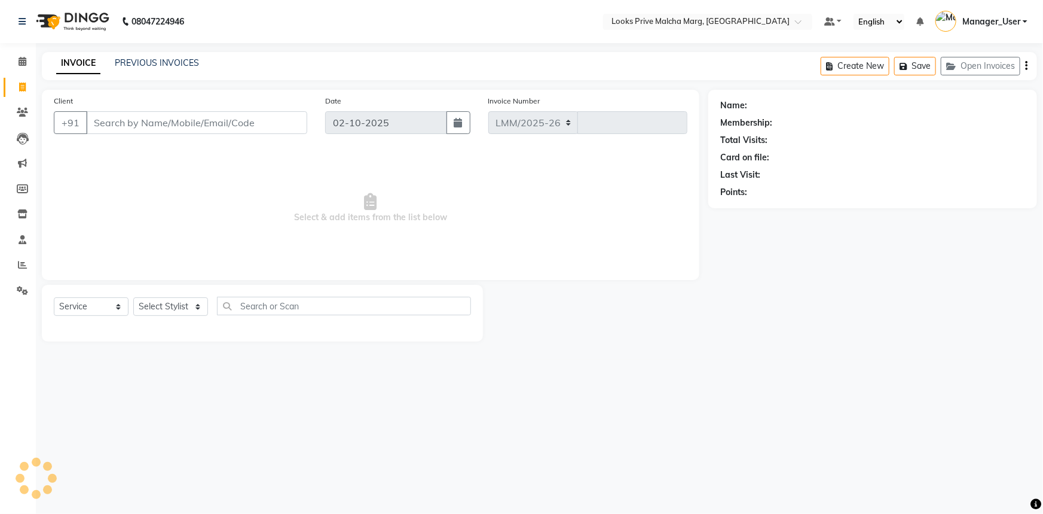
select select "7648"
type input "5208"
click at [22, 265] on icon at bounding box center [22, 264] width 9 height 9
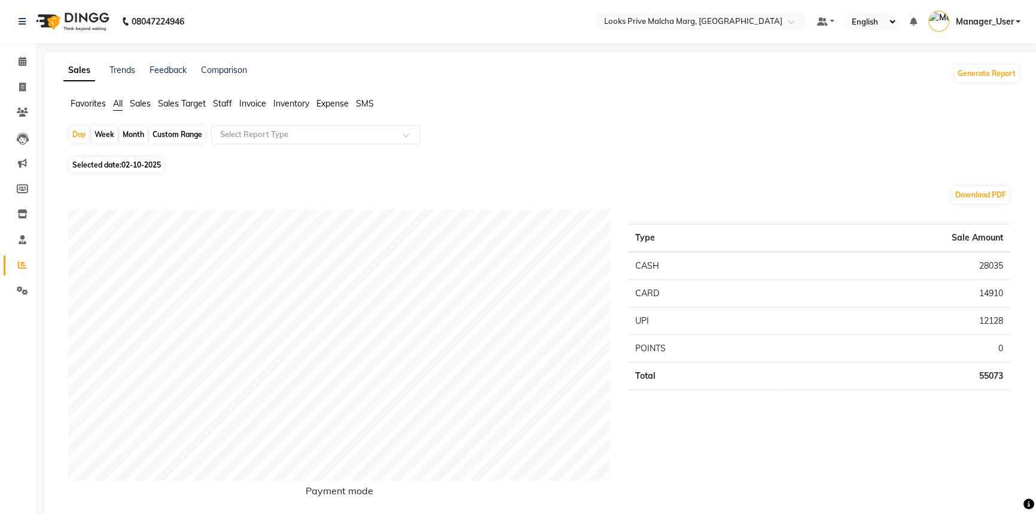
drag, startPoint x: 224, startPoint y: 104, endPoint x: 451, endPoint y: 80, distance: 229.1
click at [222, 105] on span "Staff" at bounding box center [222, 103] width 19 height 11
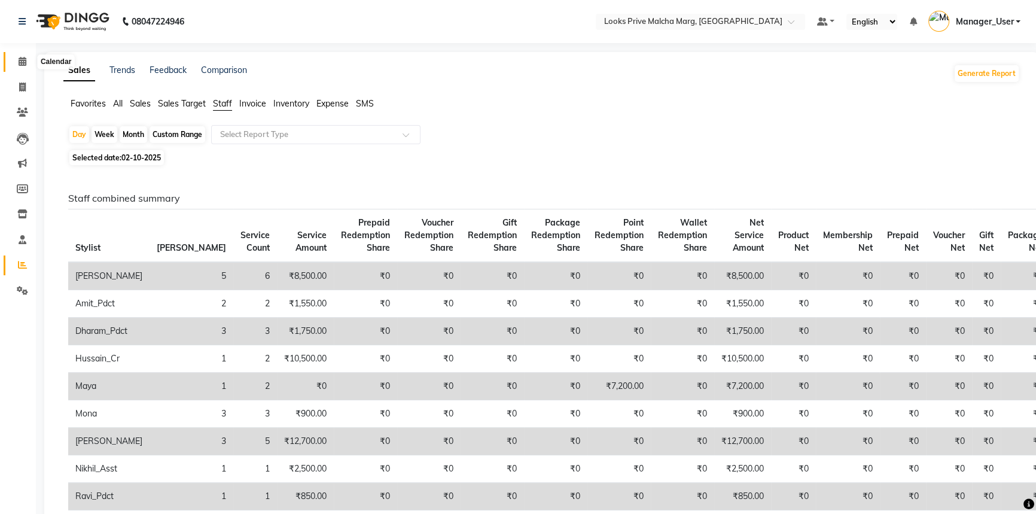
click at [25, 58] on icon at bounding box center [23, 61] width 8 height 9
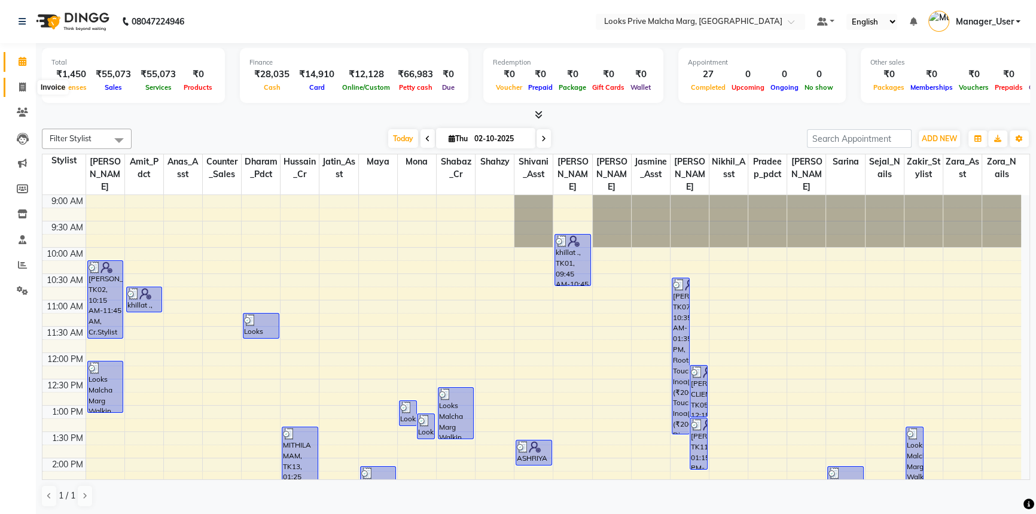
click at [23, 89] on icon at bounding box center [22, 87] width 7 height 9
select select "service"
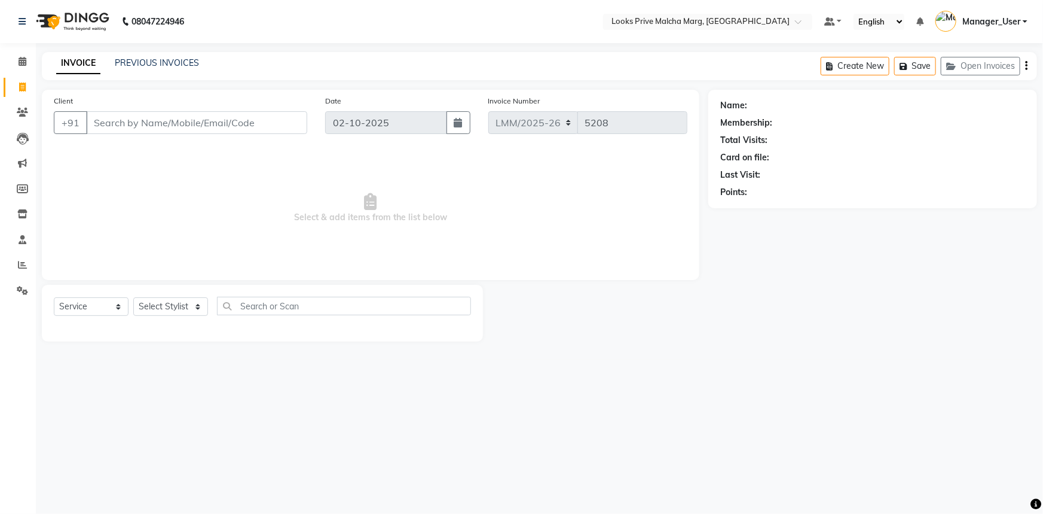
click at [197, 120] on input "Client" at bounding box center [196, 122] width 221 height 23
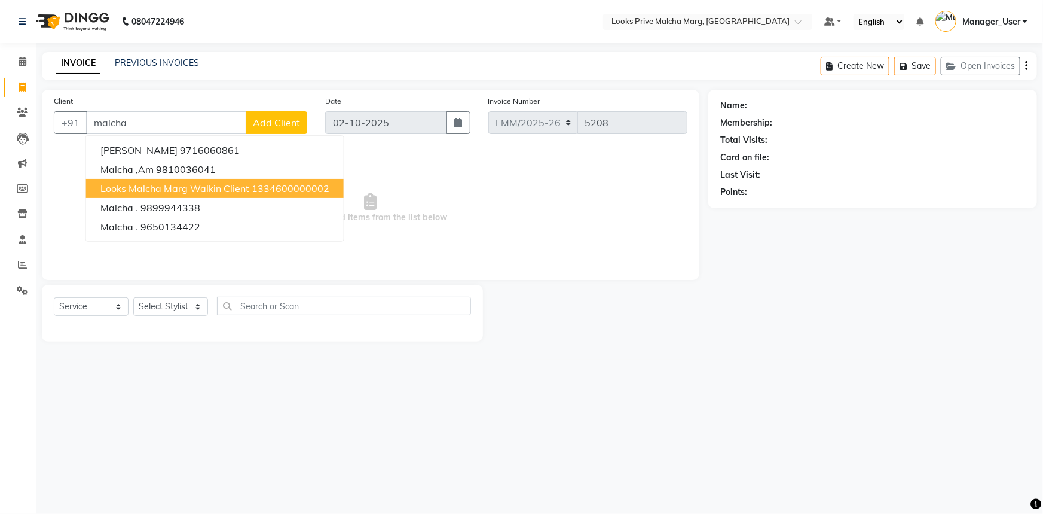
click at [234, 190] on span "Looks Malcha Marg Walkin Client" at bounding box center [174, 188] width 149 height 12
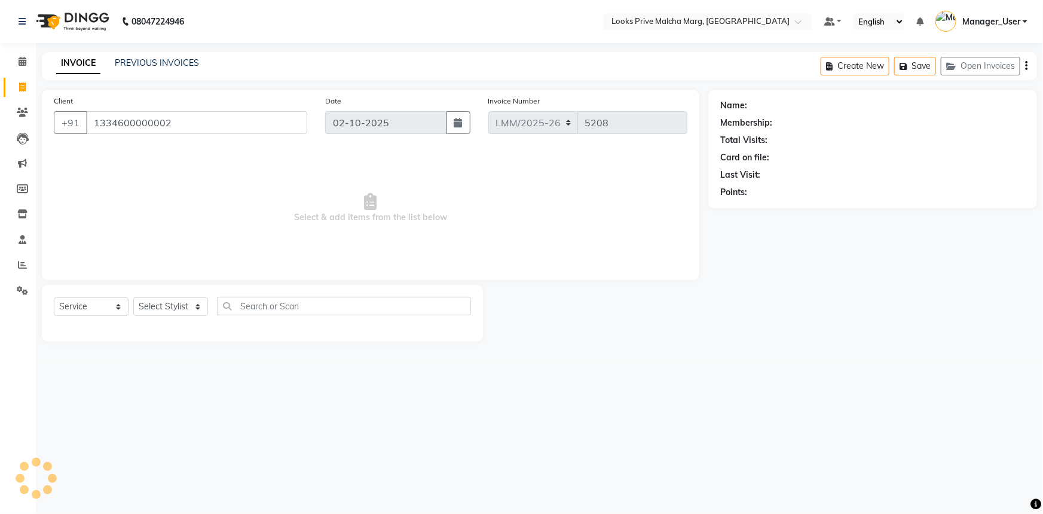
type input "1334600000002"
click at [177, 310] on select "Select Stylist [PERSON_NAME] [PERSON_NAME] Anas_Asst Counter_Sales Dharam_Pdct …" at bounding box center [170, 306] width 75 height 19
select select "1: Object"
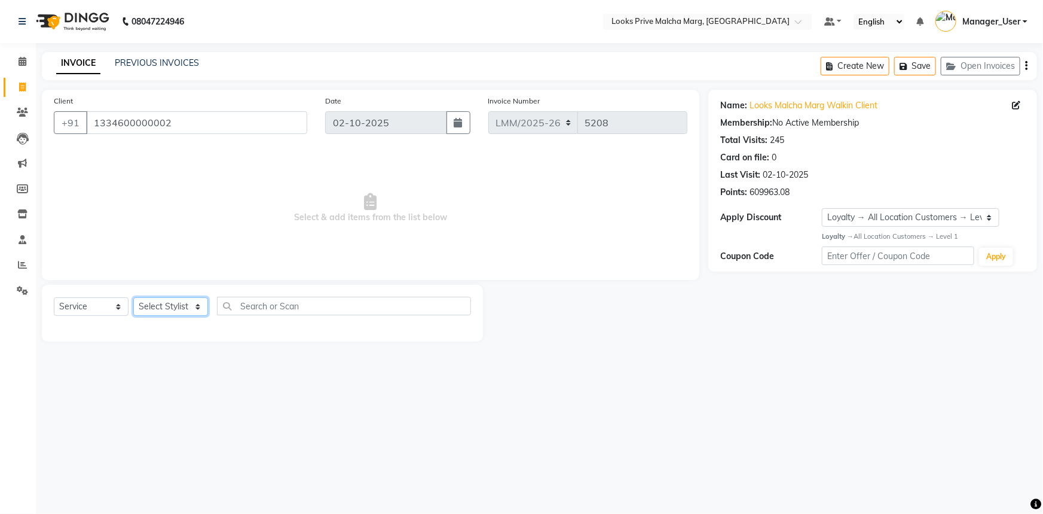
select select "66959"
click at [133, 297] on select "Select Stylist [PERSON_NAME] [PERSON_NAME] Anas_Asst Counter_Sales Dharam_Pdct …" at bounding box center [170, 306] width 75 height 19
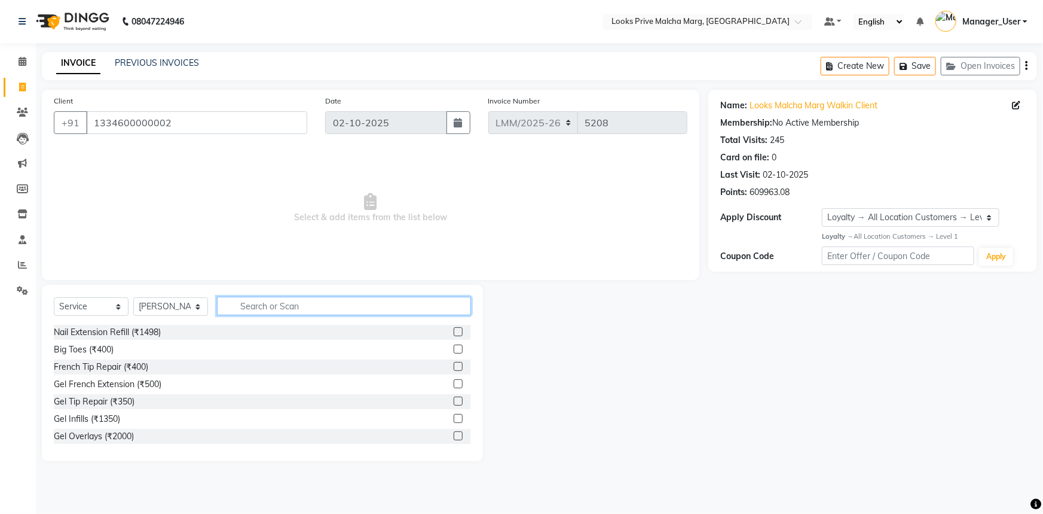
click at [260, 305] on input "text" at bounding box center [344, 306] width 254 height 19
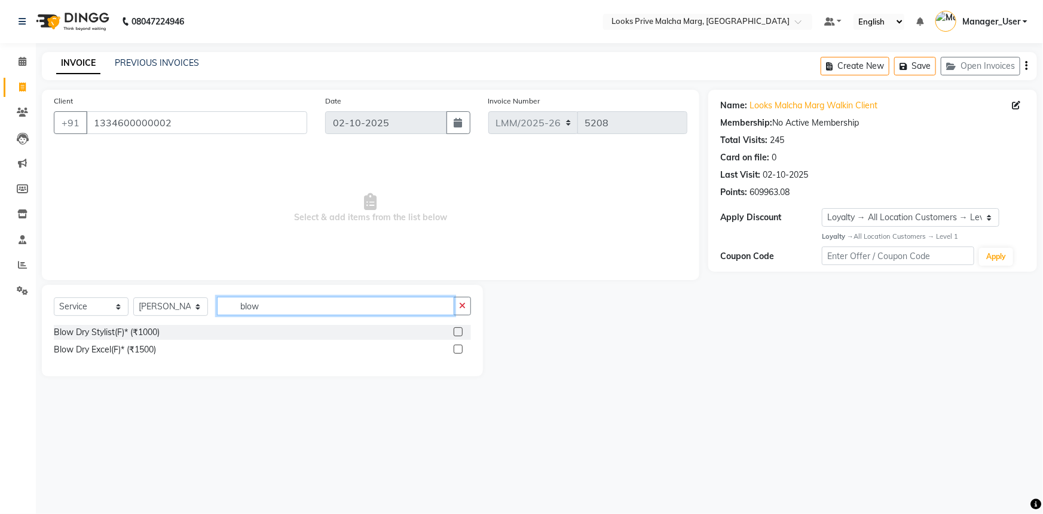
type input "blow"
click at [457, 349] on label at bounding box center [458, 348] width 9 height 9
click at [457, 349] on input "checkbox" at bounding box center [458, 350] width 8 height 8
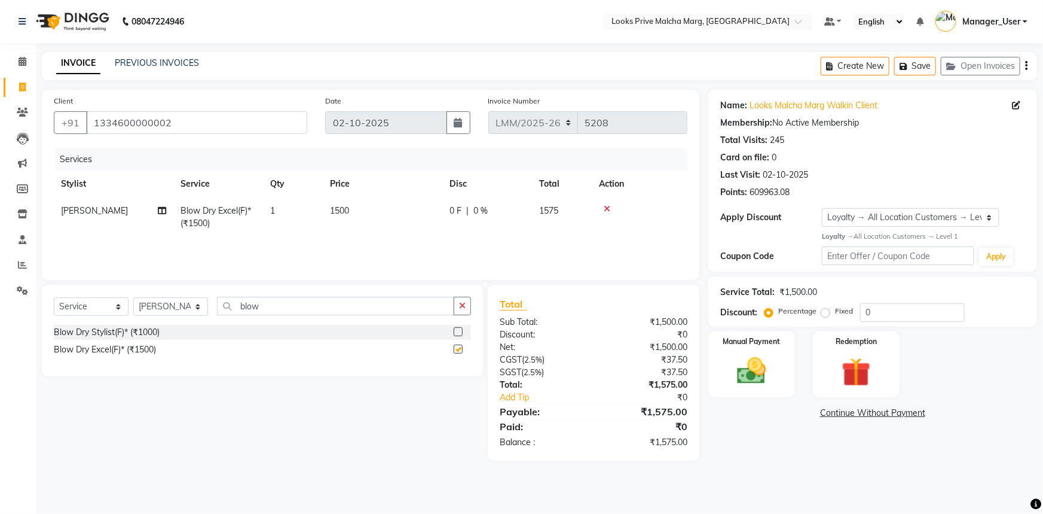
checkbox input "false"
click at [750, 363] on img at bounding box center [752, 370] width 49 height 35
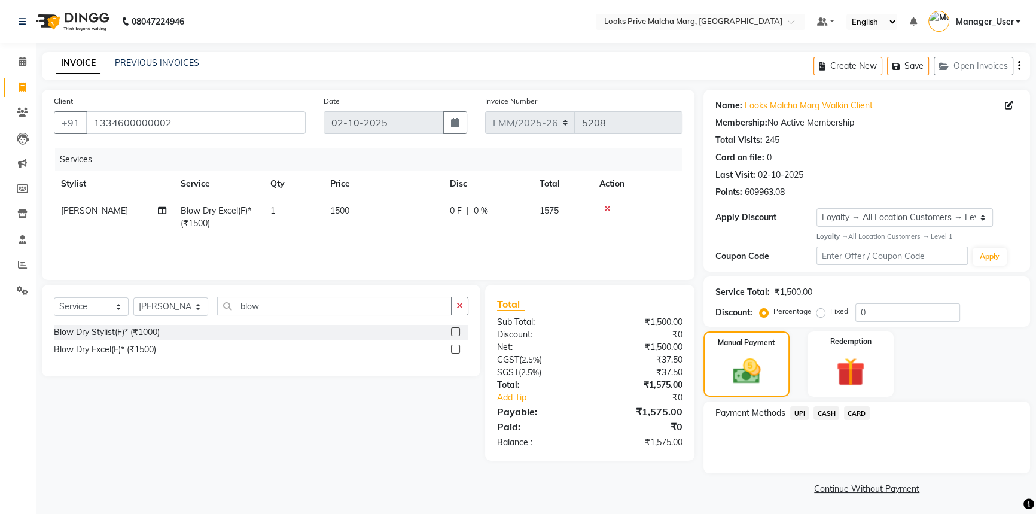
click at [820, 412] on span "CASH" at bounding box center [826, 413] width 26 height 14
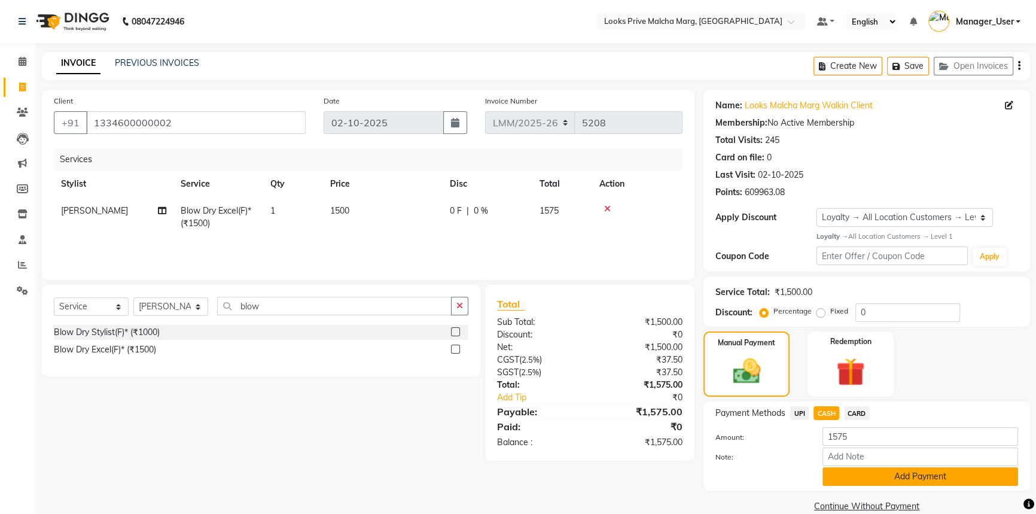
scroll to position [19, 0]
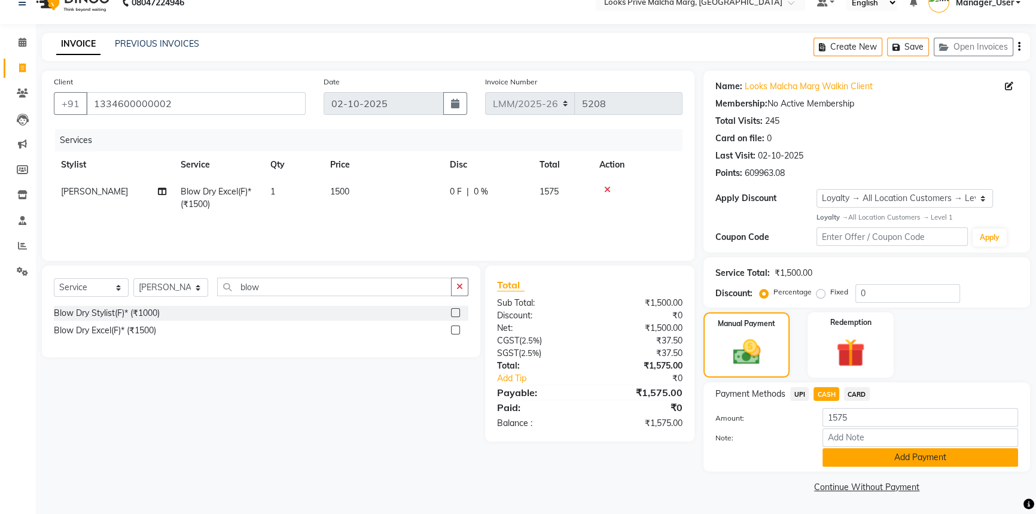
click at [863, 456] on button "Add Payment" at bounding box center [920, 457] width 196 height 19
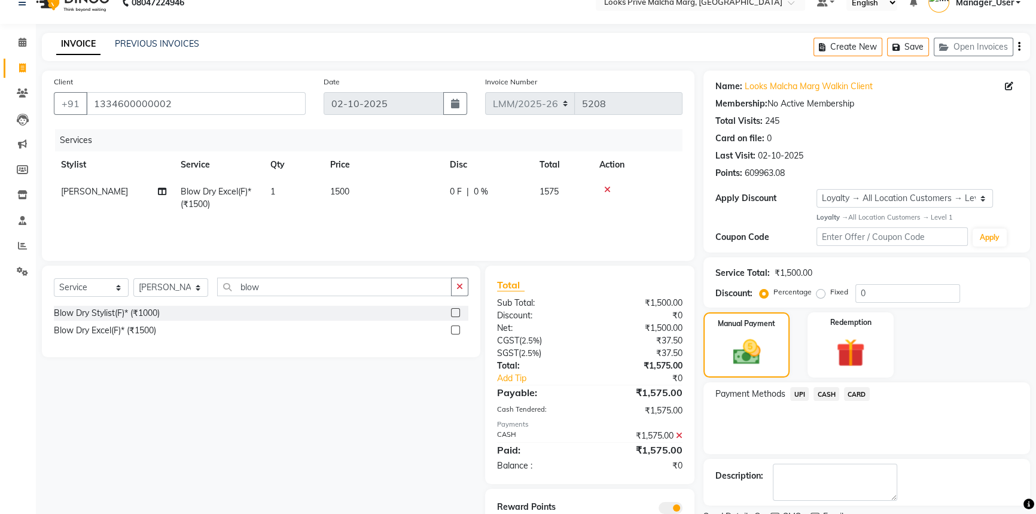
scroll to position [69, 0]
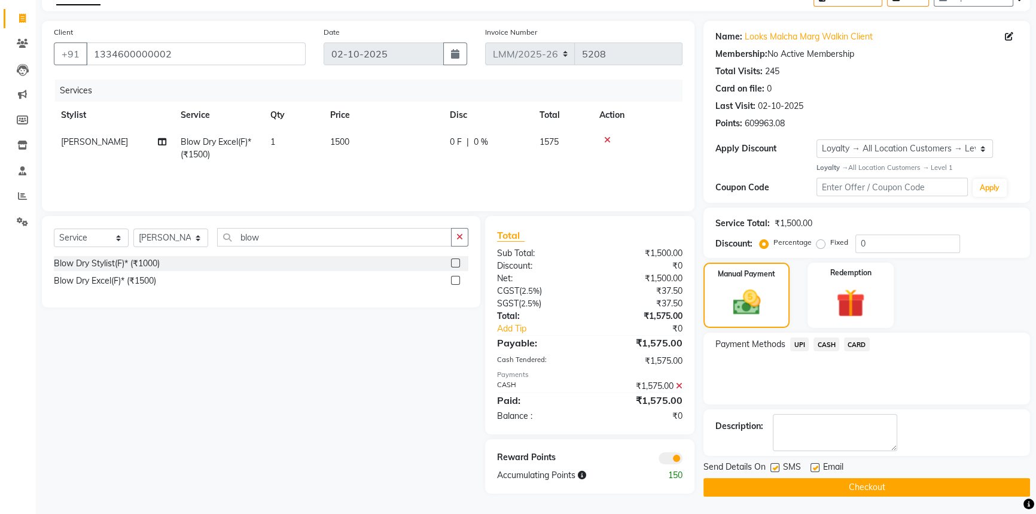
click at [852, 483] on button "Checkout" at bounding box center [866, 487] width 327 height 19
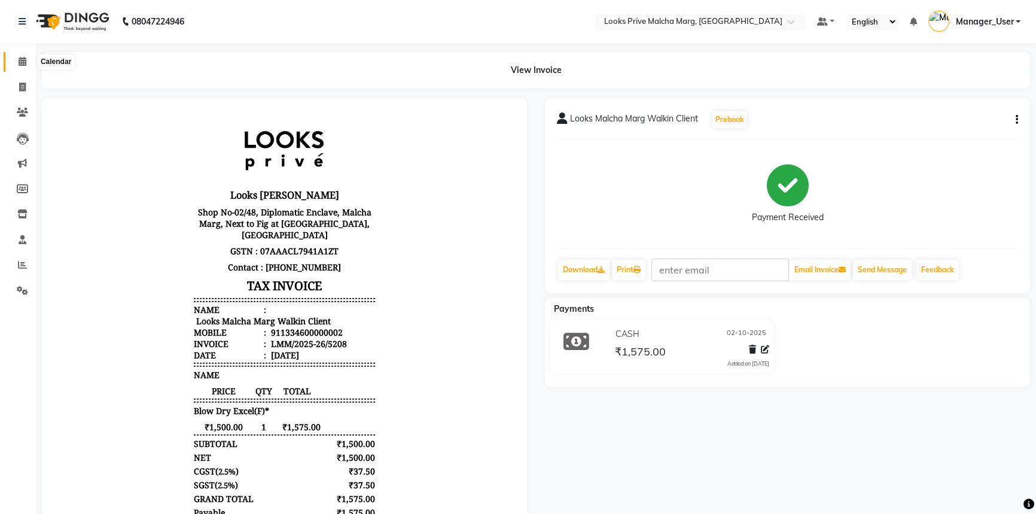
click at [14, 62] on span at bounding box center [22, 62] width 21 height 14
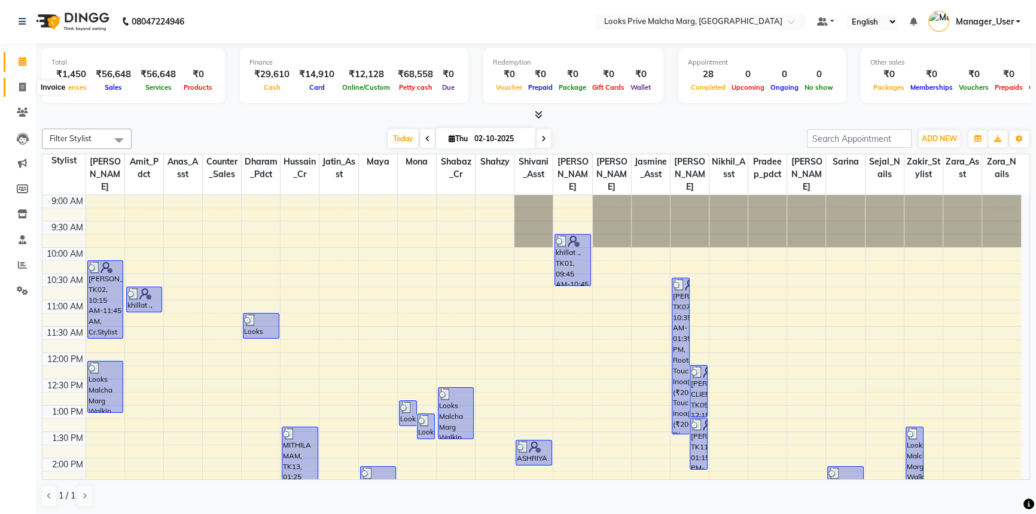
click at [20, 86] on icon at bounding box center [22, 87] width 7 height 9
select select "service"
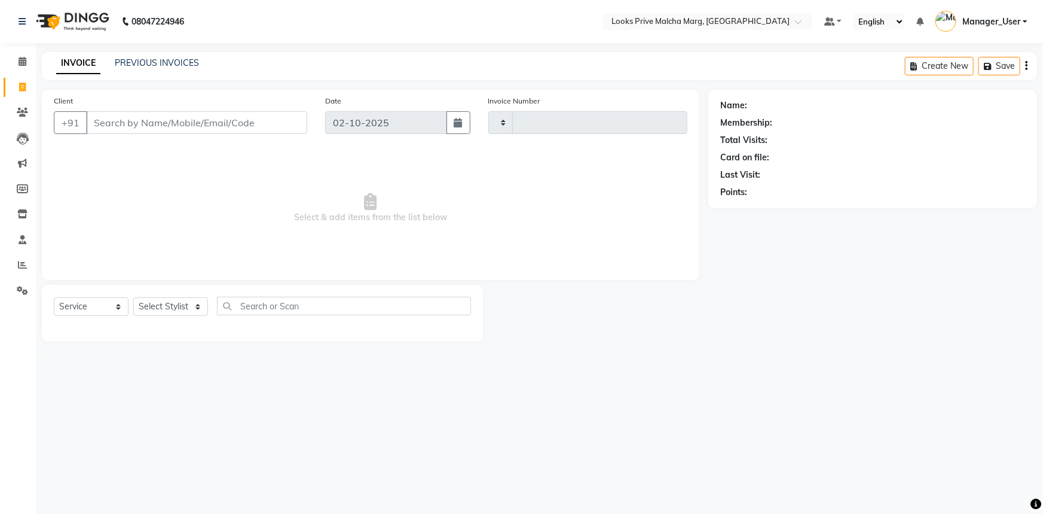
type input "5209"
select select "7648"
click at [178, 126] on input "Client" at bounding box center [196, 122] width 221 height 23
drag, startPoint x: 20, startPoint y: 295, endPoint x: 34, endPoint y: 283, distance: 17.8
click at [20, 295] on span at bounding box center [22, 291] width 21 height 14
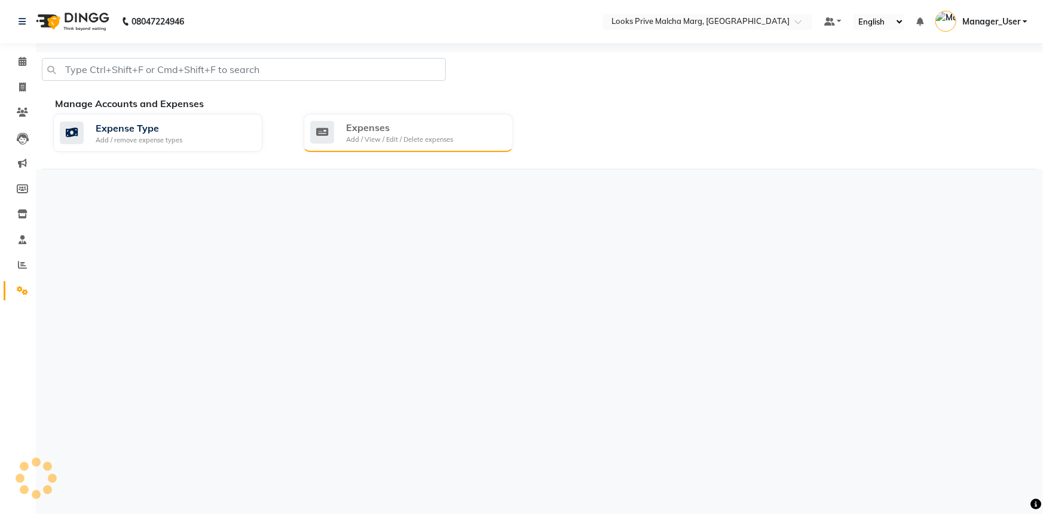
click at [404, 139] on div "Add / View / Edit / Delete expenses" at bounding box center [399, 140] width 107 height 10
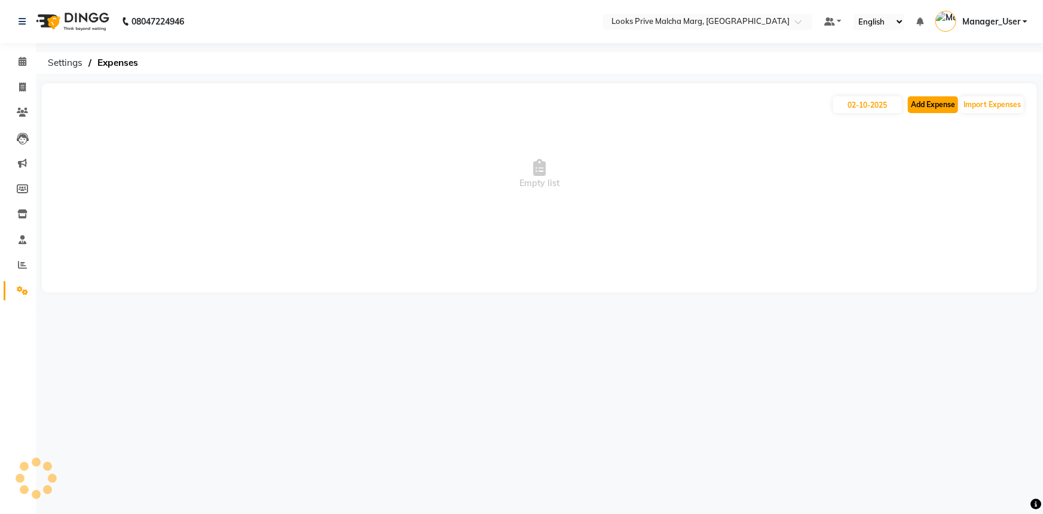
click at [920, 103] on button "Add Expense" at bounding box center [933, 104] width 50 height 17
select select "1"
select select "6693"
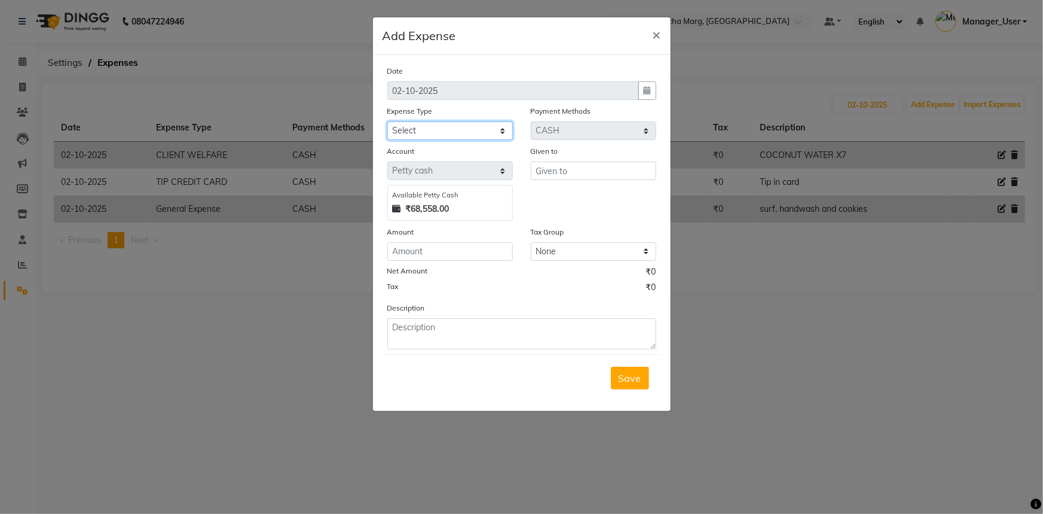
click at [466, 133] on select "Select Accommodation Aesthetics Bank Deposit BLINKIT Cash Handover Client Refun…" at bounding box center [450, 130] width 126 height 19
select select "23584"
click at [387, 122] on select "Select Accommodation Aesthetics Bank Deposit BLINKIT Cash Handover Client Refun…" at bounding box center [450, 130] width 126 height 19
click at [566, 178] on input "text" at bounding box center [594, 170] width 126 height 19
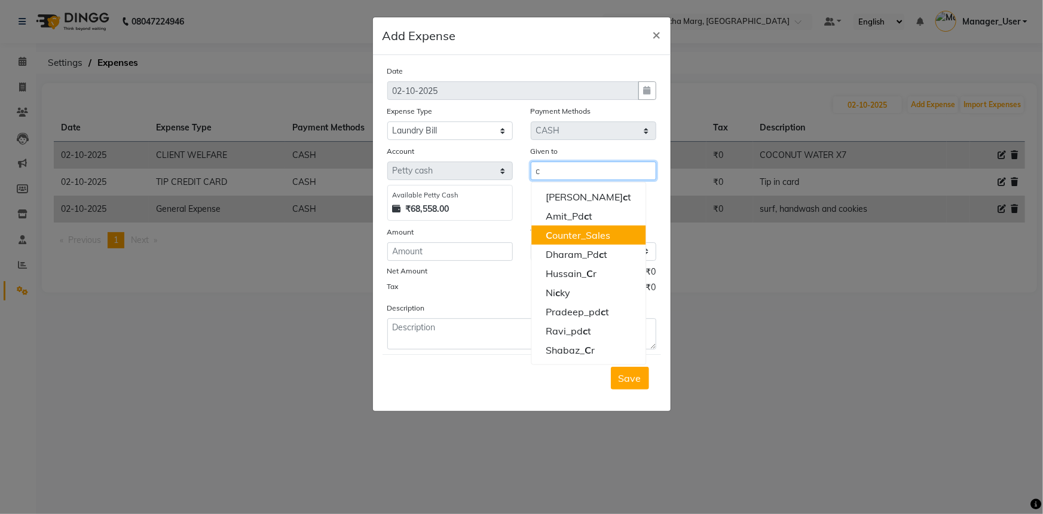
click at [584, 233] on ngb-highlight "C ounter_Sales" at bounding box center [578, 235] width 65 height 12
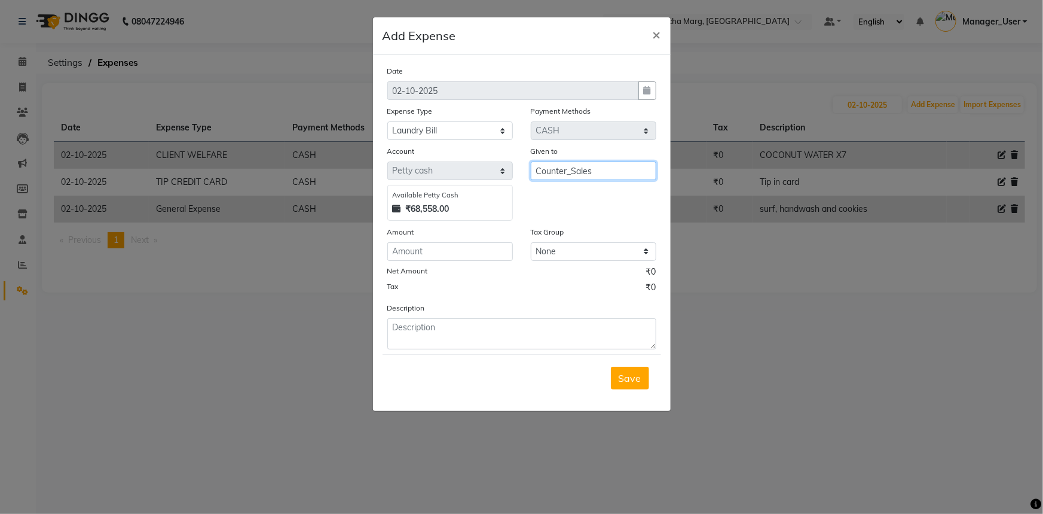
type input "Counter_Sales"
click at [437, 252] on input "number" at bounding box center [450, 251] width 126 height 19
type input "1000"
click at [478, 337] on textarea at bounding box center [521, 333] width 269 height 31
type textarea "cutting iron"
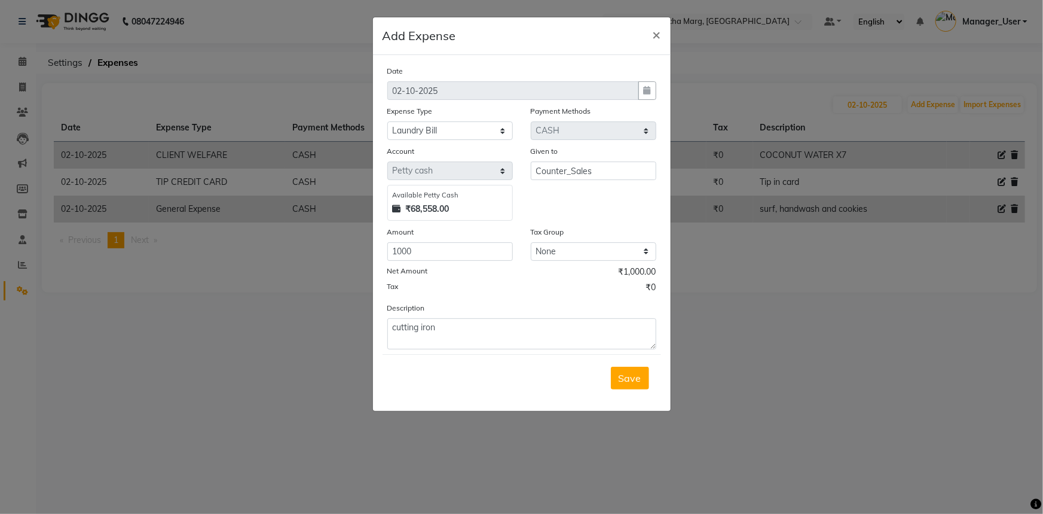
click at [616, 371] on button "Save" at bounding box center [630, 378] width 38 height 23
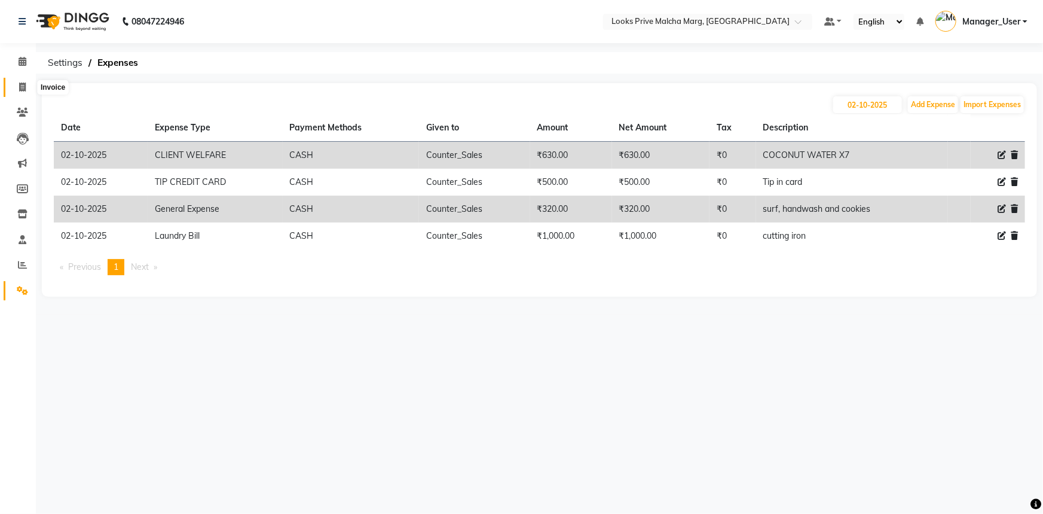
click at [14, 81] on span at bounding box center [22, 88] width 21 height 14
select select "service"
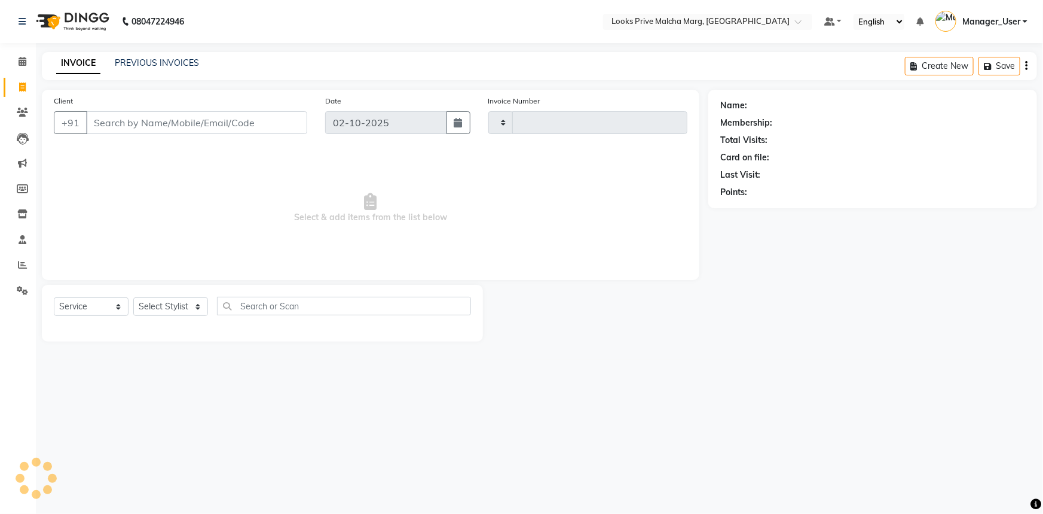
type input "5209"
select select "7648"
click at [23, 62] on icon at bounding box center [23, 61] width 8 height 9
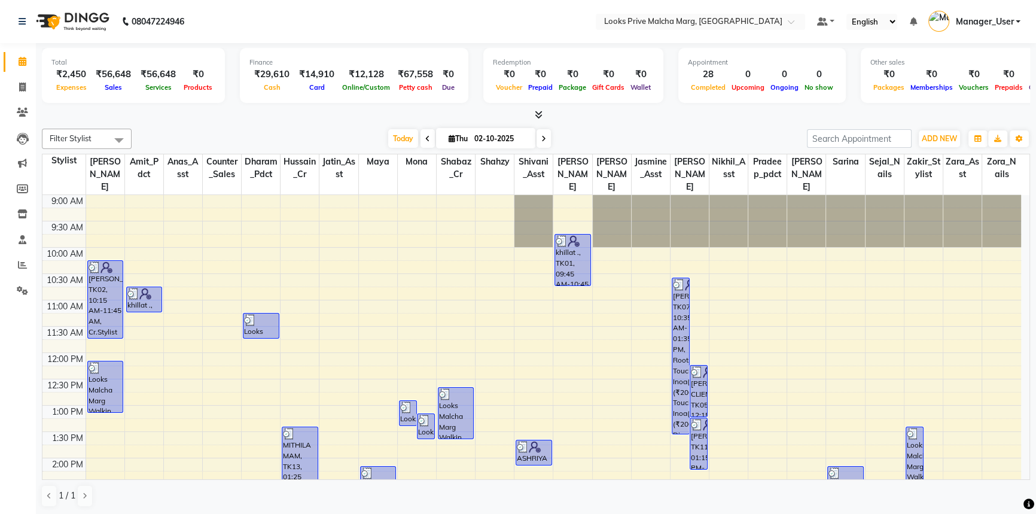
drag, startPoint x: 1018, startPoint y: 257, endPoint x: 1008, endPoint y: 360, distance: 103.3
click at [1008, 360] on div "9:00 AM 9:30 AM 10:00 AM 10:30 AM 11:00 AM 11:30 AM 12:00 PM 12:30 PM 1:00 PM 1…" at bounding box center [531, 510] width 978 height 631
click at [20, 266] on icon at bounding box center [22, 264] width 9 height 9
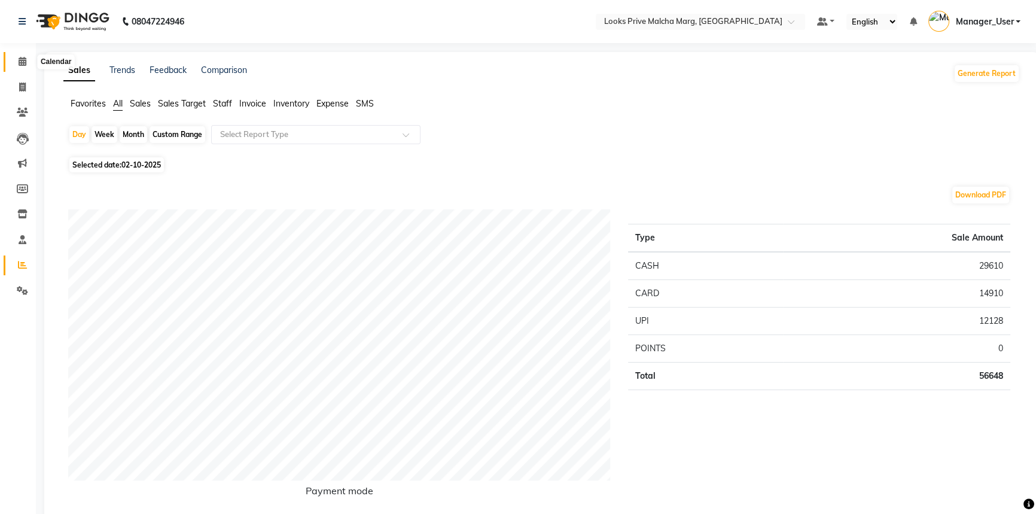
click at [25, 58] on icon at bounding box center [23, 61] width 8 height 9
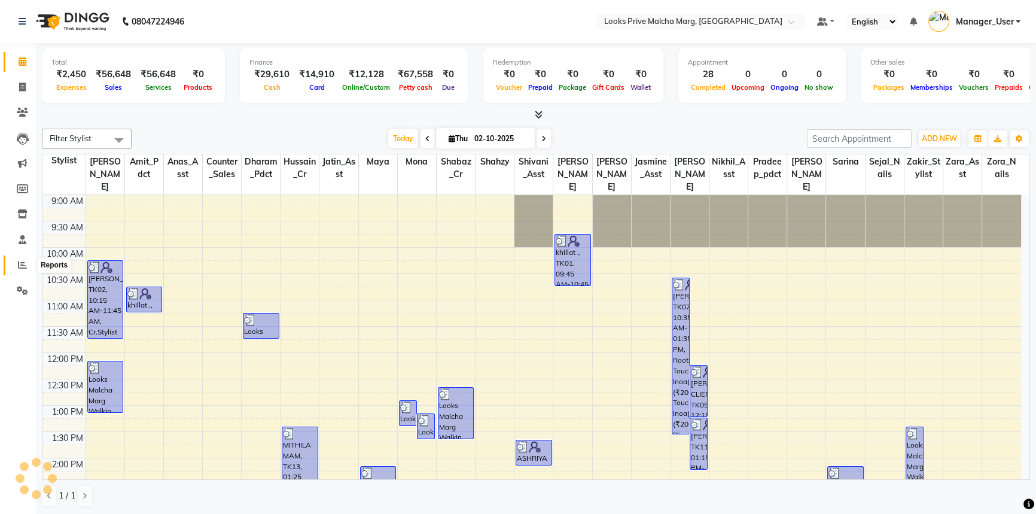
click at [18, 268] on icon at bounding box center [22, 264] width 9 height 9
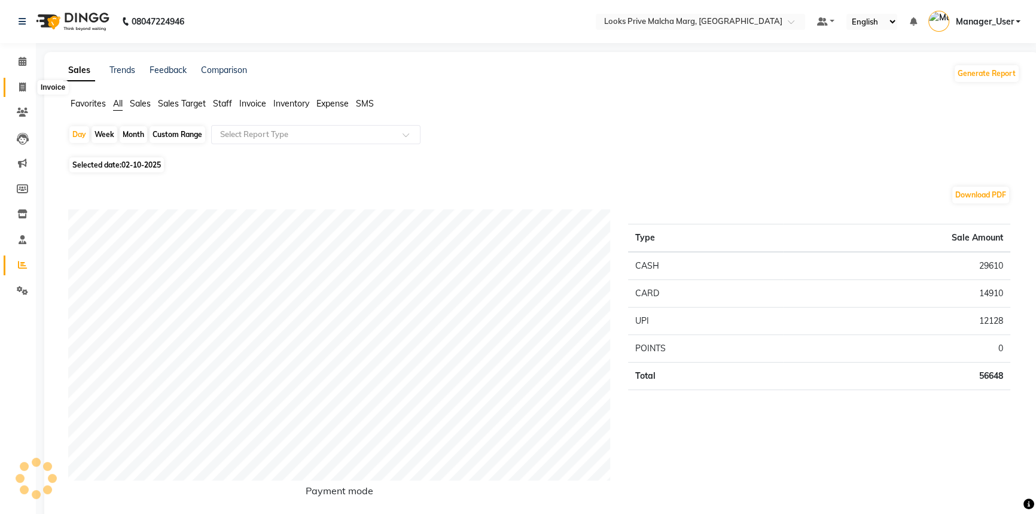
click at [23, 84] on icon at bounding box center [22, 87] width 7 height 9
select select "service"
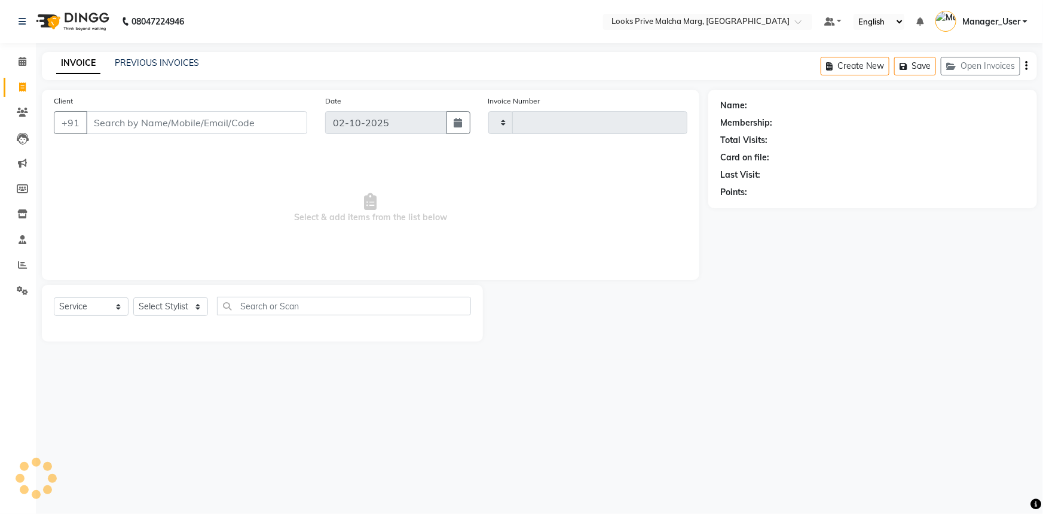
type input "5209"
select select "7648"
click at [134, 57] on link "PREVIOUS INVOICES" at bounding box center [157, 62] width 84 height 11
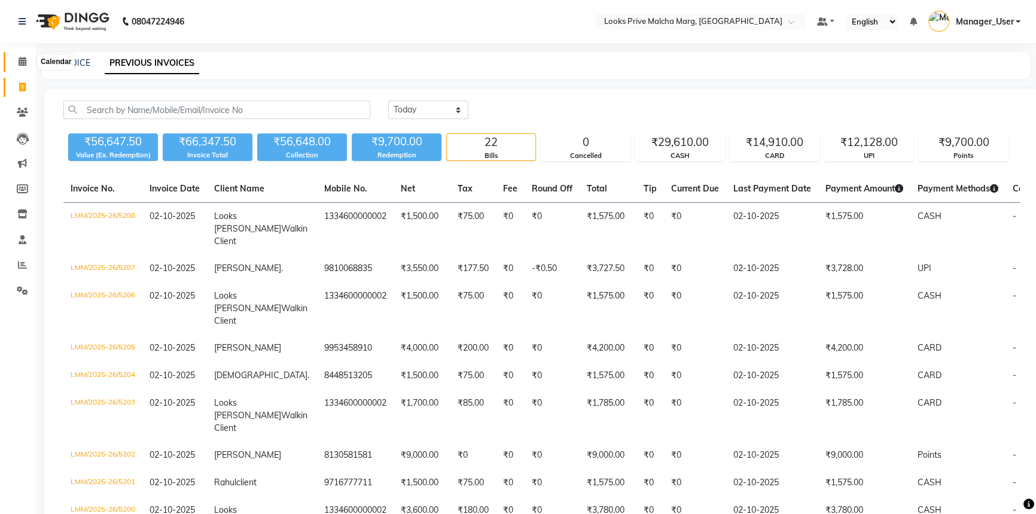
click at [22, 62] on icon at bounding box center [23, 61] width 8 height 9
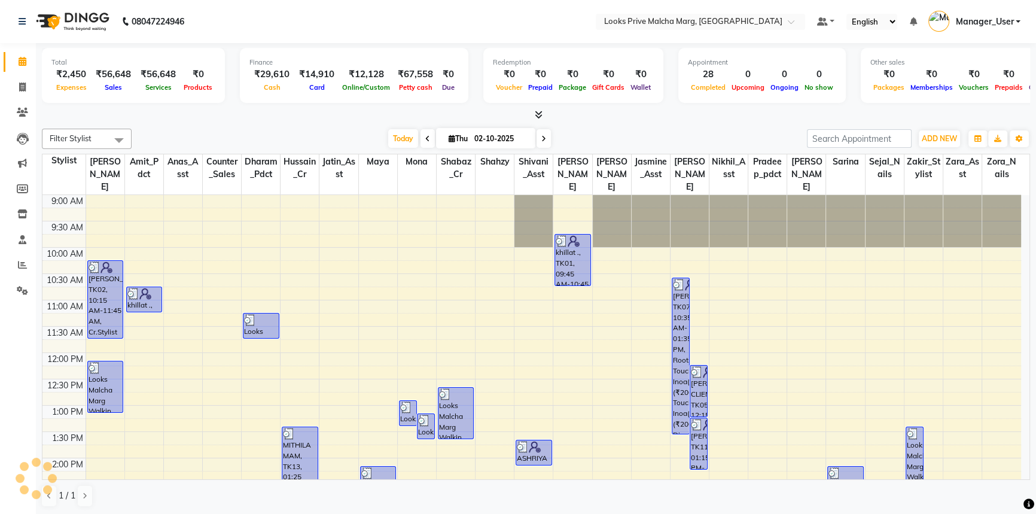
scroll to position [309, 0]
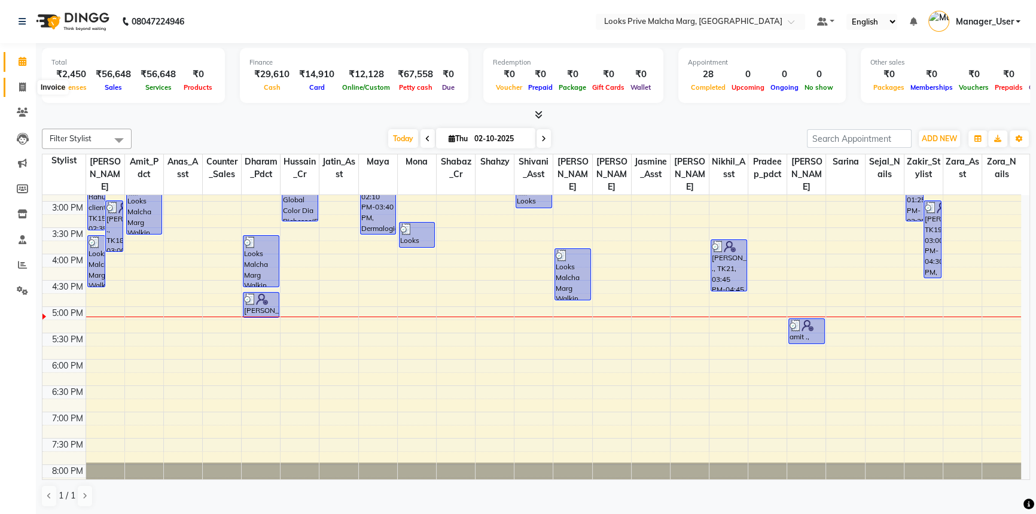
click at [19, 90] on icon at bounding box center [22, 87] width 7 height 9
select select "service"
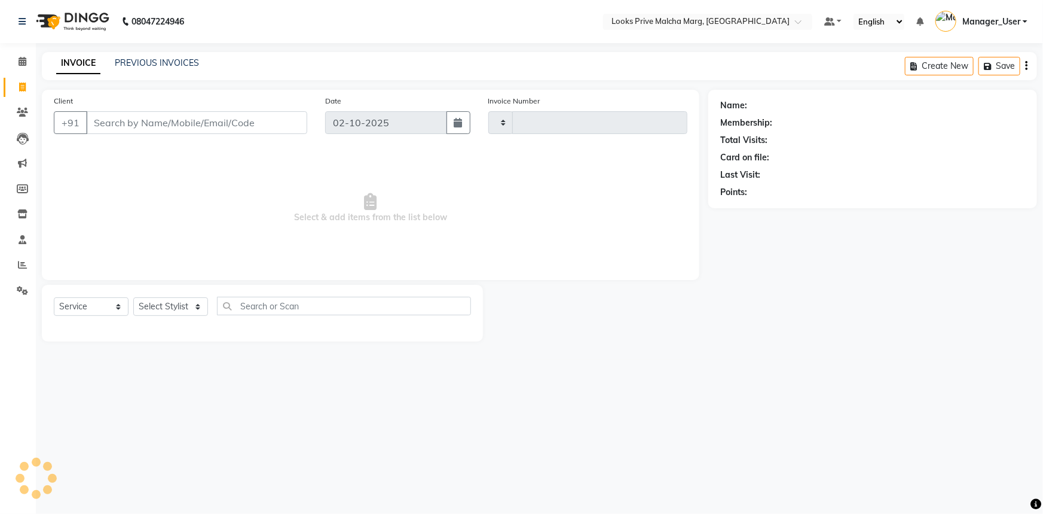
type input "5209"
select select "7648"
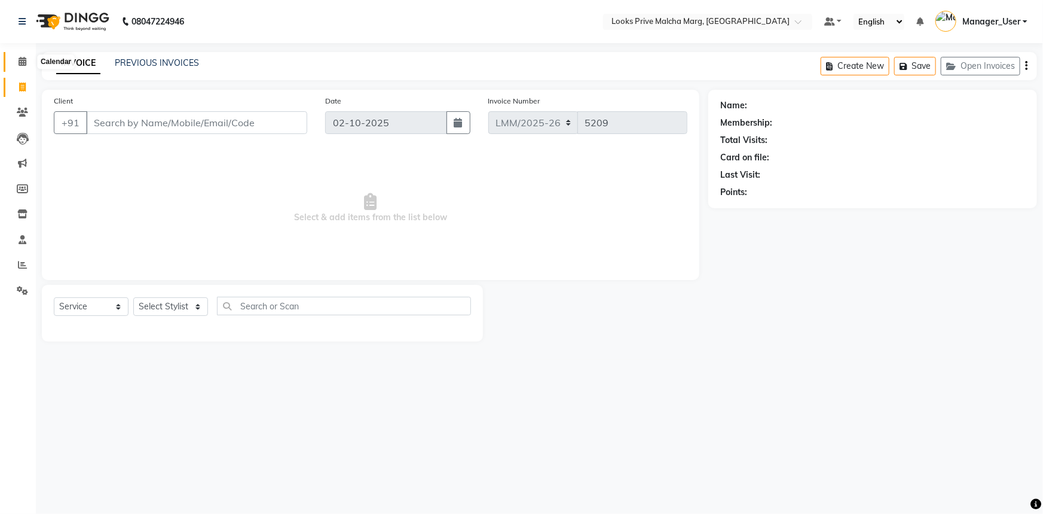
click at [27, 60] on span at bounding box center [22, 62] width 21 height 14
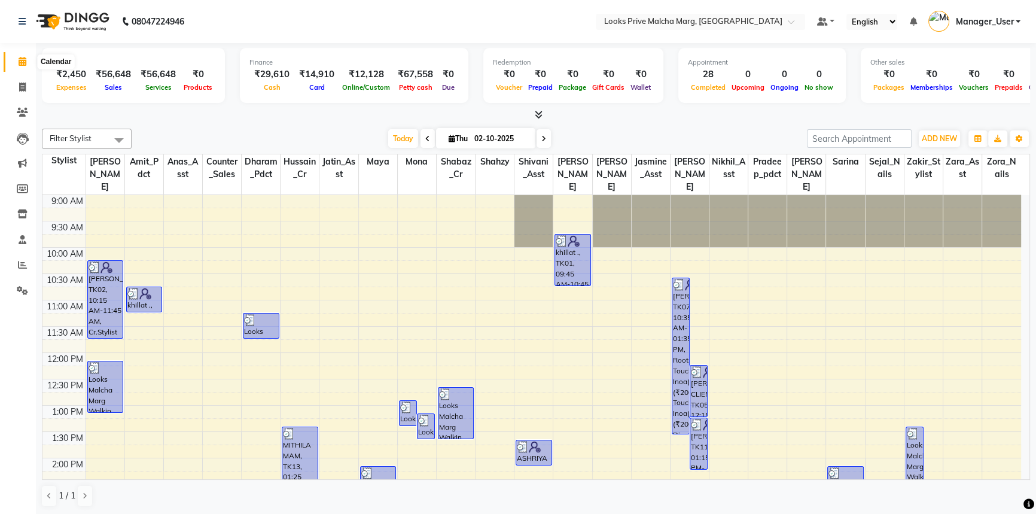
click at [22, 60] on icon at bounding box center [23, 61] width 8 height 9
click at [24, 85] on icon at bounding box center [22, 87] width 7 height 9
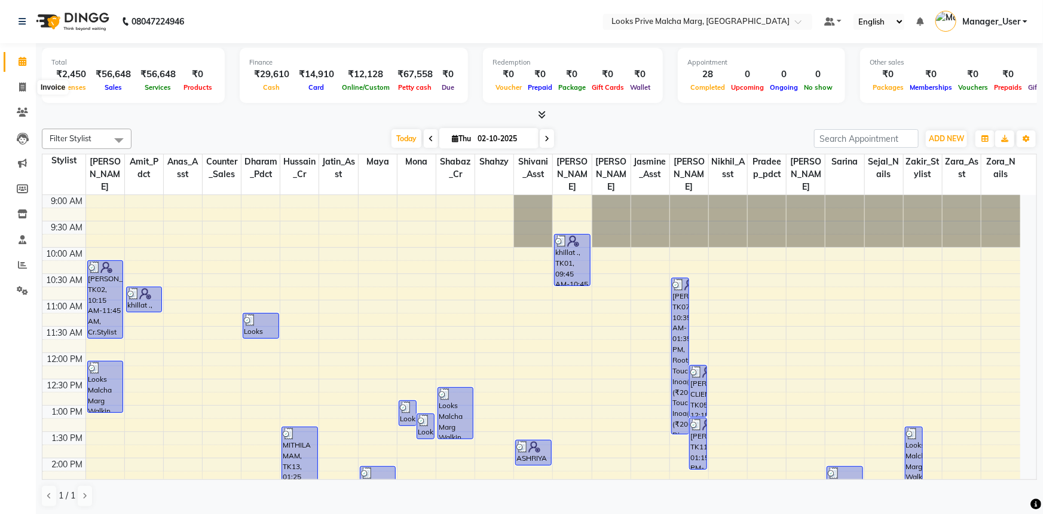
select select "service"
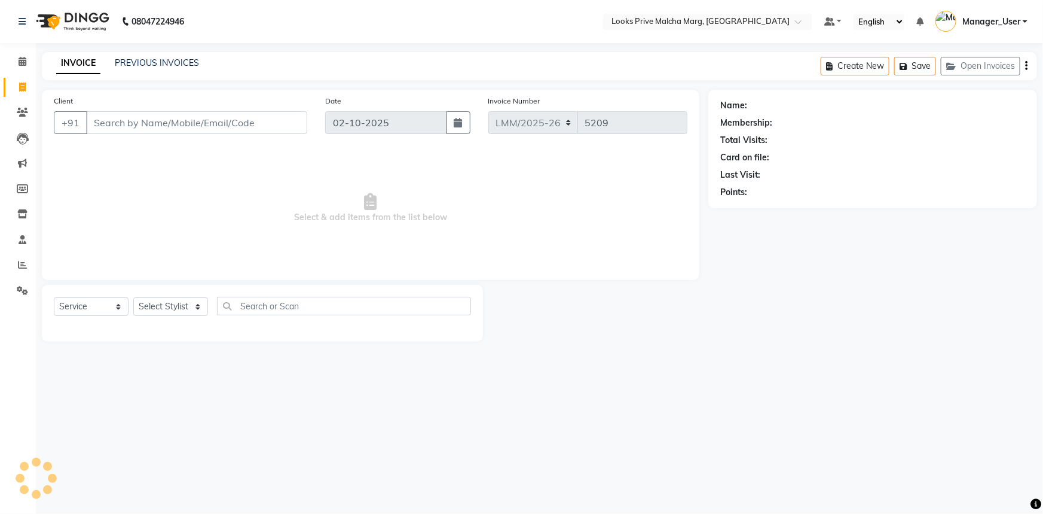
click at [111, 135] on div "Client +91" at bounding box center [180, 118] width 271 height 49
click at [126, 122] on input "Client" at bounding box center [196, 122] width 221 height 23
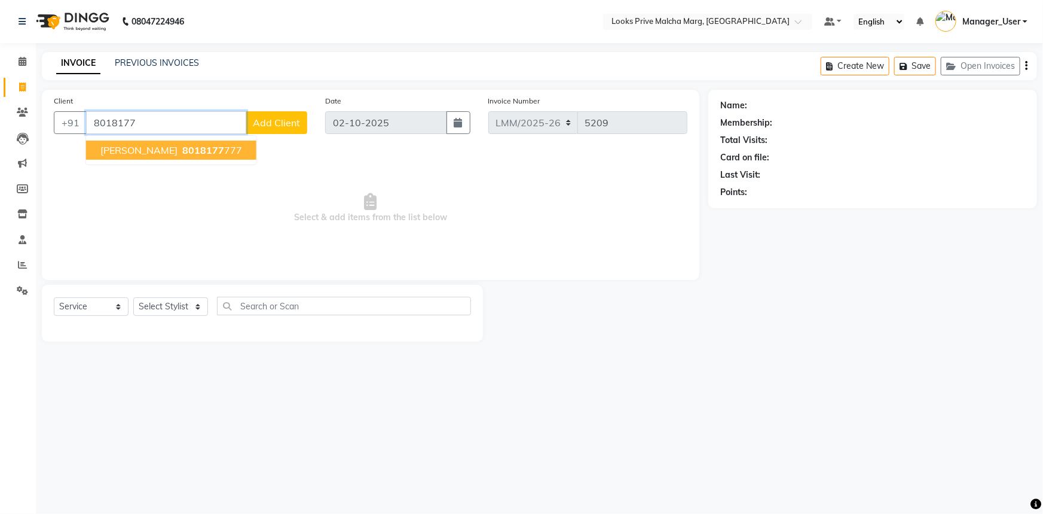
click at [153, 148] on span "SATVIK SINDHU" at bounding box center [138, 150] width 77 height 12
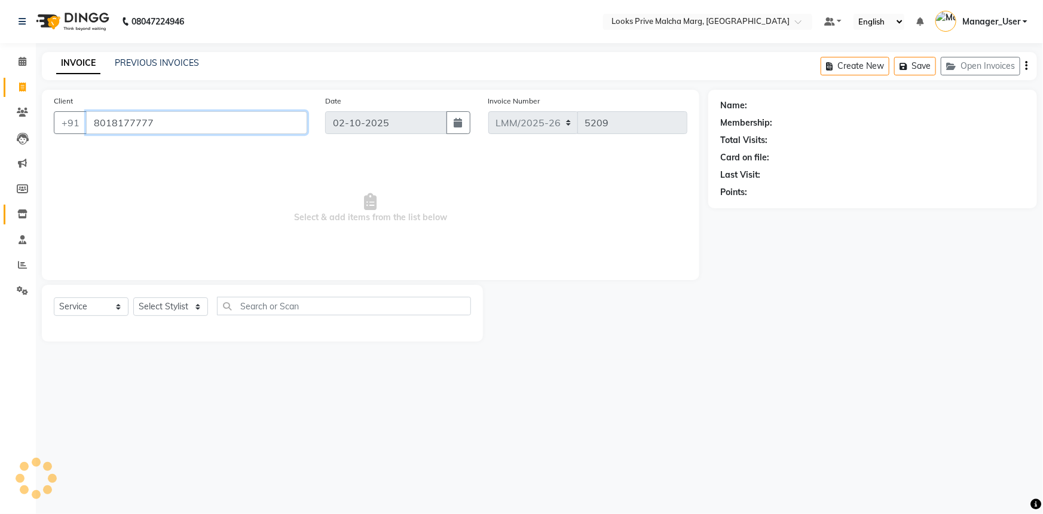
type input "8018177777"
select select "1: Object"
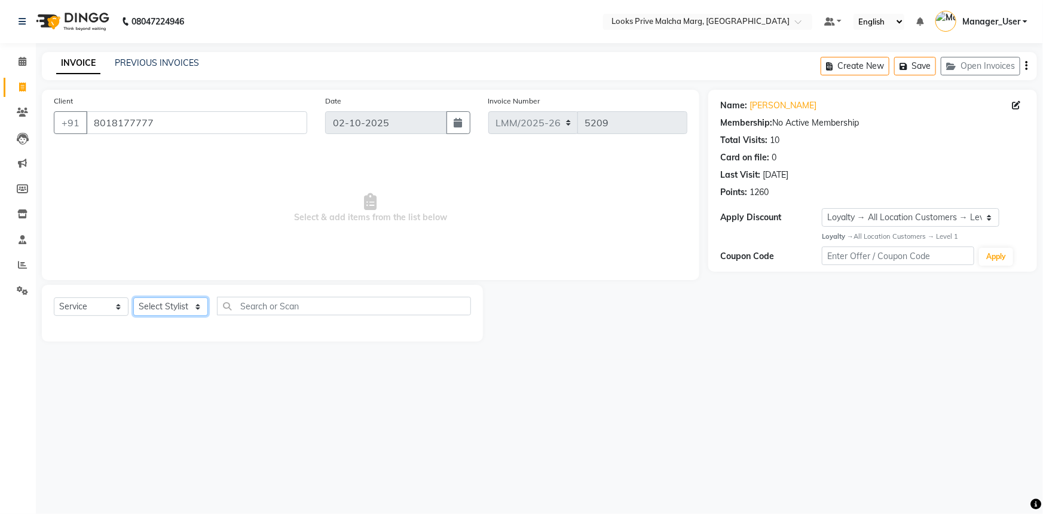
click at [160, 307] on select "Select Stylist [PERSON_NAME] [PERSON_NAME] Anas_Asst Counter_Sales Dharam_Pdct …" at bounding box center [170, 306] width 75 height 19
select select "66965"
click at [133, 297] on select "Select Stylist [PERSON_NAME] [PERSON_NAME] Anas_Asst Counter_Sales Dharam_Pdct …" at bounding box center [170, 306] width 75 height 19
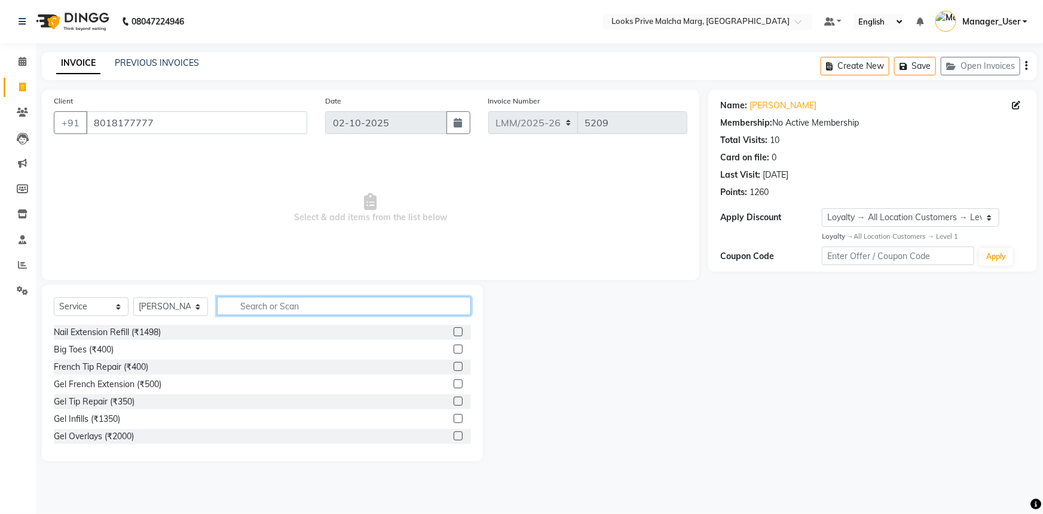
click at [301, 300] on input "text" at bounding box center [344, 306] width 254 height 19
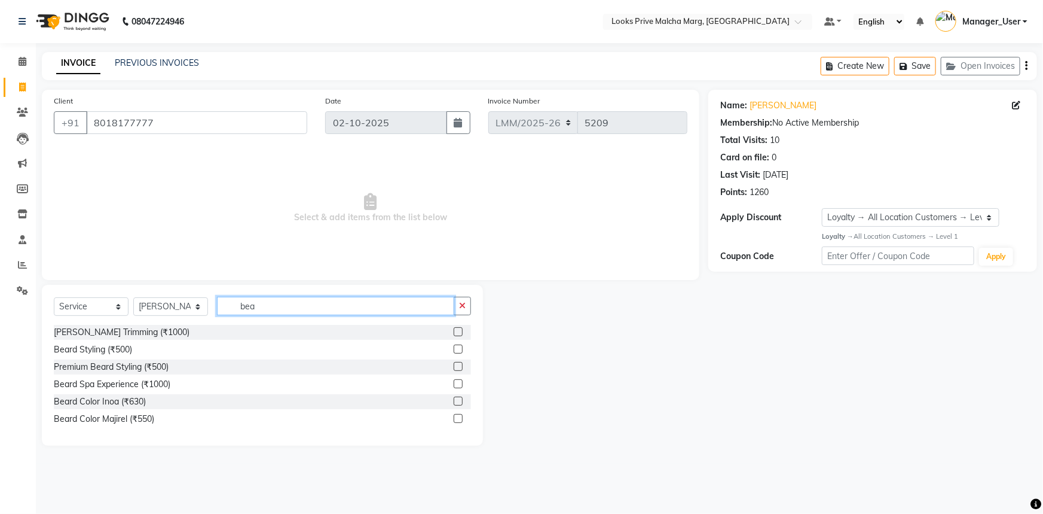
type input "bea"
click at [456, 330] on label at bounding box center [458, 331] width 9 height 9
click at [456, 330] on input "checkbox" at bounding box center [458, 332] width 8 height 8
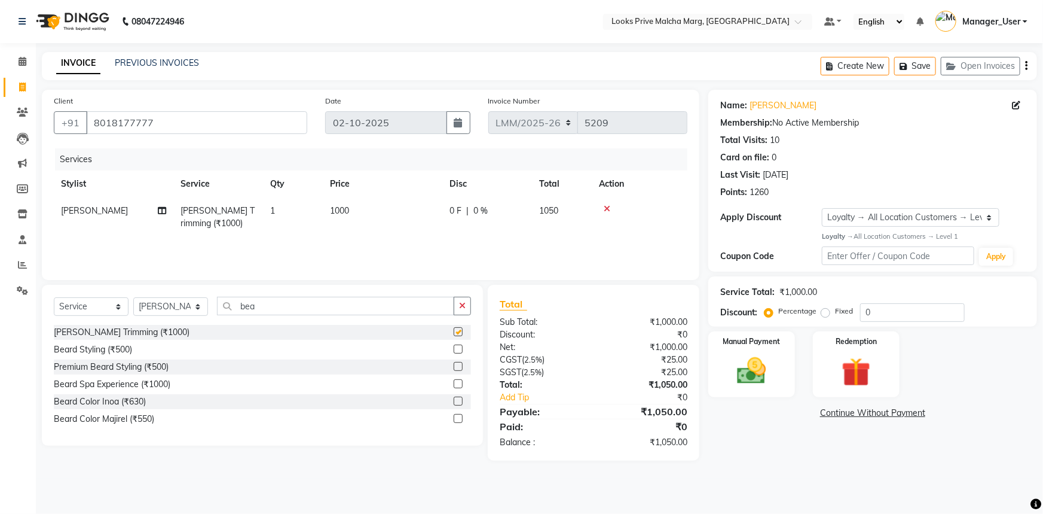
checkbox input "false"
click at [727, 382] on div "Manual Payment" at bounding box center [752, 364] width 90 height 69
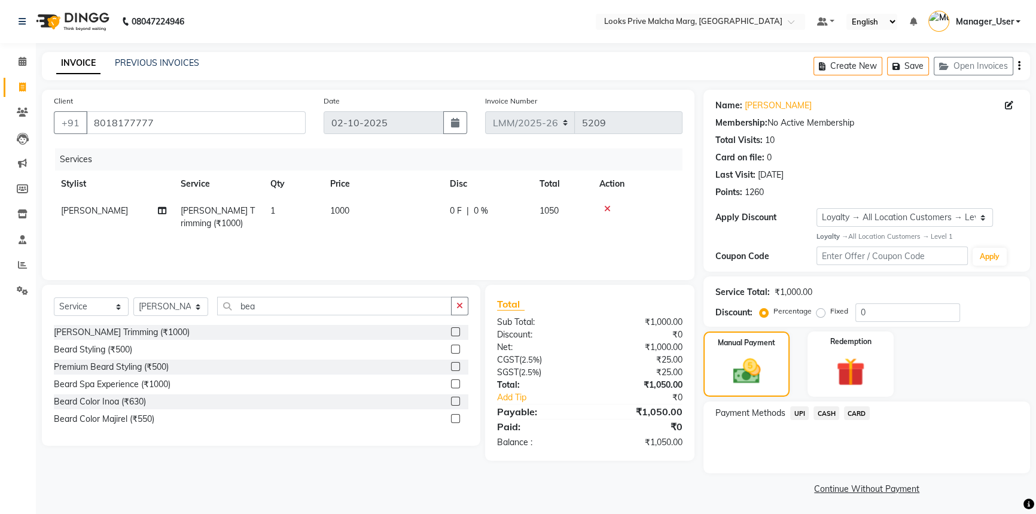
click at [820, 407] on span "CASH" at bounding box center [826, 413] width 26 height 14
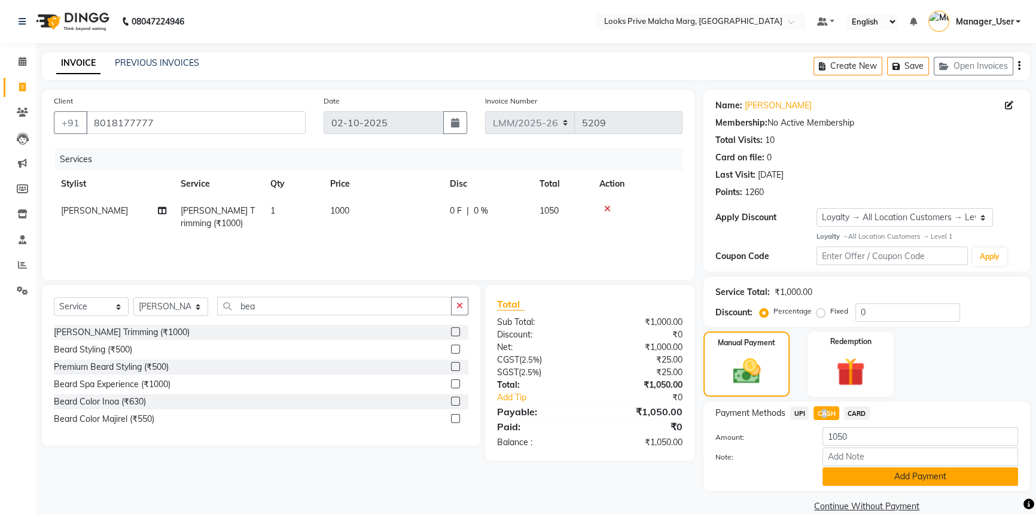
click at [855, 481] on button "Add Payment" at bounding box center [920, 476] width 196 height 19
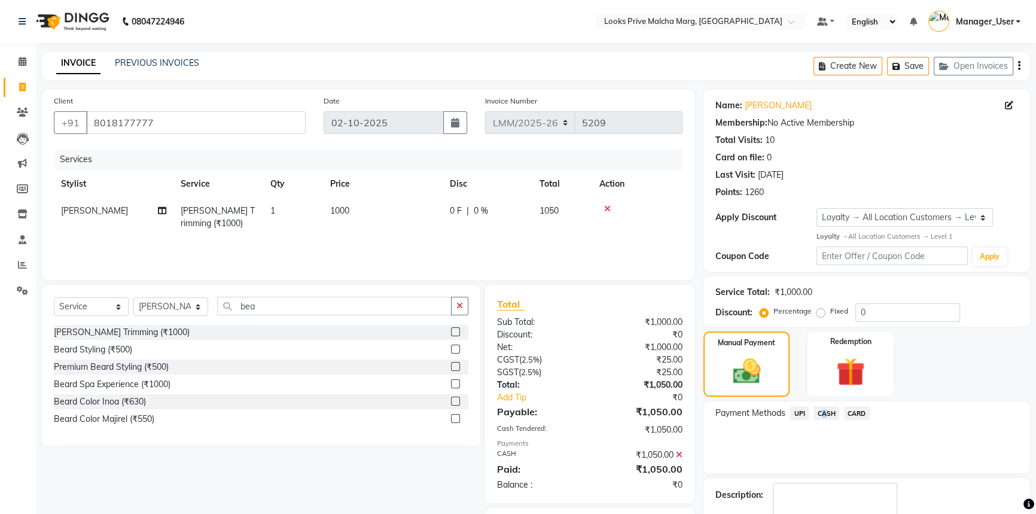
scroll to position [69, 0]
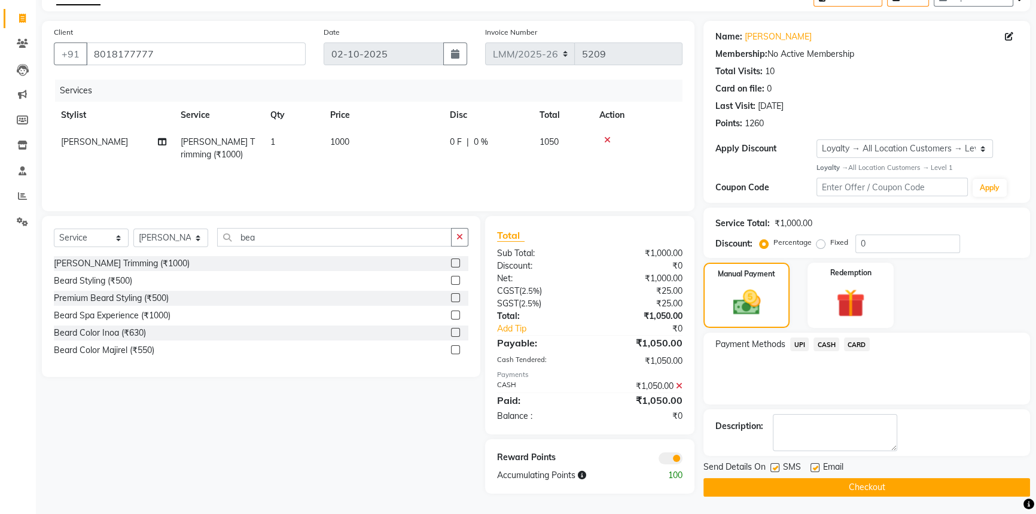
click at [844, 498] on main "INVOICE PREVIOUS INVOICES Create New Save Open Invoices Client +91 8018177777 D…" at bounding box center [536, 248] width 1000 height 531
click at [843, 492] on button "Checkout" at bounding box center [866, 487] width 327 height 19
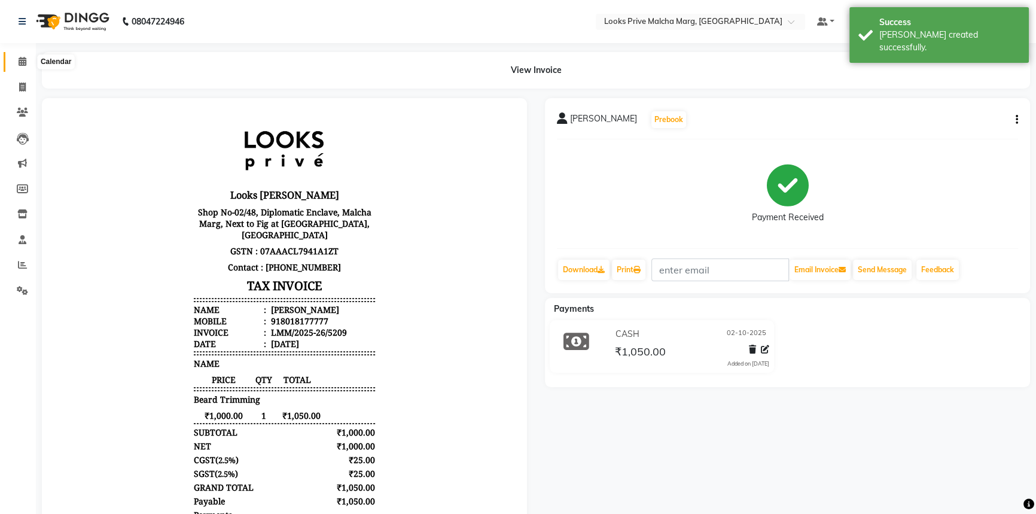
click at [27, 59] on span at bounding box center [22, 62] width 21 height 14
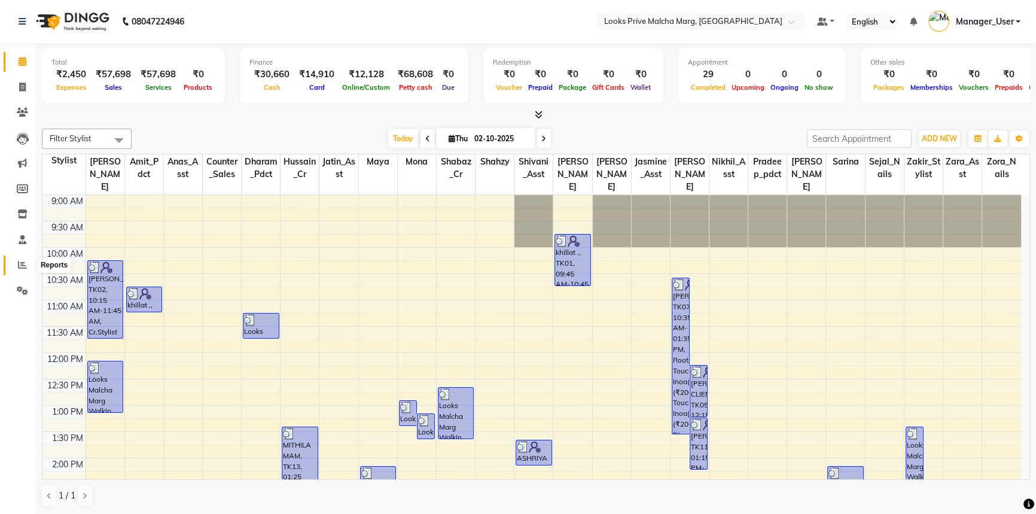
click at [22, 268] on icon at bounding box center [22, 264] width 9 height 9
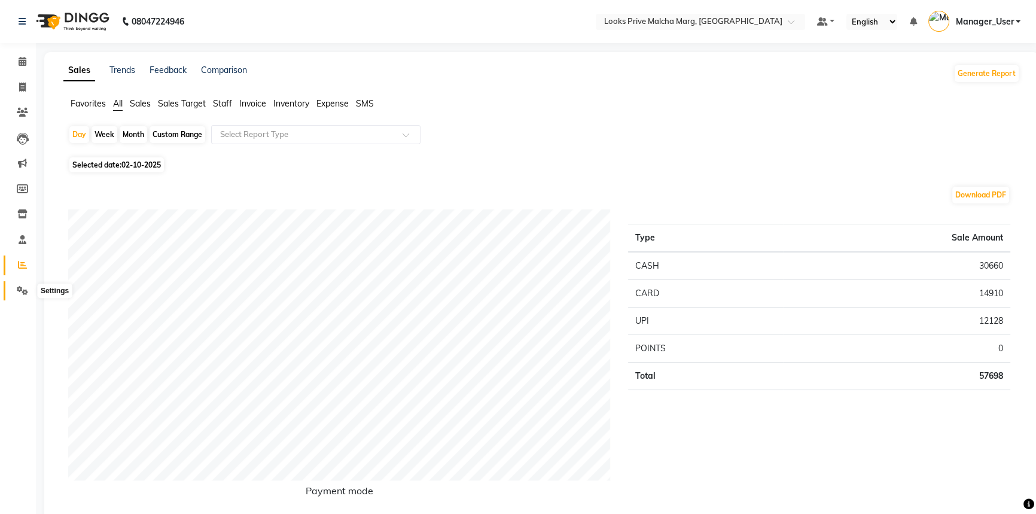
click at [22, 292] on icon at bounding box center [22, 290] width 11 height 9
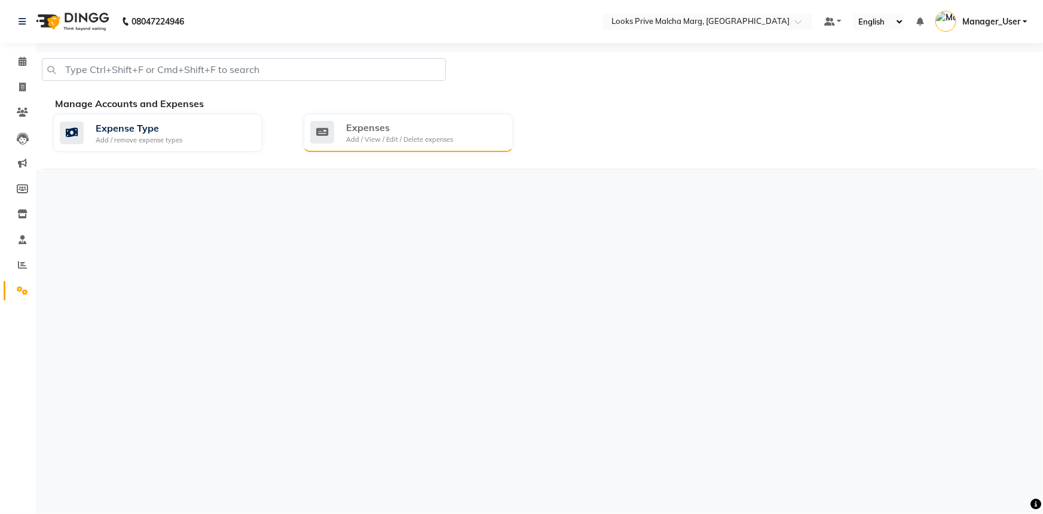
click at [383, 149] on div "Expenses Add / View / Edit / Delete expenses" at bounding box center [408, 133] width 209 height 38
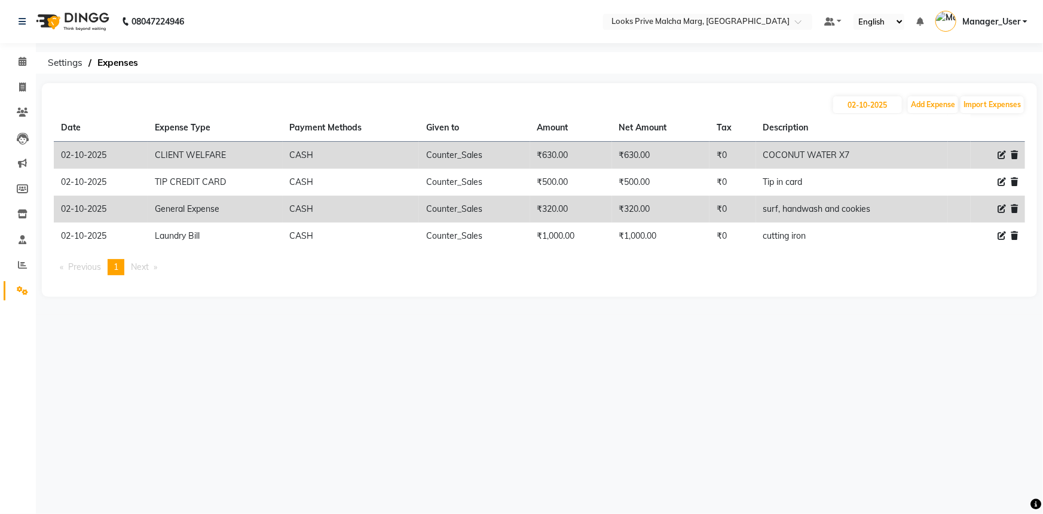
click at [938, 114] on div "02-10-2025 Add Expense Import Expenses" at bounding box center [540, 104] width 972 height 19
click at [20, 67] on span at bounding box center [22, 62] width 21 height 14
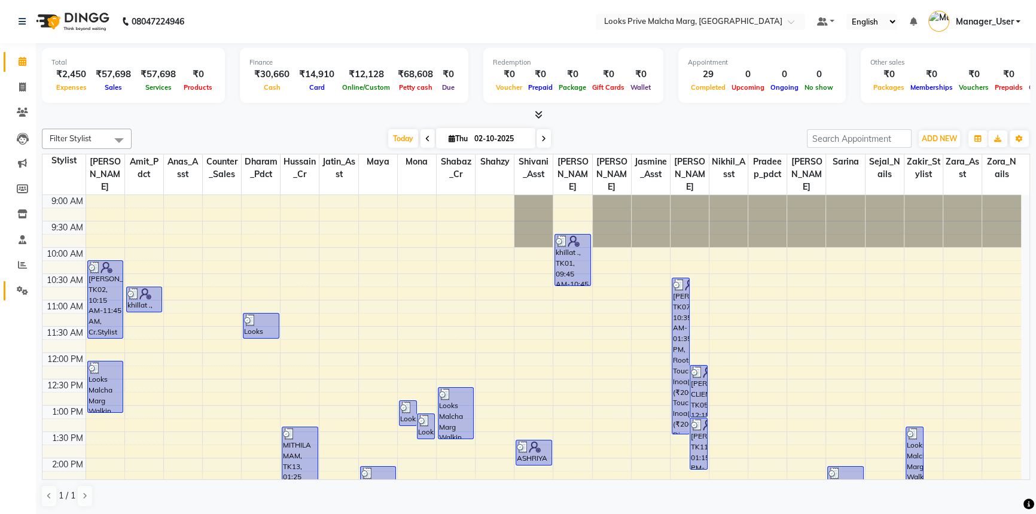
click at [22, 287] on icon at bounding box center [22, 290] width 11 height 9
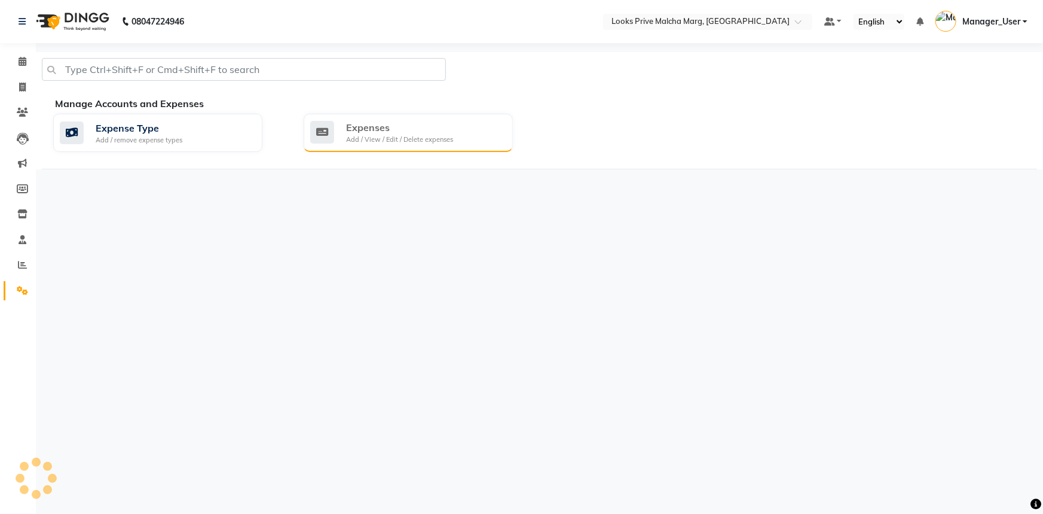
click at [390, 149] on div "Expenses Add / View / Edit / Delete expenses" at bounding box center [408, 133] width 209 height 38
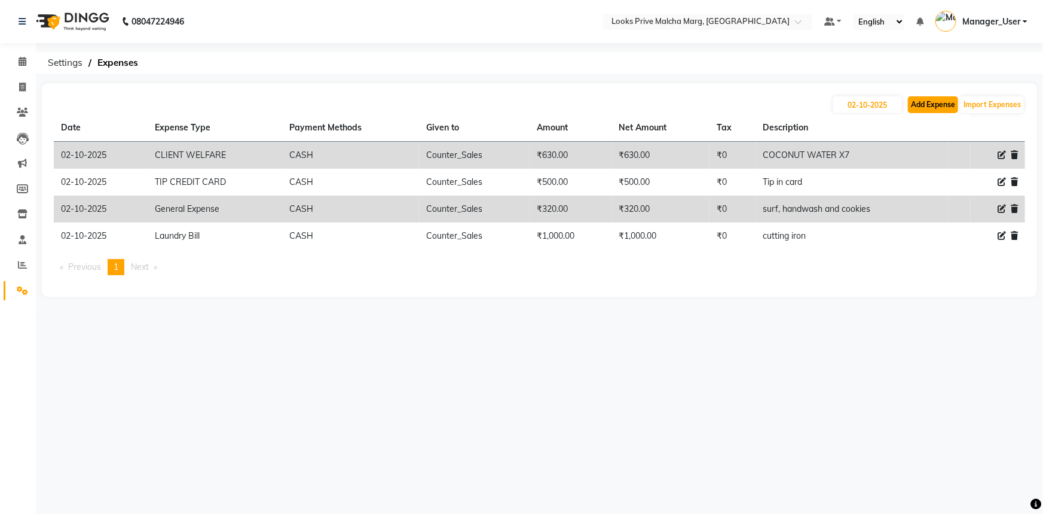
click at [950, 111] on button "Add Expense" at bounding box center [933, 104] width 50 height 17
select select "1"
select select "6693"
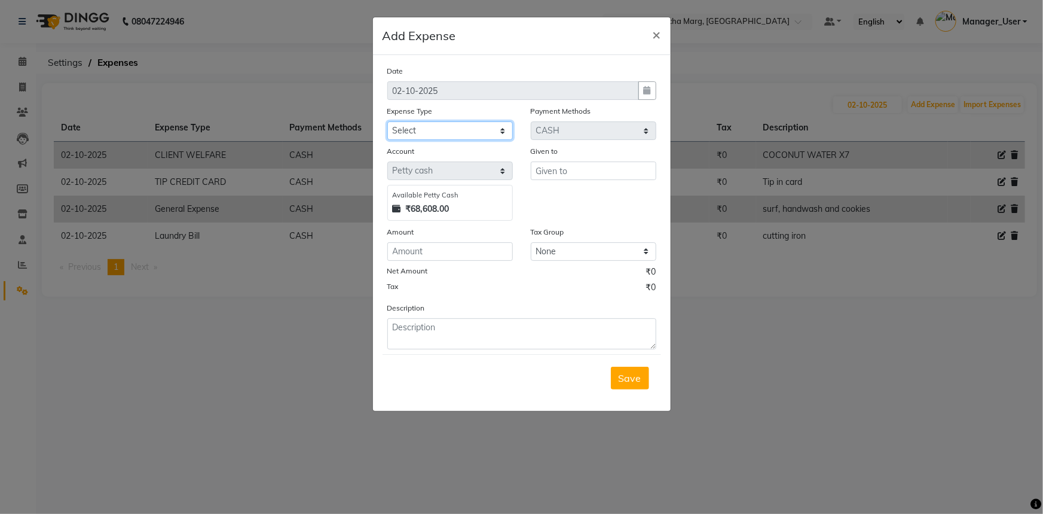
click at [491, 132] on select "Select Accommodation Aesthetics Bank Deposit BLINKIT Cash Handover Client Refun…" at bounding box center [450, 130] width 126 height 19
select select "24372"
click at [387, 122] on select "Select Accommodation Aesthetics Bank Deposit BLINKIT Cash Handover Client Refun…" at bounding box center [450, 130] width 126 height 19
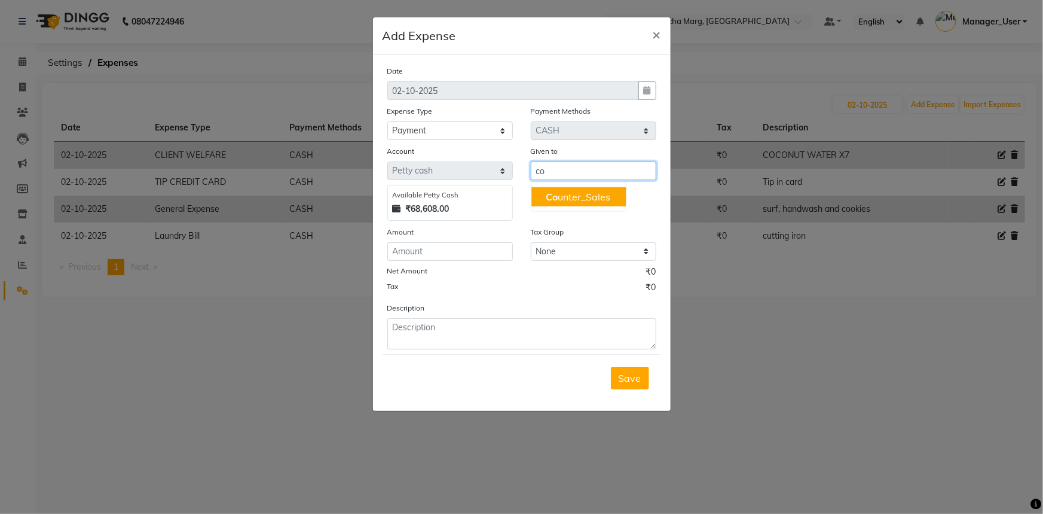
click at [532, 191] on button "Co unter_Sales" at bounding box center [579, 196] width 94 height 19
type input "Counter_Sales"
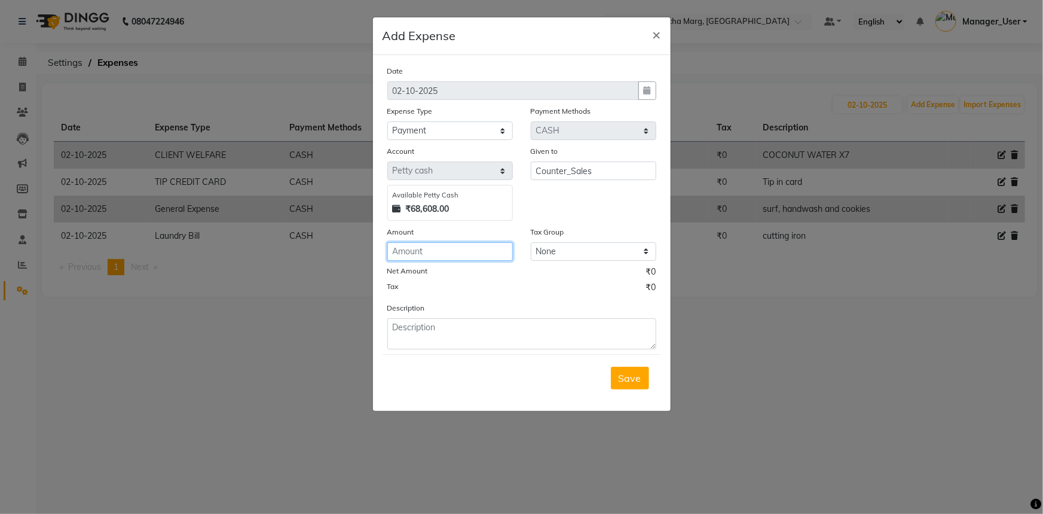
click at [440, 259] on input "number" at bounding box center [450, 251] width 126 height 19
type input "2"
type input "322"
click at [455, 347] on textarea at bounding box center [521, 333] width 269 height 31
type textarea "sugar , green tea , milk for salon"
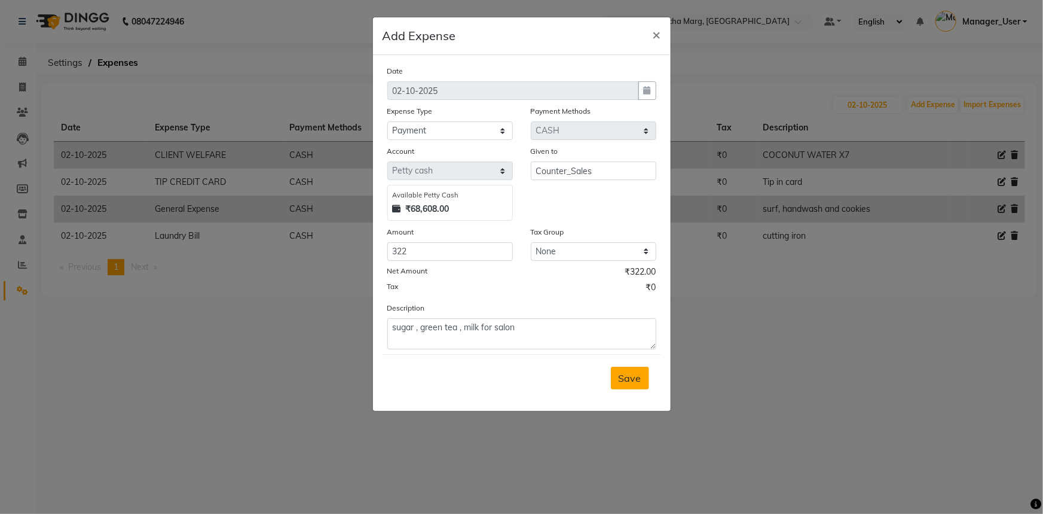
click at [635, 380] on span "Save" at bounding box center [630, 378] width 23 height 12
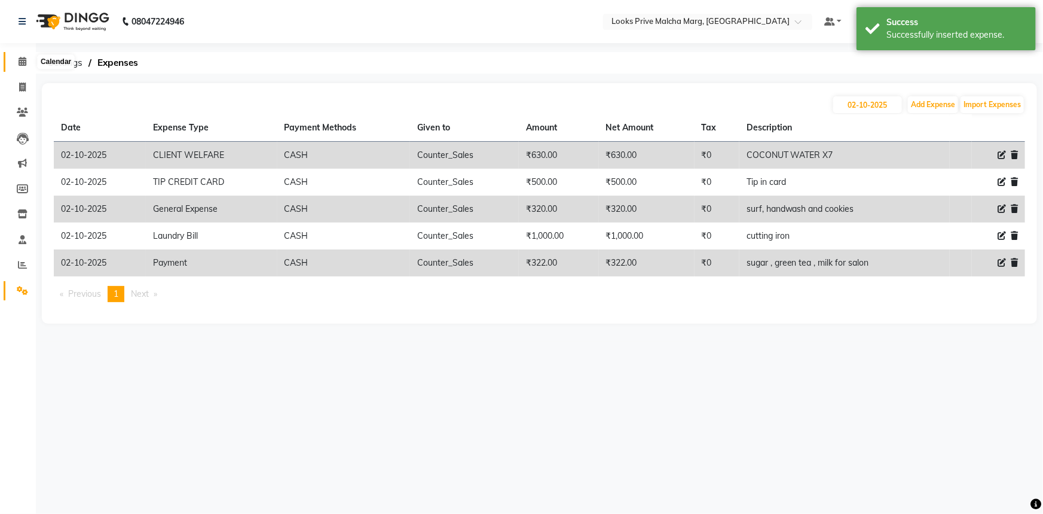
click at [23, 63] on icon at bounding box center [23, 61] width 8 height 9
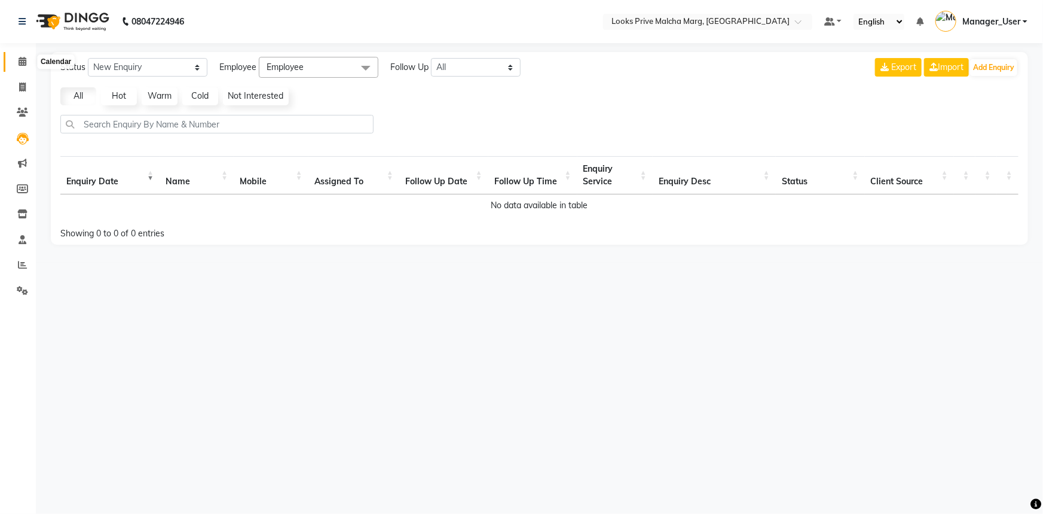
click at [17, 56] on span at bounding box center [22, 62] width 21 height 14
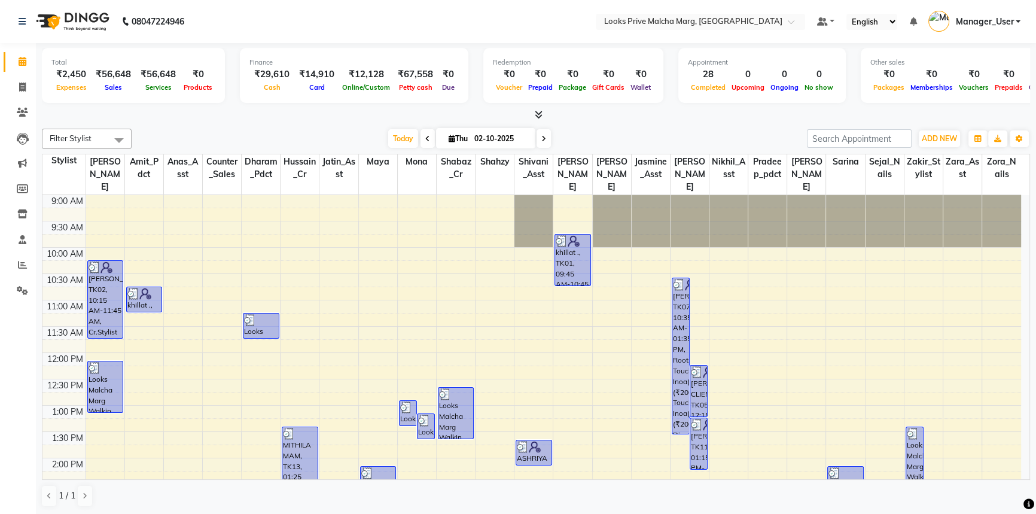
click at [22, 53] on link "Calendar" at bounding box center [18, 62] width 29 height 20
click at [20, 90] on icon at bounding box center [22, 87] width 7 height 9
select select "service"
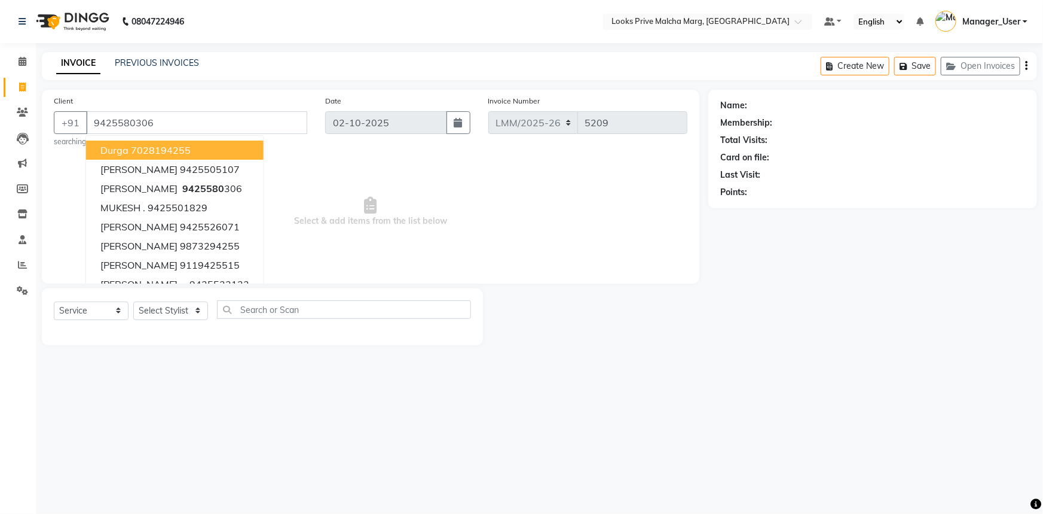
type input "9425580306"
select select "1: Object"
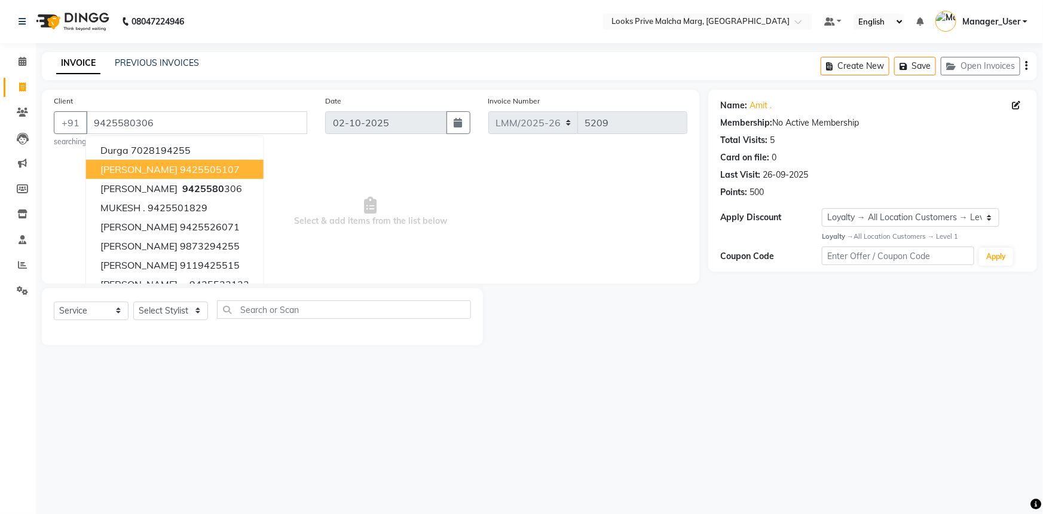
click at [226, 382] on div "08047224946 Select Location × Looks Prive Malcha Marg, [GEOGRAPHIC_DATA] Defaul…" at bounding box center [521, 257] width 1043 height 514
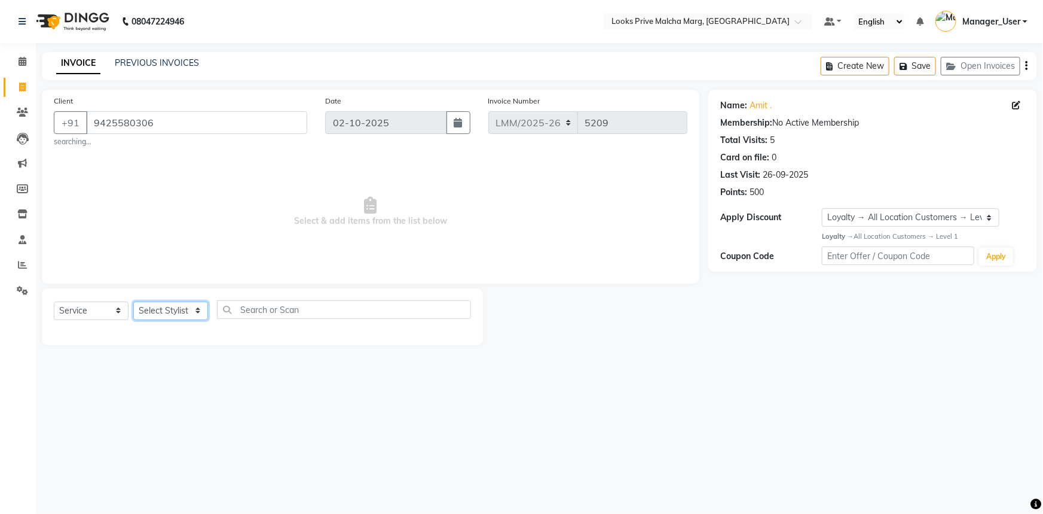
click at [201, 319] on select "Select Stylist [PERSON_NAME] [PERSON_NAME] Anas_Asst Counter_Sales Dharam_Pdct …" at bounding box center [170, 310] width 75 height 19
select select "76963"
click at [133, 301] on select "Select Stylist [PERSON_NAME] [PERSON_NAME] Anas_Asst Counter_Sales Dharam_Pdct …" at bounding box center [170, 310] width 75 height 19
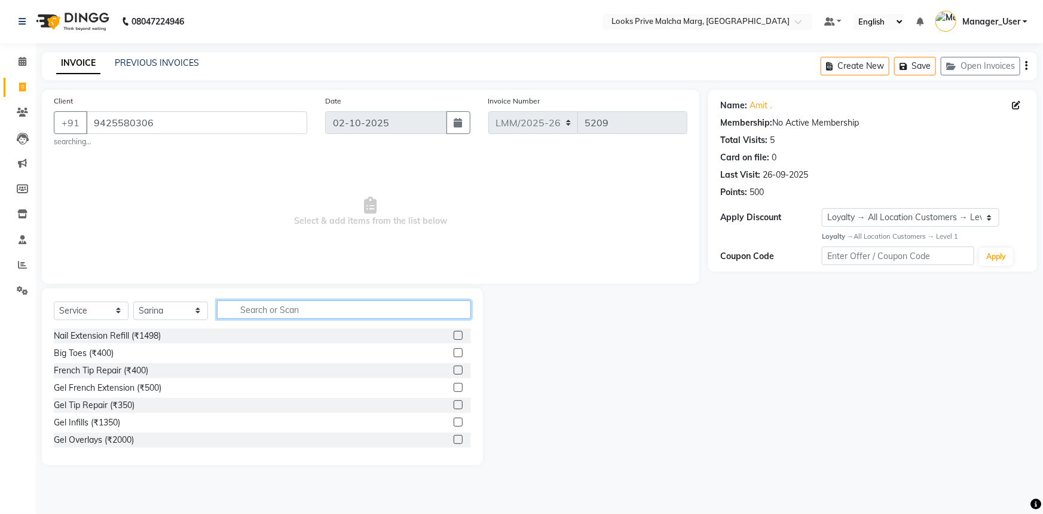
click at [252, 314] on input "text" at bounding box center [344, 309] width 254 height 19
type input "col"
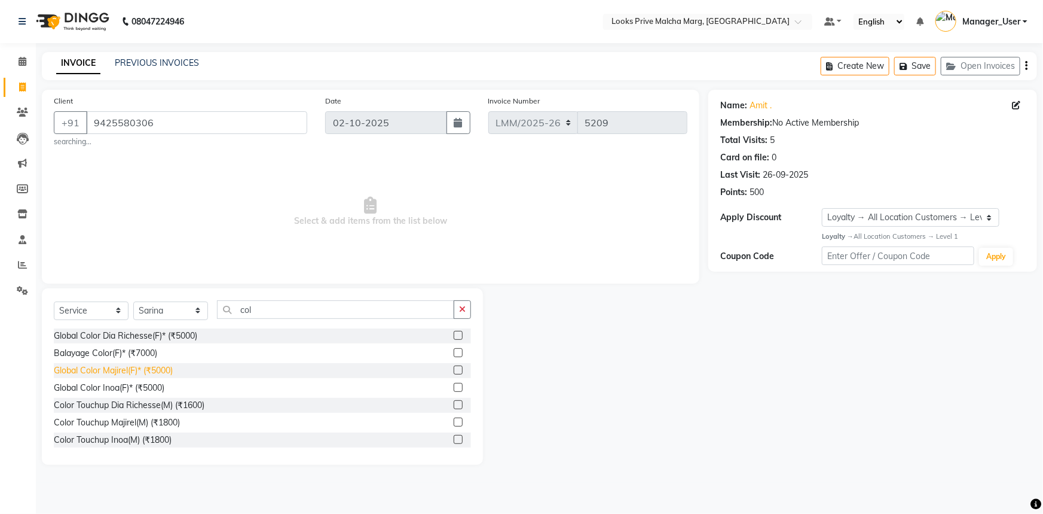
click at [101, 369] on div "Global Color Majirel(F)* (₹5000)" at bounding box center [113, 370] width 119 height 13
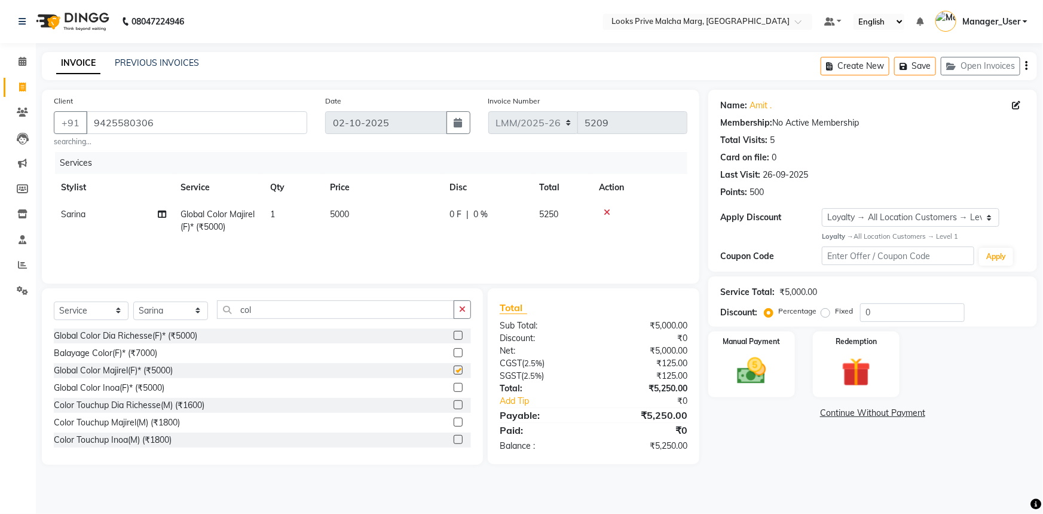
checkbox input "false"
click at [366, 209] on td "5000" at bounding box center [383, 220] width 120 height 39
select select "76963"
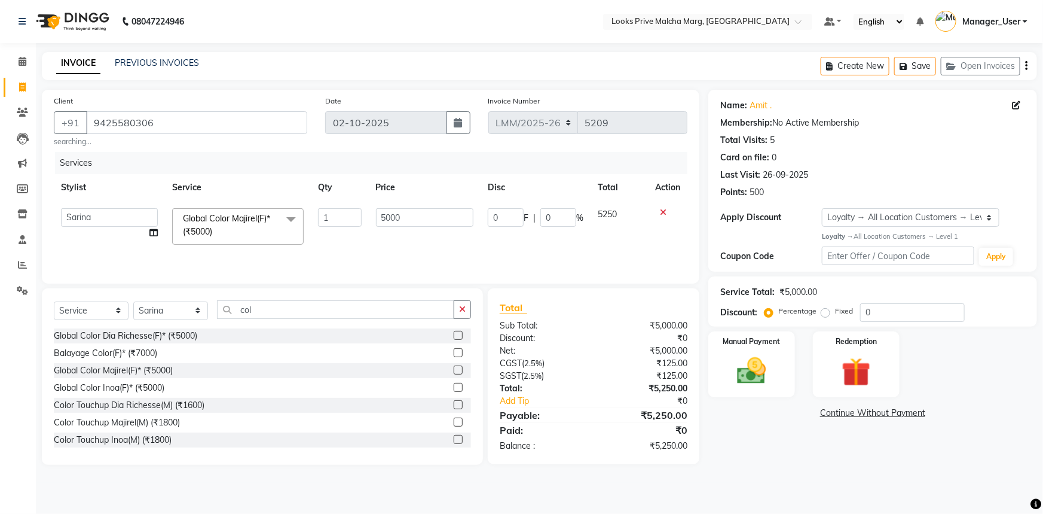
click at [666, 213] on div at bounding box center [667, 212] width 25 height 8
click at [661, 212] on icon at bounding box center [663, 212] width 7 height 8
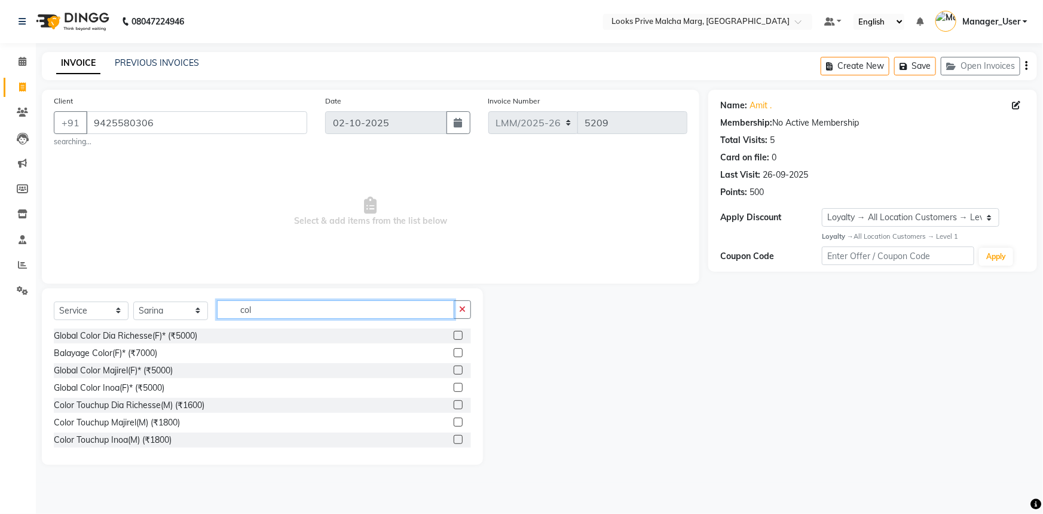
click at [298, 301] on input "col" at bounding box center [335, 309] width 237 height 19
type input "c"
type input "touch"
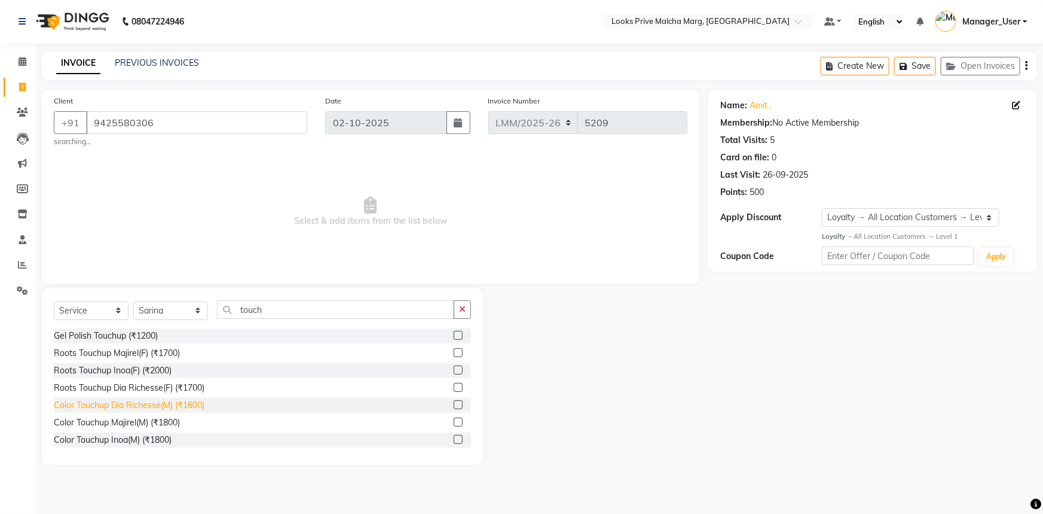
click at [160, 405] on div "Color Touchup Dia Richesse(M) (₹1600)" at bounding box center [129, 405] width 151 height 13
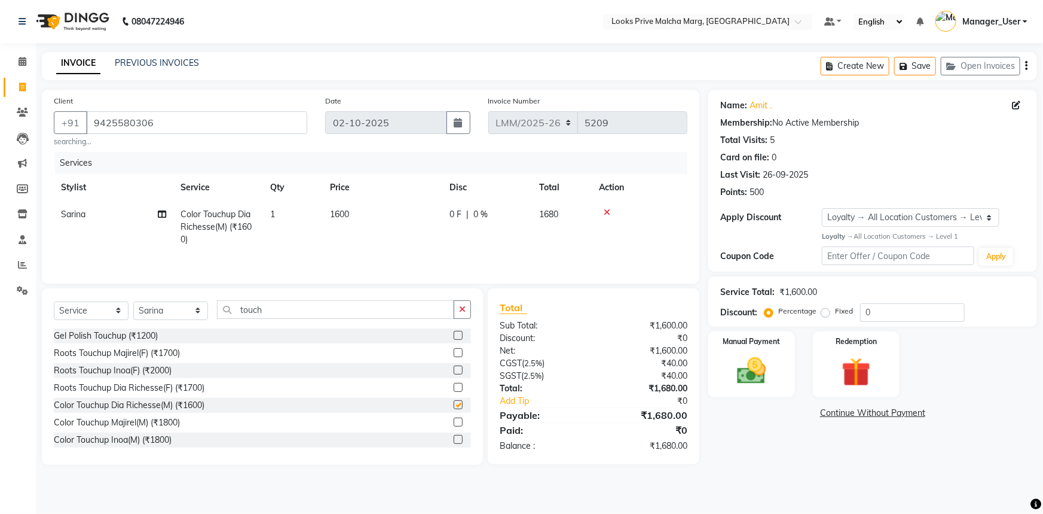
checkbox input "false"
click at [372, 214] on td "1600" at bounding box center [383, 227] width 120 height 52
select select "76963"
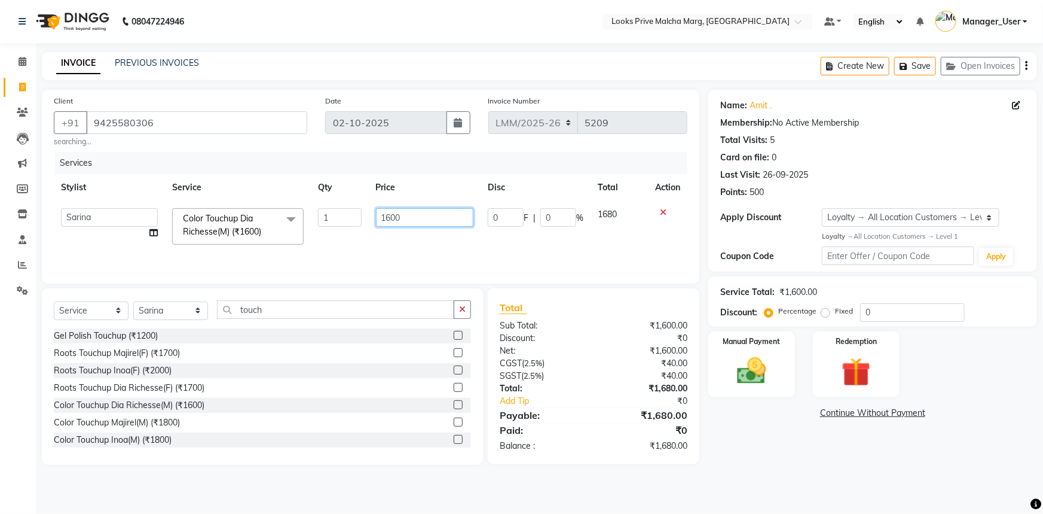
drag, startPoint x: 382, startPoint y: 220, endPoint x: 269, endPoint y: 224, distance: 113.1
click at [269, 224] on tr "Akbar_pdct [PERSON_NAME] Anas_Asst Counter_Sales Dharam_Pdct Hussain_Cr Jasmine…" at bounding box center [371, 226] width 634 height 51
type input "2100"
click at [353, 245] on tr "Akbar_pdct [PERSON_NAME] Anas_Asst Counter_Sales Dharam_Pdct Hussain_Cr Jasmine…" at bounding box center [371, 226] width 634 height 51
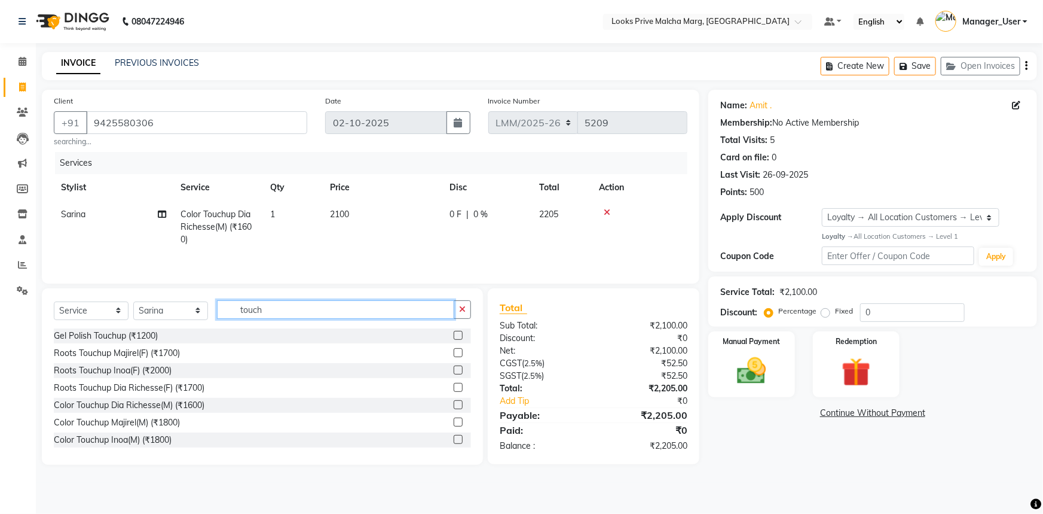
drag, startPoint x: 294, startPoint y: 304, endPoint x: 214, endPoint y: 303, distance: 79.5
click at [214, 303] on div "Select Service Product Membership Package Voucher Prepaid Gift Card Select Styl…" at bounding box center [262, 314] width 417 height 28
type input "c"
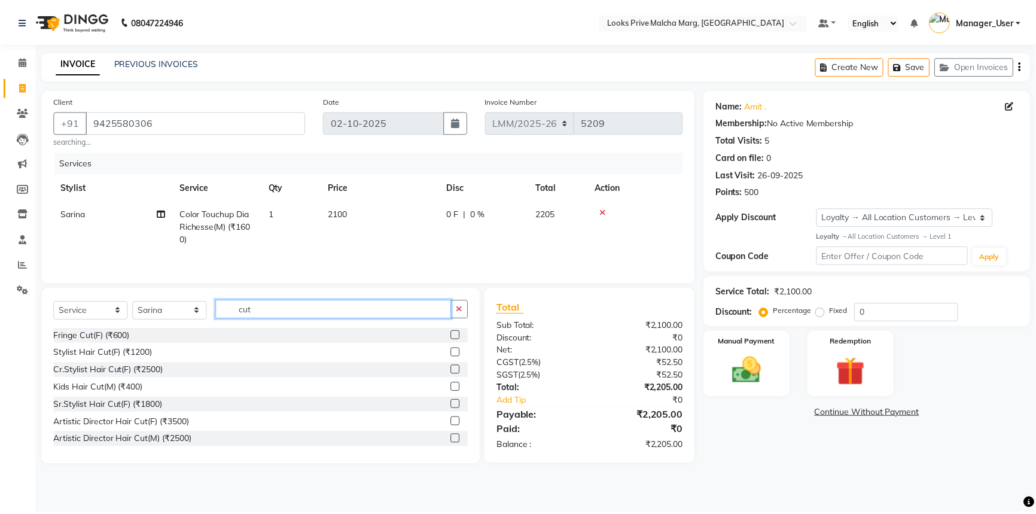
scroll to position [54, 0]
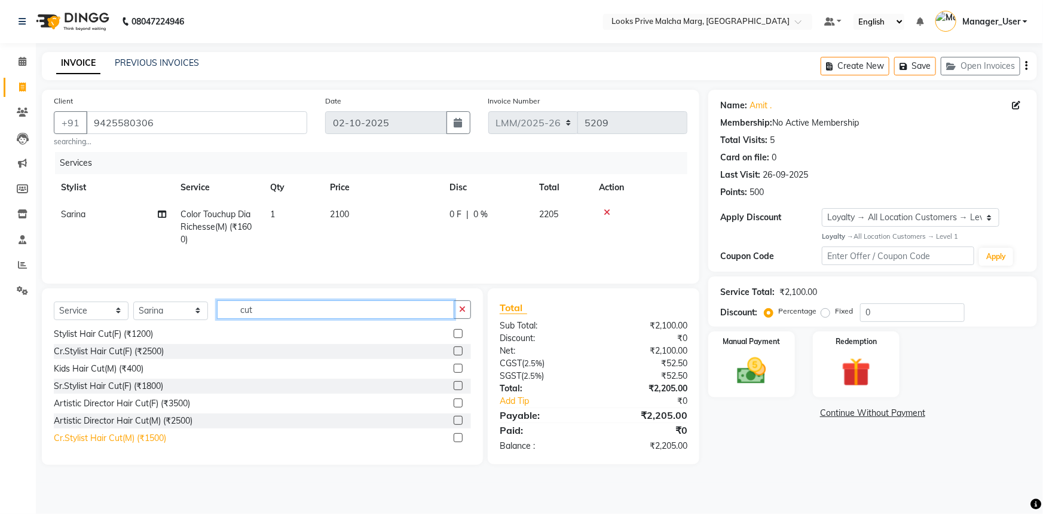
type input "cut"
click at [144, 436] on div "Cr.Stylist Hair Cut(M) (₹1500)" at bounding box center [110, 438] width 112 height 13
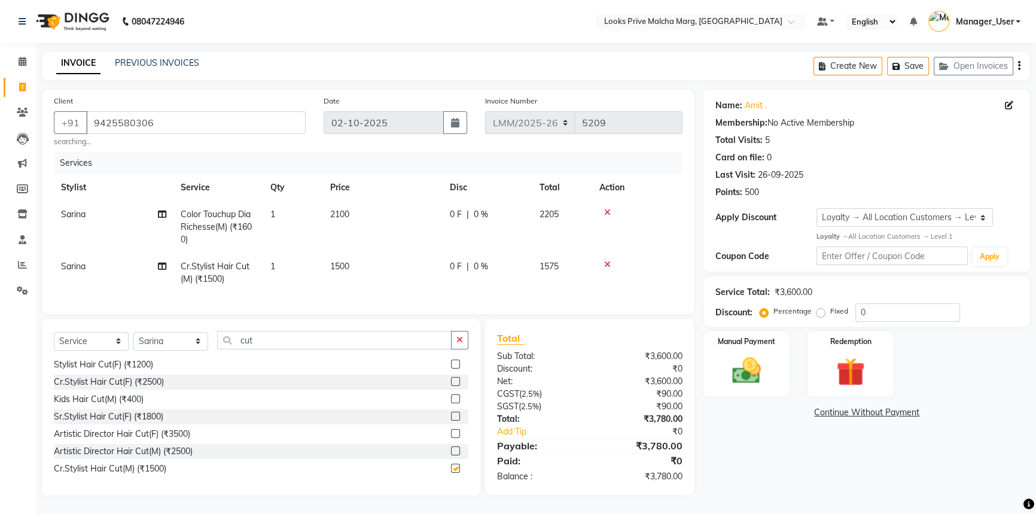
checkbox input "false"
click at [397, 268] on td "1500" at bounding box center [383, 272] width 120 height 39
select select "76963"
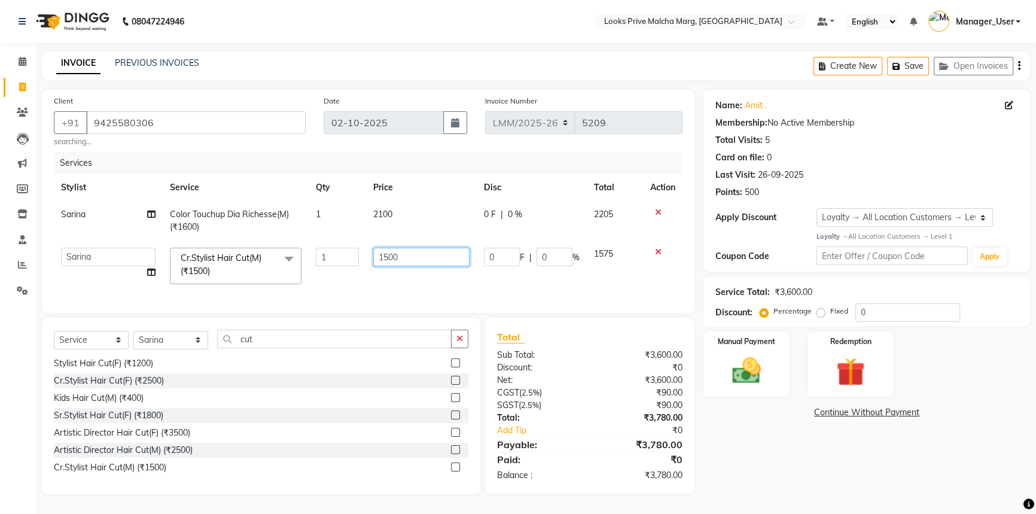
drag, startPoint x: 402, startPoint y: 259, endPoint x: 321, endPoint y: 258, distance: 81.9
click at [321, 258] on tr "Akbar_pdct [PERSON_NAME] Anas_Asst Counter_Sales Dharam_Pdct Hussain_Cr Jasmine…" at bounding box center [368, 265] width 628 height 51
type input "2500"
click at [416, 282] on td "2500" at bounding box center [421, 265] width 111 height 51
select select "76963"
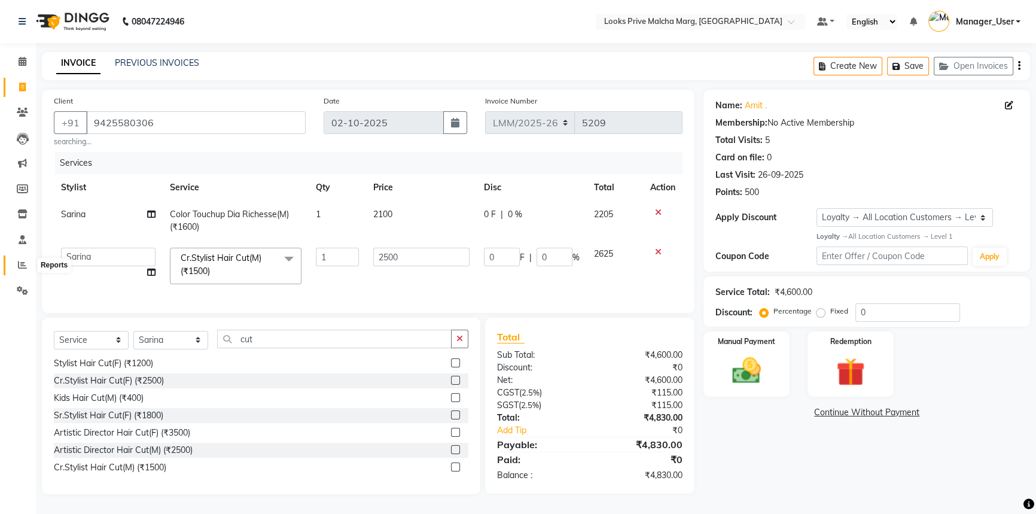
click at [29, 267] on span at bounding box center [22, 265] width 21 height 14
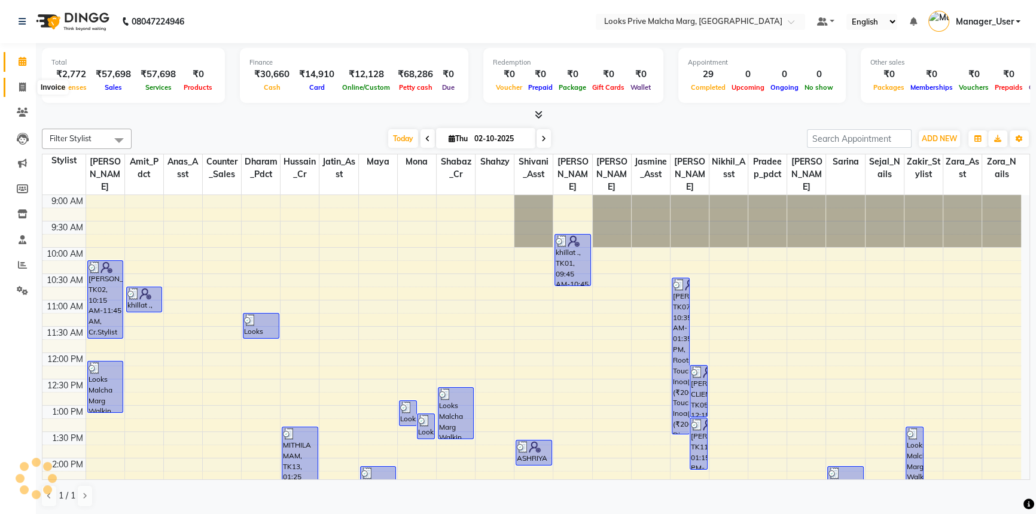
click at [19, 90] on icon at bounding box center [22, 87] width 7 height 9
select select "service"
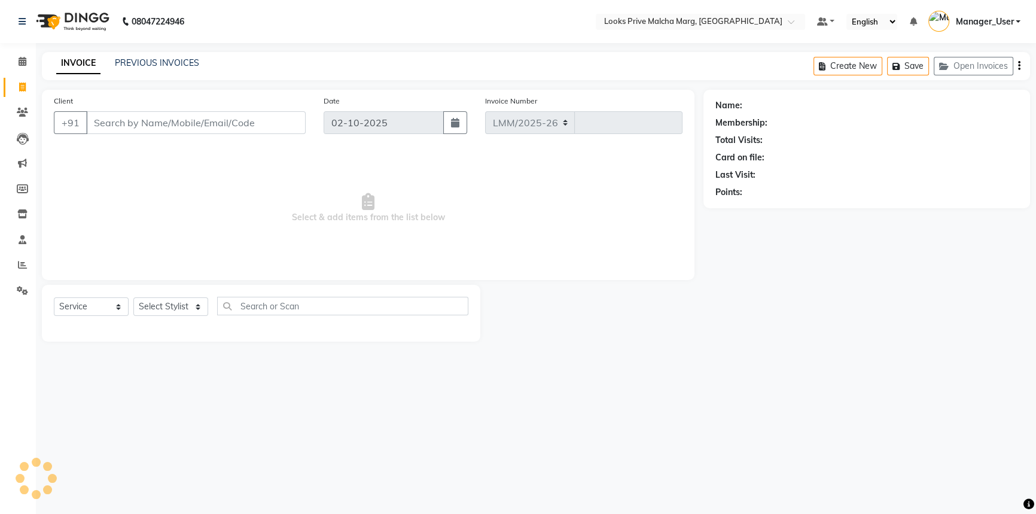
select select "7648"
type input "5210"
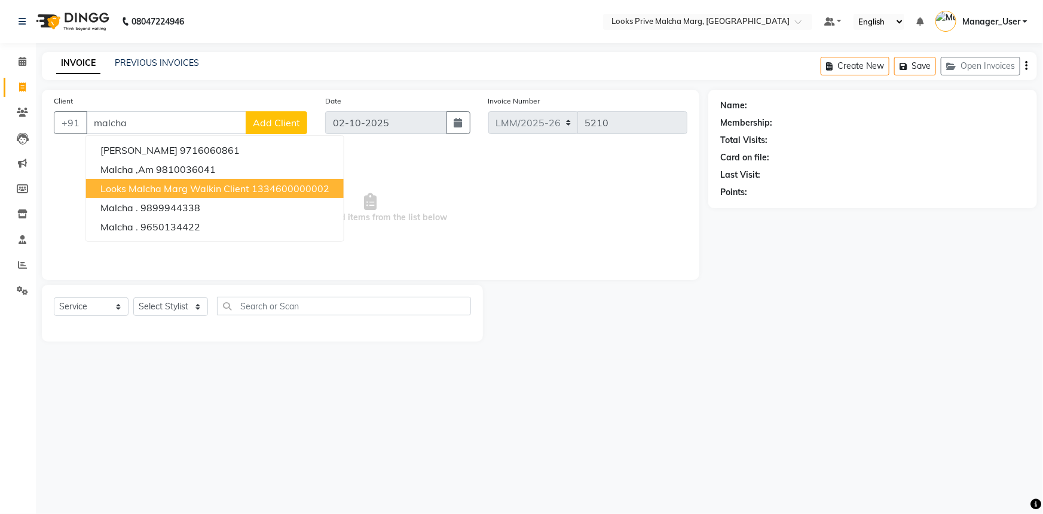
click at [172, 181] on button "Looks Malcha Marg Walkin Client 1334600000002" at bounding box center [215, 188] width 258 height 19
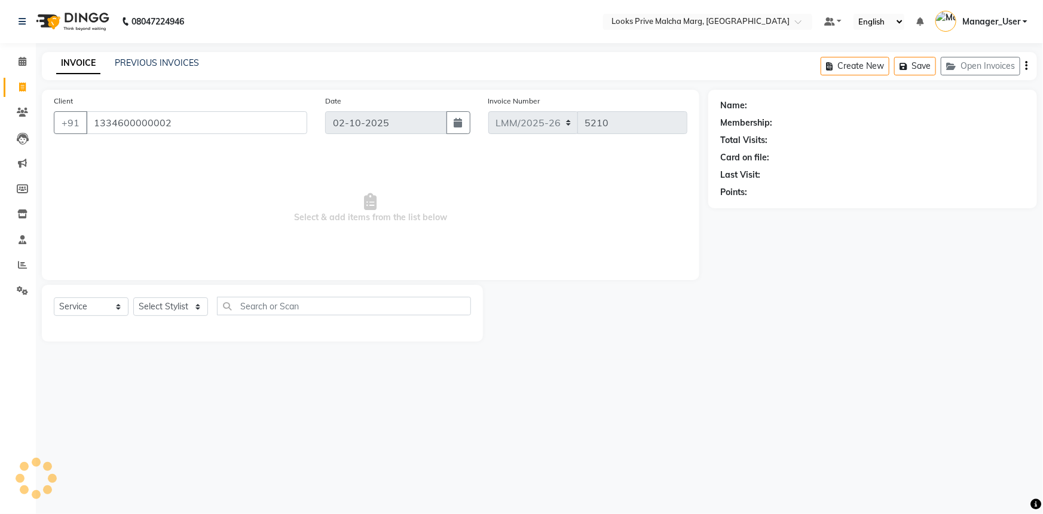
type input "1334600000002"
select select "1: Object"
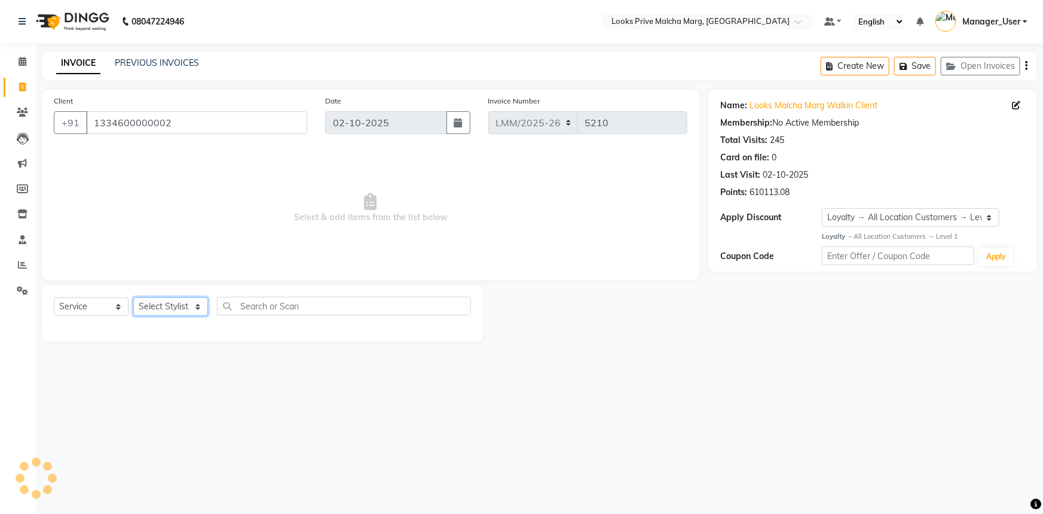
click at [203, 303] on select "Select Stylist [PERSON_NAME] [PERSON_NAME] Anas_Asst Counter_Sales Dharam_Pdct …" at bounding box center [170, 306] width 75 height 19
select select "76963"
click at [133, 297] on select "Select Stylist [PERSON_NAME] [PERSON_NAME] Anas_Asst Counter_Sales Dharam_Pdct …" at bounding box center [170, 306] width 75 height 19
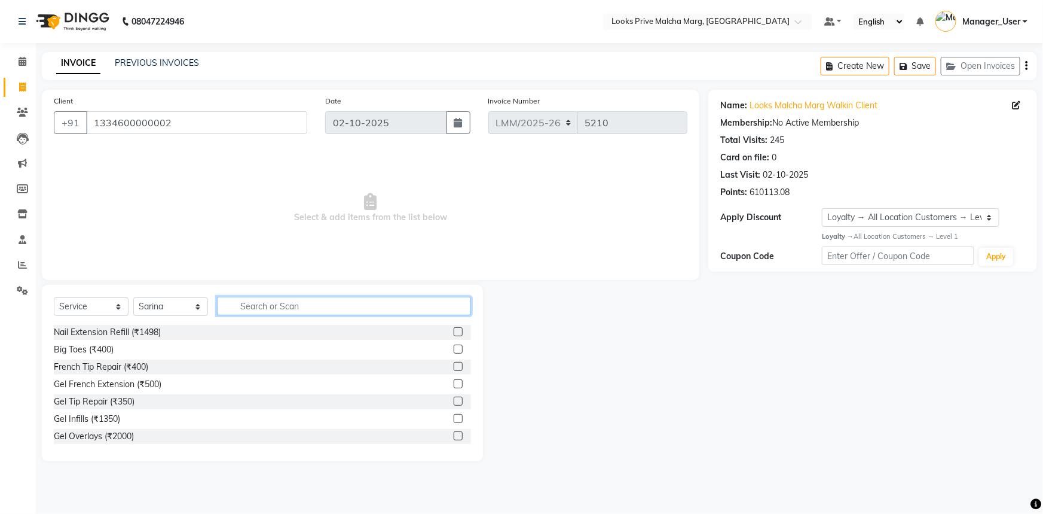
click at [290, 312] on input "text" at bounding box center [344, 306] width 254 height 19
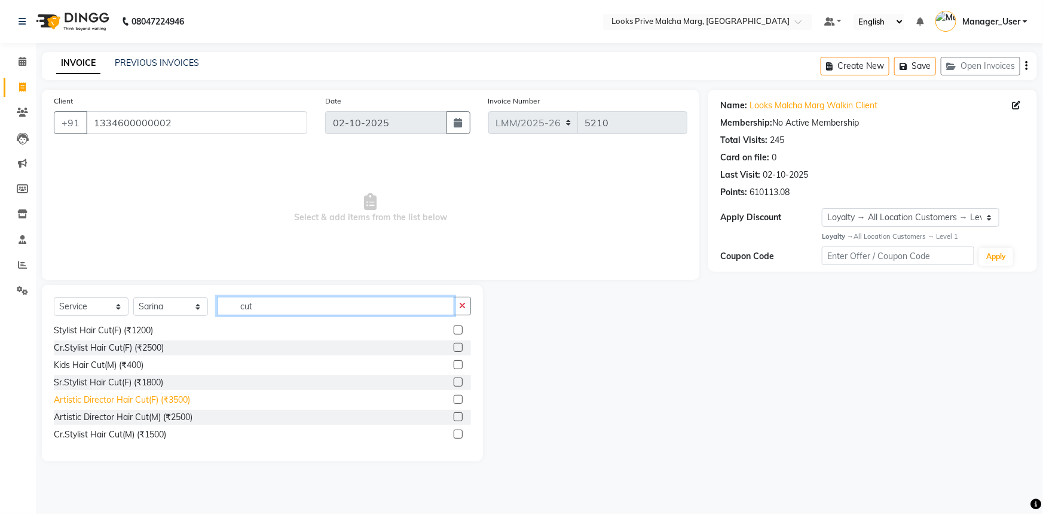
type input "cut"
click at [170, 393] on div "Artistic Director Hair Cut(F) (₹3500)" at bounding box center [122, 399] width 136 height 13
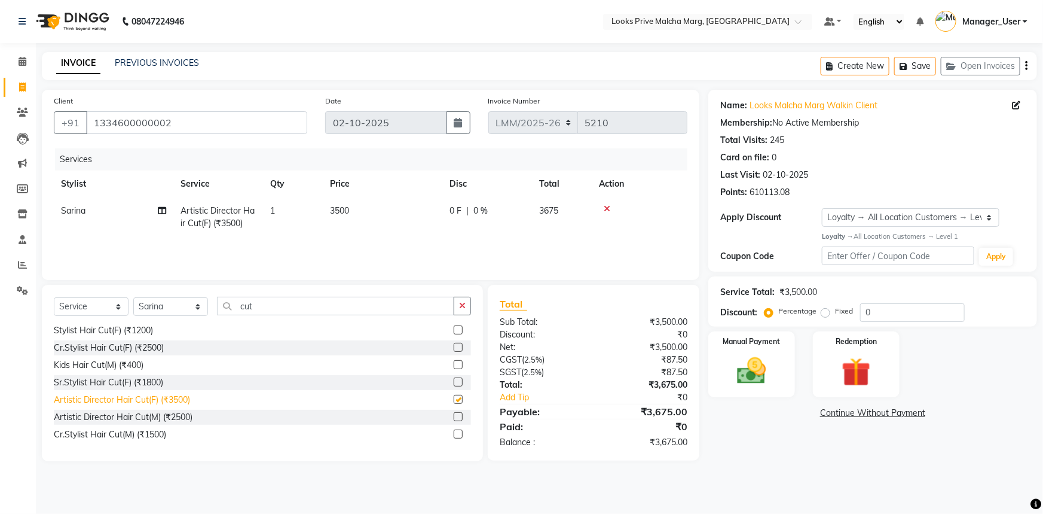
checkbox input "false"
click at [605, 208] on icon at bounding box center [607, 209] width 7 height 8
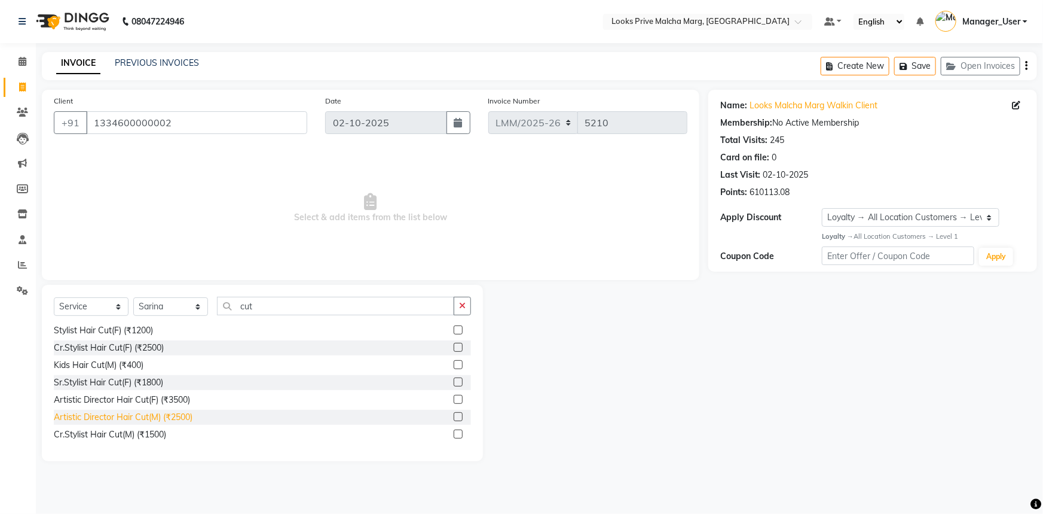
click at [181, 416] on div "Artistic Director Hair Cut(M) (₹2500)" at bounding box center [123, 417] width 139 height 13
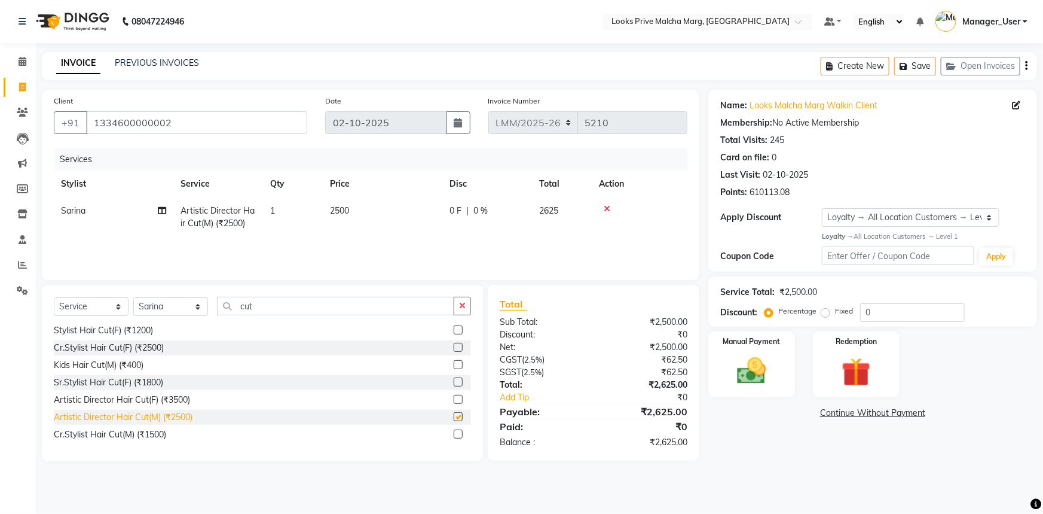
checkbox input "false"
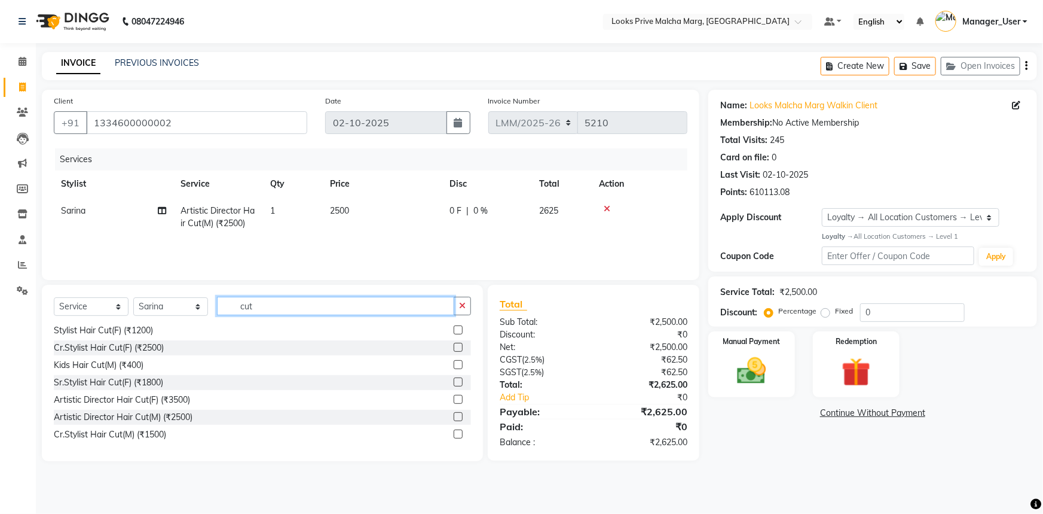
drag, startPoint x: 272, startPoint y: 310, endPoint x: 248, endPoint y: 310, distance: 24.5
click at [248, 310] on input "cut" at bounding box center [335, 306] width 237 height 19
type input "c"
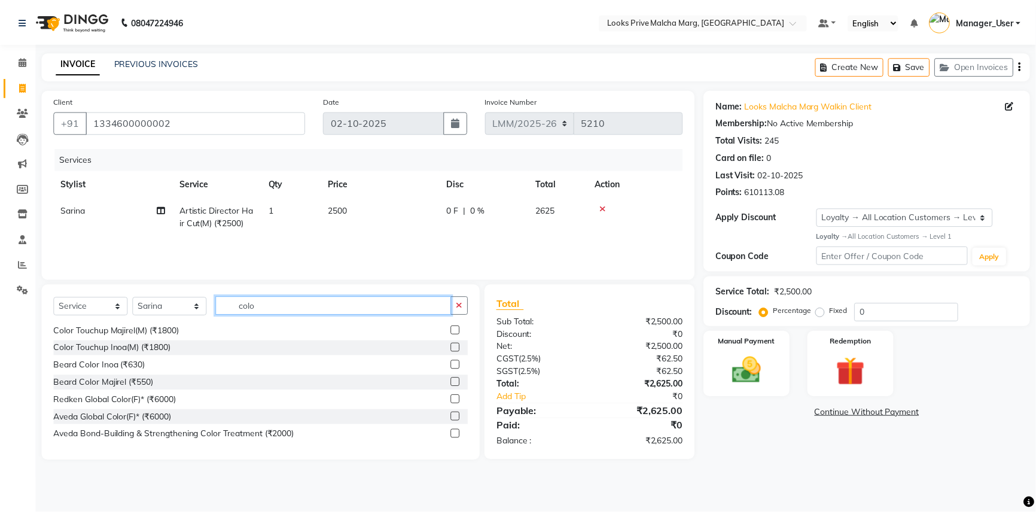
scroll to position [71, 0]
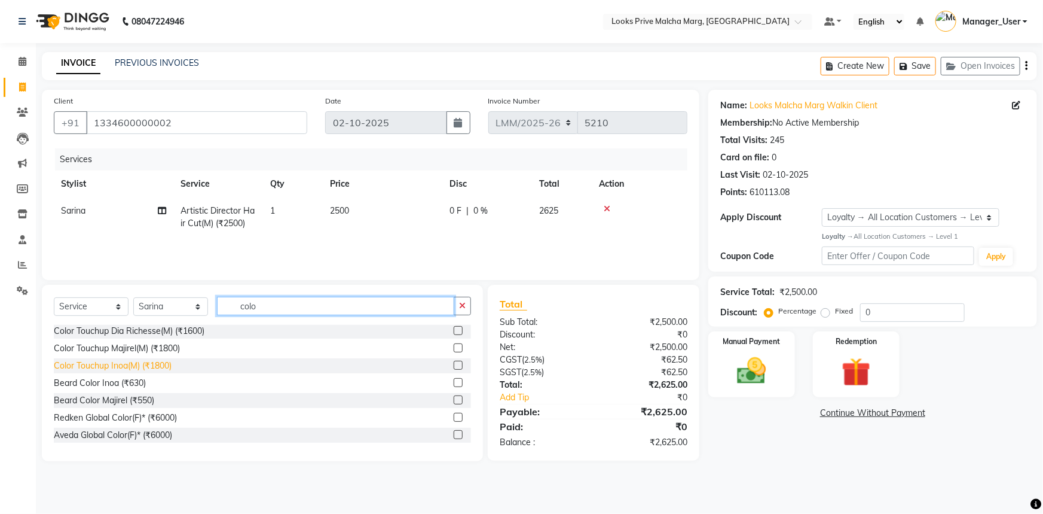
type input "colo"
click at [83, 365] on div "Color Touchup Inoa(M) (₹1800)" at bounding box center [113, 365] width 118 height 13
checkbox input "false"
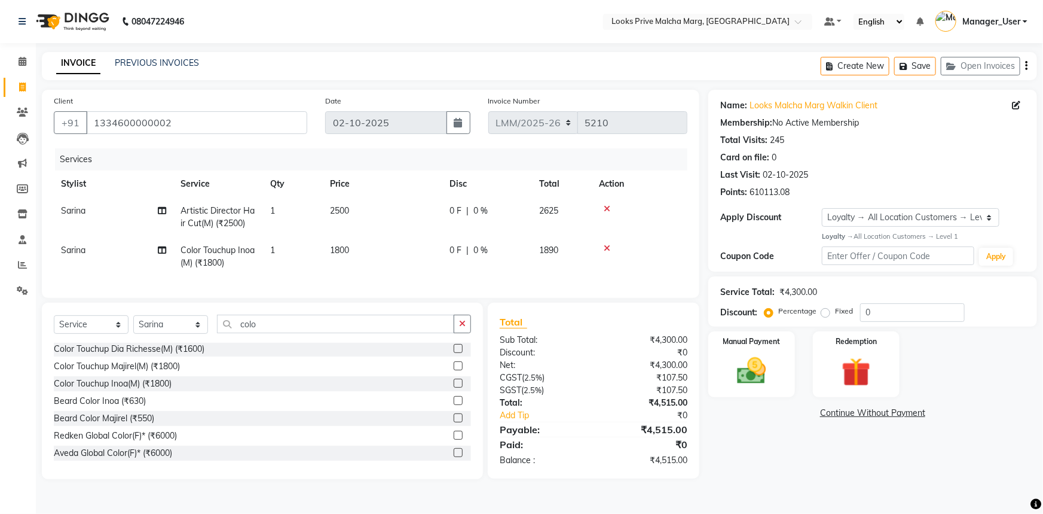
click at [376, 248] on td "1800" at bounding box center [383, 256] width 120 height 39
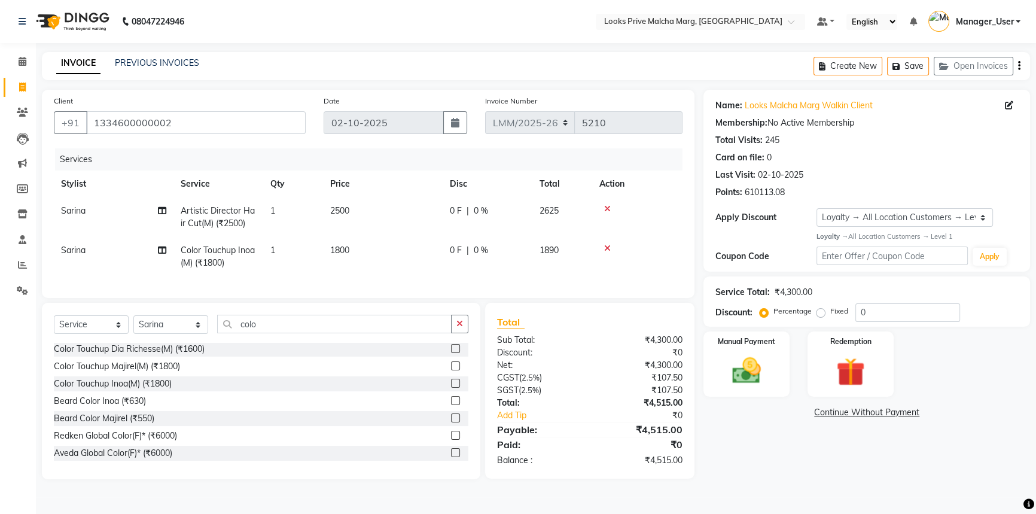
select select "76963"
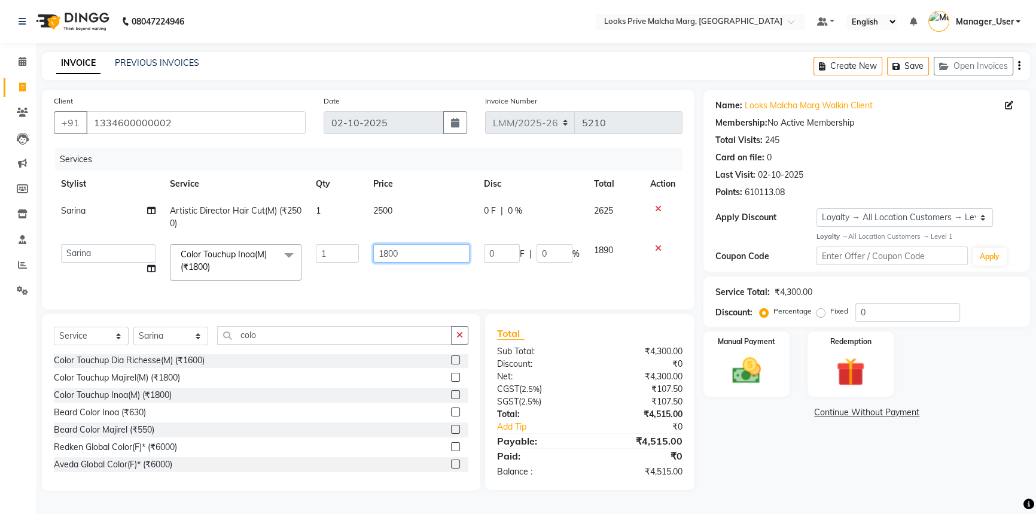
drag, startPoint x: 401, startPoint y: 249, endPoint x: 336, endPoint y: 261, distance: 65.8
click at [337, 261] on tr "Akbar_pdct Amir Amit_Pdct Anas_Asst Counter_Sales Dharam_Pdct Hussain_Cr Jasmin…" at bounding box center [368, 262] width 628 height 51
type input "2100"
click at [418, 269] on td "2100" at bounding box center [421, 262] width 111 height 51
select select "76963"
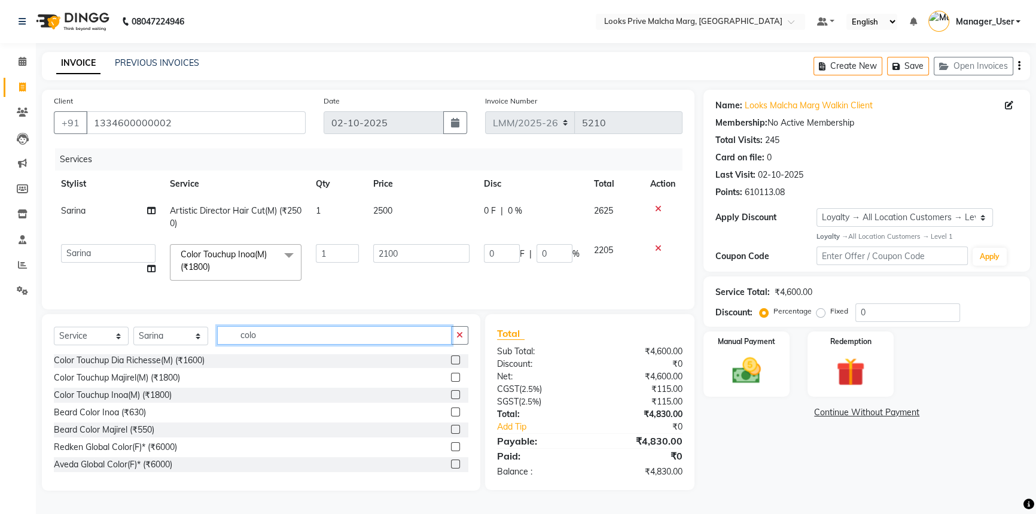
drag, startPoint x: 242, startPoint y: 348, endPoint x: 208, endPoint y: 355, distance: 35.3
click at [209, 354] on div "Select Service Product Membership Package Voucher Prepaid Gift Card Select Styl…" at bounding box center [261, 340] width 414 height 28
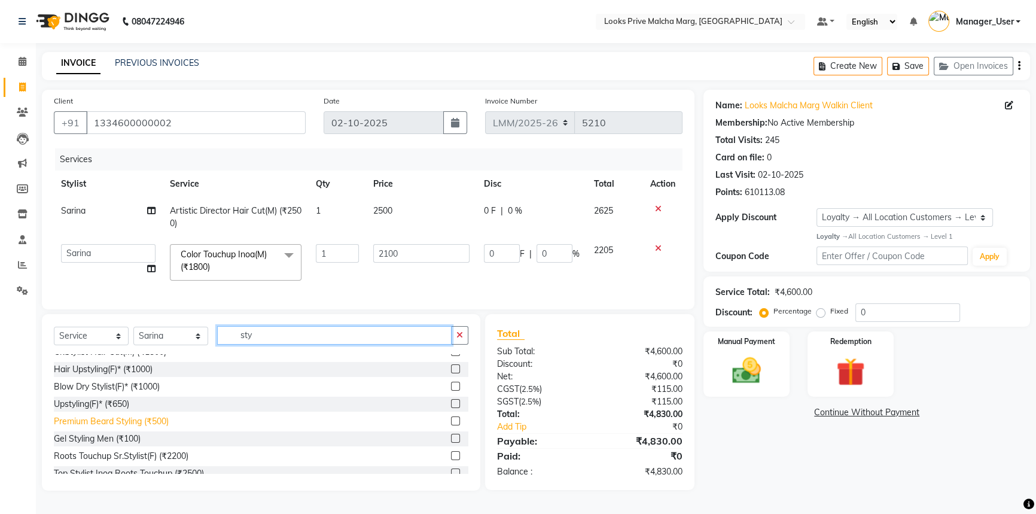
scroll to position [110, 0]
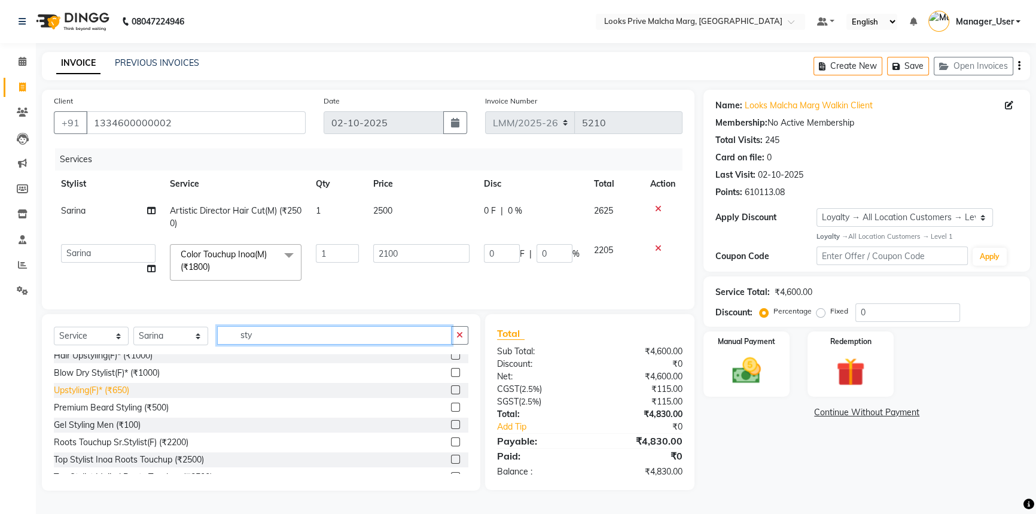
type input "sty"
click at [100, 396] on div "Upstyling(F)* (₹650)" at bounding box center [91, 390] width 75 height 13
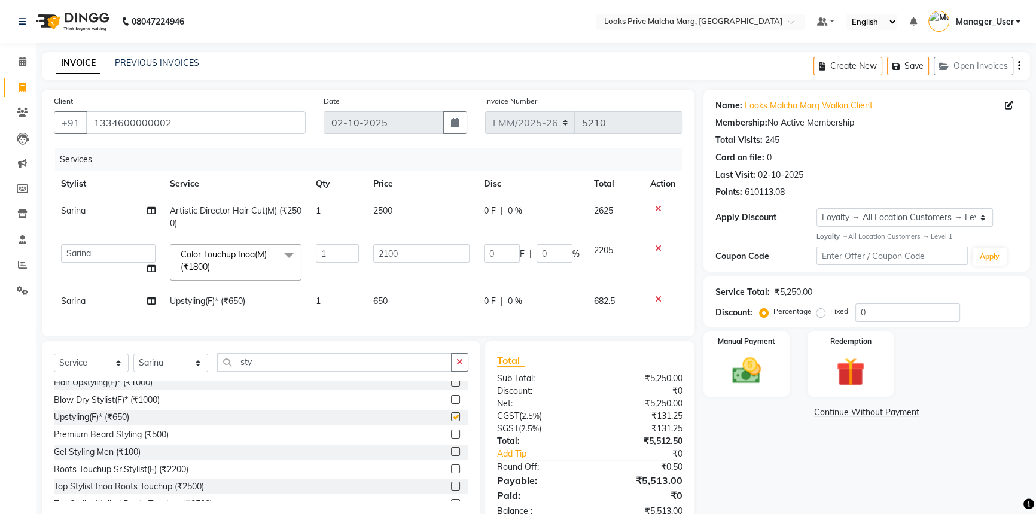
checkbox input "false"
click at [396, 306] on td "650" at bounding box center [421, 301] width 111 height 27
select select "76963"
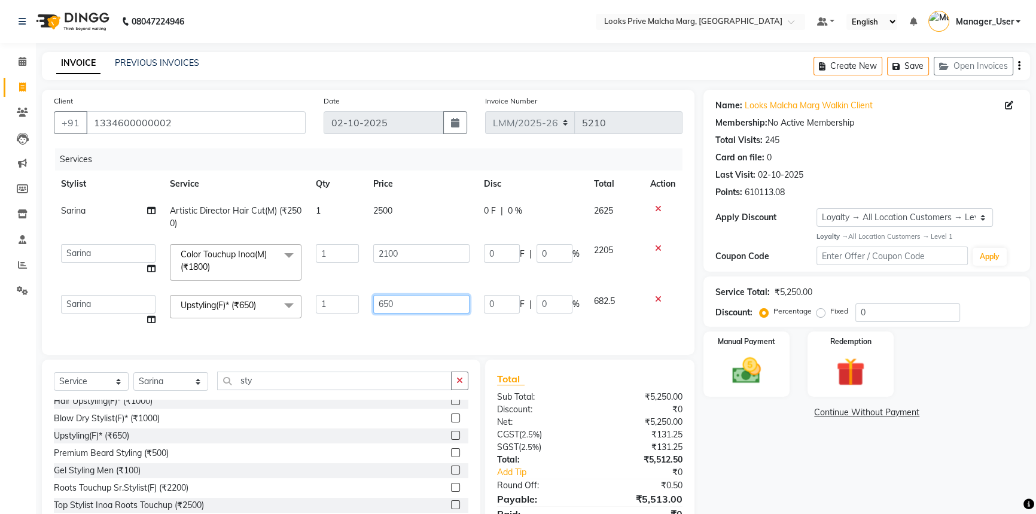
drag, startPoint x: 396, startPoint y: 306, endPoint x: 213, endPoint y: 321, distance: 182.9
click at [213, 321] on tr "Akbar_pdct Amir Amit_Pdct Anas_Asst Counter_Sales Dharam_Pdct Hussain_Cr Jasmin…" at bounding box center [368, 310] width 628 height 45
type input "1500"
click at [804, 460] on div "Name: Looks Malcha Marg Walkin Client Membership: No Active Membership Total Vi…" at bounding box center [870, 319] width 335 height 458
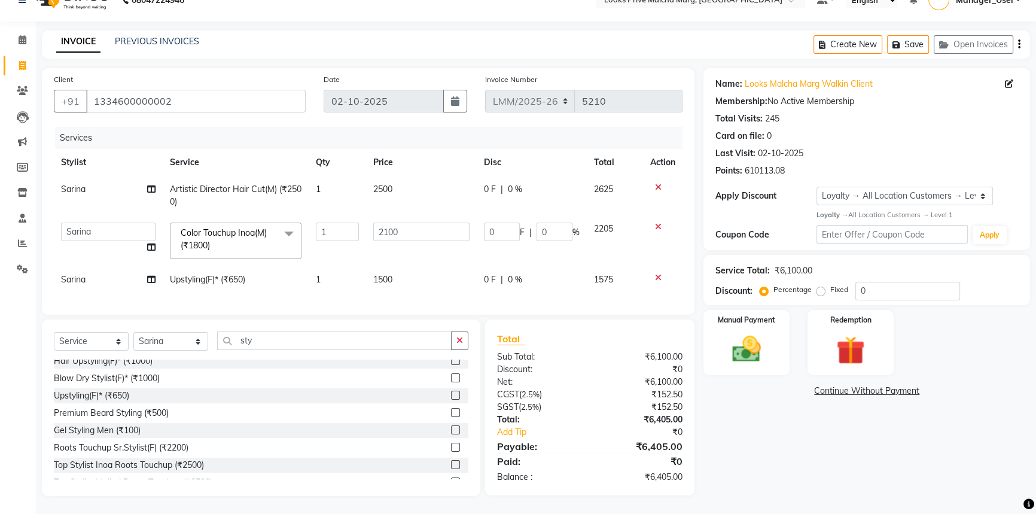
scroll to position [30, 0]
click at [771, 327] on div "Manual Payment" at bounding box center [746, 343] width 90 height 68
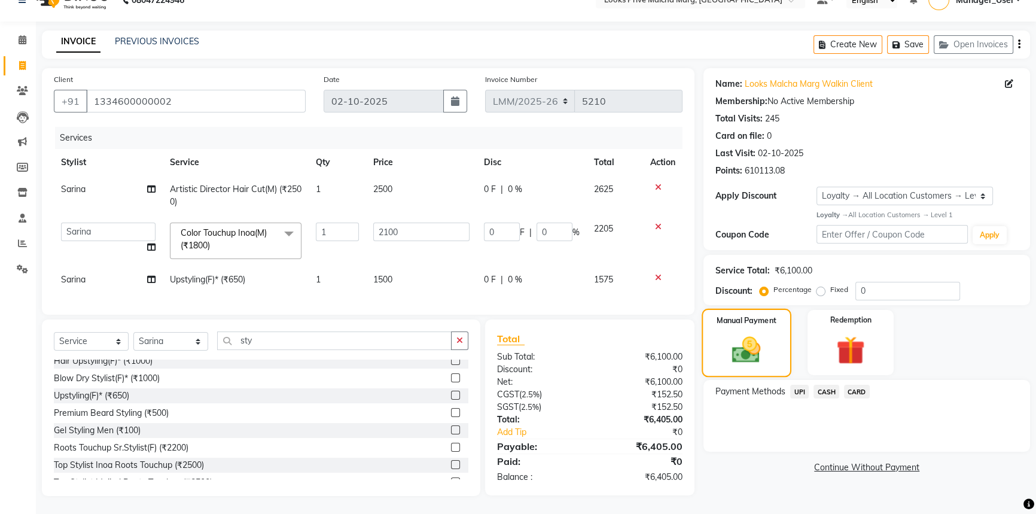
click at [756, 344] on img at bounding box center [746, 349] width 47 height 33
click at [800, 385] on span "UPI" at bounding box center [799, 392] width 19 height 14
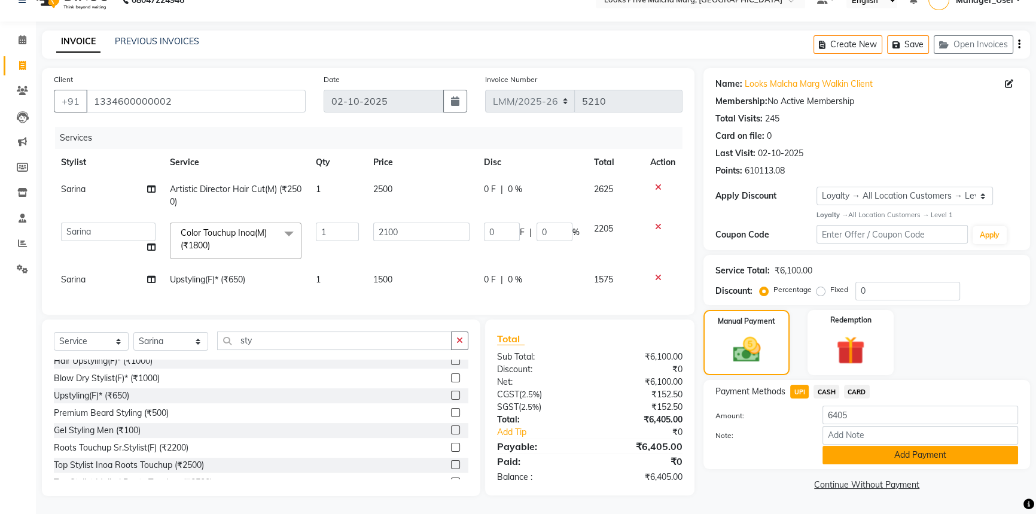
click at [859, 451] on button "Add Payment" at bounding box center [920, 454] width 196 height 19
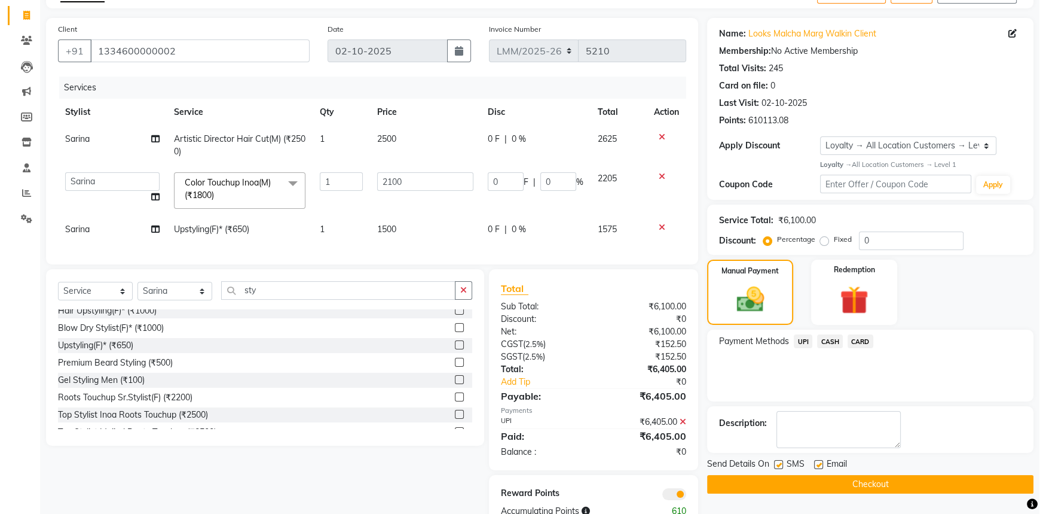
scroll to position [114, 0]
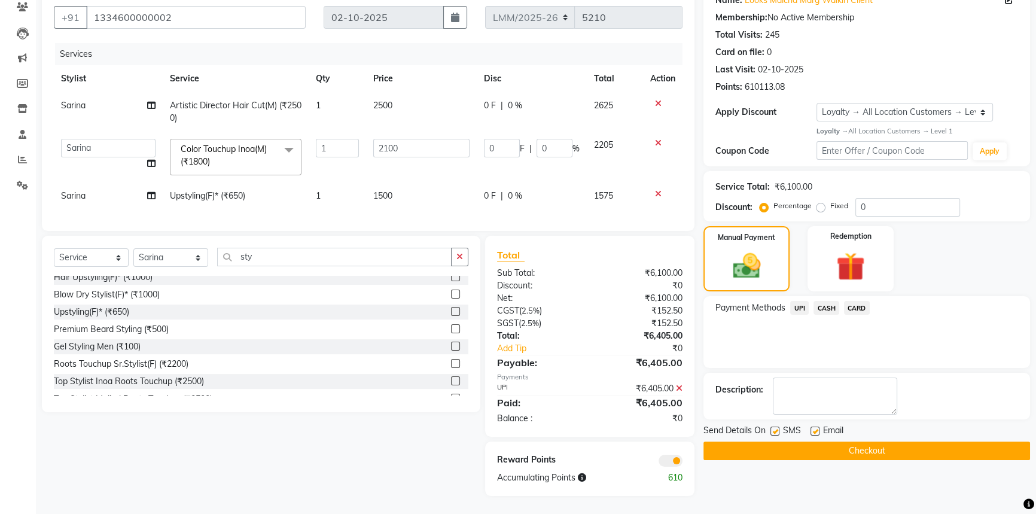
click at [669, 462] on span at bounding box center [670, 460] width 24 height 12
click at [682, 462] on input "checkbox" at bounding box center [682, 462] width 0 height 0
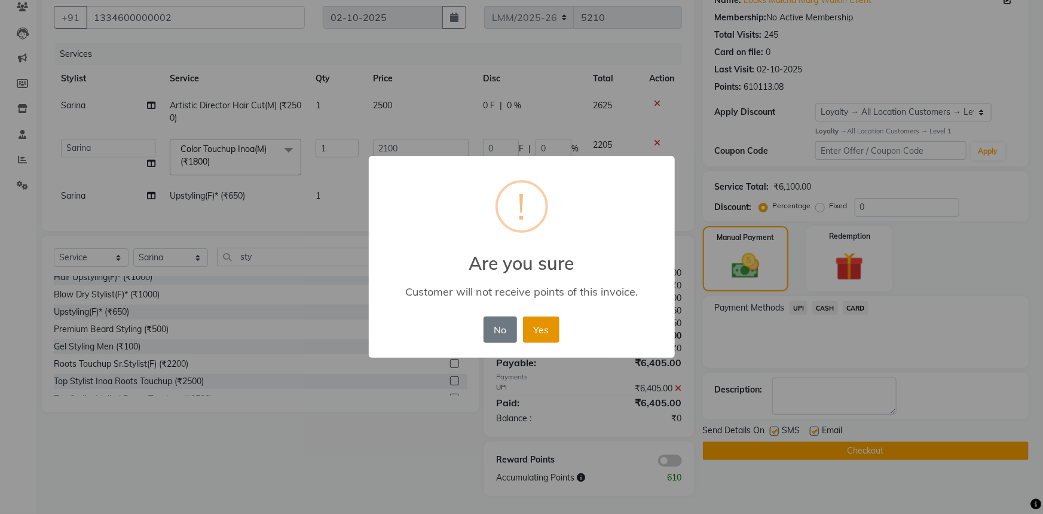
click at [550, 332] on button "Yes" at bounding box center [541, 329] width 36 height 26
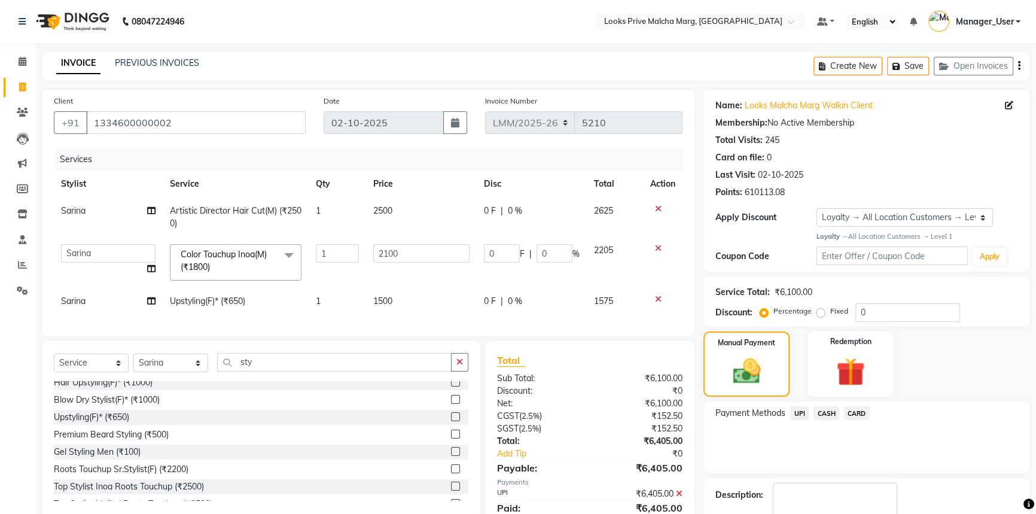
scroll to position [96, 0]
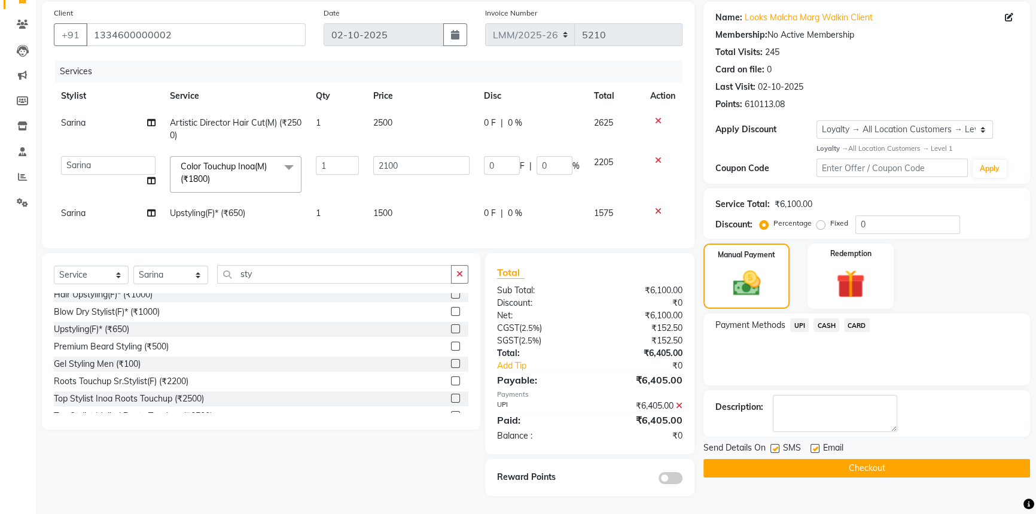
click at [855, 459] on button "Checkout" at bounding box center [866, 468] width 327 height 19
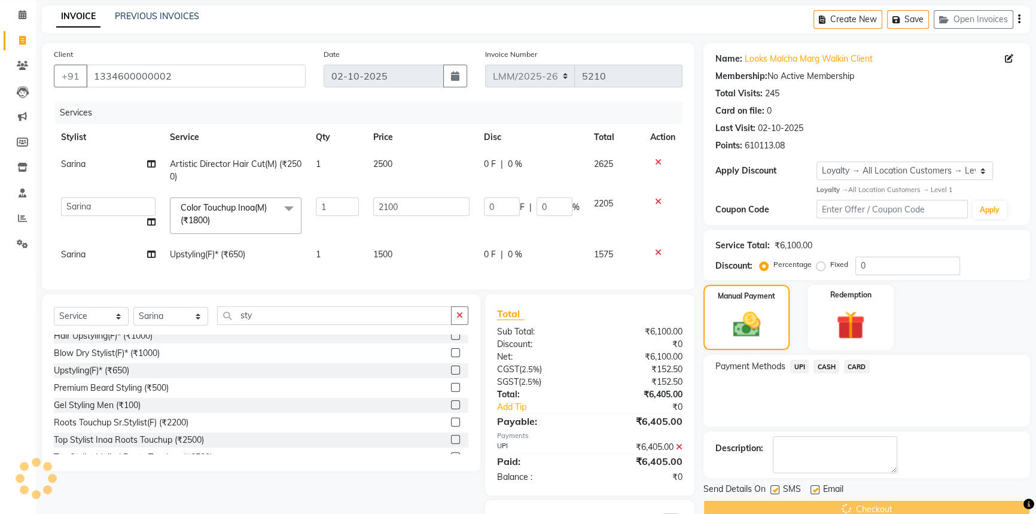
scroll to position [0, 0]
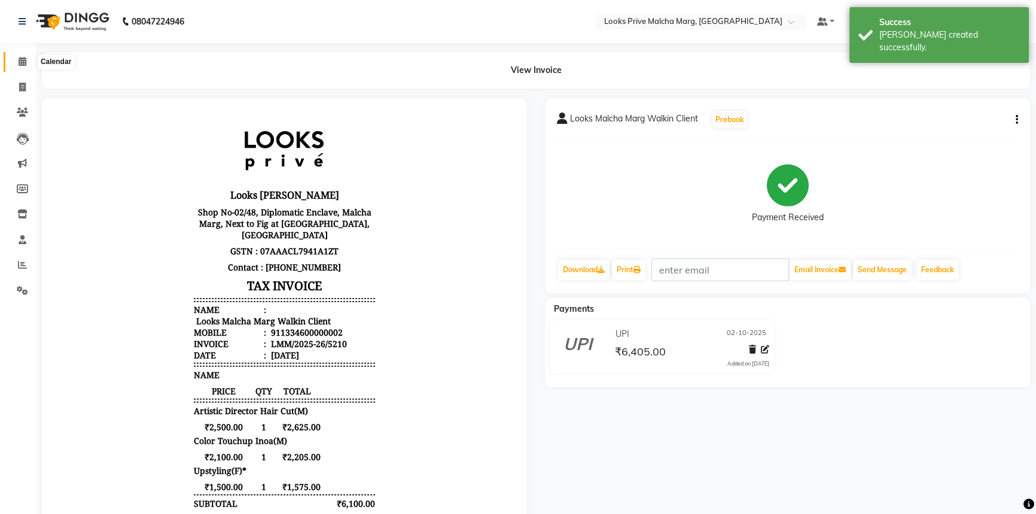
click at [25, 60] on icon at bounding box center [23, 61] width 8 height 9
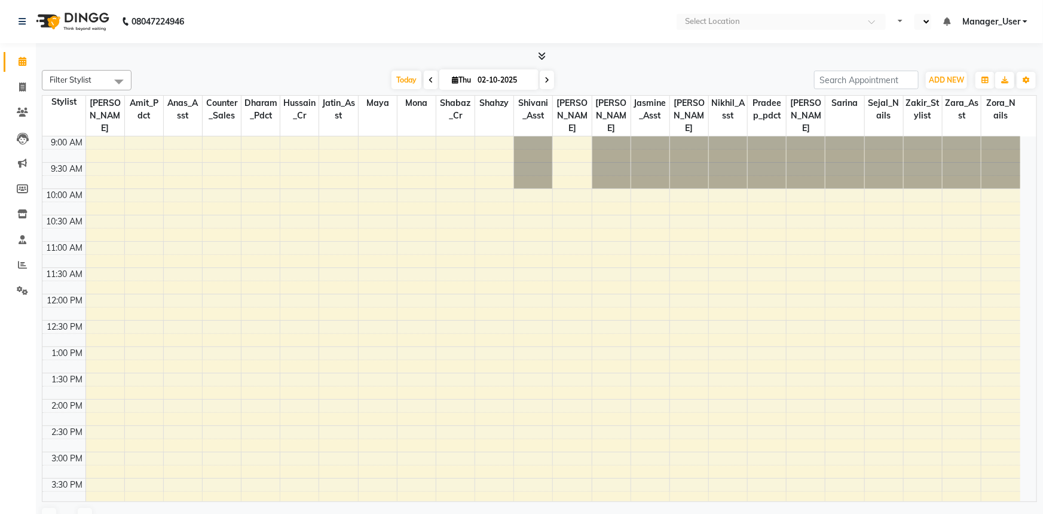
select select "en"
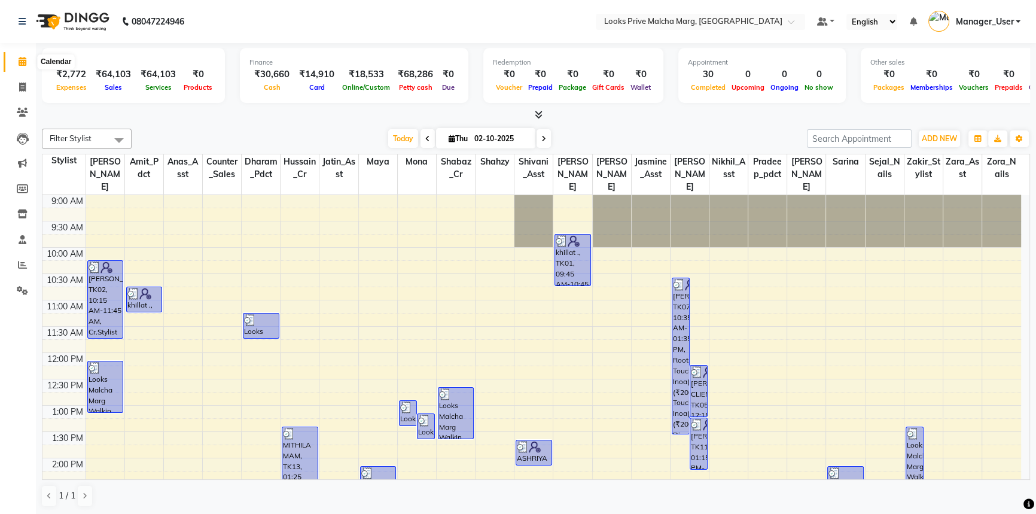
click at [16, 60] on span at bounding box center [22, 62] width 21 height 14
click at [22, 57] on icon at bounding box center [23, 61] width 8 height 9
click at [24, 68] on span at bounding box center [22, 62] width 21 height 14
click at [19, 89] on icon at bounding box center [22, 87] width 7 height 9
select select "service"
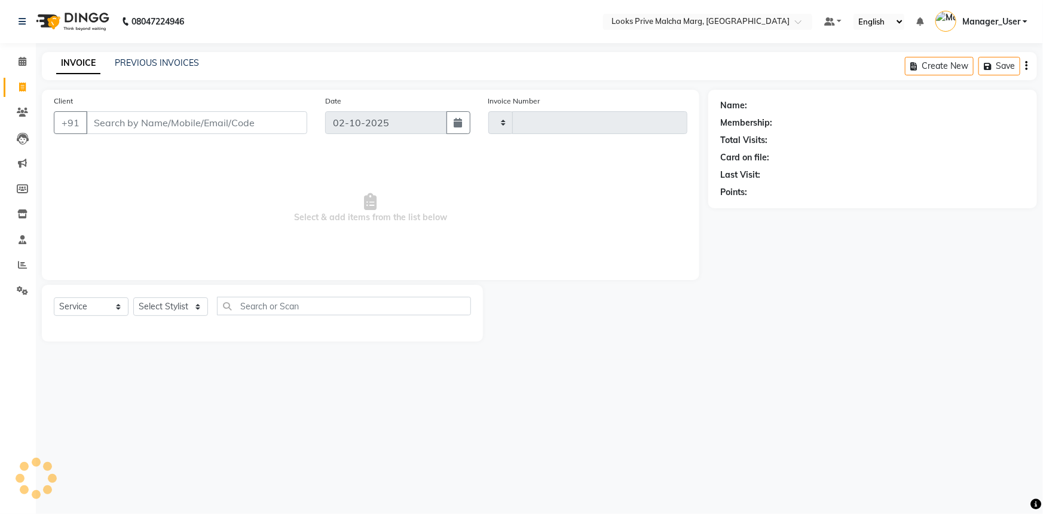
type input "5211"
select select "7648"
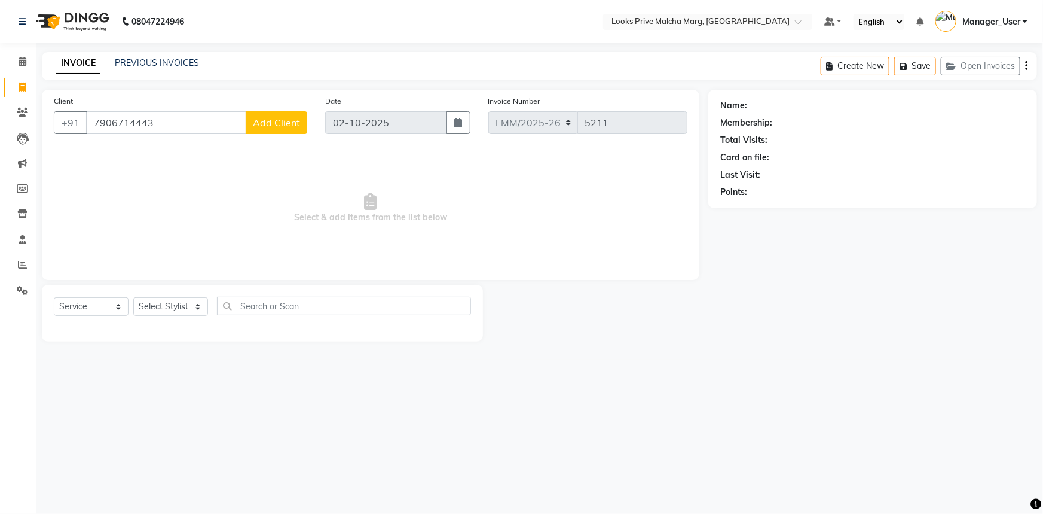
type input "7906714443"
click at [292, 120] on span "Add Client" at bounding box center [276, 123] width 47 height 12
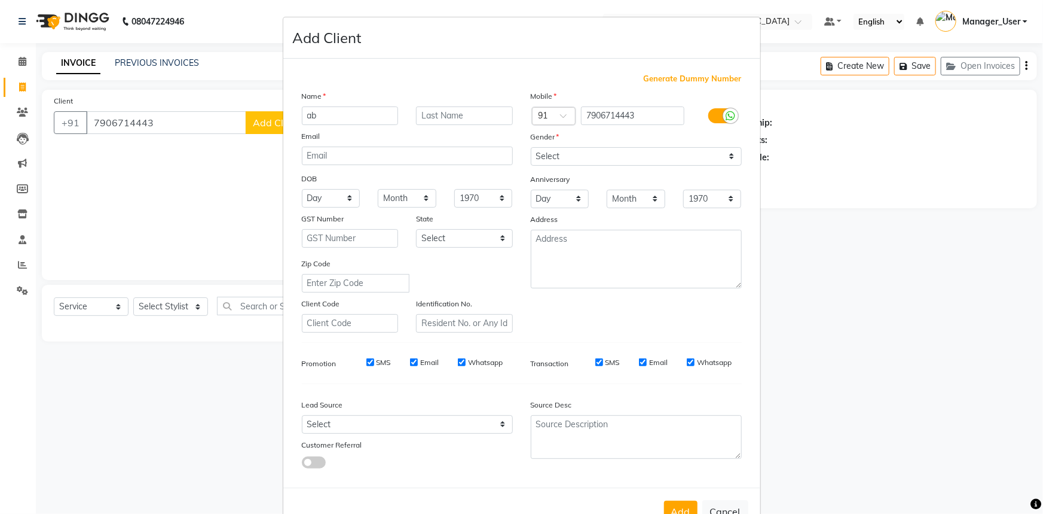
type input "a"
type input "ABHISHKE"
type input "C"
type input "CLIENT"
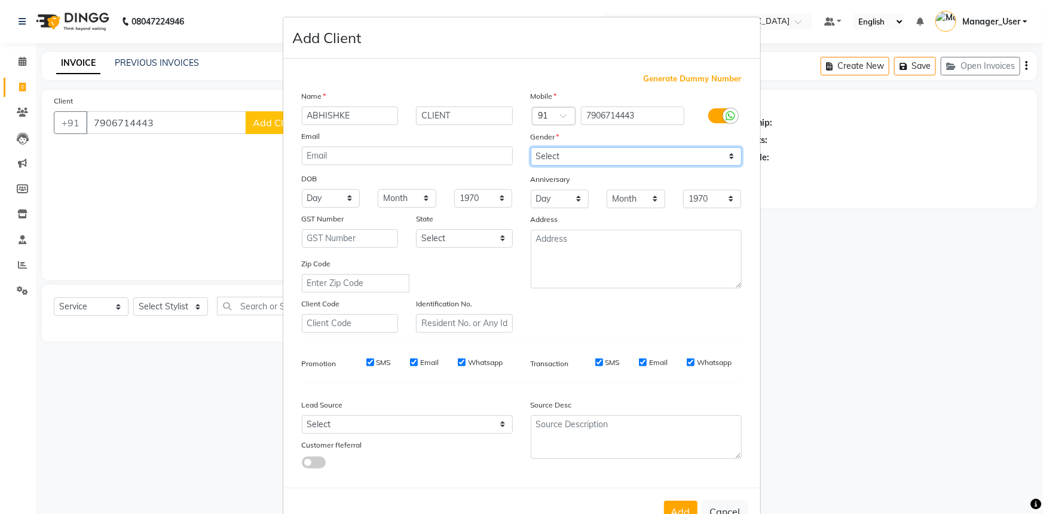
click at [640, 158] on select "Select [DEMOGRAPHIC_DATA] [DEMOGRAPHIC_DATA] Other Prefer Not To Say" at bounding box center [636, 156] width 211 height 19
select select "[DEMOGRAPHIC_DATA]"
click at [531, 147] on select "Select Male Female Other Prefer Not To Say" at bounding box center [636, 156] width 211 height 19
click at [675, 507] on button "Add" at bounding box center [680, 512] width 33 height 22
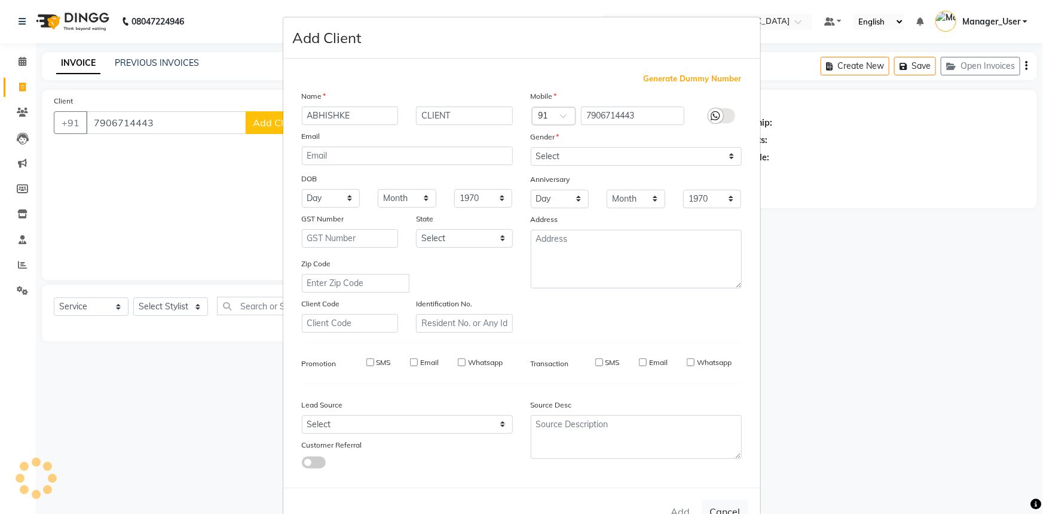
select select
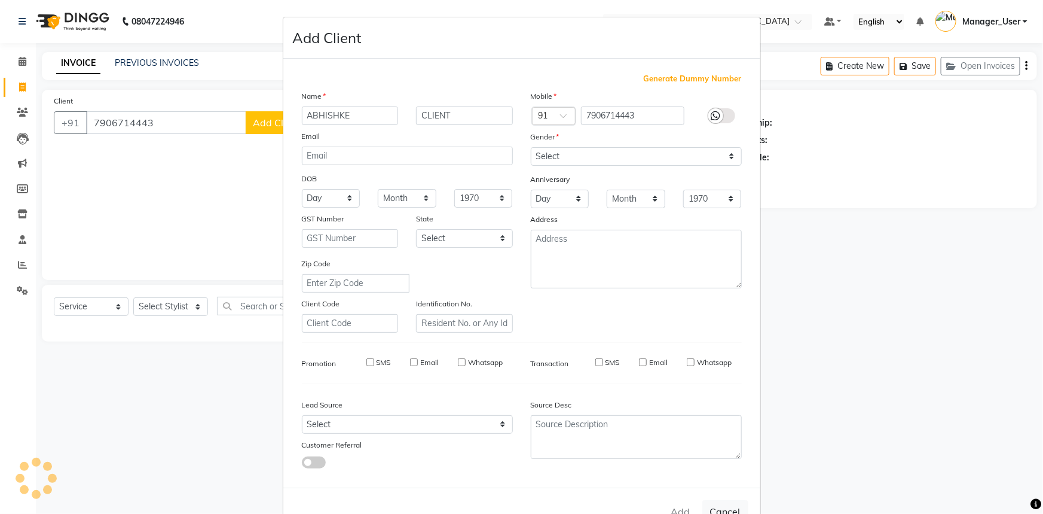
select select
checkbox input "false"
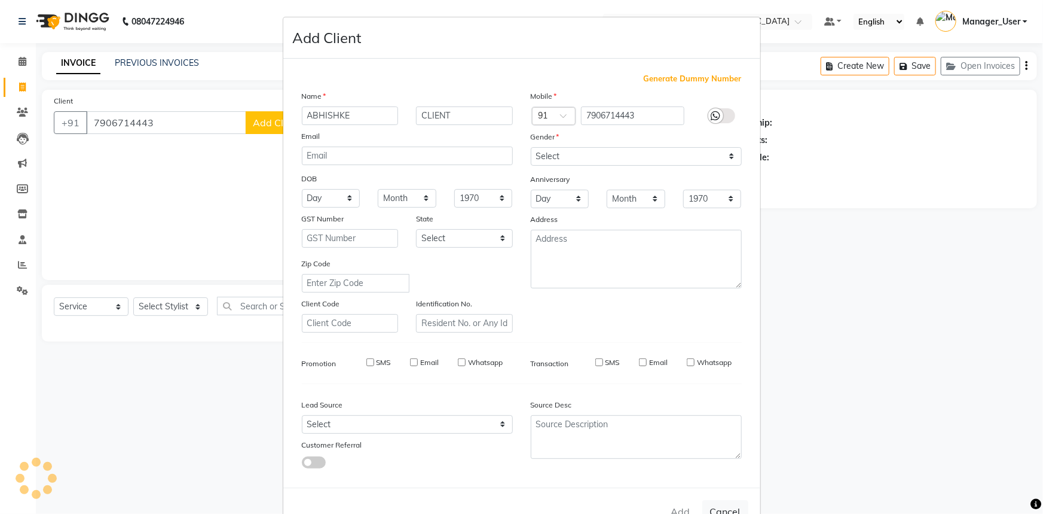
checkbox input "false"
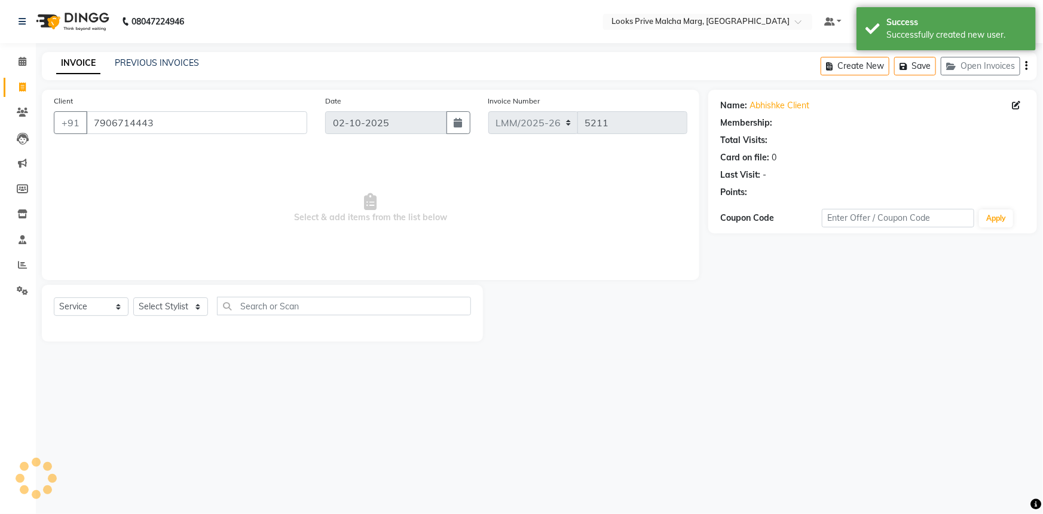
select select "1: Object"
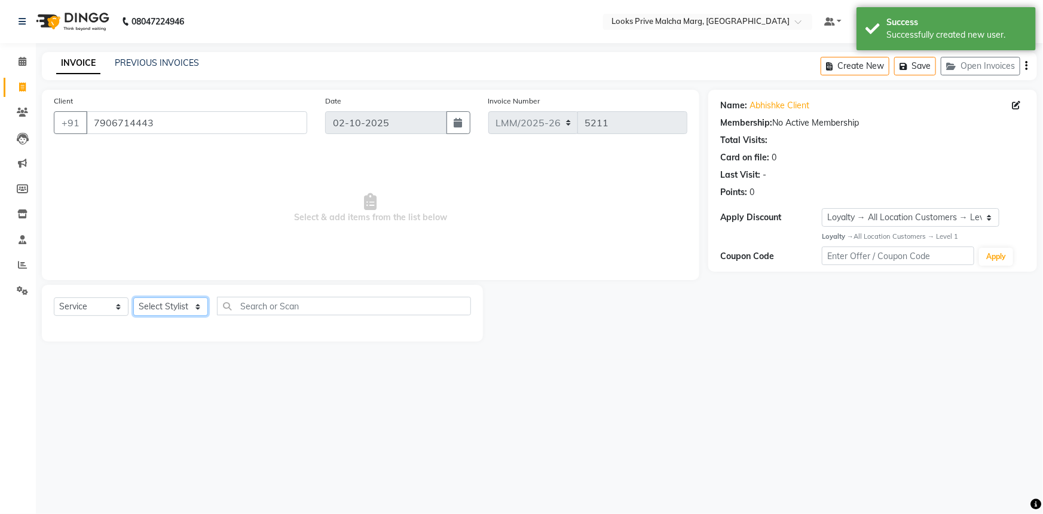
click at [200, 304] on select "Select Stylist Akbar_pdct Amir Amit_Pdct Anas_Asst Counter_Sales Dharam_Pdct Hu…" at bounding box center [170, 306] width 75 height 19
select select "89359"
click at [133, 297] on select "Select Stylist Akbar_pdct Amir Amit_Pdct Anas_Asst Counter_Sales Dharam_Pdct Hu…" at bounding box center [170, 306] width 75 height 19
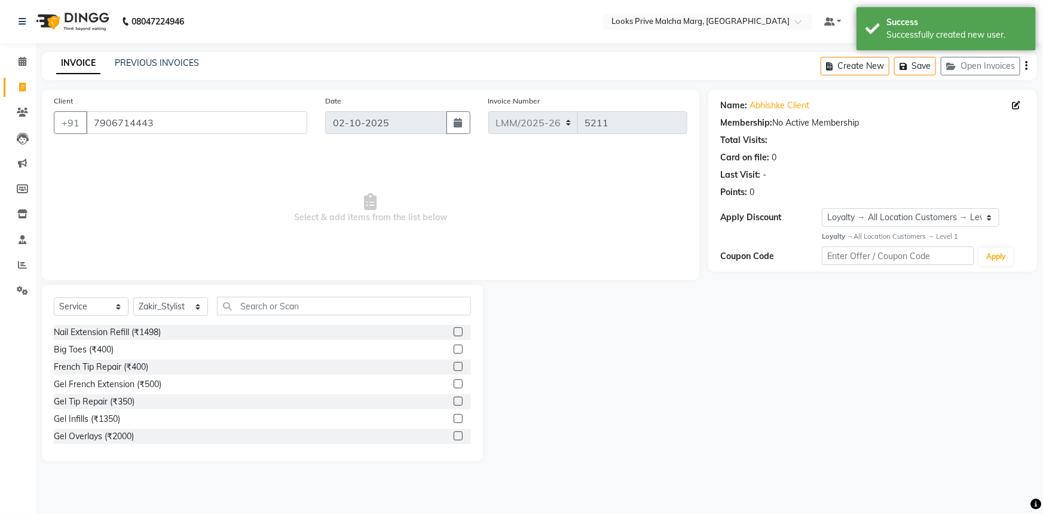
click at [236, 319] on div "Select Service Product Membership Package Voucher Prepaid Gift Card Select Styl…" at bounding box center [262, 311] width 417 height 28
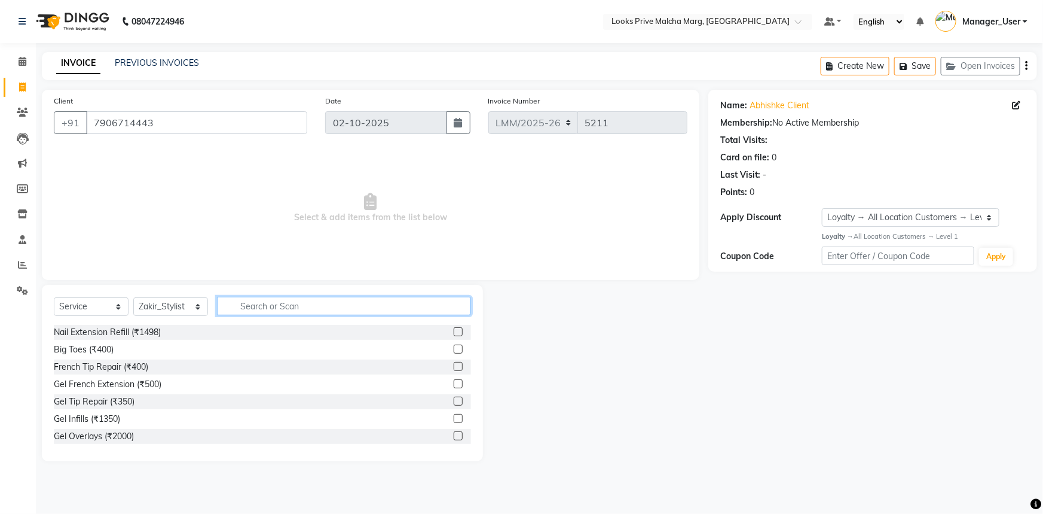
click at [304, 310] on input "text" at bounding box center [344, 306] width 254 height 19
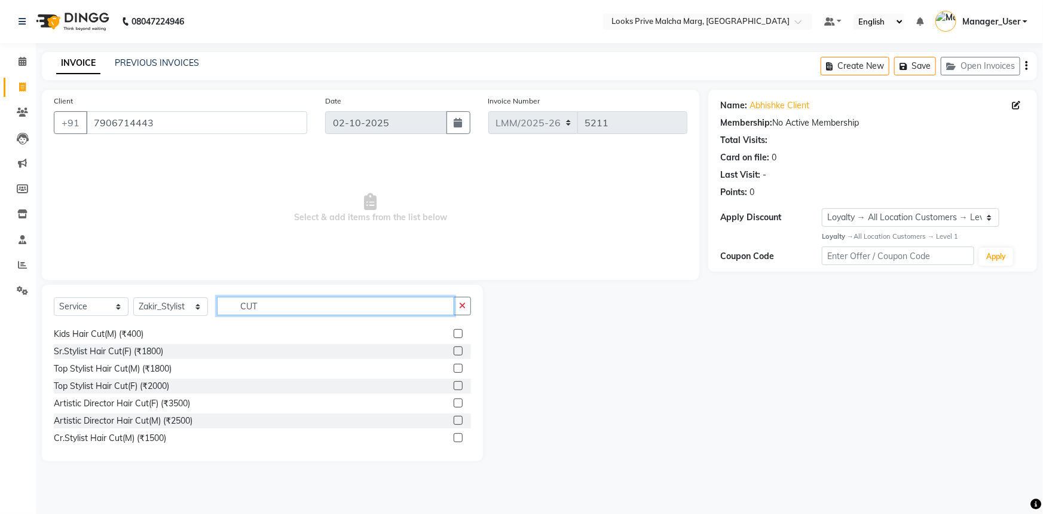
scroll to position [140, 0]
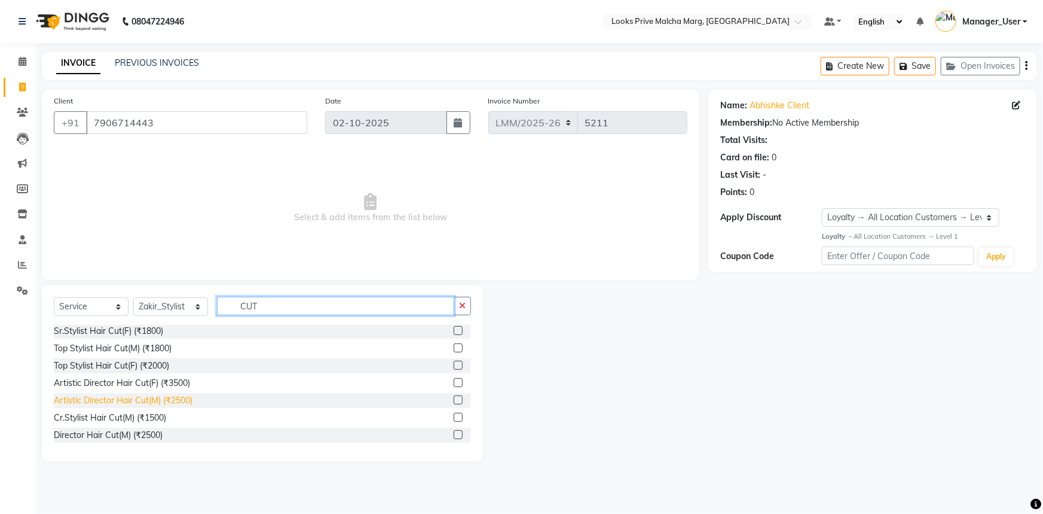
type input "CUT"
click at [123, 394] on div "Artistic Director Hair Cut(M) (₹2500)" at bounding box center [123, 400] width 139 height 13
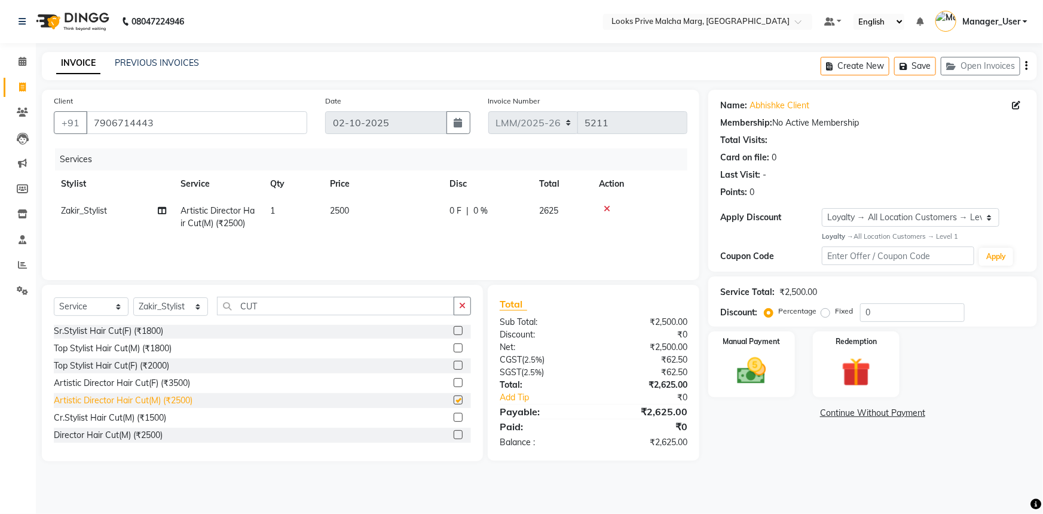
checkbox input "false"
click at [293, 310] on input "CUT" at bounding box center [335, 306] width 237 height 19
type input "C"
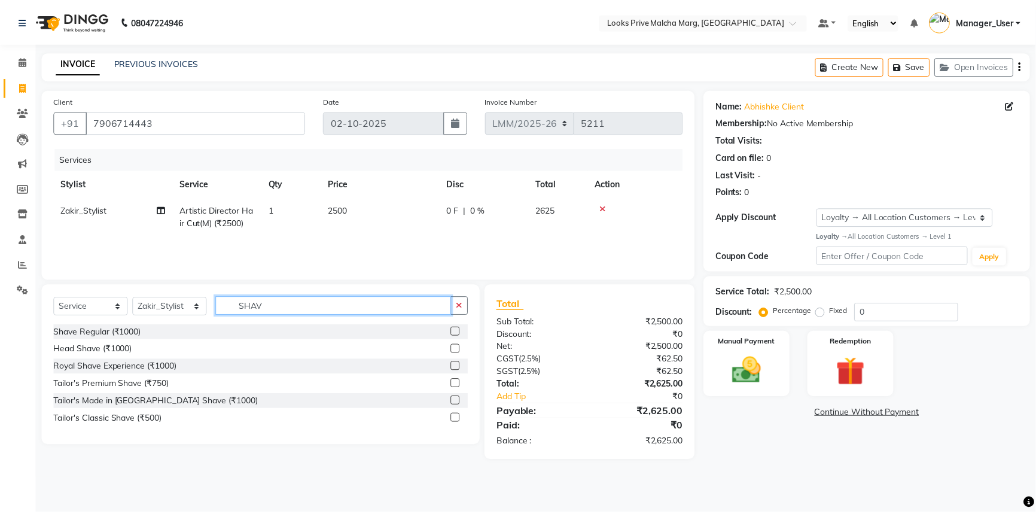
scroll to position [0, 0]
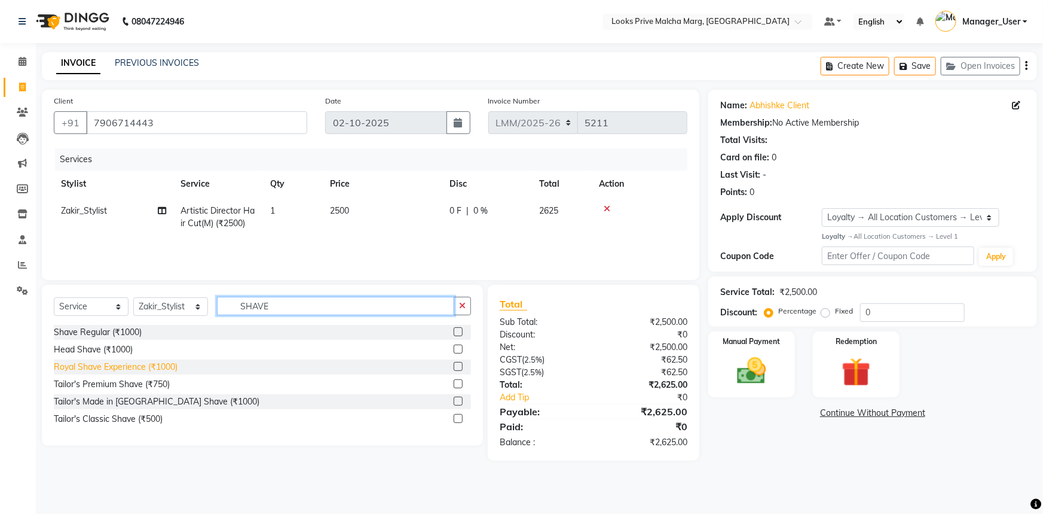
type input "SHAVE"
click at [165, 367] on div "Royal Shave Experience (₹1000)" at bounding box center [116, 367] width 124 height 13
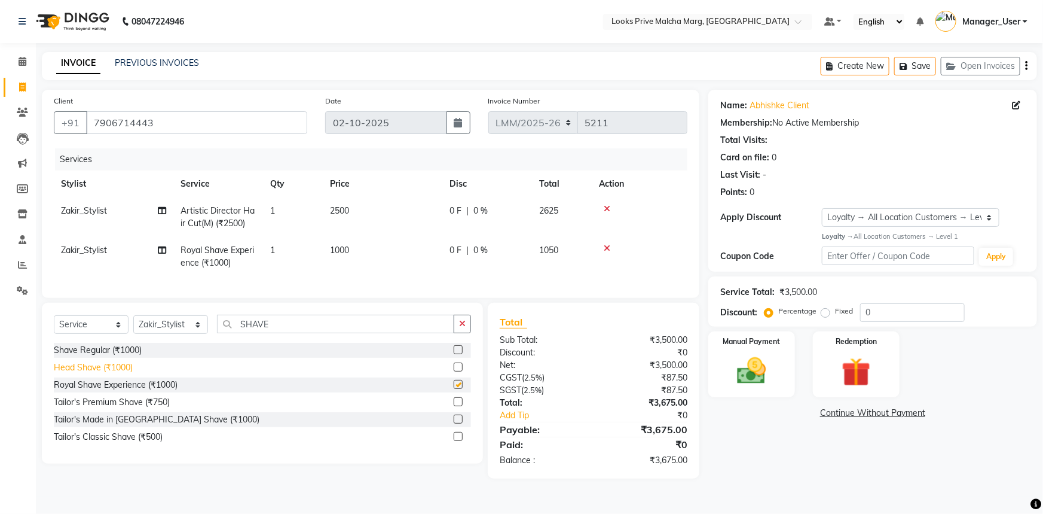
checkbox input "false"
click at [371, 248] on td "1000" at bounding box center [383, 256] width 120 height 39
select select "89359"
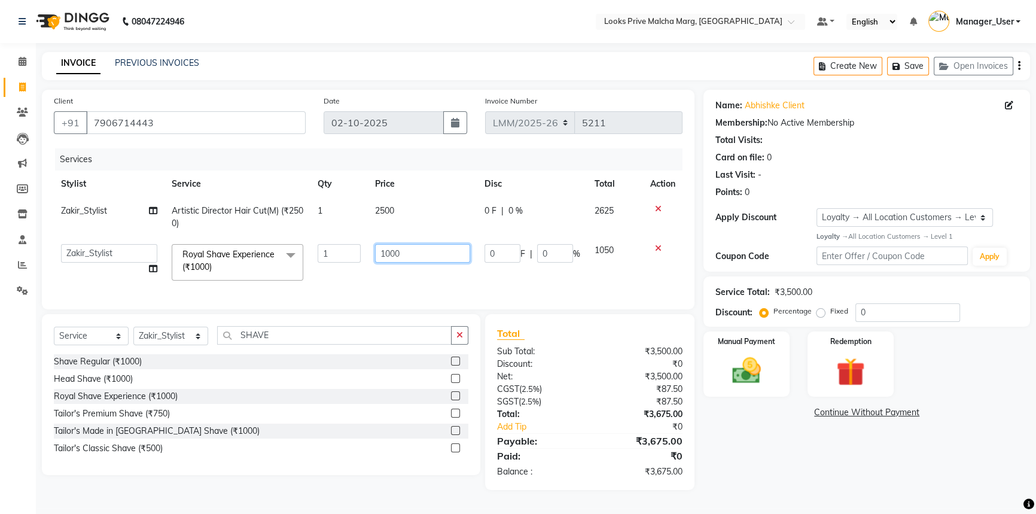
drag, startPoint x: 414, startPoint y: 254, endPoint x: 368, endPoint y: 252, distance: 46.1
click at [368, 252] on td "1000" at bounding box center [422, 262] width 109 height 51
type input "1500"
click at [596, 270] on tr "Akbar_pdct Amir Amit_Pdct Anas_Asst Counter_Sales Dharam_Pdct Hussain_Cr Jasmin…" at bounding box center [368, 262] width 628 height 51
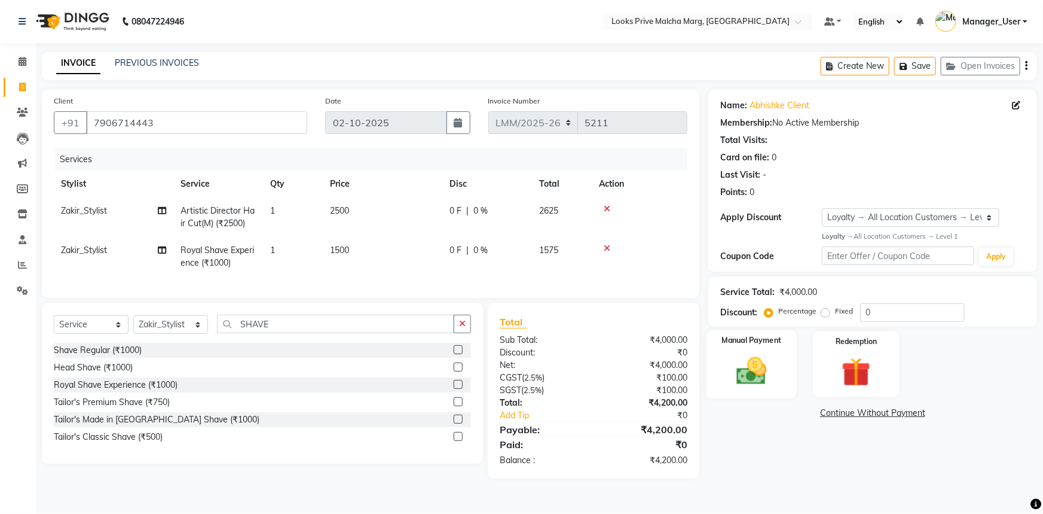
click at [780, 373] on div "Manual Payment" at bounding box center [752, 364] width 90 height 69
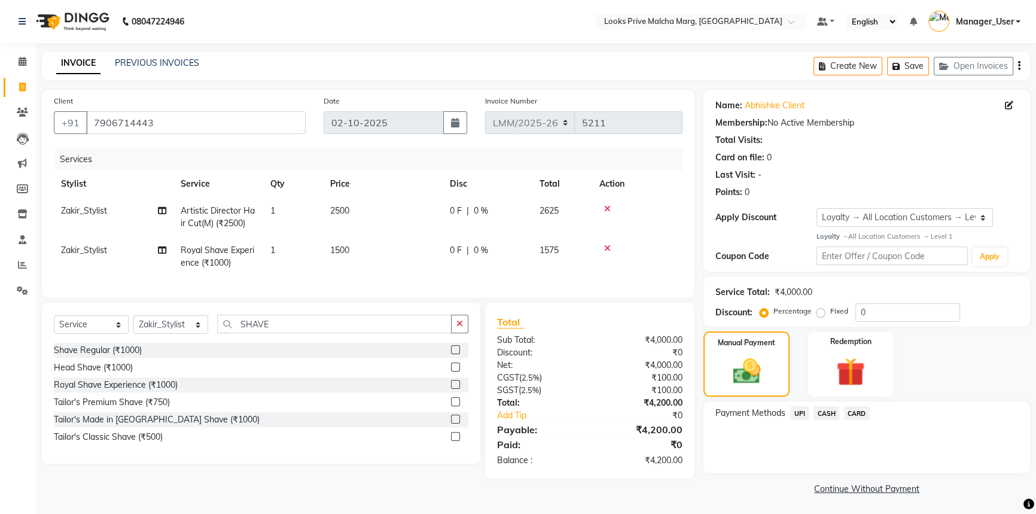
click at [805, 418] on span "UPI" at bounding box center [799, 413] width 19 height 14
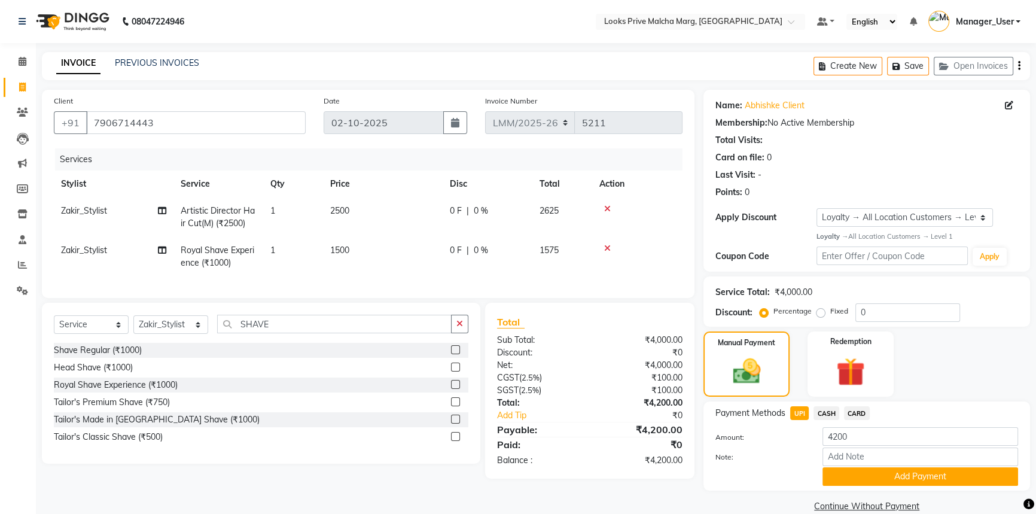
click at [861, 486] on div "Payment Methods UPI CASH CARD Amount: 4200 Note: Add Payment" at bounding box center [866, 445] width 327 height 89
click at [855, 479] on button "Add Payment" at bounding box center [920, 476] width 196 height 19
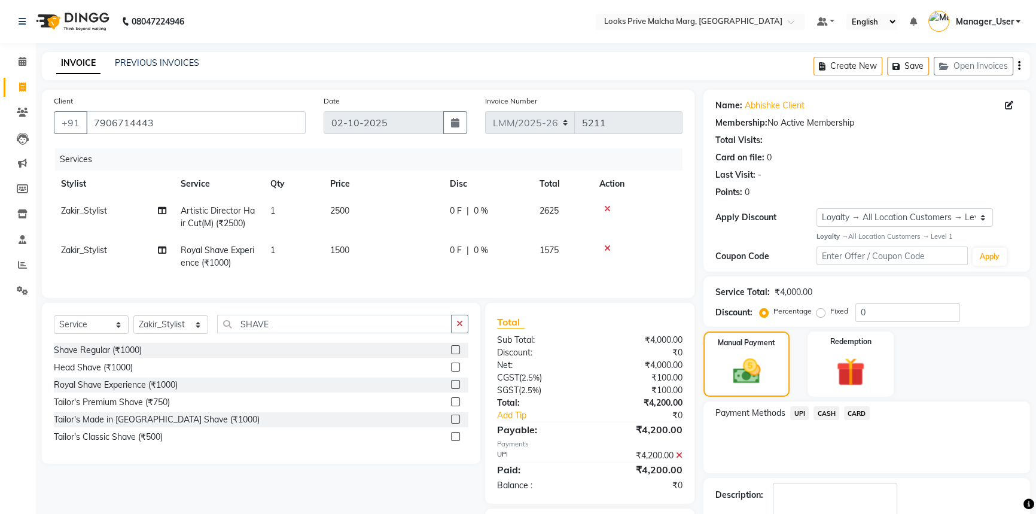
scroll to position [76, 0]
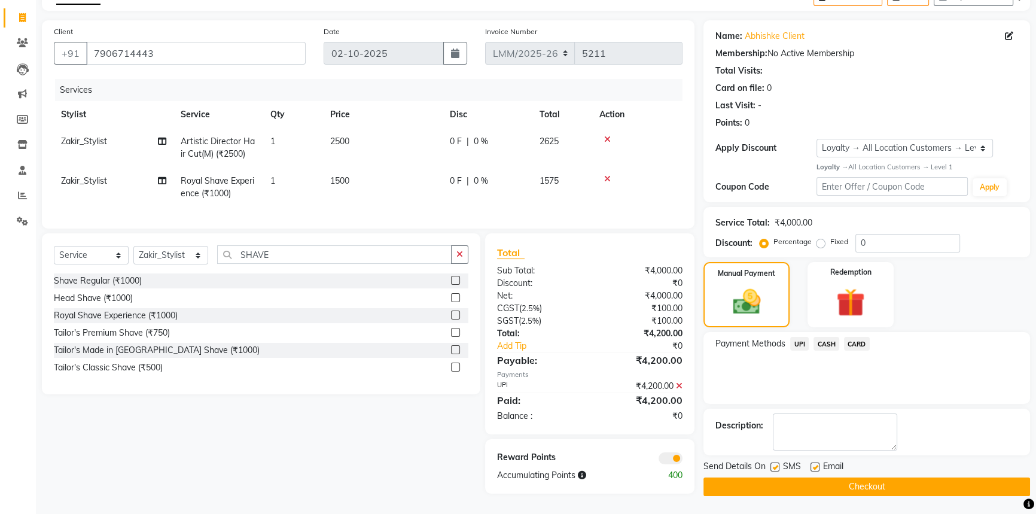
click at [825, 477] on button "Checkout" at bounding box center [866, 486] width 327 height 19
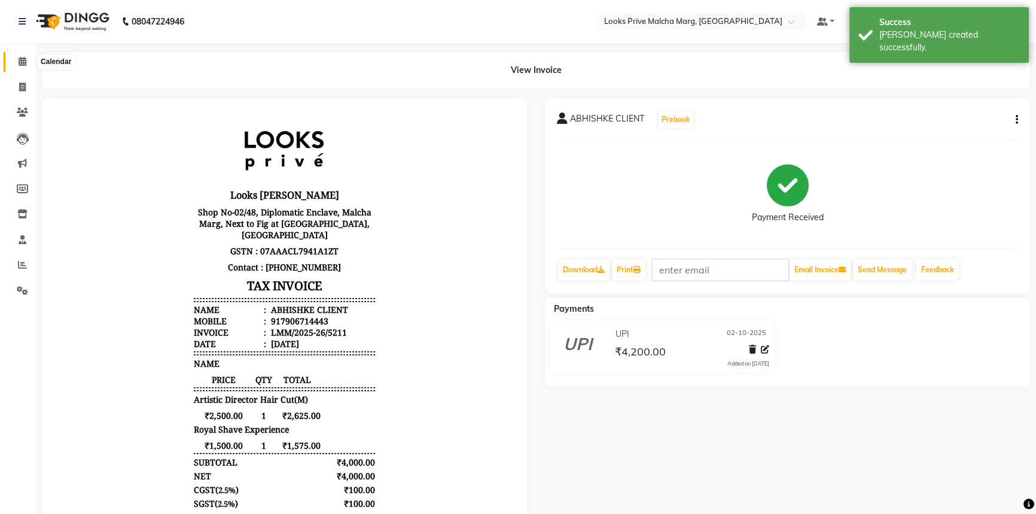
drag, startPoint x: 24, startPoint y: 61, endPoint x: 0, endPoint y: 138, distance: 80.2
click at [24, 61] on icon at bounding box center [23, 61] width 8 height 9
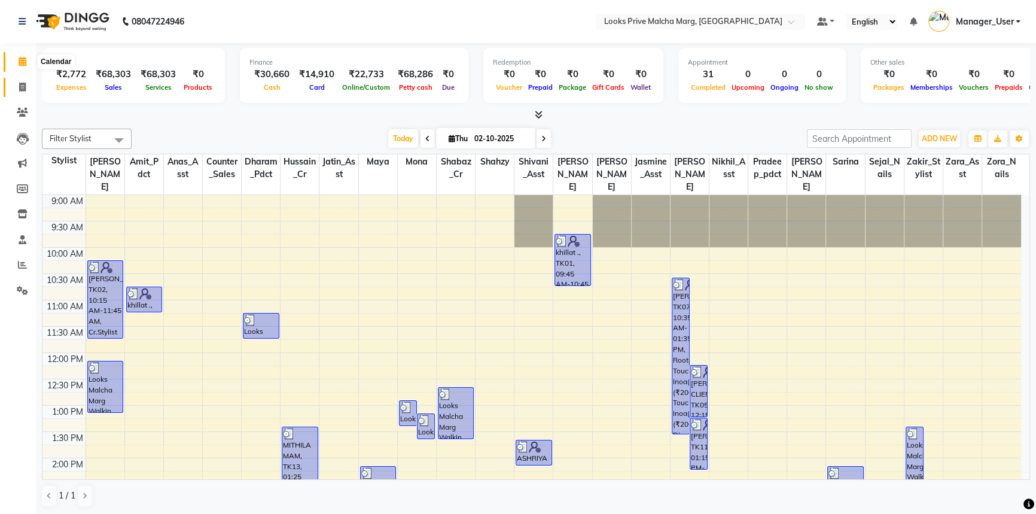
drag, startPoint x: 27, startPoint y: 60, endPoint x: 13, endPoint y: 86, distance: 29.2
click at [27, 60] on span at bounding box center [22, 62] width 21 height 14
click at [22, 88] on icon at bounding box center [22, 87] width 7 height 9
select select "service"
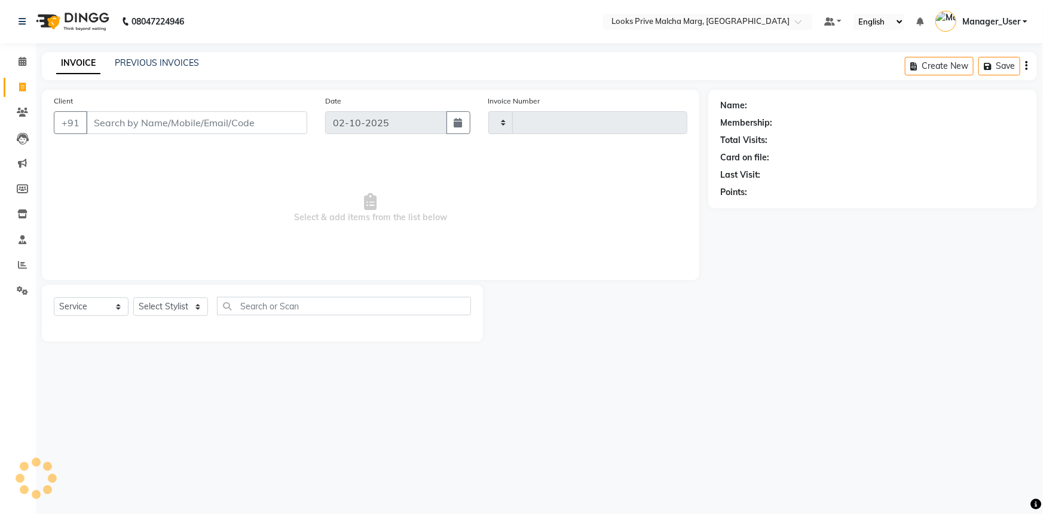
type input "5212"
select select "7648"
click at [26, 52] on link "Calendar" at bounding box center [18, 62] width 29 height 20
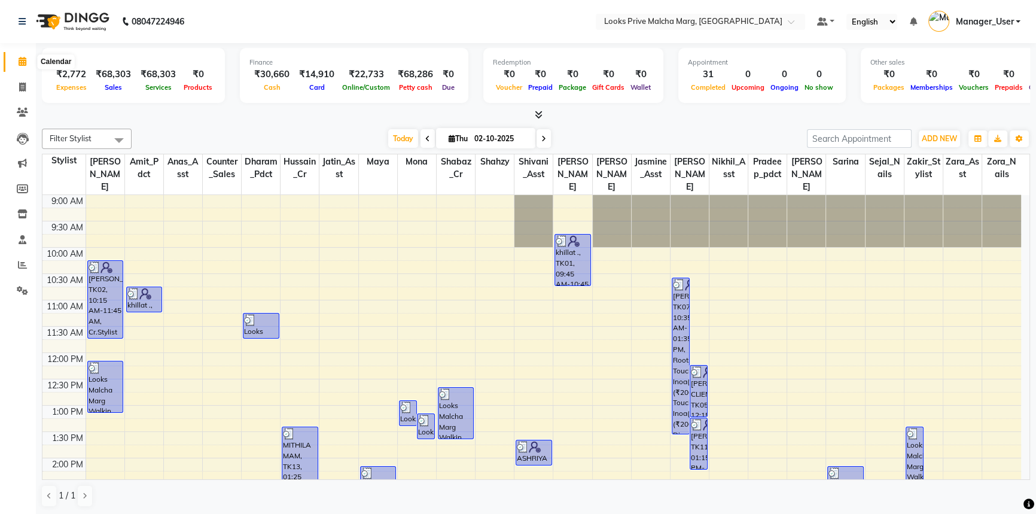
click at [21, 57] on icon at bounding box center [23, 61] width 8 height 9
click at [19, 64] on icon at bounding box center [23, 61] width 8 height 9
click at [23, 85] on icon at bounding box center [22, 87] width 7 height 9
select select "service"
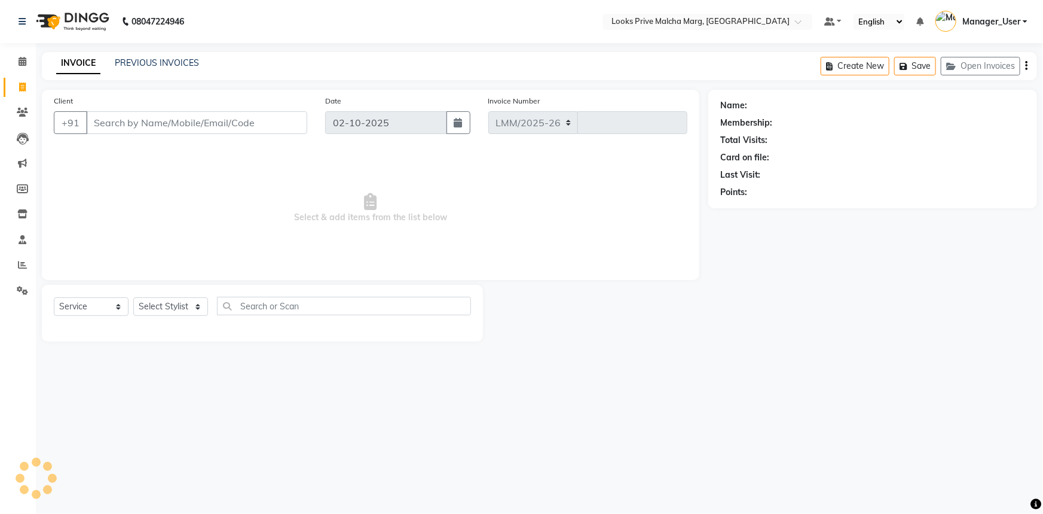
select select "7648"
type input "5212"
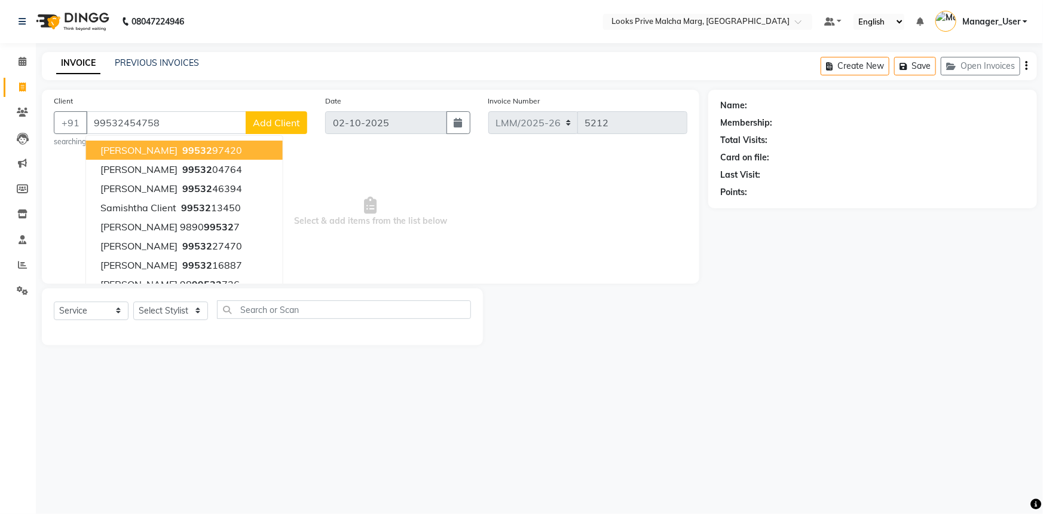
type input "99532454758"
select select "1: Object"
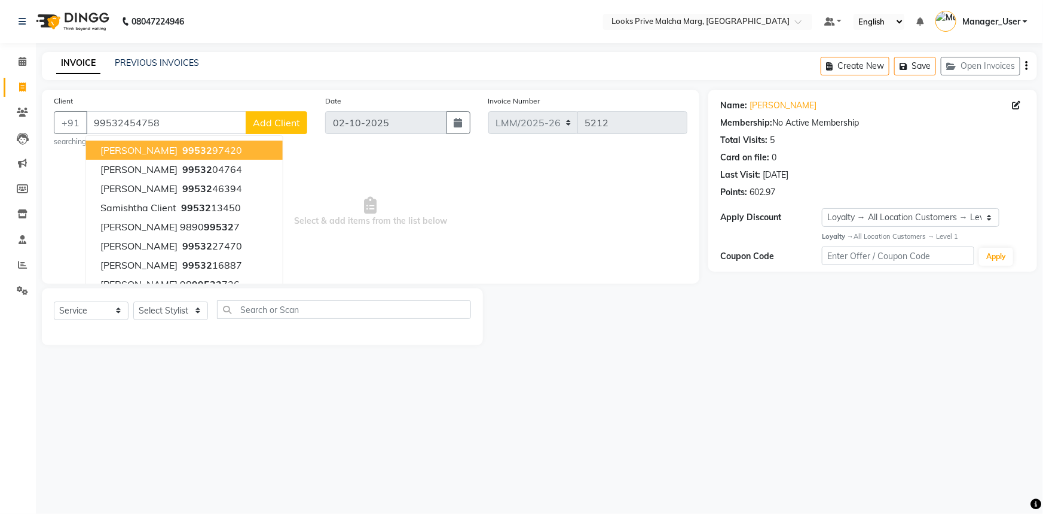
click at [607, 331] on div at bounding box center [595, 316] width 225 height 57
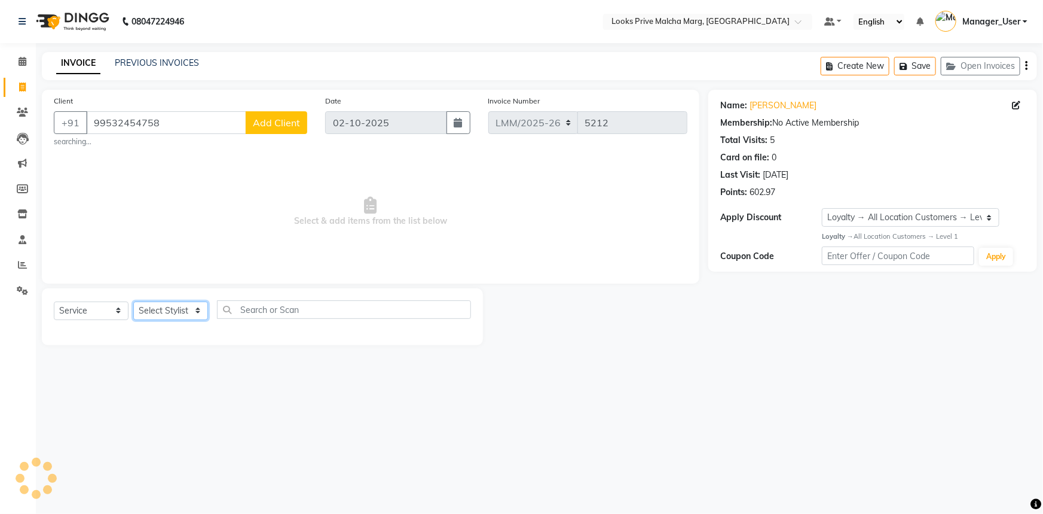
click at [204, 319] on select "Select Stylist [PERSON_NAME] [PERSON_NAME] Anas_Asst Counter_Sales Dharam_Pdct …" at bounding box center [170, 310] width 75 height 19
select select "66958"
click at [133, 301] on select "Select Stylist [PERSON_NAME] [PERSON_NAME] Anas_Asst Counter_Sales Dharam_Pdct …" at bounding box center [170, 310] width 75 height 19
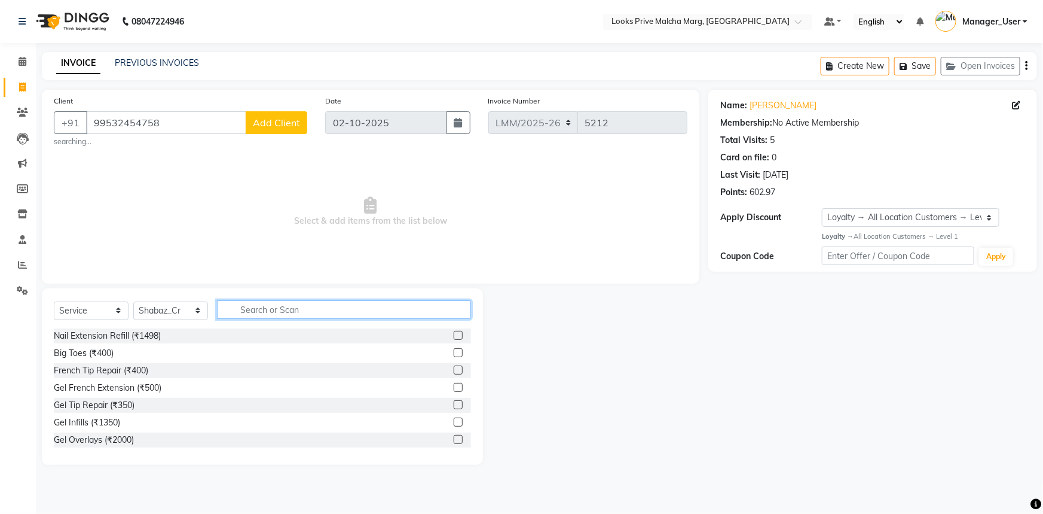
click at [257, 310] on input "text" at bounding box center [344, 309] width 254 height 19
type input "COLO"
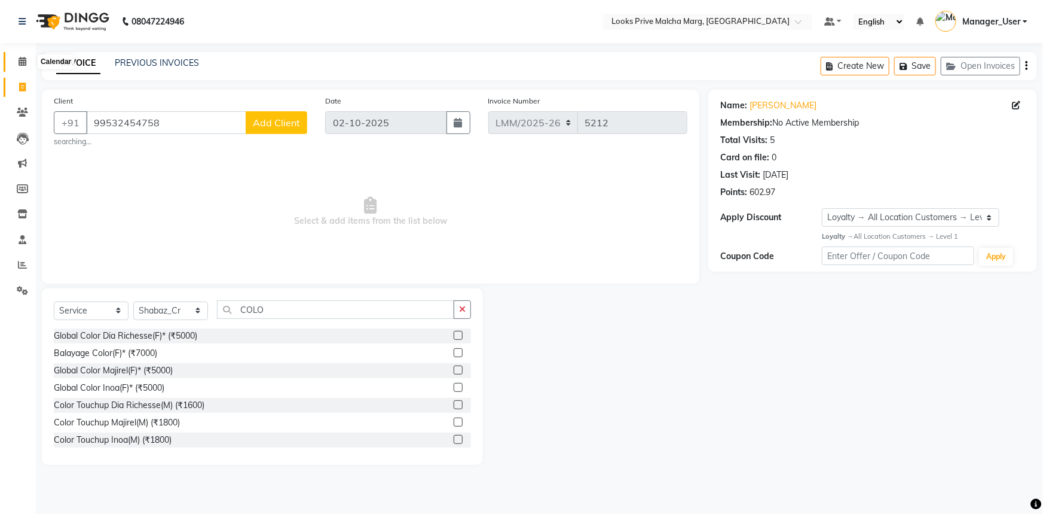
click at [21, 65] on icon at bounding box center [23, 61] width 8 height 9
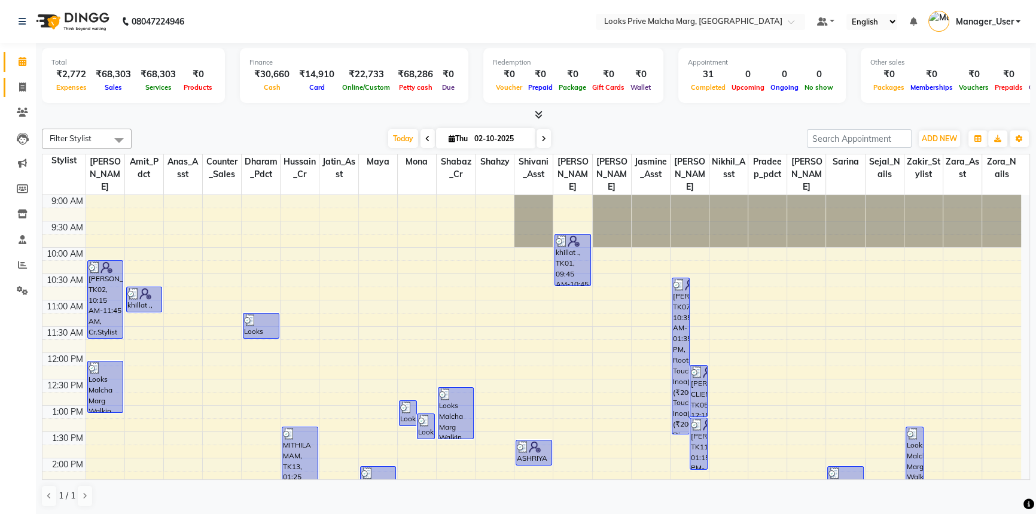
click at [32, 90] on span at bounding box center [22, 88] width 21 height 14
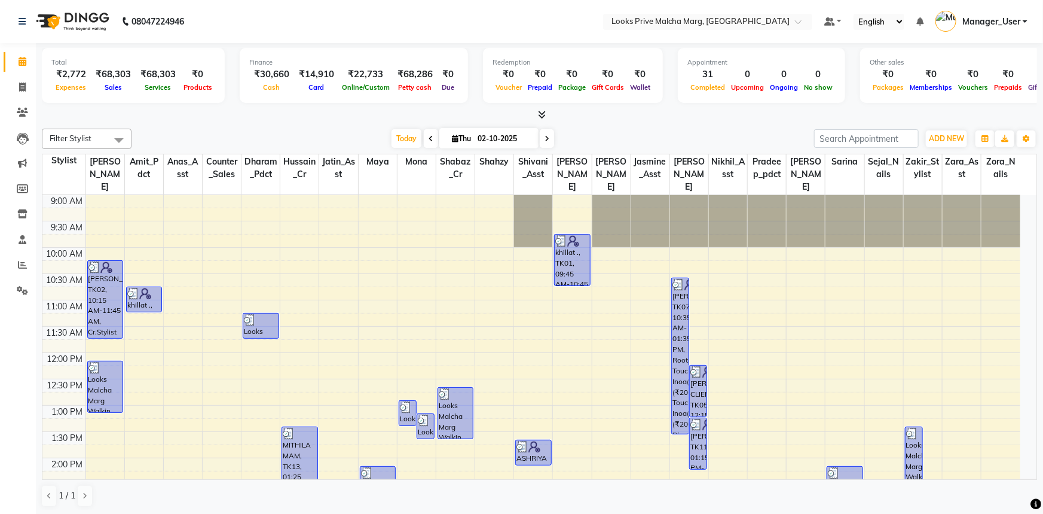
select select "service"
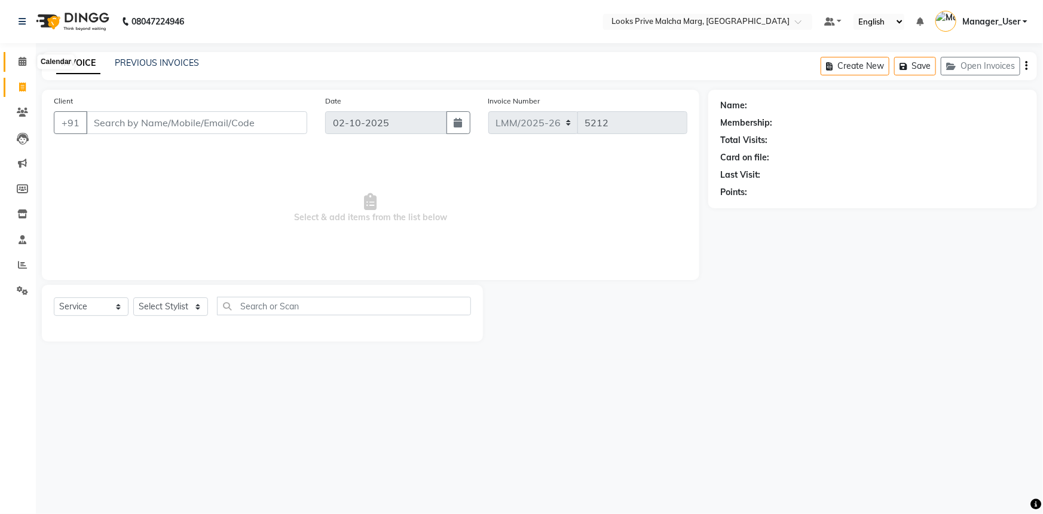
click at [29, 61] on span at bounding box center [22, 62] width 21 height 14
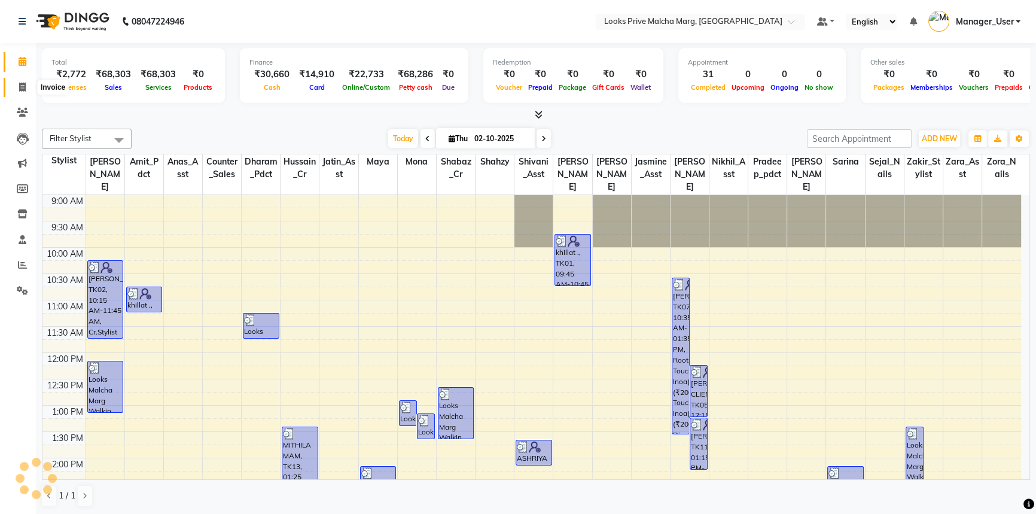
click at [23, 92] on span at bounding box center [22, 88] width 21 height 14
select select "service"
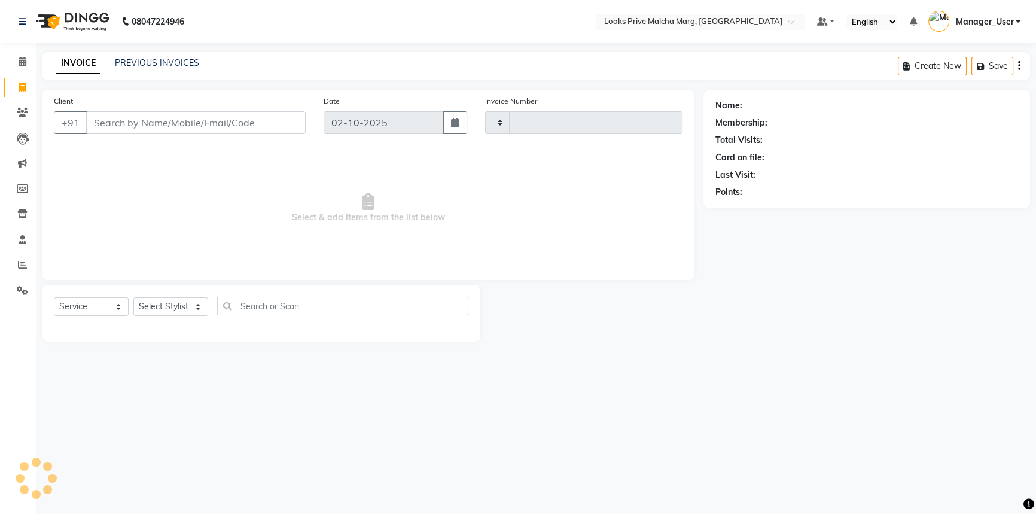
type input "5212"
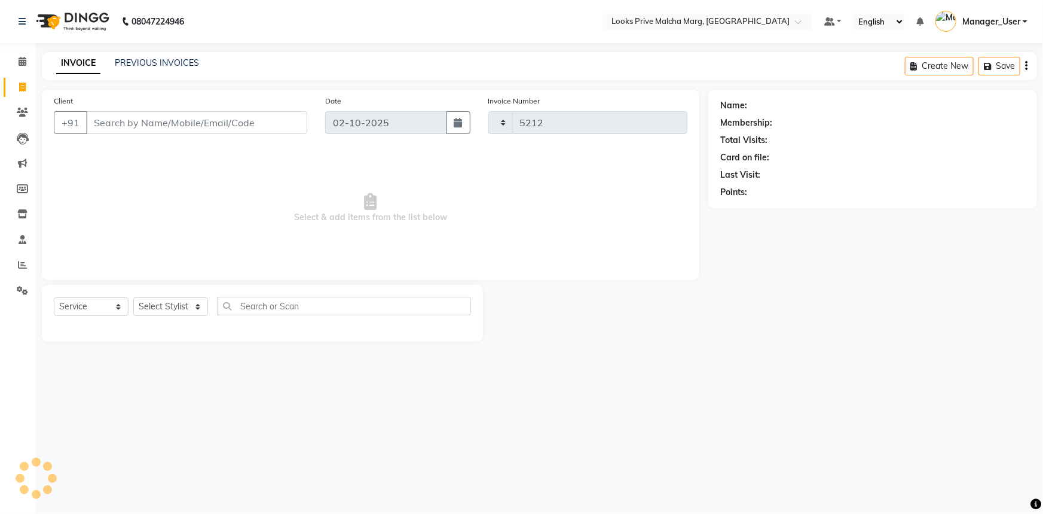
select select "7648"
click at [137, 54] on div "INVOICE PREVIOUS INVOICES Create New Save Open Invoices" at bounding box center [540, 66] width 996 height 28
click at [137, 60] on link "PREVIOUS INVOICES" at bounding box center [157, 62] width 84 height 11
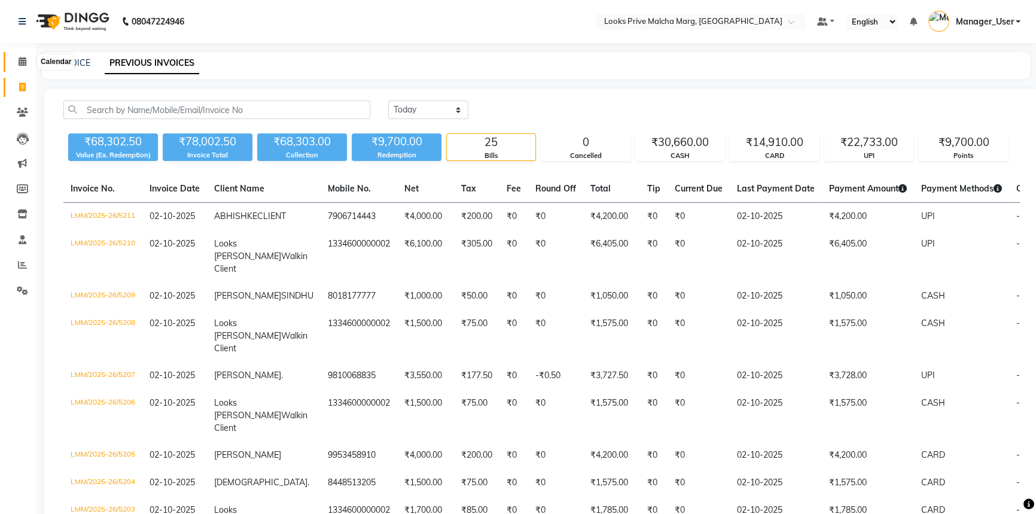
click at [16, 60] on span at bounding box center [22, 62] width 21 height 14
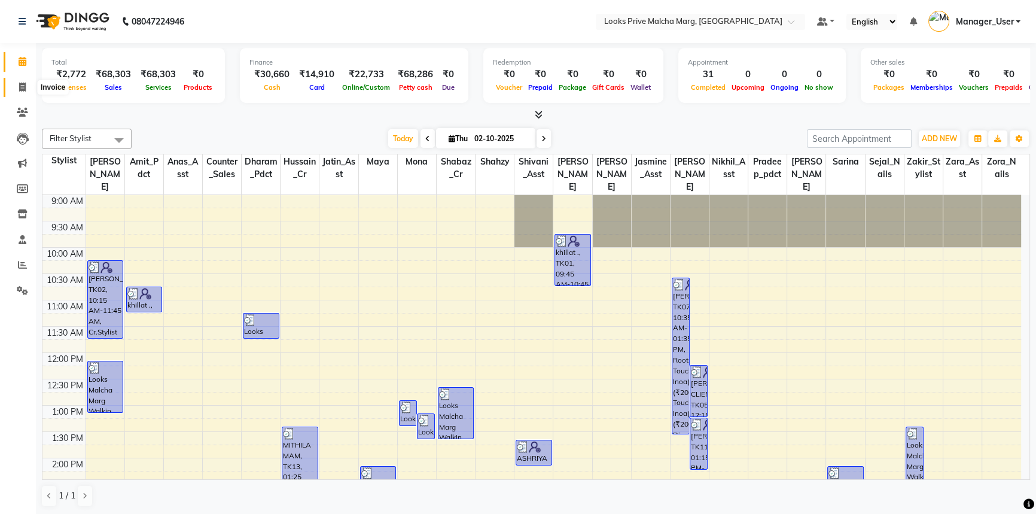
click at [21, 87] on icon at bounding box center [22, 87] width 7 height 9
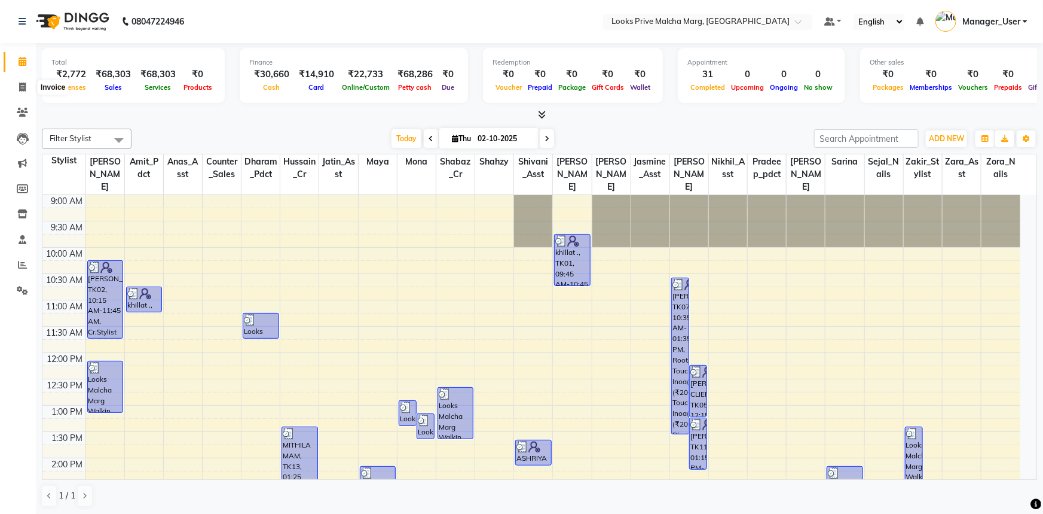
select select "service"
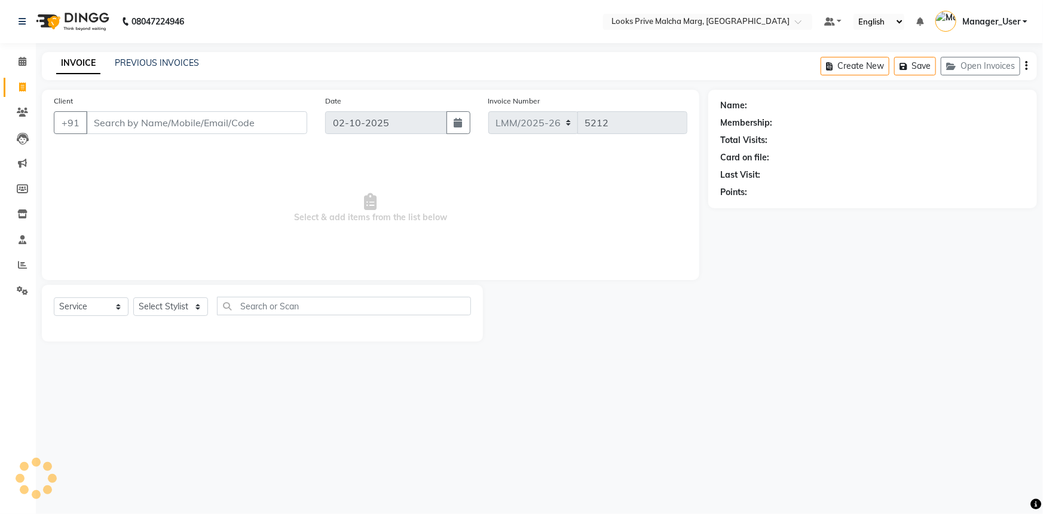
click at [173, 43] on div "08047224946 Select Location × Looks Prive Malcha Marg, New Delhi Default Panel …" at bounding box center [521, 257] width 1043 height 514
click at [169, 58] on link "PREVIOUS INVOICES" at bounding box center [157, 62] width 84 height 11
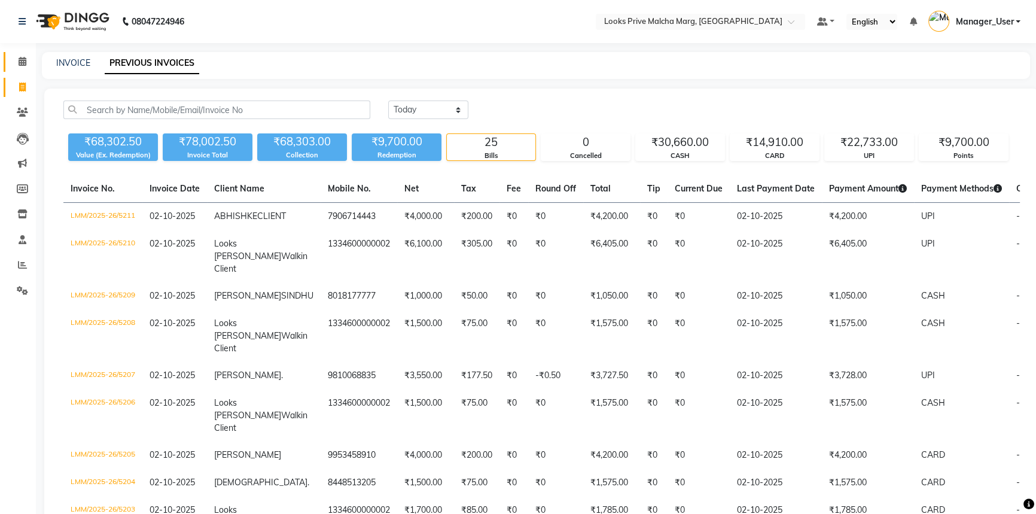
click at [17, 60] on span at bounding box center [22, 62] width 21 height 14
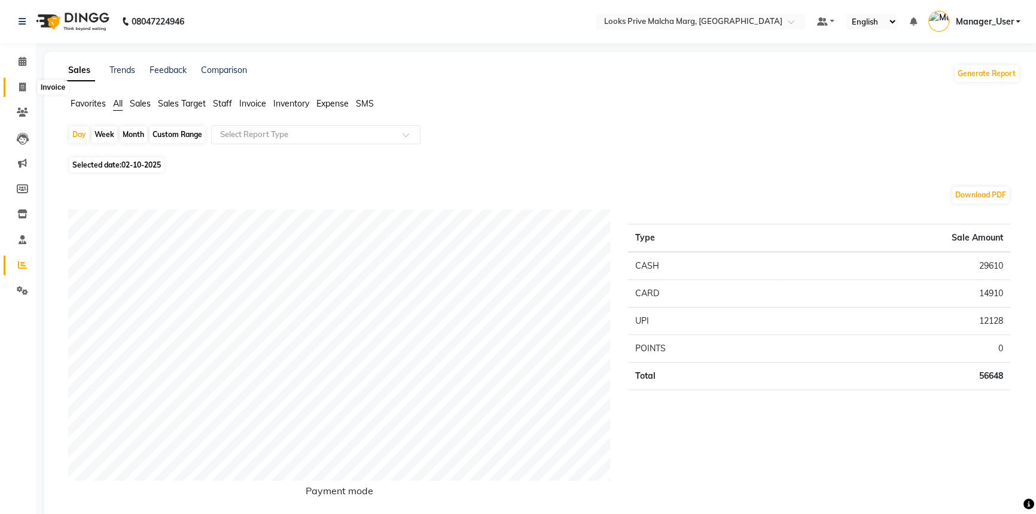
click at [22, 86] on icon at bounding box center [22, 87] width 7 height 9
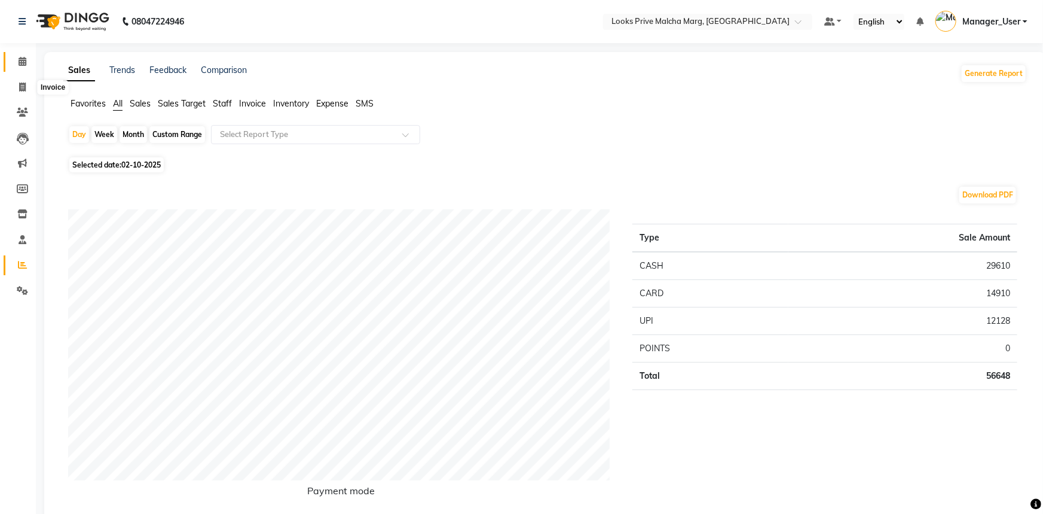
select select "service"
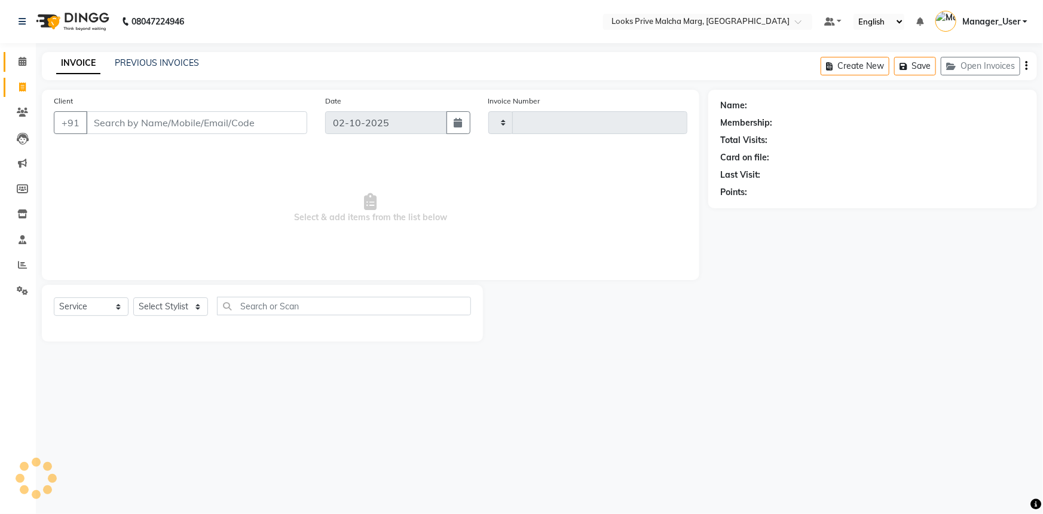
type input "5212"
click at [23, 60] on icon at bounding box center [23, 61] width 8 height 9
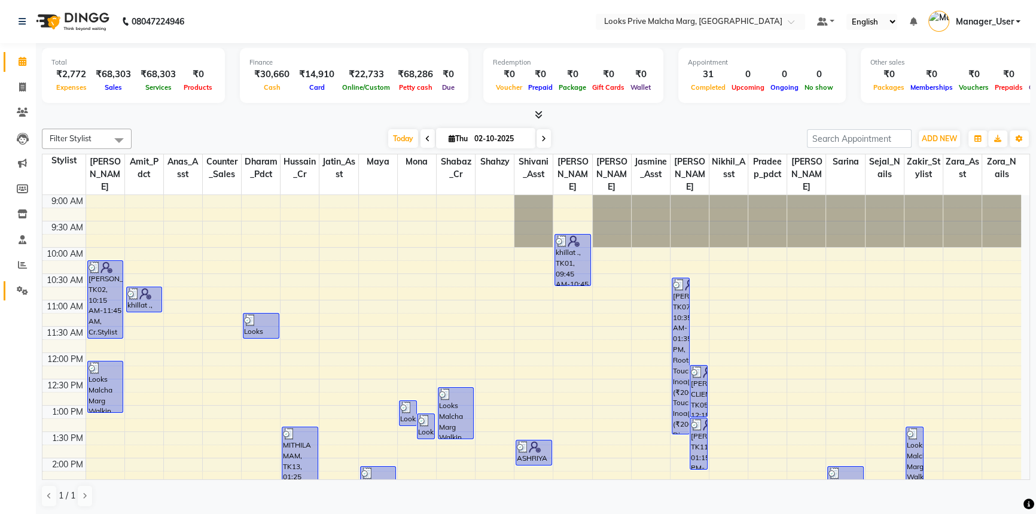
click at [27, 297] on link "Settings" at bounding box center [18, 291] width 29 height 20
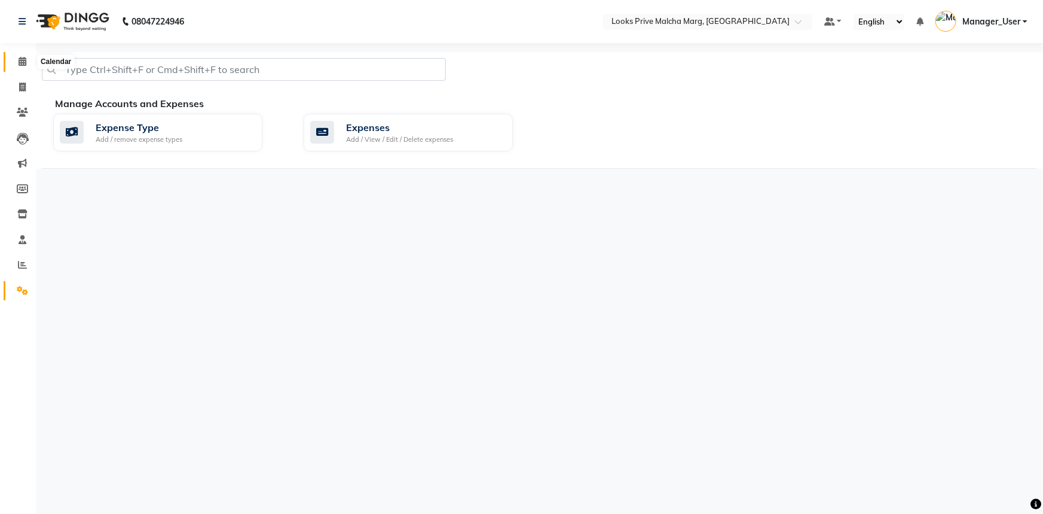
click at [23, 57] on icon at bounding box center [23, 61] width 8 height 9
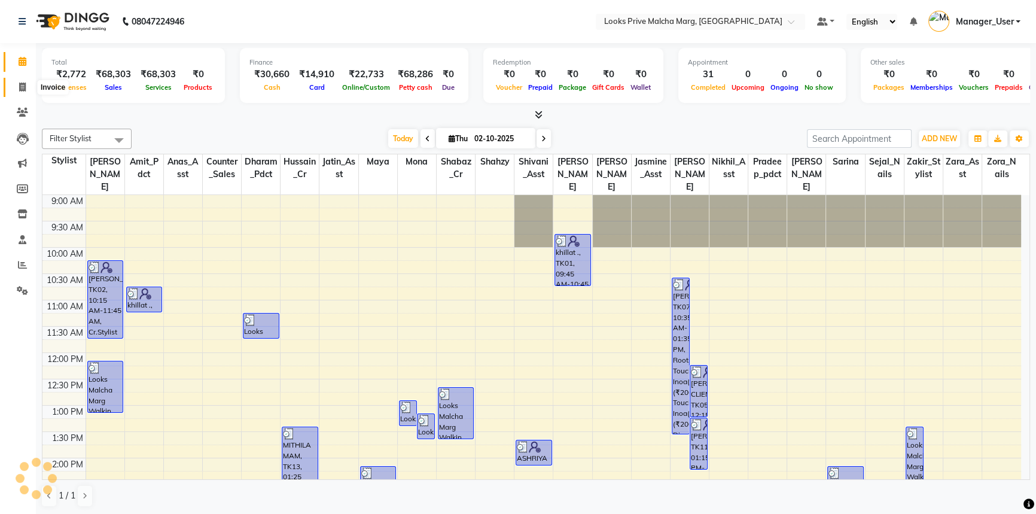
click at [19, 88] on icon at bounding box center [22, 87] width 7 height 9
select select "service"
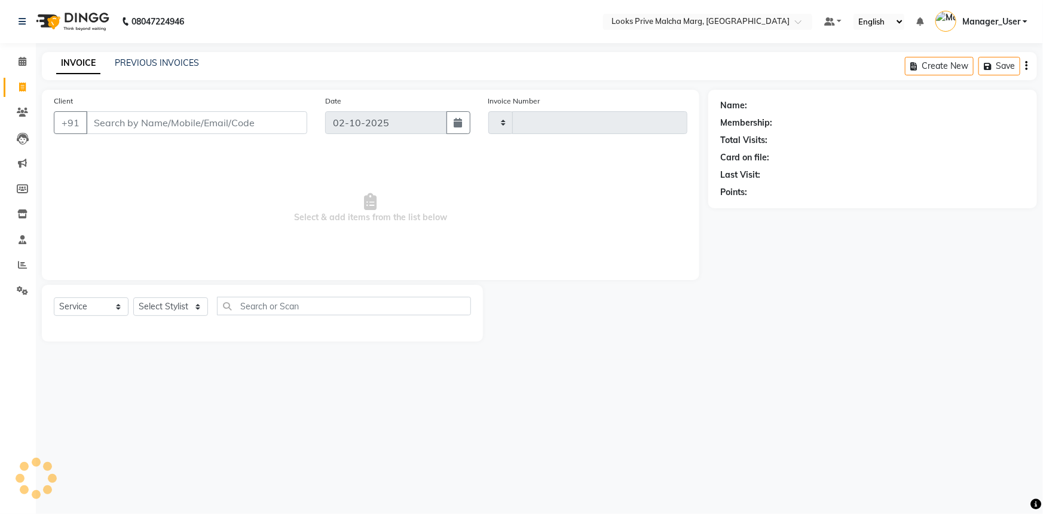
type input "5212"
select select "7648"
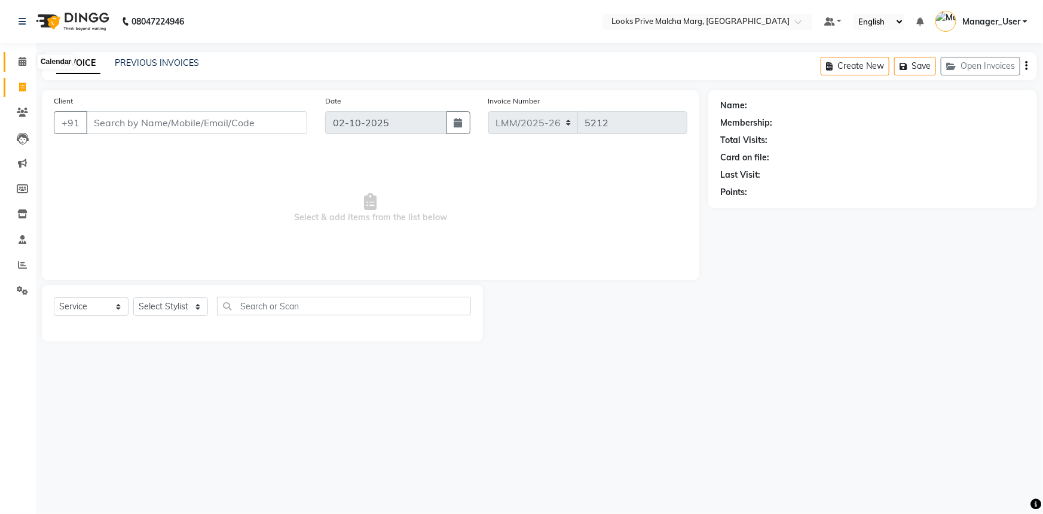
click at [19, 56] on span at bounding box center [22, 62] width 21 height 14
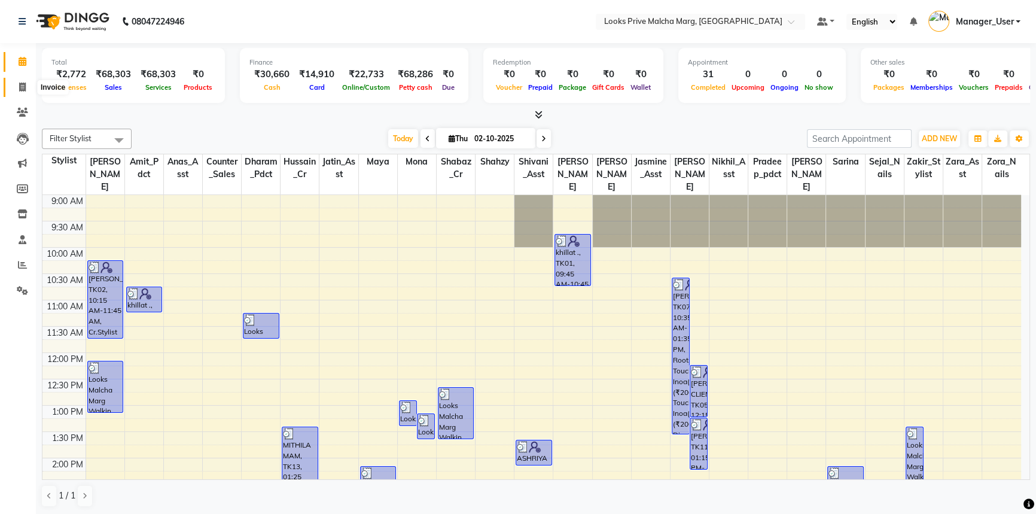
click at [14, 90] on span at bounding box center [22, 88] width 21 height 14
select select "service"
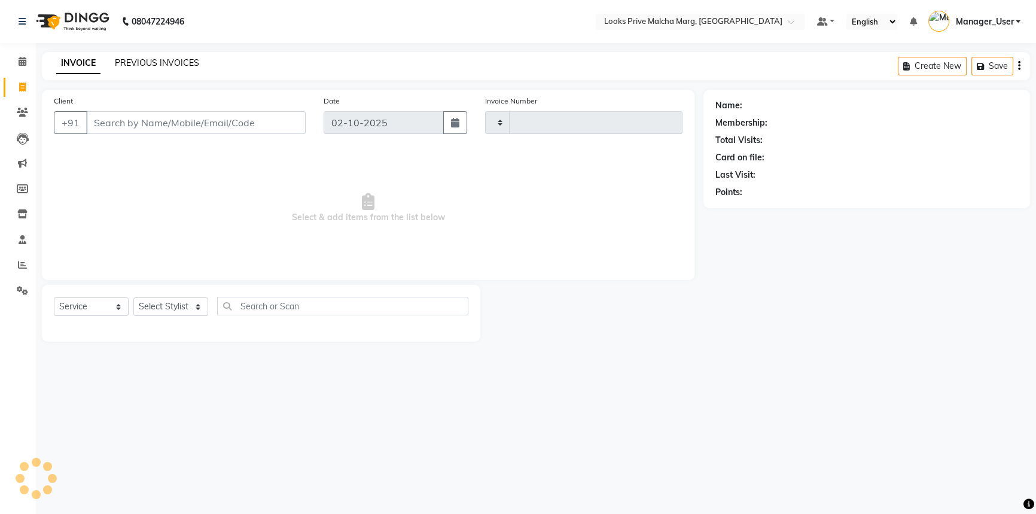
type input "5212"
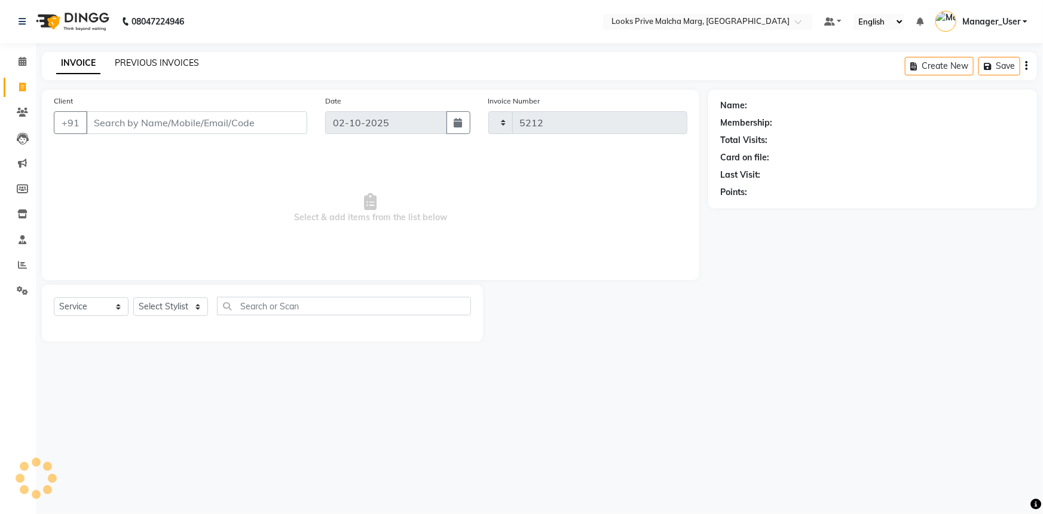
select select "7648"
click at [154, 65] on link "PREVIOUS INVOICES" at bounding box center [157, 62] width 84 height 11
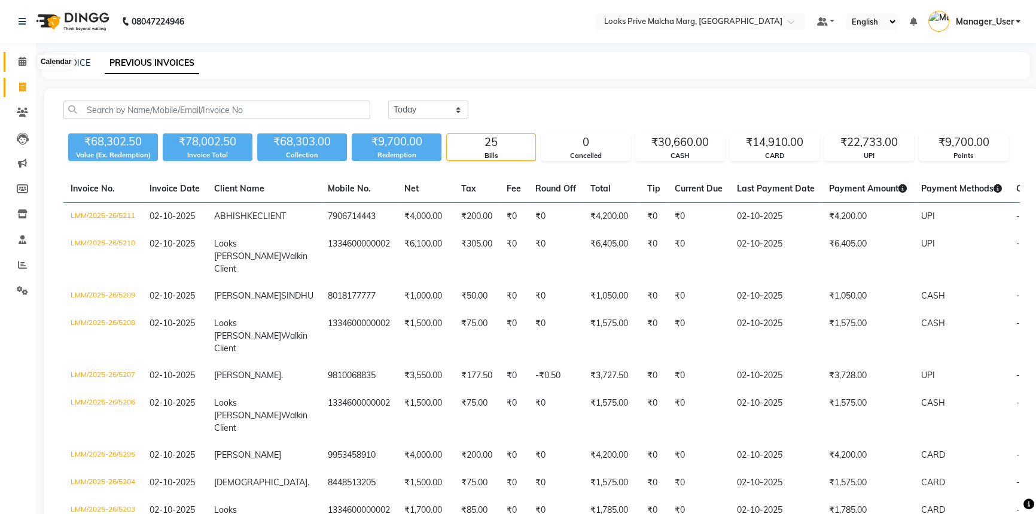
click at [24, 59] on icon at bounding box center [23, 61] width 8 height 9
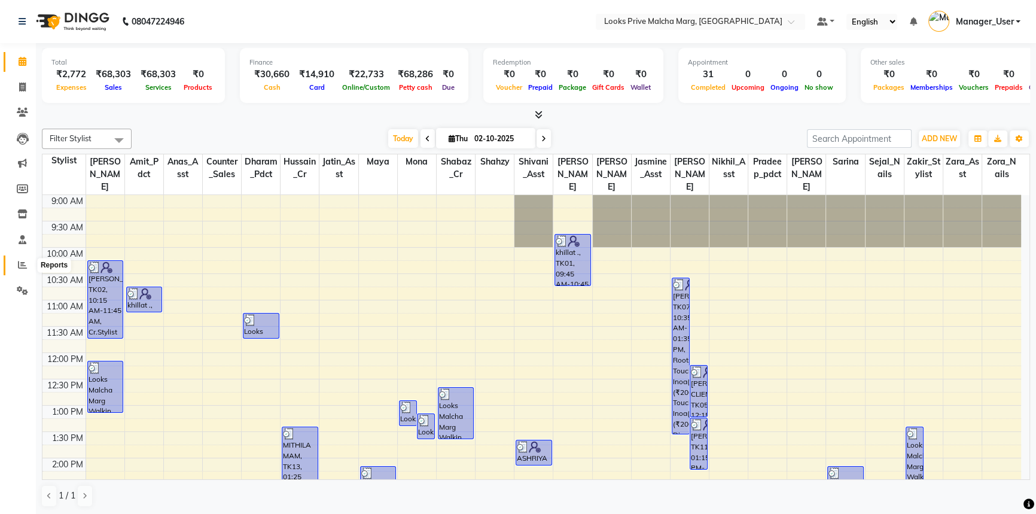
click at [20, 265] on icon at bounding box center [22, 264] width 9 height 9
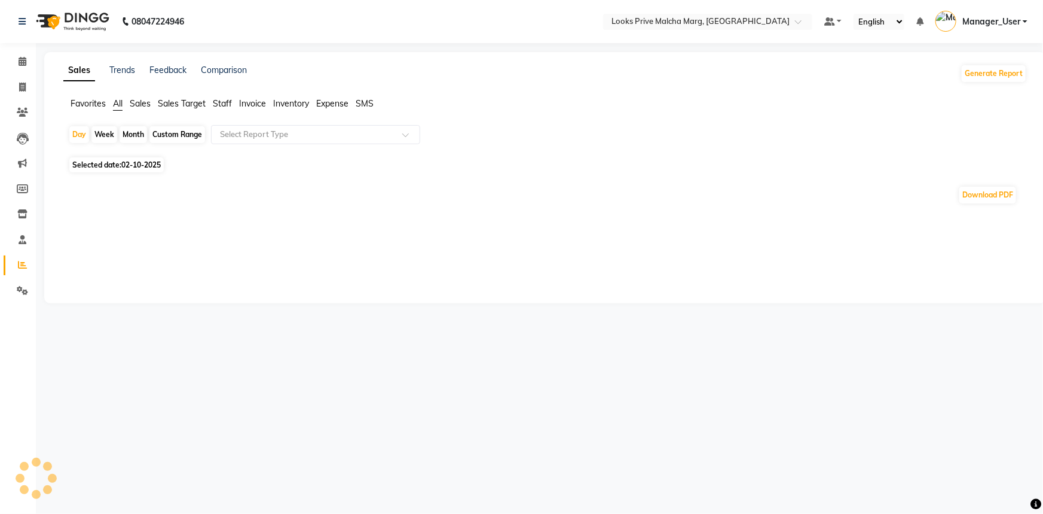
click at [228, 104] on span "Staff" at bounding box center [222, 103] width 19 height 11
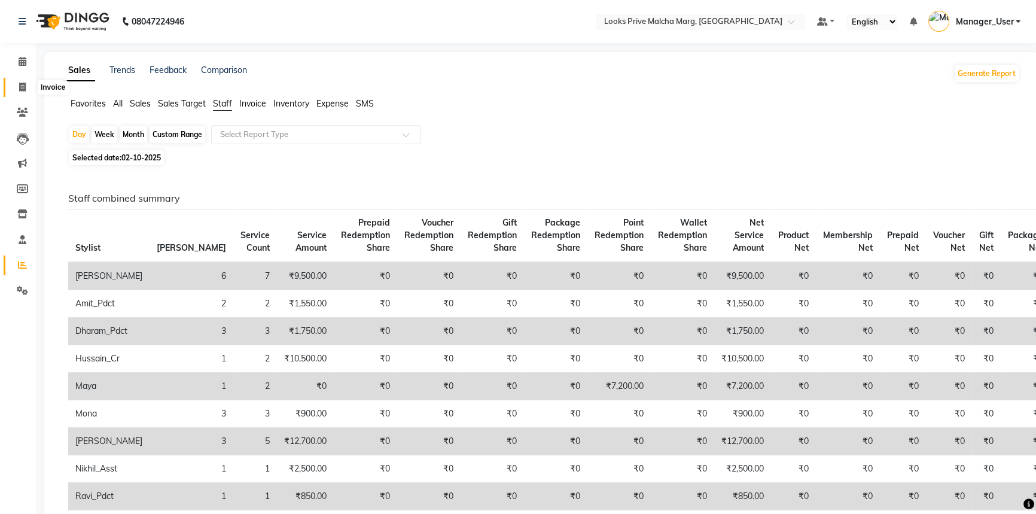
click at [22, 86] on icon at bounding box center [22, 87] width 7 height 9
select select "service"
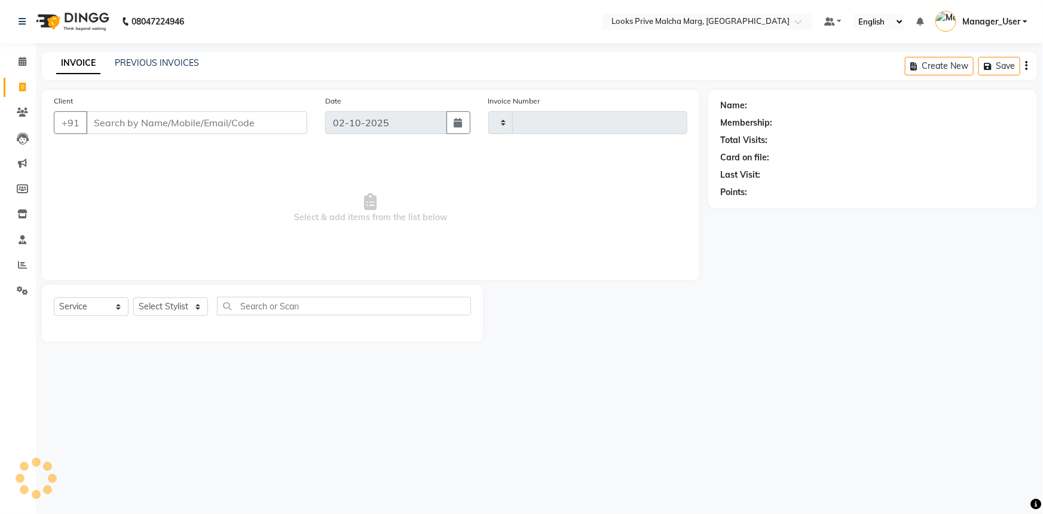
type input "5212"
select select "7648"
click at [157, 66] on link "PREVIOUS INVOICES" at bounding box center [157, 62] width 84 height 11
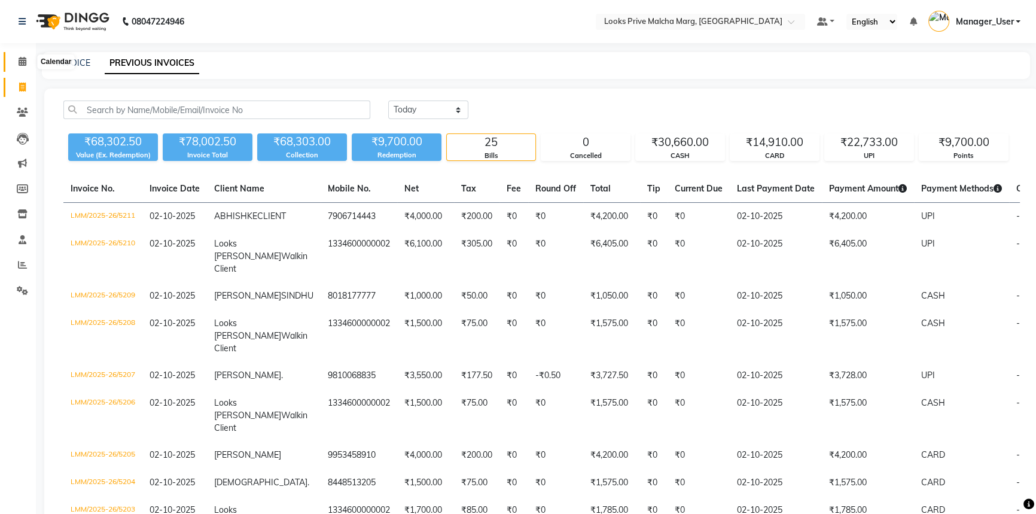
click at [24, 60] on icon at bounding box center [23, 61] width 8 height 9
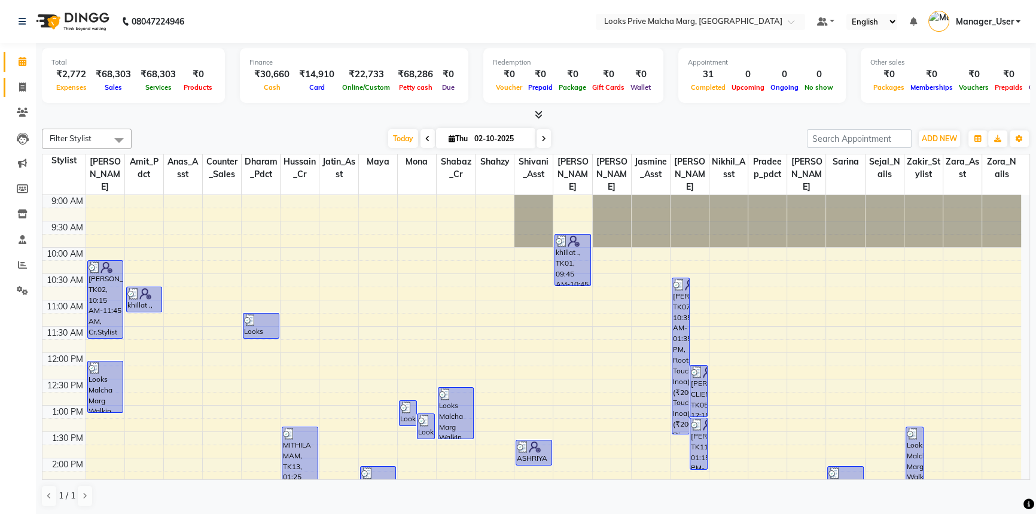
click at [25, 84] on icon at bounding box center [22, 87] width 7 height 9
select select "service"
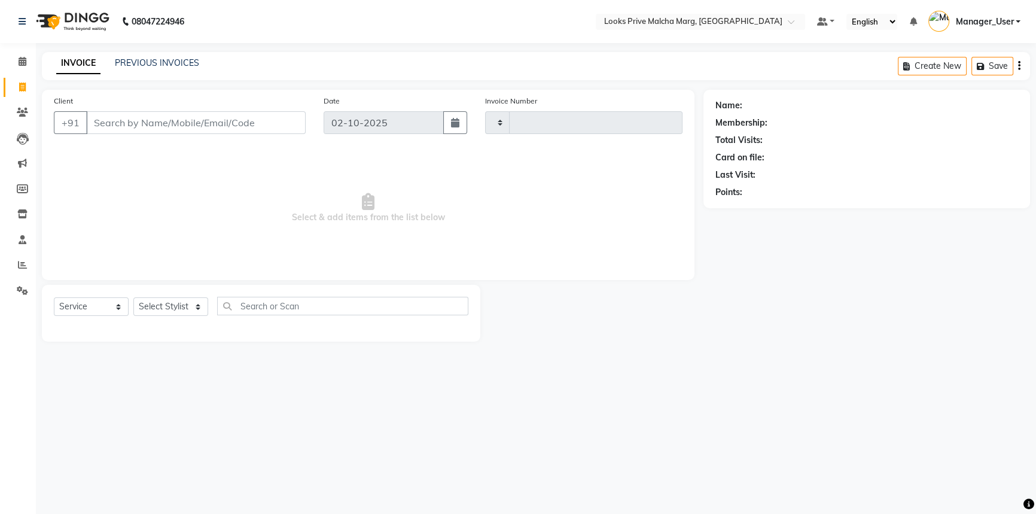
type input "5212"
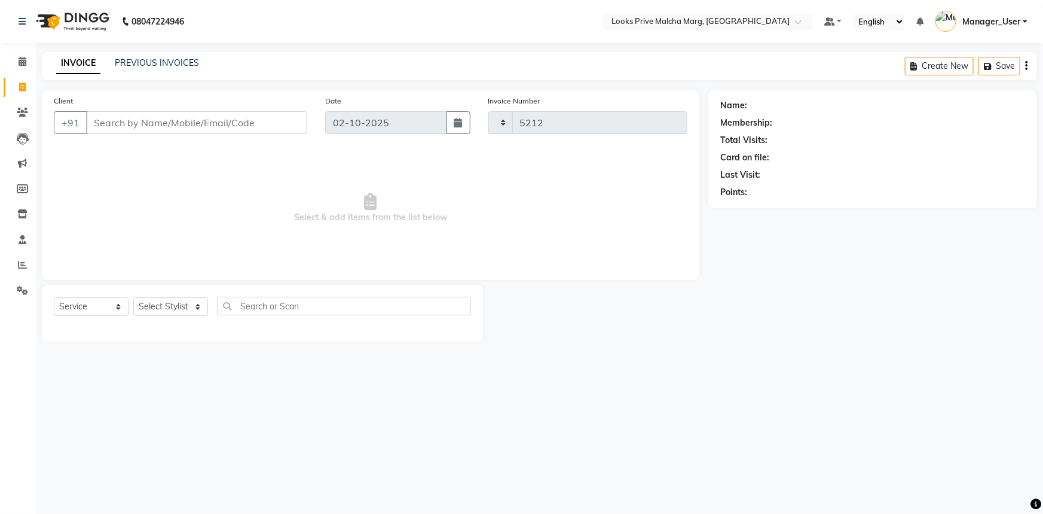
select select "7648"
click at [172, 57] on div "PREVIOUS INVOICES" at bounding box center [157, 63] width 84 height 13
click at [161, 65] on link "PREVIOUS INVOICES" at bounding box center [157, 62] width 84 height 11
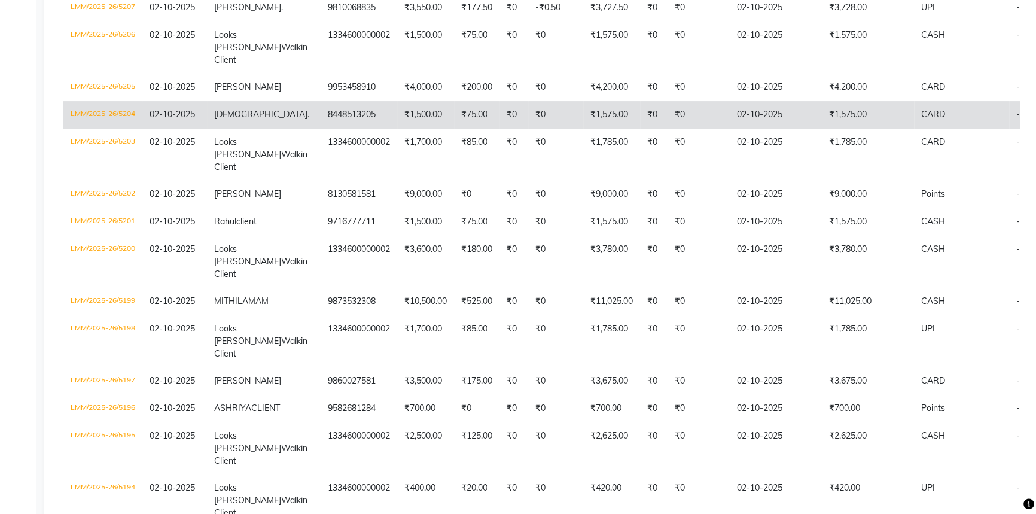
scroll to position [380, 0]
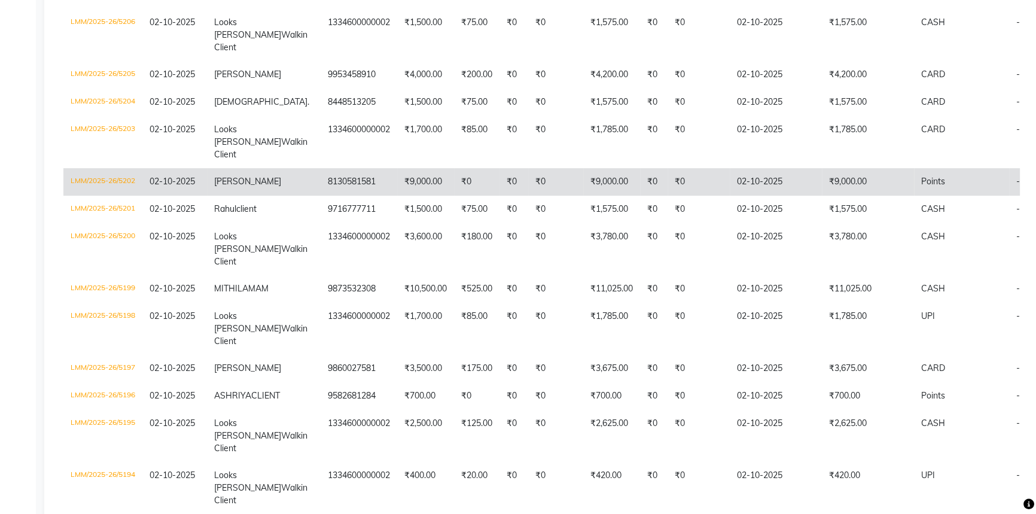
click at [321, 196] on td "8130581581" at bounding box center [359, 182] width 77 height 28
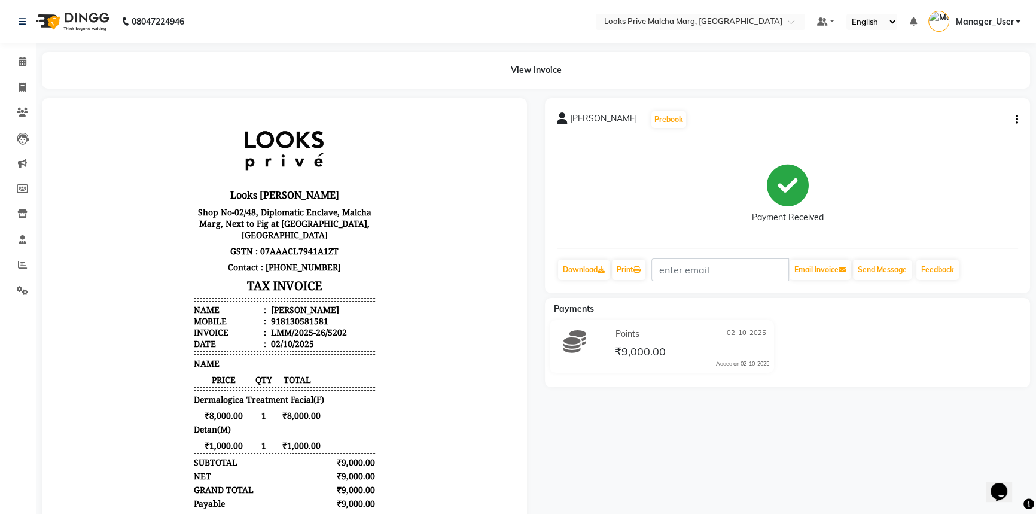
click at [1015, 120] on icon "button" at bounding box center [1016, 120] width 2 height 1
click at [980, 121] on div "Edit Item Staff" at bounding box center [957, 127] width 82 height 15
select select
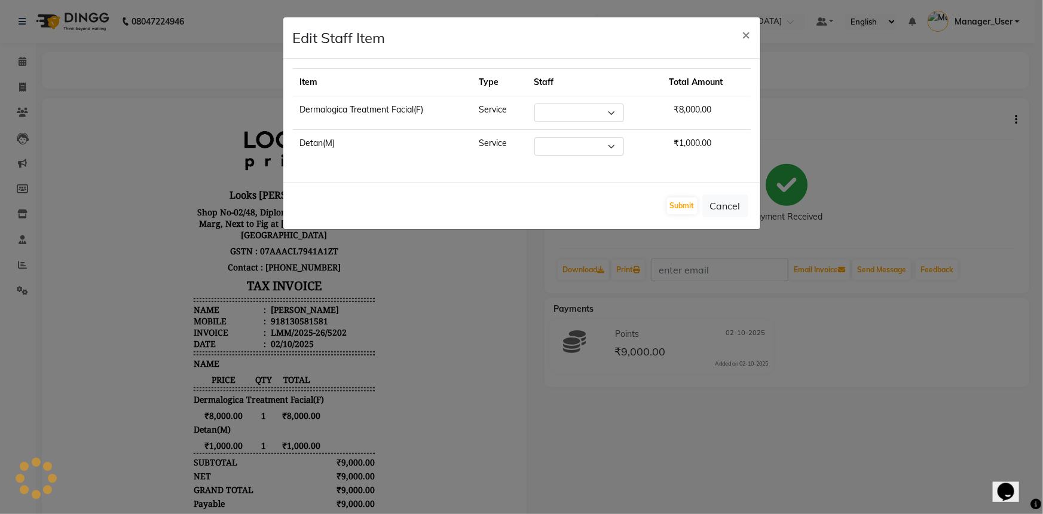
select select "66963"
click at [616, 112] on select "Select Akbar_pdct [PERSON_NAME] Anas_Asst Counter_Sales Dharam_Pdct [PERSON_NAM…" at bounding box center [580, 112] width 90 height 19
select select "66962"
click at [535, 103] on select "Select Akbar_pdct [PERSON_NAME] Anas_Asst Counter_Sales Dharam_Pdct [PERSON_NAM…" at bounding box center [580, 112] width 90 height 19
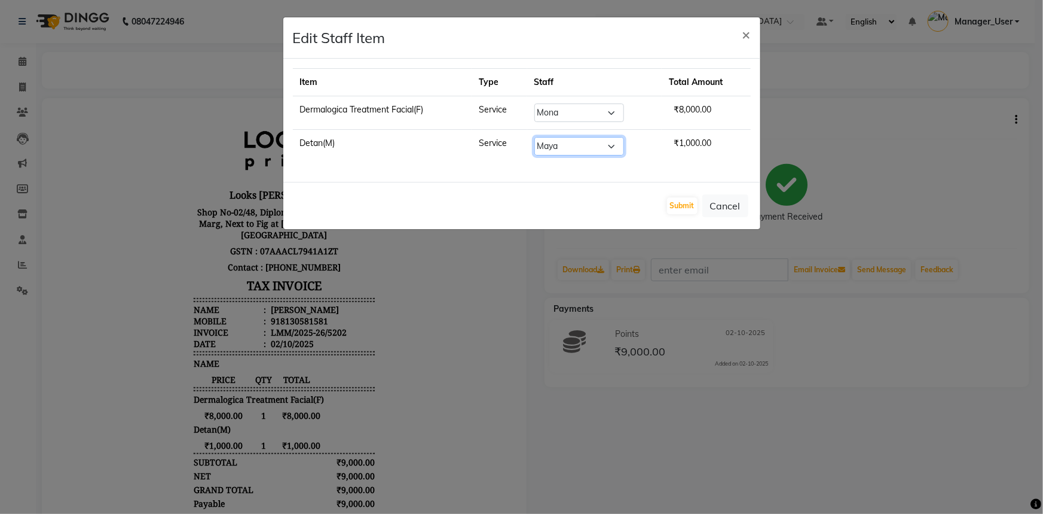
click at [605, 148] on select "Select Akbar_pdct [PERSON_NAME] Anas_Asst Counter_Sales Dharam_Pdct [PERSON_NAM…" at bounding box center [580, 146] width 90 height 19
select select "66962"
click at [535, 137] on select "Select Akbar_pdct [PERSON_NAME] Anas_Asst Counter_Sales Dharam_Pdct [PERSON_NAM…" at bounding box center [580, 146] width 90 height 19
click at [681, 207] on button "Submit" at bounding box center [682, 205] width 30 height 17
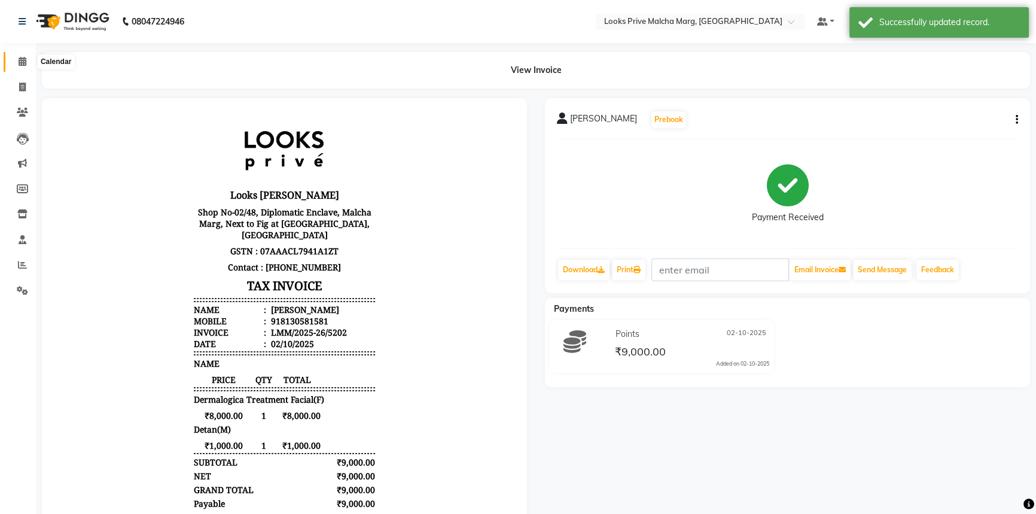
drag, startPoint x: 22, startPoint y: 67, endPoint x: 263, endPoint y: 10, distance: 247.0
click at [22, 67] on span at bounding box center [22, 62] width 21 height 14
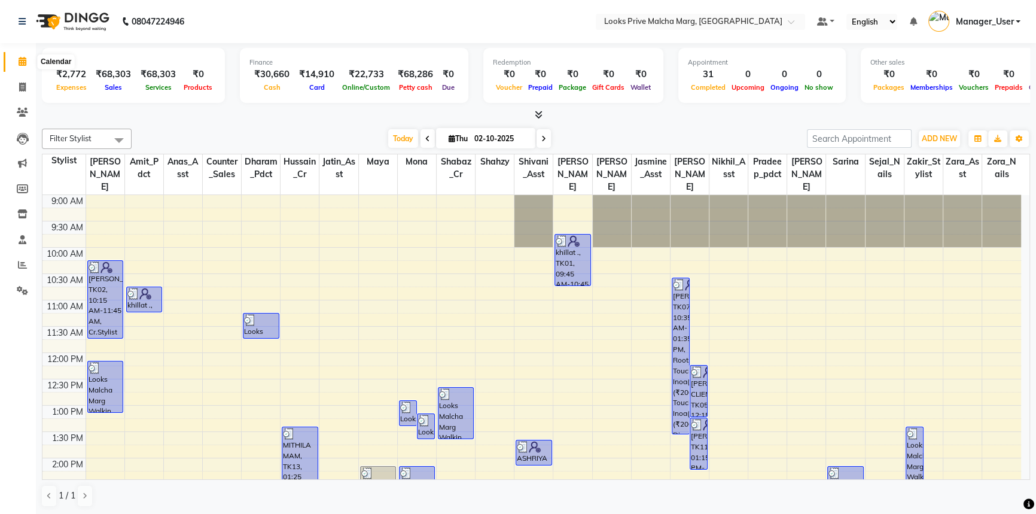
click at [16, 65] on span at bounding box center [22, 62] width 21 height 14
click at [19, 57] on icon at bounding box center [23, 61] width 8 height 9
click at [21, 57] on icon at bounding box center [23, 61] width 8 height 9
click at [454, 298] on div "9:00 AM 9:30 AM 10:00 AM 10:30 AM 11:00 AM 11:30 AM 12:00 PM 12:30 PM 1:00 PM 1…" at bounding box center [531, 510] width 978 height 631
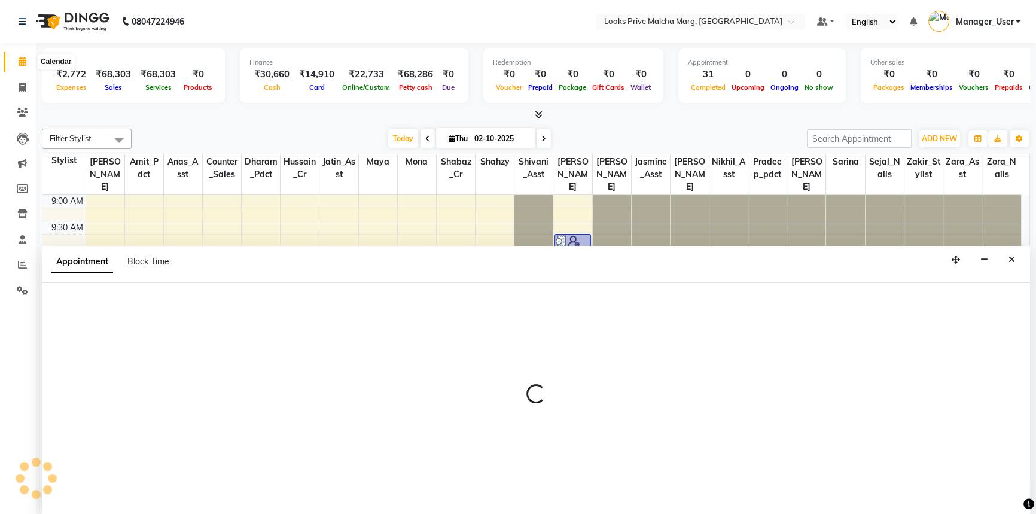
click at [22, 66] on span at bounding box center [22, 62] width 21 height 14
select select "66958"
select select "660"
select select "tentative"
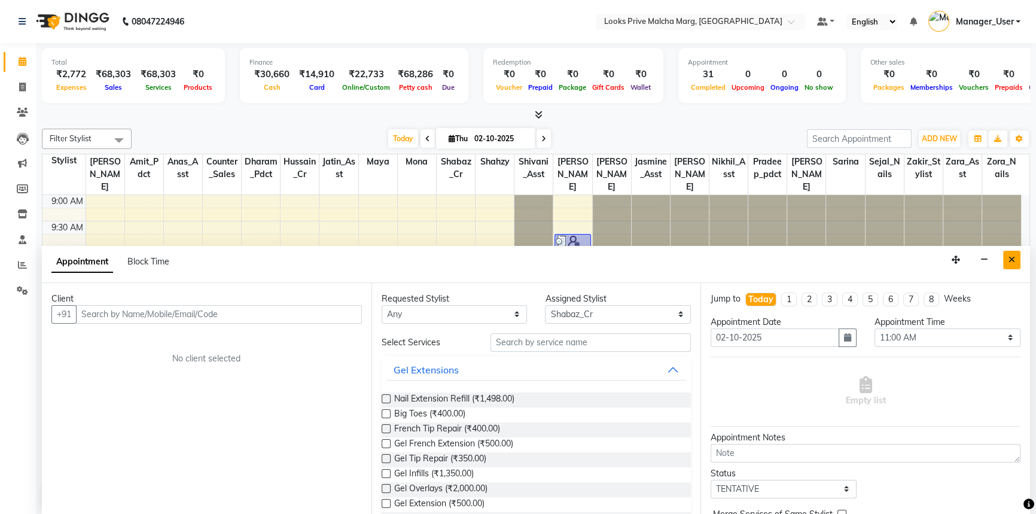
click at [1010, 257] on icon "Close" at bounding box center [1011, 259] width 7 height 8
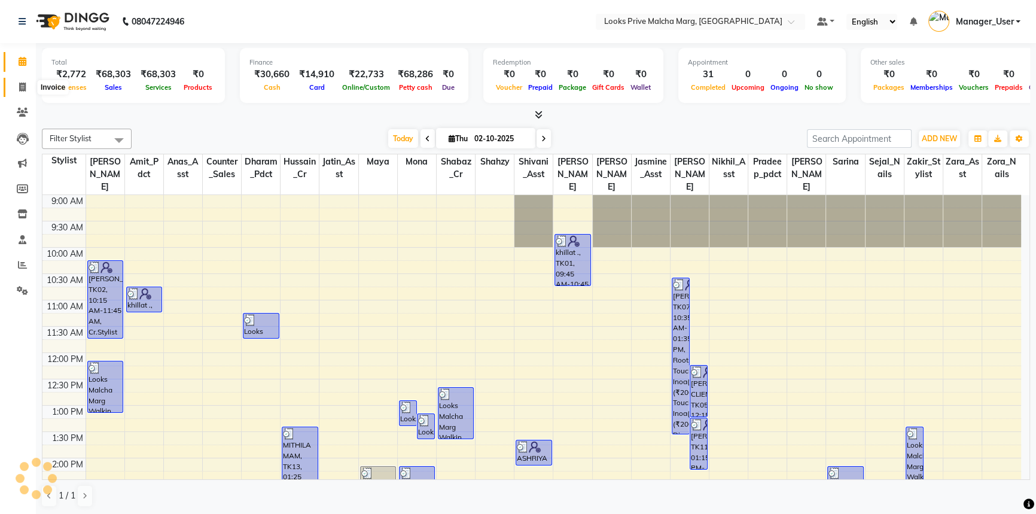
click at [26, 89] on span at bounding box center [22, 88] width 21 height 14
select select "service"
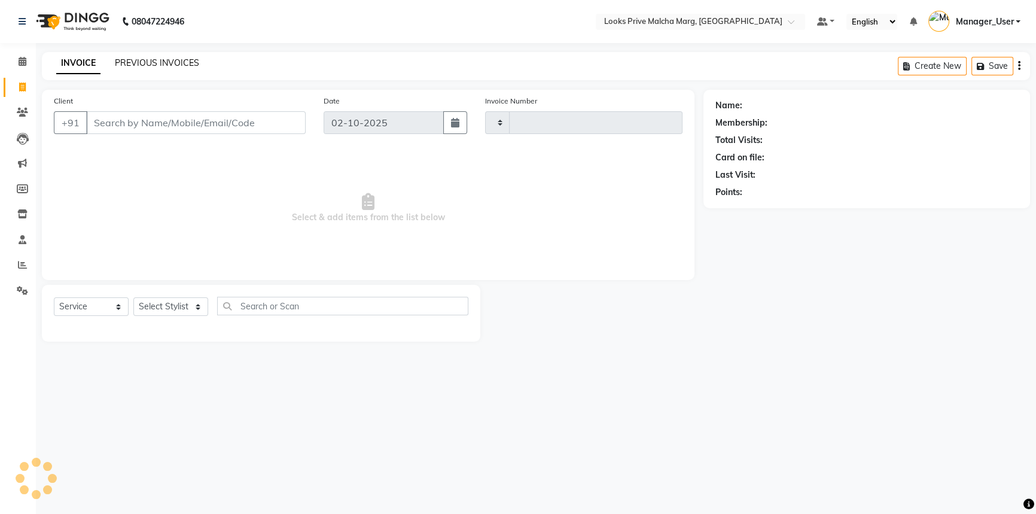
type input "5212"
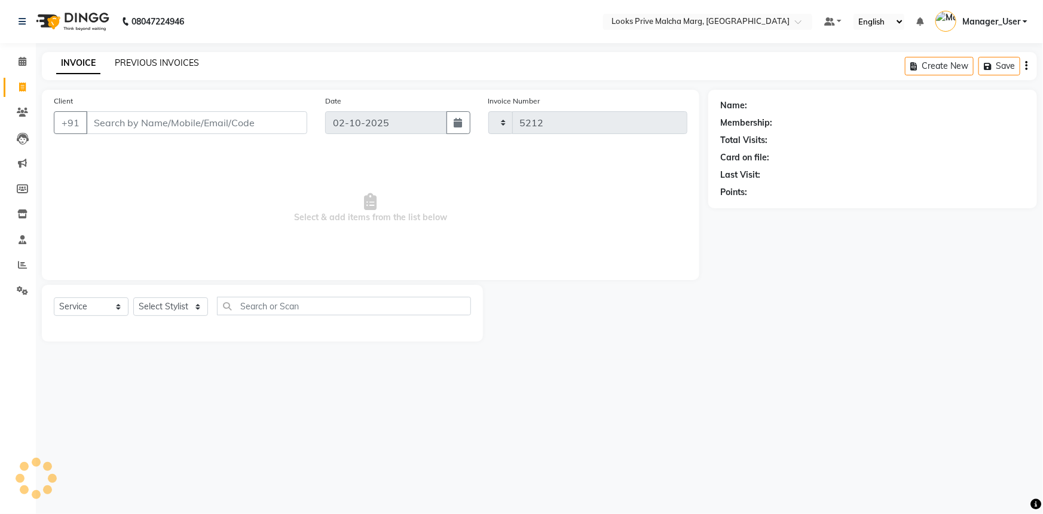
select select "7648"
click at [24, 65] on icon at bounding box center [23, 61] width 8 height 9
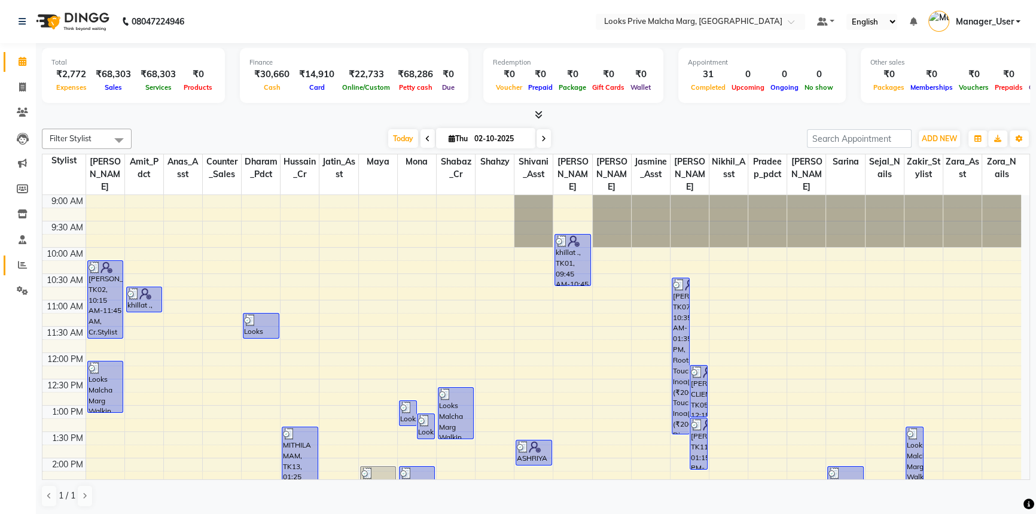
click at [16, 264] on span at bounding box center [22, 265] width 21 height 14
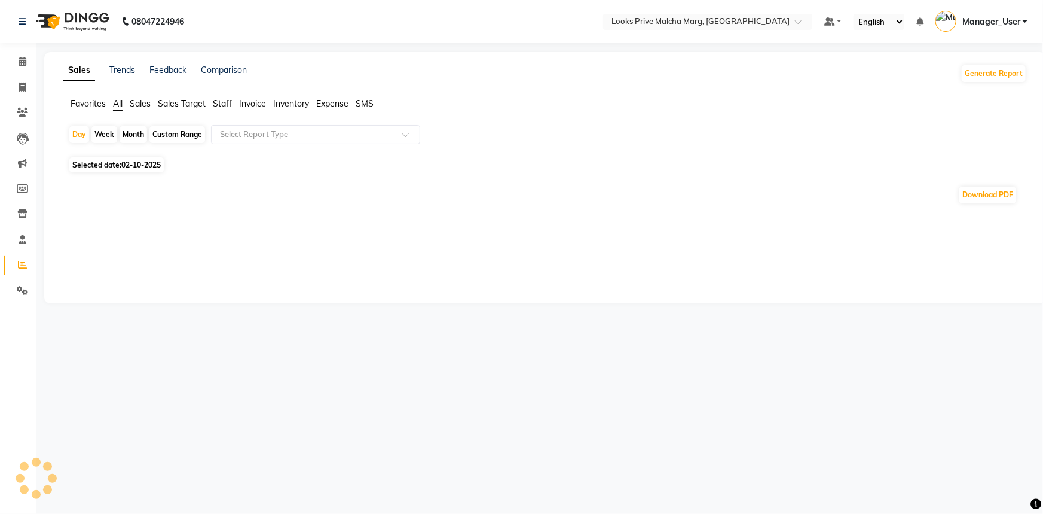
click at [221, 108] on span "Staff" at bounding box center [222, 103] width 19 height 11
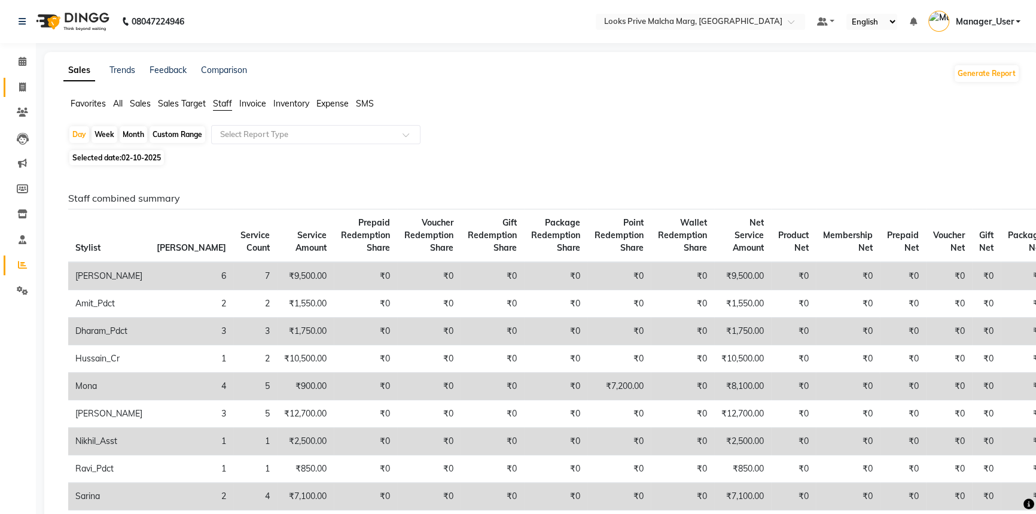
click at [24, 85] on icon at bounding box center [22, 87] width 7 height 9
select select "service"
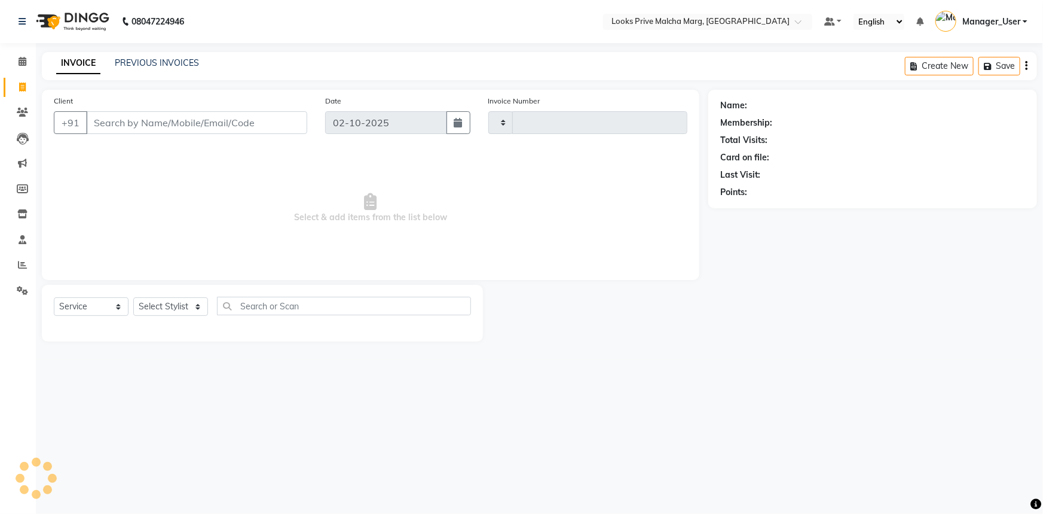
type input "5212"
select select "7648"
click at [183, 115] on input "Client" at bounding box center [196, 122] width 221 height 23
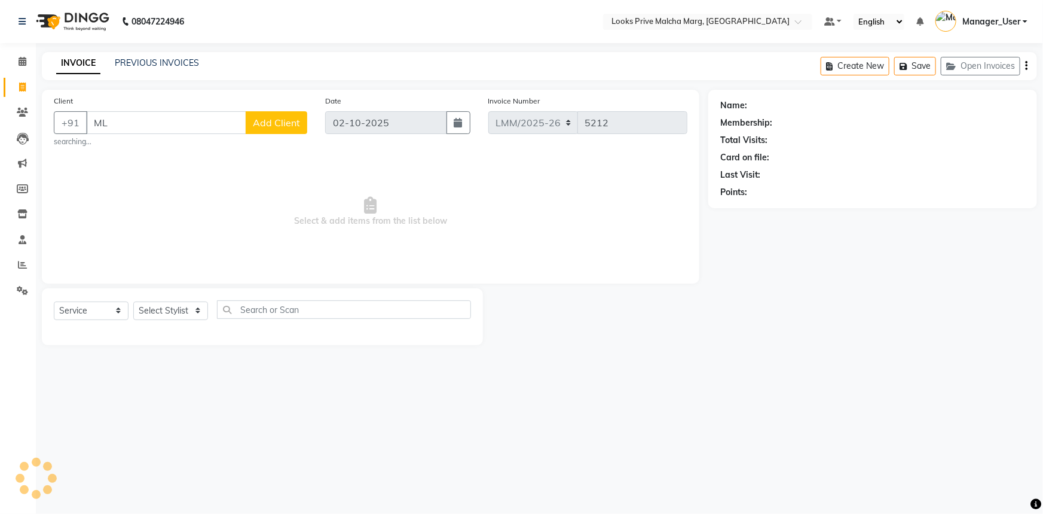
type input "M"
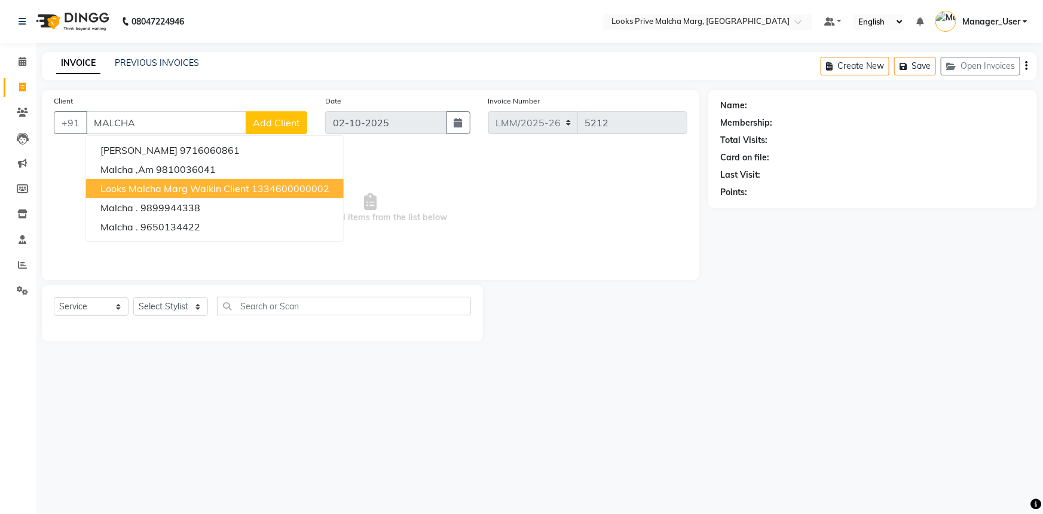
click at [221, 192] on span "Looks Malcha Marg Walkin Client" at bounding box center [174, 188] width 149 height 12
type input "1334600000002"
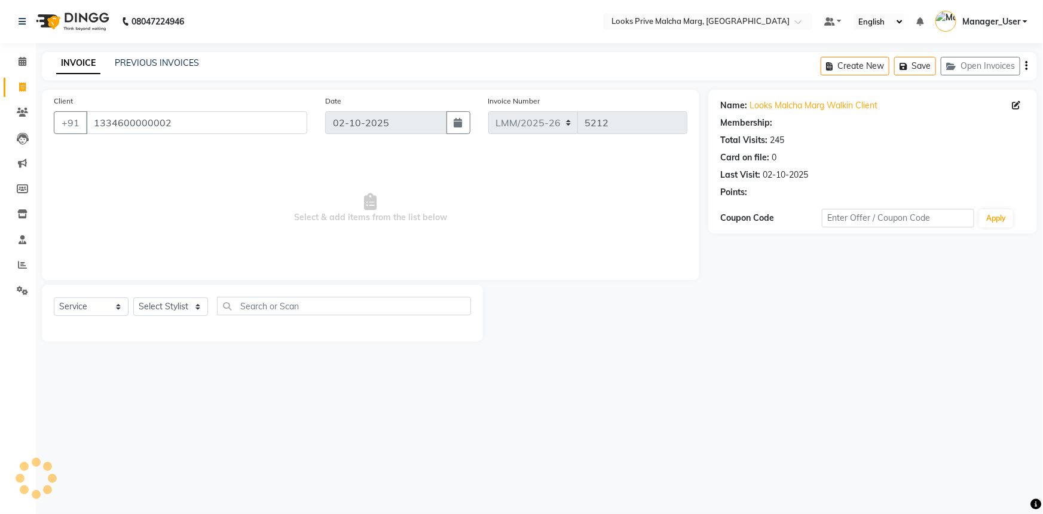
select select "1: Object"
click at [203, 307] on select "Select Stylist [PERSON_NAME] [PERSON_NAME] Anas_Asst Counter_Sales Dharam_Pdct …" at bounding box center [170, 306] width 75 height 19
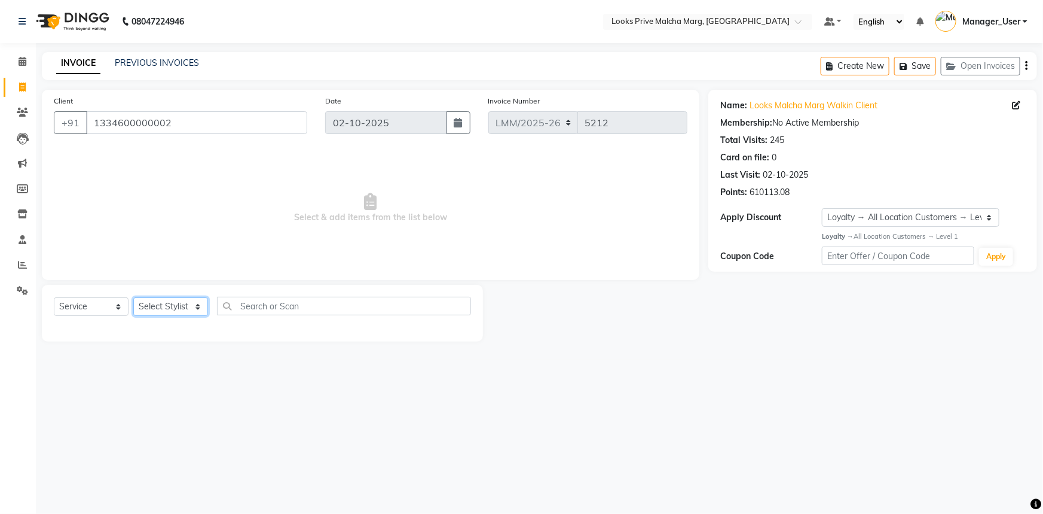
select select "82618"
click at [133, 297] on select "Select Stylist [PERSON_NAME] [PERSON_NAME] Anas_Asst Counter_Sales Dharam_Pdct …" at bounding box center [170, 306] width 75 height 19
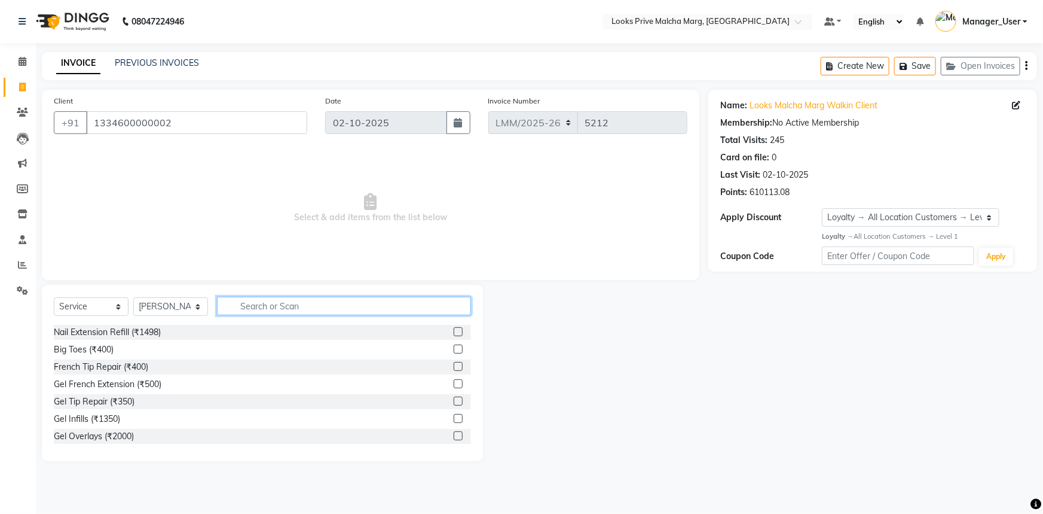
click at [239, 303] on input "text" at bounding box center [344, 306] width 254 height 19
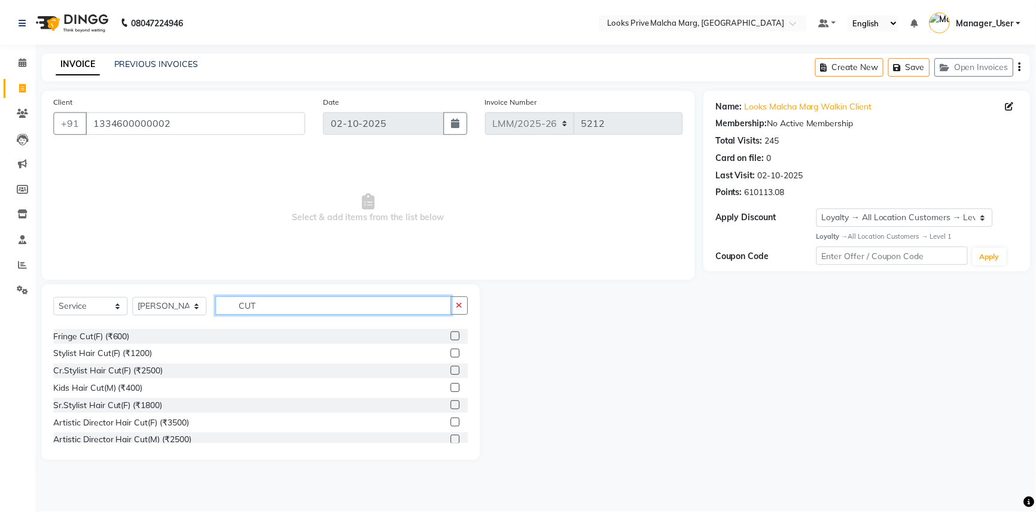
scroll to position [54, 0]
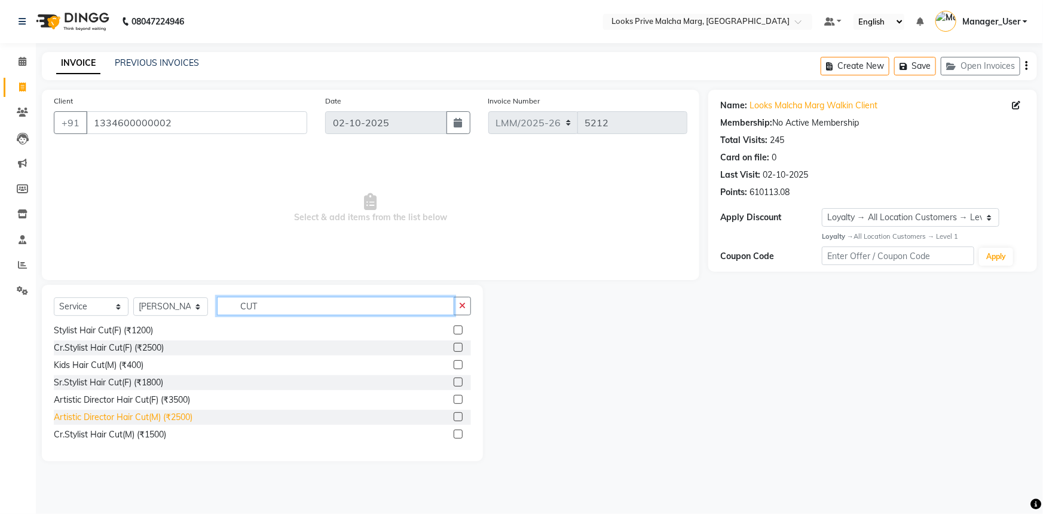
type input "CUT"
click at [152, 419] on div "Artistic Director Hair Cut(M) (₹2500)" at bounding box center [123, 417] width 139 height 13
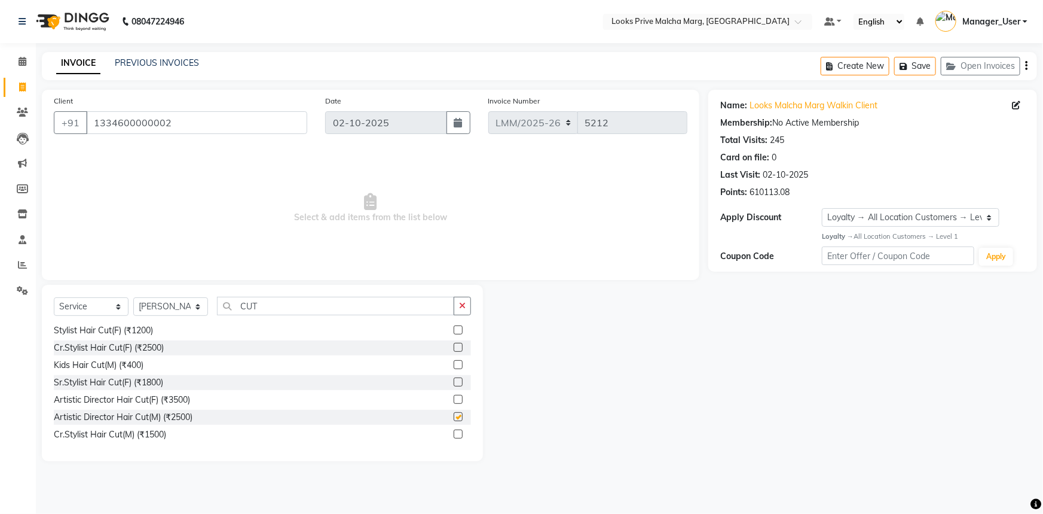
checkbox input "false"
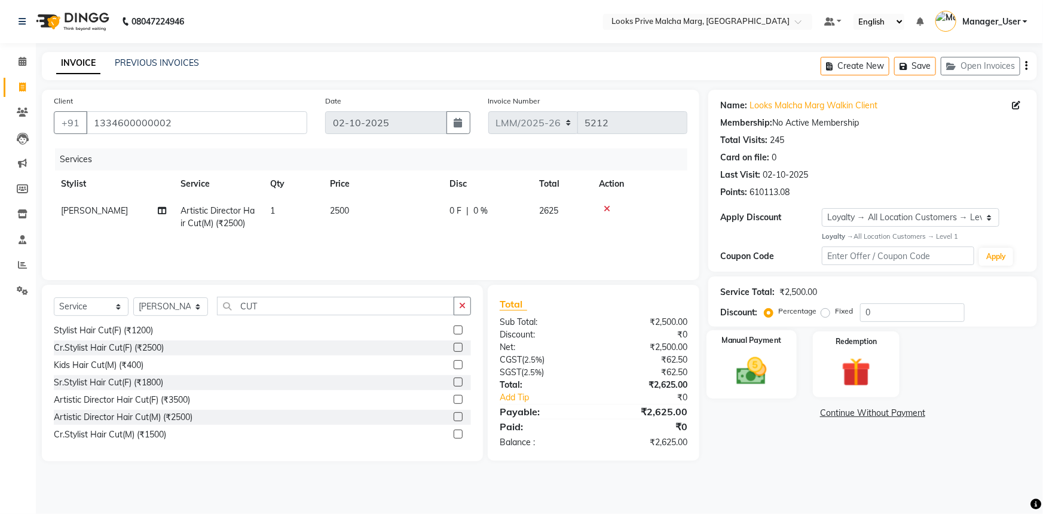
click at [774, 383] on img at bounding box center [752, 370] width 49 height 35
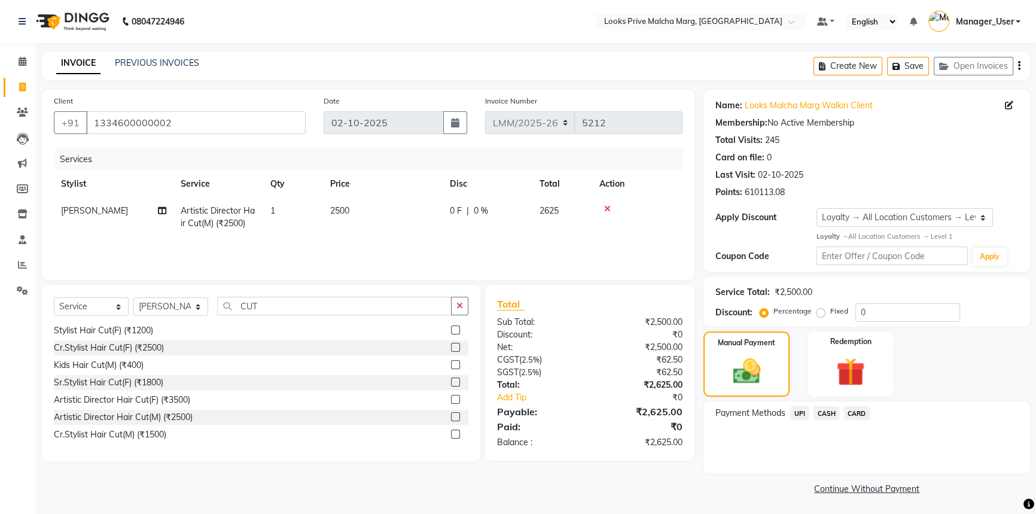
click at [821, 416] on span "CASH" at bounding box center [826, 413] width 26 height 14
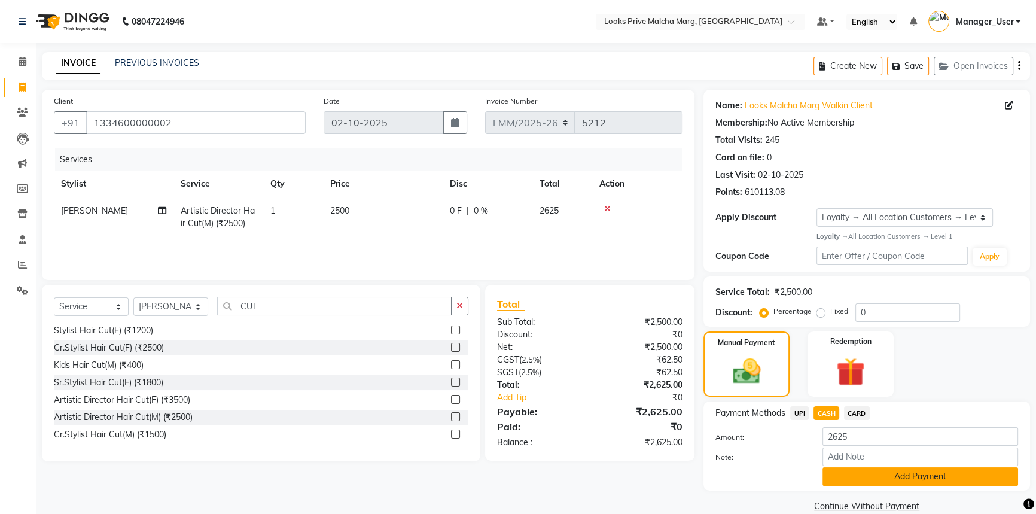
click at [864, 472] on button "Add Payment" at bounding box center [920, 476] width 196 height 19
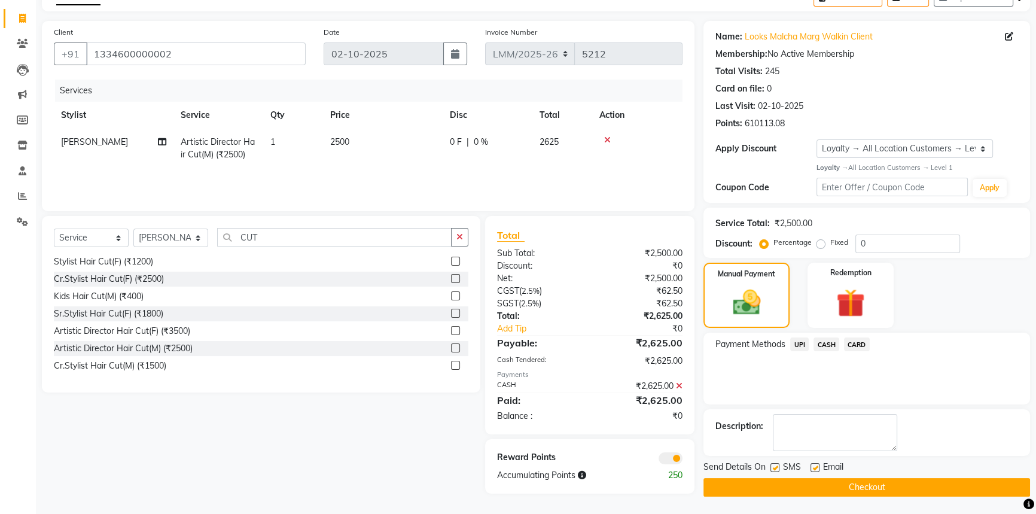
click at [802, 483] on button "Checkout" at bounding box center [866, 487] width 327 height 19
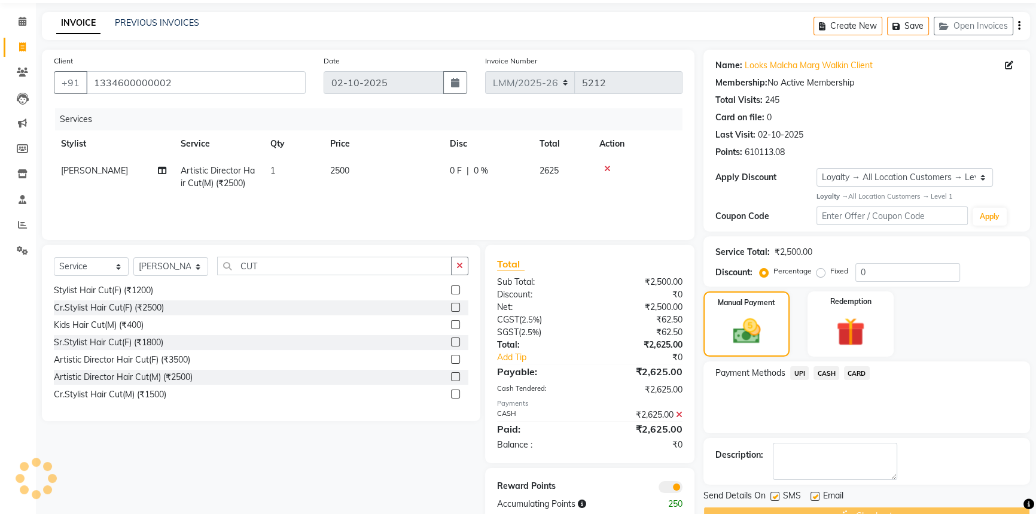
scroll to position [0, 0]
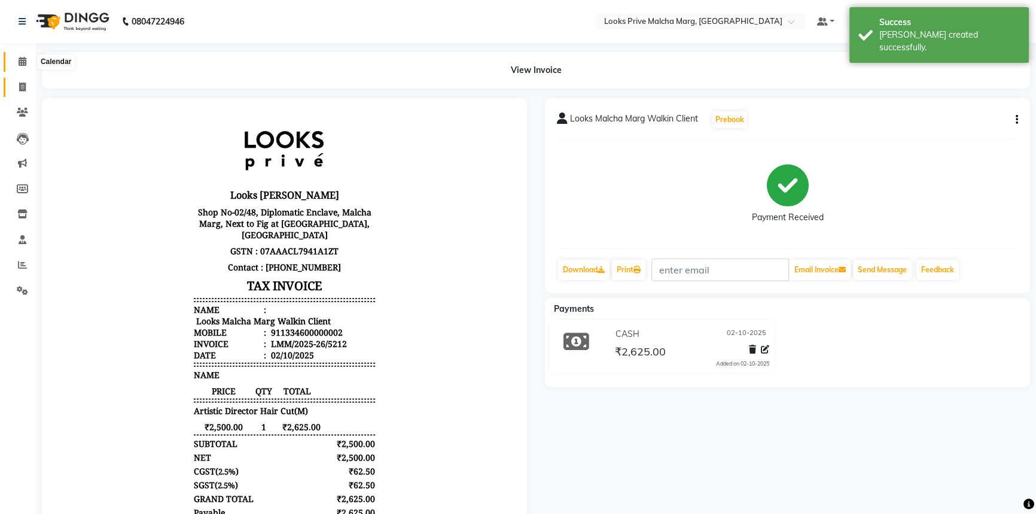
drag, startPoint x: 25, startPoint y: 59, endPoint x: 26, endPoint y: 89, distance: 29.4
click at [25, 59] on icon at bounding box center [23, 61] width 8 height 9
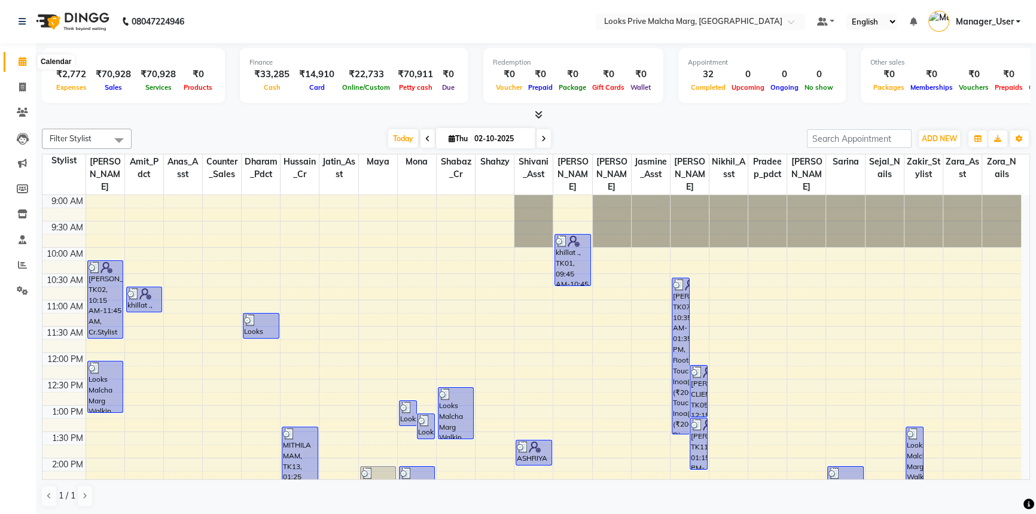
click at [15, 57] on span at bounding box center [22, 62] width 21 height 14
click at [22, 73] on li "Calendar" at bounding box center [18, 62] width 36 height 26
click at [22, 84] on icon at bounding box center [22, 87] width 7 height 9
select select "service"
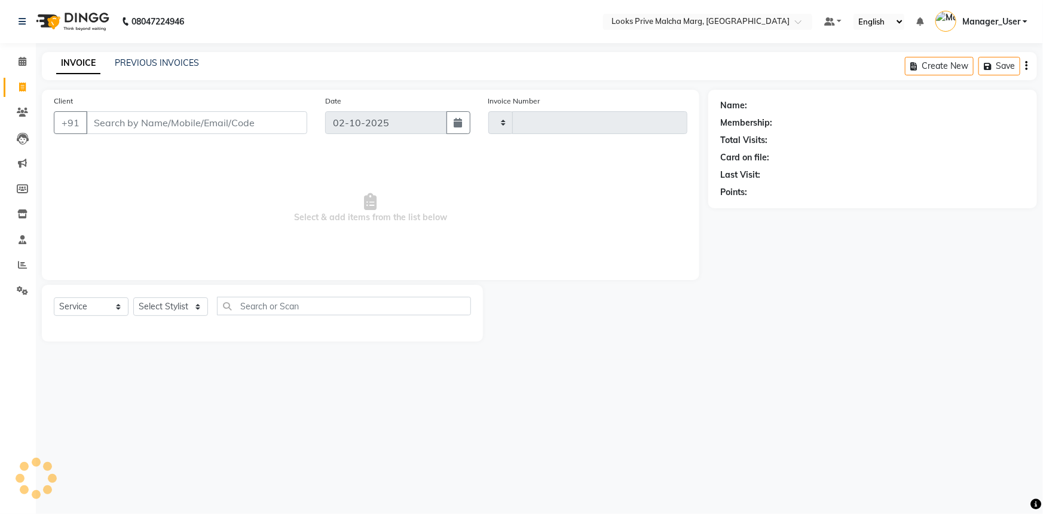
type input "5213"
select select "7648"
click at [188, 63] on link "PREVIOUS INVOICES" at bounding box center [157, 62] width 84 height 11
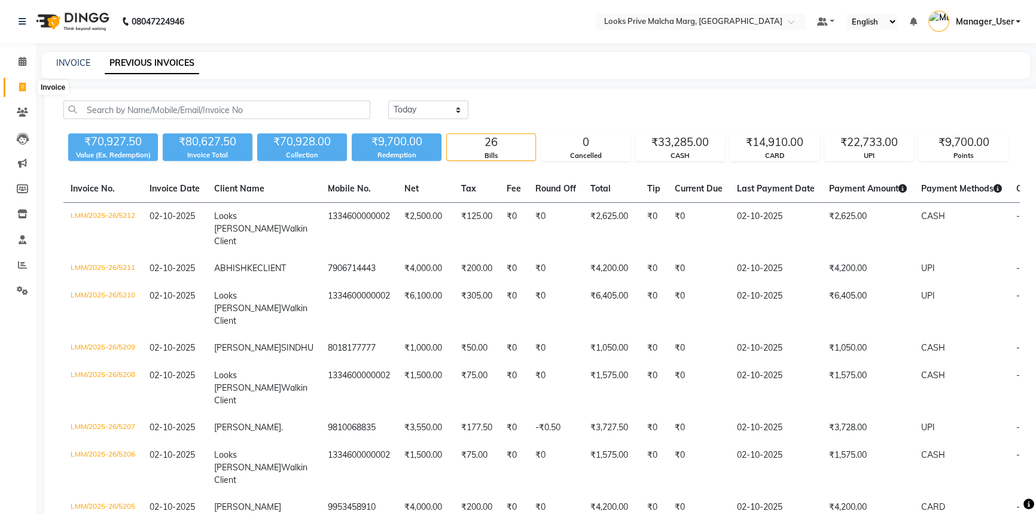
click at [24, 84] on icon at bounding box center [22, 87] width 7 height 9
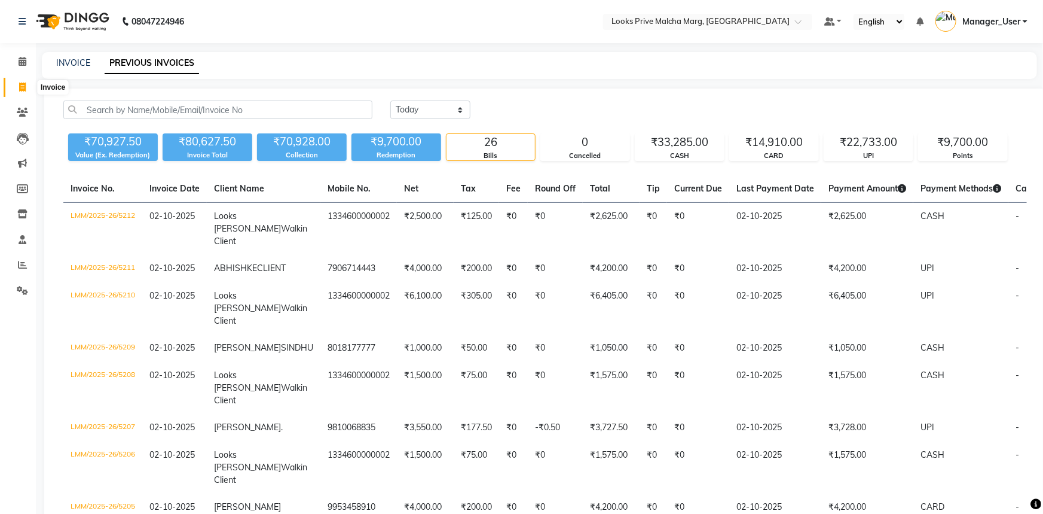
select select "service"
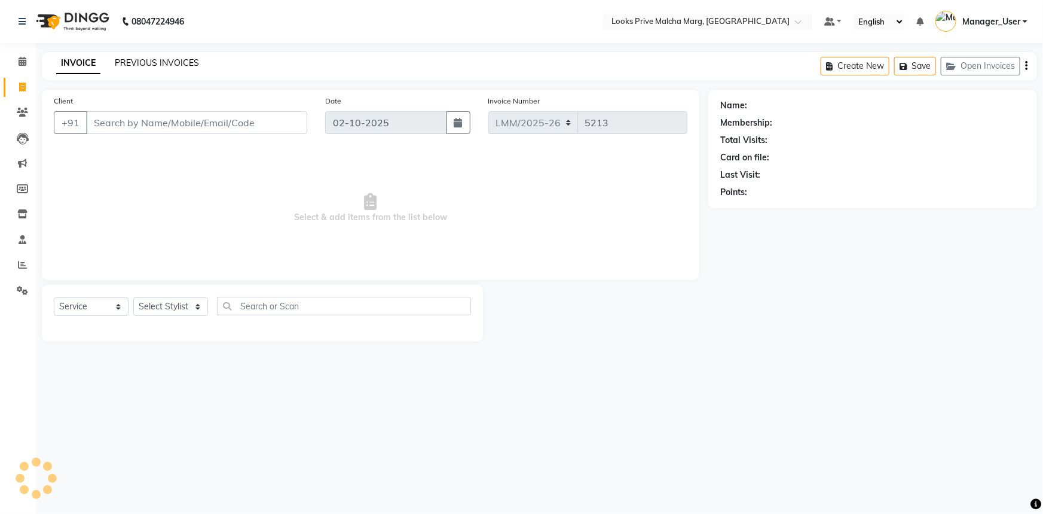
click at [182, 65] on link "PREVIOUS INVOICES" at bounding box center [157, 62] width 84 height 11
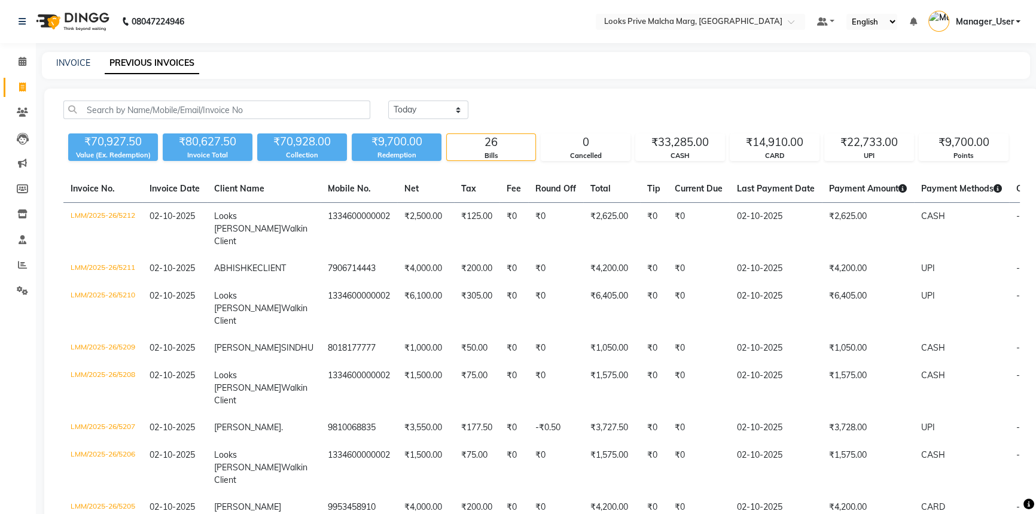
click at [24, 78] on link "Invoice" at bounding box center [18, 88] width 29 height 20
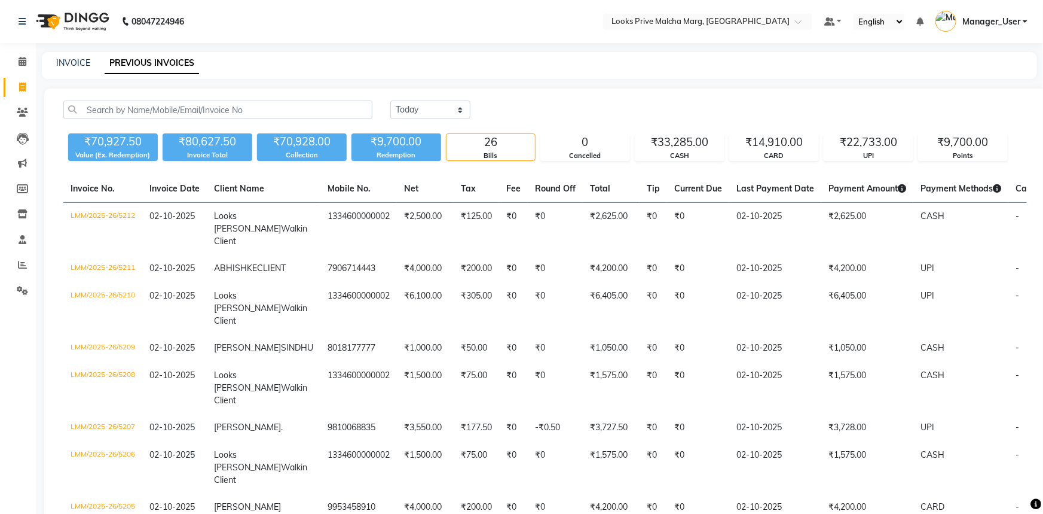
select select "service"
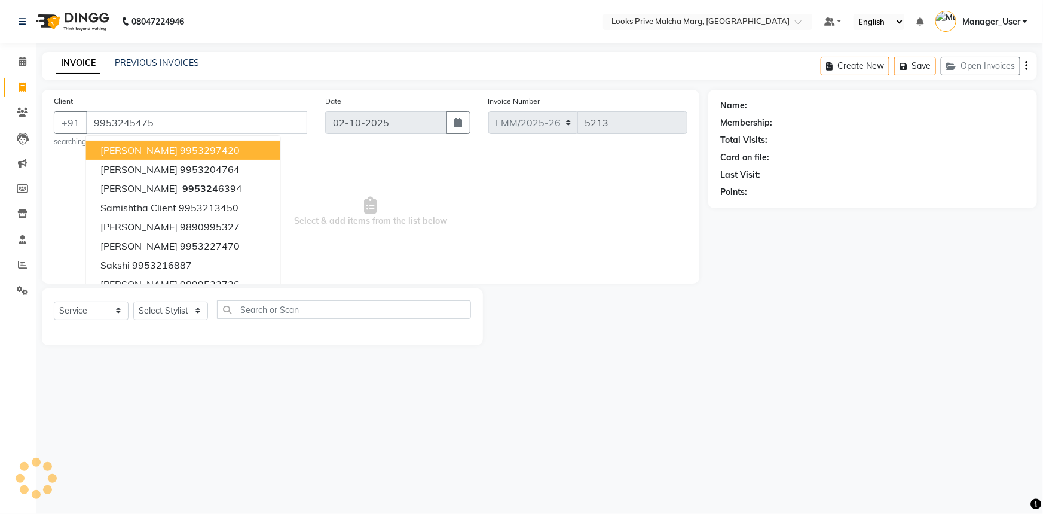
type input "9953245475"
select select "1: Object"
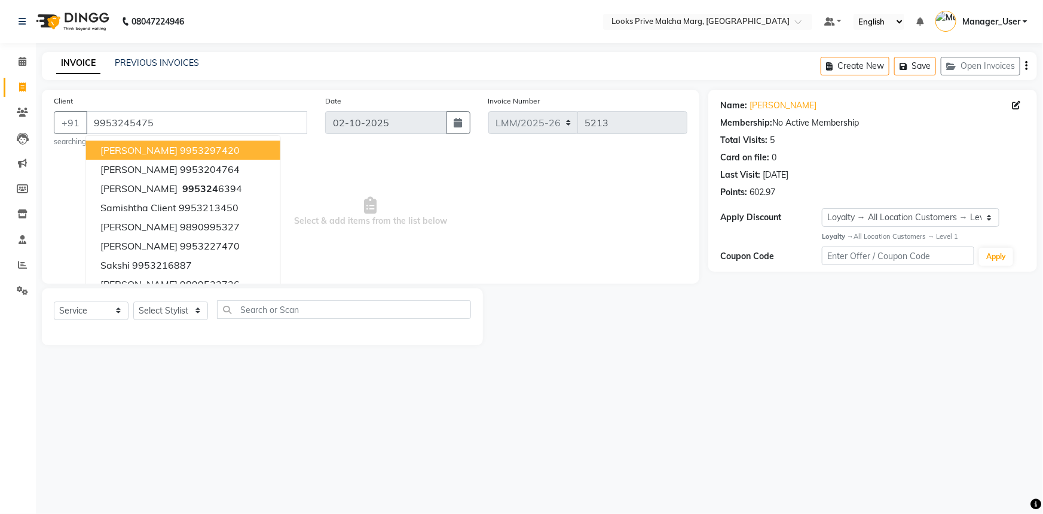
click at [591, 465] on div "08047224946 Select Location × Looks Prive Malcha Marg, New Delhi Default Panel …" at bounding box center [521, 257] width 1043 height 514
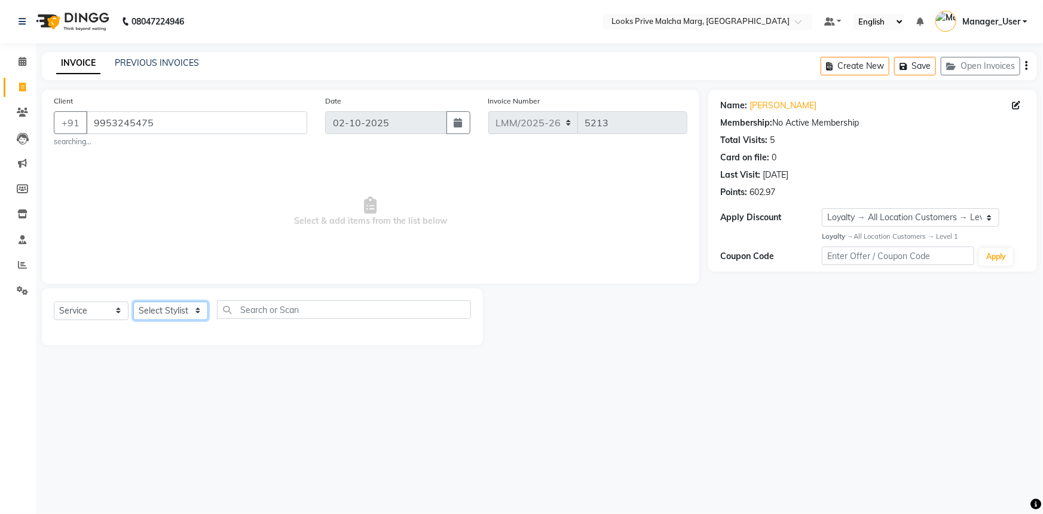
click at [200, 309] on select "Select Stylist [PERSON_NAME] [PERSON_NAME] Anas_Asst Counter_Sales Dharam_Pdct …" at bounding box center [170, 310] width 75 height 19
select select "66958"
click at [133, 301] on select "Select Stylist [PERSON_NAME] [PERSON_NAME] Anas_Asst Counter_Sales Dharam_Pdct …" at bounding box center [170, 310] width 75 height 19
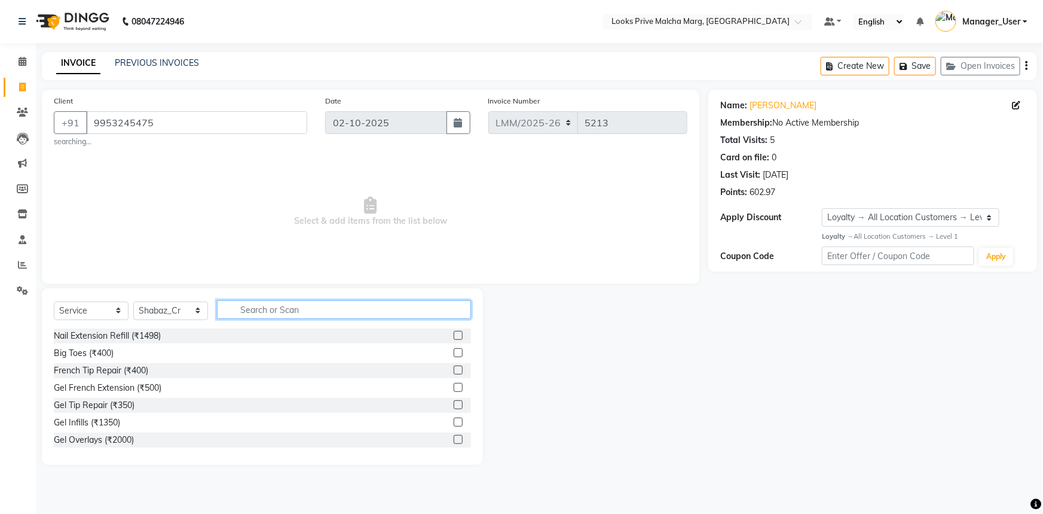
click at [255, 304] on input "text" at bounding box center [344, 309] width 254 height 19
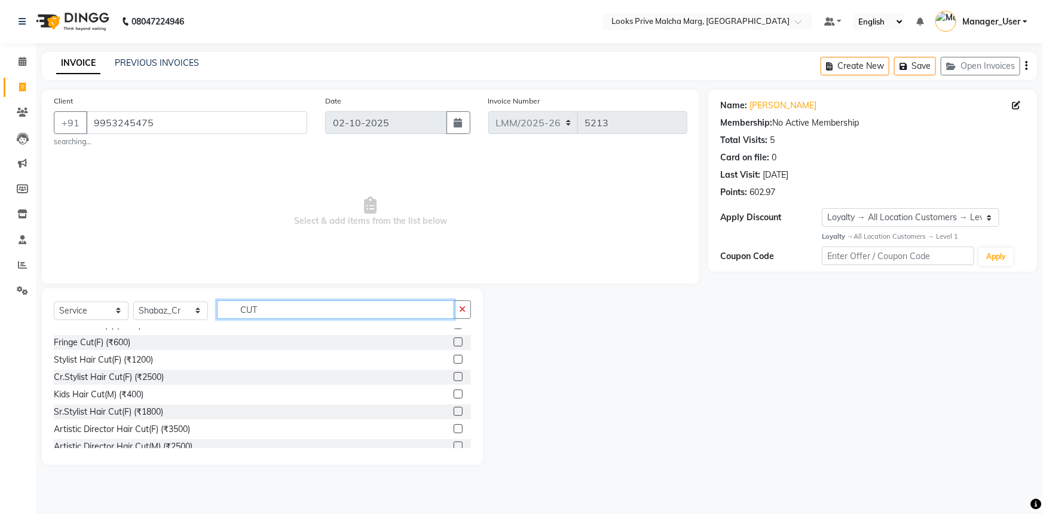
scroll to position [54, 0]
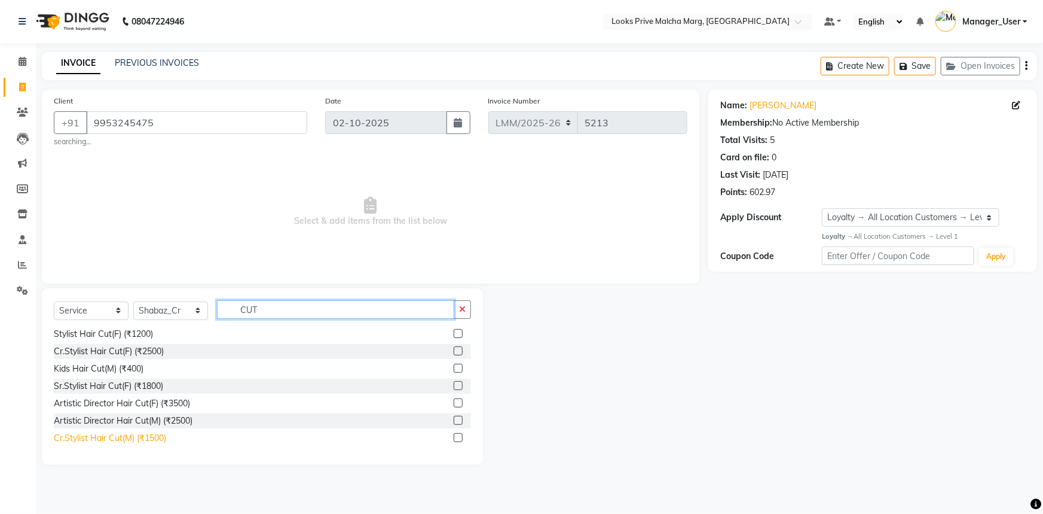
type input "CUT"
click at [106, 435] on div "Cr.Stylist Hair Cut(M) (₹1500)" at bounding box center [110, 438] width 112 height 13
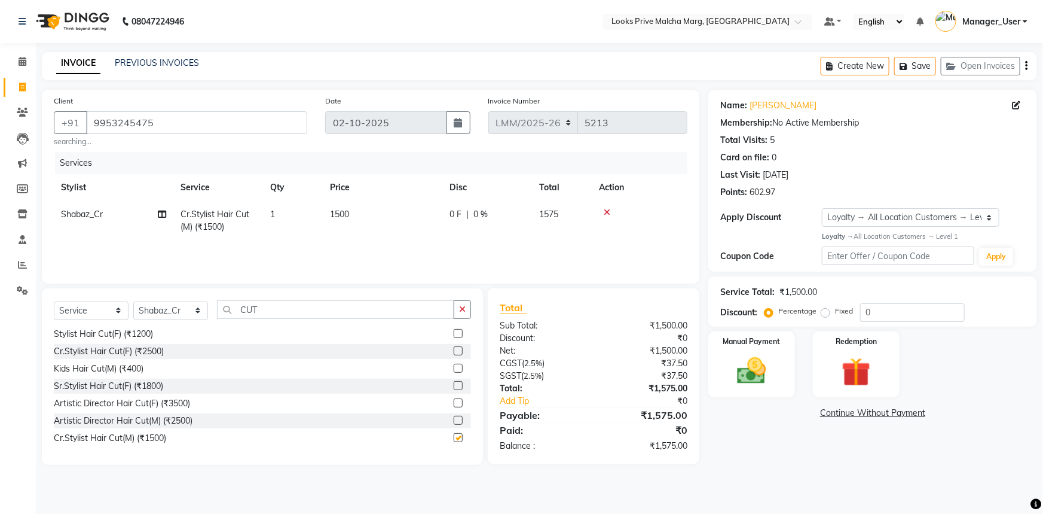
checkbox input "false"
drag, startPoint x: 267, startPoint y: 309, endPoint x: 65, endPoint y: 301, distance: 201.7
click at [65, 301] on div "Select Service Product Membership Package Voucher Prepaid Gift Card Select Styl…" at bounding box center [262, 314] width 417 height 28
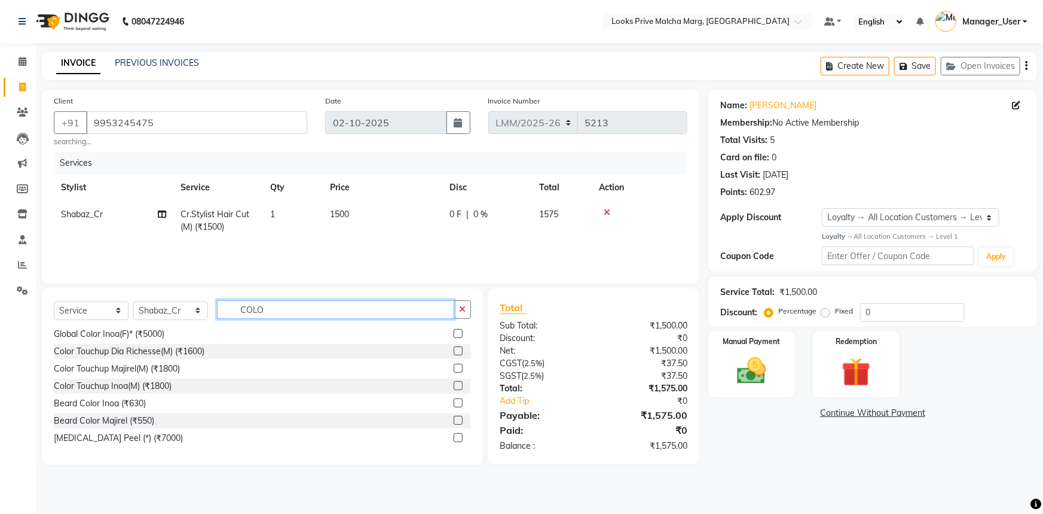
scroll to position [0, 0]
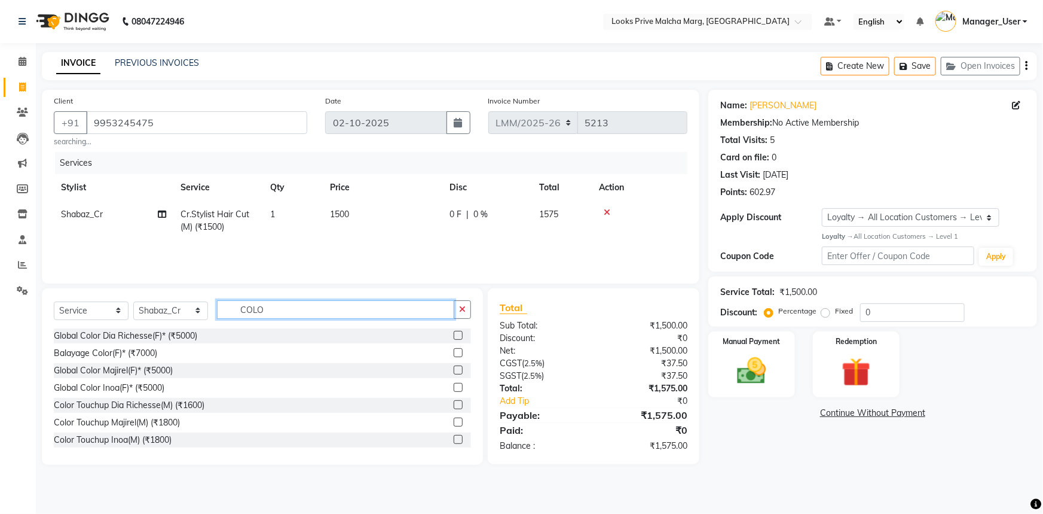
type input "COLOU"
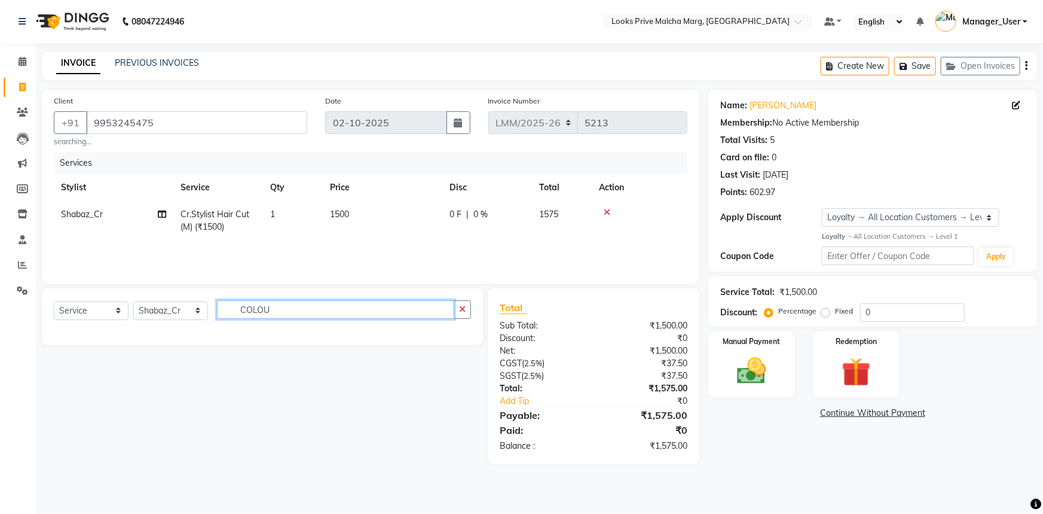
drag, startPoint x: 274, startPoint y: 311, endPoint x: 78, endPoint y: 307, distance: 196.8
click at [78, 307] on div "Select Service Product Membership Package Voucher Prepaid Gift Card Select Styl…" at bounding box center [262, 314] width 417 height 28
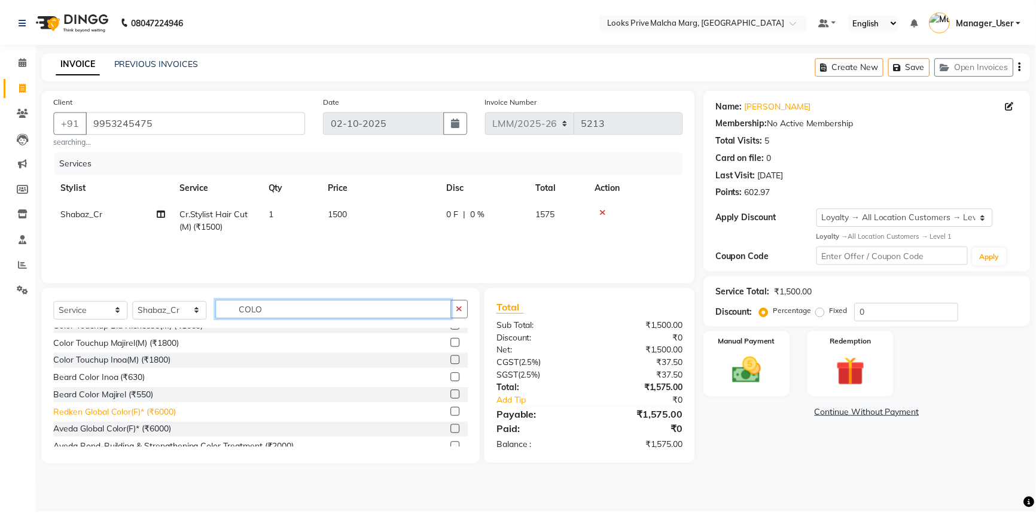
scroll to position [89, 0]
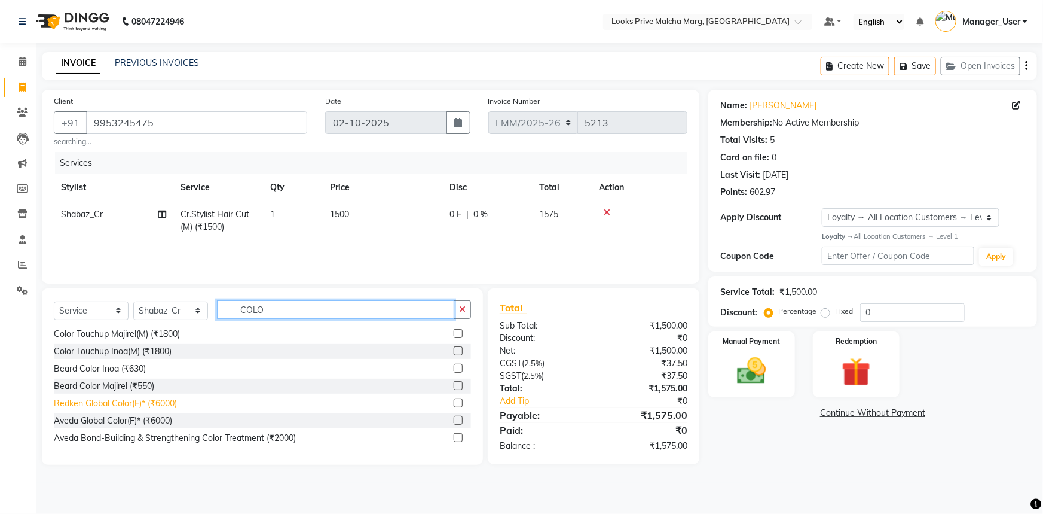
type input "COLO"
click at [121, 407] on div "Redken Global Color(F)* (₹6000)" at bounding box center [115, 403] width 123 height 13
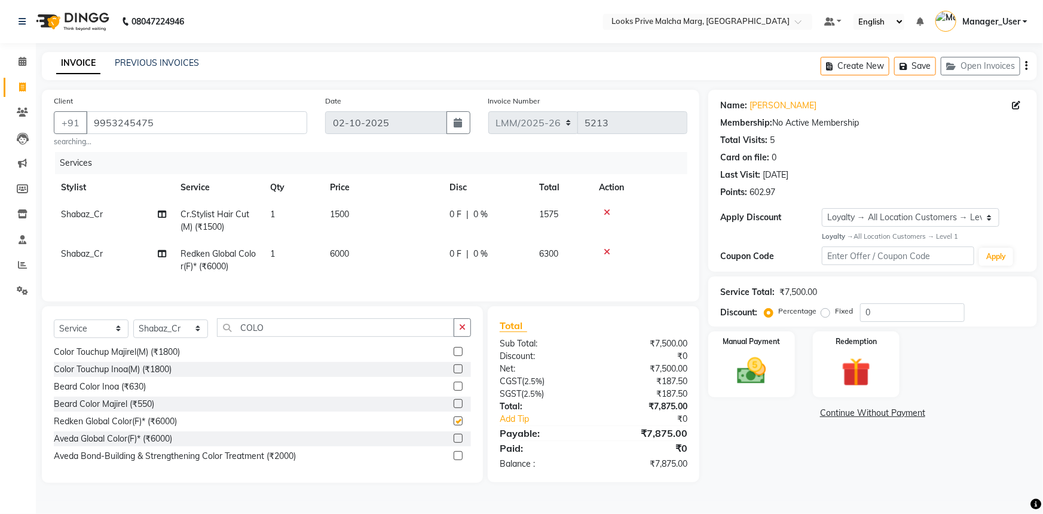
checkbox input "false"
click at [383, 257] on td "6000" at bounding box center [383, 259] width 120 height 39
select select "66958"
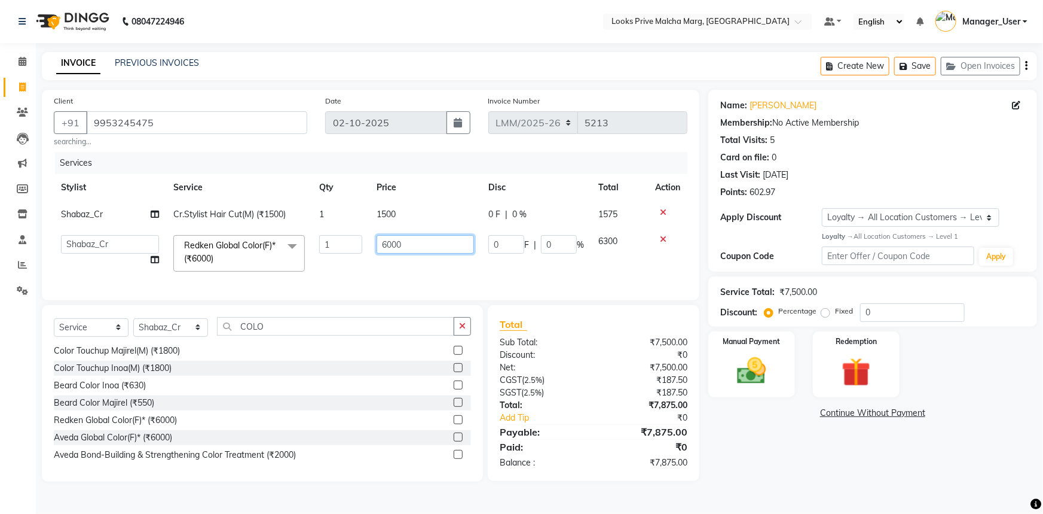
drag, startPoint x: 396, startPoint y: 245, endPoint x: 302, endPoint y: 270, distance: 97.2
click at [313, 253] on tr "Akbar_pdct Amir Amit_Pdct Anas_Asst Counter_Sales Dharam_Pdct Hussain_Cr Jasmin…" at bounding box center [371, 253] width 634 height 51
type input "5000"
click at [625, 258] on tr "Akbar_pdct Amir Amit_Pdct Anas_Asst Counter_Sales Dharam_Pdct Hussain_Cr Jasmin…" at bounding box center [371, 253] width 634 height 51
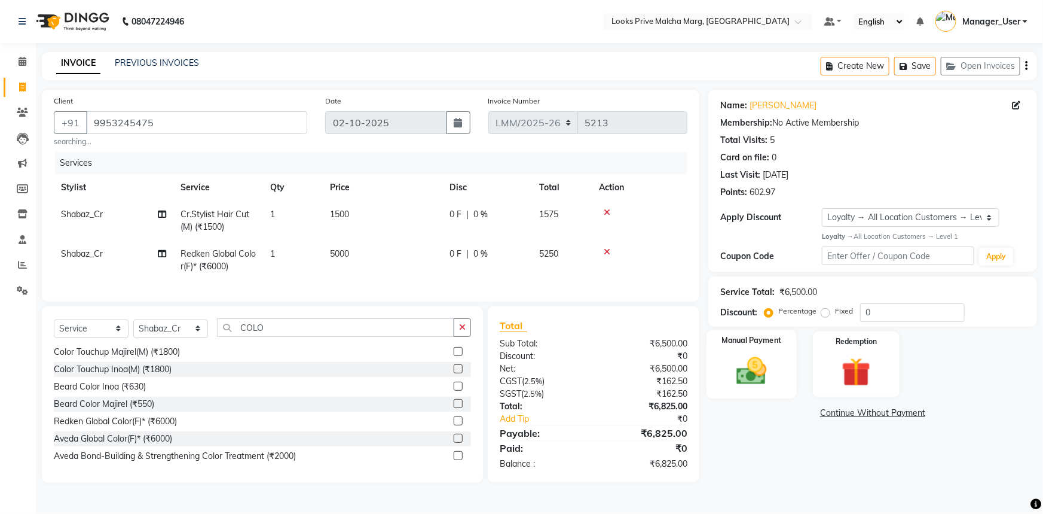
click at [740, 355] on img at bounding box center [752, 370] width 49 height 35
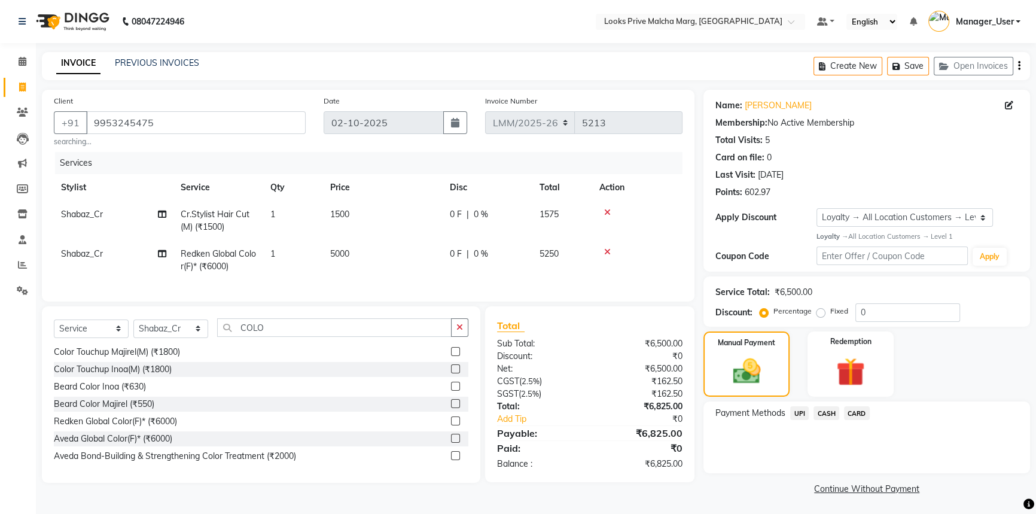
click at [856, 413] on span "CARD" at bounding box center [857, 413] width 26 height 14
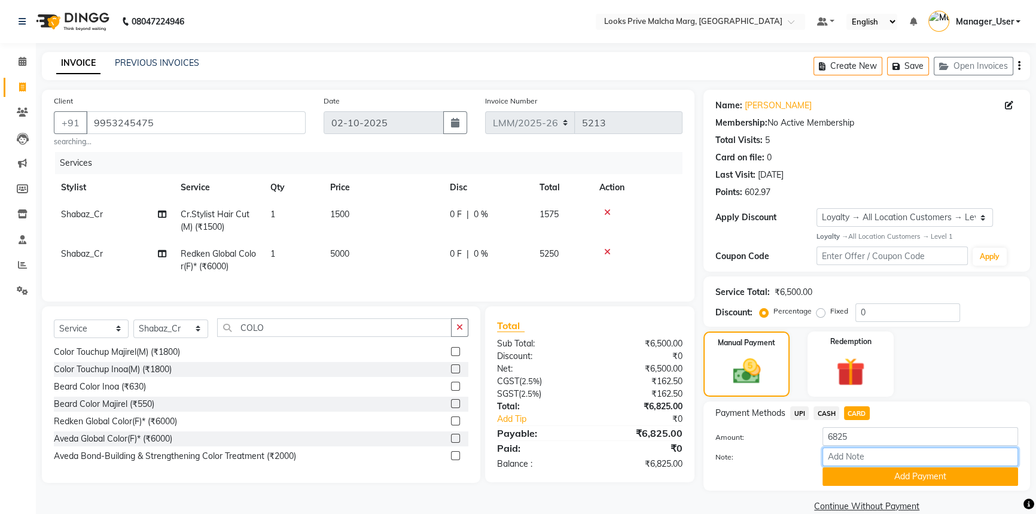
drag, startPoint x: 879, startPoint y: 464, endPoint x: 879, endPoint y: 472, distance: 7.8
click at [879, 464] on input "Note:" at bounding box center [920, 456] width 196 height 19
click at [878, 473] on button "Add Payment" at bounding box center [920, 476] width 196 height 19
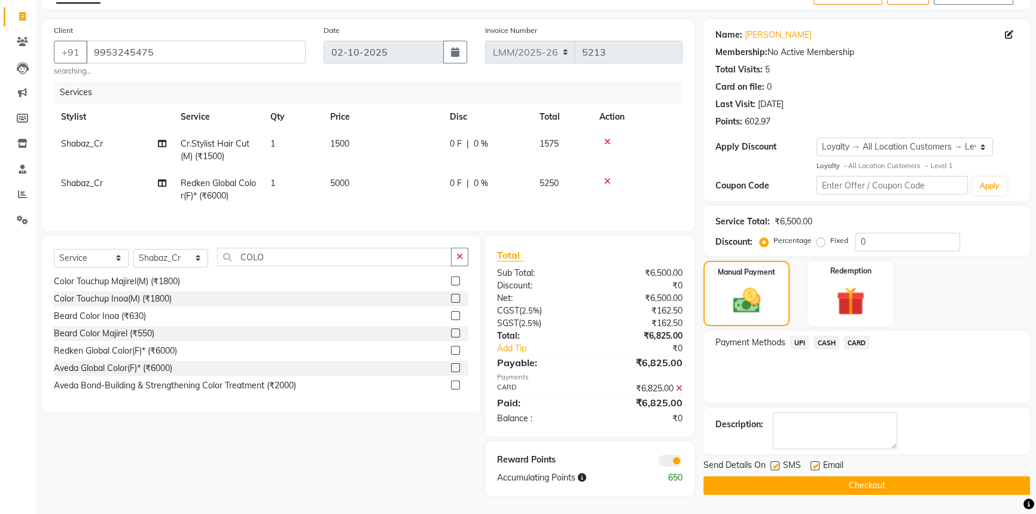
click at [856, 477] on button "Checkout" at bounding box center [866, 485] width 327 height 19
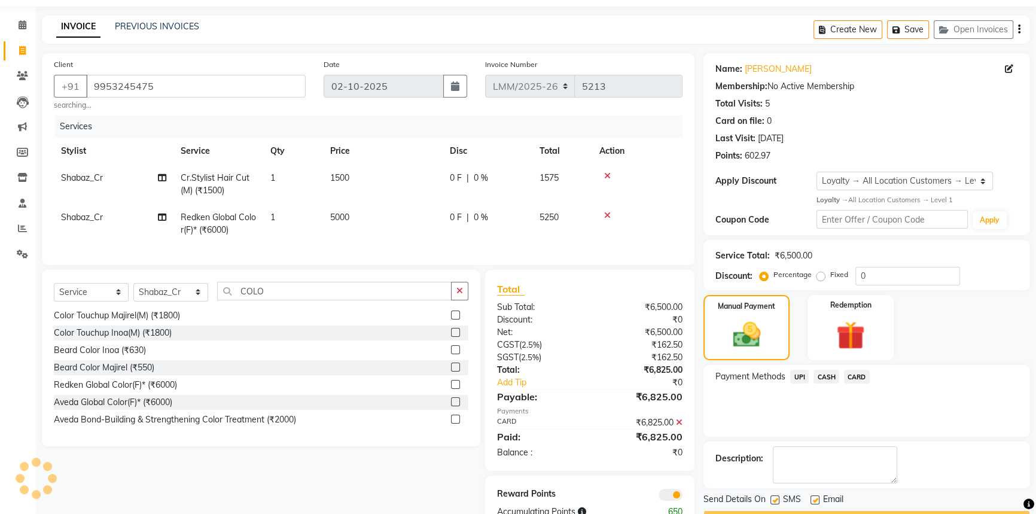
scroll to position [0, 0]
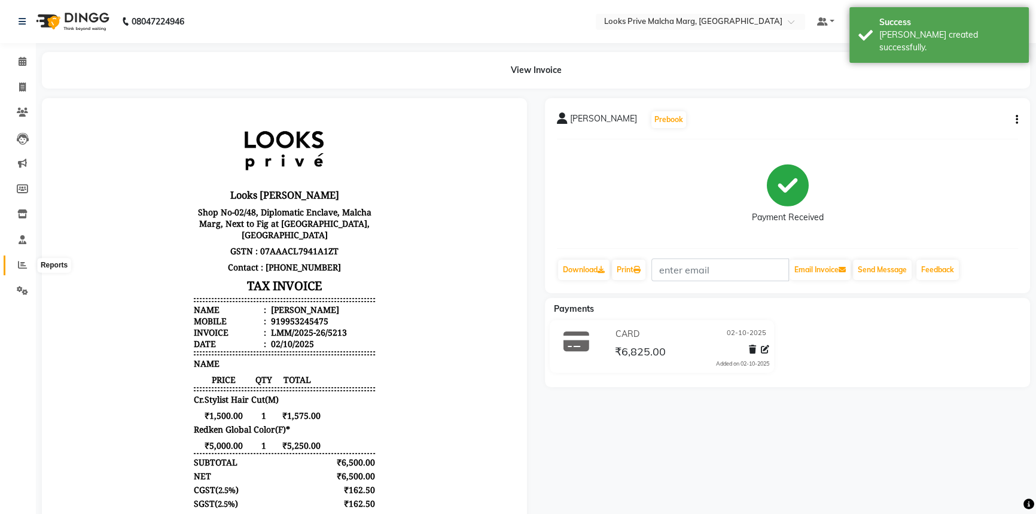
click at [25, 264] on icon at bounding box center [22, 264] width 9 height 9
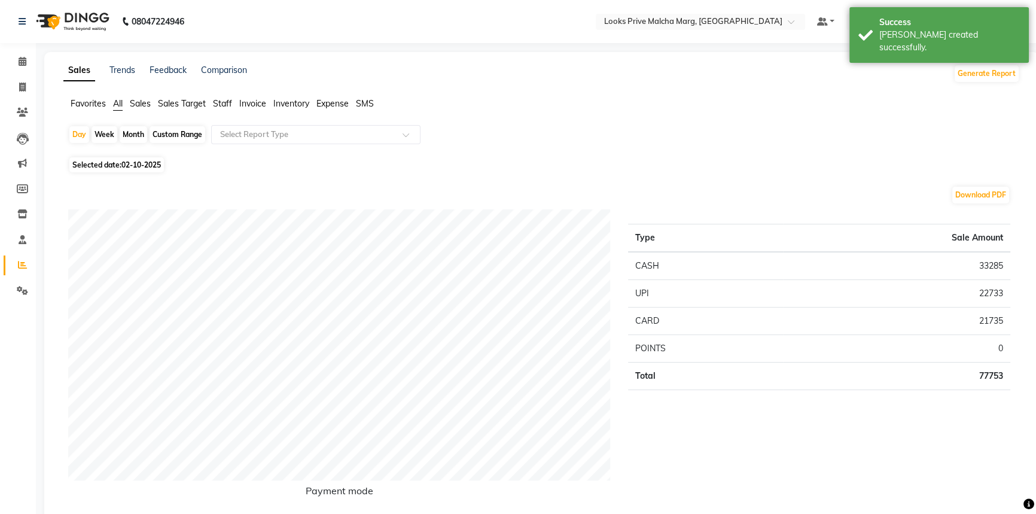
click at [222, 103] on span "Staff" at bounding box center [222, 103] width 19 height 11
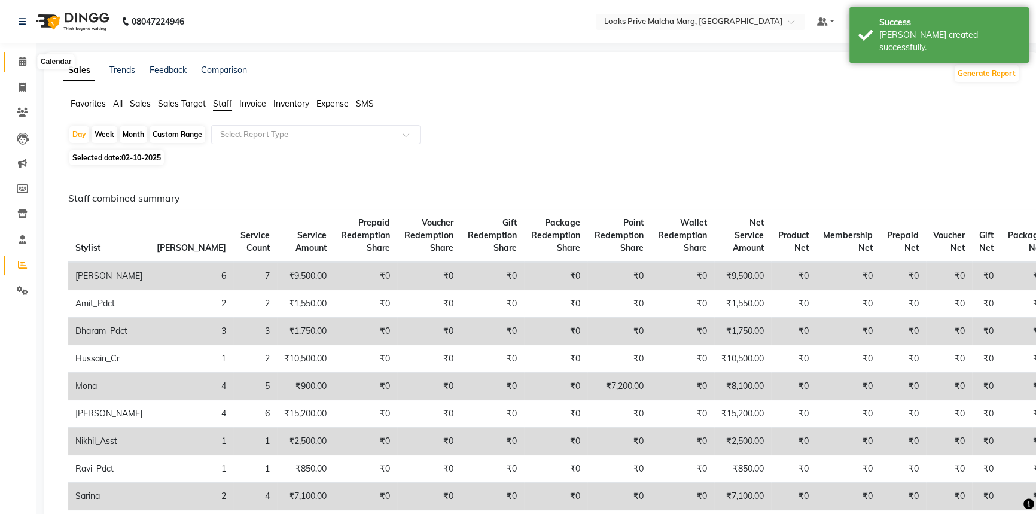
click at [19, 62] on icon at bounding box center [23, 61] width 8 height 9
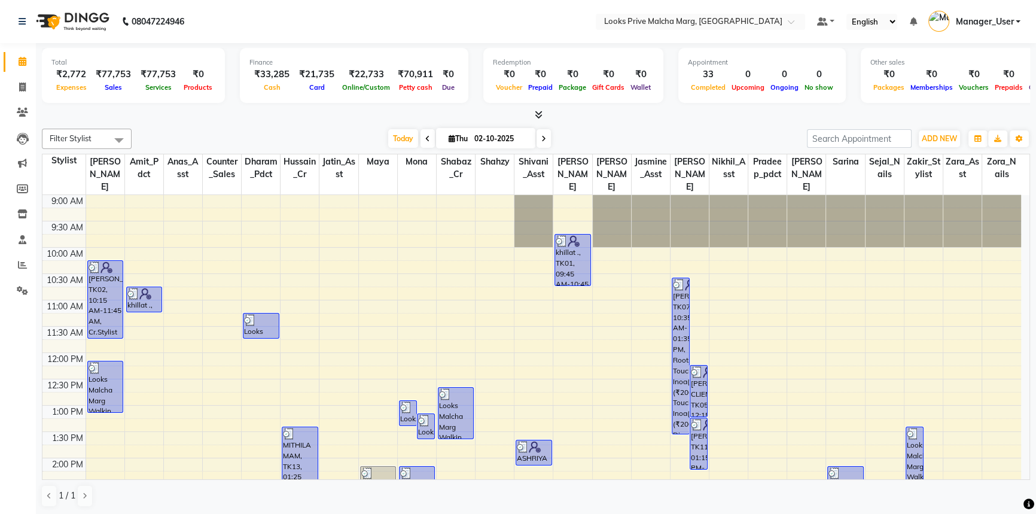
click at [11, 62] on link "Calendar" at bounding box center [18, 62] width 29 height 20
click at [15, 63] on span at bounding box center [22, 62] width 21 height 14
click at [23, 89] on icon at bounding box center [22, 87] width 7 height 9
select select "service"
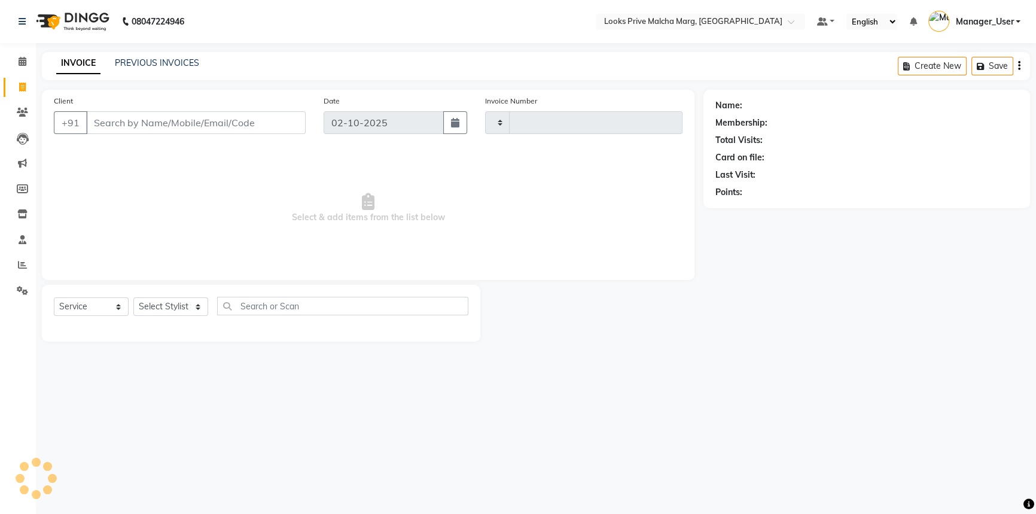
type input "5214"
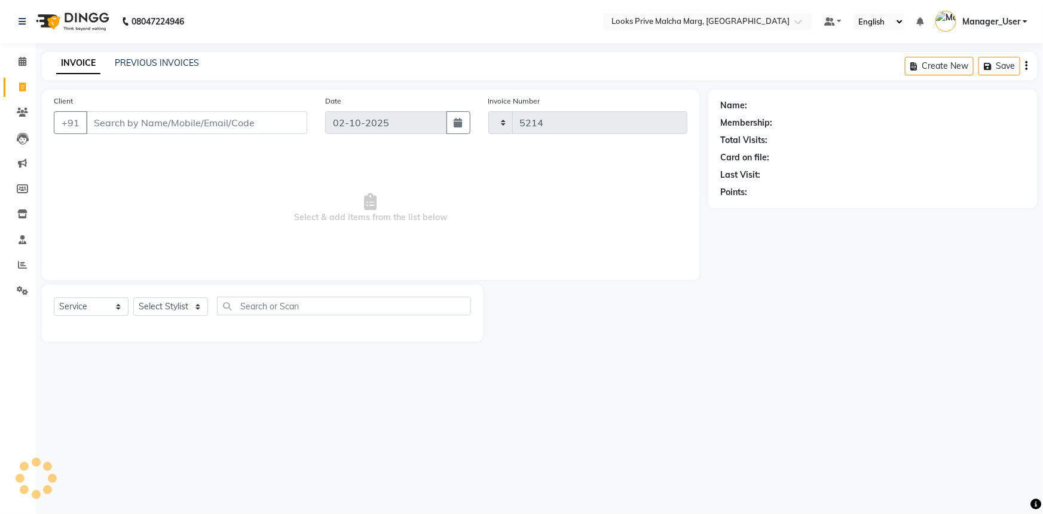
select select "7648"
click at [30, 265] on span at bounding box center [22, 265] width 21 height 14
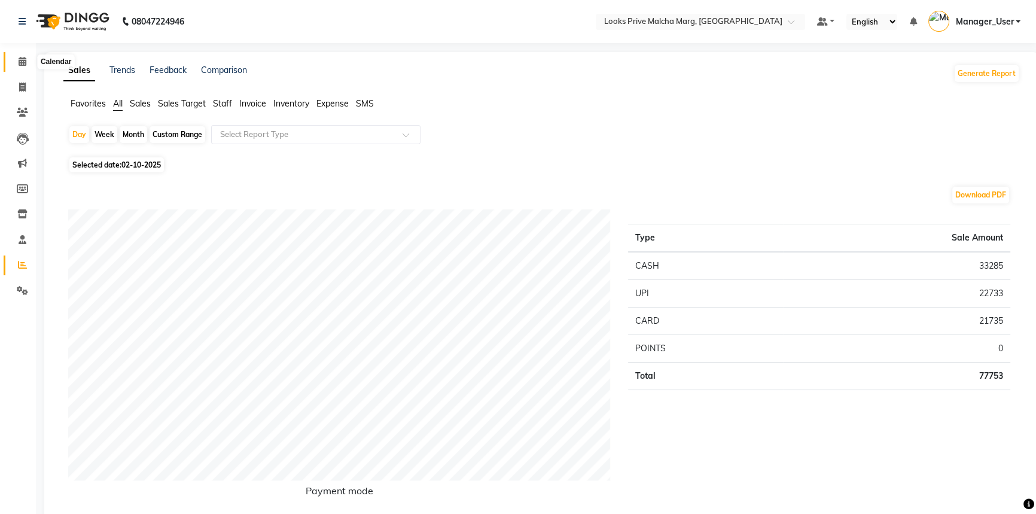
click at [23, 58] on icon at bounding box center [23, 61] width 8 height 9
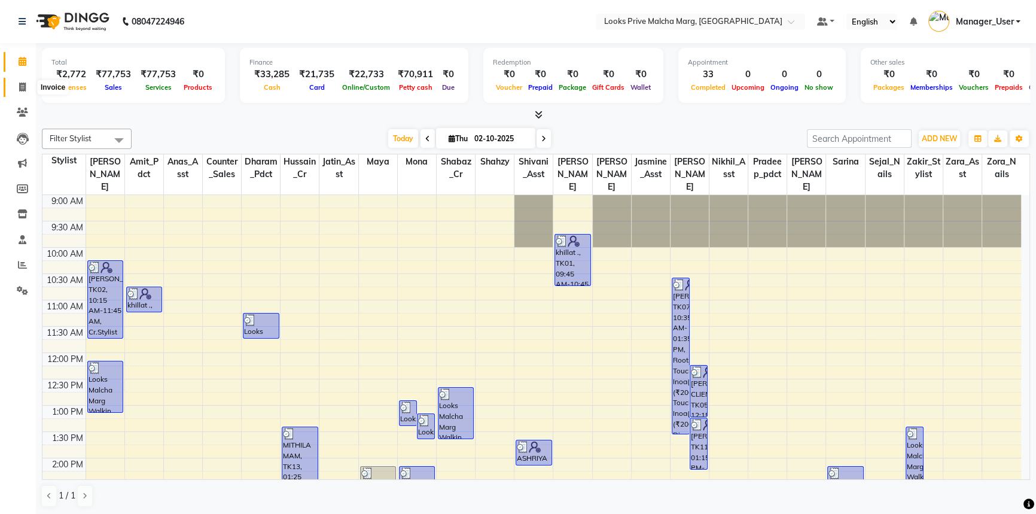
click at [28, 89] on span at bounding box center [22, 88] width 21 height 14
select select "service"
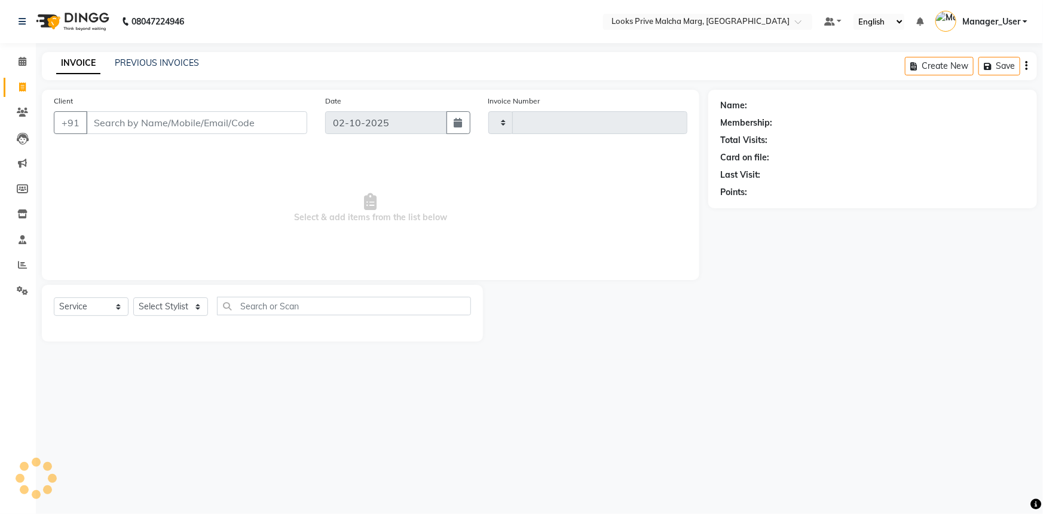
type input "5214"
select select "7648"
click at [123, 115] on input "Client" at bounding box center [196, 122] width 221 height 23
type input "9310307132"
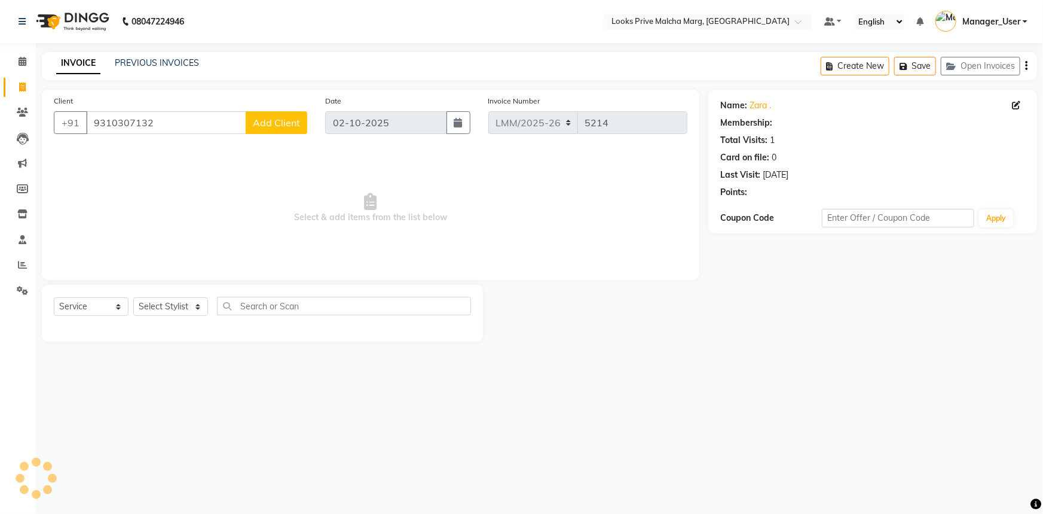
select select "1: Object"
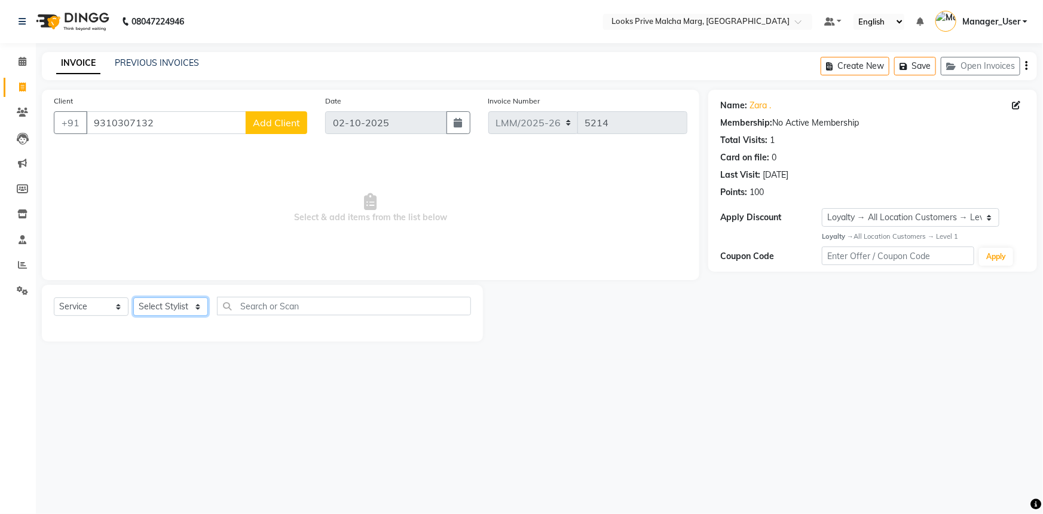
click at [203, 304] on select "Select Stylist [PERSON_NAME] [PERSON_NAME] Anas_Asst Counter_Sales Dharam_Pdct …" at bounding box center [170, 306] width 75 height 19
select select "82618"
click at [133, 297] on select "Select Stylist [PERSON_NAME] [PERSON_NAME] Anas_Asst Counter_Sales Dharam_Pdct …" at bounding box center [170, 306] width 75 height 19
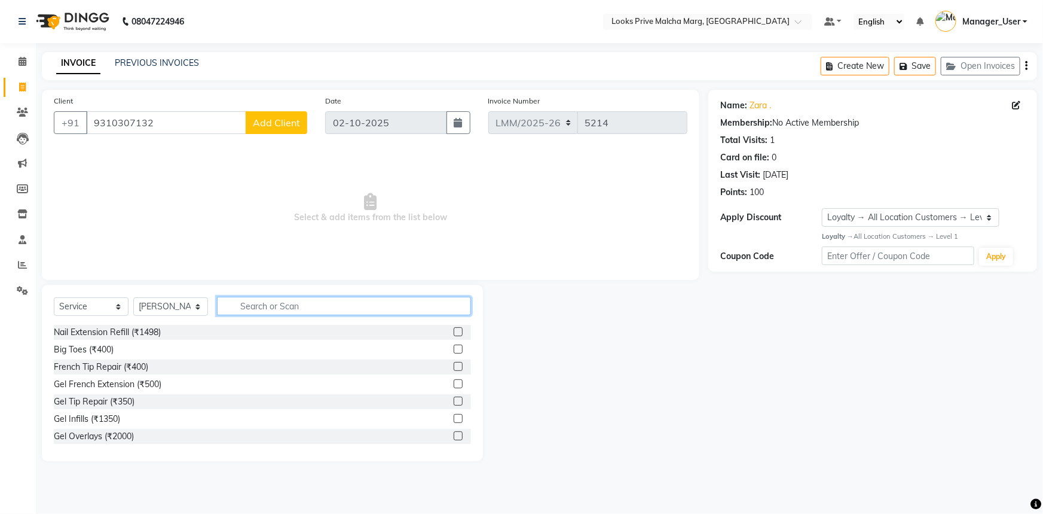
click at [248, 299] on input "text" at bounding box center [344, 306] width 254 height 19
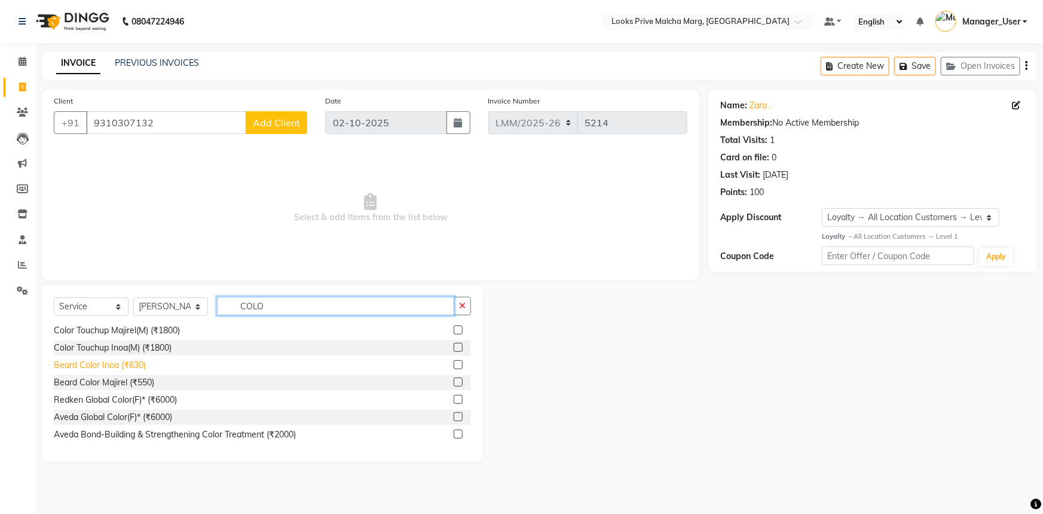
scroll to position [34, 0]
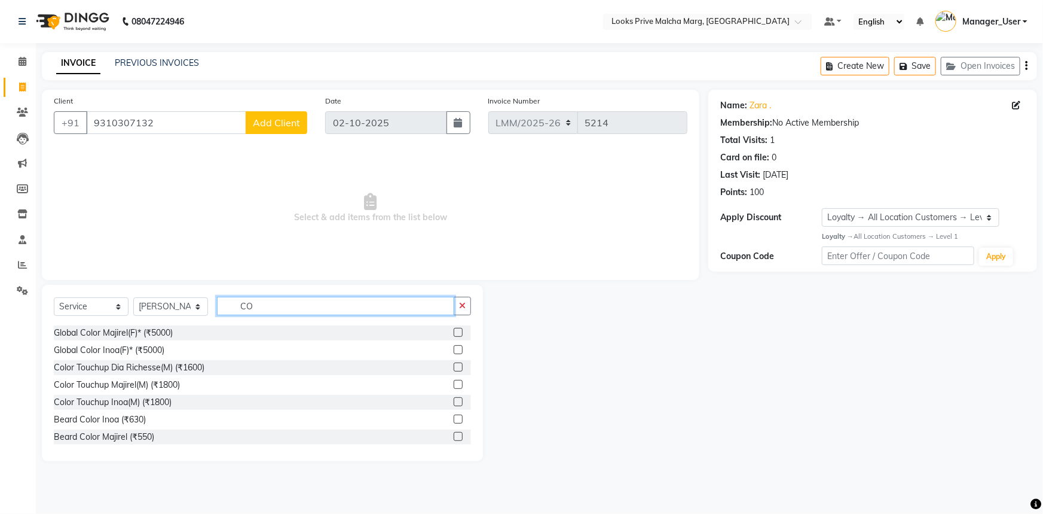
type input "C"
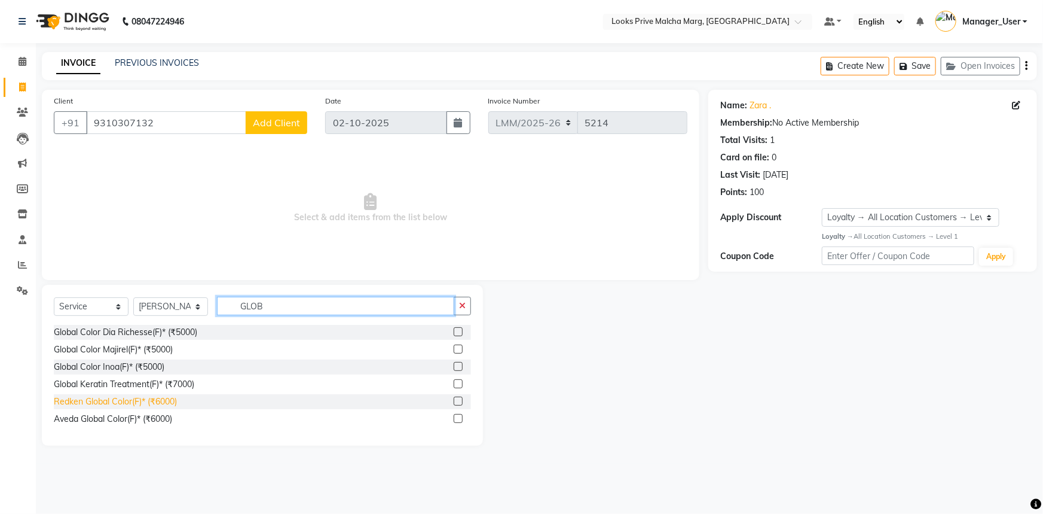
type input "GLOB"
click at [131, 396] on div "Redken Global Color(F)* (₹6000)" at bounding box center [115, 401] width 123 height 13
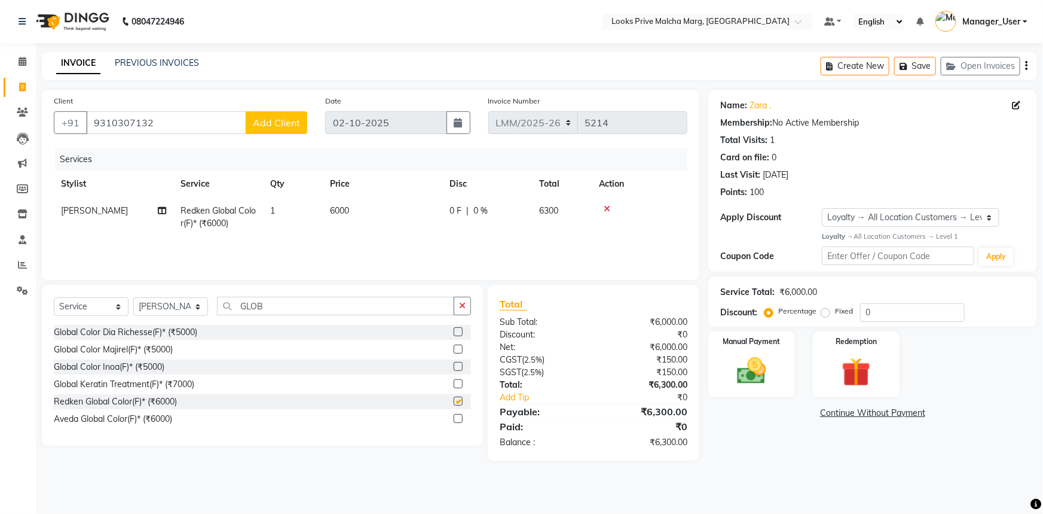
checkbox input "false"
click at [378, 205] on td "6000" at bounding box center [383, 216] width 120 height 39
select select "82618"
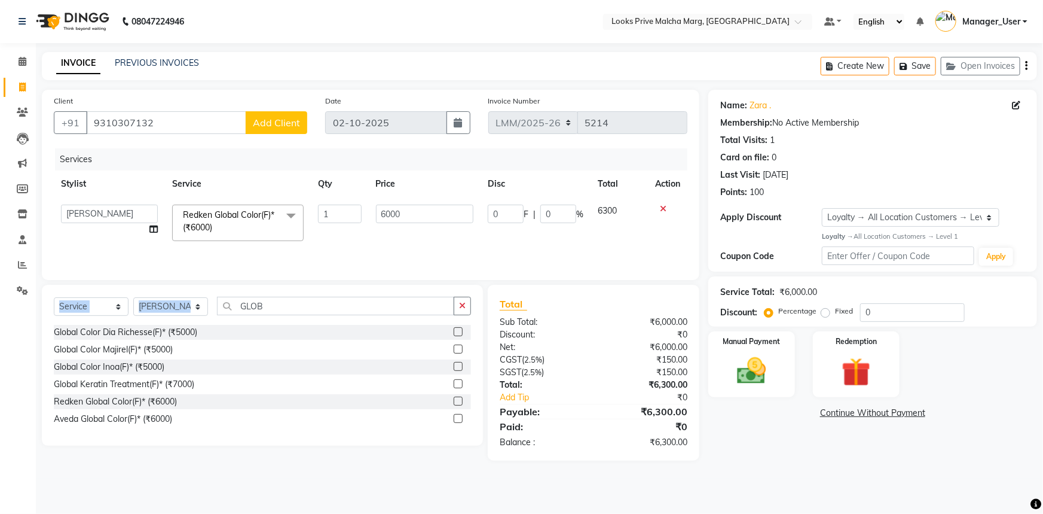
drag, startPoint x: 298, startPoint y: 295, endPoint x: 104, endPoint y: 302, distance: 194.5
click at [104, 302] on div "Select Service Product Membership Package Voucher Prepaid Gift Card Select Styl…" at bounding box center [262, 365] width 441 height 161
click at [192, 315] on select "Select Stylist [PERSON_NAME] [PERSON_NAME] Anas_Asst Counter_Sales Dharam_Pdct …" at bounding box center [170, 306] width 75 height 19
select select "66962"
click at [133, 297] on select "Select Stylist [PERSON_NAME] [PERSON_NAME] Anas_Asst Counter_Sales Dharam_Pdct …" at bounding box center [170, 306] width 75 height 19
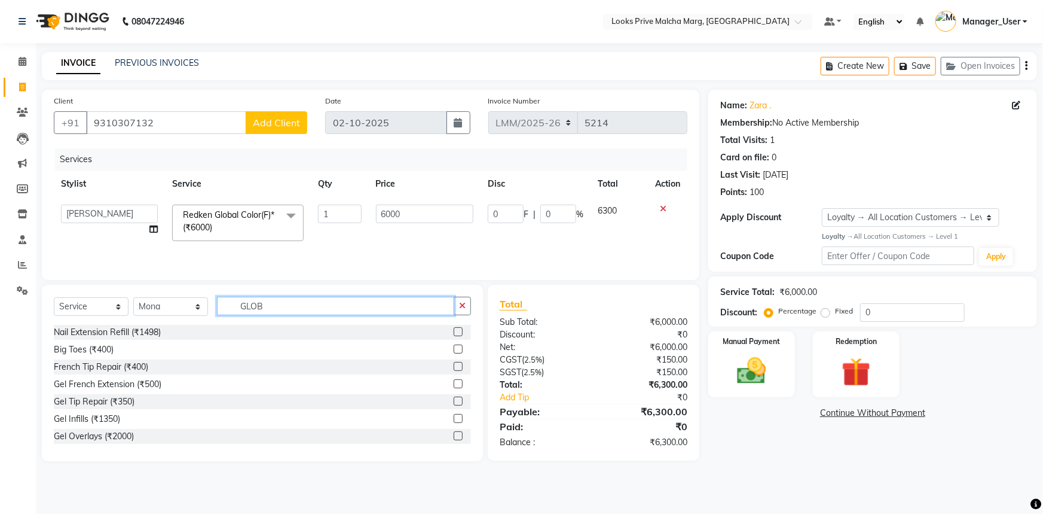
drag, startPoint x: 263, startPoint y: 300, endPoint x: 206, endPoint y: 293, distance: 57.9
click at [206, 293] on div "Select Service Product Membership Package Voucher Prepaid Gift Card Select Styl…" at bounding box center [262, 373] width 441 height 176
type input "W"
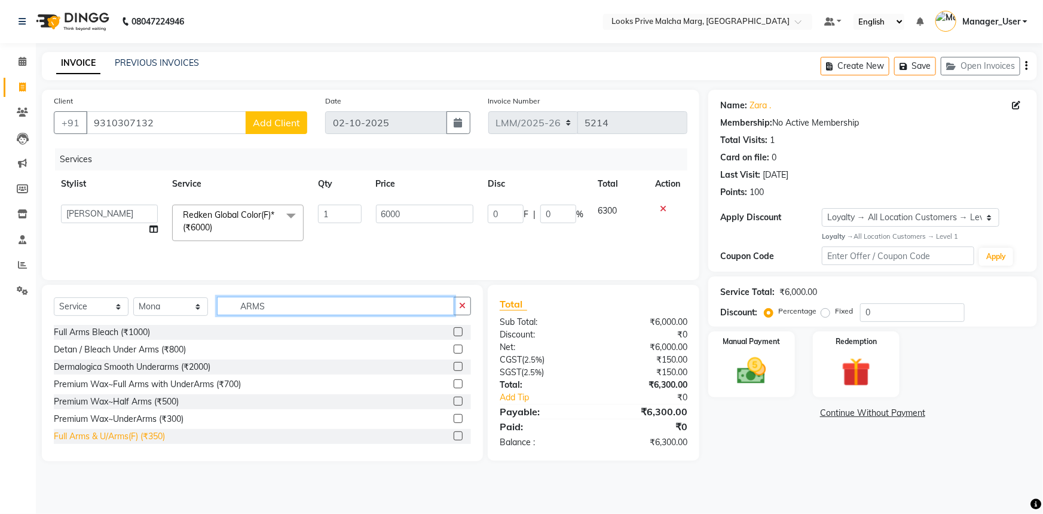
type input "ARMS"
click at [150, 437] on div "Full Arms & U/Arms(F) (₹350)" at bounding box center [109, 436] width 111 height 13
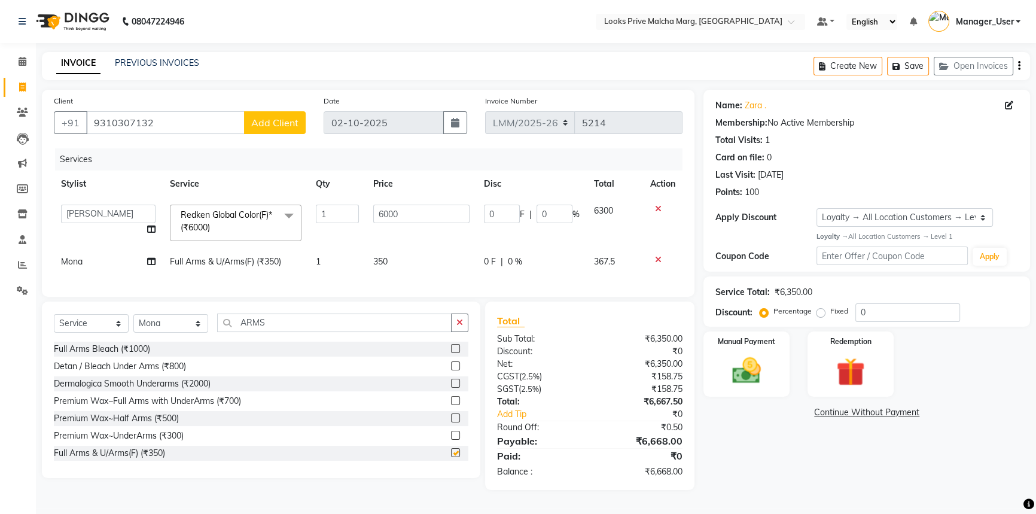
checkbox input "false"
click at [450, 259] on td "350" at bounding box center [421, 261] width 111 height 27
select select "66962"
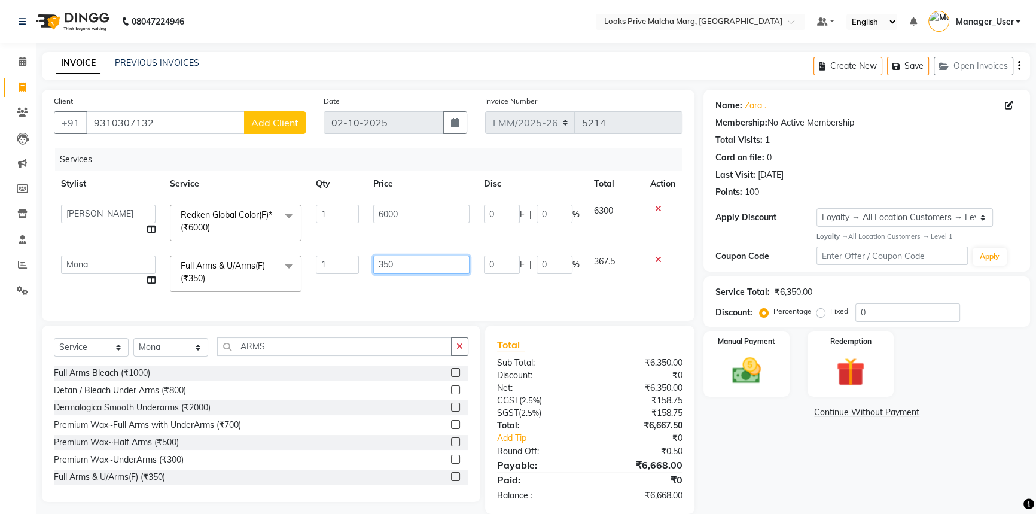
drag, startPoint x: 450, startPoint y: 259, endPoint x: 263, endPoint y: 264, distance: 187.2
click at [263, 264] on tr "Akbar_pdct [PERSON_NAME] Anas_Asst Counter_Sales Dharam_Pdct Hussain_Cr Jasmine…" at bounding box center [368, 273] width 628 height 51
type input "1000"
click at [364, 294] on div "Client [PHONE_NUMBER] Add Client Date [DATE] Invoice Number LMM/2025-26 LPM/202…" at bounding box center [368, 205] width 652 height 231
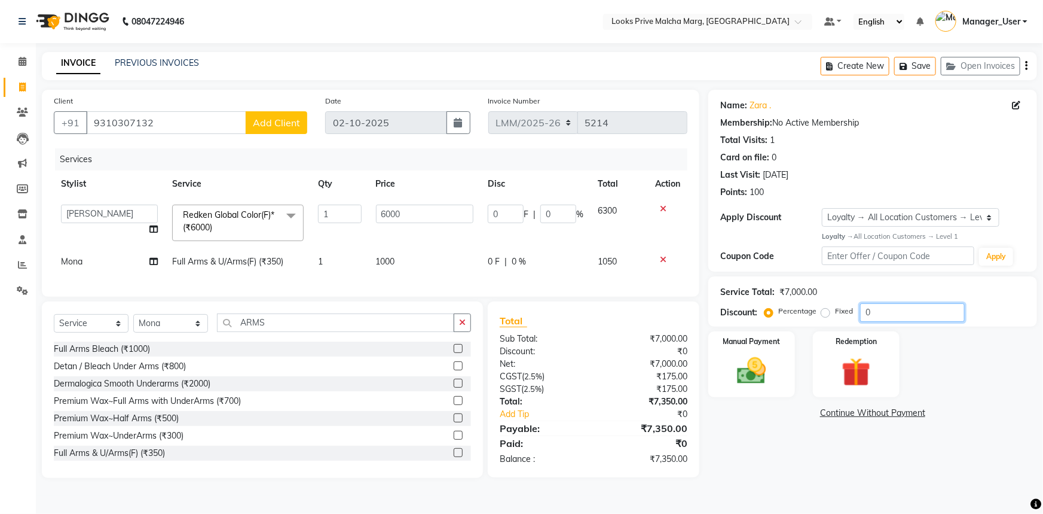
click at [891, 311] on input "0" at bounding box center [913, 312] width 105 height 19
type input "5"
type input "300"
type input "5"
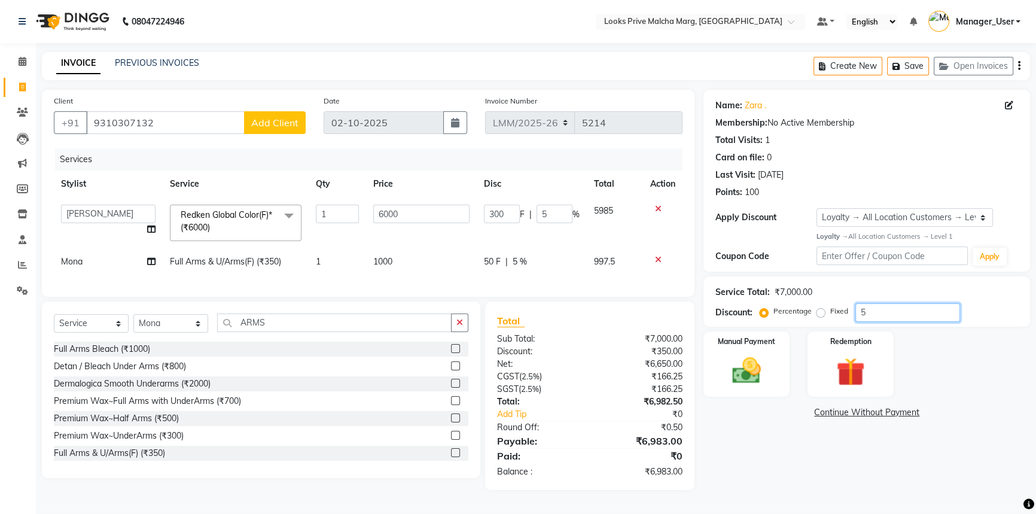
type input "50"
type input "3000"
type input "50"
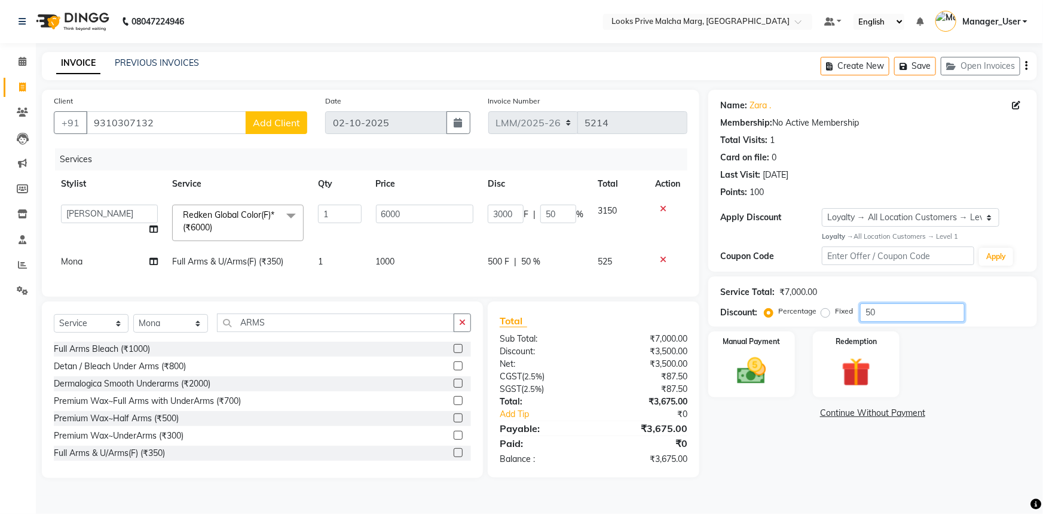
type input "50"
click at [961, 395] on div "Manual Payment Redemption" at bounding box center [873, 364] width 347 height 66
click at [19, 63] on icon at bounding box center [23, 61] width 8 height 9
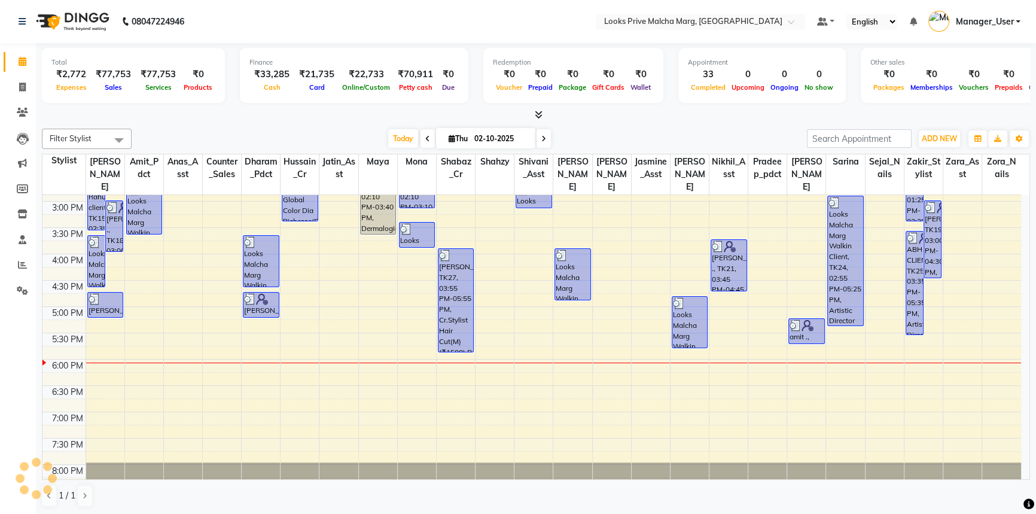
scroll to position [146, 0]
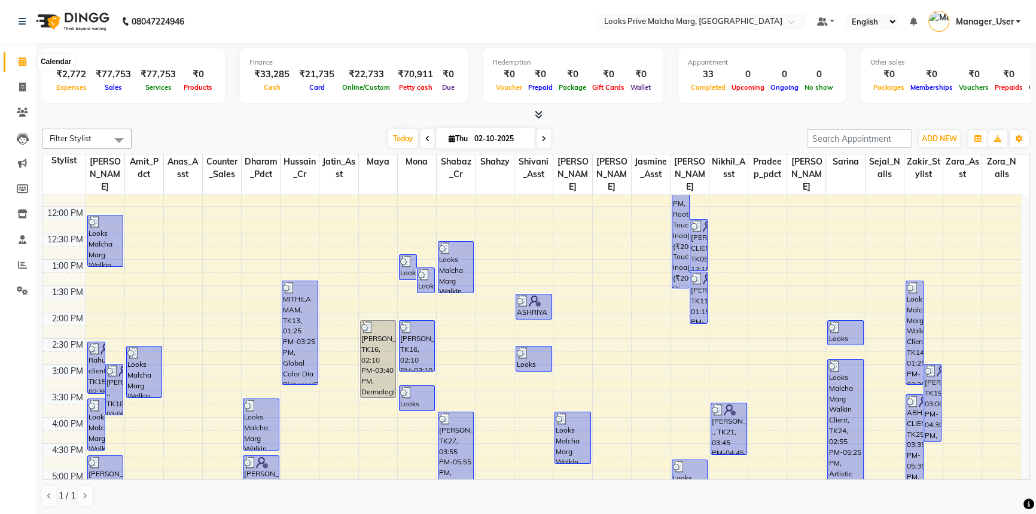
click at [17, 63] on span at bounding box center [22, 62] width 21 height 14
click at [21, 65] on icon at bounding box center [23, 61] width 8 height 9
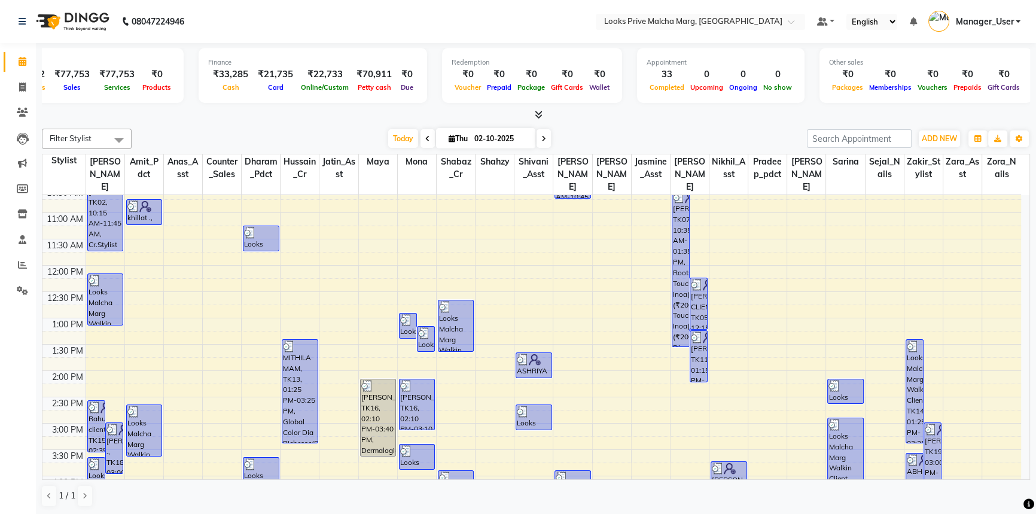
scroll to position [0, 0]
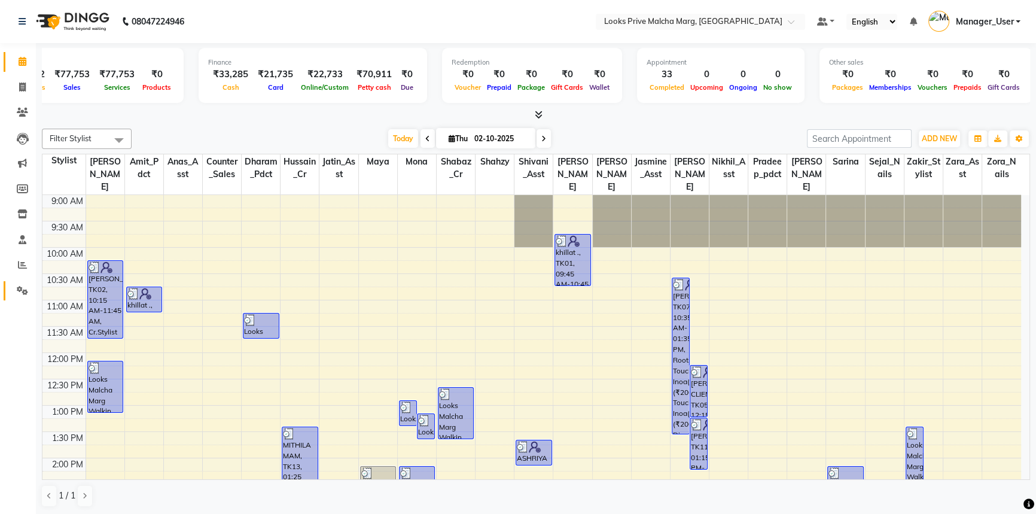
click at [19, 300] on link "Settings" at bounding box center [18, 291] width 29 height 20
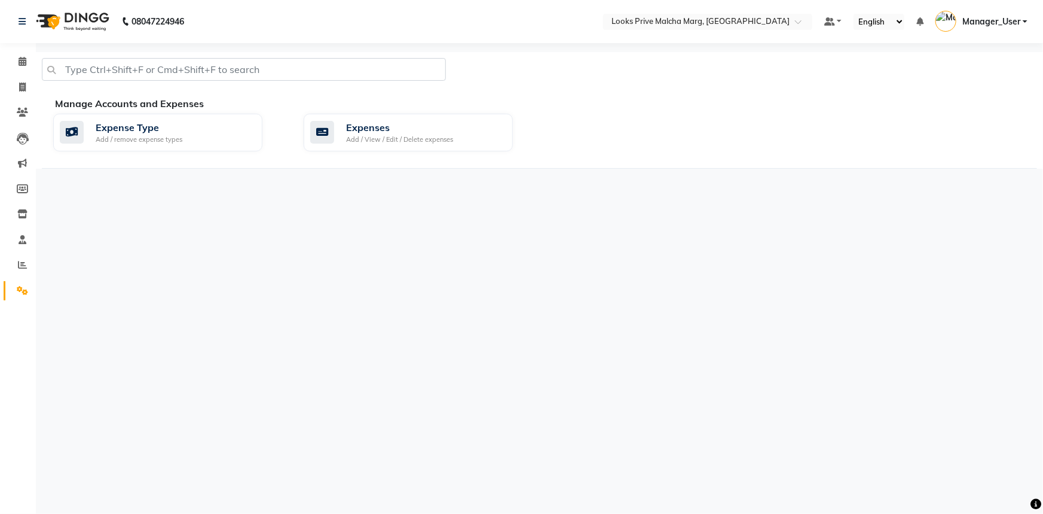
drag, startPoint x: 467, startPoint y: 93, endPoint x: 411, endPoint y: 153, distance: 82.1
click at [464, 94] on div "Manage Accounts and Expenses Expense Type Add / remove expense types Expenses A…" at bounding box center [540, 110] width 996 height 117
click at [411, 153] on div "Expense Type Add / remove expense types Expenses Add / View / Edit / Delete exp…" at bounding box center [545, 135] width 1002 height 42
click at [484, 124] on div "Expenses Add / View / Edit / Delete expenses" at bounding box center [406, 132] width 193 height 25
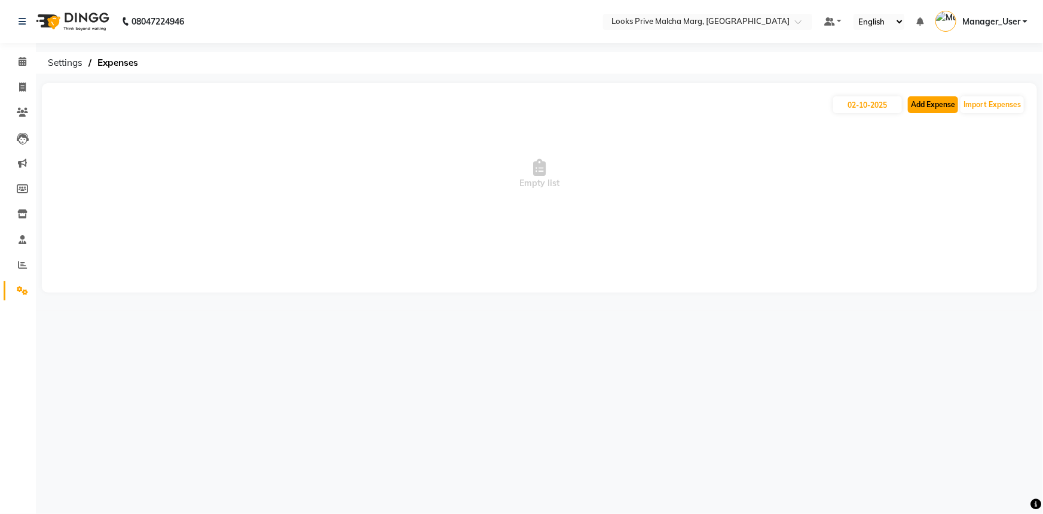
click at [942, 109] on button "Add Expense" at bounding box center [933, 104] width 50 height 17
select select "1"
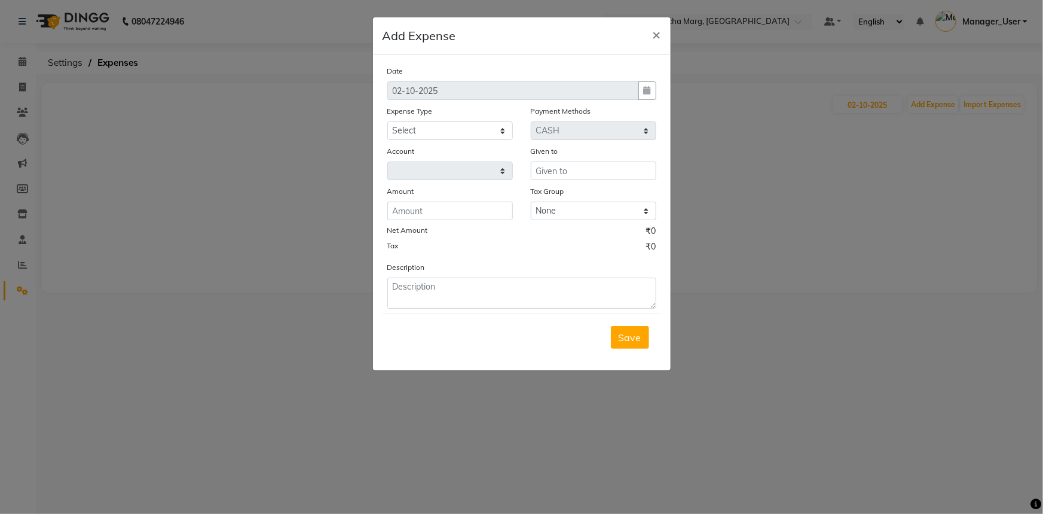
select select "6693"
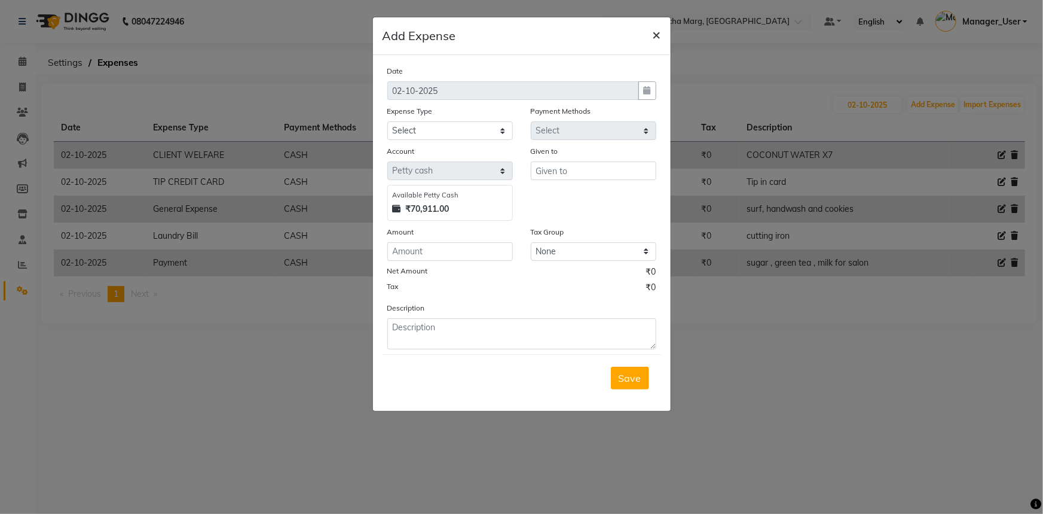
click at [653, 37] on span "×" at bounding box center [657, 34] width 8 height 18
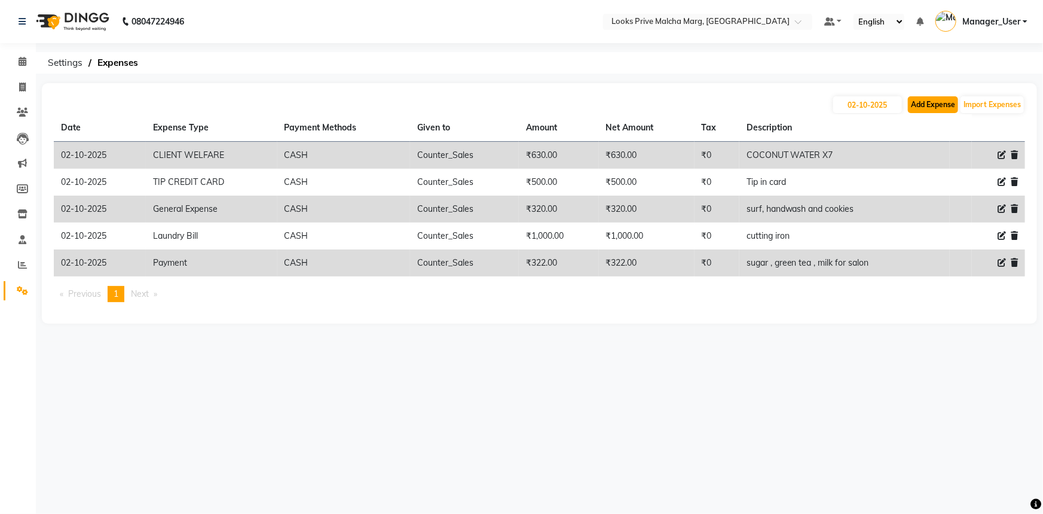
click at [930, 103] on button "Add Expense" at bounding box center [933, 104] width 50 height 17
select select "1"
select select "6693"
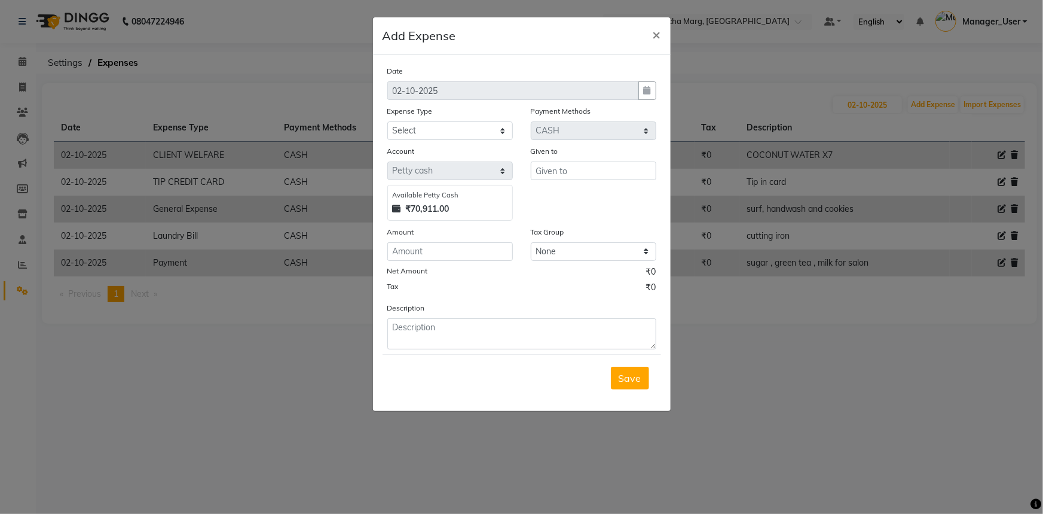
click at [490, 141] on div "Date [DATE] Expense Type Select Accommodation Aesthetics Bank Deposit BLINKIT C…" at bounding box center [521, 207] width 269 height 285
click at [490, 137] on select "Select Accommodation Aesthetics Bank Deposit BLINKIT Cash Handover Client Refun…" at bounding box center [450, 130] width 126 height 19
click at [387, 122] on select "Select Accommodation Aesthetics Bank Deposit BLINKIT Cash Handover Client Refun…" at bounding box center [450, 130] width 126 height 19
click at [501, 126] on select "Select Accommodation Aesthetics Bank Deposit BLINKIT Cash Handover Client Refun…" at bounding box center [450, 130] width 126 height 19
click at [387, 122] on select "Select Accommodation Aesthetics Bank Deposit BLINKIT Cash Handover Client Refun…" at bounding box center [450, 130] width 126 height 19
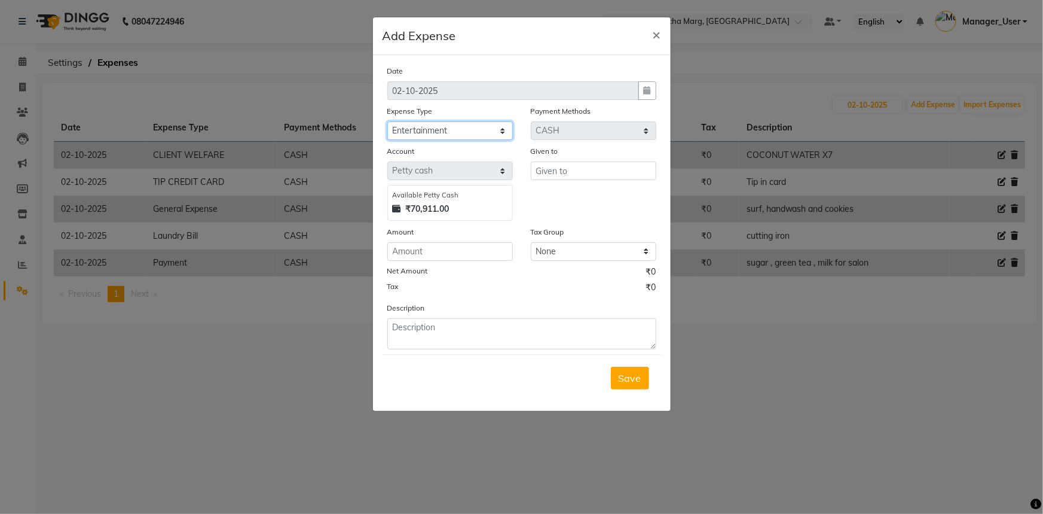
click at [501, 132] on select "Select Accommodation Aesthetics Bank Deposit BLINKIT Cash Handover Client Refun…" at bounding box center [450, 130] width 126 height 19
select select "23704"
click at [387, 122] on select "Select Accommodation Aesthetics Bank Deposit BLINKIT Cash Handover Client Refun…" at bounding box center [450, 130] width 126 height 19
click at [542, 172] on input "text" at bounding box center [594, 170] width 126 height 19
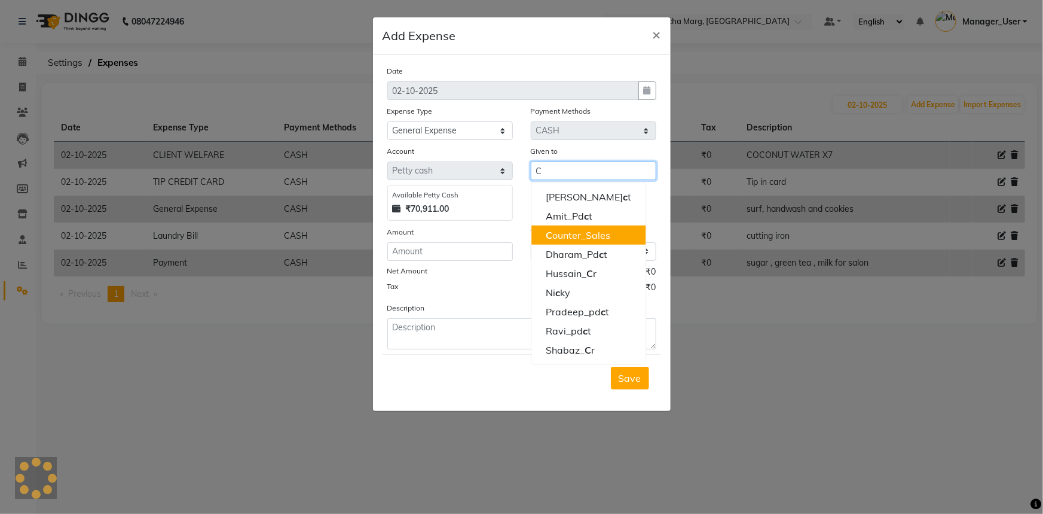
click at [578, 242] on button "C ounter_Sales" at bounding box center [589, 234] width 114 height 19
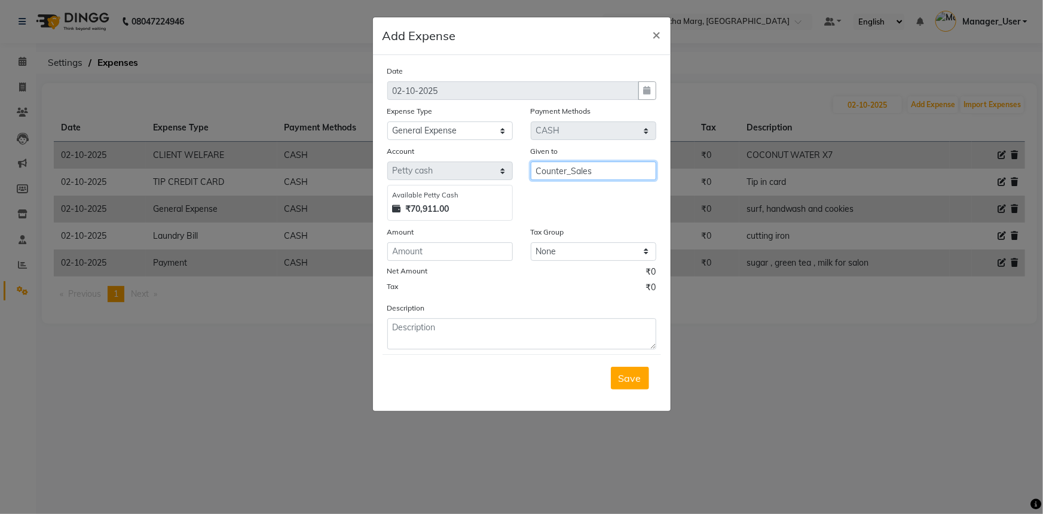
type input "Counter_Sales"
click at [509, 263] on div "Date 02-10-2025 Expense Type Select Accommodation Aesthetics Bank Deposit BLINK…" at bounding box center [521, 207] width 269 height 285
click at [499, 254] on input "number" at bounding box center [450, 251] width 126 height 19
type input "50"
drag, startPoint x: 569, startPoint y: 346, endPoint x: 567, endPoint y: 340, distance: 6.2
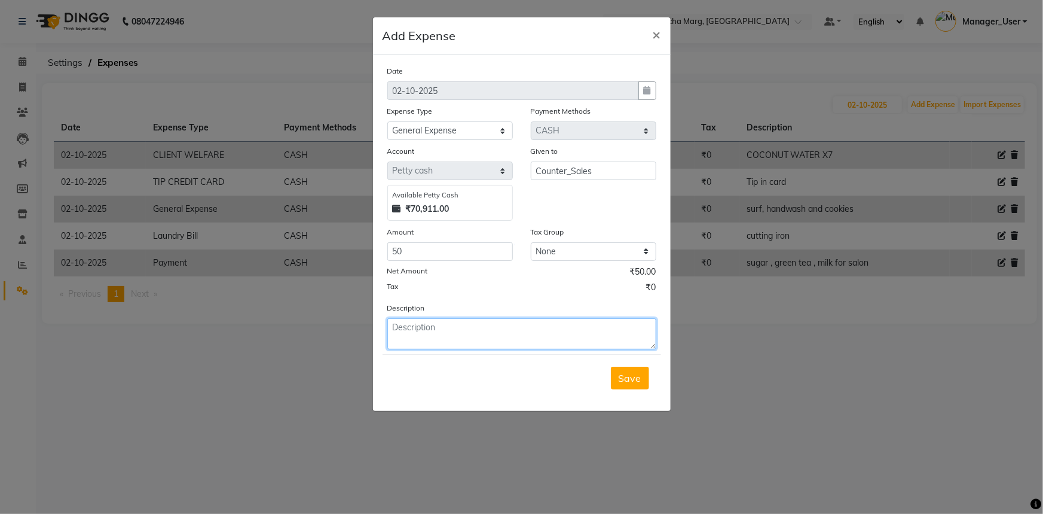
click at [569, 343] on textarea at bounding box center [521, 333] width 269 height 31
type textarea "Diet coke"
click at [645, 367] on div "Save" at bounding box center [522, 377] width 279 height 47
click at [636, 373] on span "Save" at bounding box center [630, 378] width 23 height 12
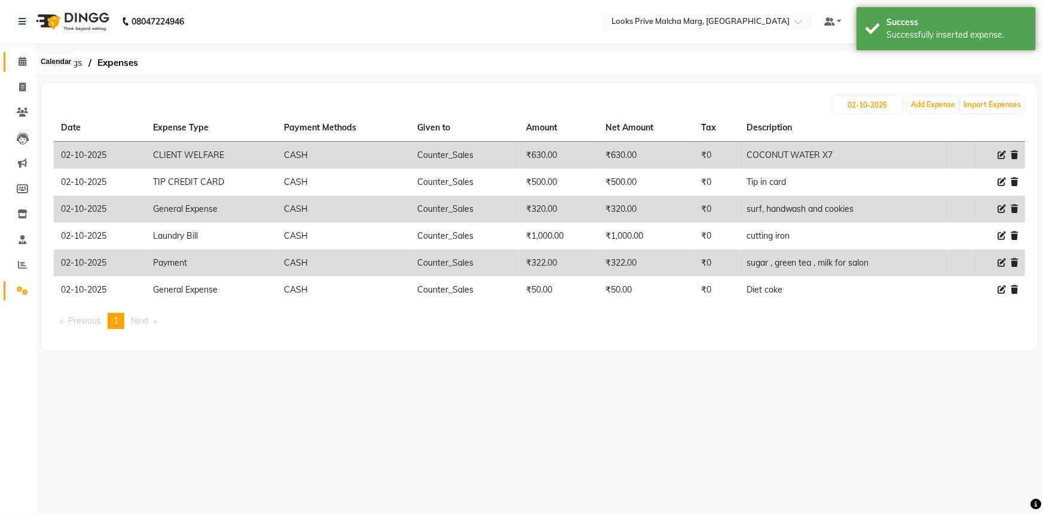
click at [24, 63] on icon at bounding box center [23, 61] width 8 height 9
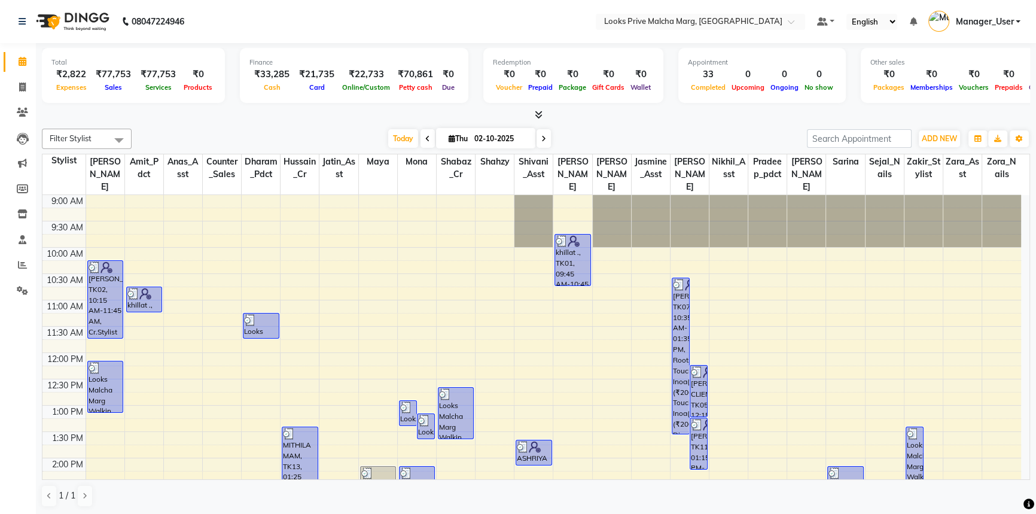
click at [584, 385] on div "9:00 AM 9:30 AM 10:00 AM 10:30 AM 11:00 AM 11:30 AM 12:00 PM 12:30 PM 1:00 PM 1…" at bounding box center [531, 510] width 978 height 631
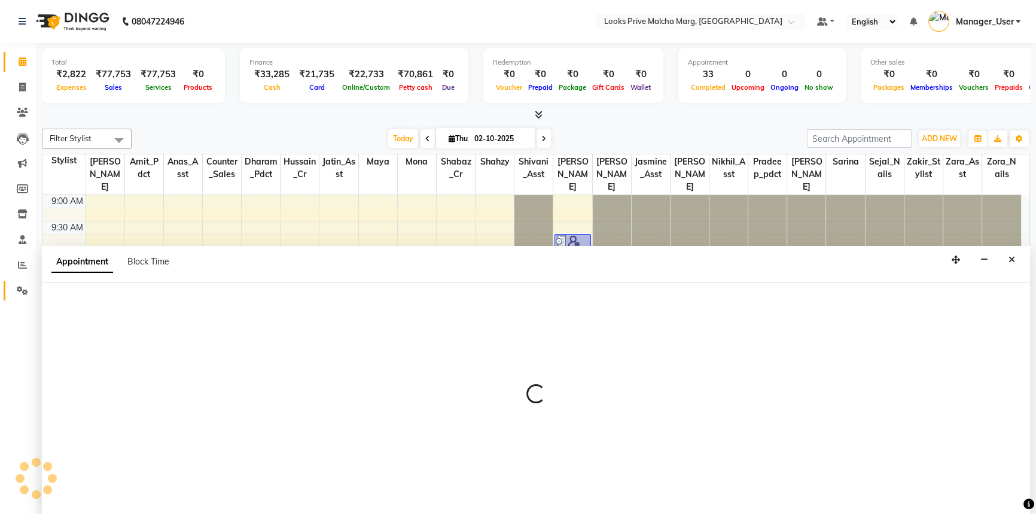
drag, startPoint x: 22, startPoint y: 298, endPoint x: 25, endPoint y: 285, distance: 12.9
click at [22, 298] on link "Settings" at bounding box center [18, 291] width 29 height 20
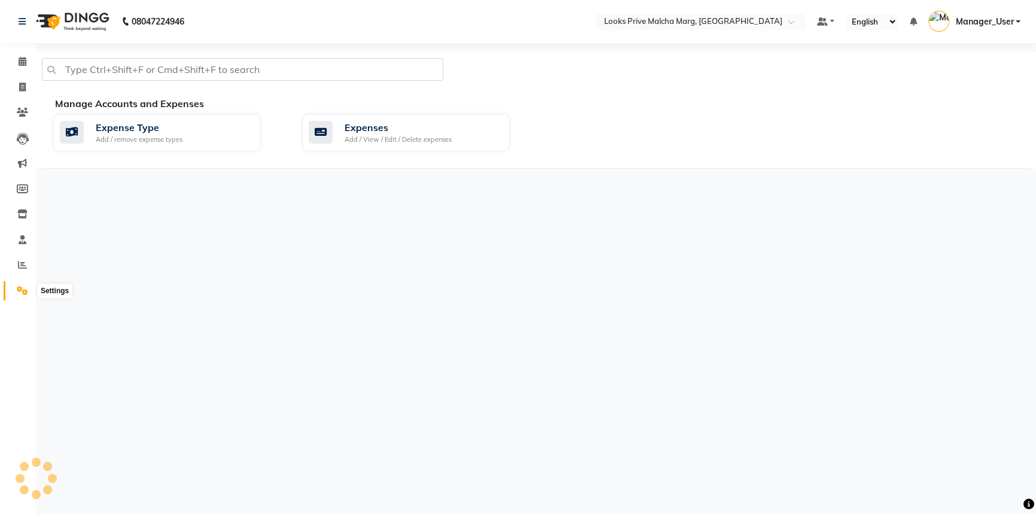
click at [25, 286] on icon at bounding box center [22, 290] width 11 height 9
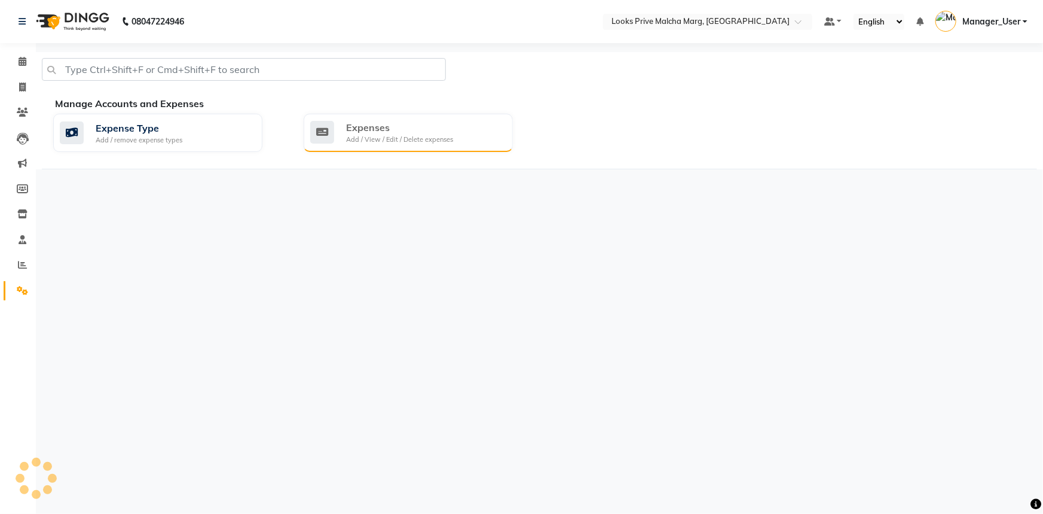
click at [354, 131] on div "Expenses" at bounding box center [399, 127] width 107 height 14
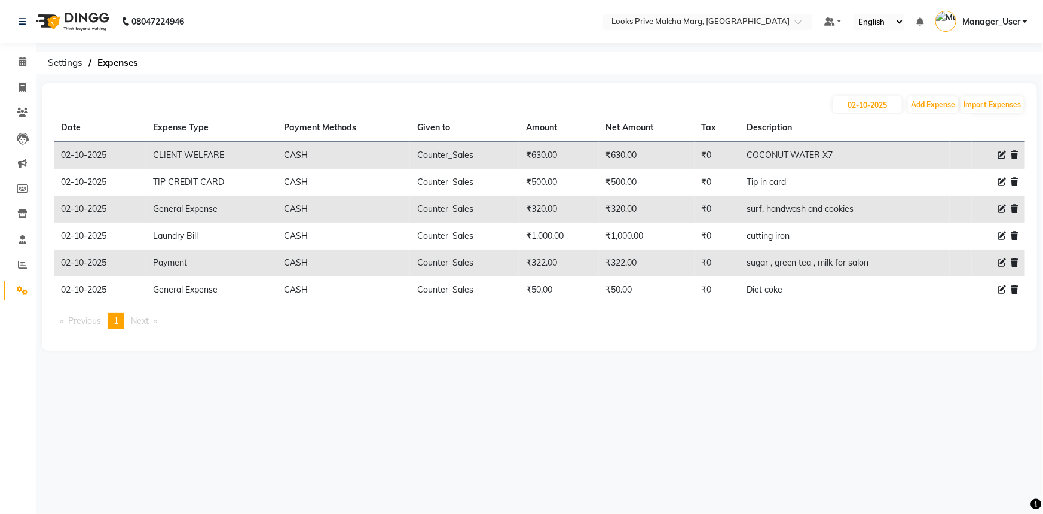
click at [1000, 155] on icon at bounding box center [1002, 155] width 8 height 8
select select "23749"
select select "1"
select select "6693"
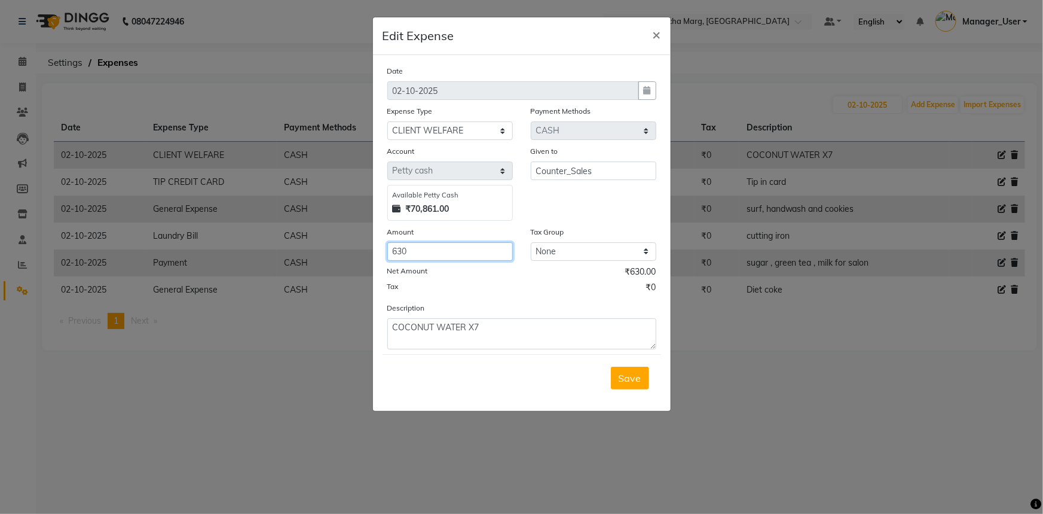
click at [461, 253] on input "630" at bounding box center [450, 251] width 126 height 19
type input "6"
type input "710"
click at [502, 333] on textarea "COCONUT WATER X7" at bounding box center [521, 333] width 269 height 31
type textarea "COCONUT WATER X8"
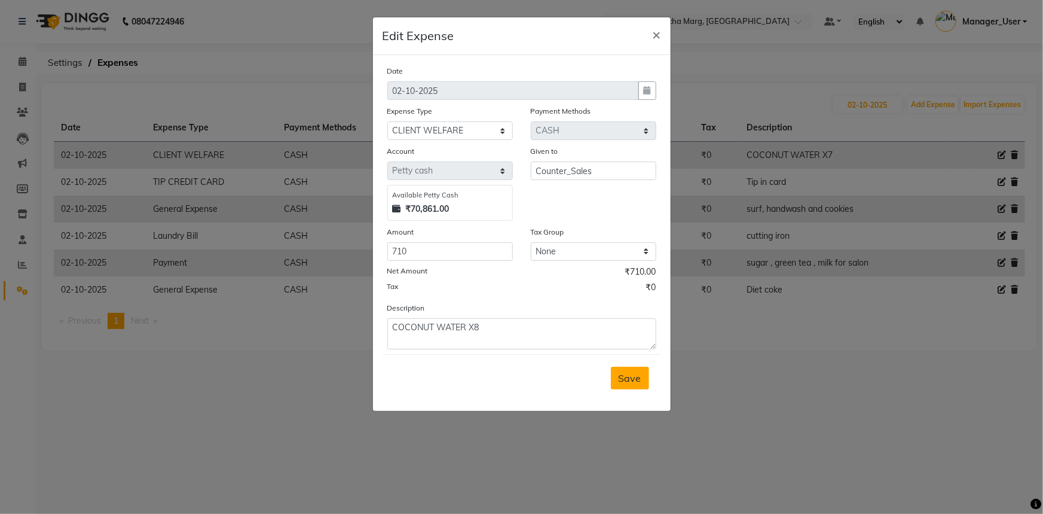
click at [647, 385] on button "Save" at bounding box center [630, 378] width 38 height 23
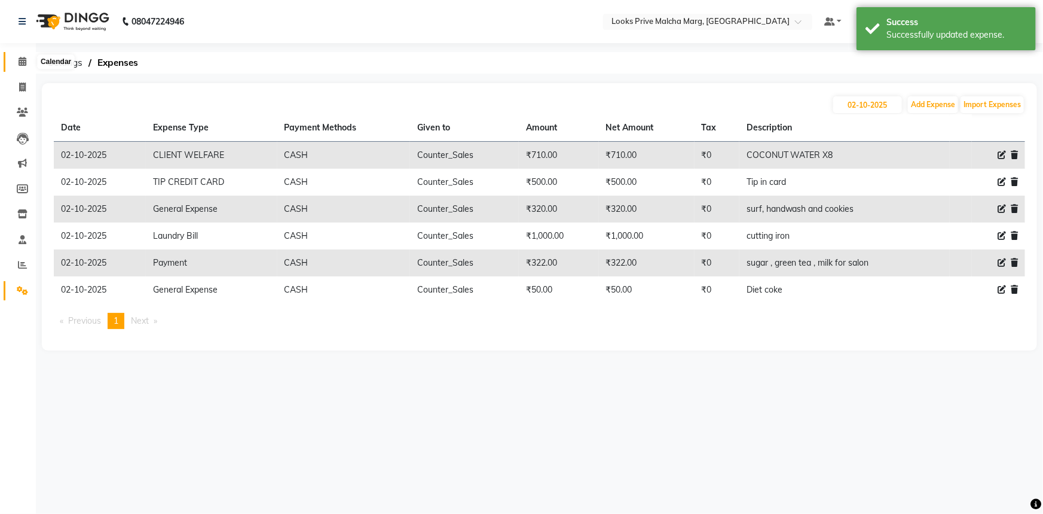
click at [23, 58] on icon at bounding box center [23, 61] width 8 height 9
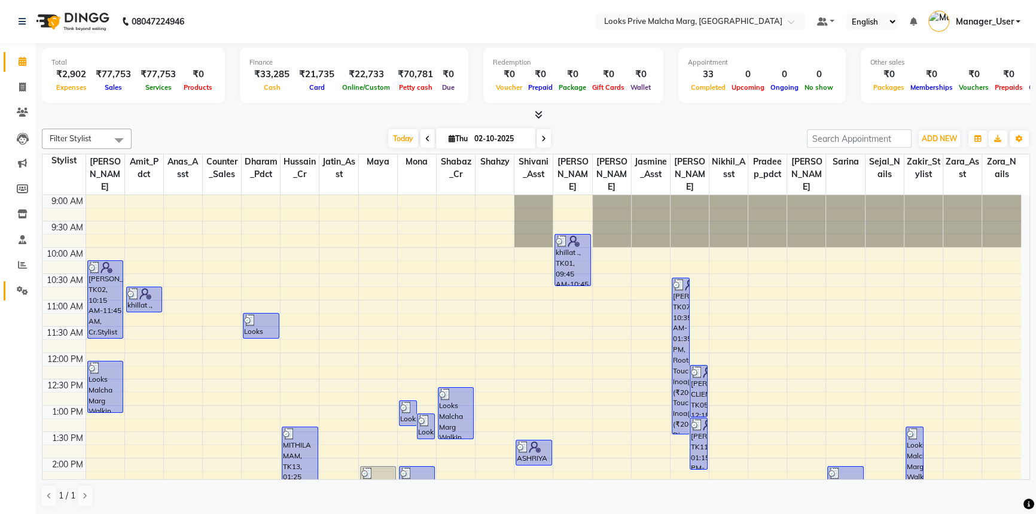
drag, startPoint x: 28, startPoint y: 298, endPoint x: 38, endPoint y: 291, distance: 12.4
click at [28, 298] on link "Settings" at bounding box center [18, 291] width 29 height 20
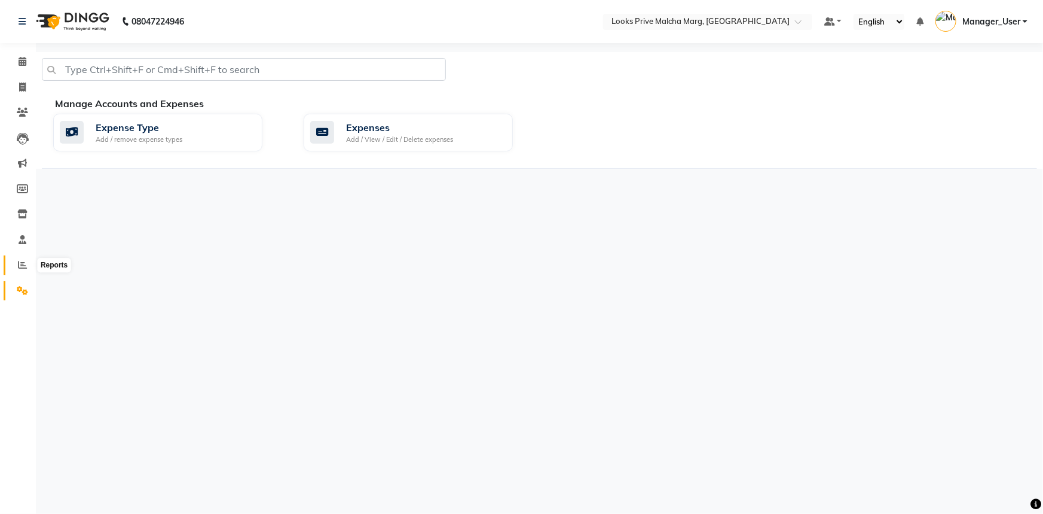
click at [23, 260] on icon at bounding box center [22, 264] width 9 height 9
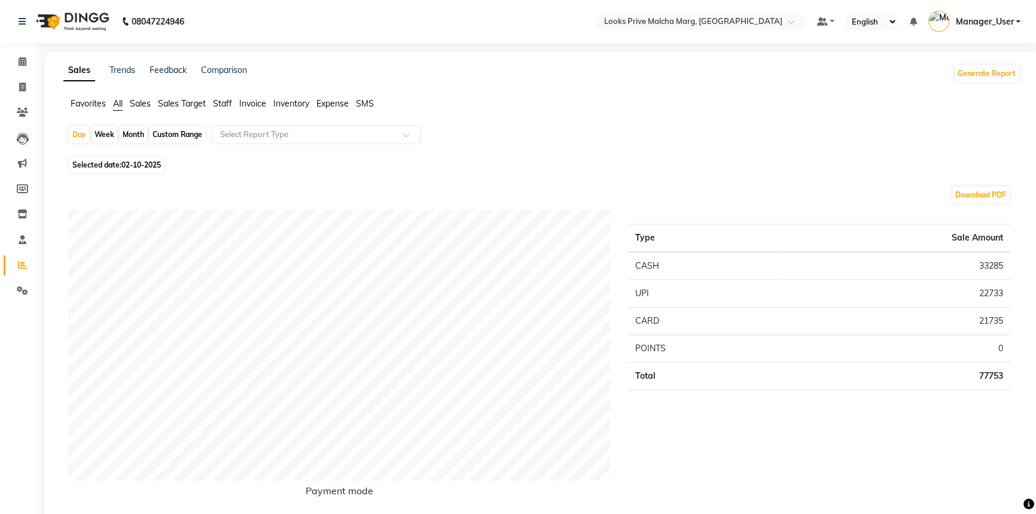
click at [224, 106] on span "Staff" at bounding box center [222, 103] width 19 height 11
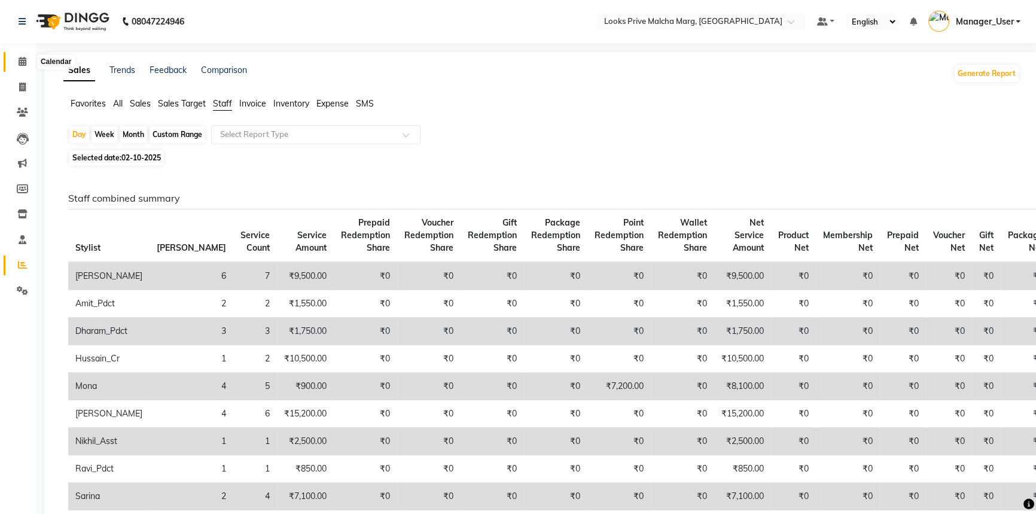
click at [19, 59] on icon at bounding box center [23, 61] width 8 height 9
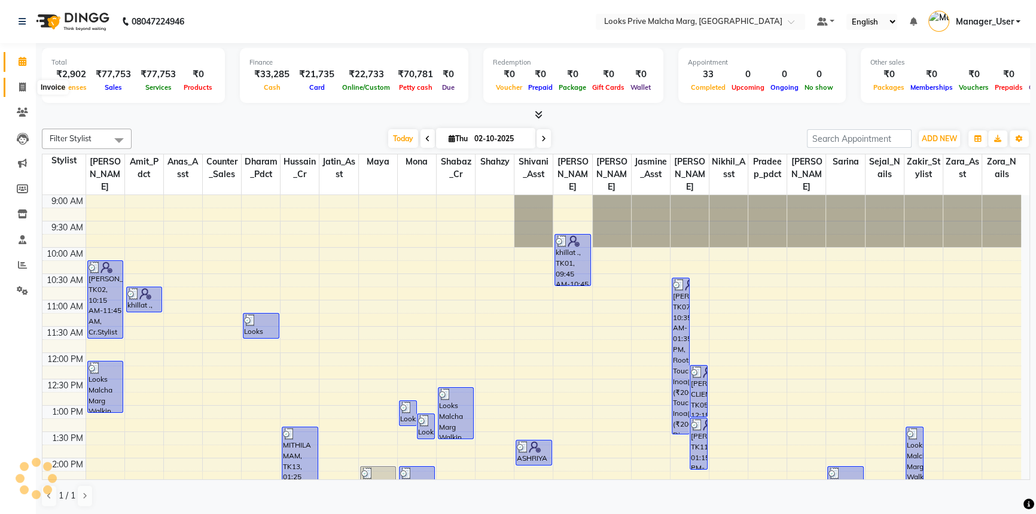
click at [28, 90] on span at bounding box center [22, 88] width 21 height 14
select select "service"
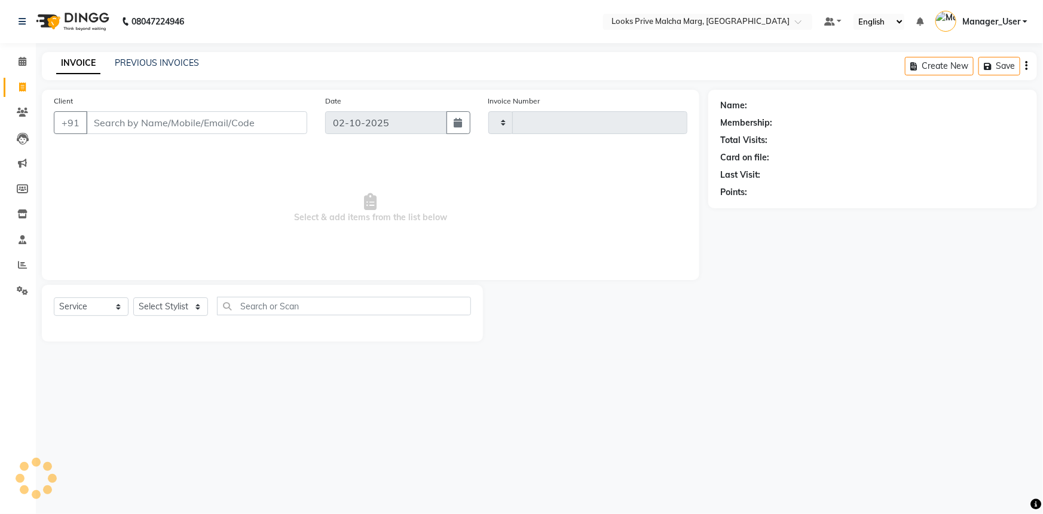
type input "5214"
select select "7648"
click at [274, 118] on input "Client" at bounding box center [196, 122] width 221 height 23
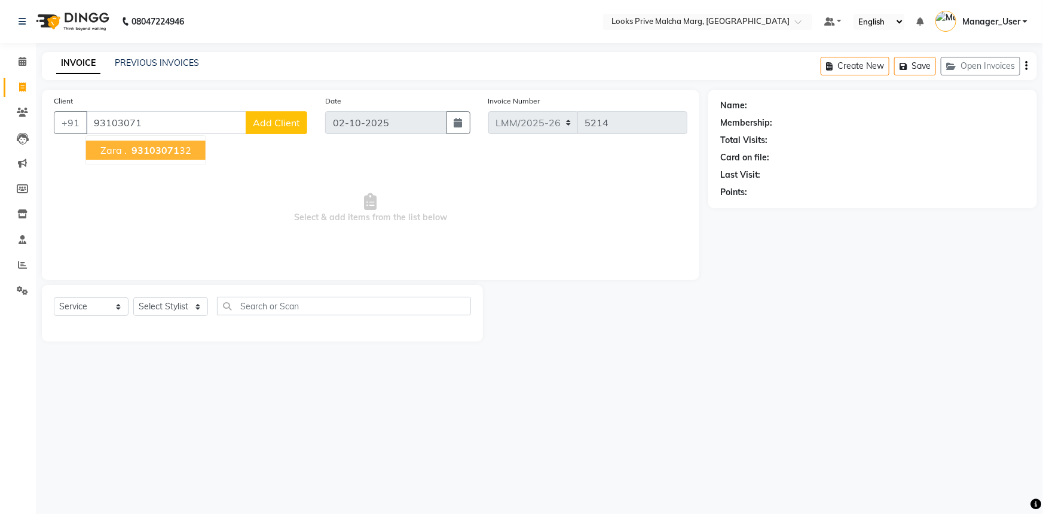
click at [152, 154] on span "93103071" at bounding box center [156, 150] width 48 height 12
type input "9310307132"
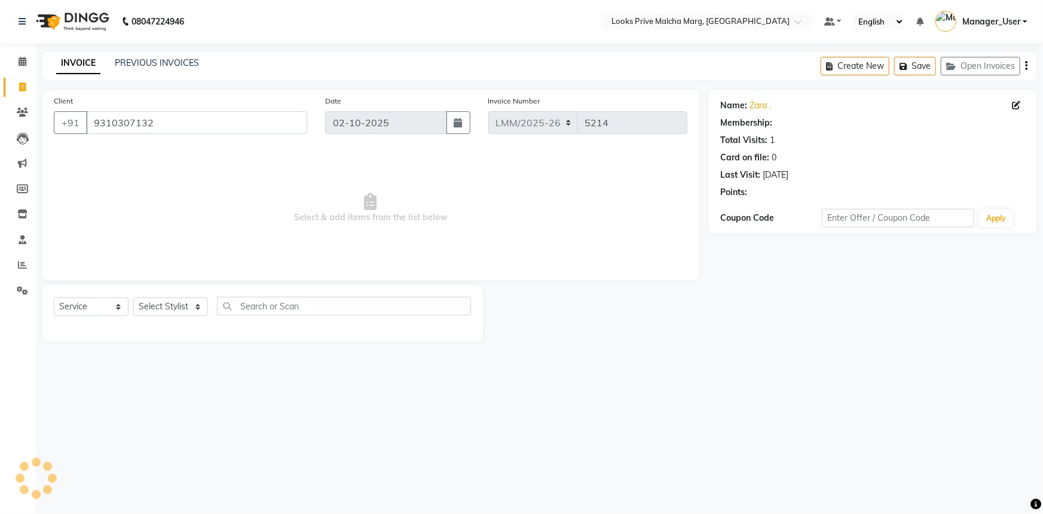
select select "1: Object"
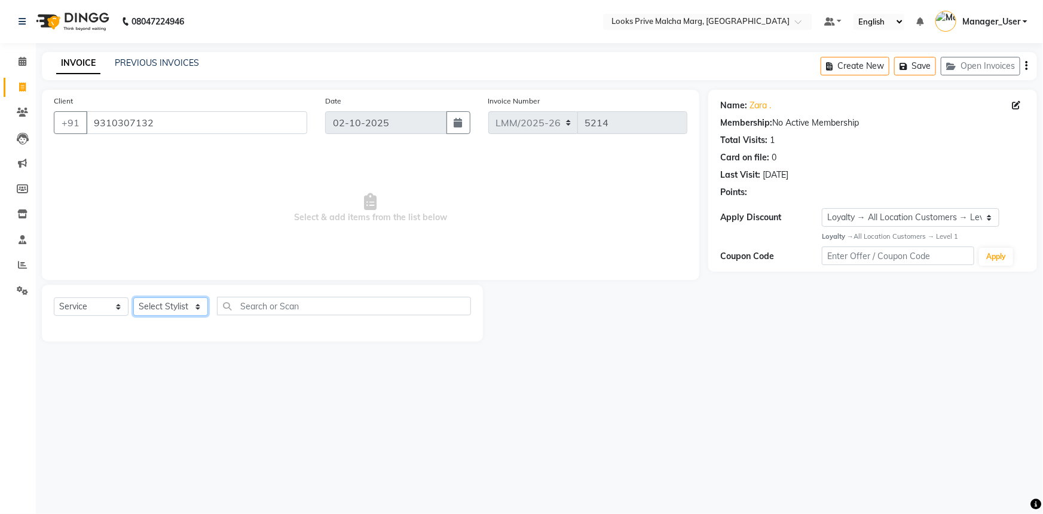
click at [149, 306] on select "Select Stylist [PERSON_NAME] [PERSON_NAME] Anas_Asst Counter_Sales Dharam_Pdct …" at bounding box center [170, 306] width 75 height 19
select select "82618"
click at [133, 297] on select "Select Stylist [PERSON_NAME] [PERSON_NAME] Anas_Asst Counter_Sales Dharam_Pdct …" at bounding box center [170, 306] width 75 height 19
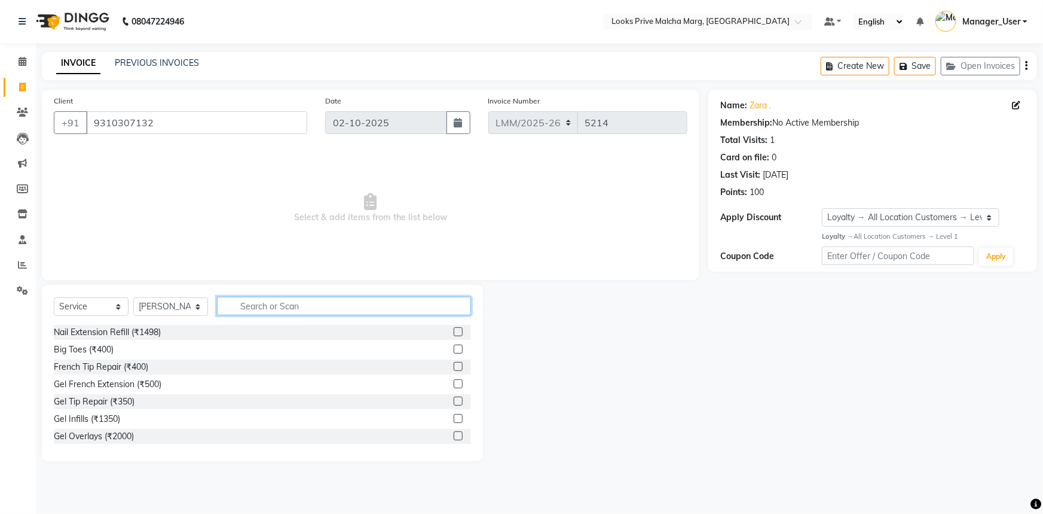
click at [325, 303] on input "text" at bounding box center [344, 306] width 254 height 19
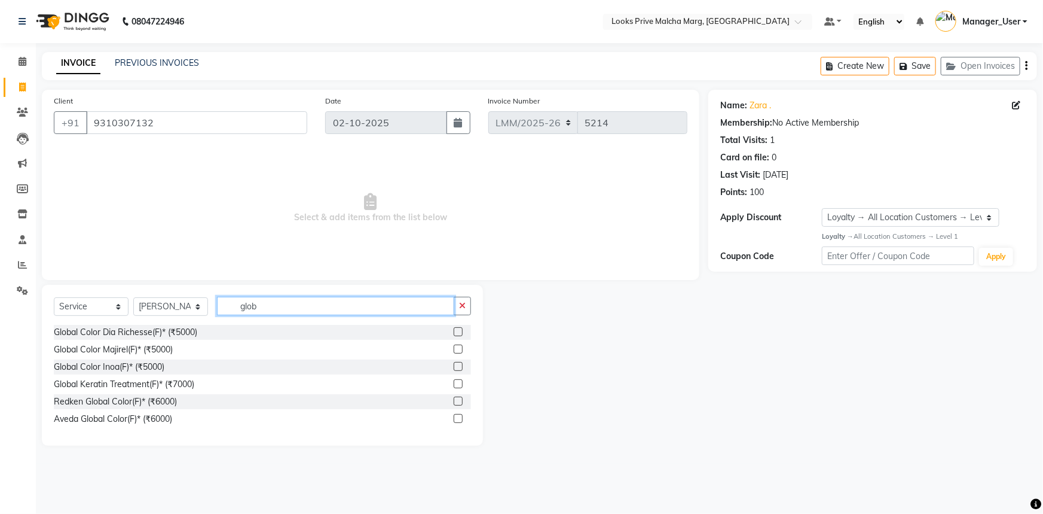
type input "glob"
click at [459, 331] on label at bounding box center [458, 331] width 9 height 9
click at [459, 331] on input "checkbox" at bounding box center [458, 332] width 8 height 8
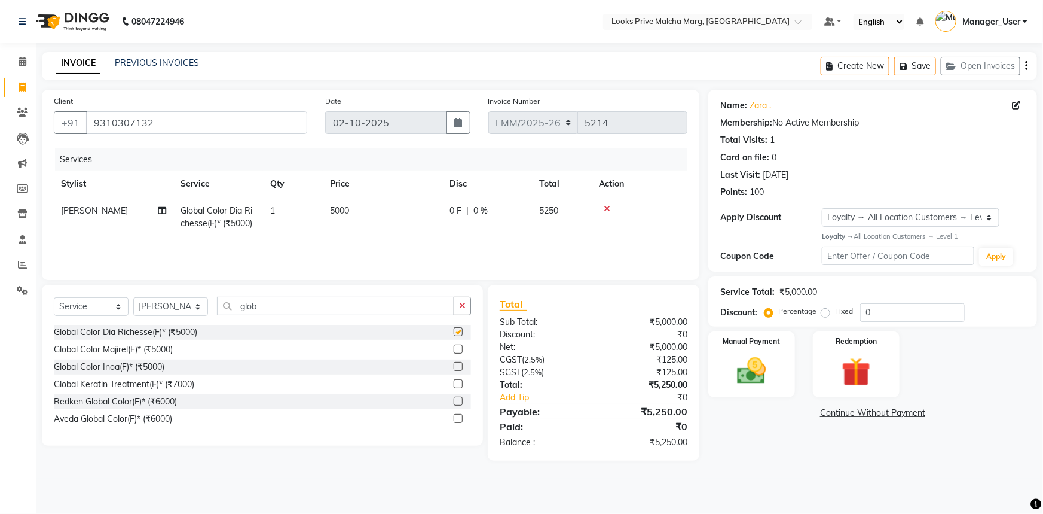
checkbox input "false"
click at [184, 313] on select "Select Stylist [PERSON_NAME] [PERSON_NAME] Anas_Asst Counter_Sales Dharam_Pdct …" at bounding box center [170, 306] width 75 height 19
select select "66962"
click at [133, 297] on select "Select Stylist [PERSON_NAME] [PERSON_NAME] Anas_Asst Counter_Sales Dharam_Pdct …" at bounding box center [170, 306] width 75 height 19
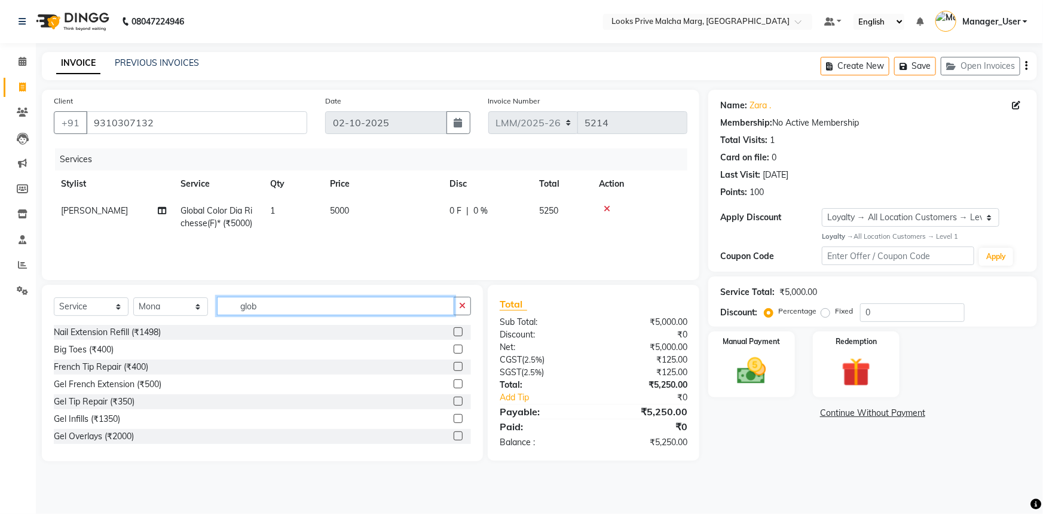
click at [319, 310] on input "glob" at bounding box center [335, 306] width 237 height 19
type input "g"
type input "wax"
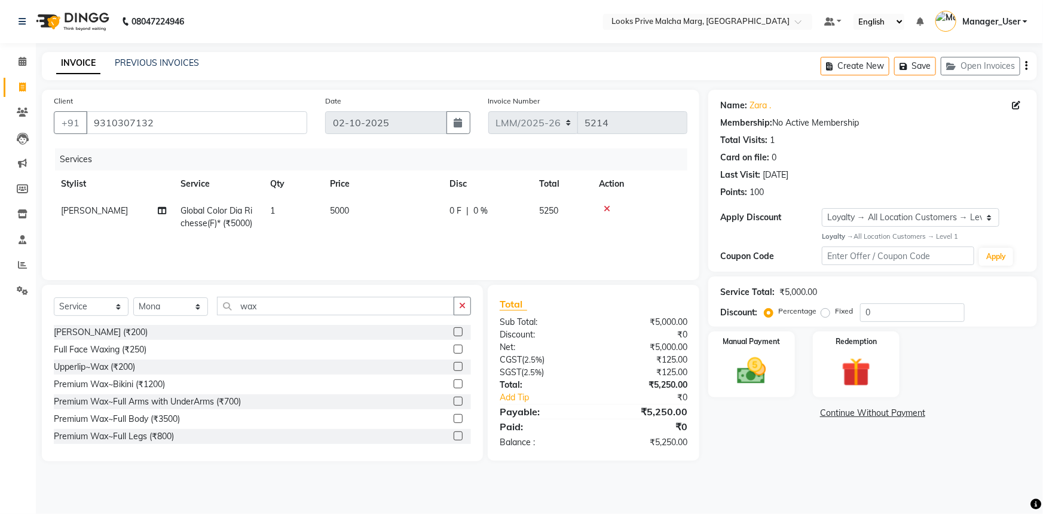
click at [454, 399] on label at bounding box center [458, 400] width 9 height 9
click at [454, 399] on input "checkbox" at bounding box center [458, 402] width 8 height 8
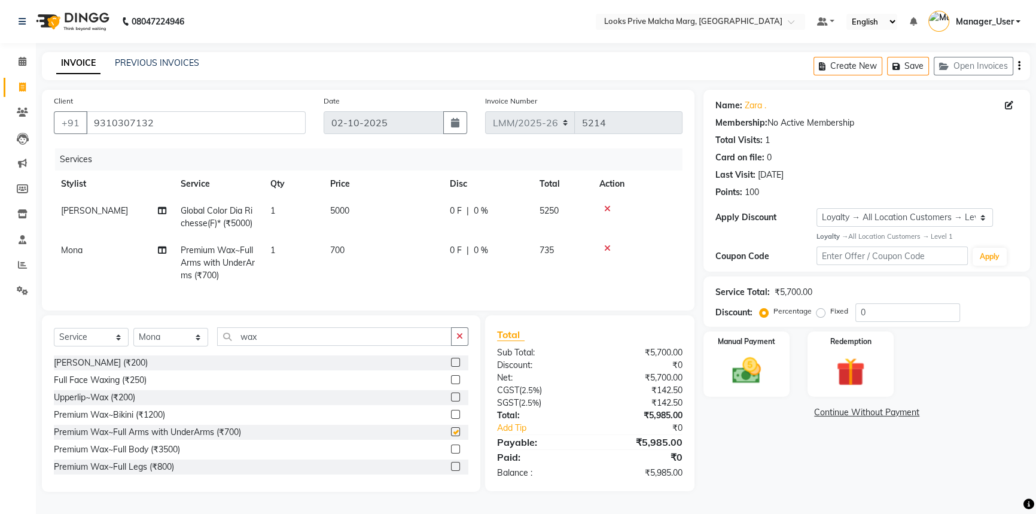
checkbox input "false"
click at [353, 249] on td "700" at bounding box center [383, 263] width 120 height 52
select select "66962"
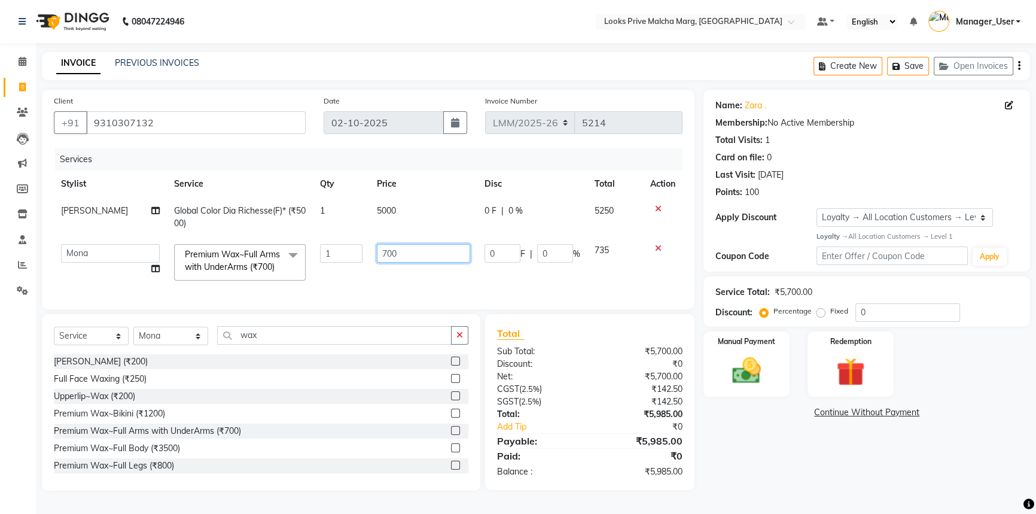
click at [423, 245] on input "700" at bounding box center [423, 253] width 93 height 19
type input "7"
type input "1000"
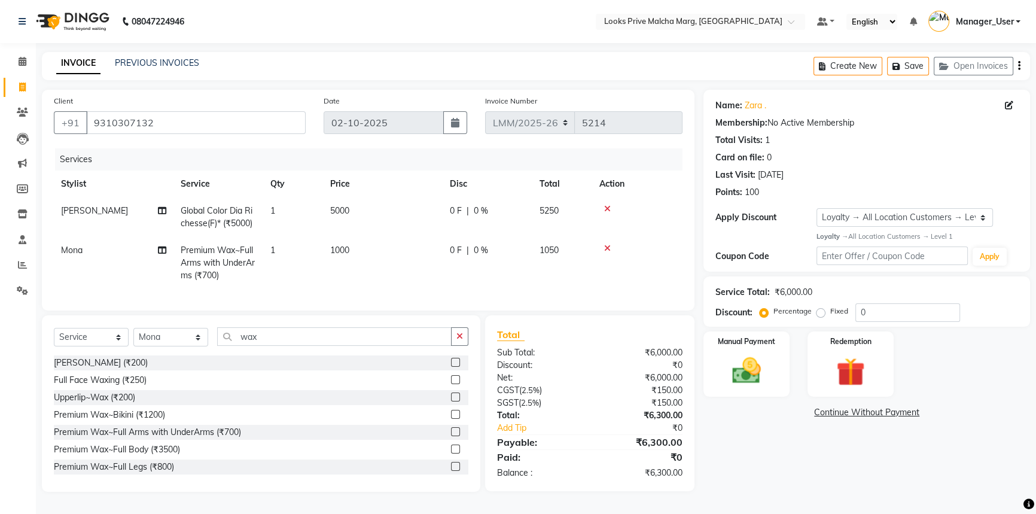
click at [356, 206] on td "5000" at bounding box center [383, 216] width 120 height 39
select select "82618"
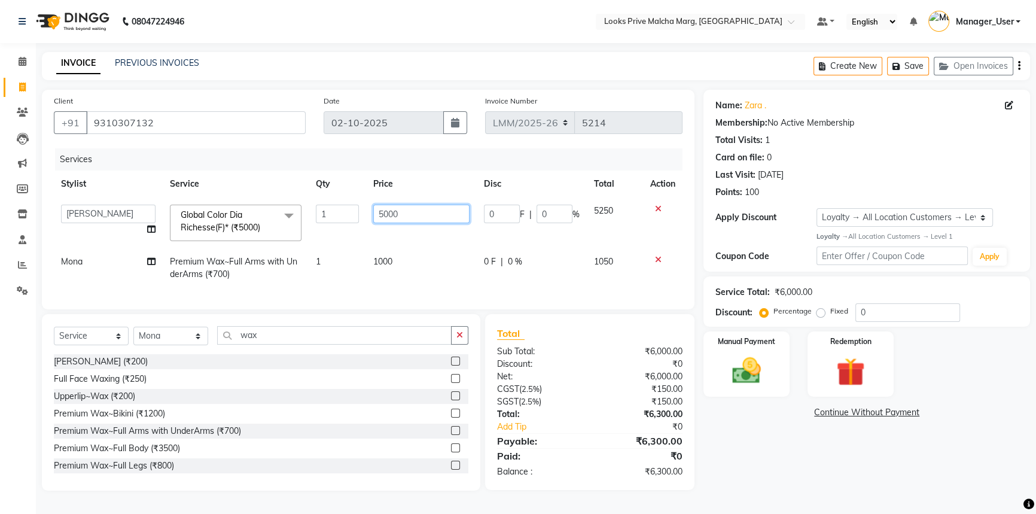
click at [406, 215] on input "5000" at bounding box center [421, 214] width 96 height 19
type input "5"
type input "3"
type input "6000"
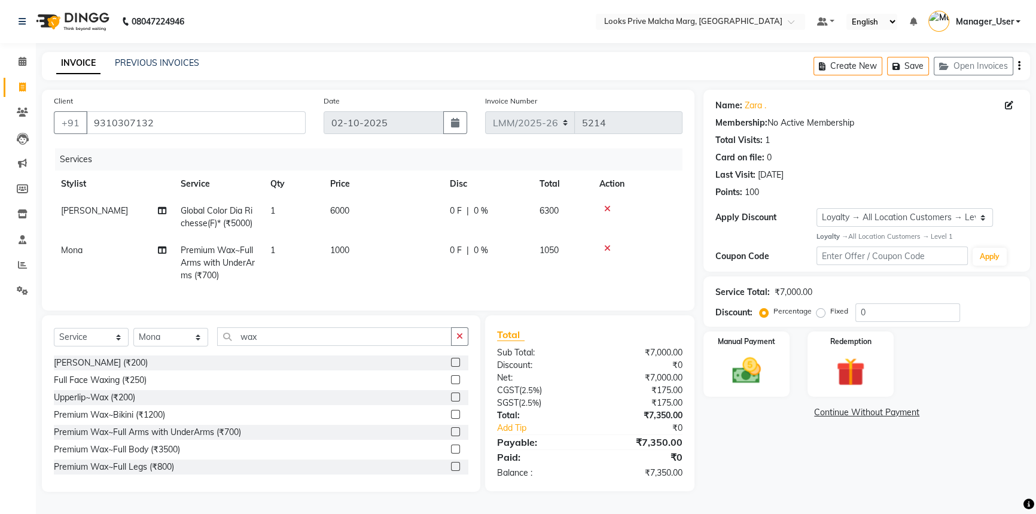
click at [486, 213] on span "0 %" at bounding box center [481, 211] width 14 height 13
select select "82618"
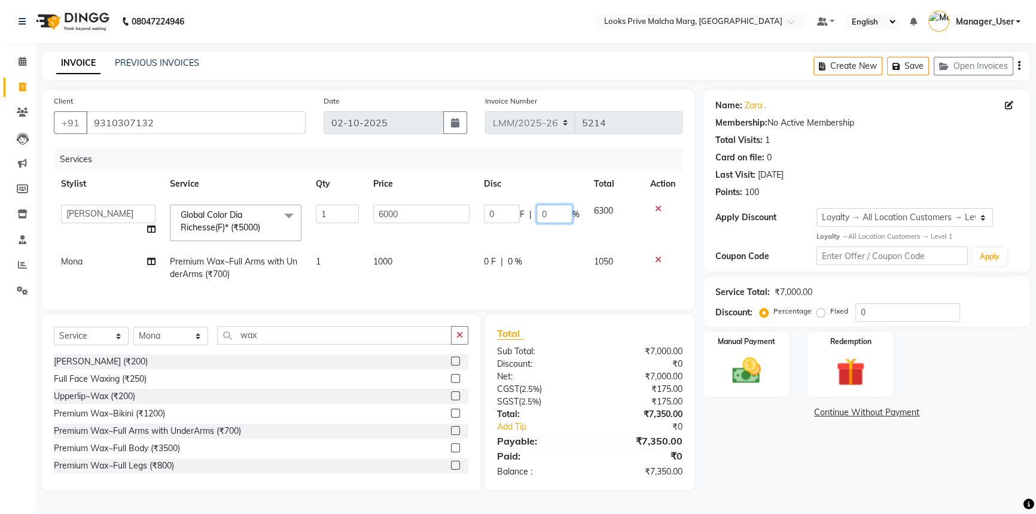
click at [550, 215] on input "0" at bounding box center [554, 214] width 36 height 19
type input "50"
click at [533, 263] on tr "Mona Premium Wax~Full Arms with UnderArms (₹700) 1 1000 0 F | 0 % 1050" at bounding box center [368, 267] width 628 height 39
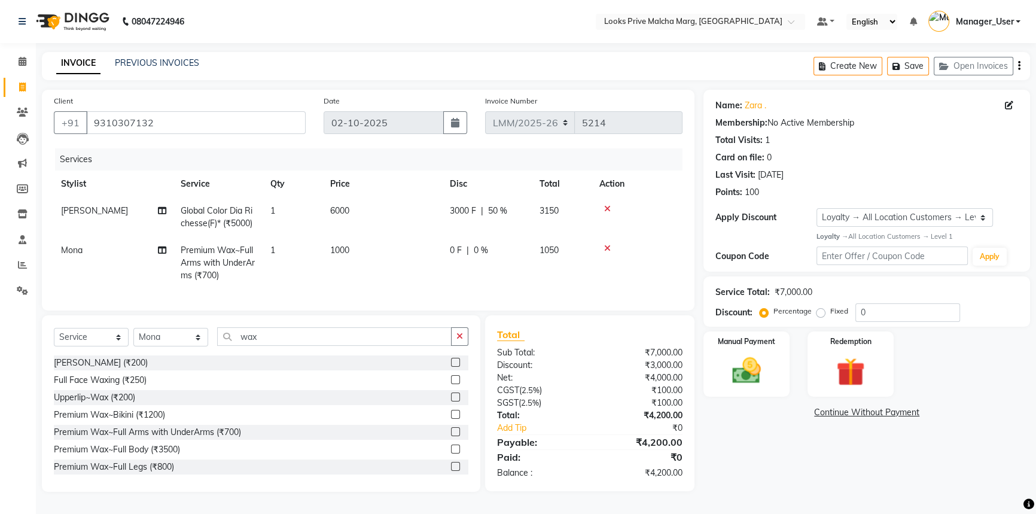
click at [502, 252] on div "0 F | 0 %" at bounding box center [487, 250] width 75 height 13
select select "66962"
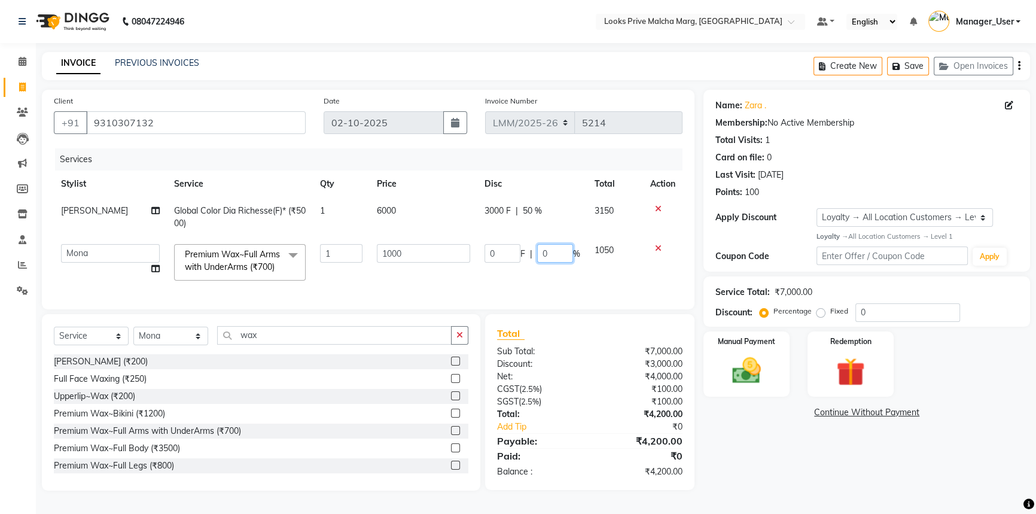
click at [553, 245] on input "0" at bounding box center [555, 253] width 36 height 19
type input "50"
click at [579, 245] on tr "Akbar_pdct Amir Amit_Pdct Anas_Asst Counter_Sales Dharam_Pdct Hussain_Cr Jasmin…" at bounding box center [368, 262] width 628 height 51
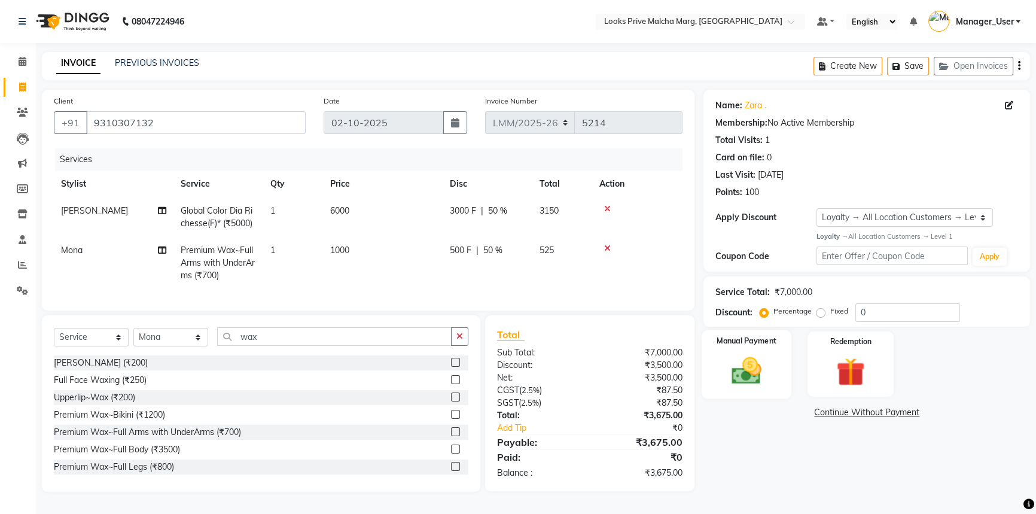
click at [767, 355] on img at bounding box center [746, 370] width 48 height 34
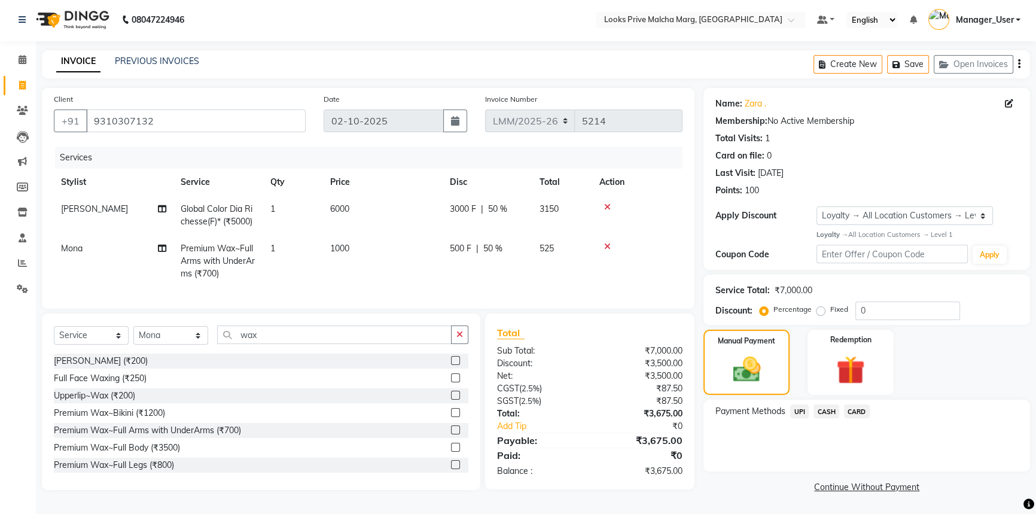
scroll to position [4, 0]
click at [831, 405] on span "CASH" at bounding box center [826, 411] width 26 height 14
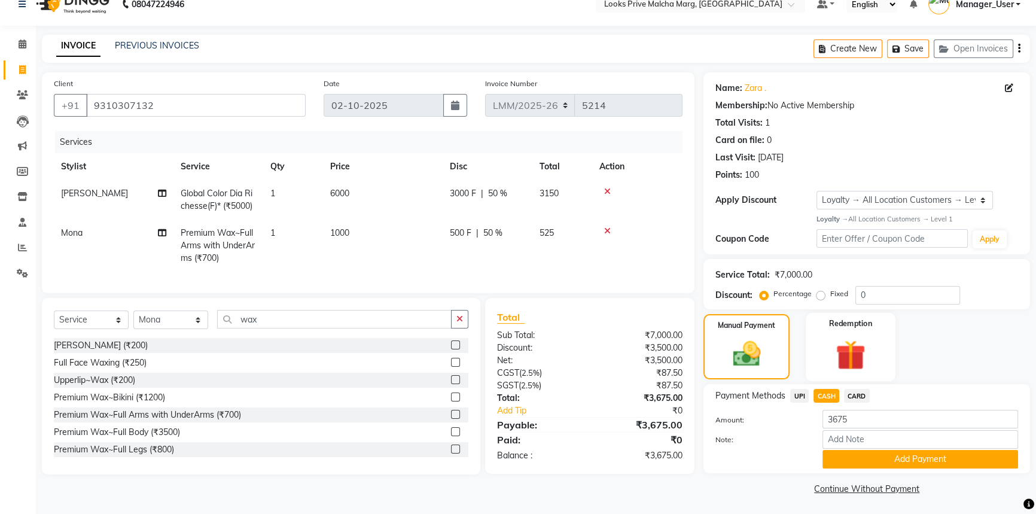
scroll to position [19, 0]
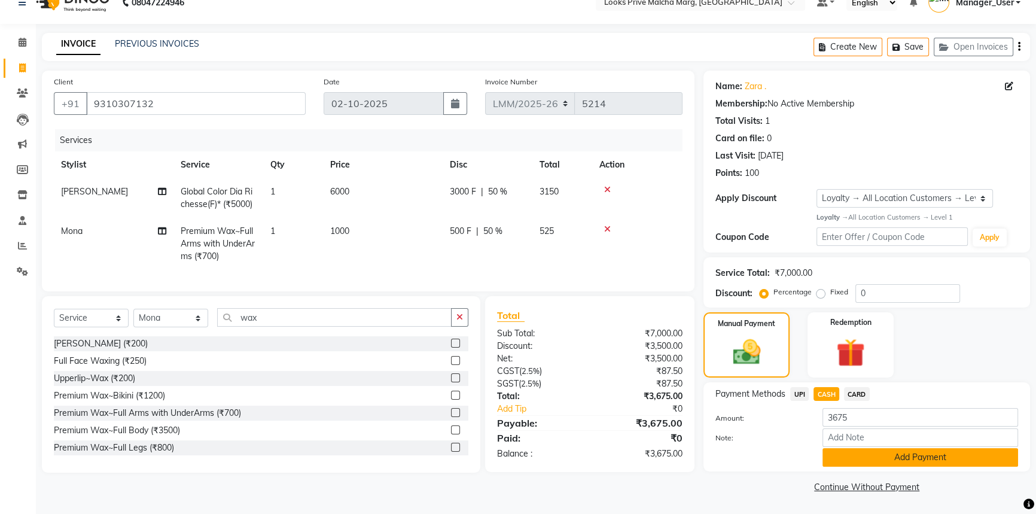
click at [852, 451] on button "Add Payment" at bounding box center [920, 457] width 196 height 19
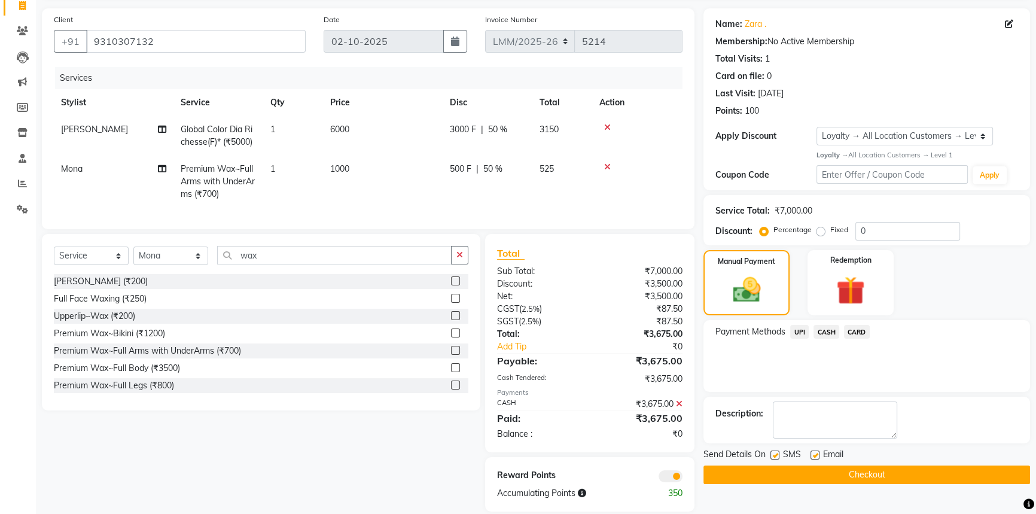
scroll to position [106, 0]
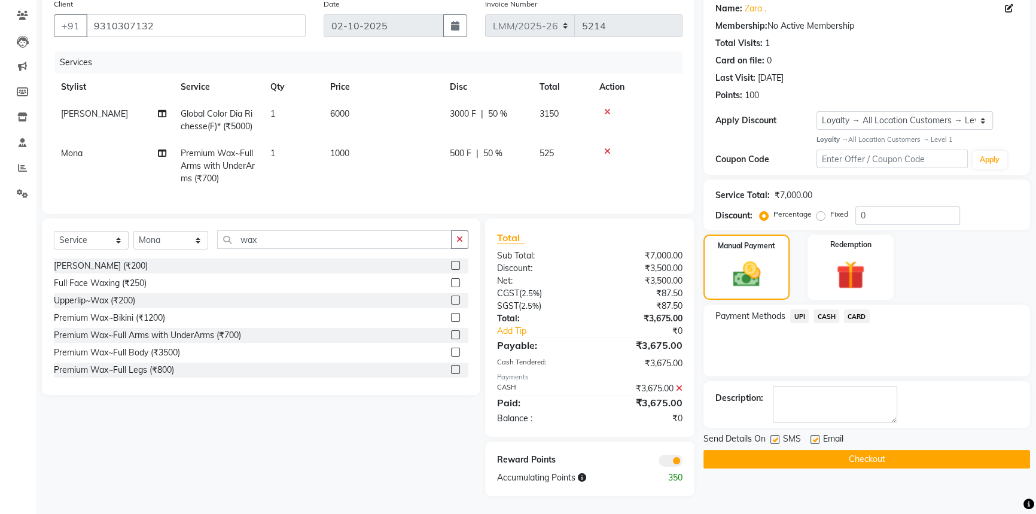
click at [858, 453] on button "Checkout" at bounding box center [866, 459] width 327 height 19
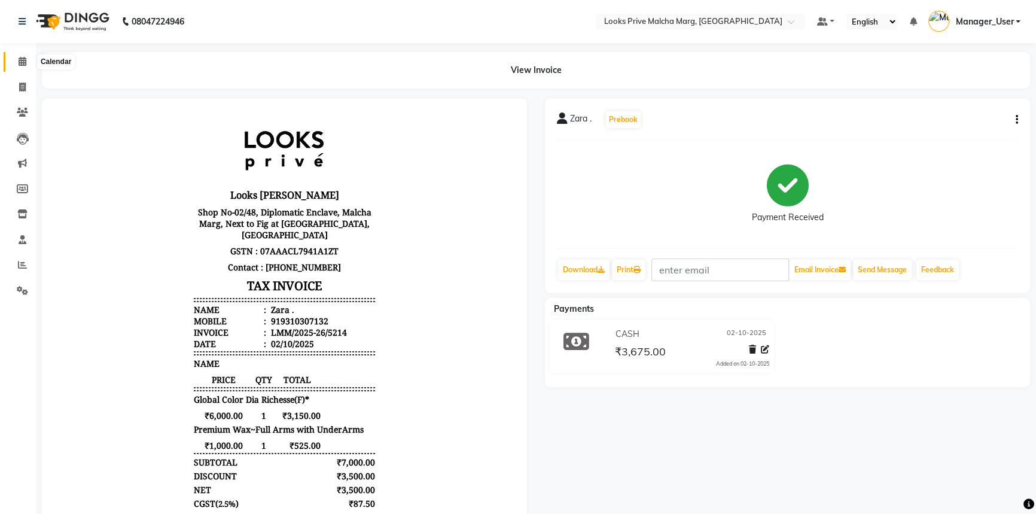
click at [13, 63] on span at bounding box center [22, 62] width 21 height 14
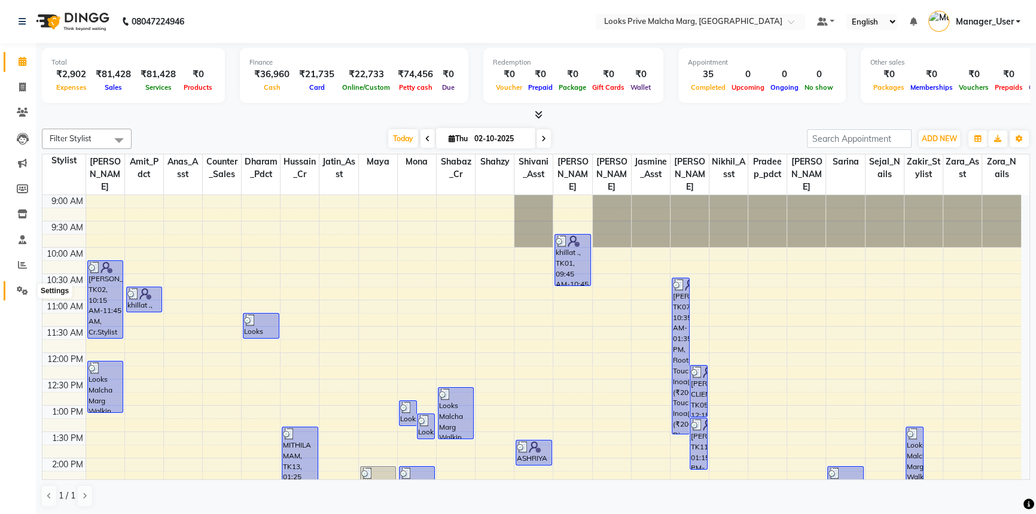
click at [26, 292] on icon at bounding box center [22, 290] width 11 height 9
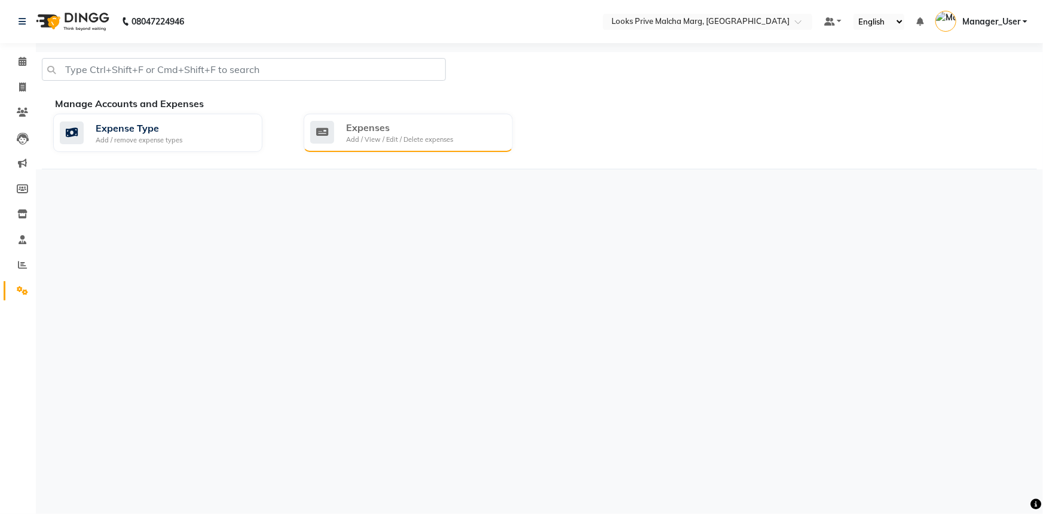
click at [355, 142] on div "Add / View / Edit / Delete expenses" at bounding box center [399, 140] width 107 height 10
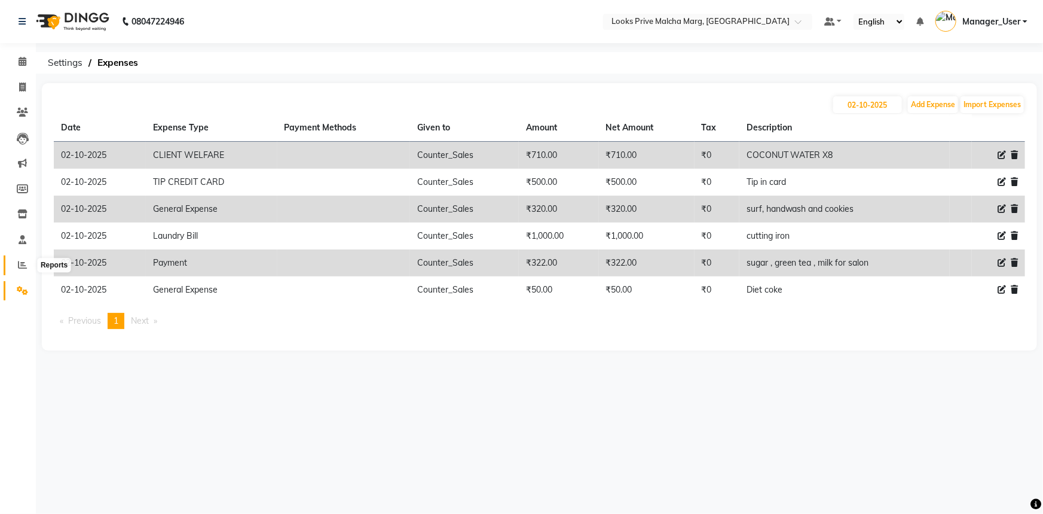
click at [24, 266] on icon at bounding box center [22, 264] width 9 height 9
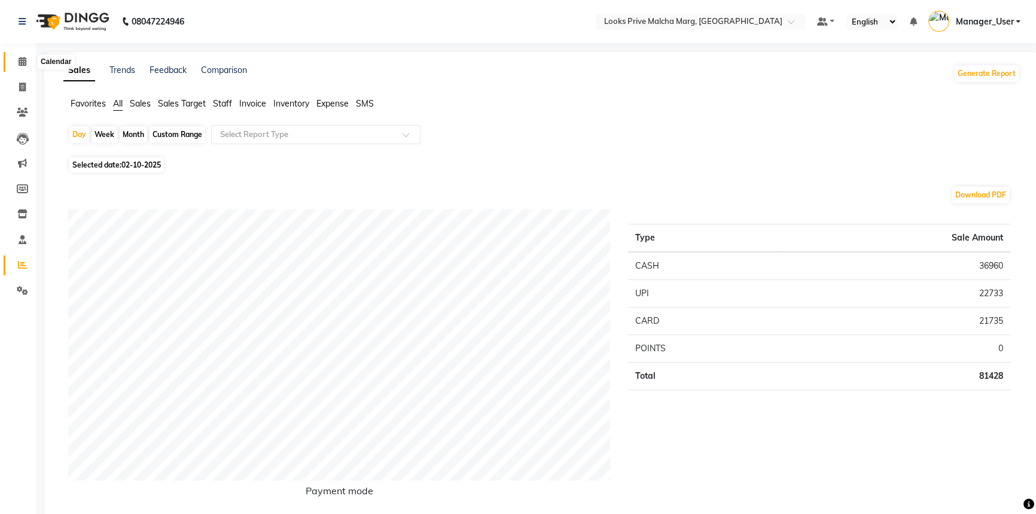
click at [25, 59] on icon at bounding box center [23, 61] width 8 height 9
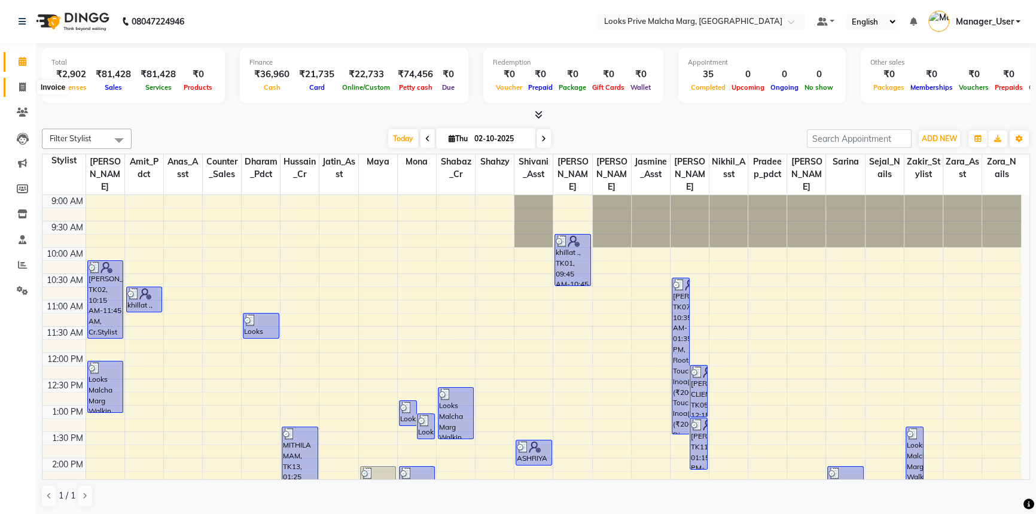
click at [22, 89] on icon at bounding box center [22, 87] width 7 height 9
select select "service"
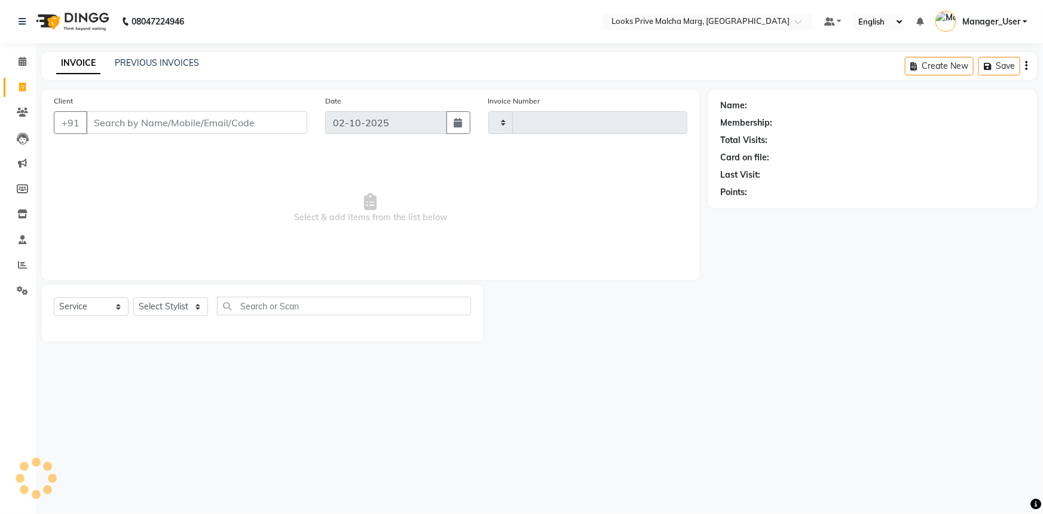
type input "5215"
select select "7648"
click at [161, 120] on input "Client" at bounding box center [196, 122] width 221 height 23
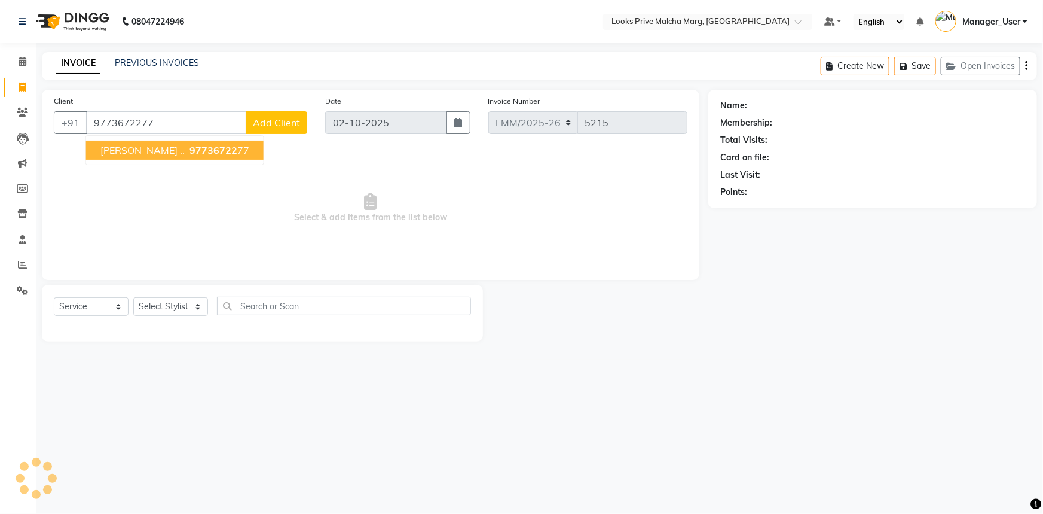
type input "9773672277"
select select "1: Object"
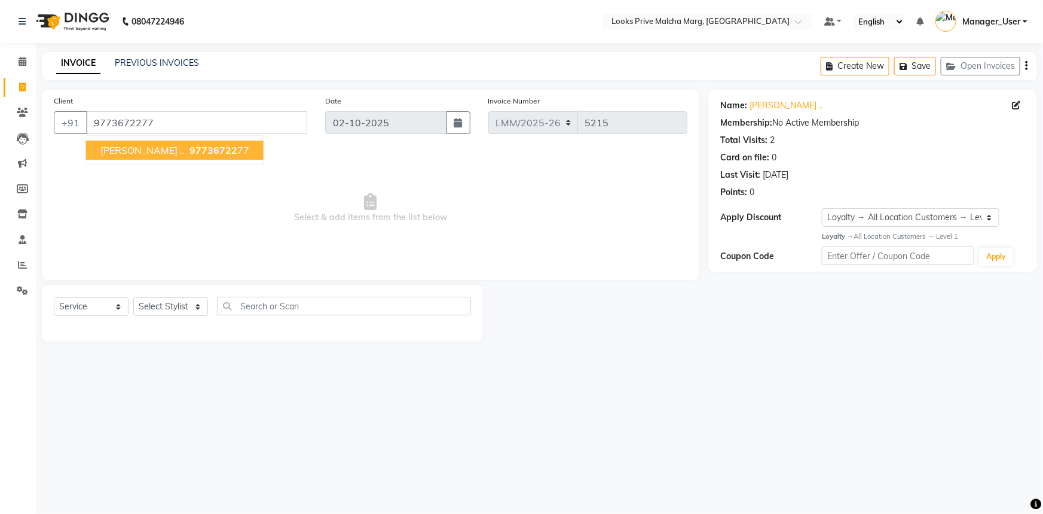
click at [190, 146] on span "97736722" at bounding box center [214, 150] width 48 height 12
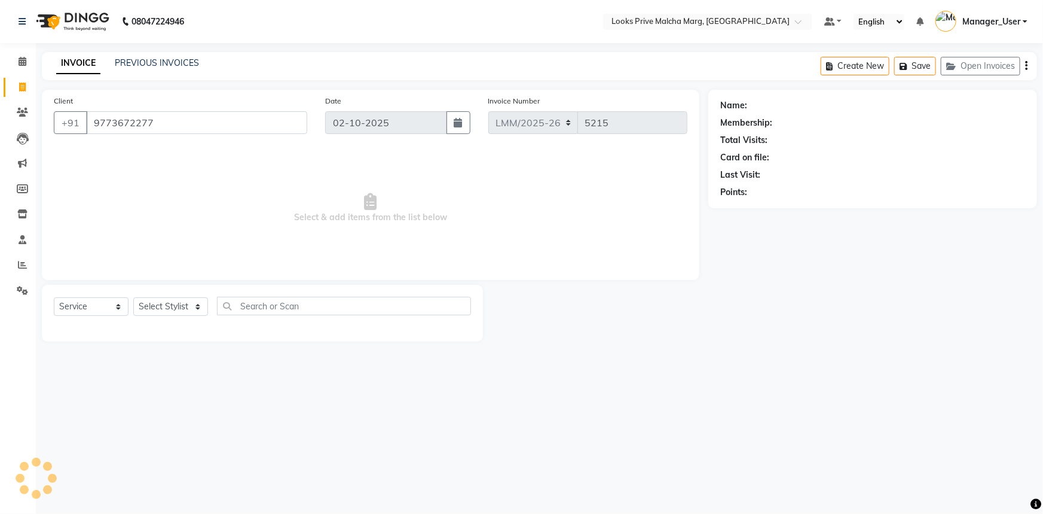
select select "1: Object"
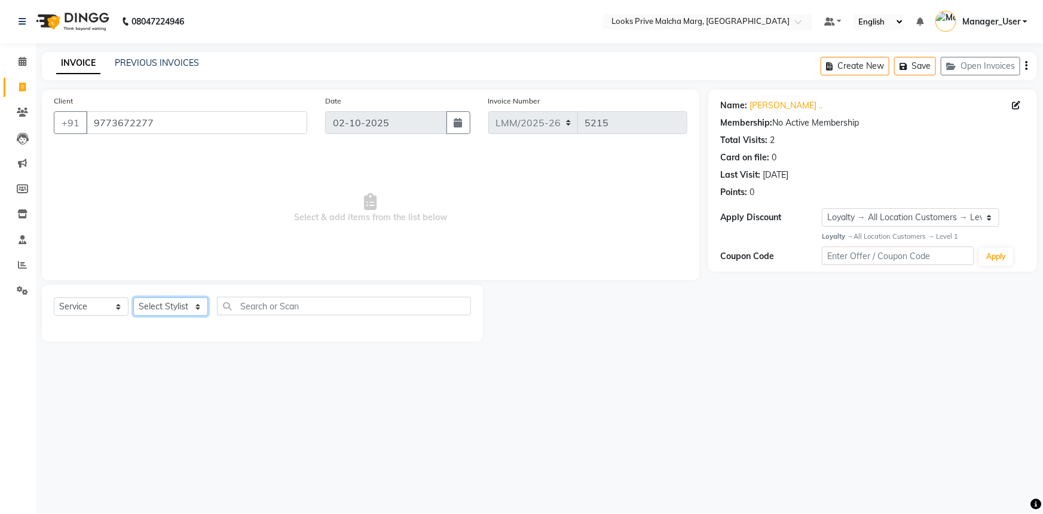
click at [167, 309] on select "Select Stylist Akbar_pdct Amir Amit_Pdct Anas_Asst Counter_Sales Dharam_Pdct Hu…" at bounding box center [170, 306] width 75 height 19
select select "89359"
click at [133, 297] on select "Select Stylist Akbar_pdct Amir Amit_Pdct Anas_Asst Counter_Sales Dharam_Pdct Hu…" at bounding box center [170, 306] width 75 height 19
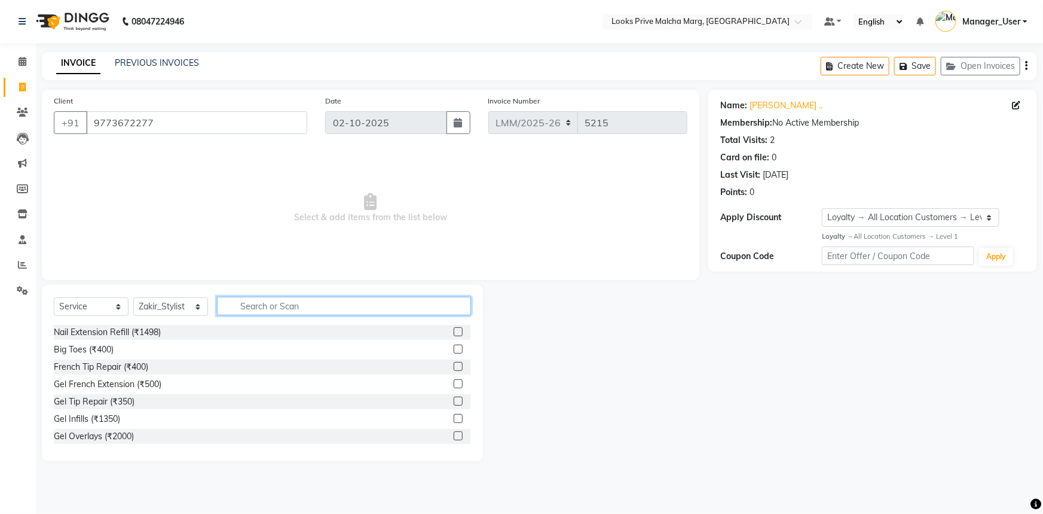
click at [263, 302] on input "text" at bounding box center [344, 306] width 254 height 19
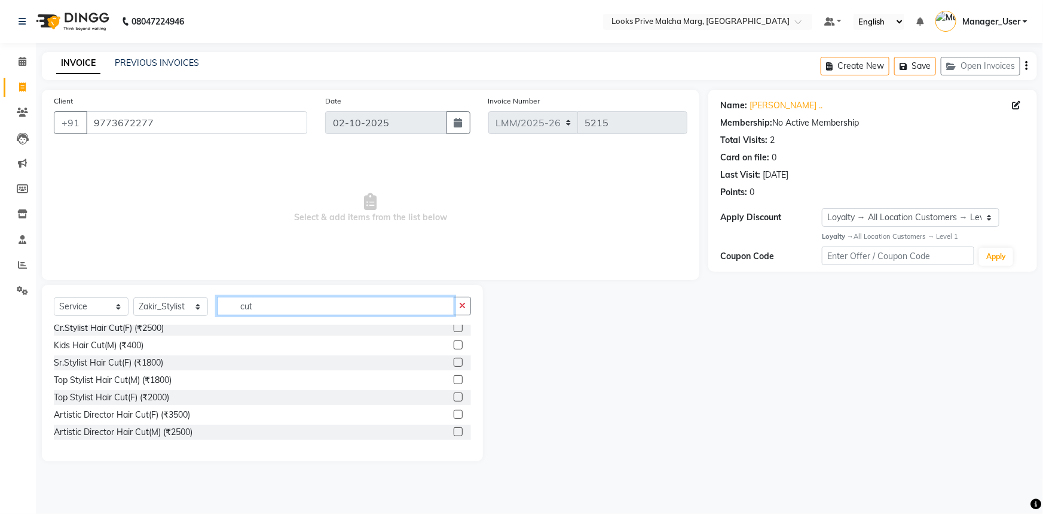
type input "cut"
click at [454, 430] on label at bounding box center [458, 431] width 9 height 9
click at [454, 430] on input "checkbox" at bounding box center [458, 432] width 8 height 8
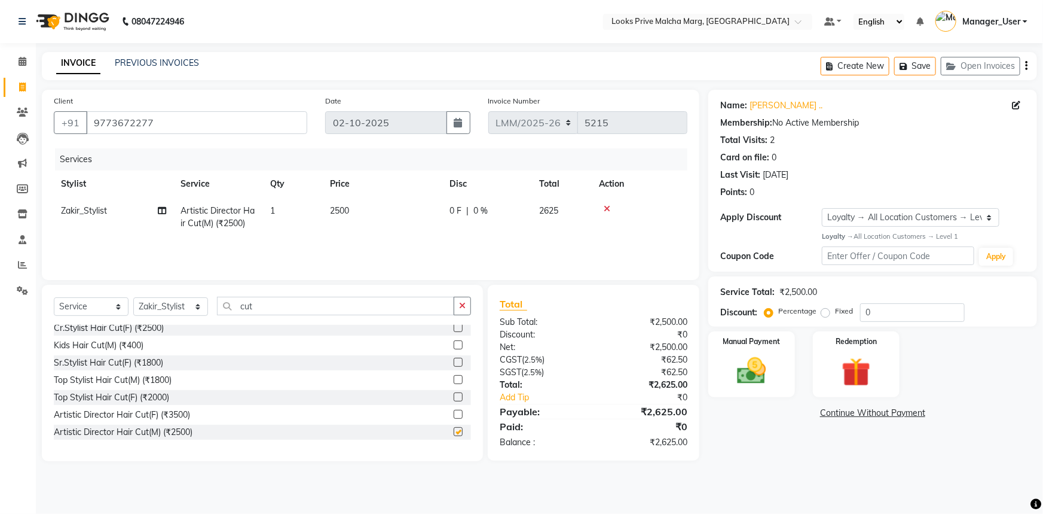
checkbox input "false"
click at [277, 311] on input "cut" at bounding box center [335, 306] width 237 height 19
type input "c"
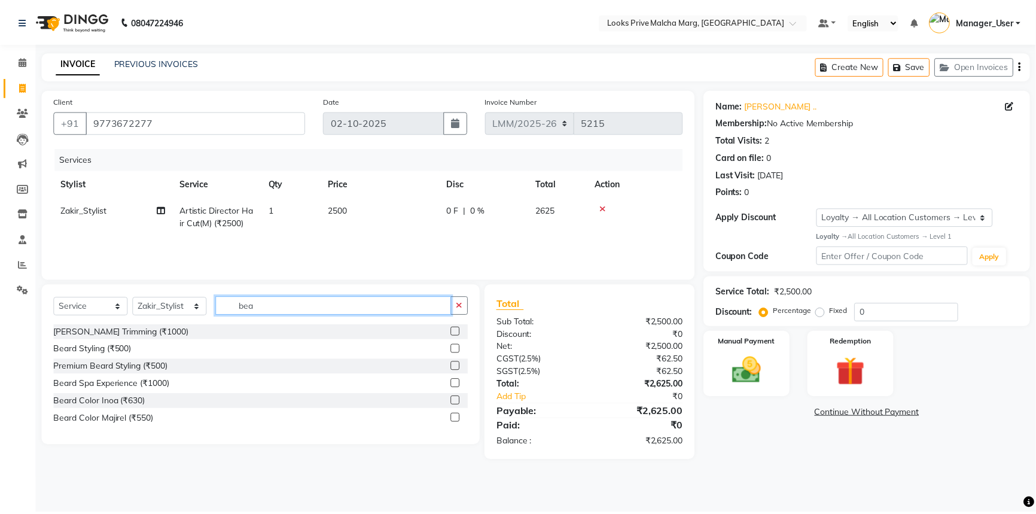
scroll to position [0, 0]
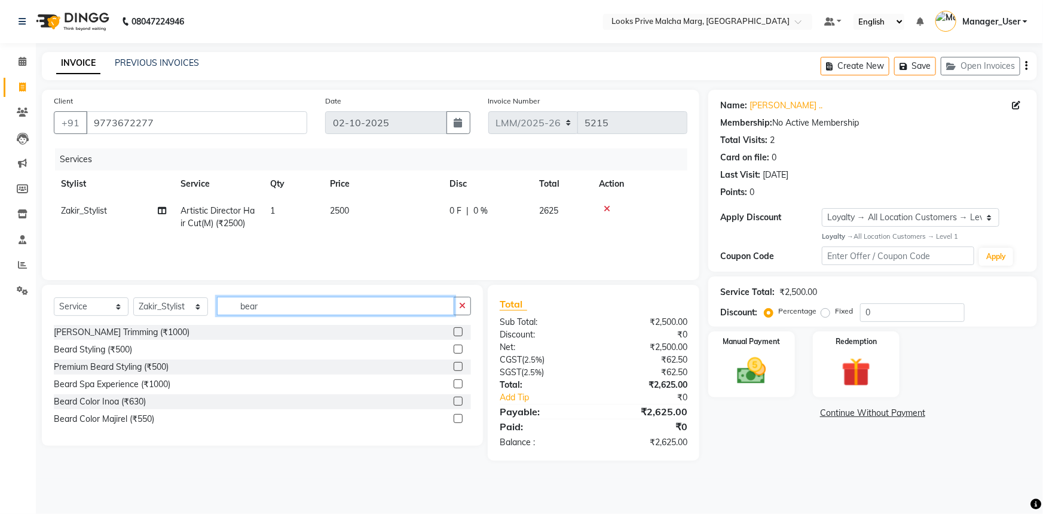
type input "bear"
click at [457, 334] on label at bounding box center [458, 331] width 9 height 9
click at [457, 334] on input "checkbox" at bounding box center [458, 332] width 8 height 8
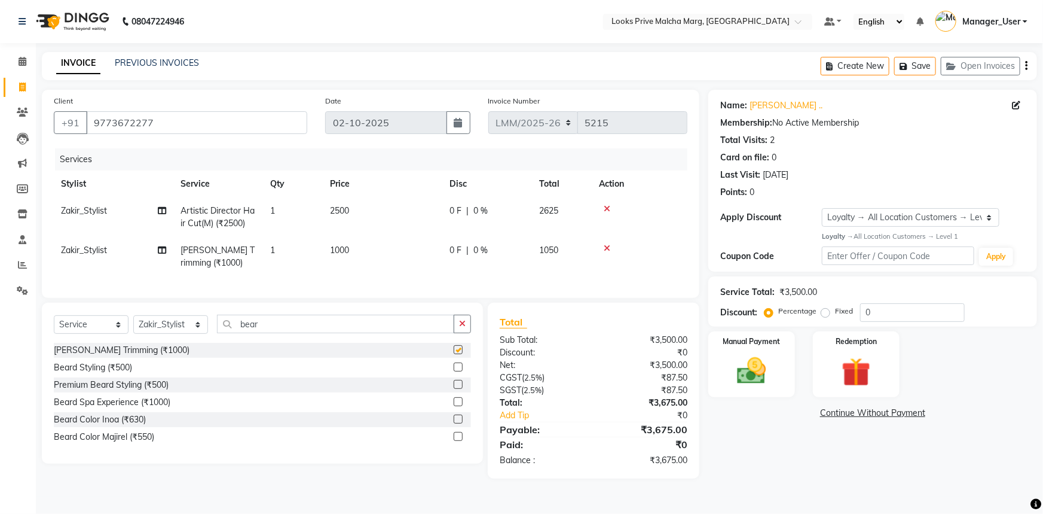
checkbox input "false"
click at [397, 247] on td "1000" at bounding box center [383, 256] width 120 height 39
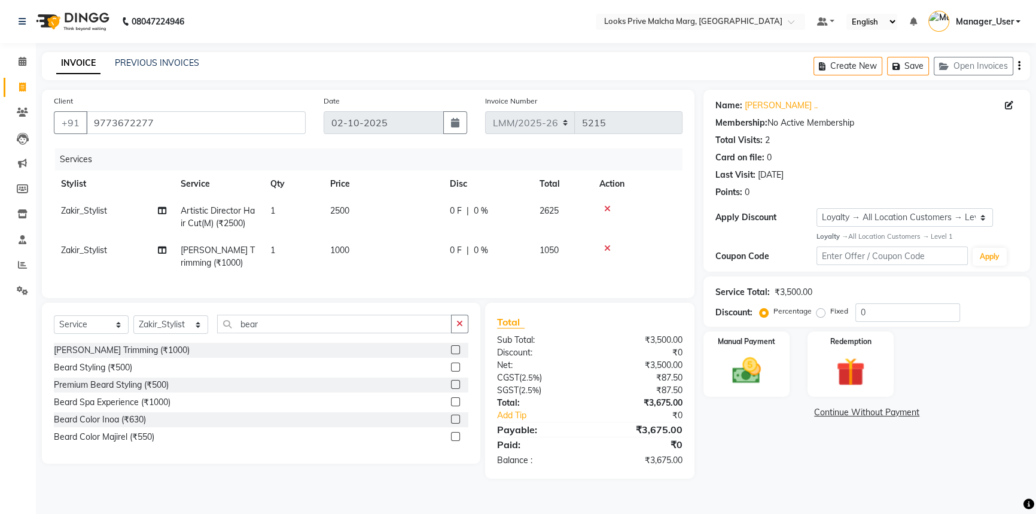
select select "89359"
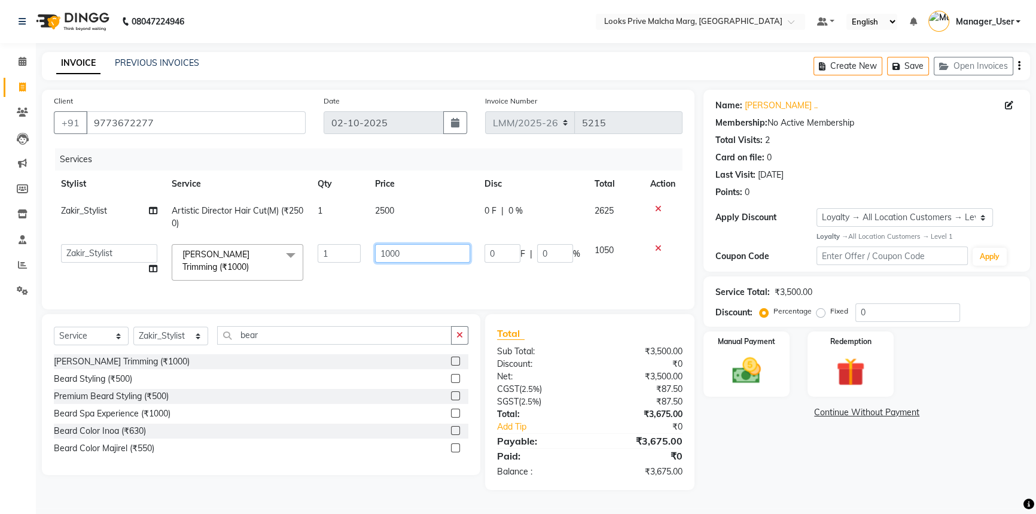
click at [407, 255] on input "1000" at bounding box center [422, 253] width 95 height 19
type input "1"
type input "1500"
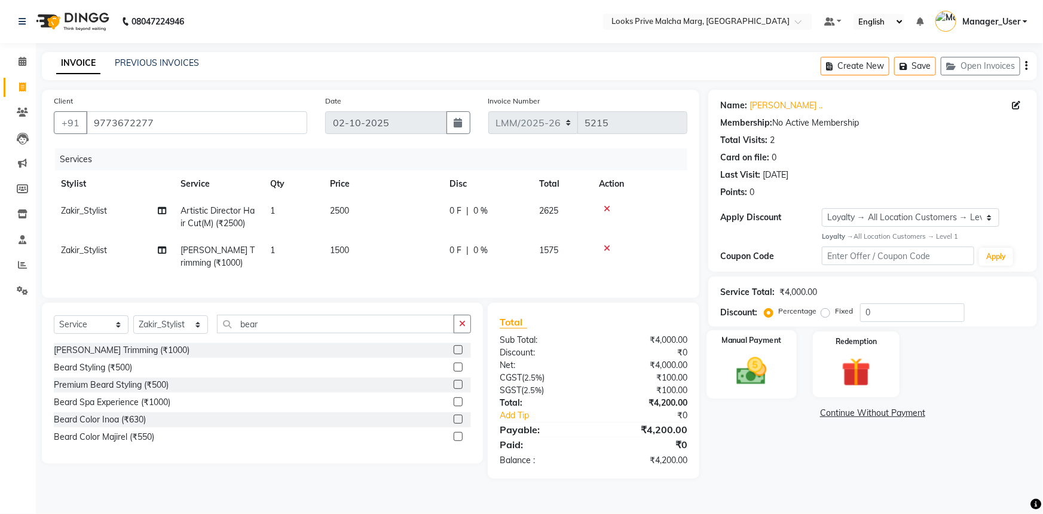
click at [765, 362] on img at bounding box center [752, 370] width 49 height 35
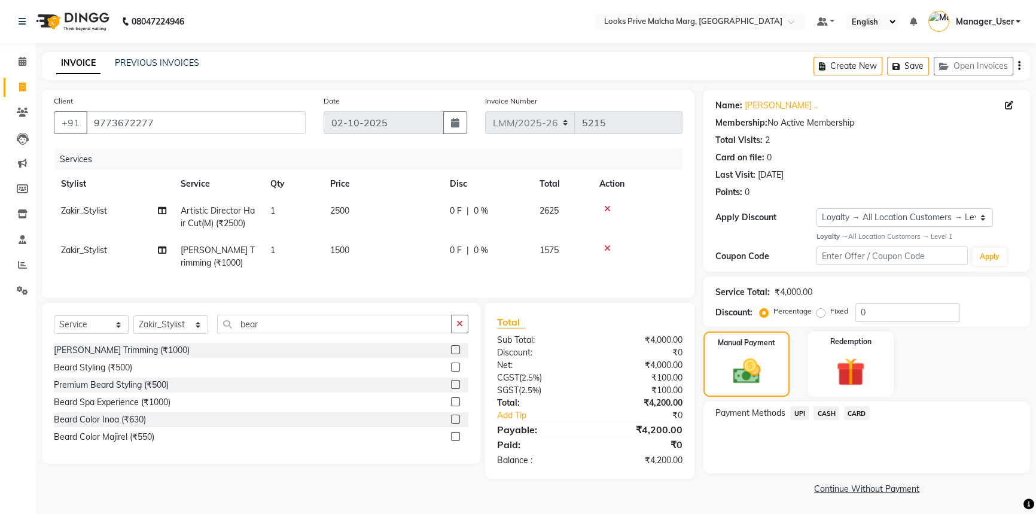
click at [802, 413] on span "UPI" at bounding box center [799, 413] width 19 height 14
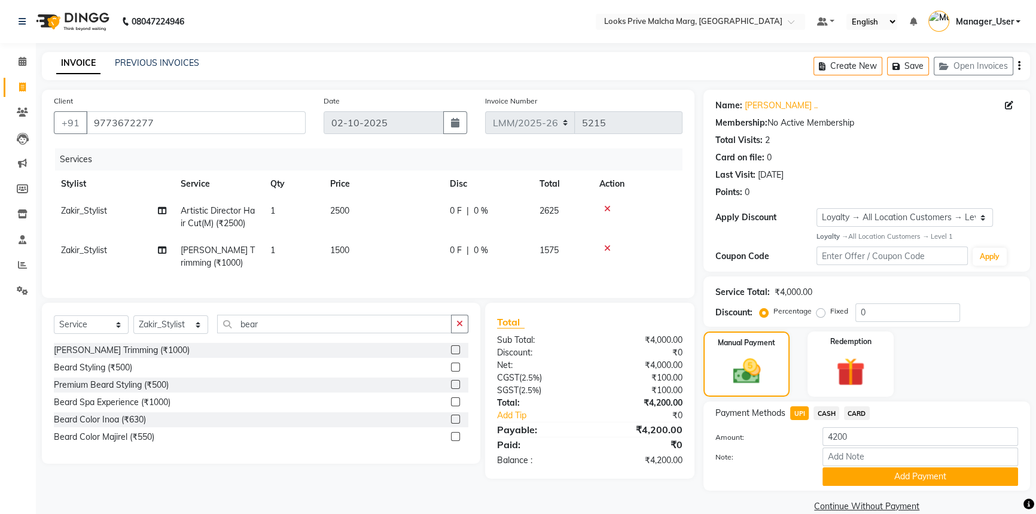
scroll to position [19, 0]
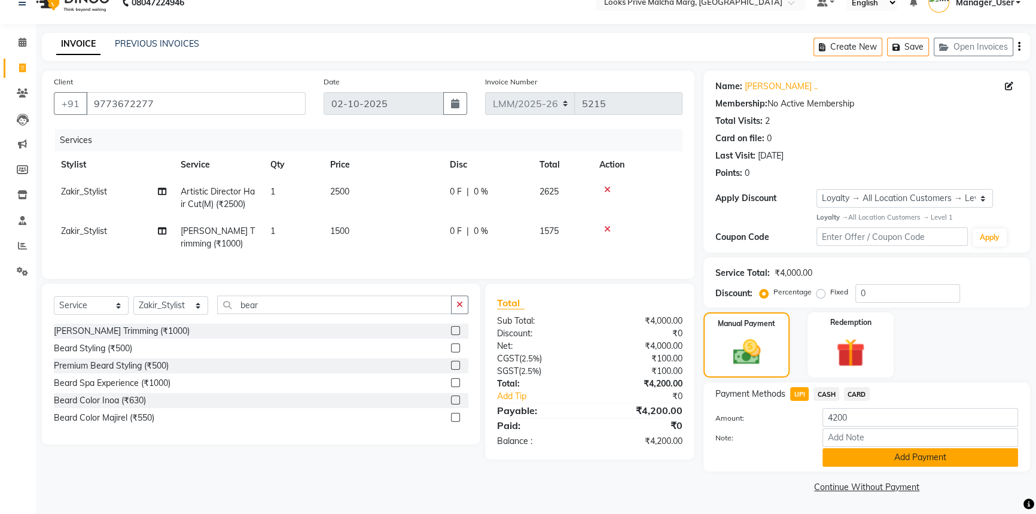
click at [834, 452] on button "Add Payment" at bounding box center [920, 457] width 196 height 19
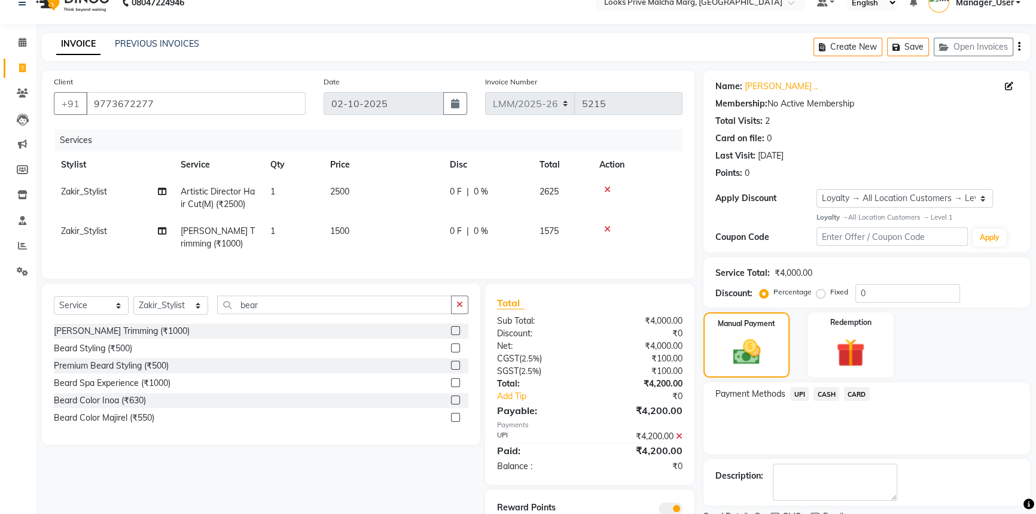
scroll to position [76, 0]
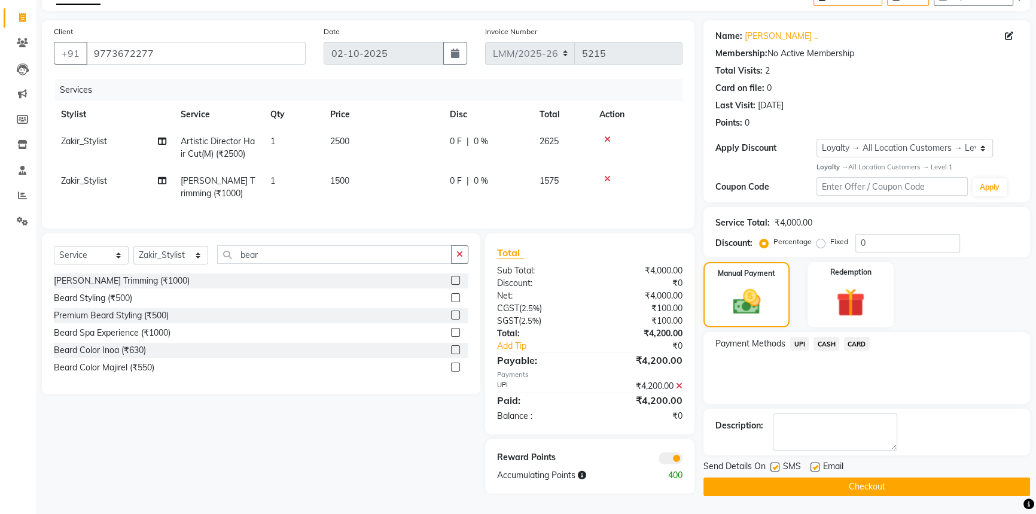
click at [831, 480] on button "Checkout" at bounding box center [866, 486] width 327 height 19
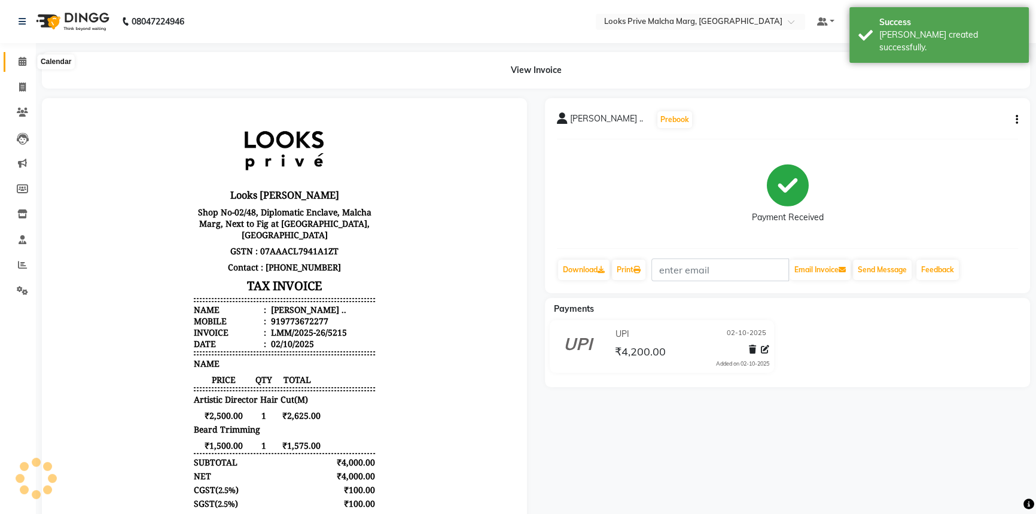
click at [26, 60] on span at bounding box center [22, 62] width 21 height 14
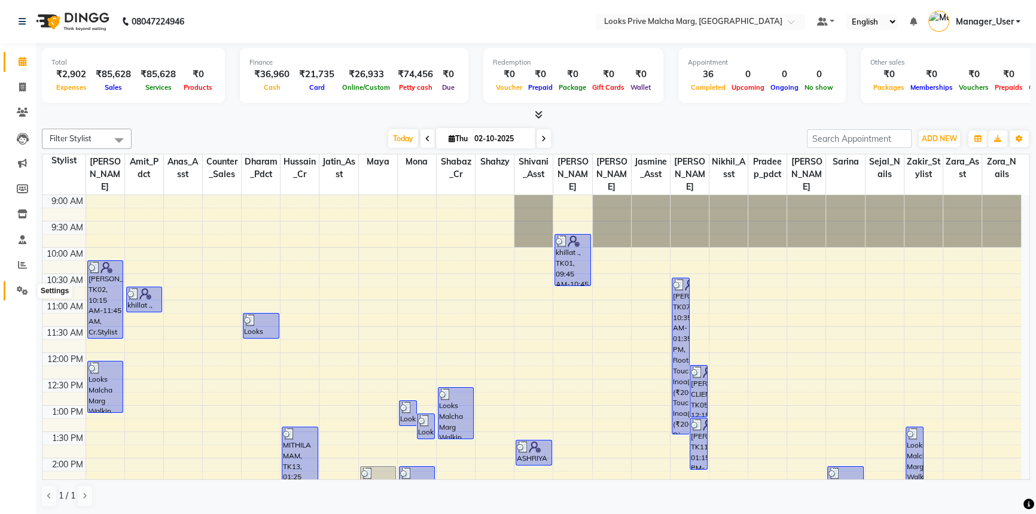
click at [20, 286] on icon at bounding box center [22, 290] width 11 height 9
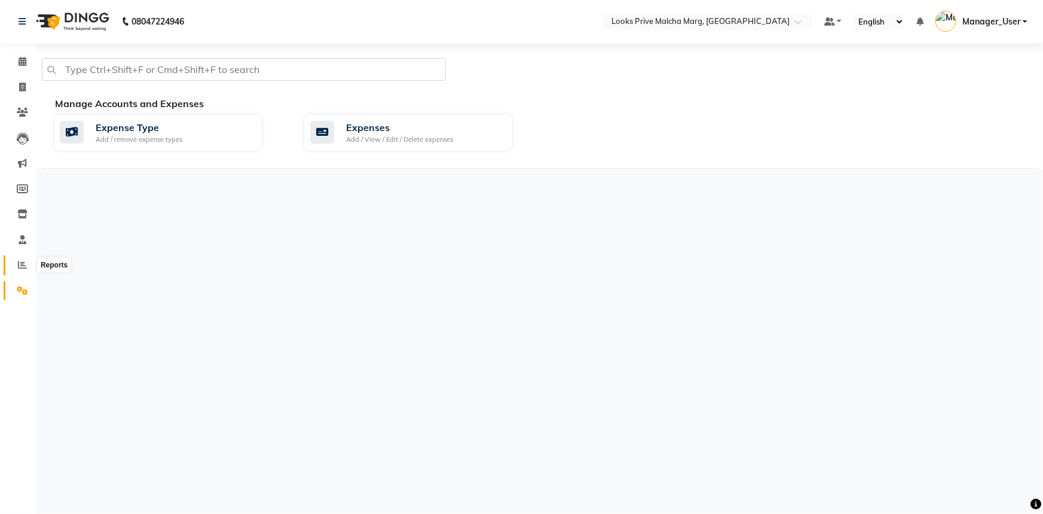
click at [26, 266] on icon at bounding box center [22, 264] width 9 height 9
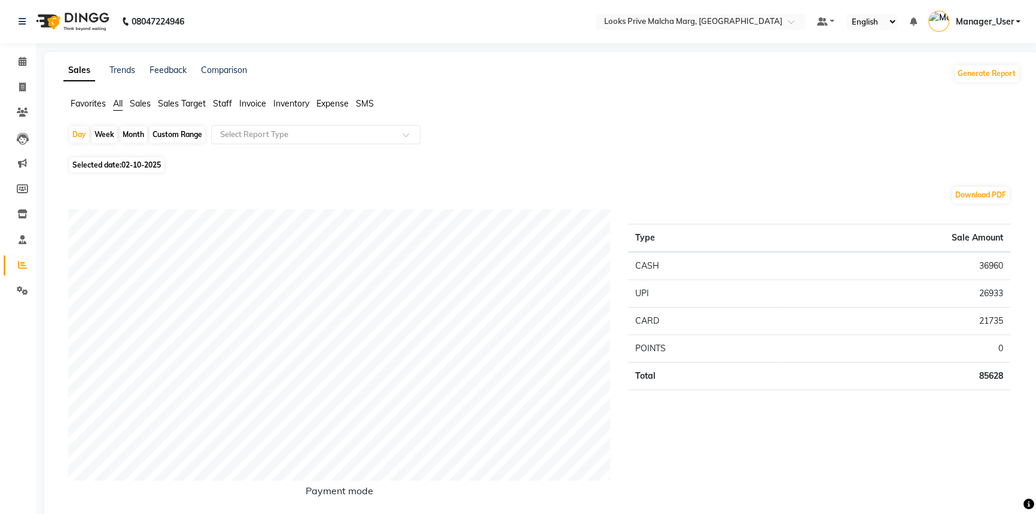
click at [224, 102] on span "Staff" at bounding box center [222, 103] width 19 height 11
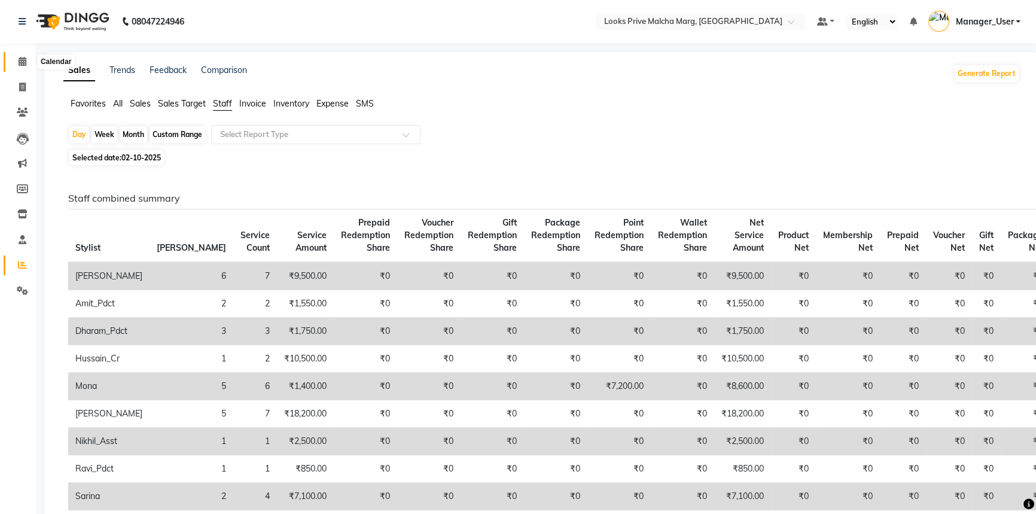
drag, startPoint x: 20, startPoint y: 64, endPoint x: 178, endPoint y: 11, distance: 166.6
click at [20, 64] on icon at bounding box center [23, 61] width 8 height 9
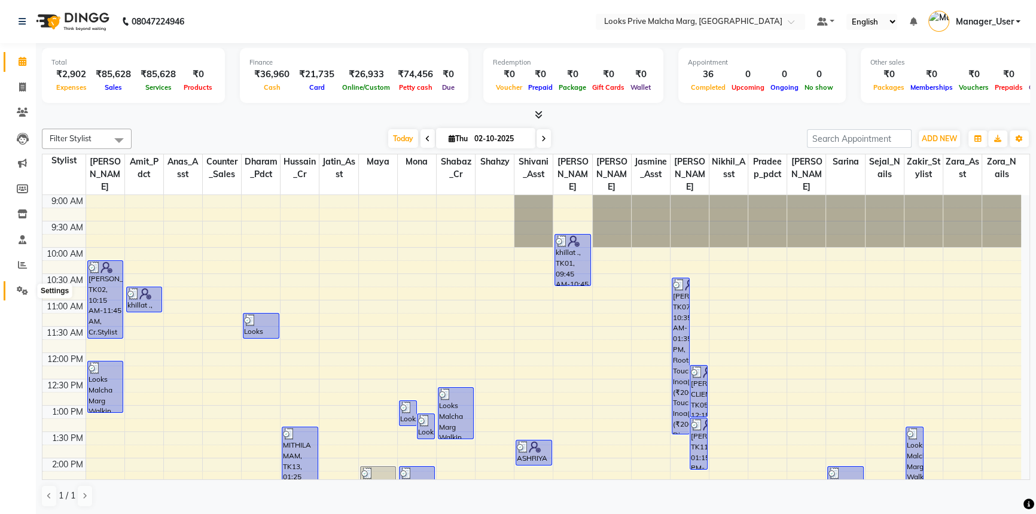
click at [25, 288] on icon at bounding box center [22, 290] width 11 height 9
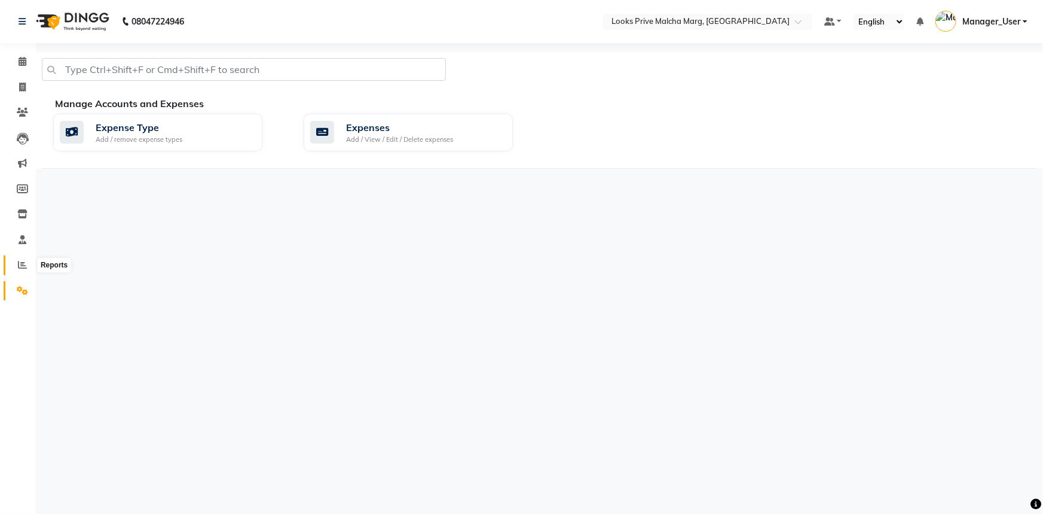
click at [28, 261] on span at bounding box center [22, 265] width 21 height 14
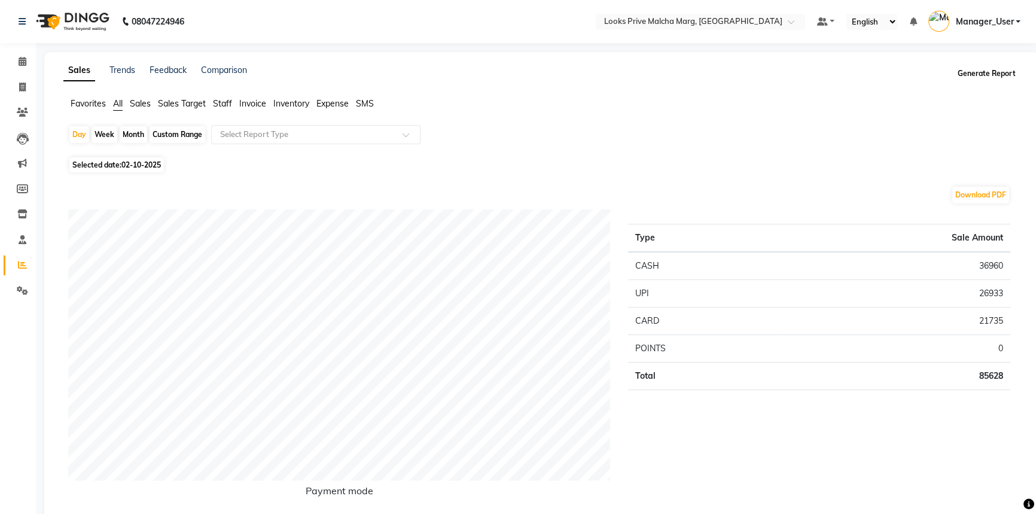
click at [988, 74] on button "Generate Report" at bounding box center [986, 73] width 64 height 17
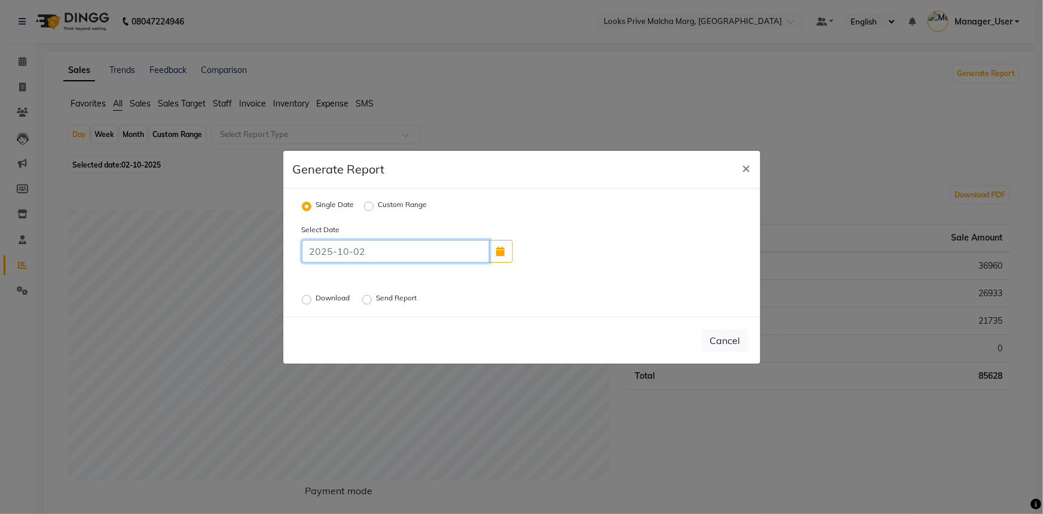
click at [407, 241] on input at bounding box center [396, 251] width 188 height 23
click at [490, 282] on div "Select Date Download Send Report" at bounding box center [522, 265] width 458 height 84
click at [347, 295] on label "Download" at bounding box center [334, 299] width 36 height 14
click at [313, 295] on input "Download" at bounding box center [308, 299] width 8 height 8
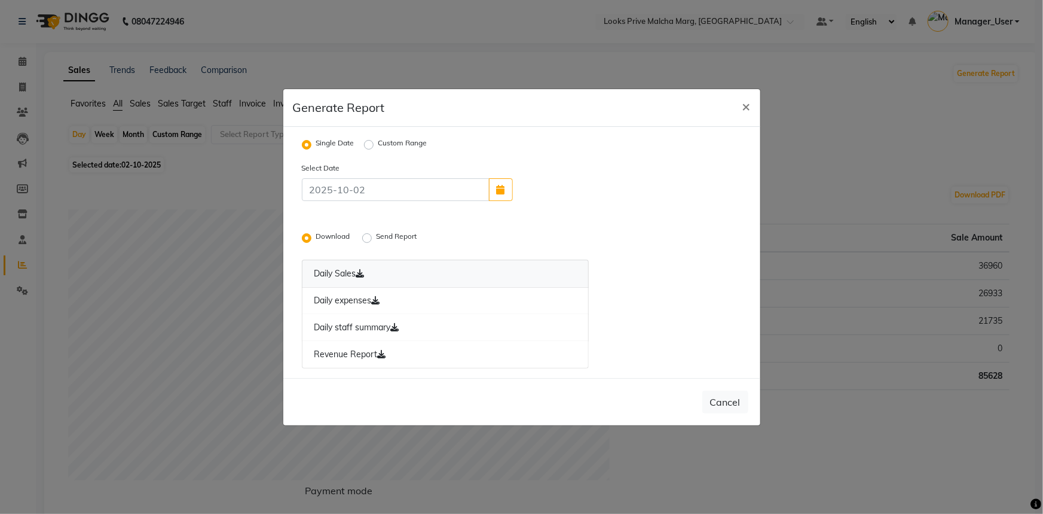
click at [397, 271] on link "Daily Sales" at bounding box center [446, 274] width 288 height 28
drag, startPoint x: 412, startPoint y: 297, endPoint x: 432, endPoint y: 313, distance: 25.9
click at [412, 297] on link "Daily expenses" at bounding box center [446, 301] width 288 height 28
click at [434, 327] on link "Daily staff summary" at bounding box center [446, 328] width 288 height 28
click at [432, 352] on link "Revenue Report" at bounding box center [446, 355] width 288 height 28
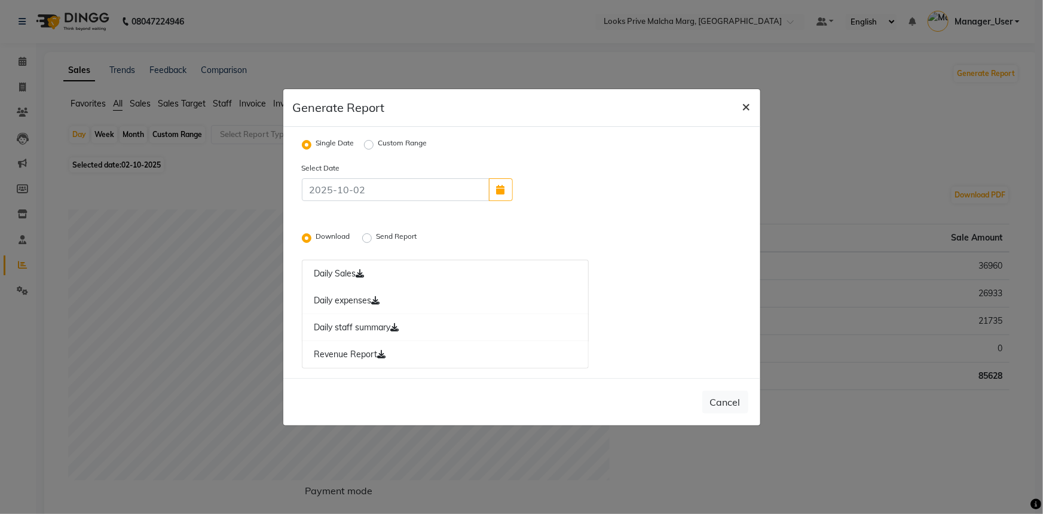
drag, startPoint x: 751, startPoint y: 104, endPoint x: 691, endPoint y: 114, distance: 60.6
click at [751, 104] on button "×" at bounding box center [747, 105] width 28 height 33
radio input "false"
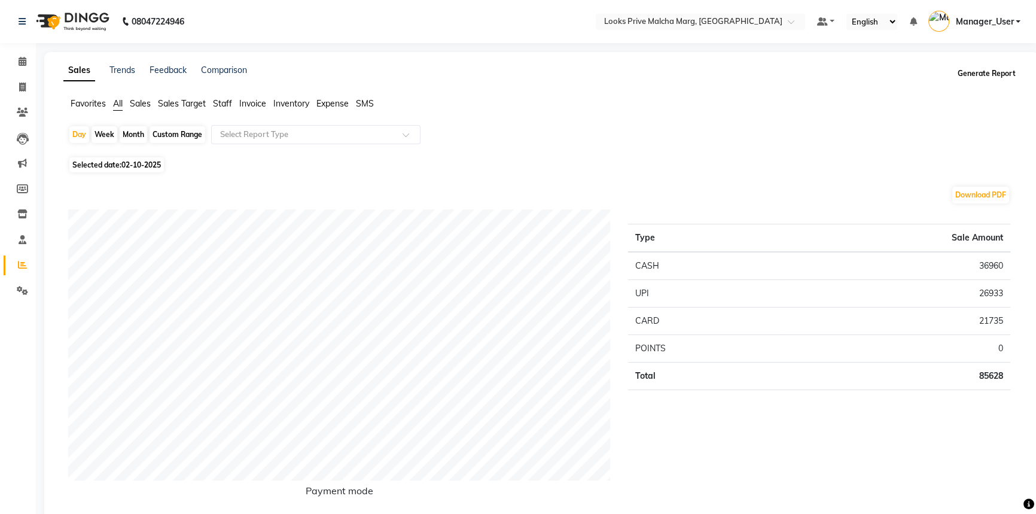
click at [981, 74] on button "Generate Report" at bounding box center [986, 73] width 64 height 17
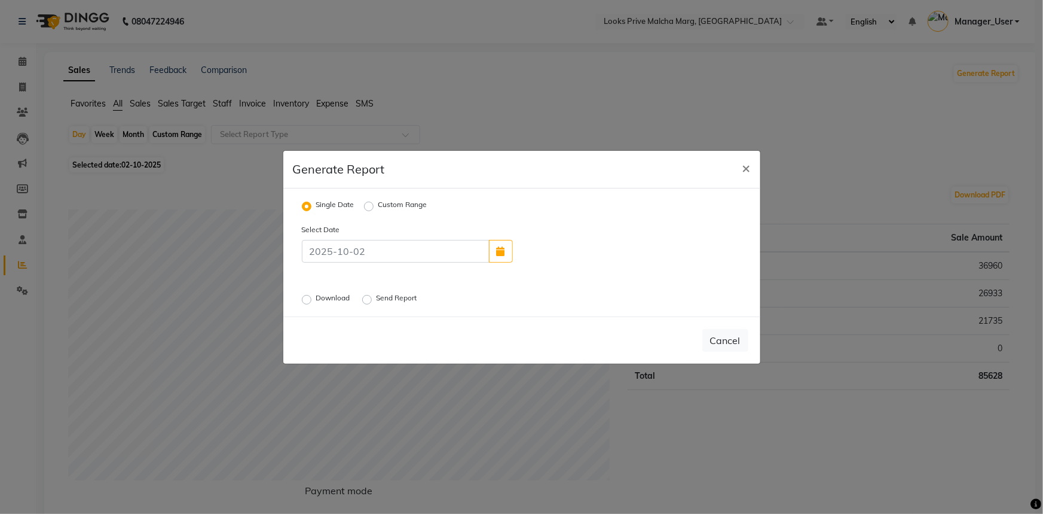
click at [346, 294] on label "Download" at bounding box center [334, 299] width 36 height 14
click at [313, 295] on input "Download" at bounding box center [308, 299] width 8 height 8
radio input "true"
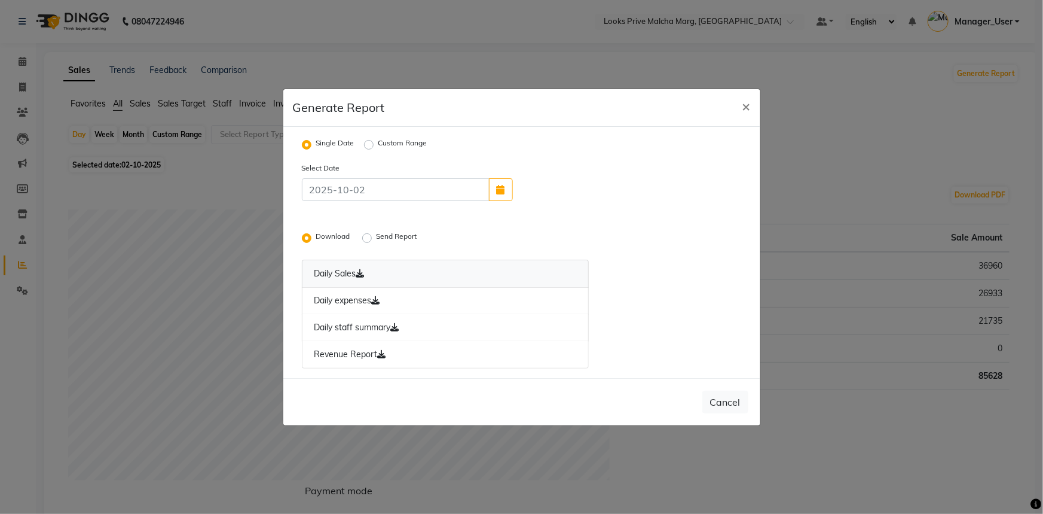
click at [429, 266] on link "Daily Sales" at bounding box center [446, 274] width 288 height 28
click at [385, 277] on link "Daily Sales" at bounding box center [446, 274] width 288 height 28
click at [380, 298] on icon at bounding box center [376, 300] width 8 height 8
click at [394, 323] on link "Daily staff summary" at bounding box center [446, 328] width 288 height 28
click at [397, 328] on icon at bounding box center [395, 327] width 8 height 8
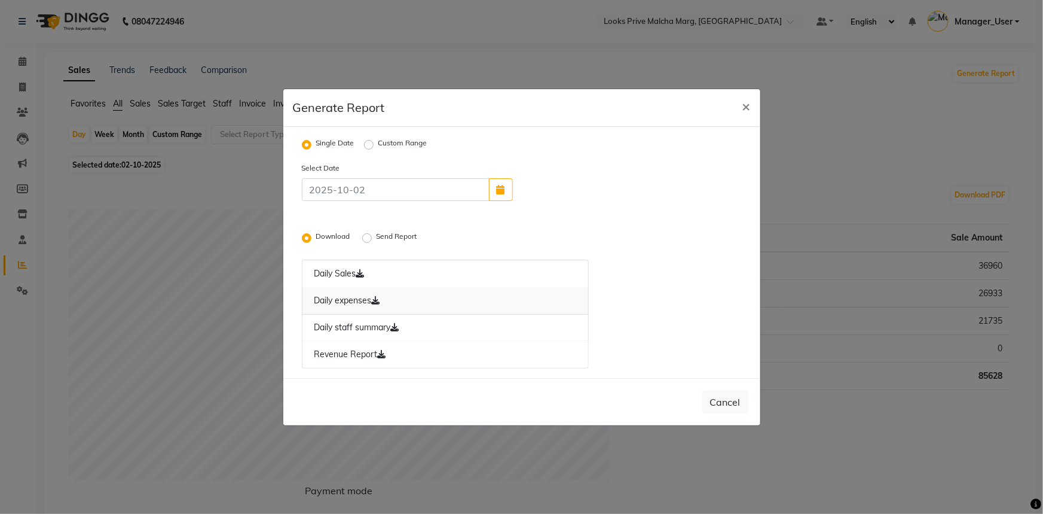
drag, startPoint x: 395, startPoint y: 349, endPoint x: 410, endPoint y: 299, distance: 52.0
click at [395, 349] on link "Revenue Report" at bounding box center [446, 355] width 288 height 28
click at [407, 238] on label "Send Report" at bounding box center [398, 238] width 43 height 14
click at [373, 238] on input "Send Report" at bounding box center [369, 237] width 8 height 8
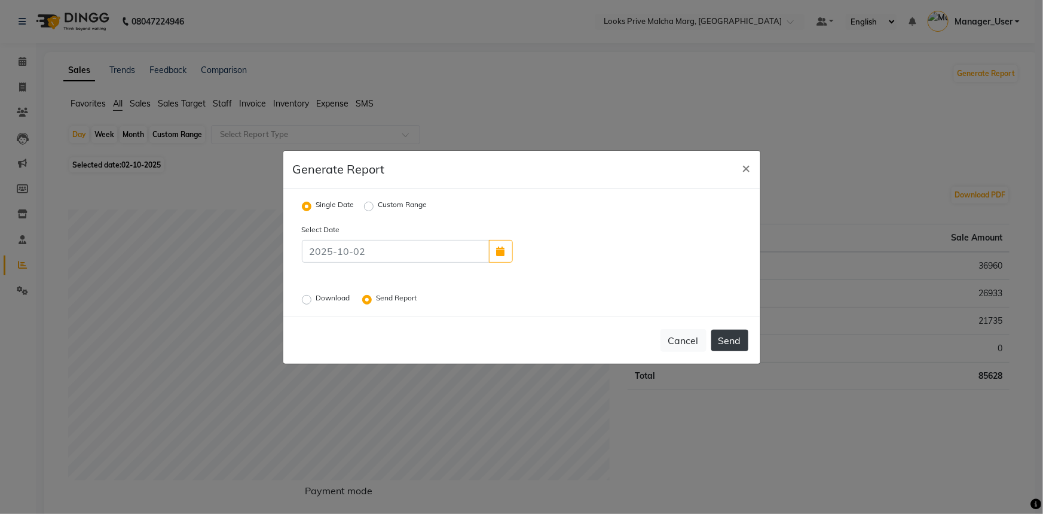
click at [731, 340] on button "Send" at bounding box center [730, 340] width 37 height 22
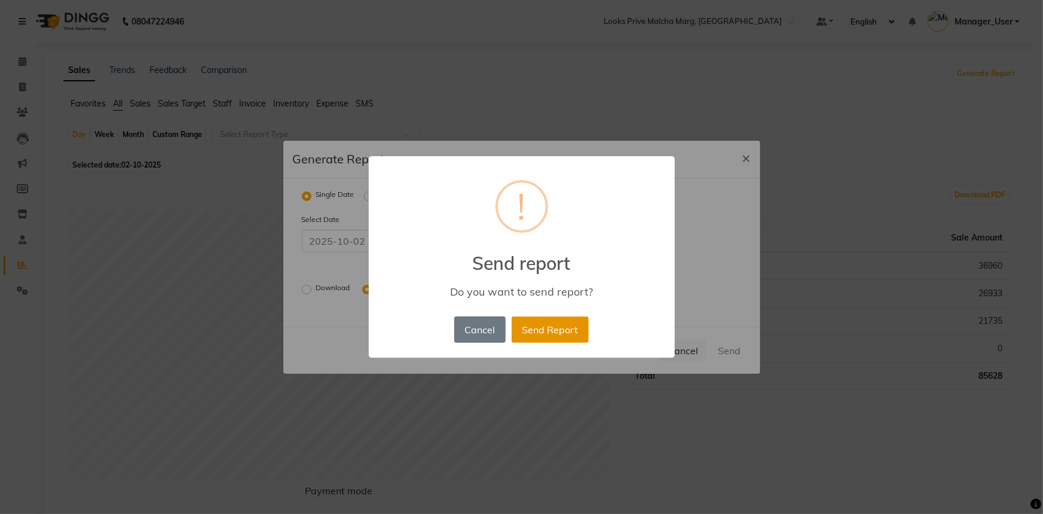
click at [544, 324] on button "Send Report" at bounding box center [550, 329] width 77 height 26
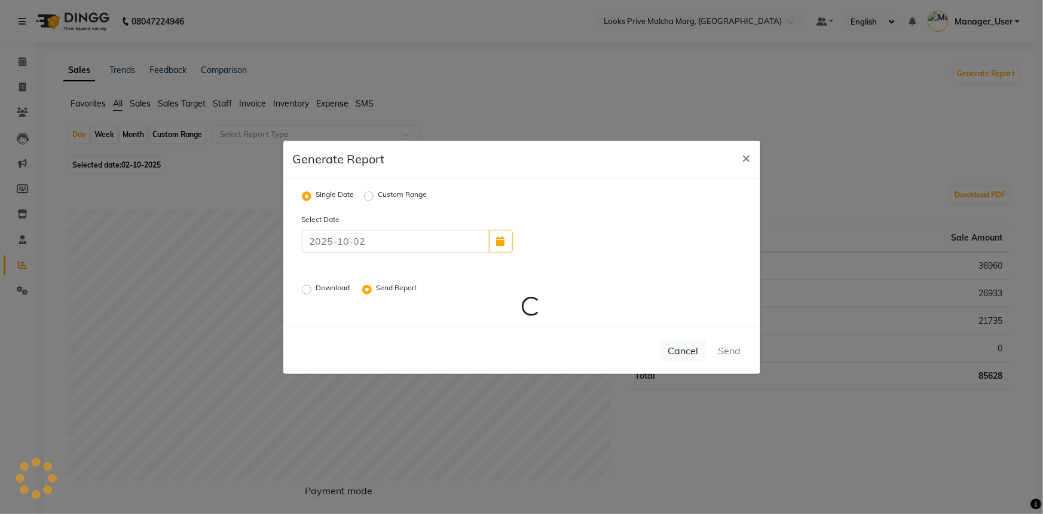
radio input "false"
